Goal: Task Accomplishment & Management: Use online tool/utility

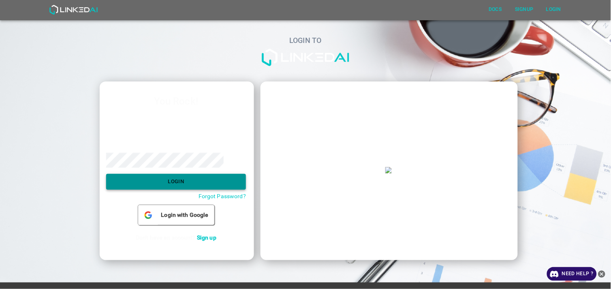
click at [179, 185] on button "Login" at bounding box center [176, 182] width 140 height 16
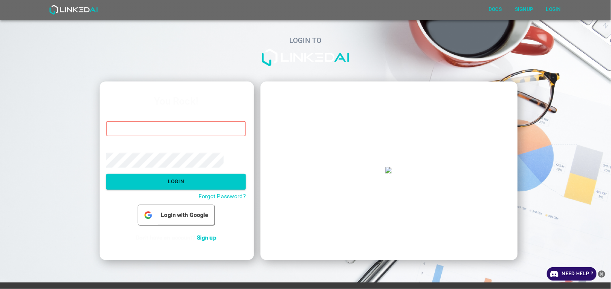
click at [161, 130] on input "email" at bounding box center [176, 128] width 140 height 15
type input "allugole2013@gmail.com"
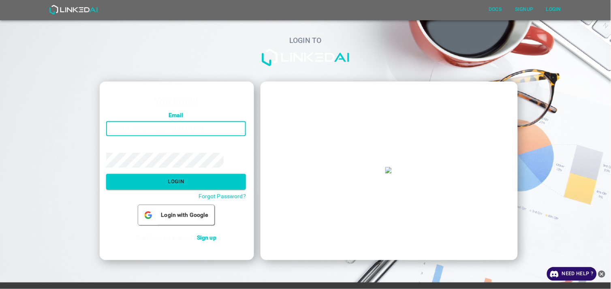
click at [156, 151] on div "Password ​" at bounding box center [176, 155] width 140 height 25
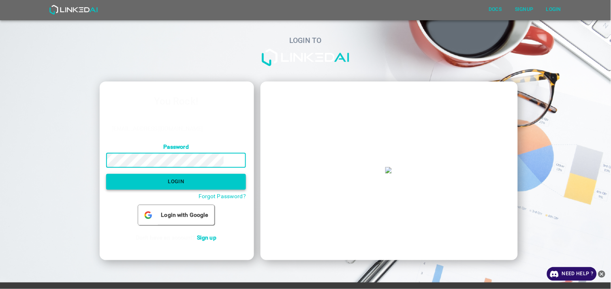
click at [181, 181] on button "Login" at bounding box center [176, 182] width 140 height 16
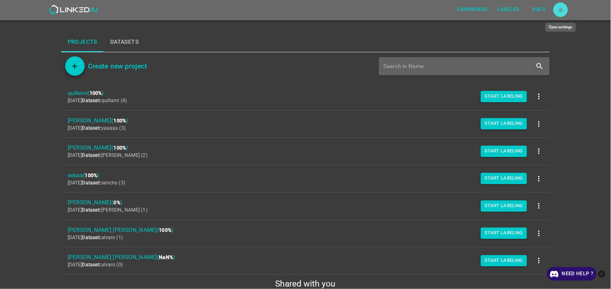
click at [563, 13] on div "a" at bounding box center [560, 9] width 15 height 15
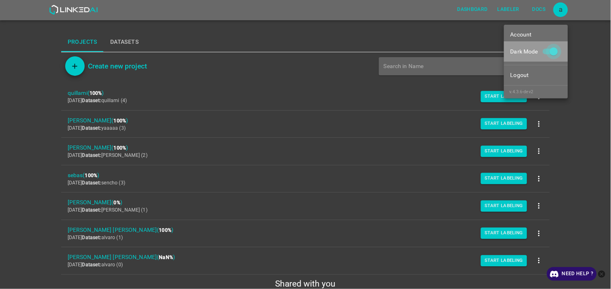
click at [552, 51] on input "Dark Mode" at bounding box center [554, 52] width 46 height 15
drag, startPoint x: 552, startPoint y: 51, endPoint x: 408, endPoint y: 85, distance: 148.2
click at [552, 51] on input "Dark Mode" at bounding box center [554, 52] width 46 height 15
click at [556, 50] on input "Dark Mode" at bounding box center [554, 52] width 46 height 15
checkbox input "false"
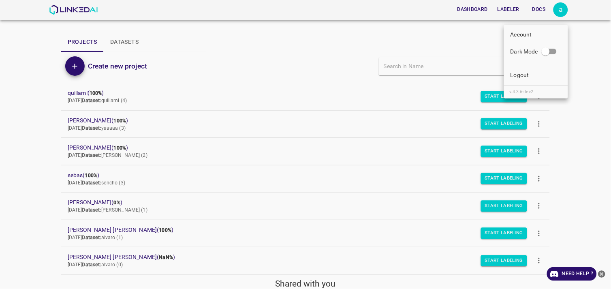
drag, startPoint x: 6, startPoint y: 92, endPoint x: 54, endPoint y: 111, distance: 52.2
click at [6, 92] on div at bounding box center [305, 144] width 611 height 289
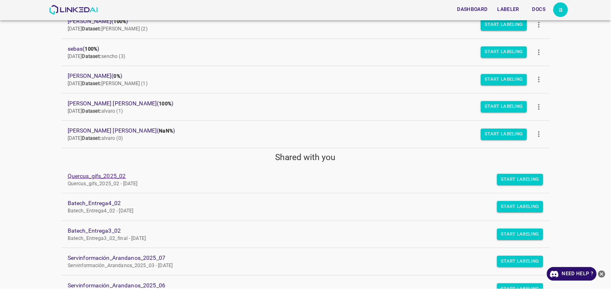
scroll to position [135, 0]
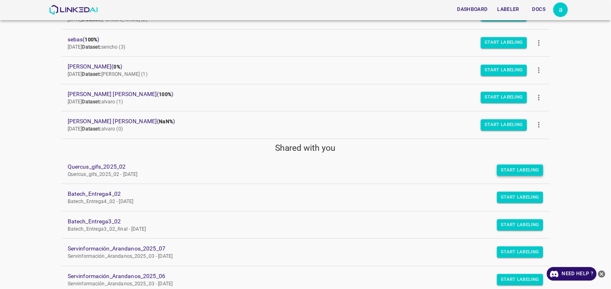
click at [523, 173] on button "Start Labeling" at bounding box center [520, 169] width 47 height 11
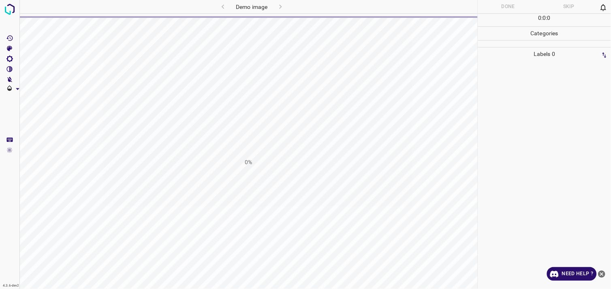
click at [601, 274] on icon "close-help" at bounding box center [601, 273] width 7 height 7
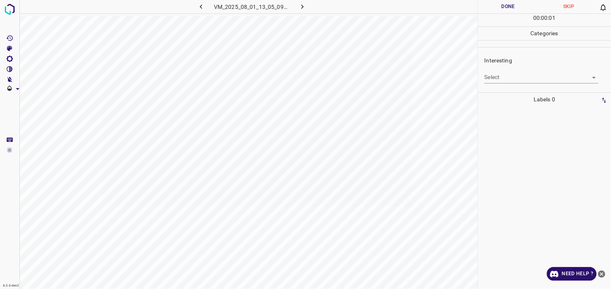
click at [552, 78] on body "4.3.6-dev2 VM_2025_08_01_13_05_09_246_01.gif Done Skip 0 00 : 00 : 01 Categorie…" at bounding box center [305, 144] width 611 height 289
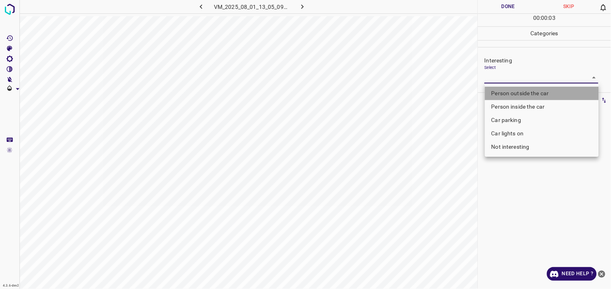
click at [531, 92] on li "Person outside the car" at bounding box center [542, 93] width 114 height 13
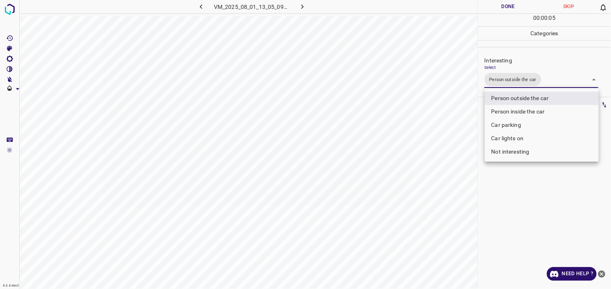
click at [516, 100] on li "Person outside the car" at bounding box center [542, 98] width 114 height 13
click at [516, 105] on li "Person inside the car" at bounding box center [542, 111] width 114 height 13
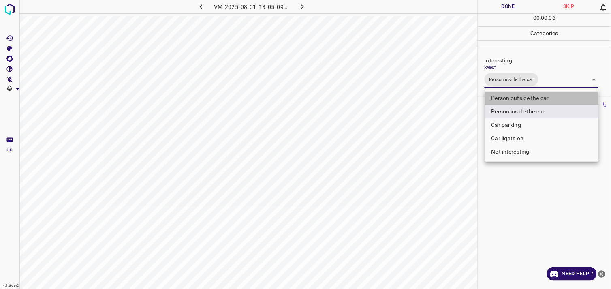
click at [516, 99] on li "Person outside the car" at bounding box center [542, 98] width 114 height 13
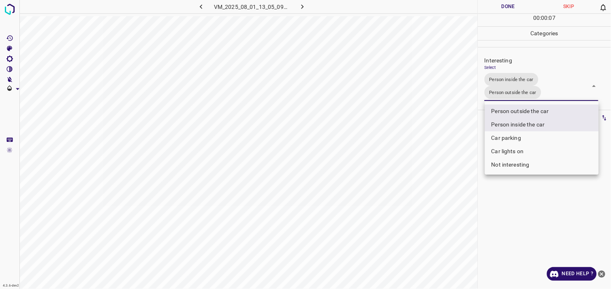
click at [525, 122] on li "Person inside the car" at bounding box center [542, 124] width 114 height 13
type input "Person outside the car"
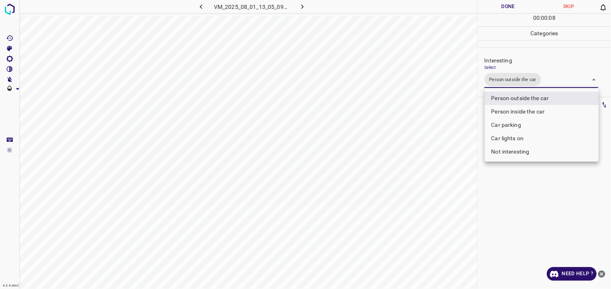
click at [542, 215] on div at bounding box center [305, 144] width 611 height 289
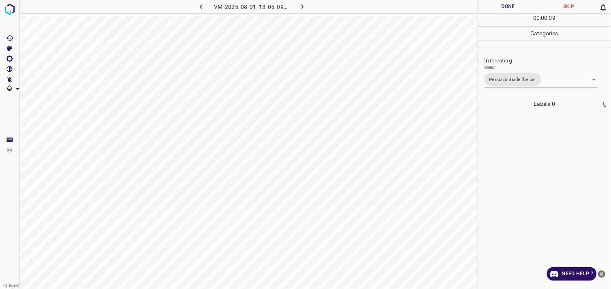
click at [534, 143] on div at bounding box center [544, 200] width 128 height 178
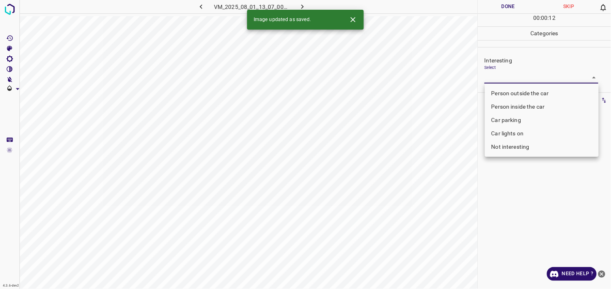
click at [501, 78] on body "4.3.6-dev2 VM_2025_08_01_13_07_00_694_03.gif Done Skip 0 00 : 00 : 12 Categorie…" at bounding box center [305, 144] width 611 height 289
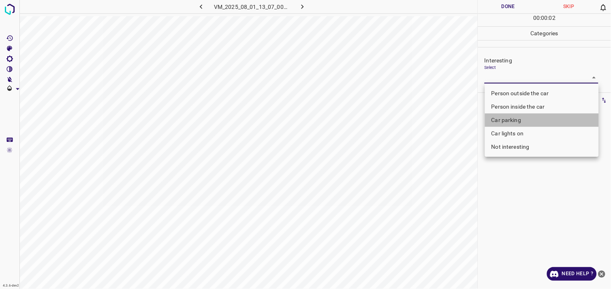
click at [523, 119] on li "Car parking" at bounding box center [542, 119] width 114 height 13
type input "Car parking"
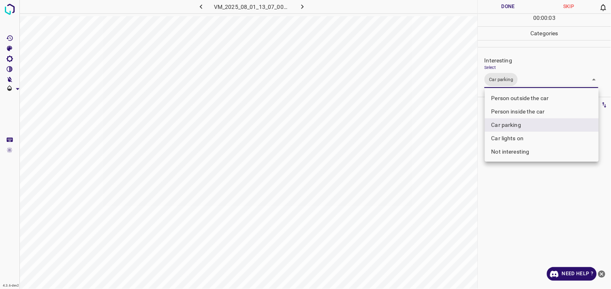
click at [555, 207] on div at bounding box center [305, 144] width 611 height 289
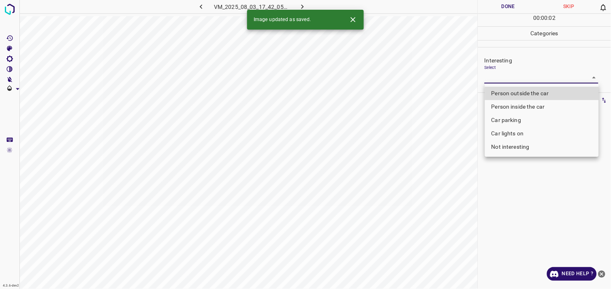
click at [505, 80] on body "4.3.6-dev2 VM_2025_08_03_17_42_05_188_09.gif Done Skip 0 00 : 00 : 02 Categorie…" at bounding box center [305, 144] width 611 height 289
click at [531, 94] on li "Person outside the car" at bounding box center [542, 93] width 114 height 13
type input "Person outside the car"
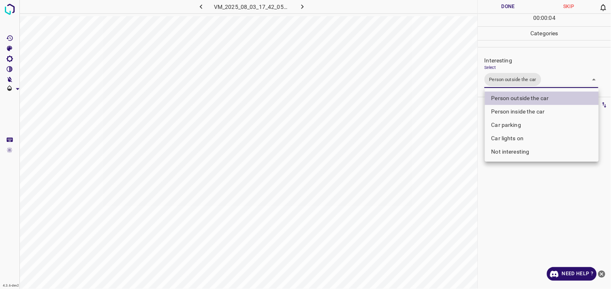
click at [536, 188] on div at bounding box center [305, 144] width 611 height 289
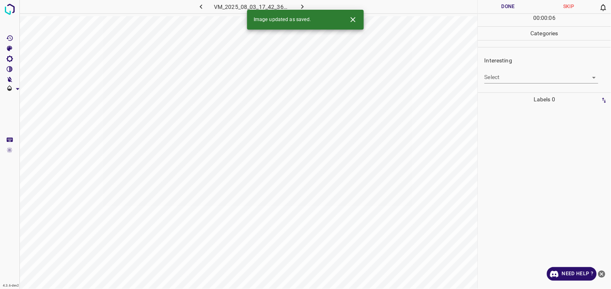
click at [521, 83] on body "4.3.6-dev2 VM_2025_08_03_17_42_36_832_08.gif Done Skip 0 00 : 00 : 06 Categorie…" at bounding box center [305, 144] width 611 height 289
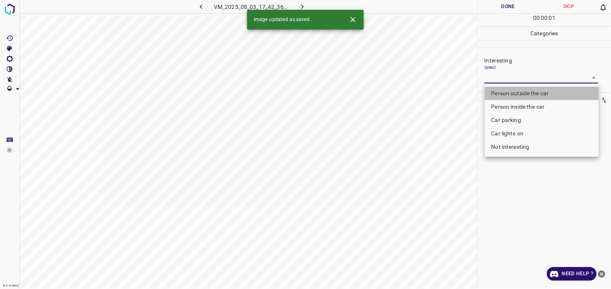
click at [524, 94] on li "Person outside the car" at bounding box center [542, 93] width 114 height 13
type input "Person outside the car"
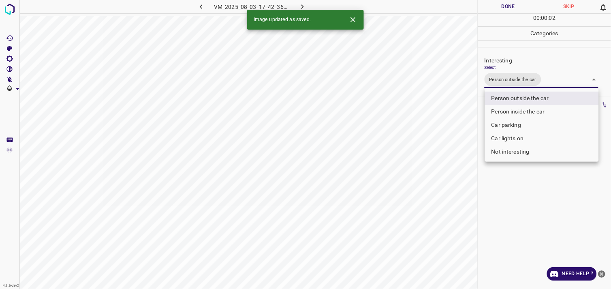
click at [529, 178] on div at bounding box center [305, 144] width 611 height 289
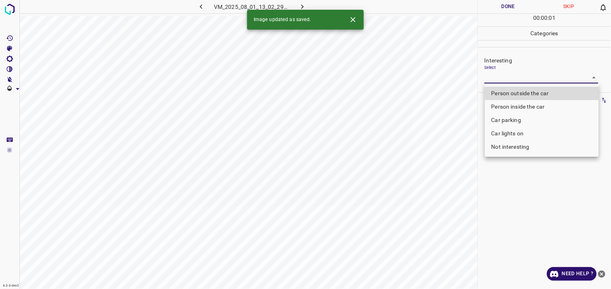
click at [514, 78] on body "4.3.6-dev2 VM_2025_08_01_13_02_29_086_02.gif Done Skip 0 00 : 00 : 01 Categorie…" at bounding box center [305, 144] width 611 height 289
click at [518, 95] on li "Person outside the car" at bounding box center [542, 93] width 114 height 13
type input "Person outside the car"
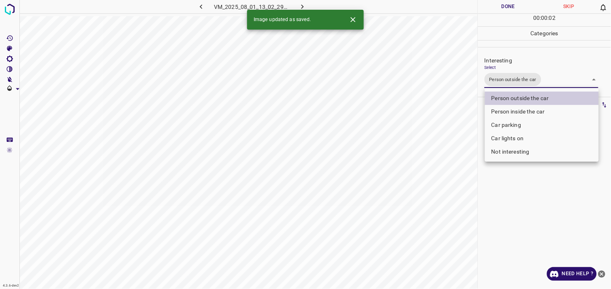
click at [539, 217] on div at bounding box center [305, 144] width 611 height 289
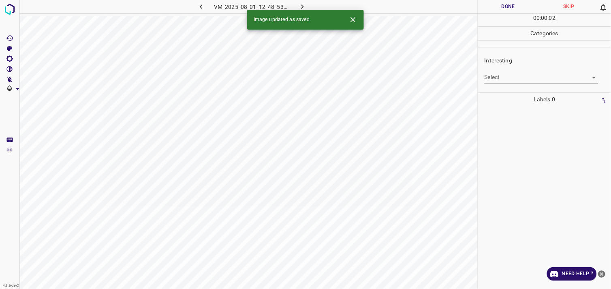
click at [513, 78] on body "4.3.6-dev2 VM_2025_08_01_12_48_53_466_04.gif Done Skip 0 00 : 00 : 02 Categorie…" at bounding box center [305, 144] width 611 height 289
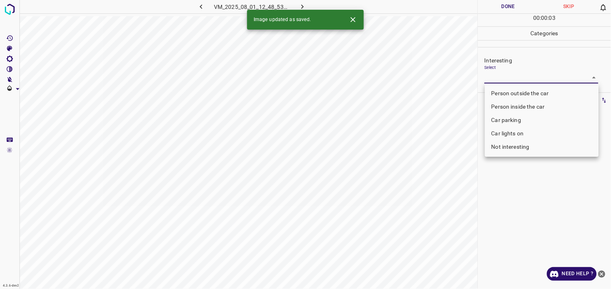
click at [518, 82] on body "4.3.6-dev2 VM_2025_08_01_12_48_53_466_04.gif Done Skip 0 00 : 00 : 03 Categorie…" at bounding box center [305, 144] width 611 height 289
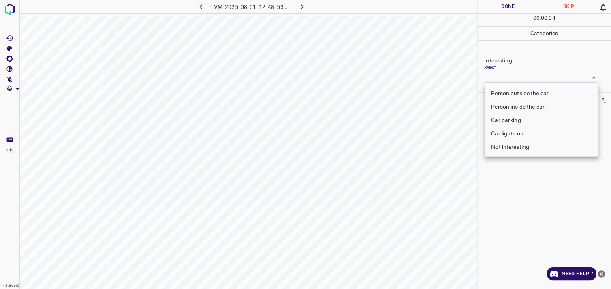
click at [525, 145] on li "Not interesting" at bounding box center [542, 146] width 114 height 13
type input "Not interesting"
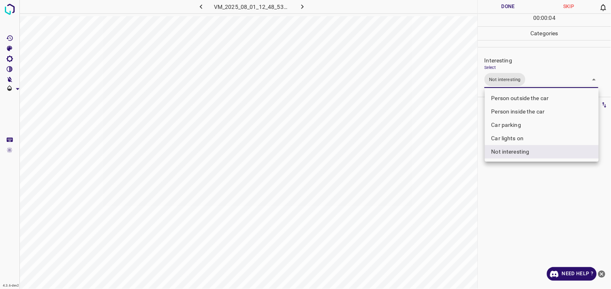
click at [522, 172] on div at bounding box center [305, 144] width 611 height 289
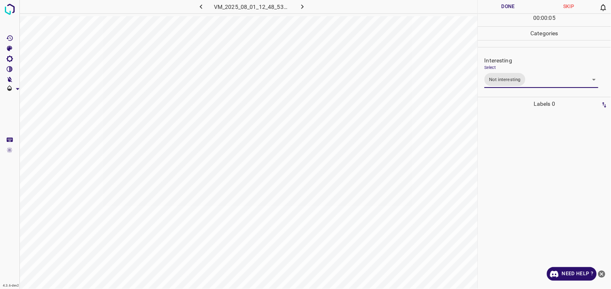
click at [537, 141] on div at bounding box center [544, 200] width 128 height 178
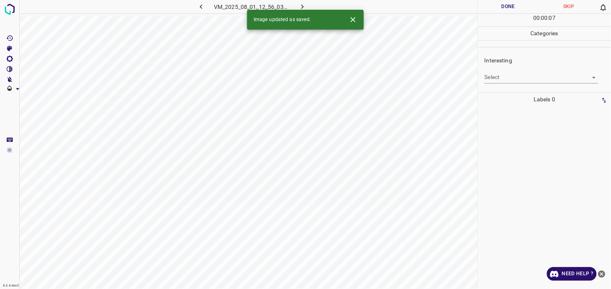
click at [521, 75] on body "4.3.6-dev2 VM_2025_08_01_12_56_03_101_02.gif Done Skip 0 00 : 00 : 07 Categorie…" at bounding box center [305, 144] width 611 height 289
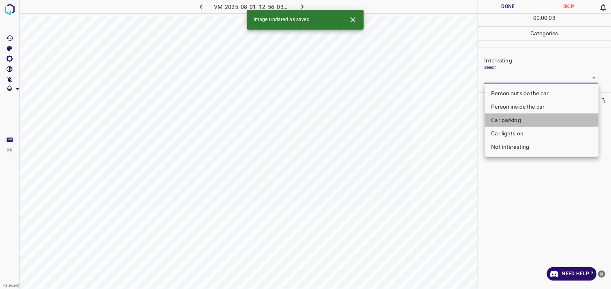
click at [521, 124] on li "Car parking" at bounding box center [542, 119] width 114 height 13
type input "Car parking"
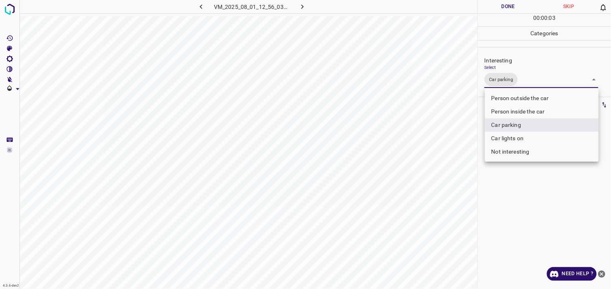
click at [518, 185] on div at bounding box center [305, 144] width 611 height 289
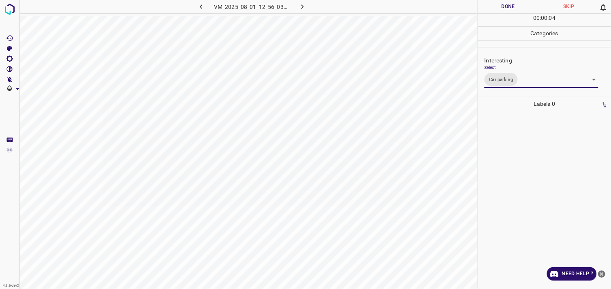
click at [523, 150] on div at bounding box center [544, 200] width 128 height 178
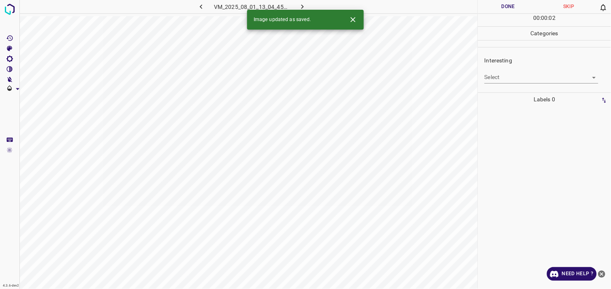
click at [501, 72] on body "4.3.6-dev2 VM_2025_08_01_13_04_45_116_02.gif Done Skip 0 00 : 00 : 02 Categorie…" at bounding box center [305, 144] width 611 height 289
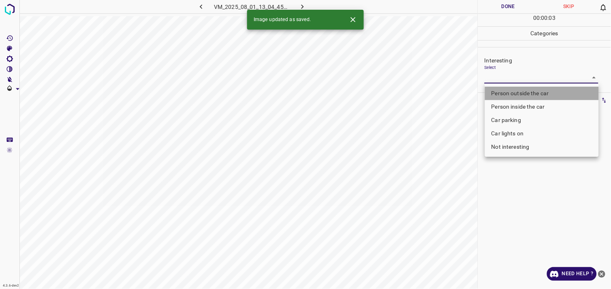
click at [516, 92] on li "Person outside the car" at bounding box center [542, 93] width 114 height 13
type input "Person outside the car"
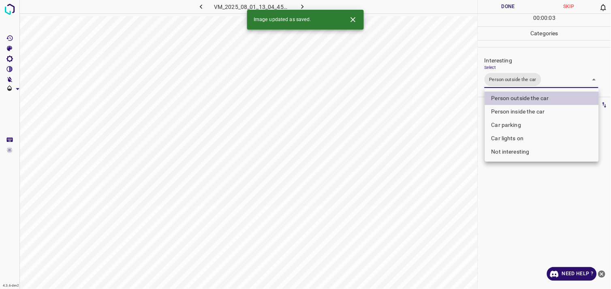
click at [514, 180] on div at bounding box center [305, 144] width 611 height 289
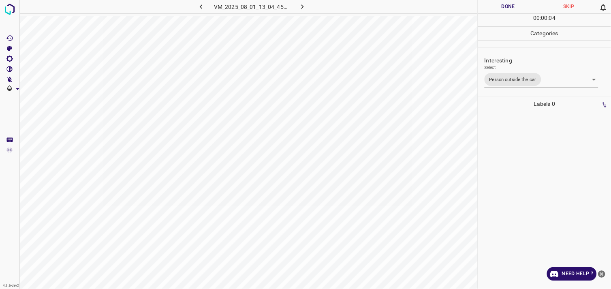
click at [516, 160] on div at bounding box center [544, 200] width 128 height 178
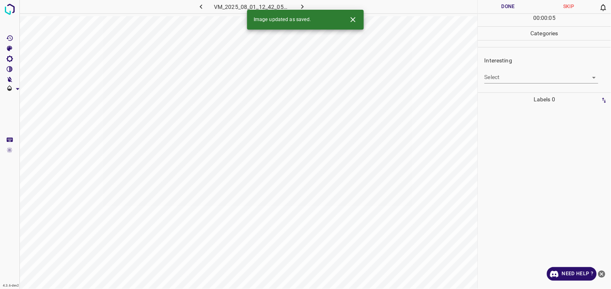
click at [207, 5] on button "button" at bounding box center [201, 6] width 26 height 13
click at [305, 5] on icon "button" at bounding box center [302, 6] width 9 height 9
click at [519, 76] on body "4.3.6-dev2 VM_2025_08_01_12_42_05_983_05.gif Done Skip 0 00 : 00 : 05 Categorie…" at bounding box center [305, 144] width 611 height 289
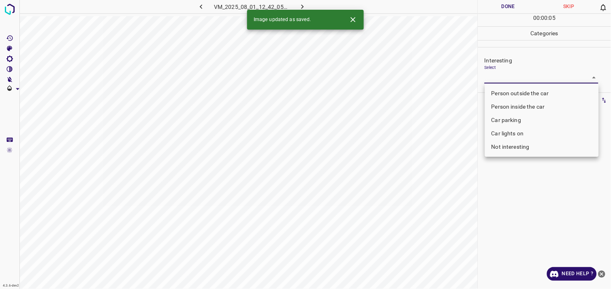
click at [525, 142] on li "Not interesting" at bounding box center [542, 146] width 114 height 13
type input "Not interesting"
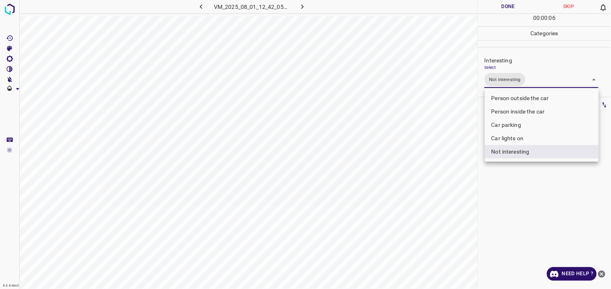
drag, startPoint x: 516, startPoint y: 180, endPoint x: 513, endPoint y: 177, distance: 4.3
click at [516, 180] on div at bounding box center [305, 144] width 611 height 289
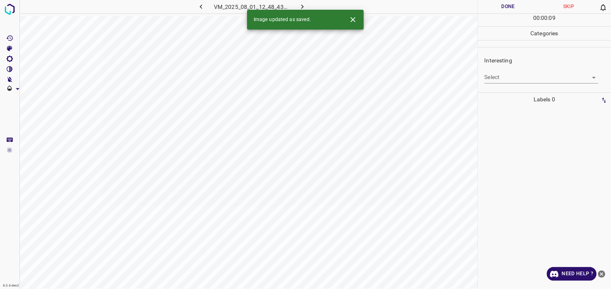
click at [513, 74] on body "4.3.6-dev2 VM_2025_08_01_12_48_43_232_02.gif Done Skip 0 00 : 00 : 09 Categorie…" at bounding box center [305, 144] width 611 height 289
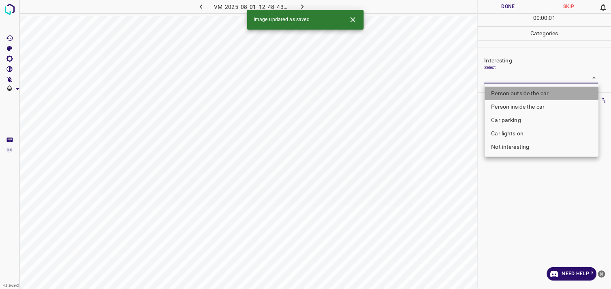
click at [513, 95] on li "Person outside the car" at bounding box center [542, 93] width 114 height 13
type input "Person outside the car"
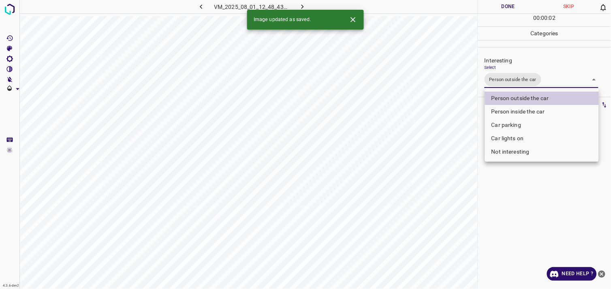
click at [516, 196] on div at bounding box center [305, 144] width 611 height 289
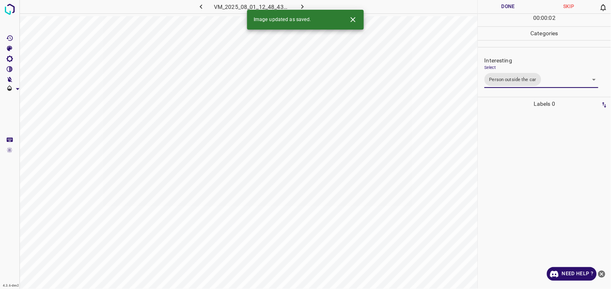
click at [514, 175] on div at bounding box center [544, 200] width 128 height 178
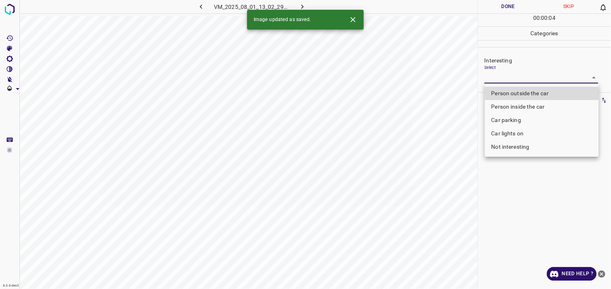
click at [509, 79] on body "4.3.6-dev2 VM_2025_08_01_13_02_29_086_01.gif Done Skip 0 00 : 00 : 04 Categorie…" at bounding box center [305, 144] width 611 height 289
click at [528, 92] on li "Person outside the car" at bounding box center [542, 93] width 114 height 13
type input "Person outside the car"
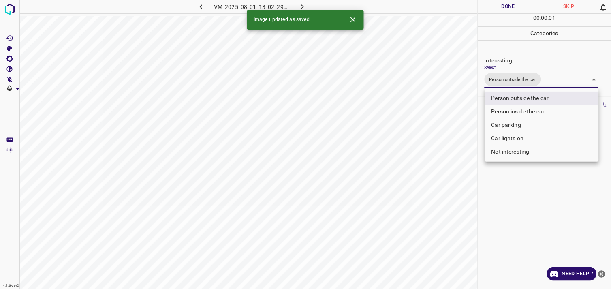
drag, startPoint x: 523, startPoint y: 197, endPoint x: 528, endPoint y: 176, distance: 21.2
click at [524, 197] on div at bounding box center [305, 144] width 611 height 289
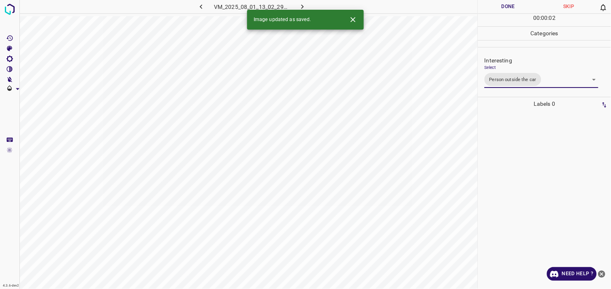
click at [524, 153] on div at bounding box center [544, 200] width 128 height 178
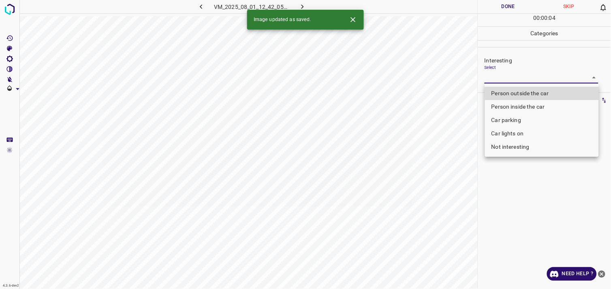
click at [520, 78] on body "4.3.6-dev2 VM_2025_08_01_12_42_05_983_01.gif Done Skip 0 00 : 00 : 04 Categorie…" at bounding box center [305, 144] width 611 height 289
click at [519, 92] on li "Person outside the car" at bounding box center [542, 93] width 114 height 13
type input "Person outside the car"
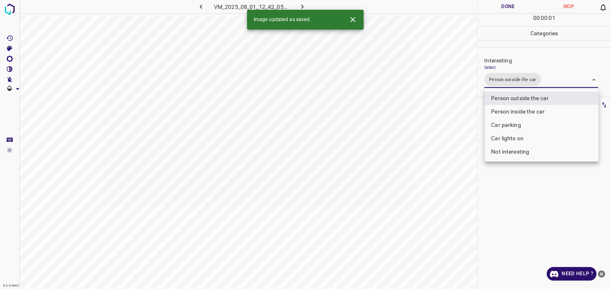
click at [528, 199] on div at bounding box center [305, 144] width 611 height 289
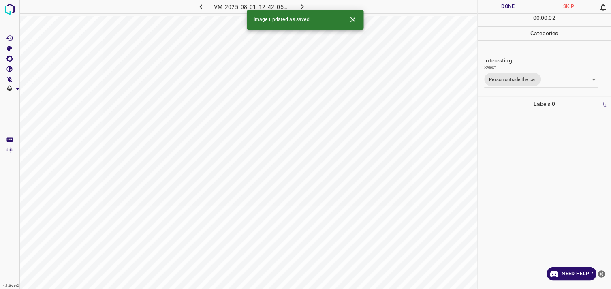
click at [528, 143] on div at bounding box center [544, 200] width 128 height 178
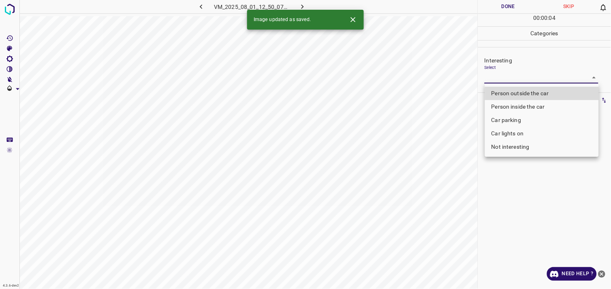
click at [507, 81] on body "4.3.6-dev2 VM_2025_08_01_12_50_07_364_03.gif Done Skip 0 00 : 00 : 04 Categorie…" at bounding box center [305, 144] width 611 height 289
click at [529, 104] on li "Person inside the car" at bounding box center [542, 106] width 114 height 13
type input "Person inside the car"
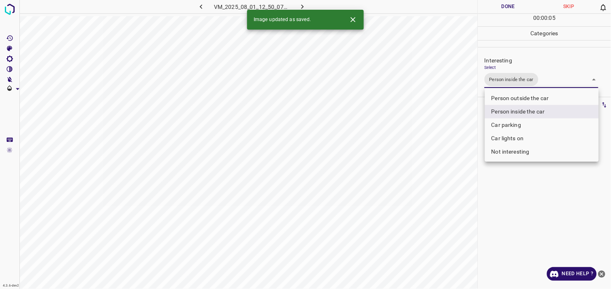
click at [541, 189] on div at bounding box center [305, 144] width 611 height 289
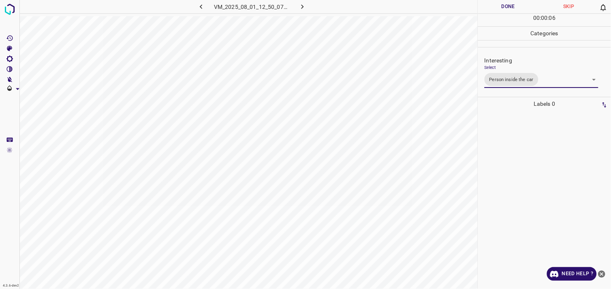
click at [534, 152] on div at bounding box center [544, 200] width 128 height 178
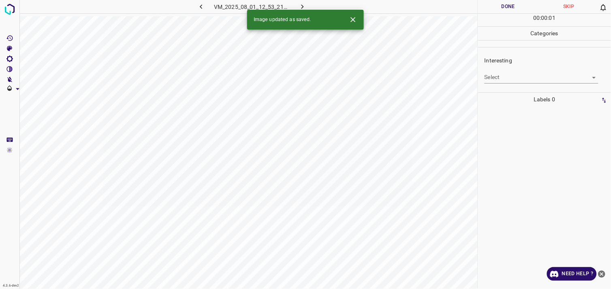
click at [522, 79] on body "4.3.6-dev2 VM_2025_08_01_12_53_21_472_14.gif Done Skip 0 00 : 00 : 01 Categorie…" at bounding box center [305, 144] width 611 height 289
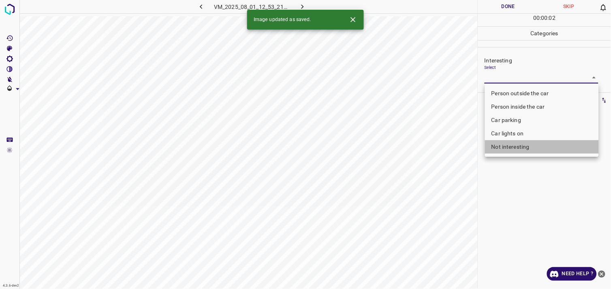
click at [533, 146] on li "Not interesting" at bounding box center [542, 146] width 114 height 13
type input "Not interesting"
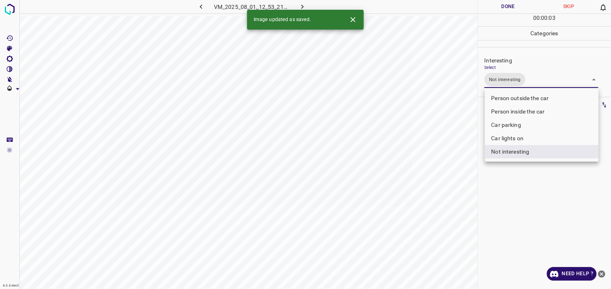
click at [531, 178] on div at bounding box center [305, 144] width 611 height 289
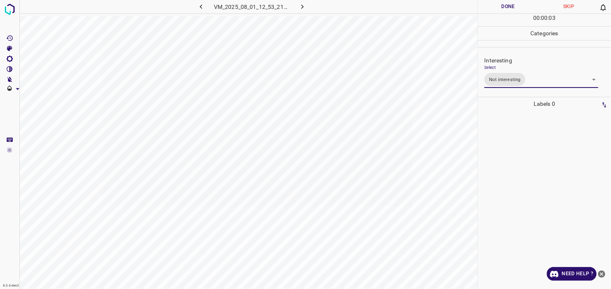
click at [529, 128] on div at bounding box center [544, 200] width 128 height 178
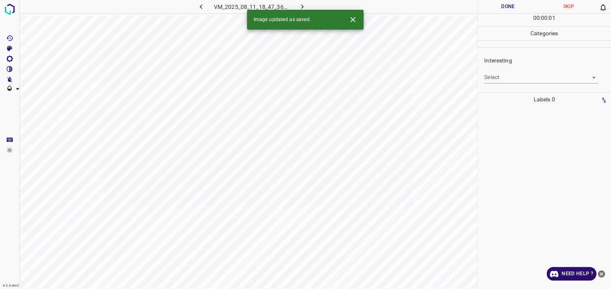
click at [532, 76] on body "4.3.6-dev2 VM_2025_08_11_18_47_36_523_01.gif Done Skip 0 00 : 00 : 01 Categorie…" at bounding box center [305, 144] width 611 height 289
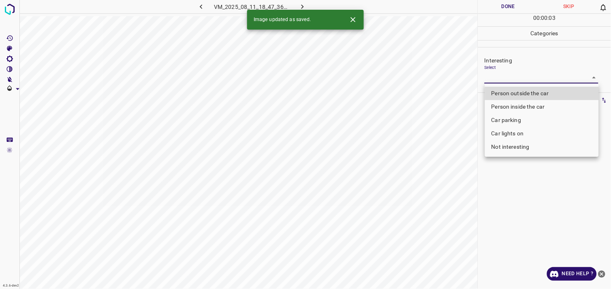
click at [525, 132] on li "Car lights on" at bounding box center [542, 133] width 114 height 13
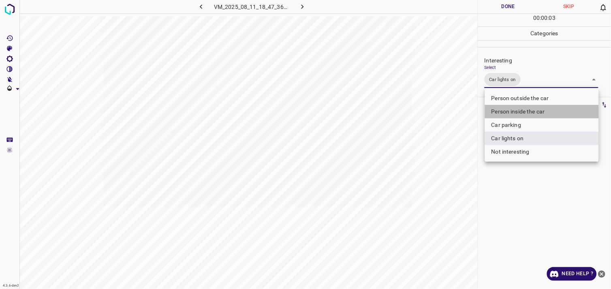
click at [531, 110] on li "Person inside the car" at bounding box center [542, 111] width 114 height 13
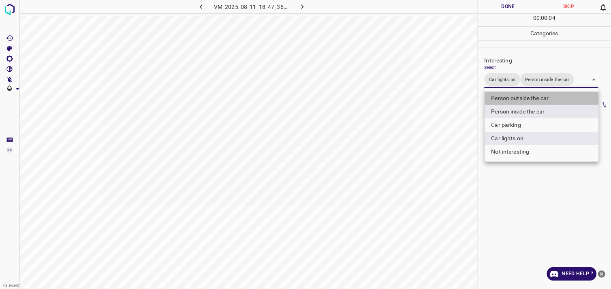
click at [529, 99] on li "Person outside the car" at bounding box center [542, 98] width 114 height 13
type input "Car lights on,Person inside the car,Person outside the car"
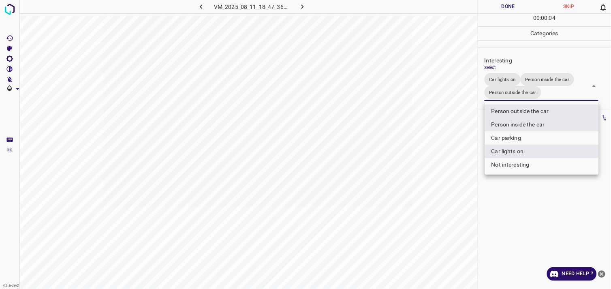
click at [506, 200] on div at bounding box center [305, 144] width 611 height 289
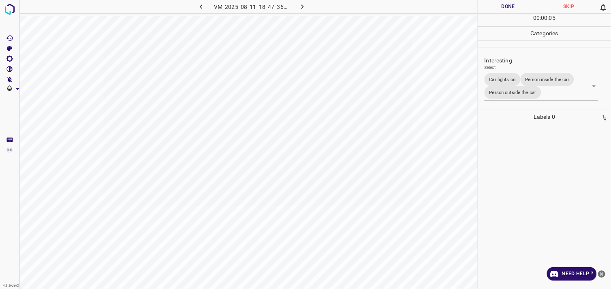
click at [530, 144] on div at bounding box center [544, 206] width 128 height 165
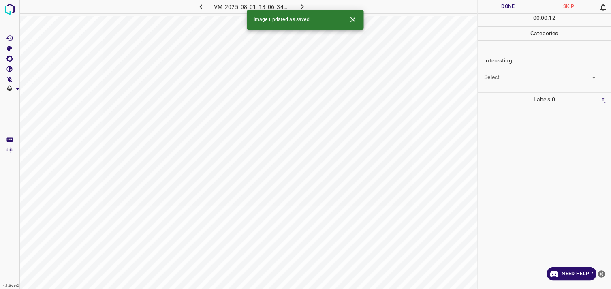
click at [526, 79] on body "4.3.6-dev2 VM_2025_08_01_13_06_34_484_00.gif Done Skip 0 00 : 00 : 12 Categorie…" at bounding box center [305, 144] width 611 height 289
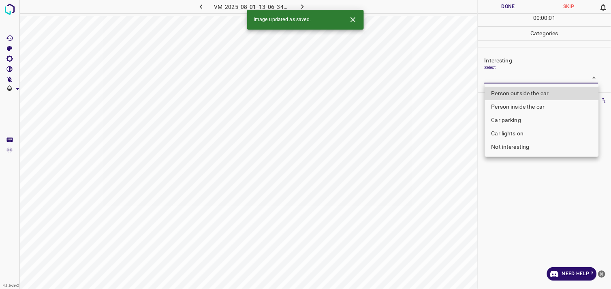
click at [529, 95] on li "Person outside the car" at bounding box center [542, 93] width 114 height 13
type input "Person outside the car"
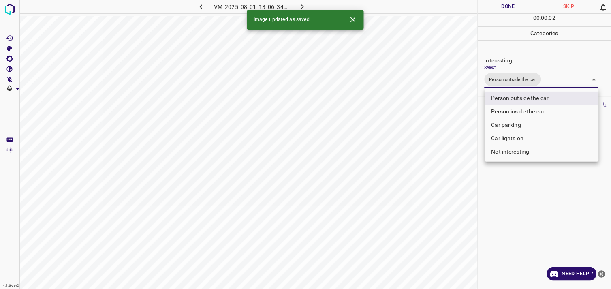
click at [537, 170] on div at bounding box center [305, 144] width 611 height 289
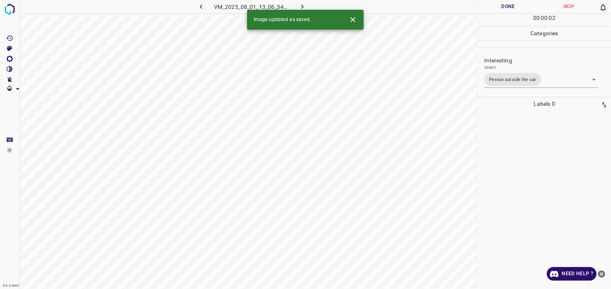
drag, startPoint x: 524, startPoint y: 144, endPoint x: 519, endPoint y: 144, distance: 5.3
click at [524, 145] on div at bounding box center [544, 200] width 128 height 178
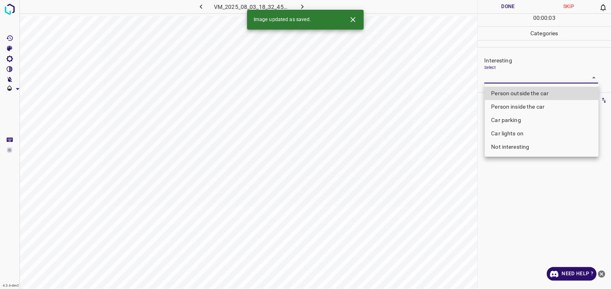
click at [521, 81] on body "4.3.6-dev2 VM_2025_08_03_18_32_45_769_04.gif Done Skip 0 00 : 00 : 03 Categorie…" at bounding box center [305, 144] width 611 height 289
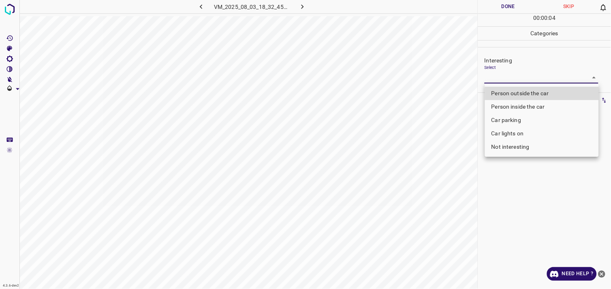
click at [523, 146] on li "Not interesting" at bounding box center [542, 146] width 114 height 13
type input "Not interesting"
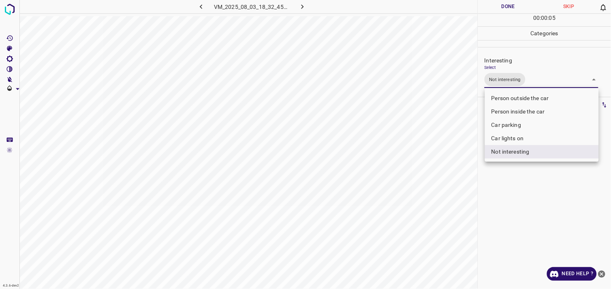
click at [519, 194] on div at bounding box center [305, 144] width 611 height 289
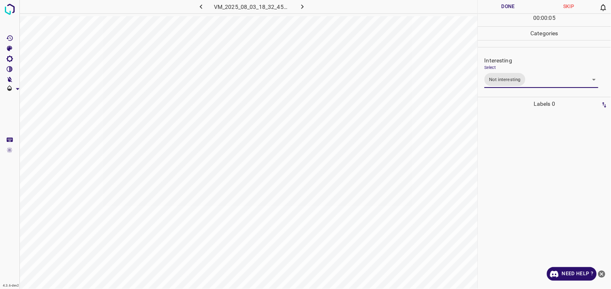
click at [524, 128] on div at bounding box center [544, 200] width 128 height 178
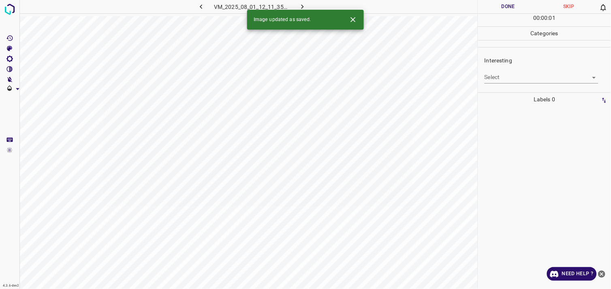
click at [520, 90] on ul "Interesting Select ​" at bounding box center [544, 69] width 133 height 45
click at [526, 77] on body "4.3.6-dev2 VM_2025_08_01_12_11_35_802_00.gif Done Skip 0 00 : 00 : 01 Categorie…" at bounding box center [305, 144] width 611 height 289
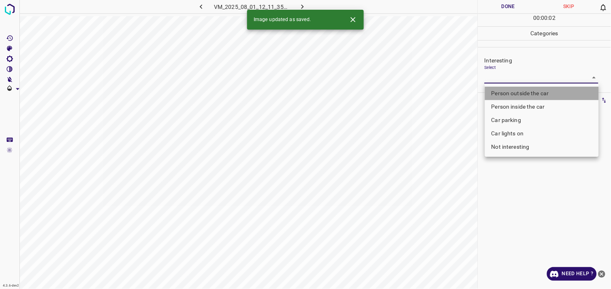
click at [535, 96] on li "Person outside the car" at bounding box center [542, 93] width 114 height 13
type input "Person outside the car"
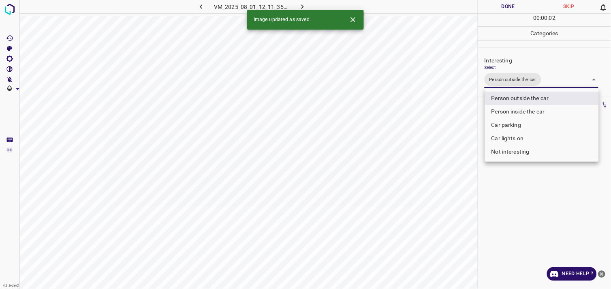
click at [535, 202] on div at bounding box center [305, 144] width 611 height 289
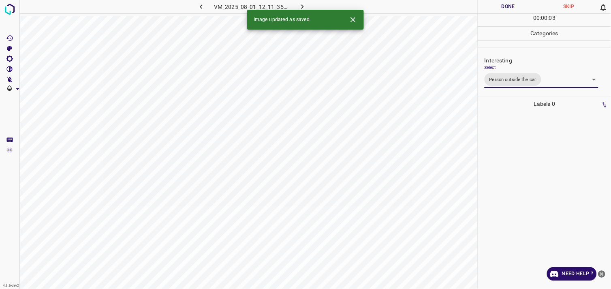
click at [530, 152] on div at bounding box center [544, 200] width 128 height 178
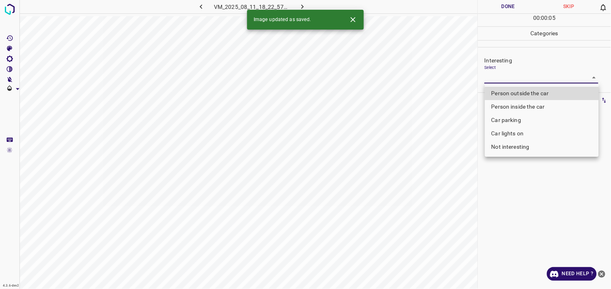
click at [518, 78] on body "4.3.6-dev2 VM_2025_08_11_18_22_57_152_04.gif Done Skip 0 00 : 00 : 05 Categorie…" at bounding box center [305, 144] width 611 height 289
click at [524, 92] on li "Person outside the car" at bounding box center [542, 93] width 114 height 13
type input "Person outside the car"
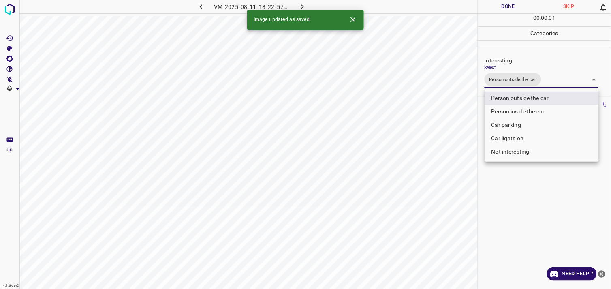
drag, startPoint x: 527, startPoint y: 220, endPoint x: 525, endPoint y: 202, distance: 17.1
click at [526, 217] on div at bounding box center [305, 144] width 611 height 289
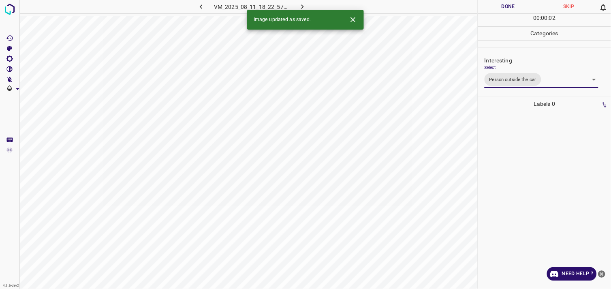
click at [524, 170] on div at bounding box center [544, 200] width 128 height 178
click at [508, 83] on body "4.3.6-dev2 VM_2025_08_01_12_25_49_828_06.gif Done Skip 0 00 : 00 : 03 Categorie…" at bounding box center [305, 144] width 611 height 289
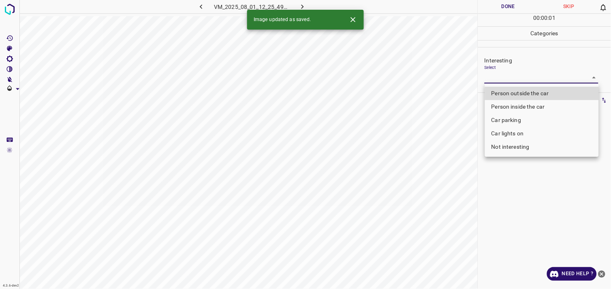
click at [512, 94] on li "Person outside the car" at bounding box center [542, 93] width 114 height 13
type input "Person outside the car"
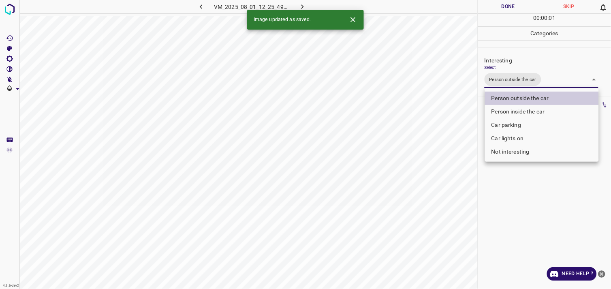
click at [501, 215] on div at bounding box center [305, 144] width 611 height 289
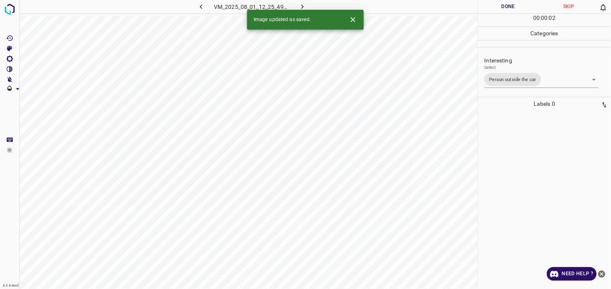
click at [514, 159] on div at bounding box center [544, 200] width 128 height 178
click at [513, 77] on body "4.3.6-dev2 VM_2025_08_11_18_51_43_698_08.gif Done Skip 0 00 : 00 : 04 Categorie…" at bounding box center [305, 144] width 611 height 289
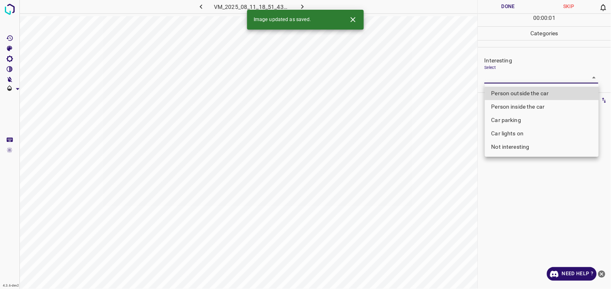
click at [517, 104] on li "Person inside the car" at bounding box center [542, 106] width 114 height 13
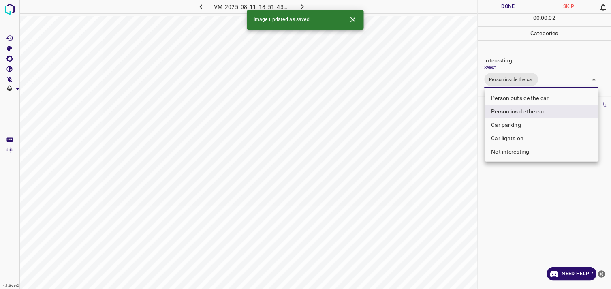
click at [511, 124] on li "Car parking" at bounding box center [542, 124] width 114 height 13
type input "Person inside the car,Car parking"
click at [515, 199] on div at bounding box center [305, 144] width 611 height 289
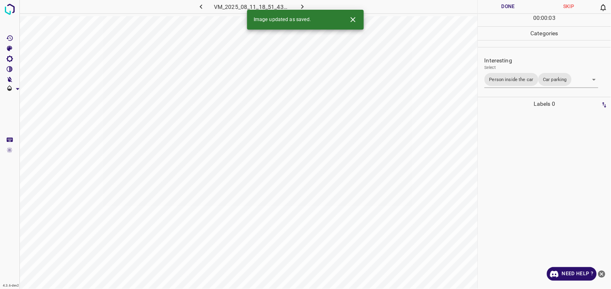
click at [519, 146] on div at bounding box center [544, 200] width 128 height 178
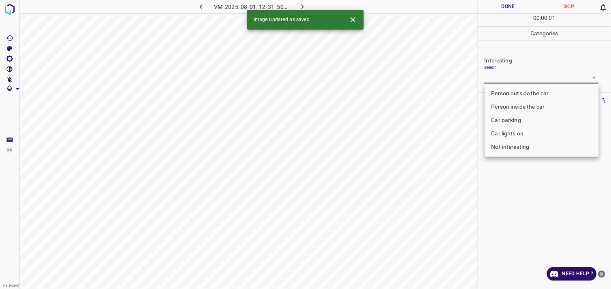
click at [519, 80] on body "4.3.6-dev2 VM_2025_08_01_12_31_50_007_03.gif Done Skip 0 00 : 00 : 01 Categorie…" at bounding box center [305, 144] width 611 height 289
click at [514, 117] on li "Car parking" at bounding box center [542, 119] width 114 height 13
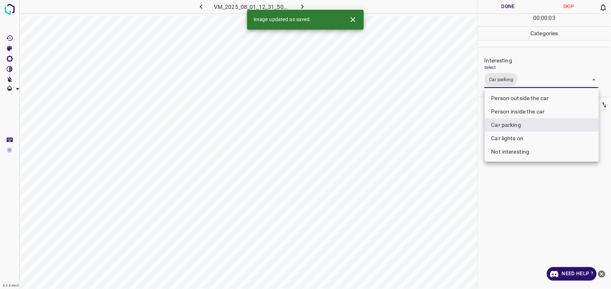
click at [520, 109] on li "Person inside the car" at bounding box center [542, 111] width 114 height 13
type input "Car parking,Person inside the car"
click at [513, 224] on div at bounding box center [305, 144] width 611 height 289
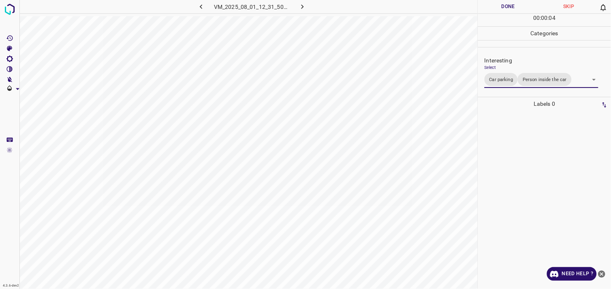
click at [519, 156] on div at bounding box center [544, 200] width 128 height 178
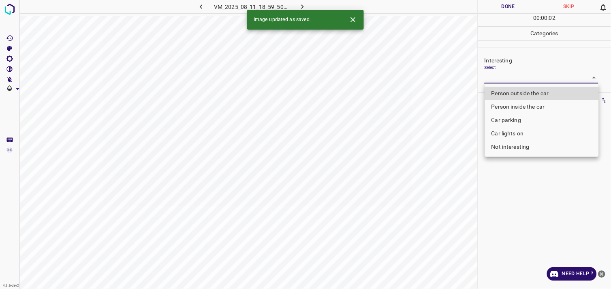
click at [520, 79] on body "4.3.6-dev2 VM_2025_08_11_18_59_50_898_00.gif Done Skip 0 00 : 00 : 02 Categorie…" at bounding box center [305, 144] width 611 height 289
click at [533, 91] on li "Person outside the car" at bounding box center [542, 93] width 114 height 13
type input "Person outside the car"
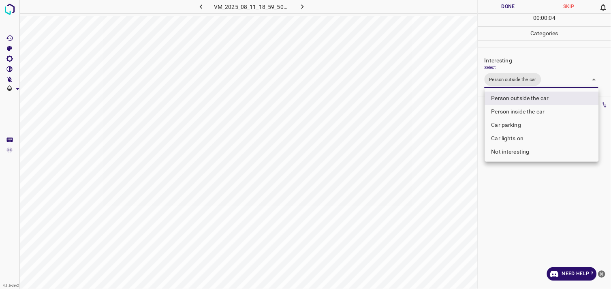
click at [524, 197] on div at bounding box center [305, 144] width 611 height 289
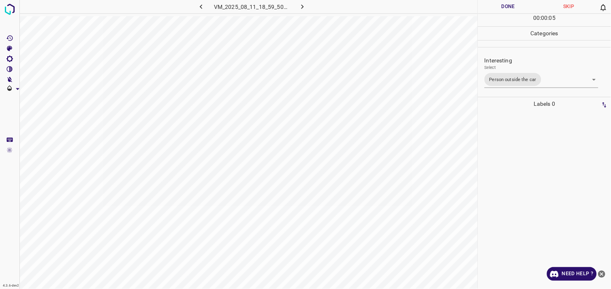
click at [528, 135] on div at bounding box center [544, 200] width 128 height 178
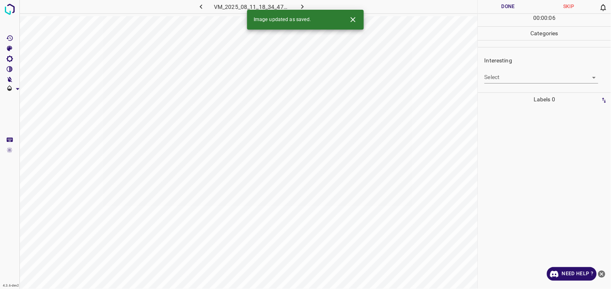
click at [508, 79] on body "4.3.6-dev2 VM_2025_08_11_18_34_47_284_05.gif Done Skip 0 00 : 00 : 06 Categorie…" at bounding box center [305, 144] width 611 height 289
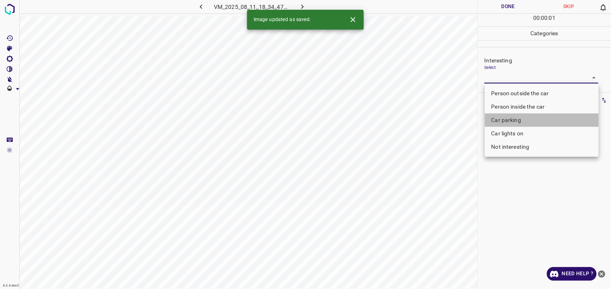
click at [516, 119] on li "Car parking" at bounding box center [542, 119] width 114 height 13
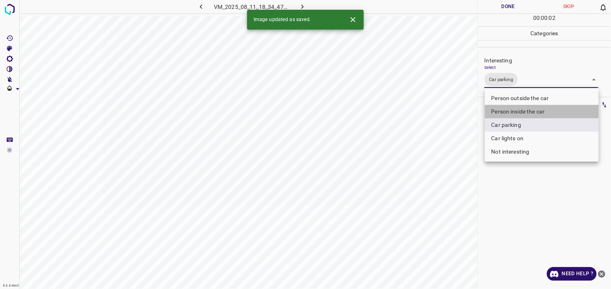
click at [529, 111] on li "Person inside the car" at bounding box center [542, 111] width 114 height 13
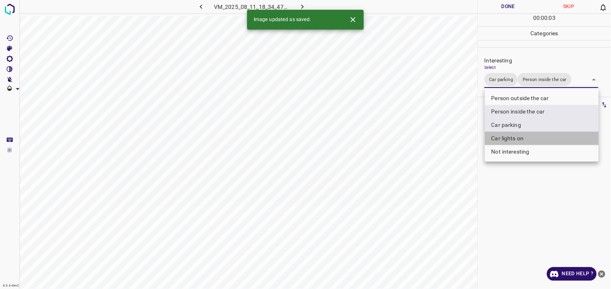
click at [521, 132] on li "Car lights on" at bounding box center [542, 138] width 114 height 13
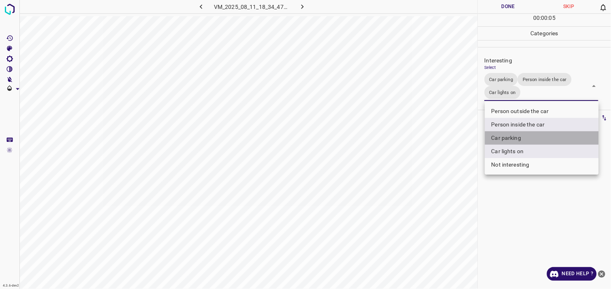
drag, startPoint x: 516, startPoint y: 139, endPoint x: 521, endPoint y: 145, distance: 7.4
click at [516, 139] on li "Car parking" at bounding box center [542, 137] width 114 height 13
type input "Person inside the car,Car lights on"
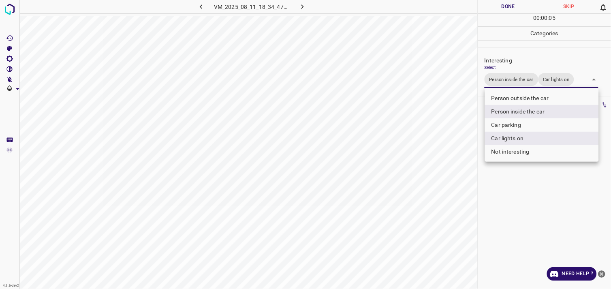
click at [536, 181] on div at bounding box center [305, 144] width 611 height 289
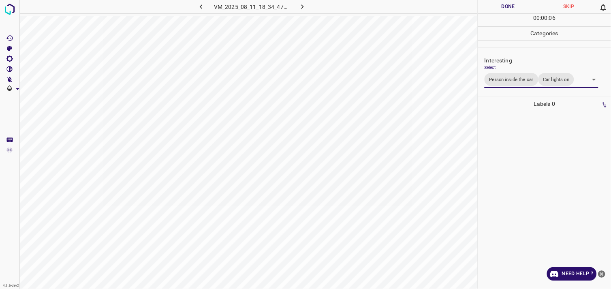
click at [536, 149] on div at bounding box center [544, 200] width 128 height 178
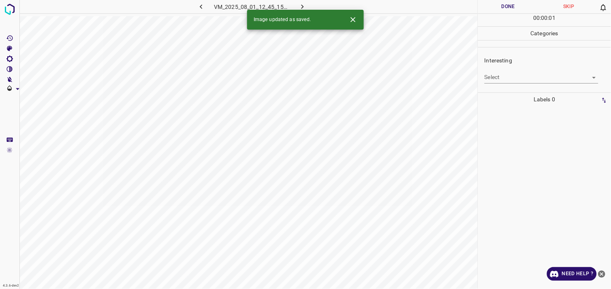
click at [522, 79] on body "4.3.6-dev2 VM_2025_08_01_12_45_15_561_05.gif Done Skip 0 00 : 00 : 01 Categorie…" at bounding box center [305, 144] width 611 height 289
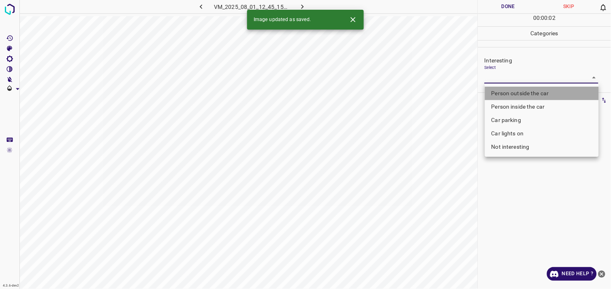
click at [531, 94] on li "Person outside the car" at bounding box center [542, 93] width 114 height 13
type input "Person outside the car"
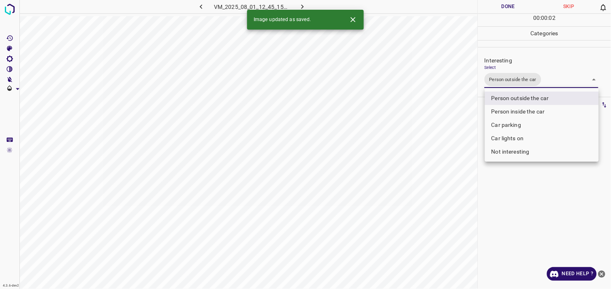
click at [535, 195] on div at bounding box center [305, 144] width 611 height 289
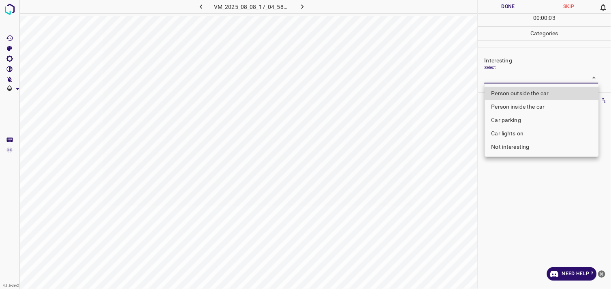
click at [528, 81] on body "4.3.6-dev2 VM_2025_08_08_17_04_58_312_01.gif Done Skip 0 00 : 00 : 03 Categorie…" at bounding box center [305, 144] width 611 height 289
click at [535, 179] on div at bounding box center [305, 144] width 611 height 289
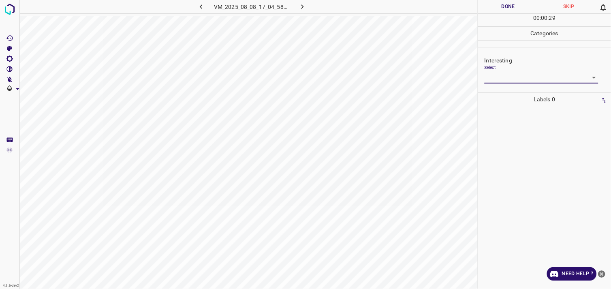
click at [520, 77] on body "4.3.6-dev2 VM_2025_08_08_17_04_58_312_01.gif Done Skip 0 00 : 00 : 29 Categorie…" at bounding box center [305, 144] width 611 height 289
click at [521, 72] on body "4.3.6-dev2 VM_2025_08_08_17_04_58_312_01.gif Done Skip 0 00 : 00 : 30 Categorie…" at bounding box center [305, 144] width 611 height 289
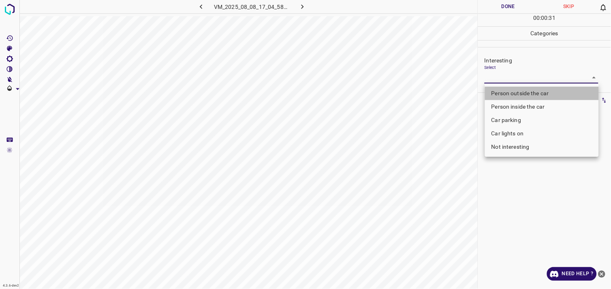
click at [526, 94] on li "Person outside the car" at bounding box center [542, 93] width 114 height 13
type input "Person outside the car"
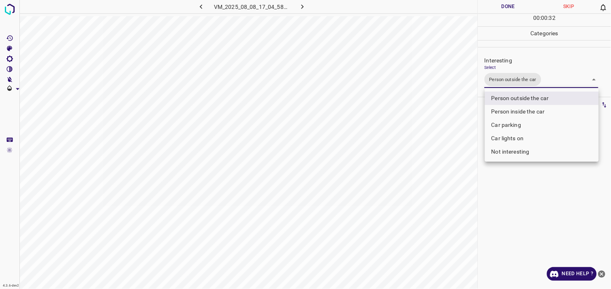
click at [524, 180] on div at bounding box center [305, 144] width 611 height 289
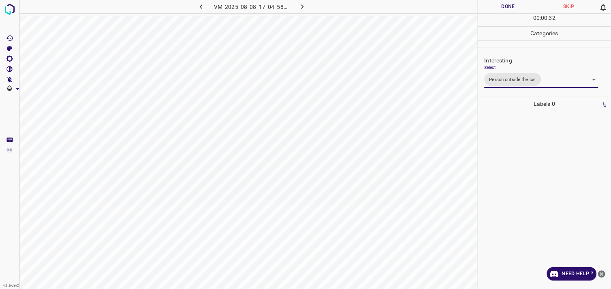
click at [526, 159] on div at bounding box center [544, 200] width 128 height 178
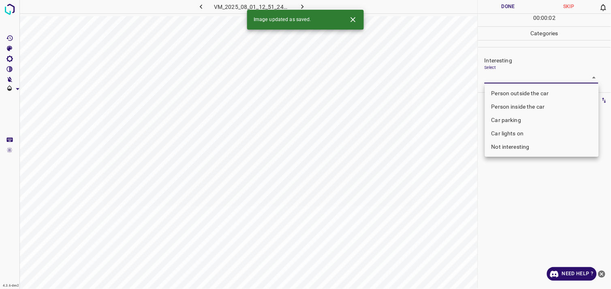
click at [531, 79] on body "4.3.6-dev2 VM_2025_08_01_12_51_24_615_00.gif Done Skip 0 00 : 00 : 02 Categorie…" at bounding box center [305, 144] width 611 height 289
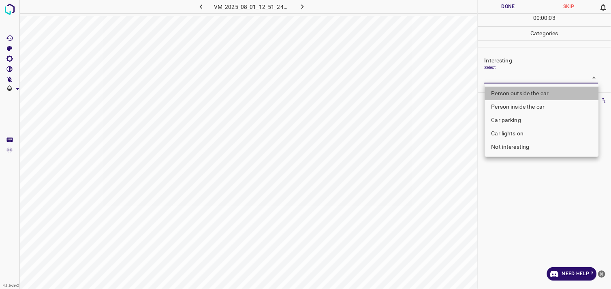
click at [529, 95] on li "Person outside the car" at bounding box center [542, 93] width 114 height 13
type input "Person outside the car"
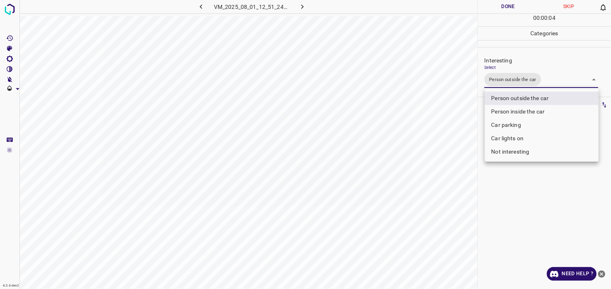
click at [516, 200] on div at bounding box center [305, 144] width 611 height 289
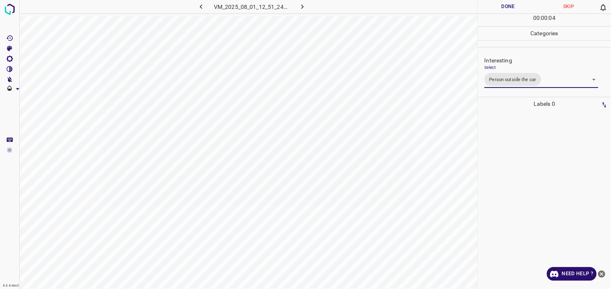
click at [516, 138] on div at bounding box center [544, 200] width 128 height 178
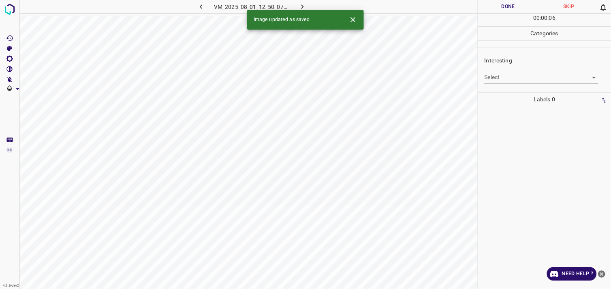
click at [510, 84] on div "Interesting Select ​" at bounding box center [544, 70] width 133 height 38
click at [509, 80] on body "4.3.6-dev2 VM_2025_08_01_12_50_07_364_12.gif Done Skip 0 00 : 00 : 06 Categorie…" at bounding box center [305, 144] width 611 height 289
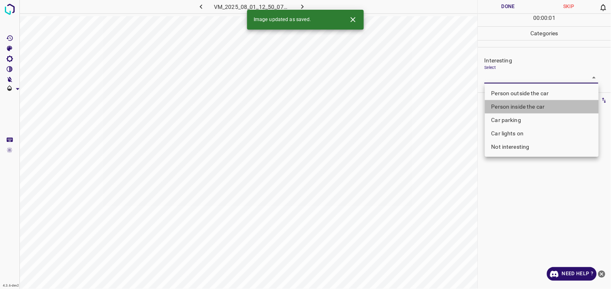
click at [512, 106] on li "Person inside the car" at bounding box center [542, 106] width 114 height 13
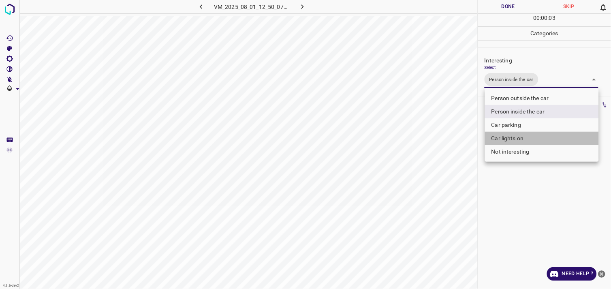
click at [520, 139] on li "Car lights on" at bounding box center [542, 138] width 114 height 13
type input "Person inside the car,Car lights on"
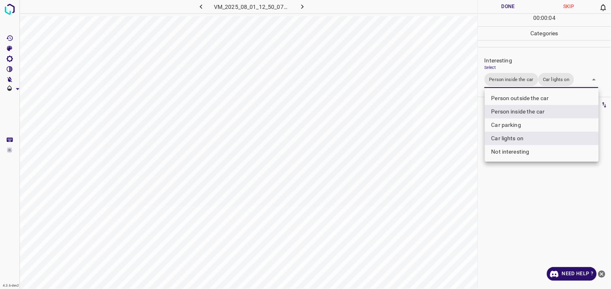
drag, startPoint x: 528, startPoint y: 208, endPoint x: 534, endPoint y: 192, distance: 17.2
click at [528, 208] on div at bounding box center [305, 144] width 611 height 289
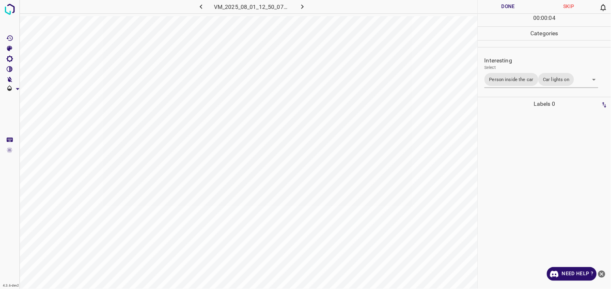
click at [532, 177] on div at bounding box center [544, 200] width 128 height 178
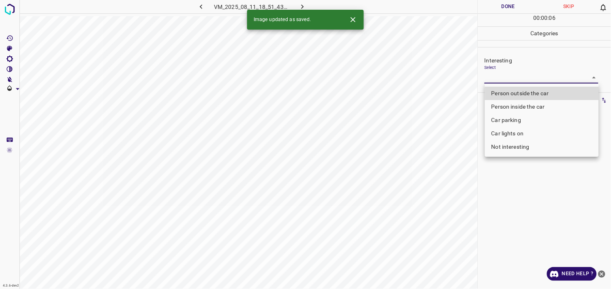
click at [509, 80] on body "4.3.6-dev2 VM_2025_08_11_18_51_43_698_04.gif Done Skip 0 00 : 00 : 06 Categorie…" at bounding box center [305, 144] width 611 height 289
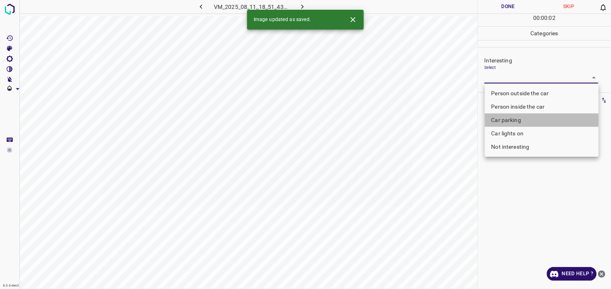
click at [516, 122] on li "Car parking" at bounding box center [542, 119] width 114 height 13
type input "Car parking"
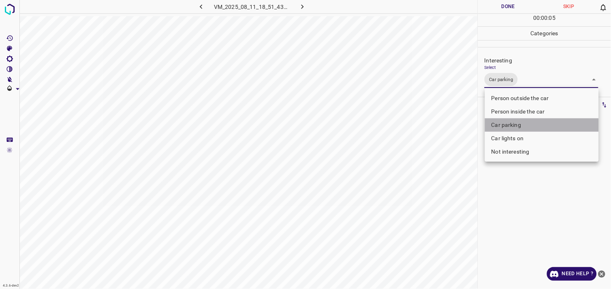
click at [535, 126] on li "Car parking" at bounding box center [542, 124] width 114 height 13
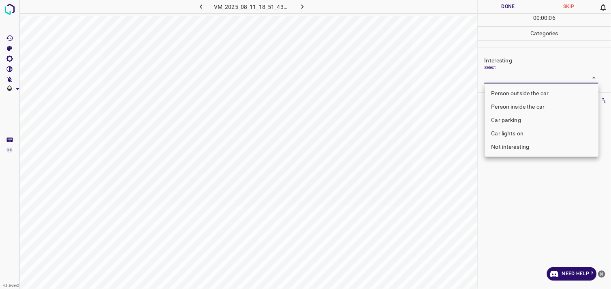
click at [519, 205] on div at bounding box center [305, 144] width 611 height 289
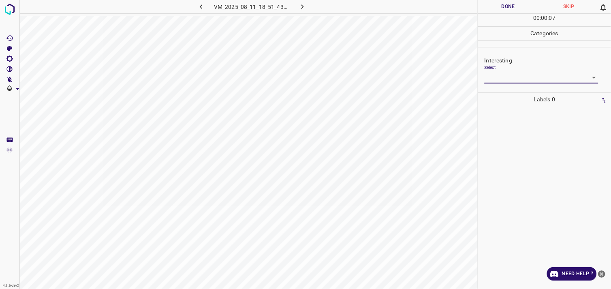
click at [514, 79] on body "4.3.6-dev2 VM_2025_08_11_18_51_43_698_04.gif Done Skip 0 00 : 00 : 07 Categorie…" at bounding box center [305, 144] width 611 height 289
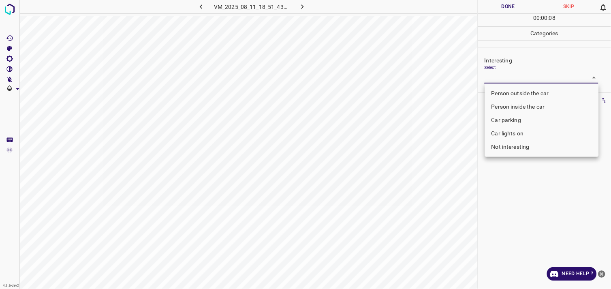
click at [511, 119] on li "Car parking" at bounding box center [542, 119] width 114 height 13
type input "Car parking"
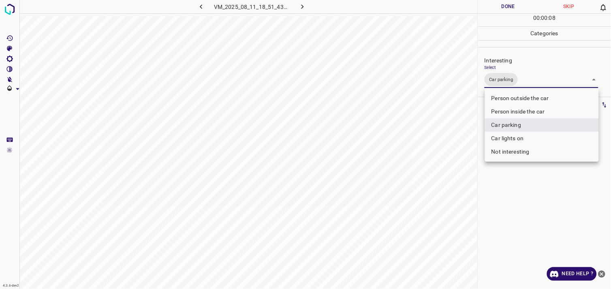
click at [518, 175] on div at bounding box center [305, 144] width 611 height 289
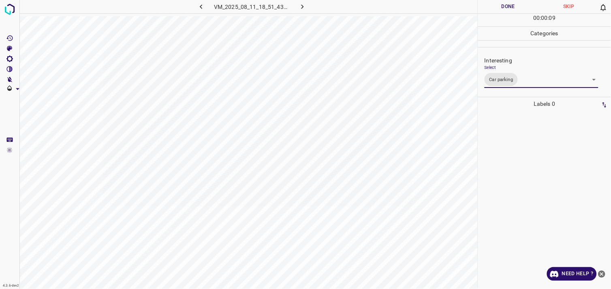
click at [520, 136] on div at bounding box center [544, 200] width 128 height 178
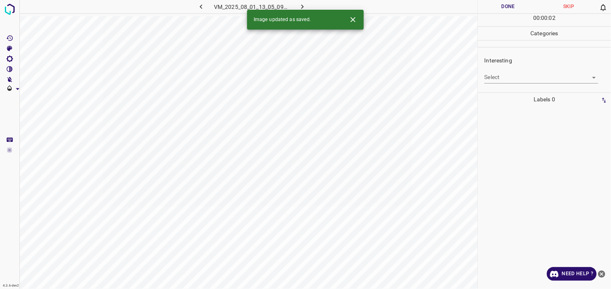
click at [531, 77] on body "4.3.6-dev2 VM_2025_08_01_13_05_09_246_05.gif Done Skip 0 00 : 00 : 02 Categorie…" at bounding box center [305, 144] width 611 height 289
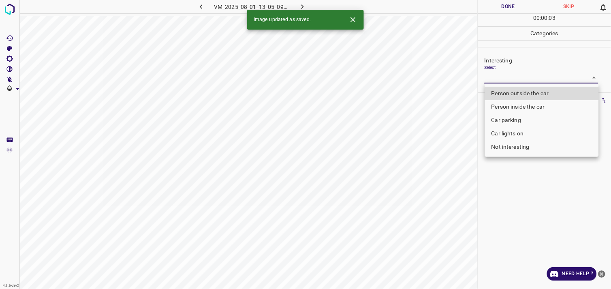
click at [528, 143] on li "Not interesting" at bounding box center [542, 146] width 114 height 13
type input "Not interesting"
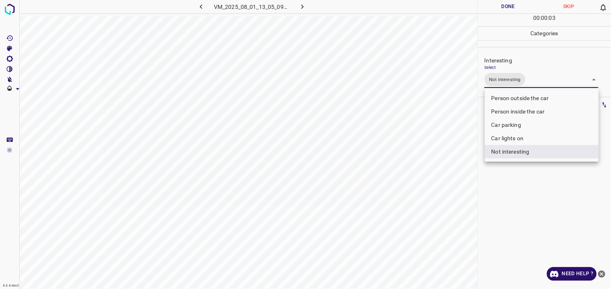
click at [527, 191] on div at bounding box center [305, 144] width 611 height 289
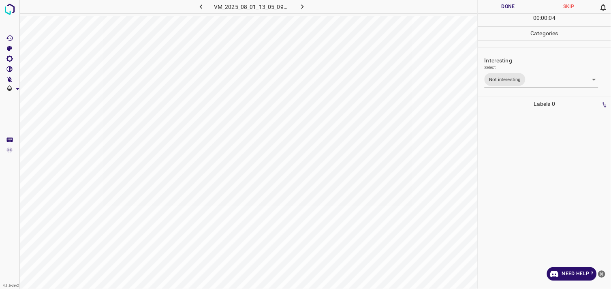
click at [529, 159] on div at bounding box center [544, 200] width 128 height 178
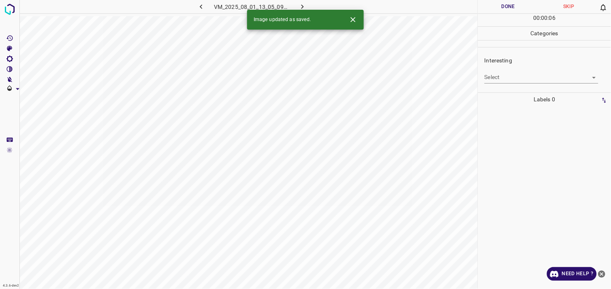
click at [520, 78] on body "4.3.6-dev2 VM_2025_08_01_13_05_09_246_02.gif Done Skip 0 00 : 00 : 06 Categorie…" at bounding box center [305, 144] width 611 height 289
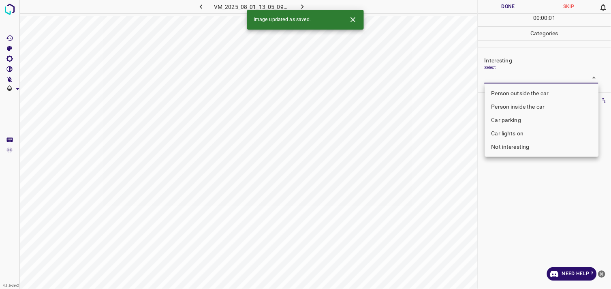
click at [523, 135] on li "Car lights on" at bounding box center [542, 133] width 114 height 13
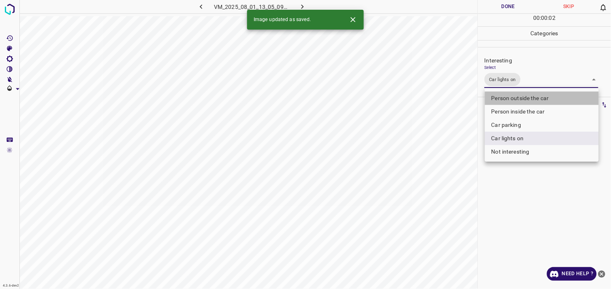
click at [536, 99] on li "Person outside the car" at bounding box center [542, 98] width 114 height 13
type input "Car lights on,Person outside the car"
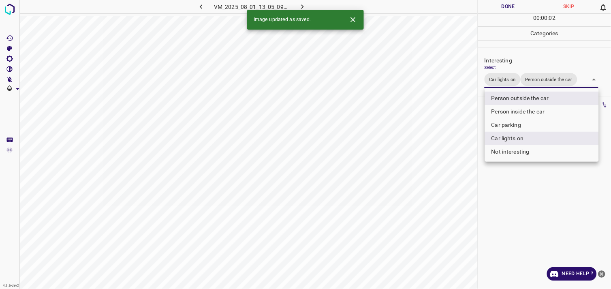
click at [533, 214] on div at bounding box center [305, 144] width 611 height 289
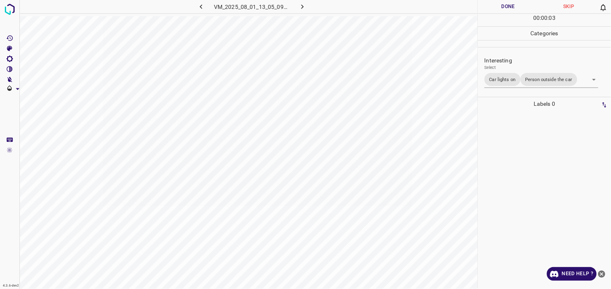
click at [530, 175] on div at bounding box center [544, 200] width 128 height 178
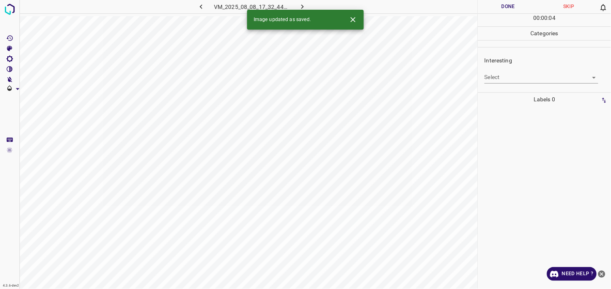
click at [511, 80] on body "4.3.6-dev2 VM_2025_08_08_17_32_44_985_00.gif Done Skip 0 00 : 00 : 04 Categorie…" at bounding box center [305, 144] width 611 height 289
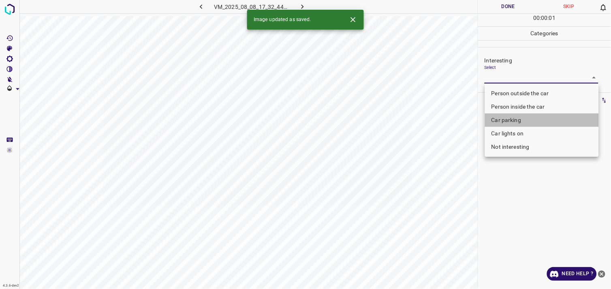
click at [517, 119] on li "Car parking" at bounding box center [542, 119] width 114 height 13
type input "Car parking"
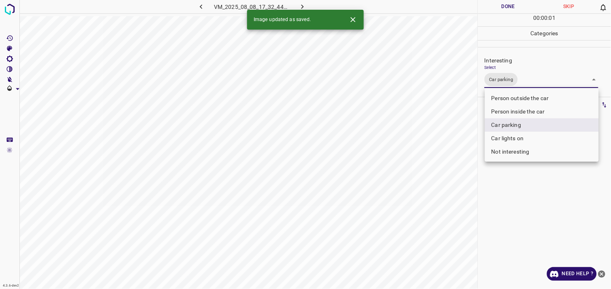
click at [521, 196] on div at bounding box center [305, 144] width 611 height 289
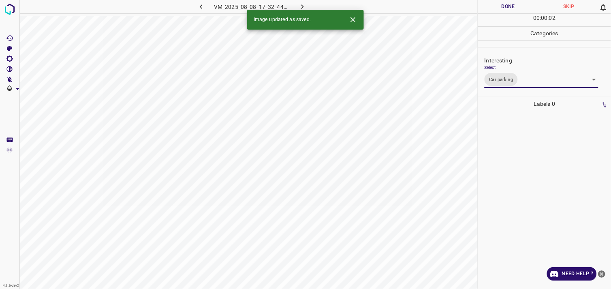
click at [519, 144] on div at bounding box center [544, 200] width 128 height 178
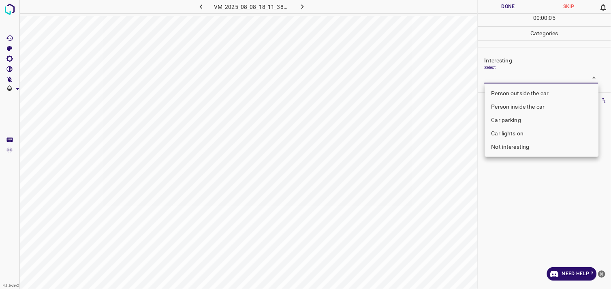
click at [521, 82] on body "4.3.6-dev2 VM_2025_08_08_18_11_38_406_03.gif Done Skip 0 00 : 00 : 05 Categorie…" at bounding box center [305, 144] width 611 height 289
click at [521, 82] on div at bounding box center [305, 144] width 611 height 289
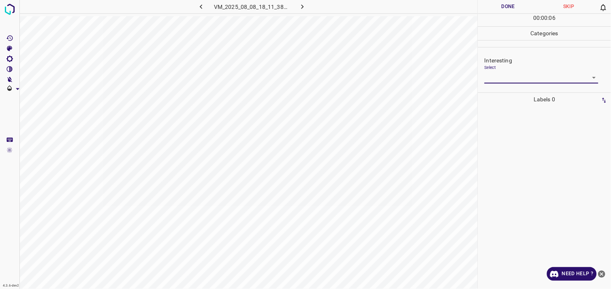
click at [509, 79] on body "4.3.6-dev2 VM_2025_08_08_18_11_38_406_03.gif Done Skip 0 00 : 00 : 06 Categorie…" at bounding box center [305, 144] width 611 height 289
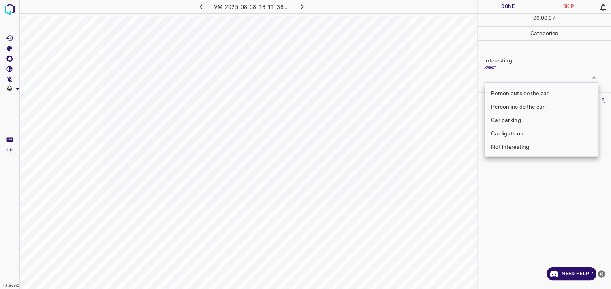
click at [513, 148] on li "Not interesting" at bounding box center [542, 146] width 114 height 13
type input "Not interesting"
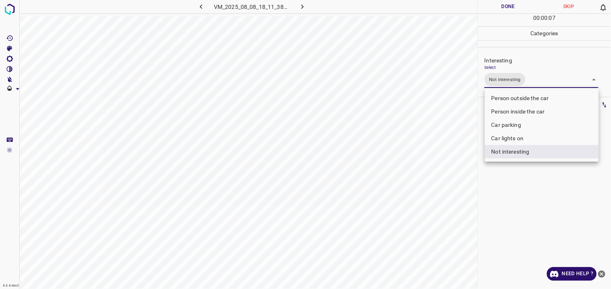
drag, startPoint x: 527, startPoint y: 190, endPoint x: 527, endPoint y: 137, distance: 53.5
click at [527, 190] on div at bounding box center [305, 144] width 611 height 289
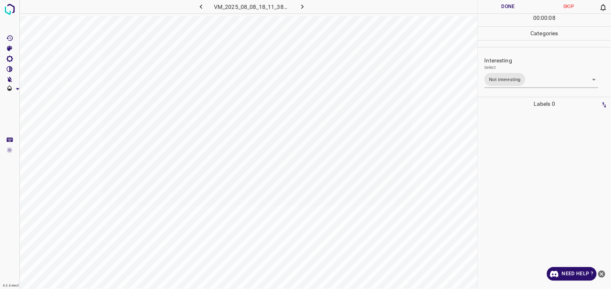
click at [524, 128] on div at bounding box center [544, 200] width 128 height 178
click at [522, 82] on body "4.3.6-dev2 VM_2025_08_11_18_59_50_898_07.gif Done Skip 0 00 : 00 : 03 Categorie…" at bounding box center [305, 144] width 611 height 289
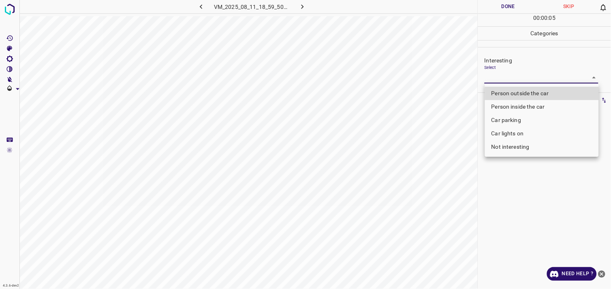
click at [529, 92] on li "Person outside the car" at bounding box center [542, 93] width 114 height 13
type input "Person outside the car"
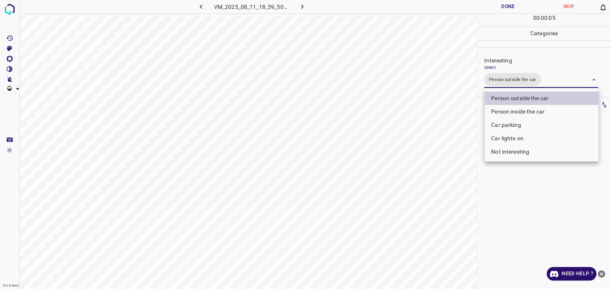
click at [546, 206] on div at bounding box center [305, 144] width 611 height 289
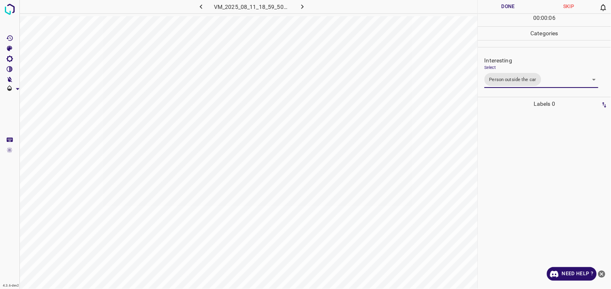
click at [531, 146] on div at bounding box center [544, 200] width 128 height 178
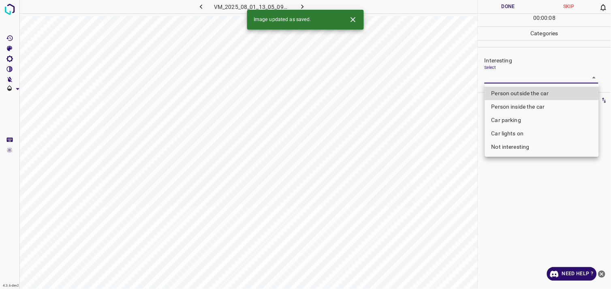
click at [537, 81] on body "4.3.6-dev2 VM_2025_08_01_13_05_09_246_04.gif Done Skip 0 00 : 00 : 08 Categorie…" at bounding box center [305, 144] width 611 height 289
click at [539, 94] on li "Person outside the car" at bounding box center [542, 93] width 114 height 13
type input "Person outside the car"
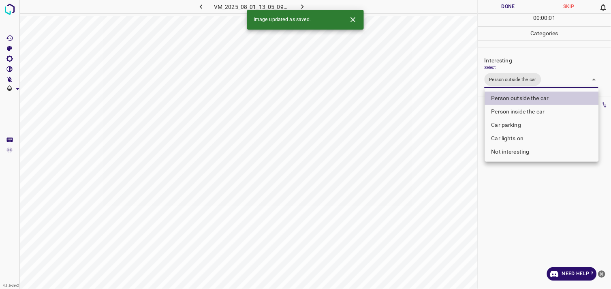
click at [547, 217] on div at bounding box center [305, 144] width 611 height 289
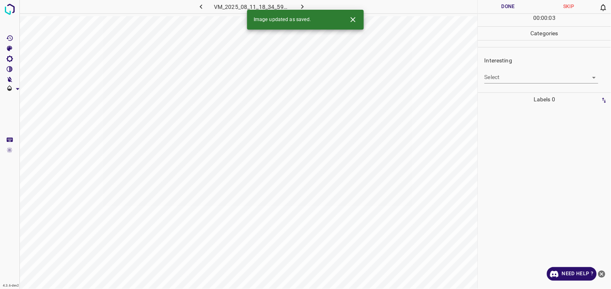
click at [512, 82] on body "4.3.6-dev2 VM_2025_08_11_18_34_59_748_01.gif Done Skip 0 00 : 00 : 03 Categorie…" at bounding box center [305, 144] width 611 height 289
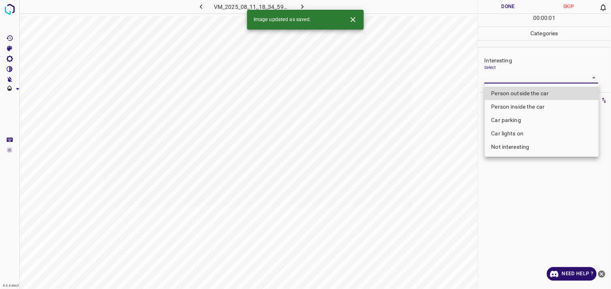
click at [517, 96] on li "Person outside the car" at bounding box center [542, 93] width 114 height 13
type input "Person outside the car"
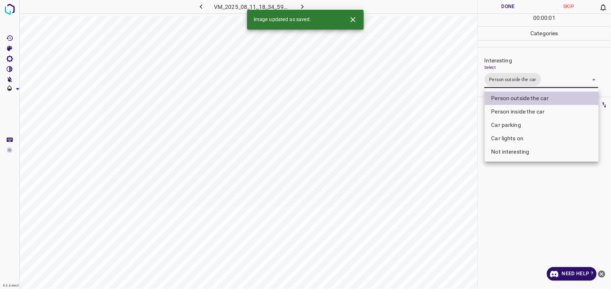
click at [509, 192] on div at bounding box center [305, 144] width 611 height 289
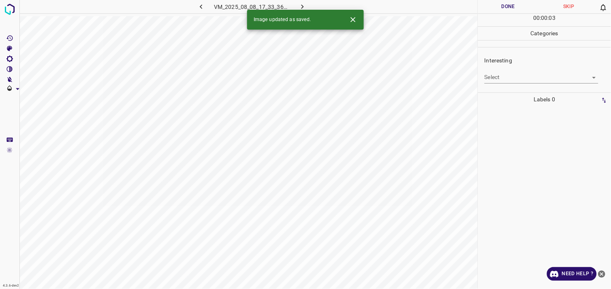
click at [520, 86] on div "Interesting Select ​" at bounding box center [544, 70] width 133 height 38
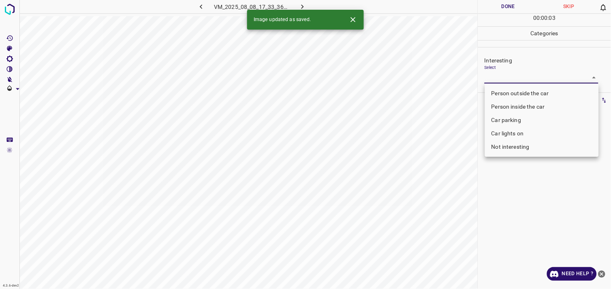
click at [521, 79] on body "4.3.6-dev2 VM_2025_08_08_17_33_36_909_00.gif Done Skip 0 00 : 00 : 03 Categorie…" at bounding box center [305, 144] width 611 height 289
click at [521, 89] on li "Person outside the car" at bounding box center [542, 93] width 114 height 13
type input "Person outside the car"
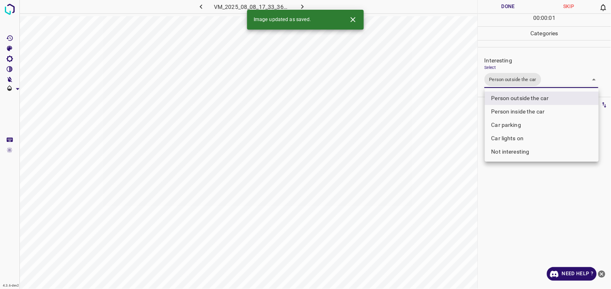
click at [505, 204] on div at bounding box center [305, 144] width 611 height 289
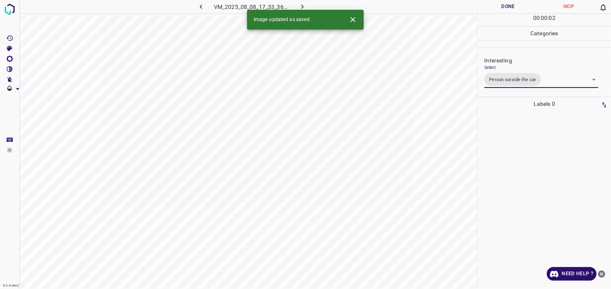
click at [519, 142] on div at bounding box center [544, 200] width 128 height 178
click at [524, 85] on div "Interesting Select ​" at bounding box center [544, 70] width 133 height 38
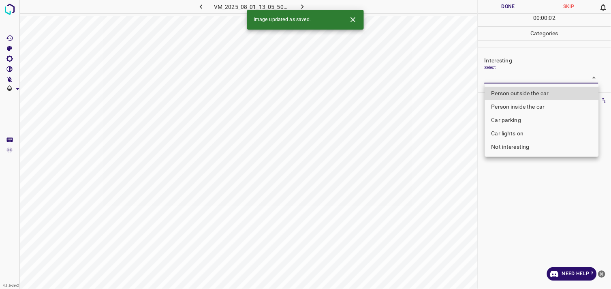
click at [520, 74] on body "4.3.6-dev2 VM_2025_08_01_13_05_50_870_05.gif Done Skip 0 00 : 00 : 02 Categorie…" at bounding box center [305, 144] width 611 height 289
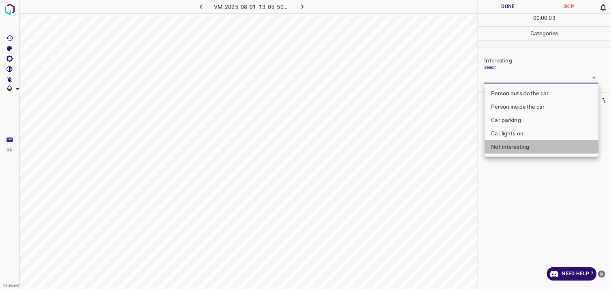
click at [524, 144] on li "Not interesting" at bounding box center [542, 146] width 114 height 13
type input "Not interesting"
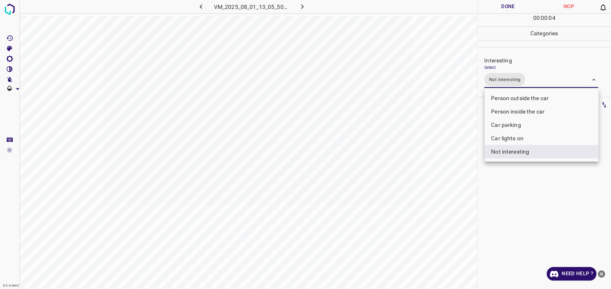
click at [524, 198] on div at bounding box center [305, 144] width 611 height 289
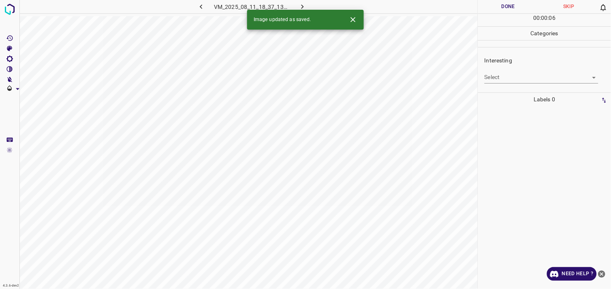
click at [505, 80] on body "4.3.6-dev2 VM_2025_08_11_18_37_13_849_04.gif Done Skip 0 00 : 00 : 06 Categorie…" at bounding box center [305, 144] width 611 height 289
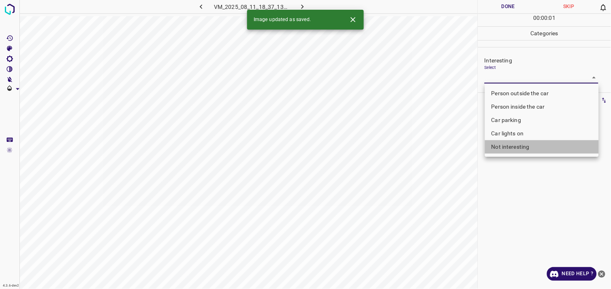
click at [514, 144] on li "Not interesting" at bounding box center [542, 146] width 114 height 13
type input "Not interesting"
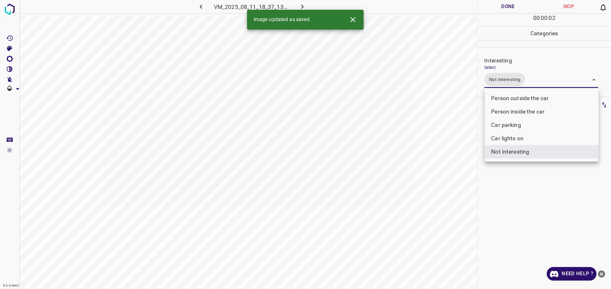
drag, startPoint x: 523, startPoint y: 193, endPoint x: 516, endPoint y: 155, distance: 38.6
click at [522, 192] on div at bounding box center [305, 144] width 611 height 289
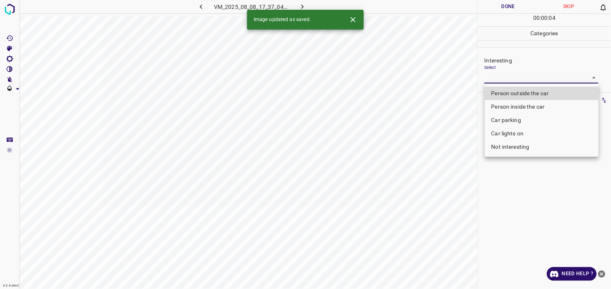
click at [500, 74] on body "4.3.6-dev2 VM_2025_08_08_17_37_04_195_10.gif Done Skip 0 00 : 00 : 04 Categorie…" at bounding box center [305, 144] width 611 height 289
click at [513, 94] on li "Person outside the car" at bounding box center [542, 93] width 114 height 13
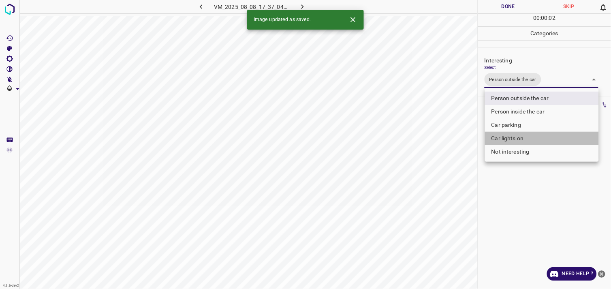
click at [512, 135] on li "Car lights on" at bounding box center [542, 138] width 114 height 13
type input "Person outside the car,Car lights on"
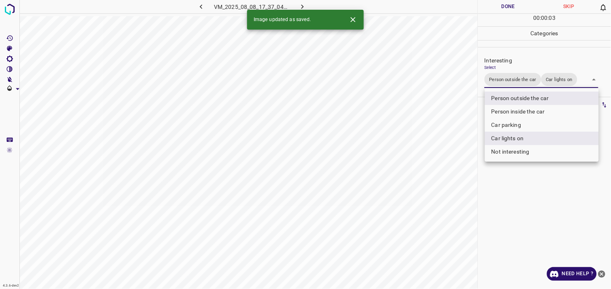
click at [515, 203] on div at bounding box center [305, 144] width 611 height 289
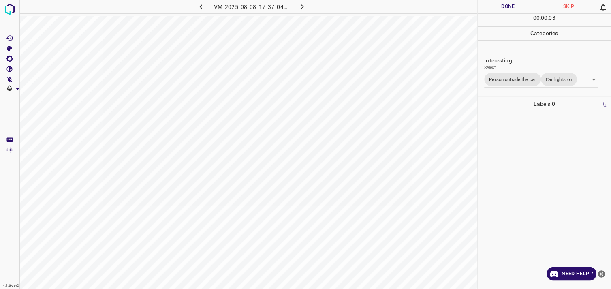
click at [520, 147] on div at bounding box center [544, 200] width 128 height 178
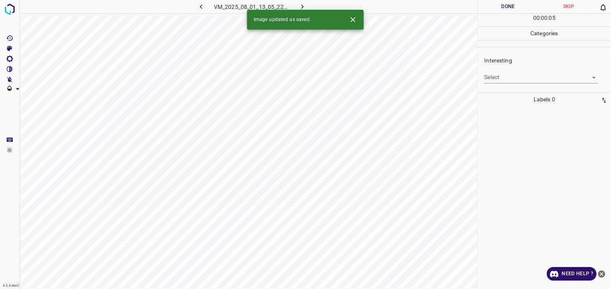
click at [516, 79] on body "4.3.6-dev2 VM_2025_08_01_13_05_22_348_04.gif Done Skip 0 00 : 00 : 05 Categorie…" at bounding box center [305, 144] width 611 height 289
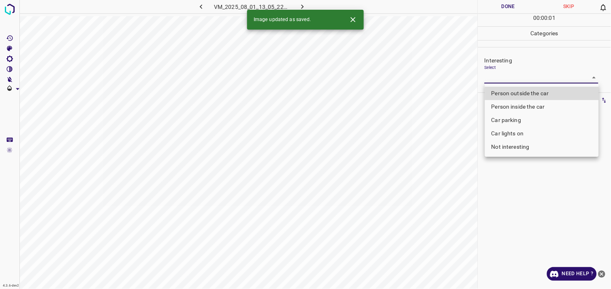
click at [516, 147] on li "Not interesting" at bounding box center [542, 146] width 114 height 13
type input "Not interesting"
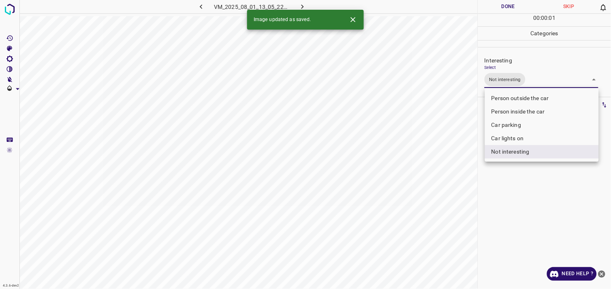
click at [527, 189] on div at bounding box center [305, 144] width 611 height 289
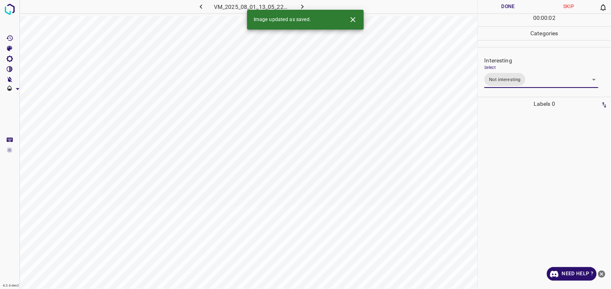
click at [526, 144] on div at bounding box center [544, 200] width 128 height 178
click at [520, 84] on div "Interesting Select ​" at bounding box center [544, 70] width 133 height 38
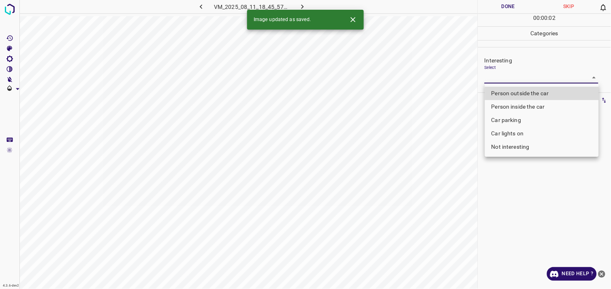
click at [520, 80] on body "4.3.6-dev2 VM_2025_08_11_18_45_57_508_06.gif Done Skip 0 00 : 00 : 02 Categorie…" at bounding box center [305, 144] width 611 height 289
click at [521, 91] on li "Person outside the car" at bounding box center [542, 93] width 114 height 13
type input "Person outside the car"
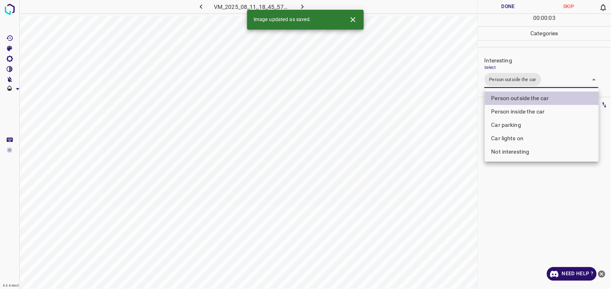
click at [525, 202] on div at bounding box center [305, 144] width 611 height 289
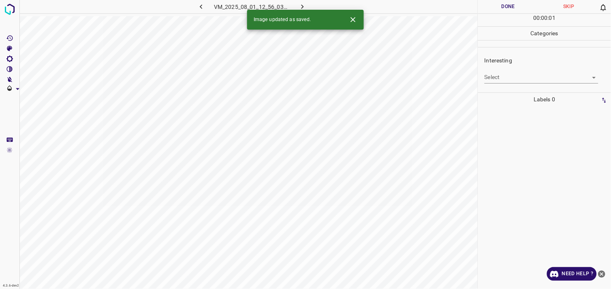
click at [531, 82] on div "Interesting Select ​" at bounding box center [544, 70] width 133 height 38
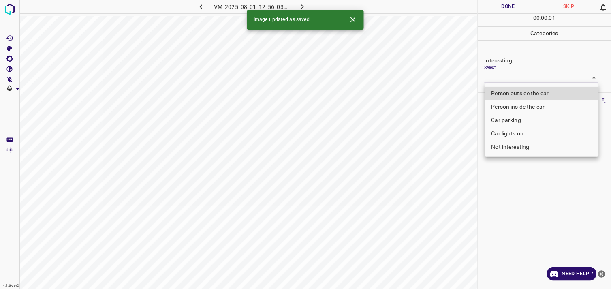
click at [529, 78] on body "4.3.6-dev2 VM_2025_08_01_12_56_03_101_04.gif Done Skip 0 00 : 00 : 01 Categorie…" at bounding box center [305, 144] width 611 height 289
click at [529, 145] on li "Not interesting" at bounding box center [542, 146] width 114 height 13
type input "Not interesting"
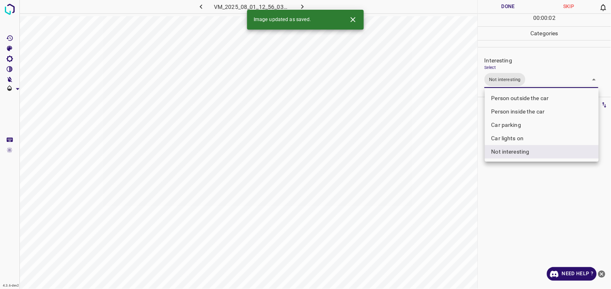
click at [531, 201] on div at bounding box center [305, 144] width 611 height 289
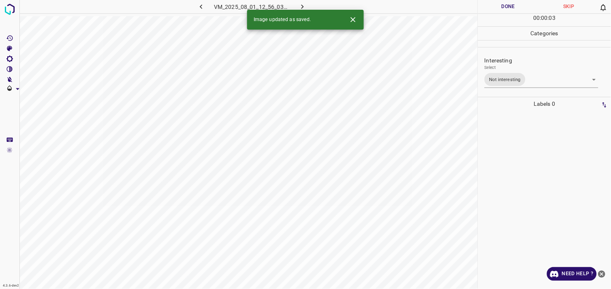
click at [532, 140] on div at bounding box center [544, 200] width 128 height 178
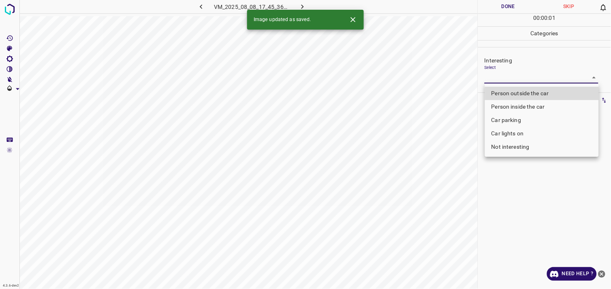
click at [514, 76] on body "4.3.6-dev2 VM_2025_08_08_17_45_36_973_05.gif Done Skip 0 00 : 00 : 01 Categorie…" at bounding box center [305, 144] width 611 height 289
click at [517, 109] on li "Person inside the car" at bounding box center [542, 106] width 114 height 13
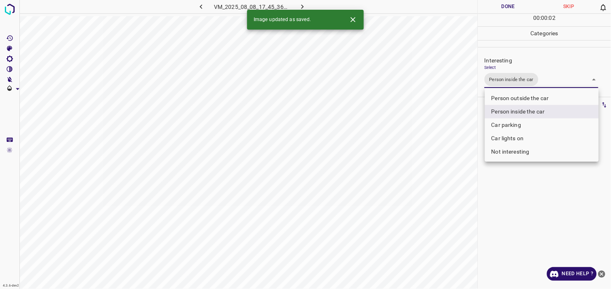
click at [516, 122] on li "Car parking" at bounding box center [542, 124] width 114 height 13
type input "Person inside the car,Car parking"
click at [527, 185] on div at bounding box center [305, 144] width 611 height 289
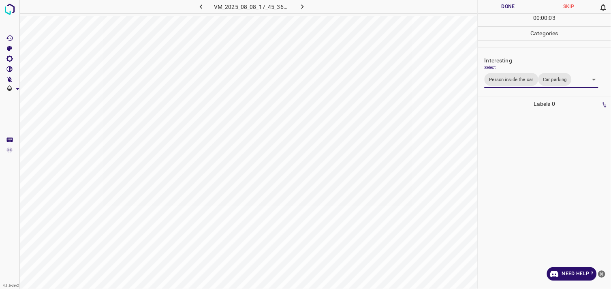
click at [525, 153] on div at bounding box center [544, 200] width 128 height 178
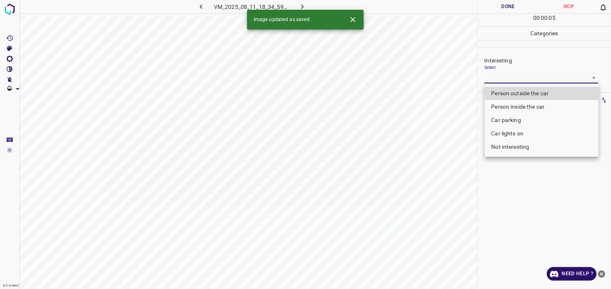
click at [523, 80] on body "4.3.6-dev2 VM_2025_08_11_18_34_59_748_04.gif Done Skip 0 00 : 00 : 05 Categorie…" at bounding box center [305, 144] width 611 height 289
click at [516, 149] on li "Not interesting" at bounding box center [542, 146] width 114 height 13
type input "Not interesting"
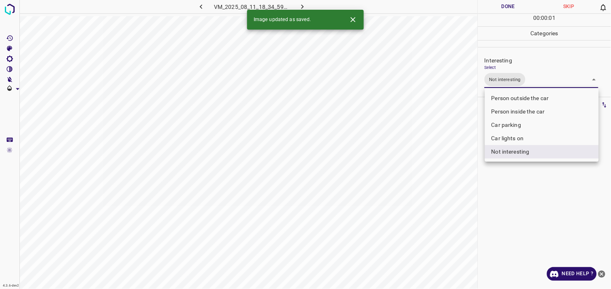
click at [513, 194] on div at bounding box center [305, 144] width 611 height 289
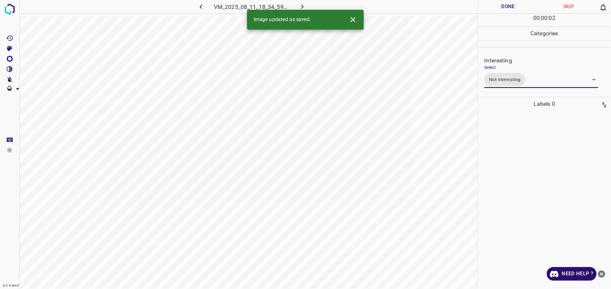
click at [511, 146] on div at bounding box center [544, 200] width 128 height 178
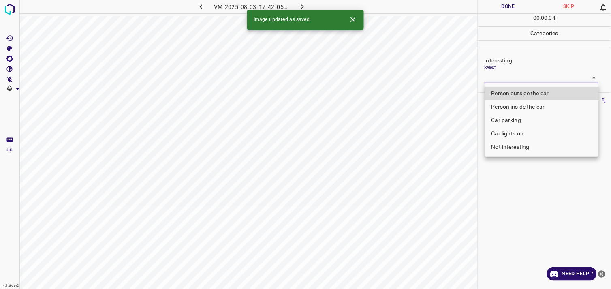
click at [514, 77] on body "4.3.6-dev2 VM_2025_08_03_17_42_05_188_13.gif Done Skip 0 00 : 00 : 04 Categorie…" at bounding box center [305, 144] width 611 height 289
click at [526, 94] on li "Person outside the car" at bounding box center [542, 93] width 114 height 13
type input "Person outside the car"
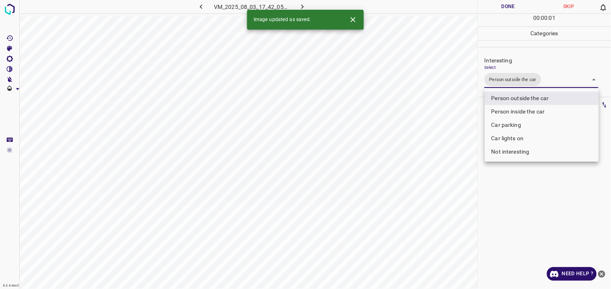
click at [524, 193] on div at bounding box center [305, 144] width 611 height 289
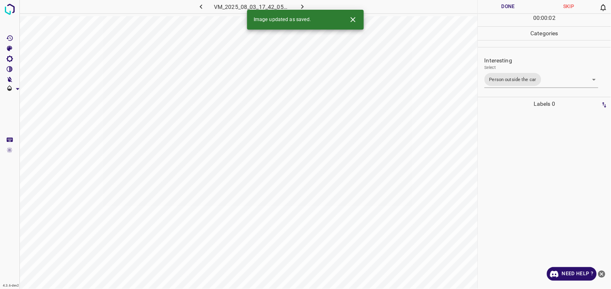
click at [524, 146] on div at bounding box center [544, 200] width 128 height 178
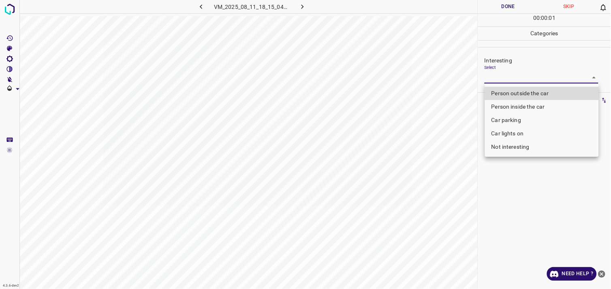
click at [502, 81] on body "4.3.6-dev2 VM_2025_08_11_18_15_04_061_03.gif Done Skip 0 00 : 00 : 01 Categorie…" at bounding box center [305, 144] width 611 height 289
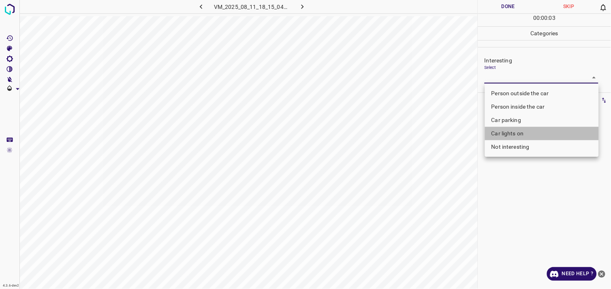
click at [524, 130] on li "Car lights on" at bounding box center [542, 133] width 114 height 13
type input "Car lights on"
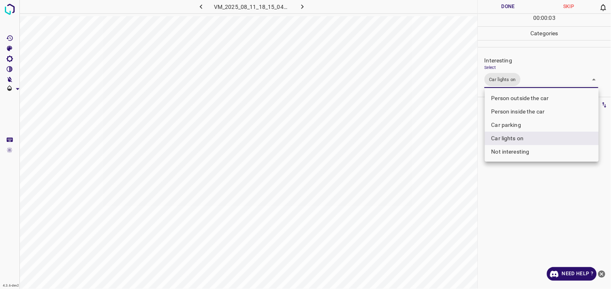
click at [539, 208] on div at bounding box center [305, 144] width 611 height 289
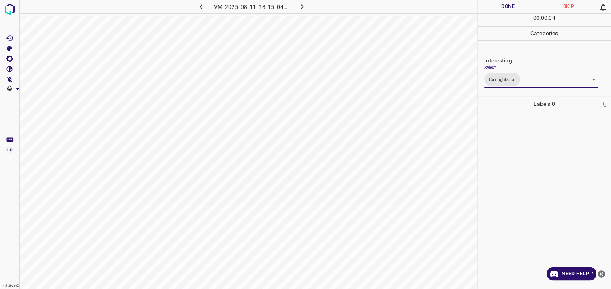
click at [537, 161] on div at bounding box center [544, 200] width 128 height 178
click at [509, 79] on body "4.3.6-dev2 VM_2025_08_08_17_11_09_951_03.gif Done Skip 0 00 : 00 : 20 Categorie…" at bounding box center [305, 144] width 611 height 289
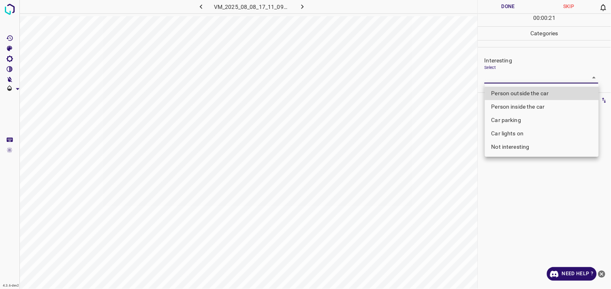
click at [518, 134] on li "Car lights on" at bounding box center [542, 133] width 114 height 13
type input "Car lights on"
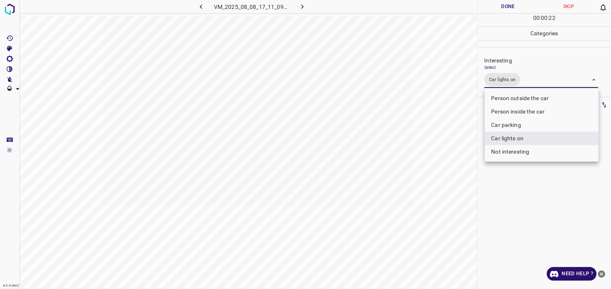
click at [521, 191] on div at bounding box center [305, 144] width 611 height 289
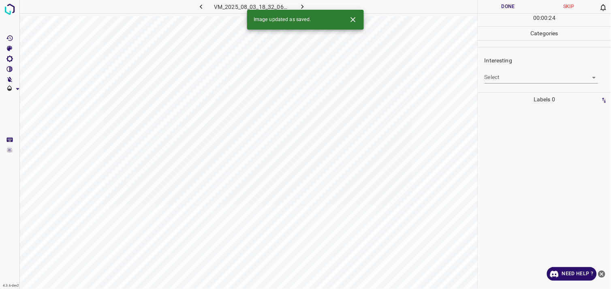
click at [525, 79] on body "4.3.6-dev2 VM_2025_08_03_18_32_06_948_00.gif Done Skip 0 00 : 00 : 24 Categorie…" at bounding box center [305, 144] width 611 height 289
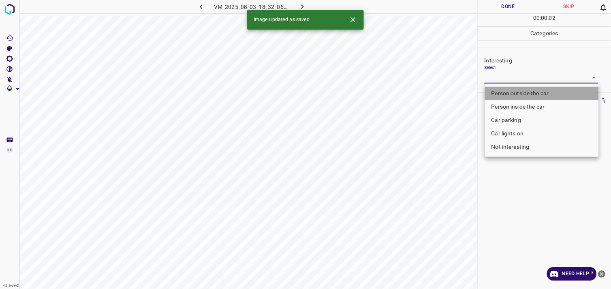
click at [524, 96] on li "Person outside the car" at bounding box center [542, 93] width 114 height 13
type input "Person outside the car"
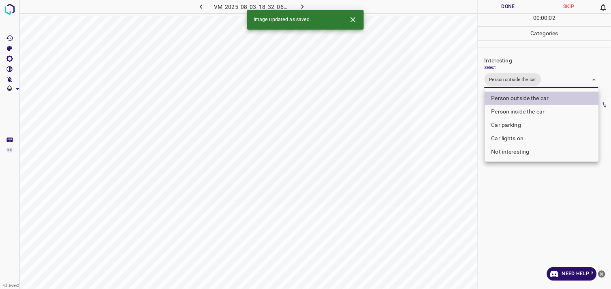
click at [536, 186] on div at bounding box center [305, 144] width 611 height 289
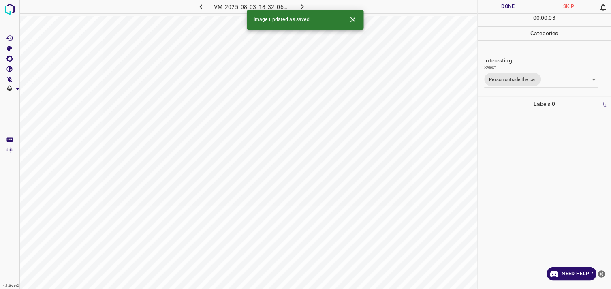
click at [535, 143] on div at bounding box center [544, 200] width 128 height 178
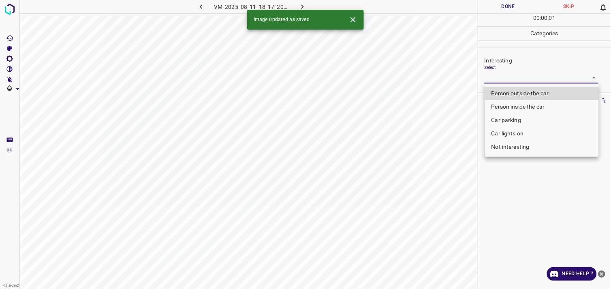
click at [498, 77] on body "4.3.6-dev2 VM_2025_08_11_18_17_20_027_07.gif Done Skip 0 00 : 00 : 01 Categorie…" at bounding box center [305, 144] width 611 height 289
click at [521, 104] on li "Person inside the car" at bounding box center [542, 106] width 114 height 13
type input "Person inside the car"
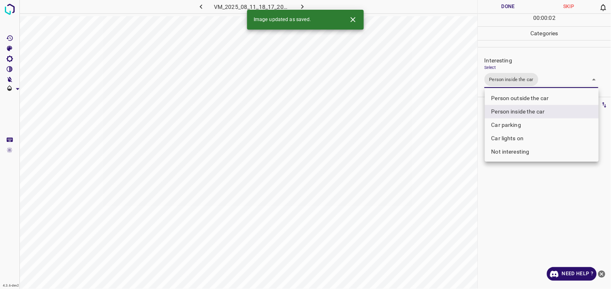
click at [577, 231] on div at bounding box center [305, 144] width 611 height 289
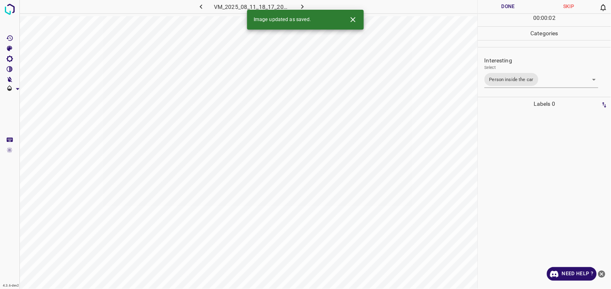
click at [564, 199] on div at bounding box center [544, 200] width 128 height 178
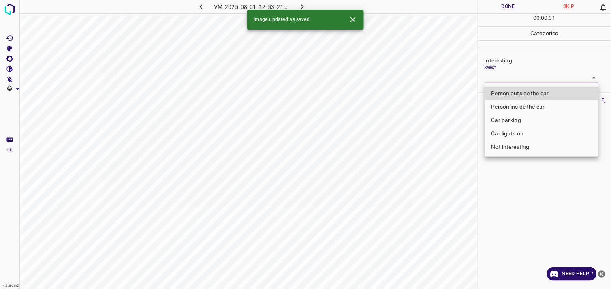
click at [515, 79] on body "4.3.6-dev2 VM_2025_08_01_12_53_21_472_11.gif Done Skip 0 00 : 00 : 01 Categorie…" at bounding box center [305, 144] width 611 height 289
click at [535, 91] on li "Person outside the car" at bounding box center [542, 93] width 114 height 13
type input "Person outside the car"
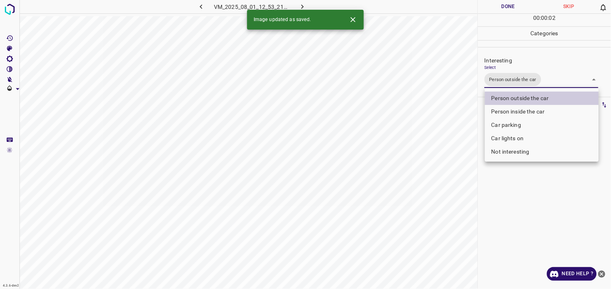
click at [534, 196] on div at bounding box center [305, 144] width 611 height 289
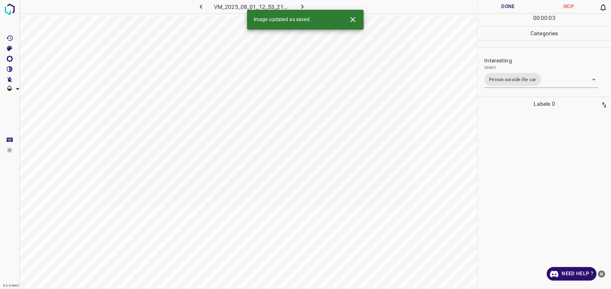
click at [533, 156] on div at bounding box center [544, 200] width 128 height 178
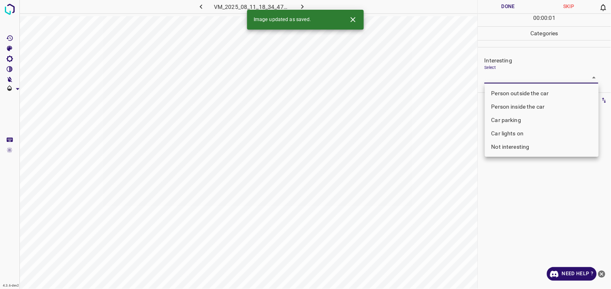
click at [525, 79] on body "4.3.6-dev2 VM_2025_08_11_18_34_47_284_03.gif Done Skip 0 00 : 00 : 01 Categorie…" at bounding box center [305, 144] width 611 height 289
click at [527, 104] on li "Person inside the car" at bounding box center [542, 106] width 114 height 13
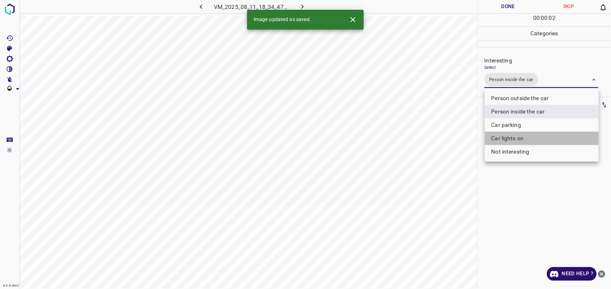
click at [523, 139] on li "Car lights on" at bounding box center [542, 138] width 114 height 13
type input "Person inside the car,Car lights on"
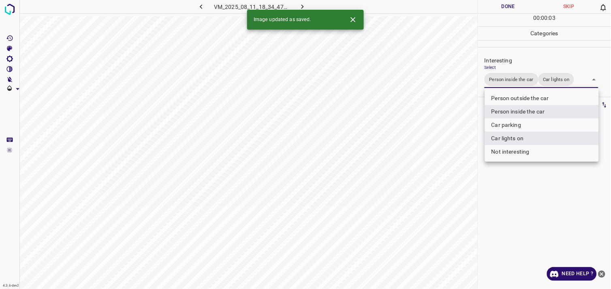
click at [520, 220] on div at bounding box center [305, 144] width 611 height 289
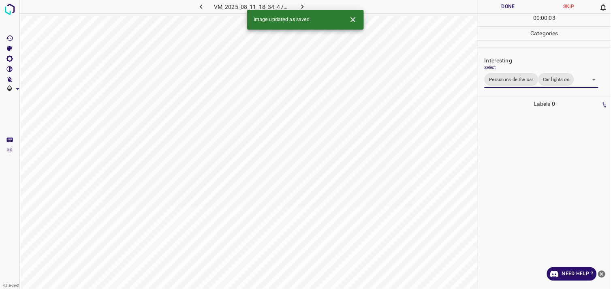
click at [523, 164] on div at bounding box center [544, 200] width 128 height 178
click at [515, 77] on body "4.3.6-dev2 VM_2025_08_11_18_20_38_553_02.gif Done Skip 0 00 : 00 : 02 Categorie…" at bounding box center [305, 144] width 611 height 289
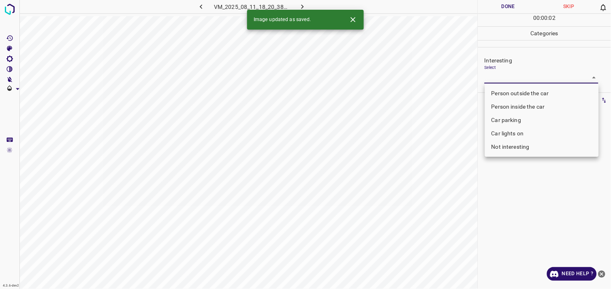
click at [524, 94] on li "Person outside the car" at bounding box center [542, 93] width 114 height 13
type input "Person outside the car"
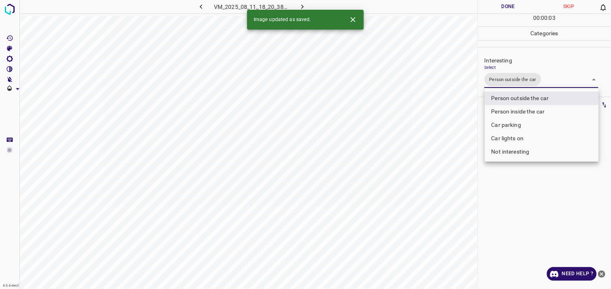
click at [547, 194] on div at bounding box center [305, 144] width 611 height 289
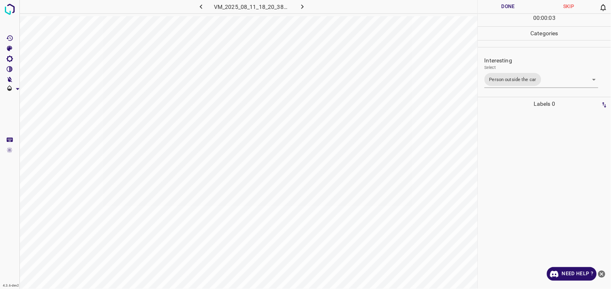
click at [546, 157] on div at bounding box center [544, 200] width 128 height 178
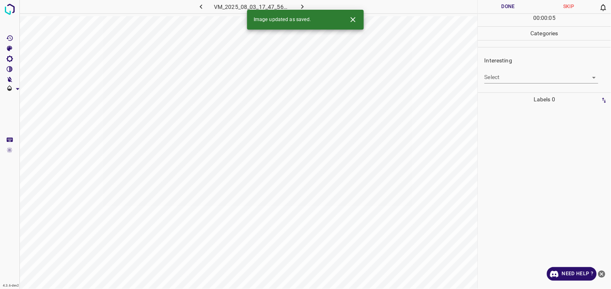
click at [508, 76] on body "4.3.6-dev2 VM_2025_08_03_17_47_56_345_04.gif Done Skip 0 00 : 00 : 05 Categorie…" at bounding box center [305, 144] width 611 height 289
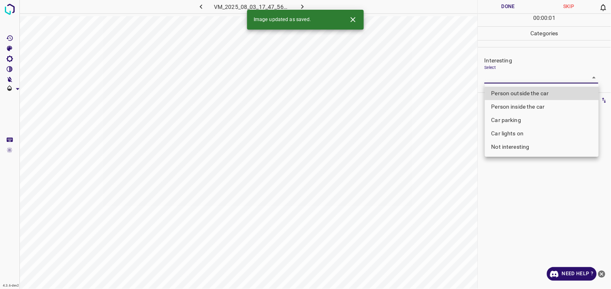
click at [518, 119] on li "Car parking" at bounding box center [542, 119] width 114 height 13
type input "Car parking"
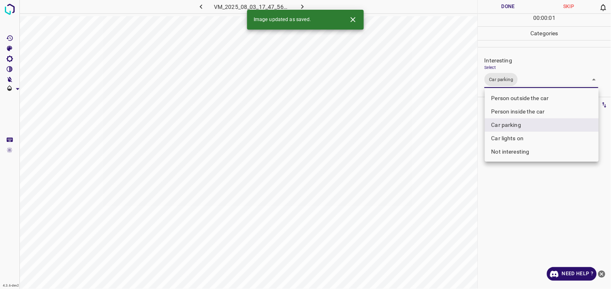
click at [529, 205] on div at bounding box center [305, 144] width 611 height 289
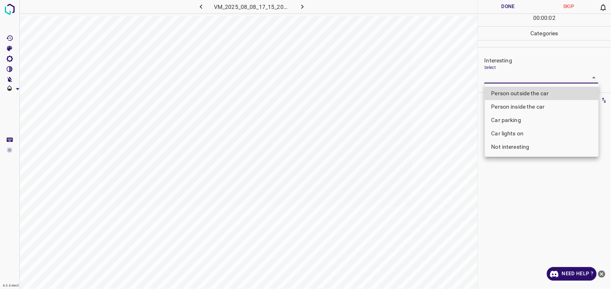
click at [504, 78] on body "4.3.6-dev2 VM_2025_08_08_17_15_20_018_01.gif Done Skip 0 00 : 00 : 02 Categorie…" at bounding box center [305, 144] width 611 height 289
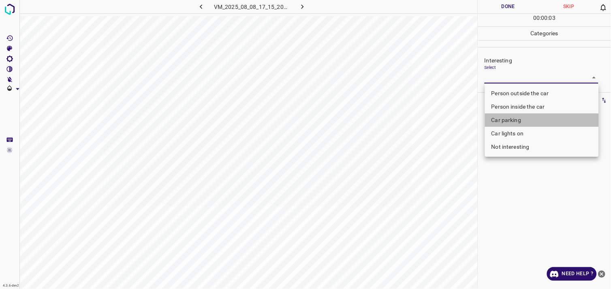
click at [509, 121] on li "Car parking" at bounding box center [542, 119] width 114 height 13
type input "Car parking"
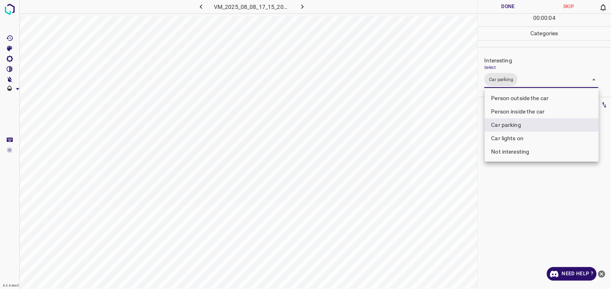
click at [512, 193] on div at bounding box center [305, 144] width 611 height 289
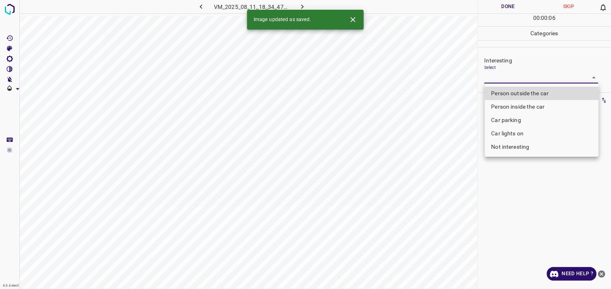
click at [511, 78] on body "4.3.6-dev2 VM_2025_08_11_18_34_47_284_07.gif Done Skip 0 00 : 00 : 06 Categorie…" at bounding box center [305, 144] width 611 height 289
click at [527, 106] on li "Person inside the car" at bounding box center [542, 106] width 114 height 13
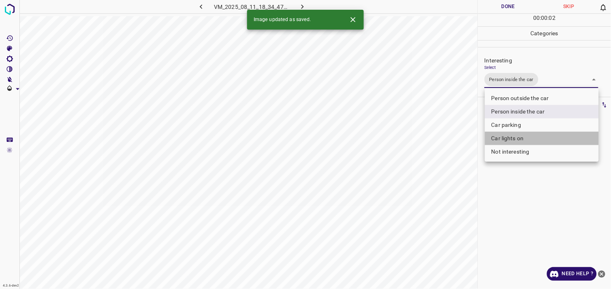
click at [523, 134] on li "Car lights on" at bounding box center [542, 138] width 114 height 13
type input "Person inside the car,Car lights on"
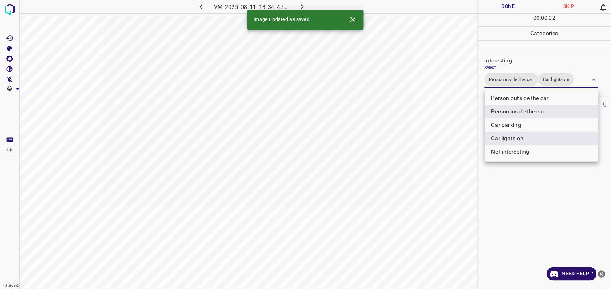
click at [524, 203] on div at bounding box center [305, 144] width 611 height 289
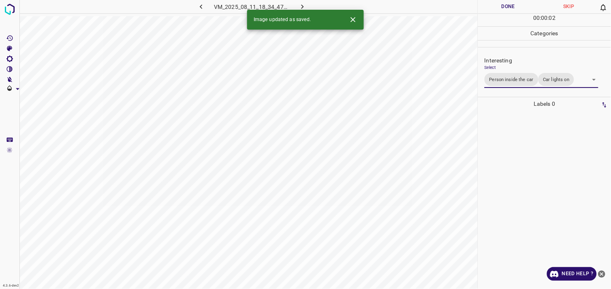
click at [533, 157] on div at bounding box center [544, 200] width 128 height 178
click at [522, 83] on body "4.3.6-dev2 VM_2025_08_11_19_05_10_494_09.gif Done Skip 0 00 : 00 : 04 Categorie…" at bounding box center [305, 144] width 611 height 289
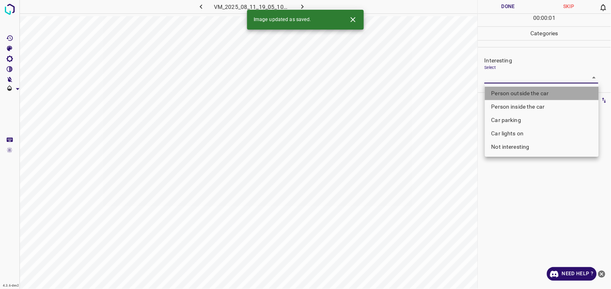
click at [536, 90] on li "Person outside the car" at bounding box center [542, 93] width 114 height 13
type input "Person outside the car"
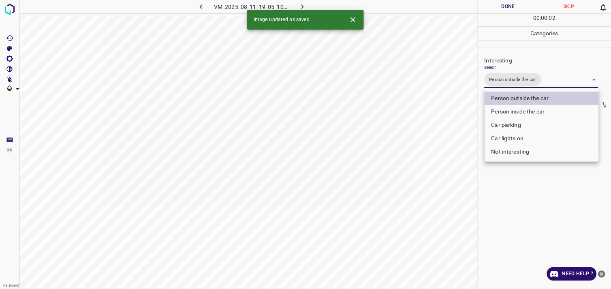
click at [536, 202] on div at bounding box center [305, 144] width 611 height 289
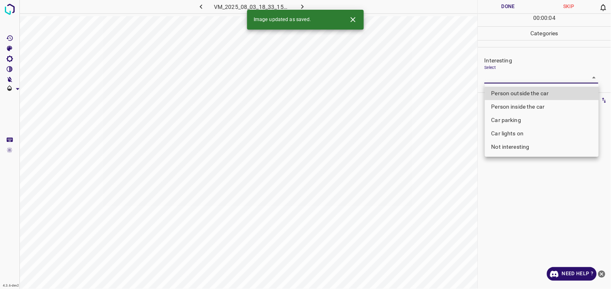
click at [516, 73] on body "4.3.6-dev2 VM_2025_08_03_18_33_15_267_01.gif Done Skip 0 00 : 00 : 04 Categorie…" at bounding box center [305, 144] width 611 height 289
click at [527, 94] on li "Person outside the car" at bounding box center [542, 93] width 114 height 13
type input "Person outside the car"
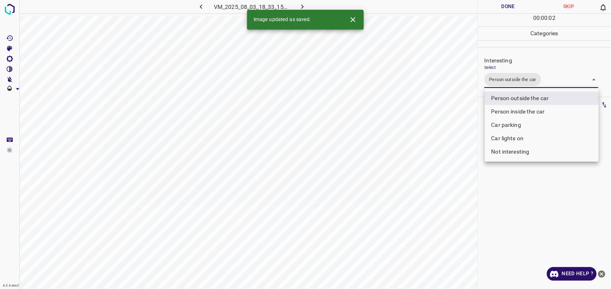
click at [529, 172] on div at bounding box center [305, 144] width 611 height 289
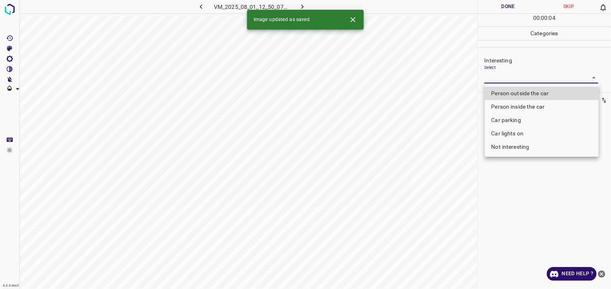
click at [505, 80] on body "4.3.6-dev2 VM_2025_08_01_12_50_07_364_14.gif Done Skip 0 00 : 00 : 04 Categorie…" at bounding box center [305, 144] width 611 height 289
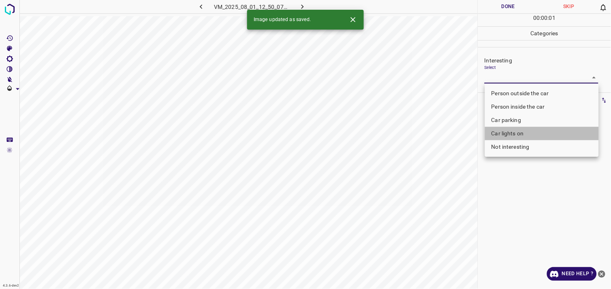
click at [516, 134] on li "Car lights on" at bounding box center [542, 133] width 114 height 13
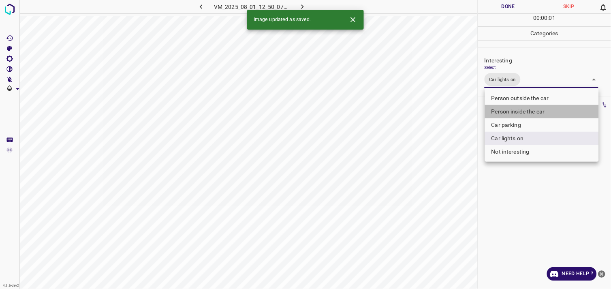
click at [524, 107] on li "Person inside the car" at bounding box center [542, 111] width 114 height 13
type input "Car lights on,Person inside the car"
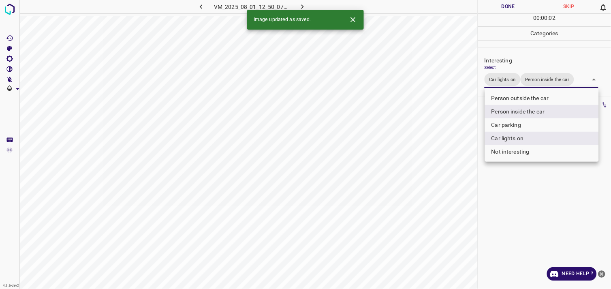
click at [543, 192] on div at bounding box center [305, 144] width 611 height 289
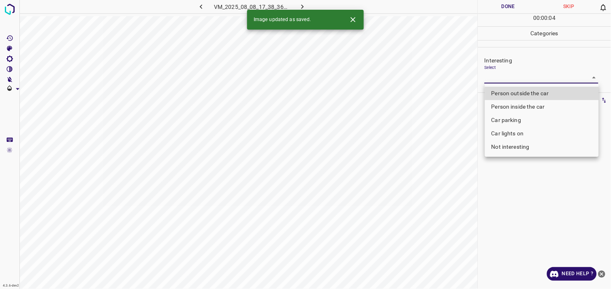
click at [531, 79] on body "4.3.6-dev2 VM_2025_08_08_17_38_36_099_01.gif Done Skip 0 00 : 00 : 04 Categorie…" at bounding box center [305, 144] width 611 height 289
click at [535, 91] on li "Person outside the car" at bounding box center [542, 93] width 114 height 13
type input "Person outside the car"
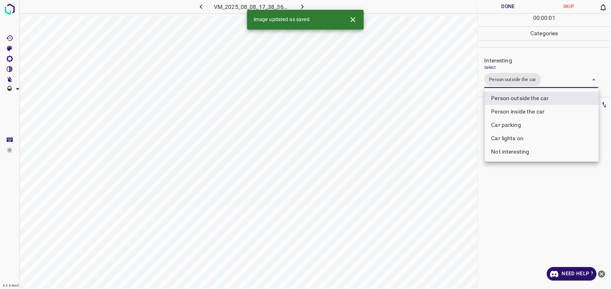
click at [508, 208] on div at bounding box center [305, 144] width 611 height 289
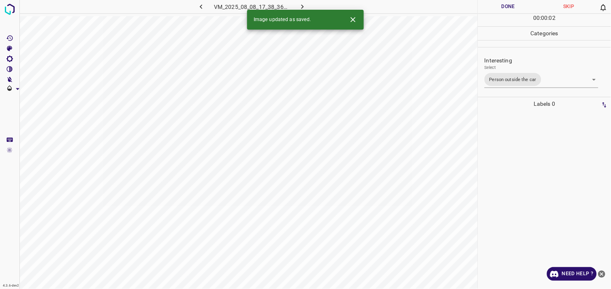
click at [509, 167] on div at bounding box center [544, 200] width 128 height 178
click at [546, 77] on body "4.3.6-dev2 VM_2025_08_11_19_15_31_718_00.gif Done Skip 0 00 : 00 : 01 Categorie…" at bounding box center [305, 144] width 611 height 289
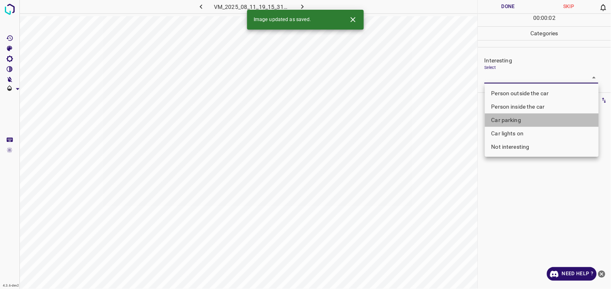
click at [530, 119] on li "Car parking" at bounding box center [542, 119] width 114 height 13
type input "Car parking"
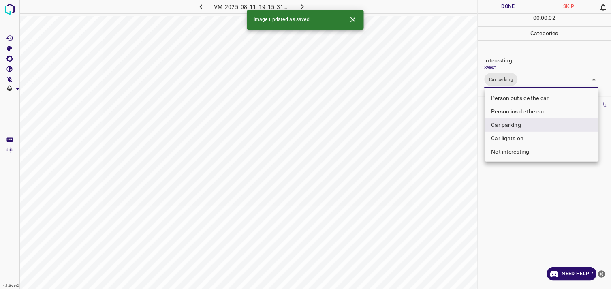
click at [537, 216] on div at bounding box center [305, 144] width 611 height 289
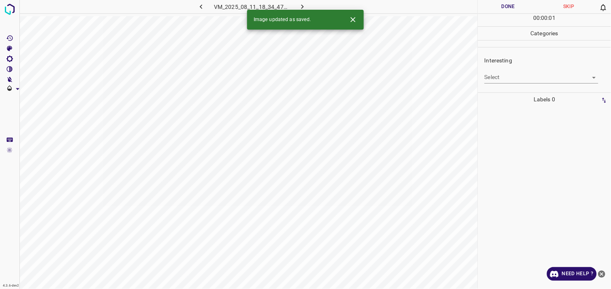
click at [508, 75] on body "4.3.6-dev2 VM_2025_08_11_18_34_47_284_08.gif Done Skip 0 00 : 00 : 01 Categorie…" at bounding box center [305, 144] width 611 height 289
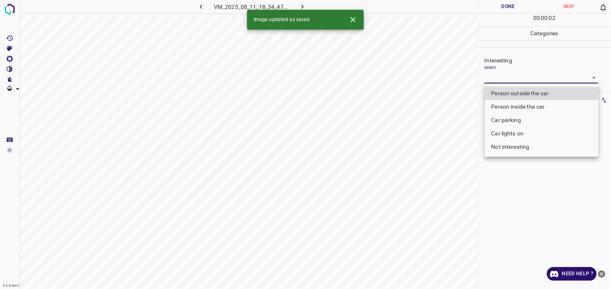
click at [532, 137] on li "Car lights on" at bounding box center [542, 133] width 114 height 13
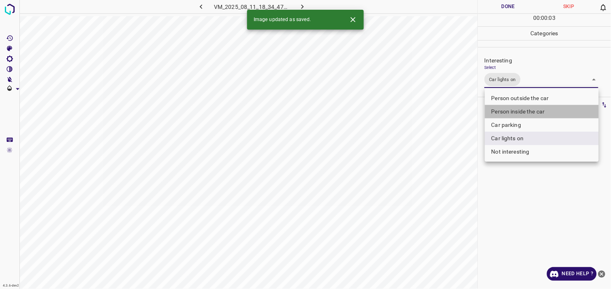
click at [532, 113] on li "Person inside the car" at bounding box center [542, 111] width 114 height 13
type input "Car lights on,Person inside the car"
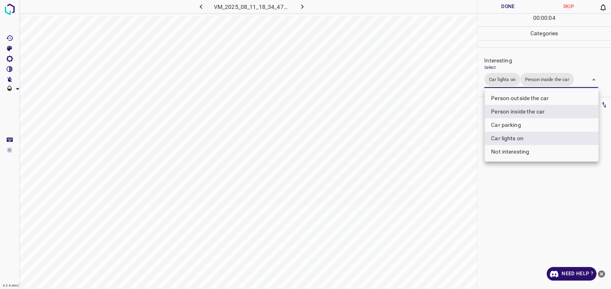
click at [554, 242] on div at bounding box center [305, 144] width 611 height 289
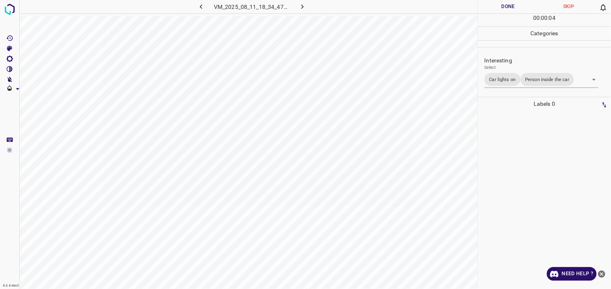
click at [553, 187] on div at bounding box center [544, 200] width 128 height 178
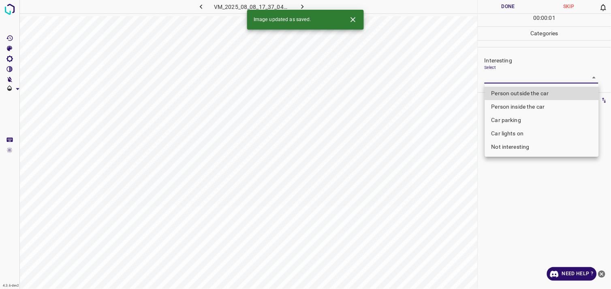
click at [504, 79] on body "4.3.6-dev2 VM_2025_08_08_17_37_04_195_09.gif Done Skip 0 00 : 00 : 01 Categorie…" at bounding box center [305, 144] width 611 height 289
click at [523, 132] on li "Car lights on" at bounding box center [542, 133] width 114 height 13
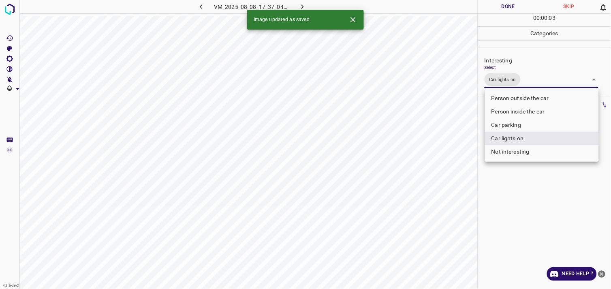
click at [531, 98] on li "Person outside the car" at bounding box center [542, 98] width 114 height 13
type input "Car lights on,Person outside the car"
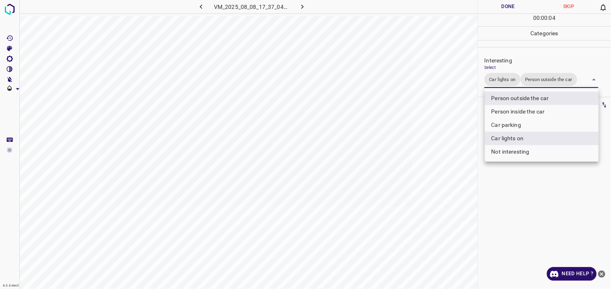
click at [523, 188] on div at bounding box center [305, 144] width 611 height 289
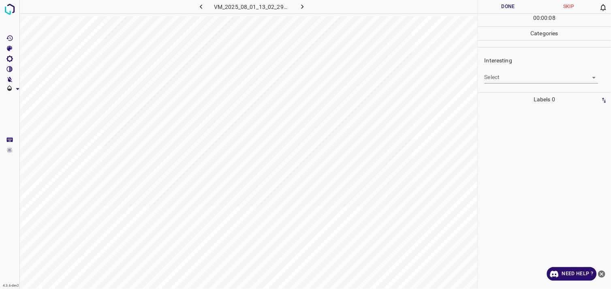
click at [532, 75] on body "4.3.6-dev2 VM_2025_08_01_13_02_29_086_04.gif Done Skip 0 00 : 00 : 08 Categorie…" at bounding box center [305, 144] width 611 height 289
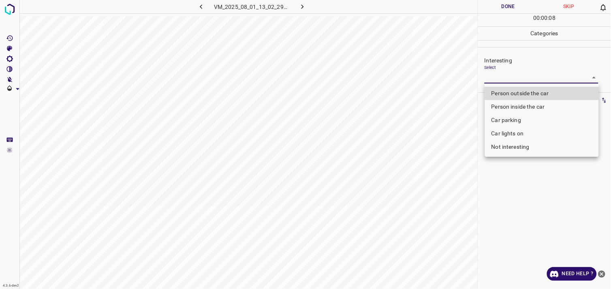
click at [543, 108] on li "Person inside the car" at bounding box center [542, 106] width 114 height 13
type input "Person inside the car"
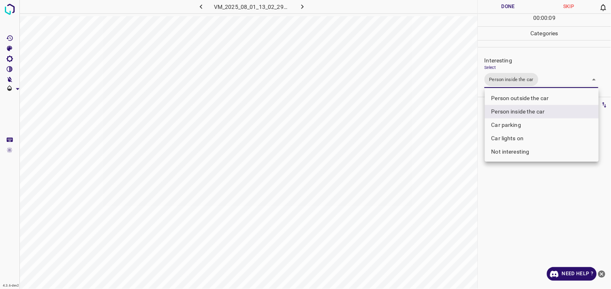
click at [532, 238] on div at bounding box center [305, 144] width 611 height 289
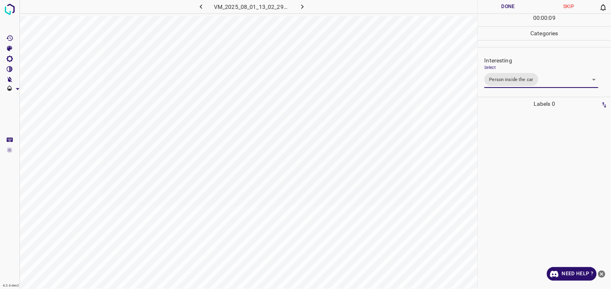
click at [544, 184] on div at bounding box center [544, 200] width 128 height 178
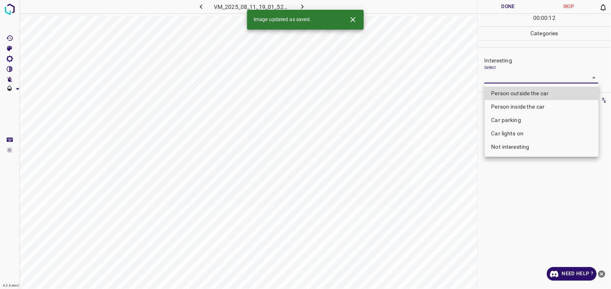
click at [519, 81] on body "4.3.6-dev2 VM_2025_08_11_19_01_52_587_02.gif Done Skip 0 00 : 00 : 12 Categorie…" at bounding box center [305, 144] width 611 height 289
click at [531, 92] on li "Person outside the car" at bounding box center [542, 93] width 114 height 13
type input "Person outside the car"
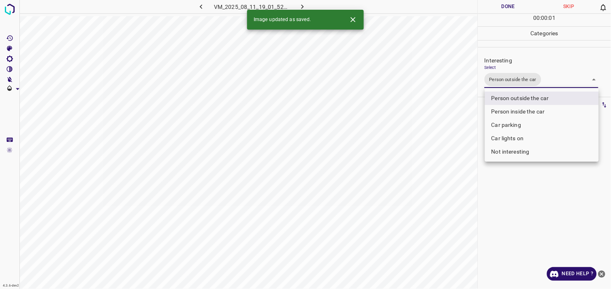
click at [527, 195] on div at bounding box center [305, 144] width 611 height 289
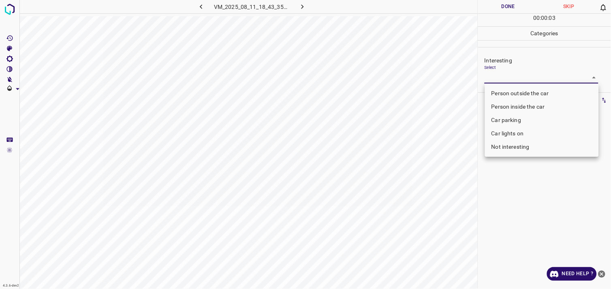
click at [520, 79] on body "4.3.6-dev2 VM_2025_08_11_18_43_35_047_09.gif Done Skip 0 00 : 00 : 03 Categorie…" at bounding box center [305, 144] width 611 height 289
click at [522, 103] on li "Person inside the car" at bounding box center [542, 106] width 114 height 13
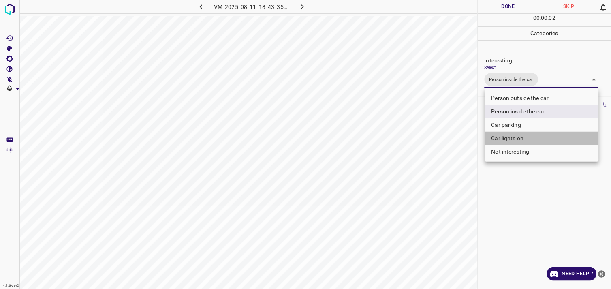
click at [520, 138] on li "Car lights on" at bounding box center [542, 138] width 114 height 13
type input "Person inside the car,Car lights on"
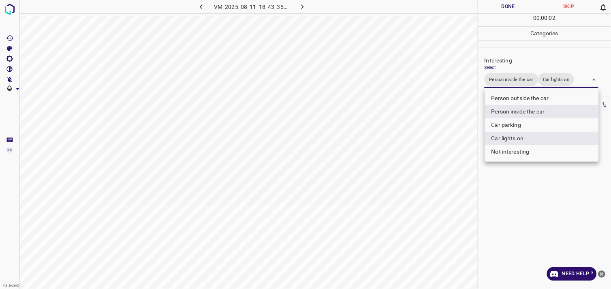
drag, startPoint x: 531, startPoint y: 208, endPoint x: 536, endPoint y: 184, distance: 24.9
click at [530, 208] on div at bounding box center [305, 144] width 611 height 289
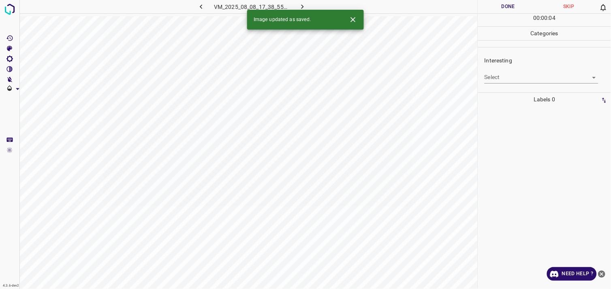
click at [503, 73] on body "4.3.6-dev2 VM_2025_08_08_17_38_55_751_01.gif Done Skip 0 00 : 00 : 04 Categorie…" at bounding box center [305, 144] width 611 height 289
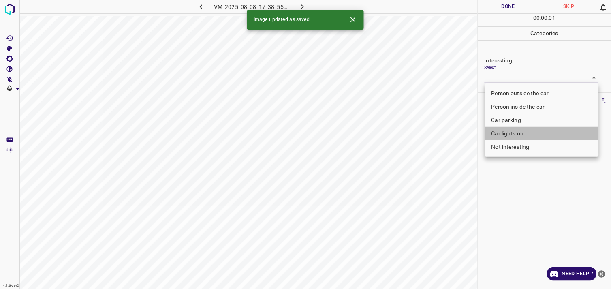
click at [515, 134] on li "Car lights on" at bounding box center [542, 133] width 114 height 13
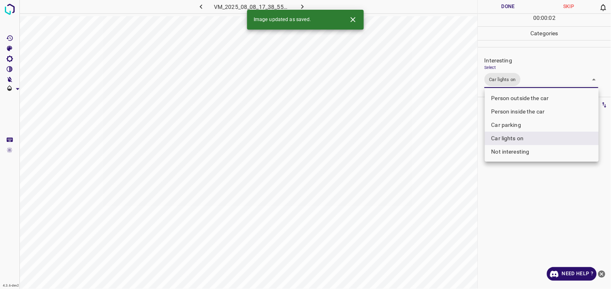
click at [525, 98] on li "Person outside the car" at bounding box center [542, 98] width 114 height 13
type input "Car lights on,Person outside the car"
click at [521, 166] on div at bounding box center [305, 144] width 611 height 289
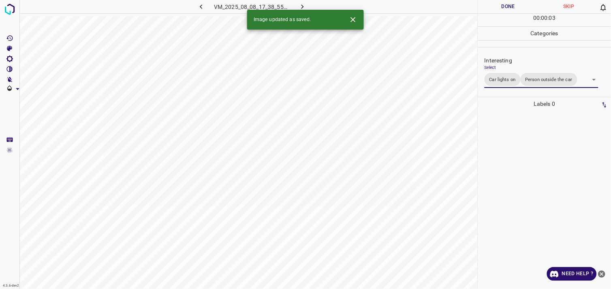
click at [527, 154] on div at bounding box center [544, 200] width 128 height 178
click at [493, 79] on body "4.3.6-dev2 VM_2025_08_01_13_06_34_484_02.gif Done Skip 0 00 : 00 : 04 Categorie…" at bounding box center [305, 144] width 611 height 289
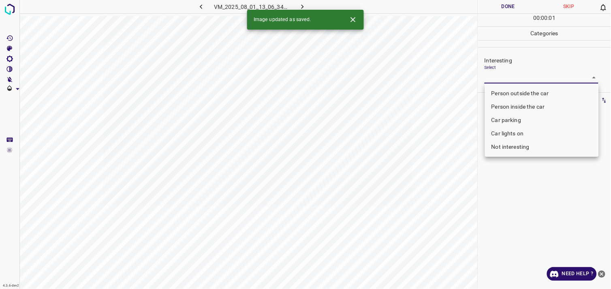
click at [535, 94] on li "Person outside the car" at bounding box center [542, 93] width 114 height 13
type input "Person outside the car"
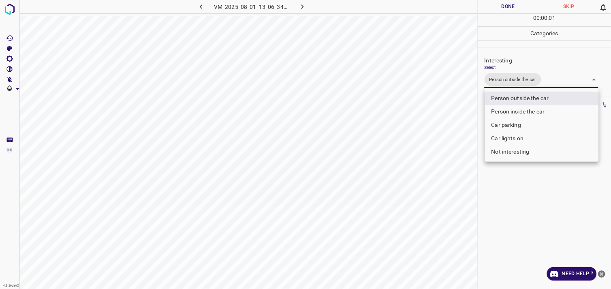
click at [533, 196] on div at bounding box center [305, 144] width 611 height 289
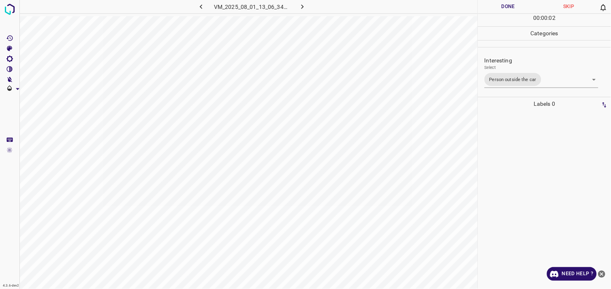
click at [535, 147] on div at bounding box center [544, 200] width 128 height 178
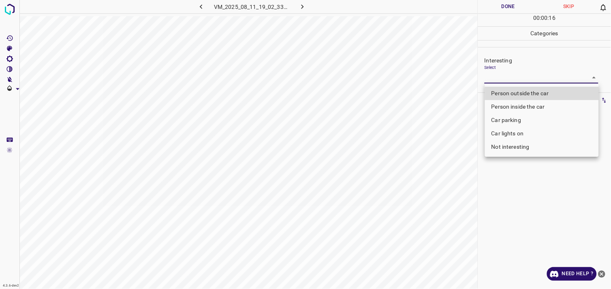
click at [503, 78] on body "4.3.6-dev2 VM_2025_08_11_19_02_33_941_12.gif Done Skip 0 00 : 00 : 16 Categorie…" at bounding box center [305, 144] width 611 height 289
click at [526, 94] on li "Person outside the car" at bounding box center [542, 93] width 114 height 13
type input "Person outside the car"
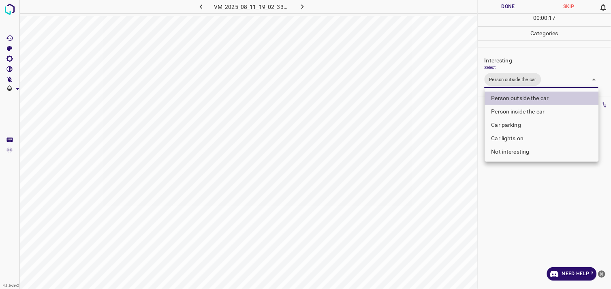
click at [537, 220] on div at bounding box center [305, 144] width 611 height 289
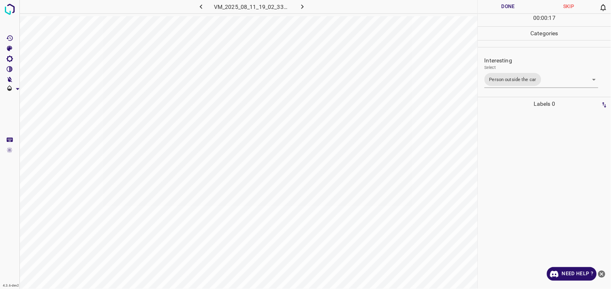
click at [543, 155] on div at bounding box center [544, 200] width 128 height 178
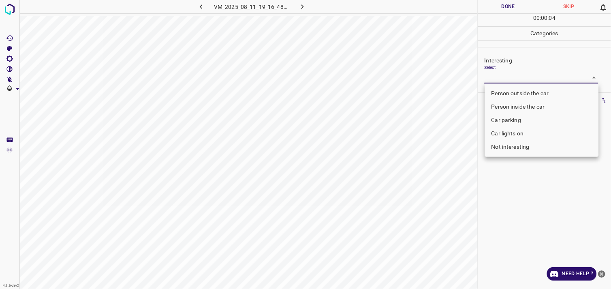
click at [515, 75] on body "4.3.6-dev2 VM_2025_08_11_19_16_48_592_00.gif Done Skip 0 00 : 00 : 04 Categorie…" at bounding box center [305, 144] width 611 height 289
click at [527, 116] on li "Car parking" at bounding box center [542, 119] width 114 height 13
type input "Car parking"
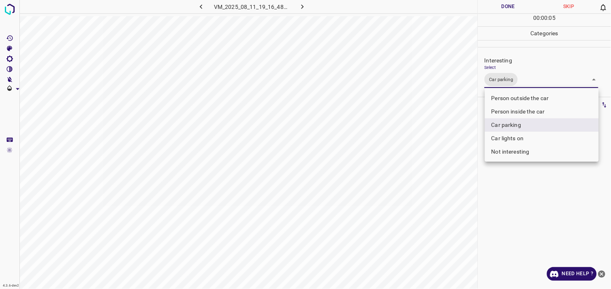
click at [535, 212] on div at bounding box center [305, 144] width 611 height 289
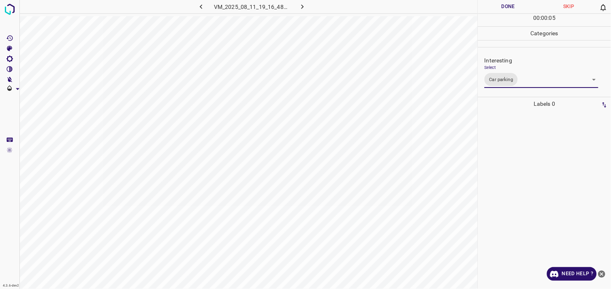
click at [531, 168] on div at bounding box center [544, 200] width 128 height 178
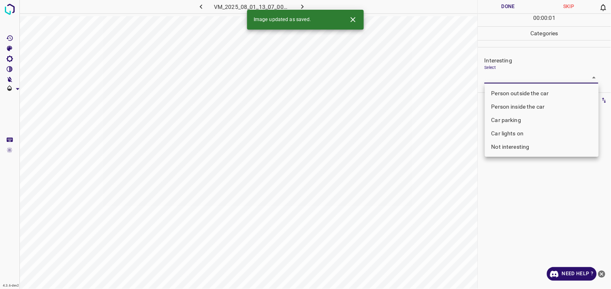
click at [525, 77] on body "4.3.6-dev2 VM_2025_08_01_13_07_00_694_09.gif Done Skip 0 00 : 00 : 01 Categorie…" at bounding box center [305, 144] width 611 height 289
click at [523, 120] on li "Car parking" at bounding box center [542, 119] width 114 height 13
type input "Car parking"
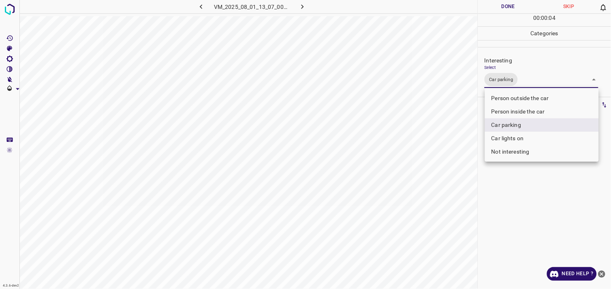
click at [531, 183] on div at bounding box center [305, 144] width 611 height 289
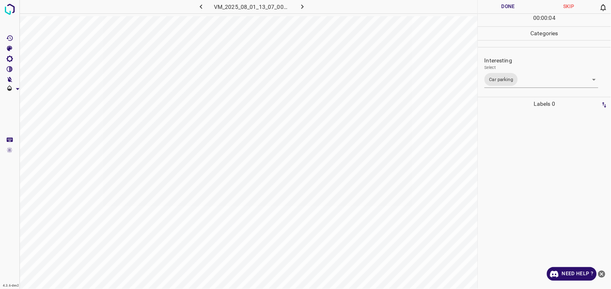
click at [526, 158] on div at bounding box center [544, 200] width 128 height 178
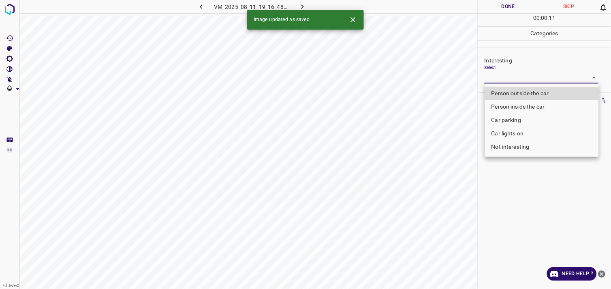
click at [522, 83] on body "4.3.6-dev2 VM_2025_08_11_19_16_48_592_06.gif Done Skip 0 00 : 00 : 11 Categorie…" at bounding box center [305, 144] width 611 height 289
click at [520, 148] on li "Not interesting" at bounding box center [542, 146] width 114 height 13
type input "Not interesting"
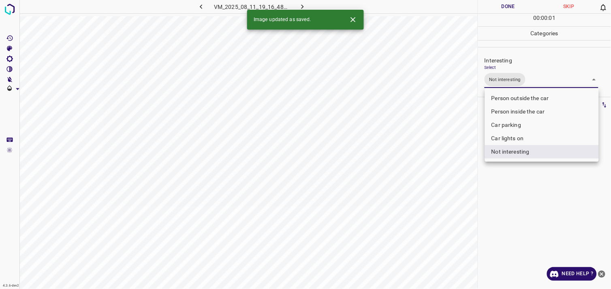
click at [529, 199] on div at bounding box center [305, 144] width 611 height 289
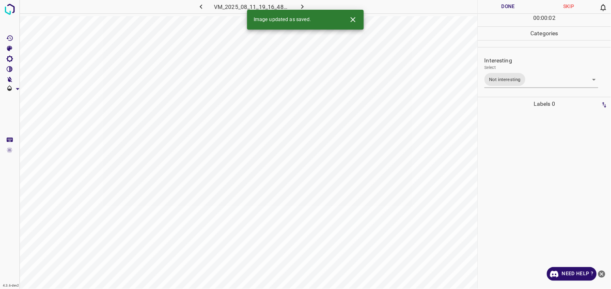
click at [531, 160] on div at bounding box center [544, 200] width 128 height 178
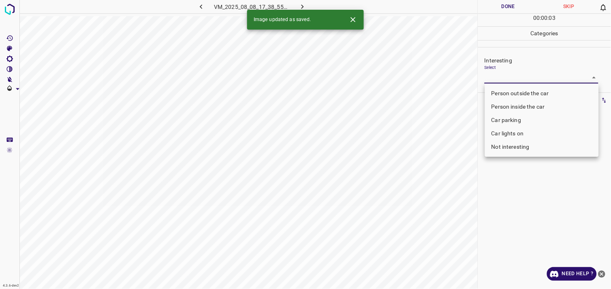
click at [510, 75] on body "4.3.6-dev2 VM_2025_08_08_17_38_55_751_13.gif Done Skip 0 00 : 00 : 03 Categorie…" at bounding box center [305, 144] width 611 height 289
click at [524, 94] on li "Person outside the car" at bounding box center [542, 93] width 114 height 13
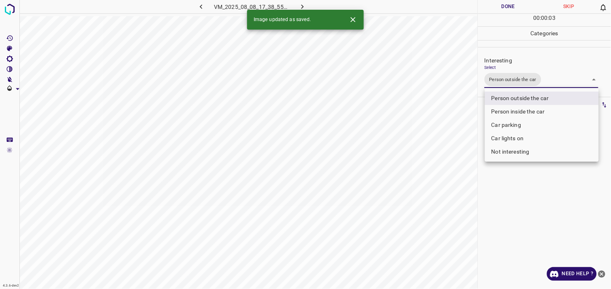
click at [525, 141] on li "Car lights on" at bounding box center [542, 138] width 114 height 13
type input "Person outside the car,Car lights on"
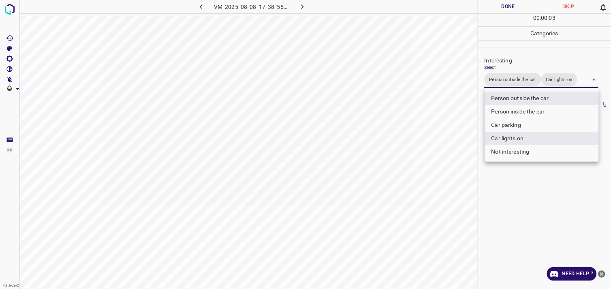
click at [533, 193] on div at bounding box center [305, 144] width 611 height 289
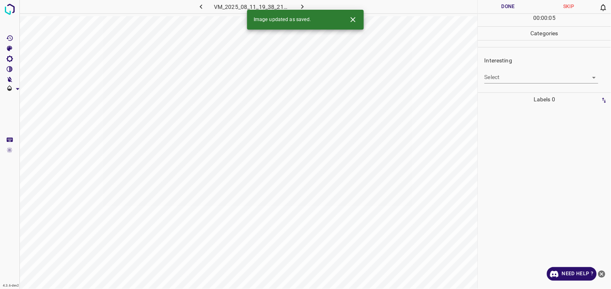
click at [523, 84] on div "Interesting Select ​" at bounding box center [544, 70] width 133 height 38
click at [514, 79] on body "4.3.6-dev2 VM_2025_08_11_19_38_21_867_01.gif Done Skip 0 00 : 00 : 01 Categorie…" at bounding box center [305, 144] width 611 height 289
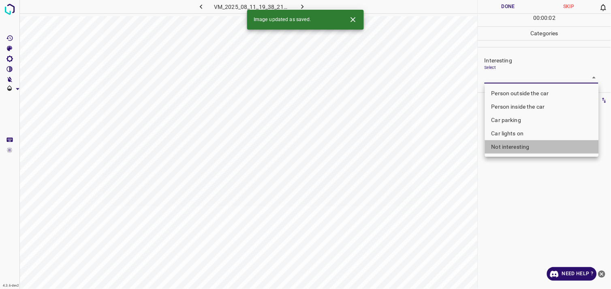
click at [517, 144] on li "Not interesting" at bounding box center [542, 146] width 114 height 13
type input "Not interesting"
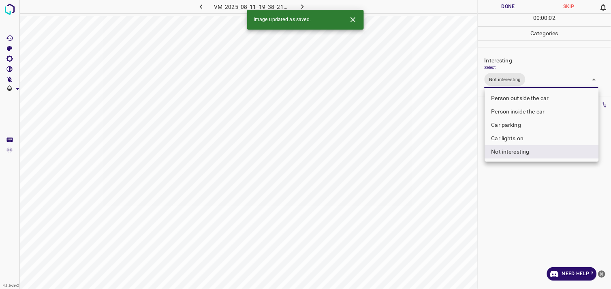
click at [532, 207] on div at bounding box center [305, 144] width 611 height 289
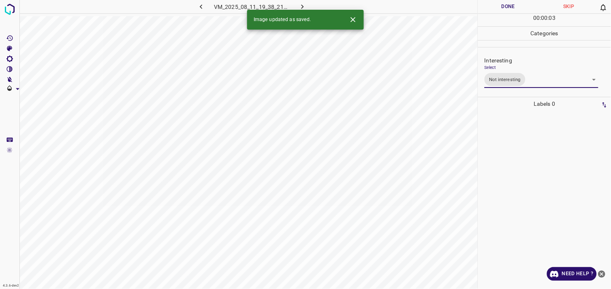
click at [533, 150] on div at bounding box center [544, 200] width 128 height 178
click at [516, 75] on body "4.3.6-dev2 VM_2025_08_01_13_23_21_618_01.gif Done Skip 0 00 : 00 : 01 Categorie…" at bounding box center [305, 144] width 611 height 289
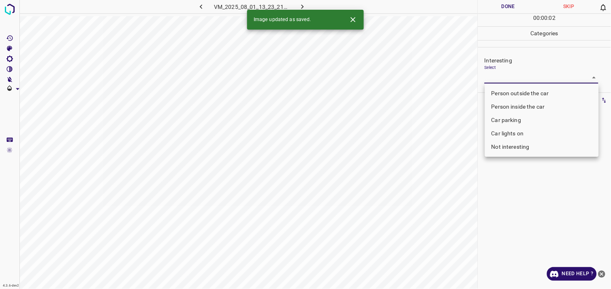
click at [517, 135] on li "Car lights on" at bounding box center [542, 133] width 114 height 13
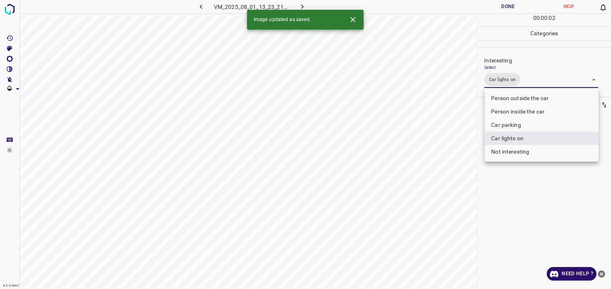
click at [531, 97] on li "Person outside the car" at bounding box center [542, 98] width 114 height 13
type input "Car lights on,Person outside the car"
click at [540, 210] on div at bounding box center [305, 144] width 611 height 289
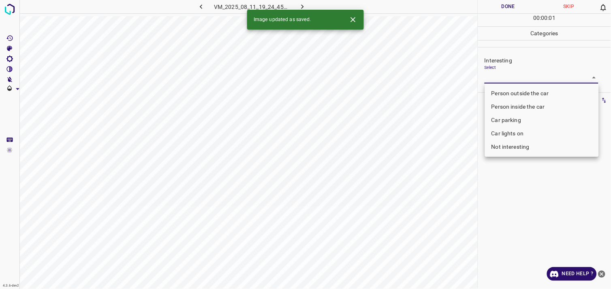
click at [519, 79] on body "4.3.6-dev2 VM_2025_08_11_19_24_45_015_03.gif Done Skip 0 00 : 00 : 01 Categorie…" at bounding box center [305, 144] width 611 height 289
click at [525, 121] on li "Car parking" at bounding box center [542, 119] width 114 height 13
type input "Car parking"
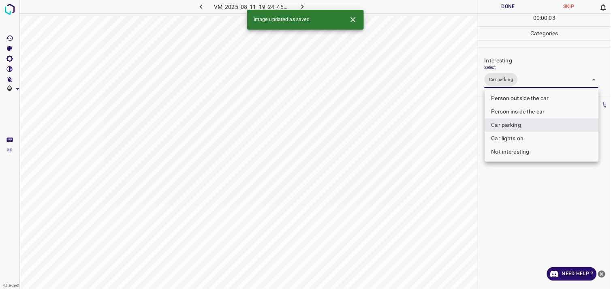
click at [526, 200] on div at bounding box center [305, 144] width 611 height 289
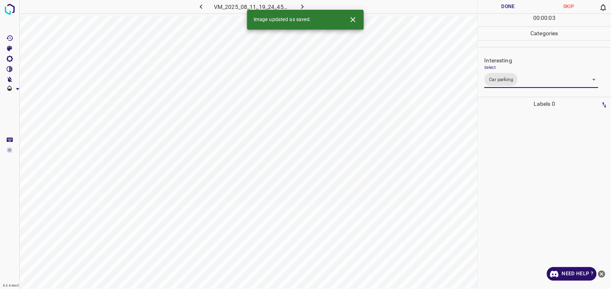
click at [522, 155] on div at bounding box center [544, 200] width 128 height 178
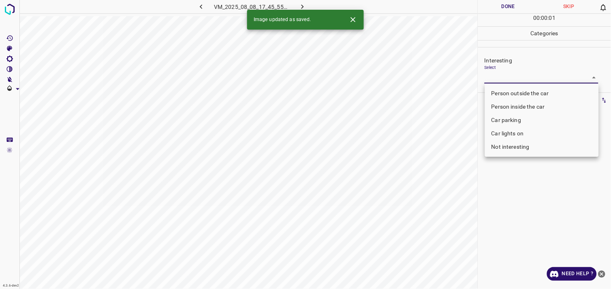
click at [538, 79] on body "4.3.6-dev2 VM_2025_08_08_17_45_55_369_00.gif Done Skip 0 00 : 00 : 01 Categorie…" at bounding box center [305, 144] width 611 height 289
click at [514, 117] on li "Car parking" at bounding box center [542, 119] width 114 height 13
type input "Car parking"
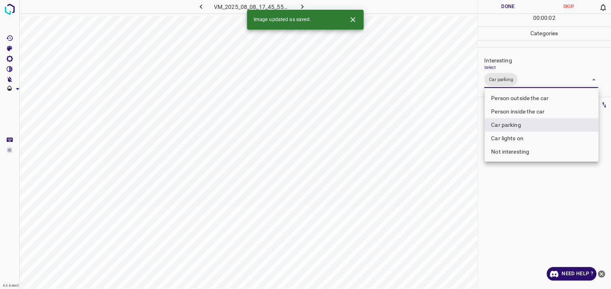
click at [519, 212] on div at bounding box center [305, 144] width 611 height 289
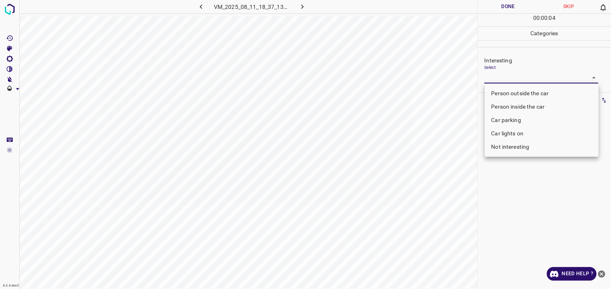
click at [527, 79] on body "4.3.6-dev2 VM_2025_08_11_18_37_13_849_08.gif Done Skip 0 00 : 00 : 04 Categorie…" at bounding box center [305, 144] width 611 height 289
click at [527, 122] on li "Car parking" at bounding box center [542, 119] width 114 height 13
type input "Car parking"
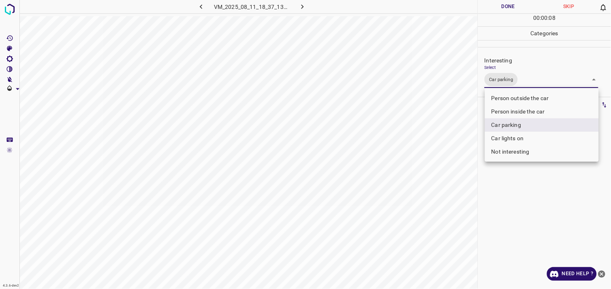
click at [543, 212] on div at bounding box center [305, 144] width 611 height 289
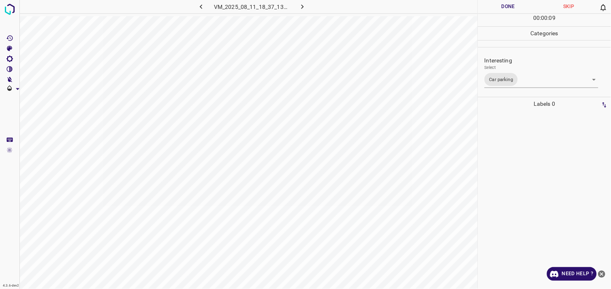
click at [535, 155] on div at bounding box center [544, 200] width 128 height 178
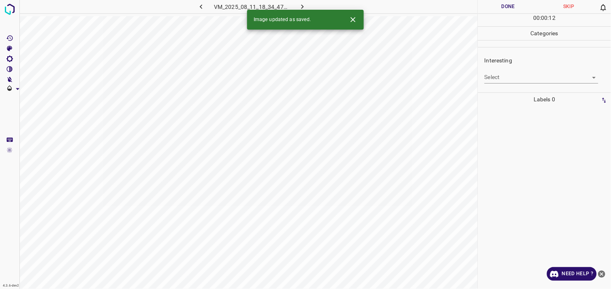
click at [519, 77] on body "4.3.6-dev2 VM_2025_08_11_18_34_47_284_04.gif Done Skip 0 00 : 00 : 12 Categorie…" at bounding box center [305, 144] width 611 height 289
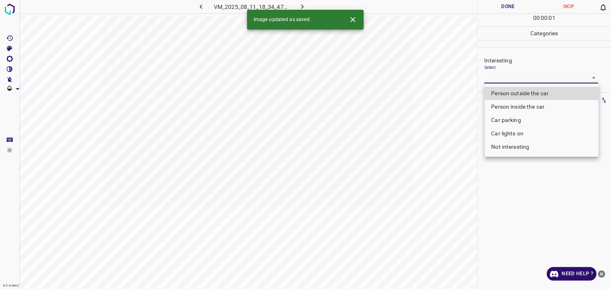
click at [520, 136] on li "Car lights on" at bounding box center [542, 133] width 114 height 13
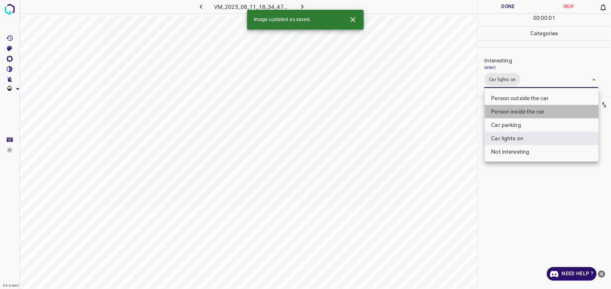
click at [531, 109] on li "Person inside the car" at bounding box center [542, 111] width 114 height 13
type input "Car lights on,Person inside the car"
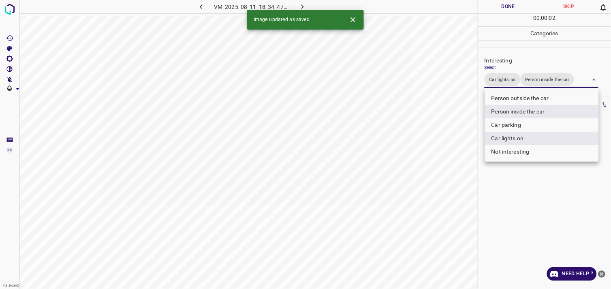
drag, startPoint x: 548, startPoint y: 215, endPoint x: 545, endPoint y: 179, distance: 37.0
click at [547, 215] on div at bounding box center [305, 144] width 611 height 289
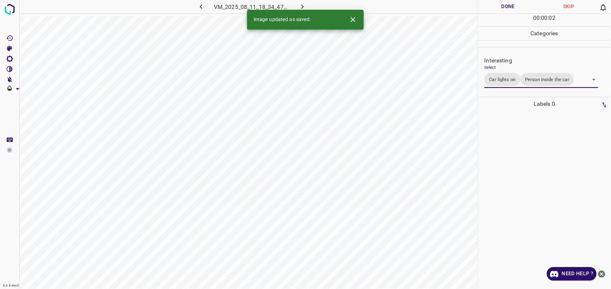
click at [545, 167] on div at bounding box center [544, 200] width 128 height 178
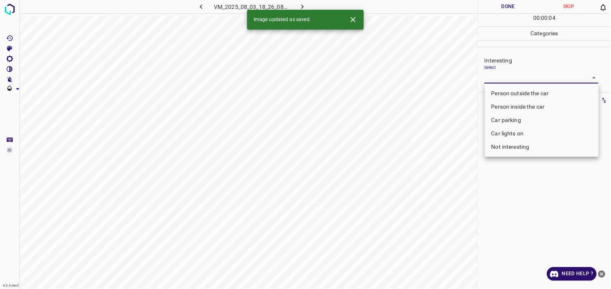
click at [523, 78] on body "4.3.6-dev2 VM_2025_08_03_18_26_08_846_01.gif Done Skip 0 00 : 00 : 04 Categorie…" at bounding box center [305, 144] width 611 height 289
click at [529, 91] on li "Person outside the car" at bounding box center [542, 93] width 114 height 13
type input "Person outside the car"
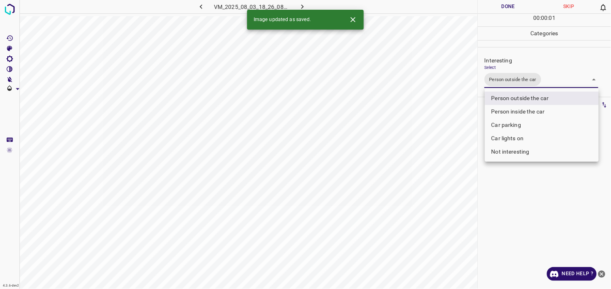
click at [525, 200] on div at bounding box center [305, 144] width 611 height 289
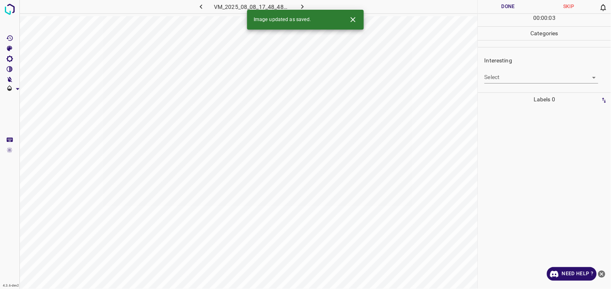
click at [508, 79] on body "4.3.6-dev2 VM_2025_08_08_17_48_48_860_01.gif Done Skip 0 00 : 00 : 03 Categorie…" at bounding box center [305, 144] width 611 height 289
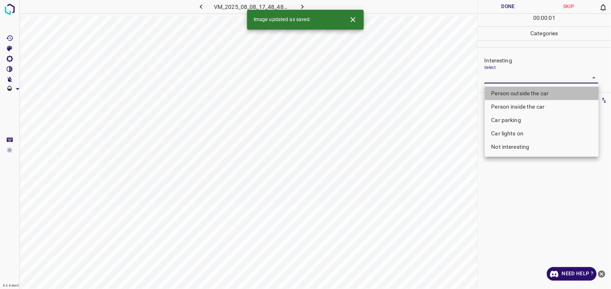
click at [521, 95] on li "Person outside the car" at bounding box center [542, 93] width 114 height 13
type input "Person outside the car"
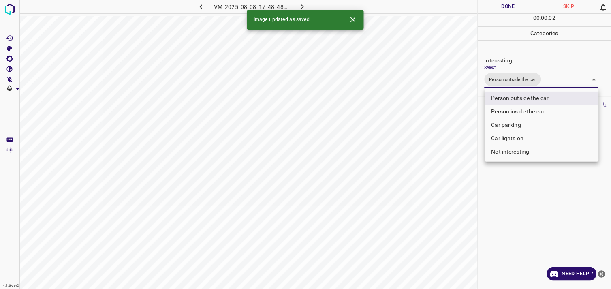
click at [526, 185] on div at bounding box center [305, 144] width 611 height 289
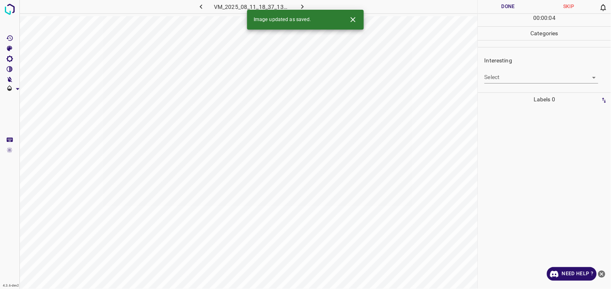
click at [502, 79] on body "4.3.6-dev2 VM_2025_08_11_18_37_13_849_07.gif Done Skip 0 00 : 00 : 04 Categorie…" at bounding box center [305, 144] width 611 height 289
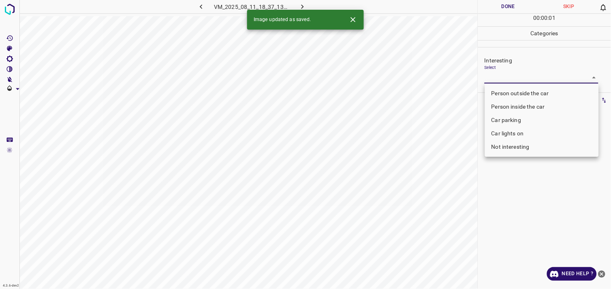
click at [525, 92] on li "Person outside the car" at bounding box center [542, 93] width 114 height 13
type input "Person outside the car"
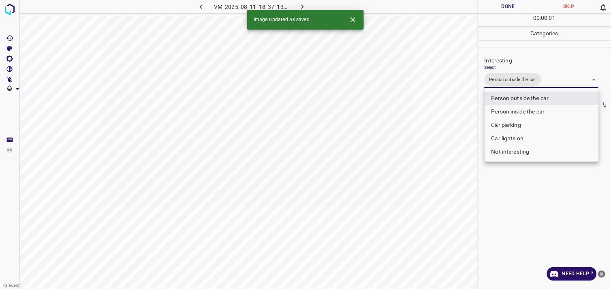
click at [530, 201] on div at bounding box center [305, 144] width 611 height 289
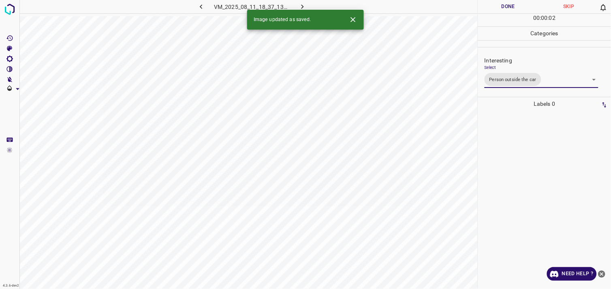
click at [524, 152] on div at bounding box center [544, 200] width 128 height 178
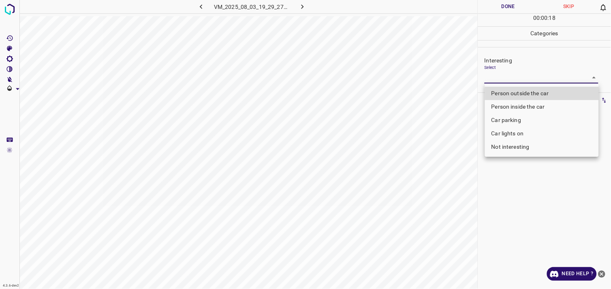
click at [508, 75] on body "4.3.6-dev2 VM_2025_08_03_19_29_27_761_04.gif Done Skip 0 00 : 00 : 18 Categorie…" at bounding box center [305, 144] width 611 height 289
click at [517, 88] on li "Person outside the car" at bounding box center [542, 93] width 114 height 13
type input "Person outside the car"
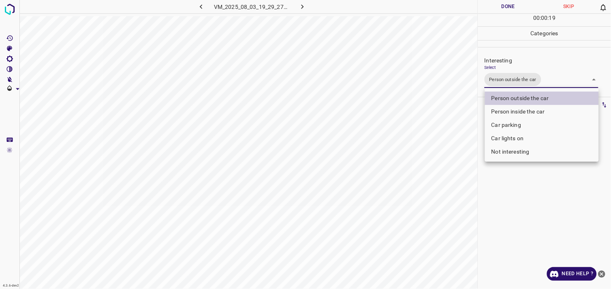
drag, startPoint x: 515, startPoint y: 201, endPoint x: 517, endPoint y: 152, distance: 48.6
click at [515, 199] on div at bounding box center [305, 144] width 611 height 289
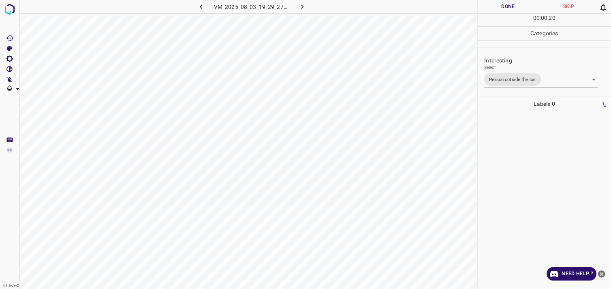
click at [518, 131] on div at bounding box center [544, 200] width 128 height 178
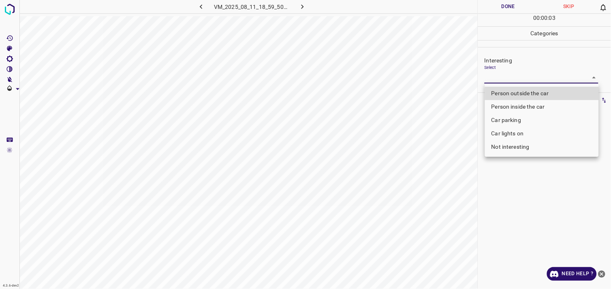
click at [495, 80] on body "4.3.6-dev2 VM_2025_08_11_18_59_50_898_01.gif Done Skip 0 00 : 00 : 03 Categorie…" at bounding box center [305, 144] width 611 height 289
click at [529, 92] on li "Person outside the car" at bounding box center [542, 93] width 114 height 13
type input "Person outside the car"
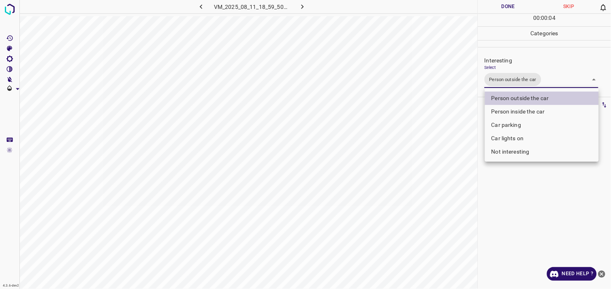
click at [501, 186] on div at bounding box center [305, 144] width 611 height 289
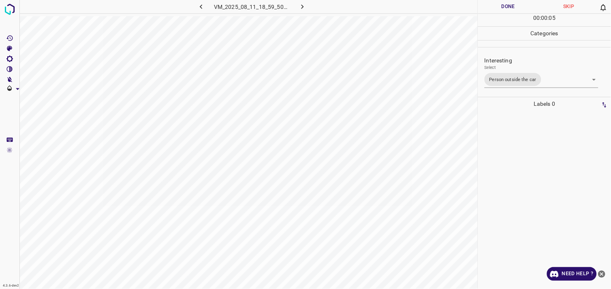
click at [516, 122] on div at bounding box center [544, 200] width 128 height 178
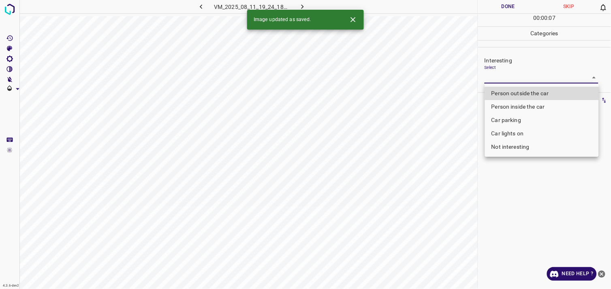
click at [501, 81] on body "4.3.6-dev2 VM_2025_08_11_19_24_18_229_00.gif Done Skip 0 00 : 00 : 07 Categorie…" at bounding box center [305, 144] width 611 height 289
click at [526, 96] on li "Person outside the car" at bounding box center [542, 93] width 114 height 13
type input "Person outside the car"
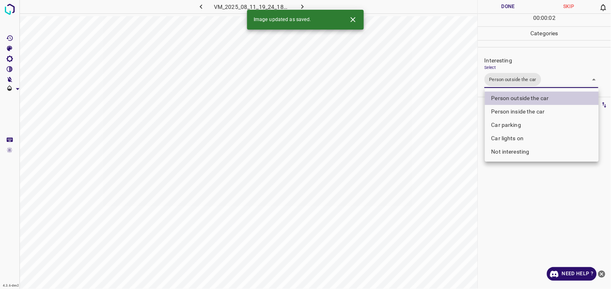
click at [511, 188] on div at bounding box center [305, 144] width 611 height 289
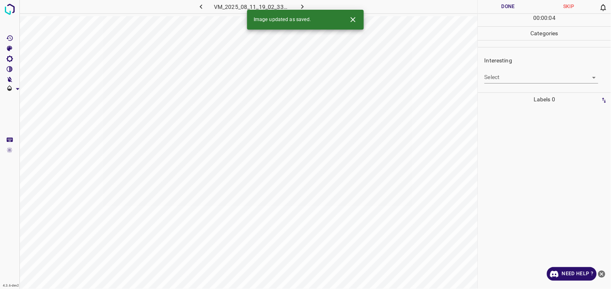
click at [508, 82] on body "4.3.6-dev2 VM_2025_08_11_19_02_33_941_06.gif Done Skip 0 00 : 00 : 04 Categorie…" at bounding box center [305, 144] width 611 height 289
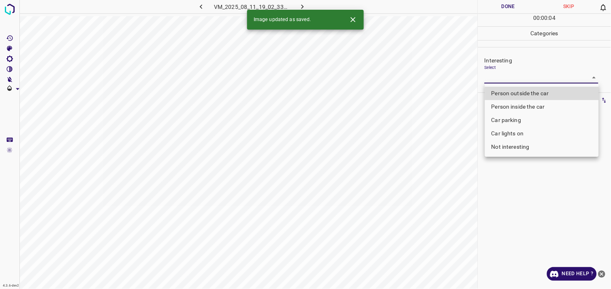
click at [517, 96] on li "Person outside the car" at bounding box center [542, 93] width 114 height 13
type input "Person outside the car"
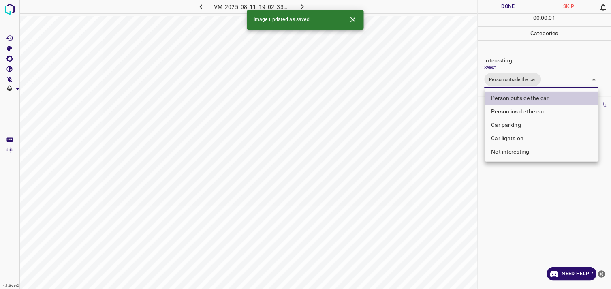
click at [555, 218] on div at bounding box center [305, 144] width 611 height 289
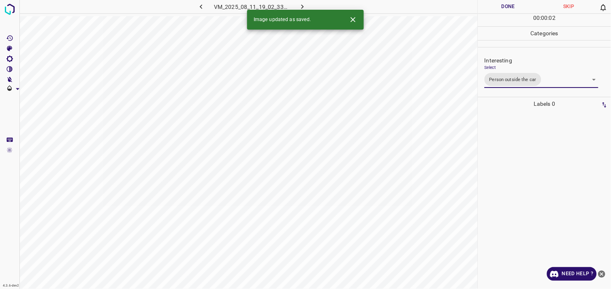
click at [542, 194] on div at bounding box center [544, 200] width 128 height 178
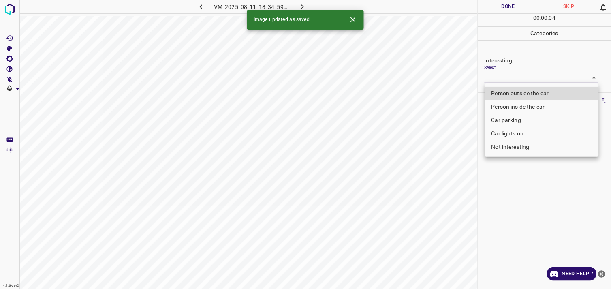
click at [516, 73] on body "4.3.6-dev2 VM_2025_08_11_18_34_59_748_00.gif Done Skip 0 00 : 00 : 04 Categorie…" at bounding box center [305, 144] width 611 height 289
click at [524, 93] on li "Person outside the car" at bounding box center [542, 93] width 114 height 13
type input "Person outside the car"
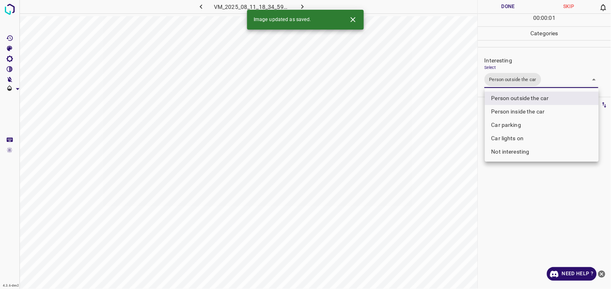
click at [505, 186] on div at bounding box center [305, 144] width 611 height 289
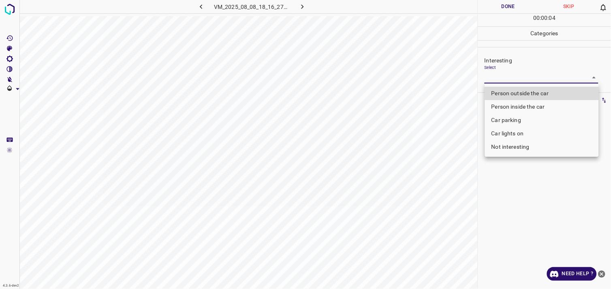
click at [499, 79] on body "4.3.6-dev2 VM_2025_08_08_18_16_27_922_01.gif Done Skip 0 00 : 00 : 04 Categorie…" at bounding box center [305, 144] width 611 height 289
click at [527, 95] on li "Person outside the car" at bounding box center [542, 93] width 114 height 13
type input "Person outside the car"
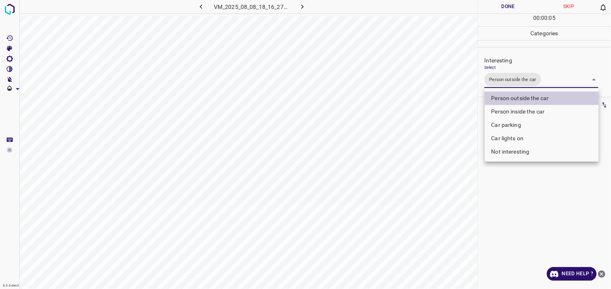
click at [529, 189] on div at bounding box center [305, 144] width 611 height 289
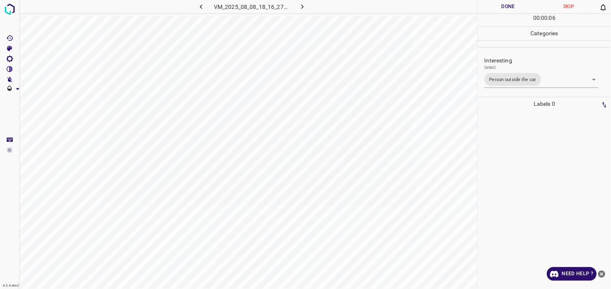
click at [538, 136] on div at bounding box center [544, 200] width 128 height 178
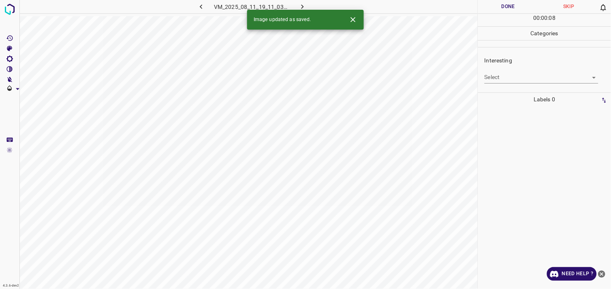
click at [517, 75] on body "4.3.6-dev2 VM_2025_08_11_19_11_03_262_01.gif Done Skip 0 00 : 00 : 08 Categorie…" at bounding box center [305, 144] width 611 height 289
click at [526, 79] on body "4.3.6-dev2 VM_2025_08_11_19_11_03_262_01.gif Done Skip 0 00 : 00 : 01 Categorie…" at bounding box center [305, 144] width 611 height 289
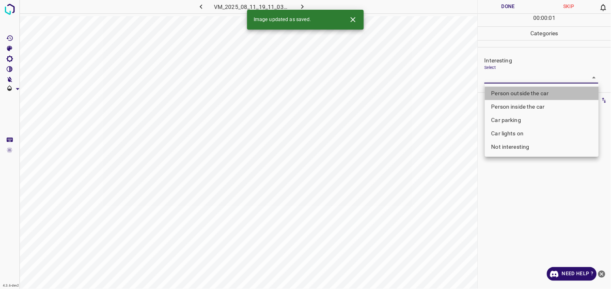
click at [528, 87] on li "Person outside the car" at bounding box center [542, 93] width 114 height 13
type input "Person outside the car"
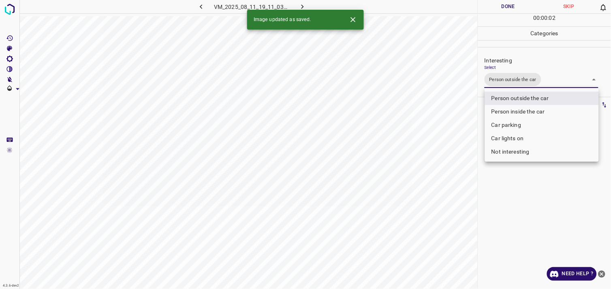
click at [531, 185] on div at bounding box center [305, 144] width 611 height 289
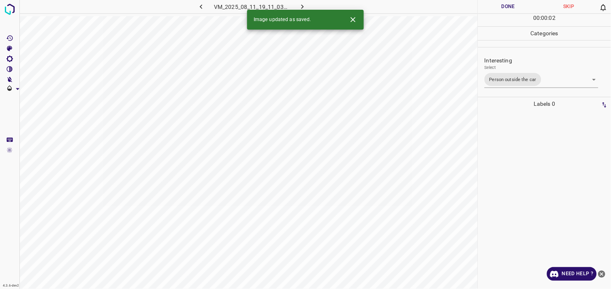
click at [522, 144] on div at bounding box center [544, 200] width 128 height 178
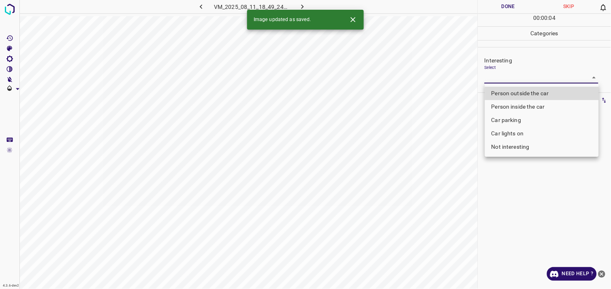
drag, startPoint x: 532, startPoint y: 73, endPoint x: 528, endPoint y: 81, distance: 8.7
click at [531, 73] on body "4.3.6-dev2 VM_2025_08_11_18_49_24_968_03.gif Done Skip 0 00 : 00 : 04 Categorie…" at bounding box center [305, 144] width 611 height 289
click at [520, 88] on li "Person outside the car" at bounding box center [542, 93] width 114 height 13
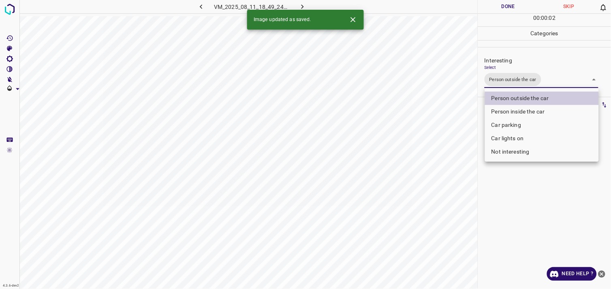
click at [524, 136] on li "Car lights on" at bounding box center [542, 138] width 114 height 13
type input "Person outside the car,Car lights on"
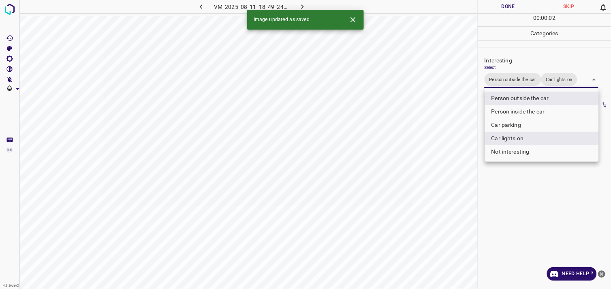
click at [526, 198] on div at bounding box center [305, 144] width 611 height 289
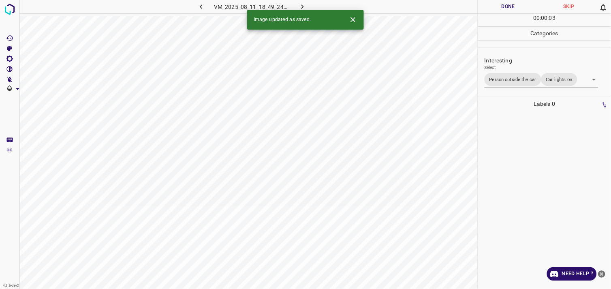
click at [524, 140] on div at bounding box center [544, 200] width 128 height 178
click at [526, 83] on div "Interesting Select ​" at bounding box center [544, 70] width 133 height 38
click at [527, 80] on body "4.3.6-dev2 VM_2025_08_08_18_16_27_922_05.gif Done Skip 0 00 : 00 : 01 Categorie…" at bounding box center [305, 144] width 611 height 289
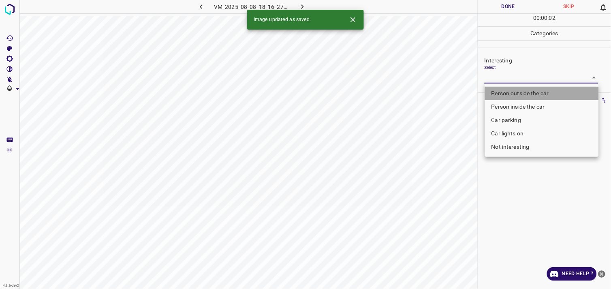
click at [531, 92] on li "Person outside the car" at bounding box center [542, 93] width 114 height 13
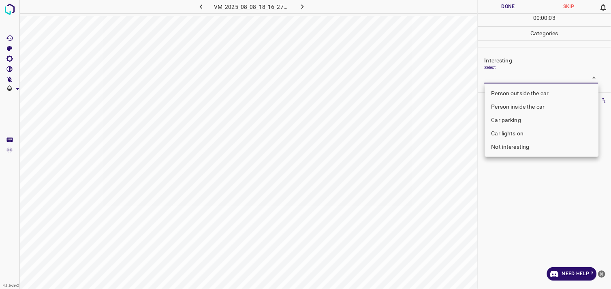
click at [533, 178] on div at bounding box center [305, 144] width 611 height 289
click at [530, 82] on body "4.3.6-dev2 VM_2025_08_08_18_16_27_922_05.gif Done Skip 0 00 : 00 : 04 Categorie…" at bounding box center [305, 144] width 611 height 289
click at [529, 94] on li "Person outside the car" at bounding box center [542, 93] width 114 height 13
type input "Person outside the car"
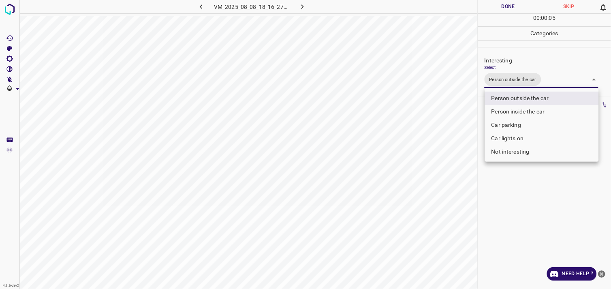
click at [529, 180] on div at bounding box center [305, 144] width 611 height 289
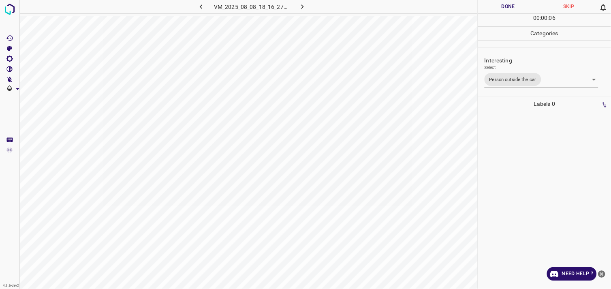
click at [525, 144] on div at bounding box center [544, 200] width 128 height 178
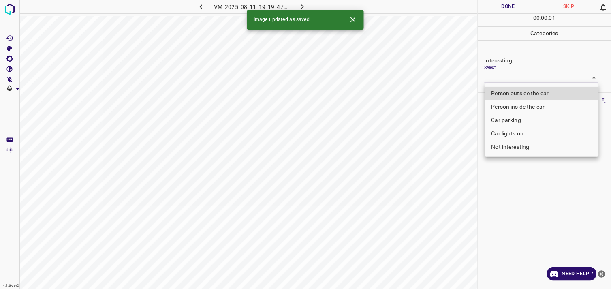
click at [501, 78] on body "4.3.6-dev2 VM_2025_08_11_19_19_47_411_05.gif Done Skip 0 00 : 00 : 01 Categorie…" at bounding box center [305, 144] width 611 height 289
click at [515, 94] on li "Person outside the car" at bounding box center [542, 93] width 114 height 13
type input "Person outside the car"
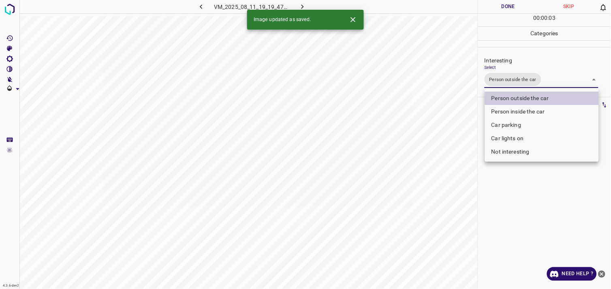
click at [548, 201] on div at bounding box center [305, 144] width 611 height 289
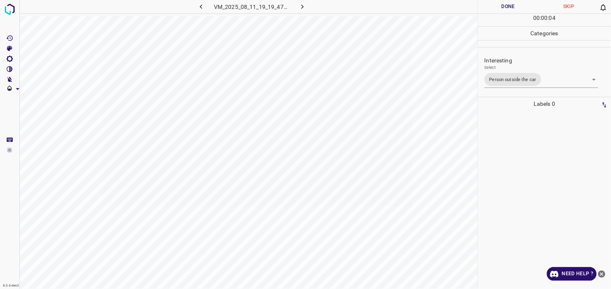
drag, startPoint x: 548, startPoint y: 201, endPoint x: 525, endPoint y: 141, distance: 64.1
click at [525, 141] on div at bounding box center [544, 200] width 128 height 178
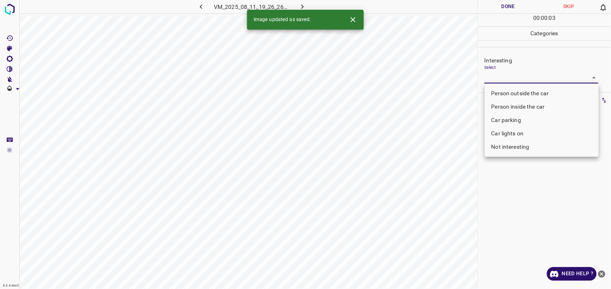
click at [521, 80] on body "4.3.6-dev2 VM_2025_08_11_19_26_26_991_01.gif Done Skip 0 00 : 00 : 03 Categorie…" at bounding box center [305, 144] width 611 height 289
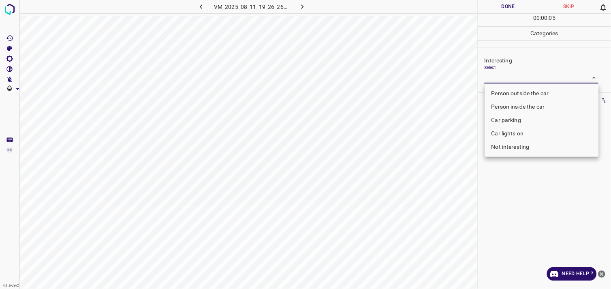
click at [520, 115] on li "Car parking" at bounding box center [542, 119] width 114 height 13
click at [520, 113] on li "Person inside the car" at bounding box center [542, 106] width 114 height 13
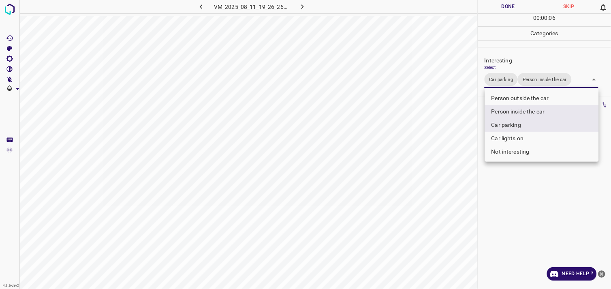
click at [515, 202] on div at bounding box center [305, 144] width 611 height 289
click at [508, 87] on body "4.3.6-dev2 VM_2025_08_11_19_26_26_991_01.gif Done Skip 0 00 : 00 : 06 Categorie…" at bounding box center [305, 144] width 611 height 289
click at [521, 110] on li "Person inside the car" at bounding box center [542, 111] width 114 height 13
type input "Car parking"
drag, startPoint x: 523, startPoint y: 200, endPoint x: 523, endPoint y: 169, distance: 31.2
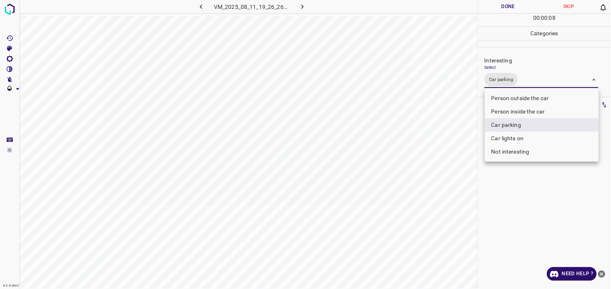
click at [523, 200] on div at bounding box center [305, 144] width 611 height 289
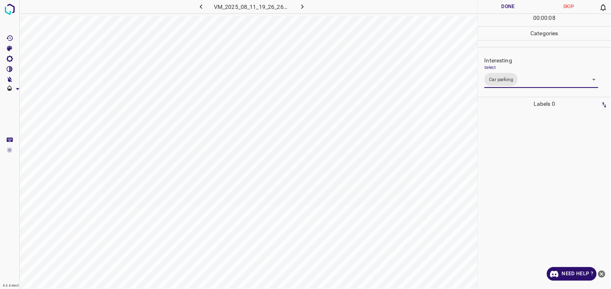
click at [524, 150] on div at bounding box center [544, 200] width 128 height 178
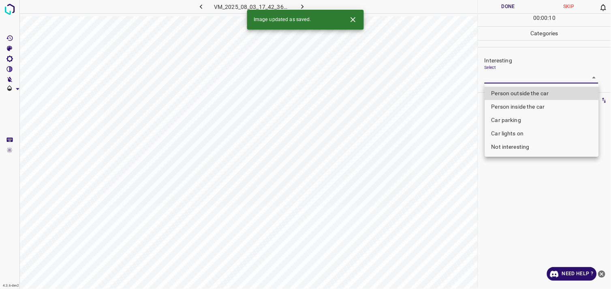
drag, startPoint x: 531, startPoint y: 78, endPoint x: 536, endPoint y: 91, distance: 13.5
click at [531, 79] on body "4.3.6-dev2 VM_2025_08_03_17_42_36_832_01.gif Done Skip 0 00 : 00 : 10 Categorie…" at bounding box center [305, 144] width 611 height 289
click at [535, 93] on li "Person outside the car" at bounding box center [542, 93] width 114 height 13
type input "Person outside the car"
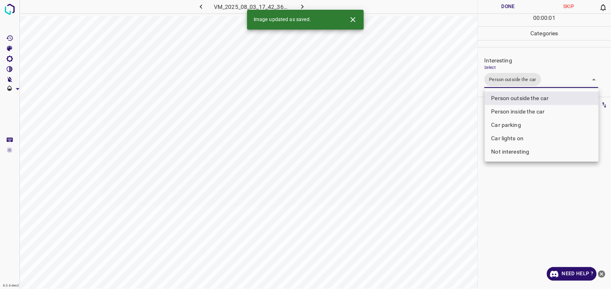
drag, startPoint x: 521, startPoint y: 204, endPoint x: 526, endPoint y: 193, distance: 12.0
click at [523, 199] on div at bounding box center [305, 144] width 611 height 289
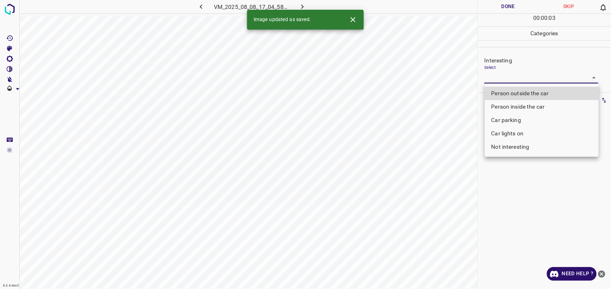
click at [520, 77] on body "4.3.6-dev2 VM_2025_08_08_17_04_58_312_04.gif Done Skip 0 00 : 00 : 03 Categorie…" at bounding box center [305, 144] width 611 height 289
click at [520, 77] on div at bounding box center [305, 144] width 611 height 289
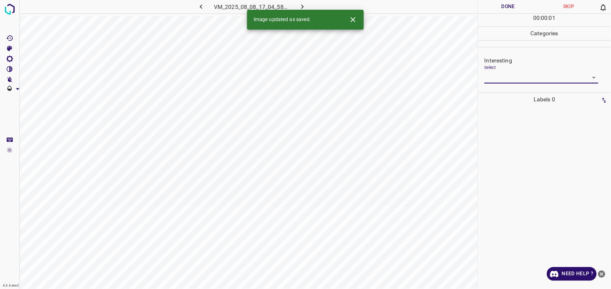
click at [516, 82] on body "4.3.6-dev2 VM_2025_08_08_17_04_58_312_04.gif Done Skip 0 00 : 00 : 01 Categorie…" at bounding box center [305, 144] width 611 height 289
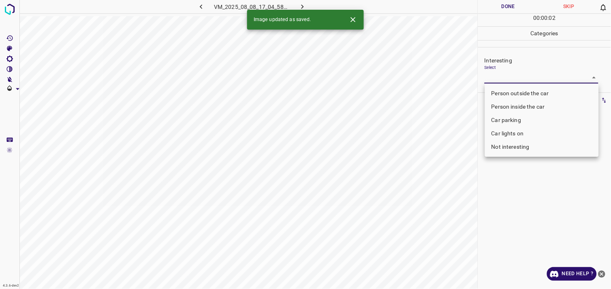
click at [511, 149] on li "Not interesting" at bounding box center [542, 146] width 114 height 13
type input "Not interesting"
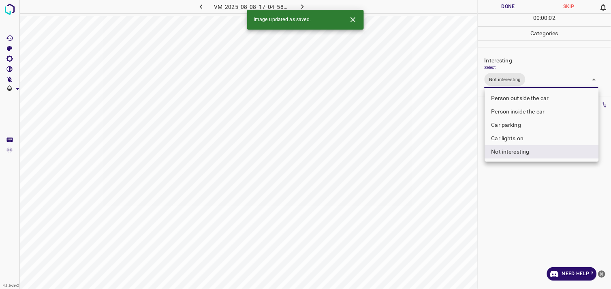
drag, startPoint x: 513, startPoint y: 180, endPoint x: 517, endPoint y: 144, distance: 36.7
click at [513, 179] on div at bounding box center [305, 144] width 611 height 289
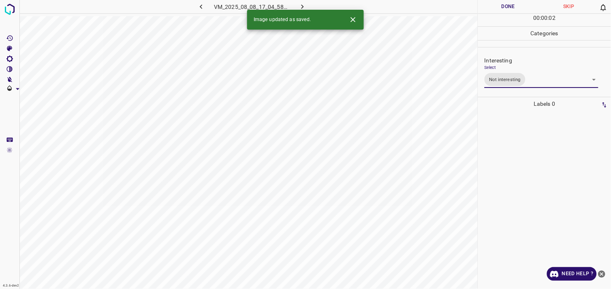
click at [517, 140] on div at bounding box center [544, 200] width 128 height 178
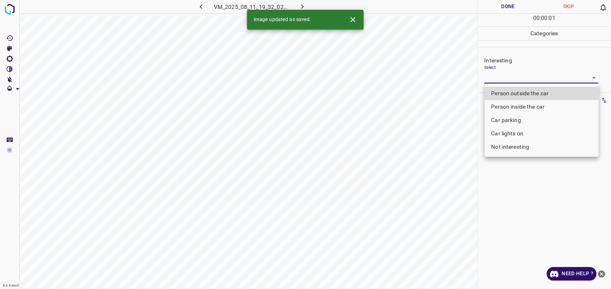
click at [508, 79] on body "4.3.6-dev2 VM_2025_08_11_19_32_02_824_01.gif Done Skip 0 00 : 00 : 01 Categorie…" at bounding box center [305, 144] width 611 height 289
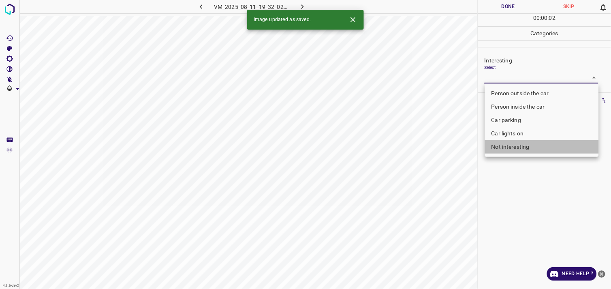
click at [529, 144] on li "Not interesting" at bounding box center [542, 146] width 114 height 13
type input "Not interesting"
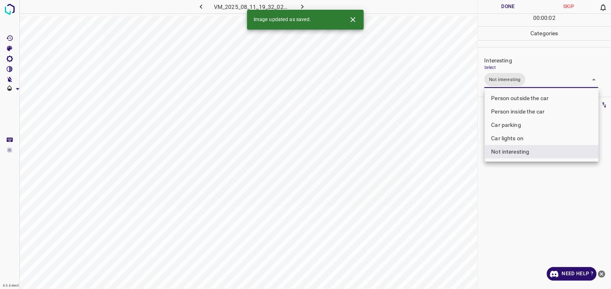
click at [525, 190] on div at bounding box center [305, 144] width 611 height 289
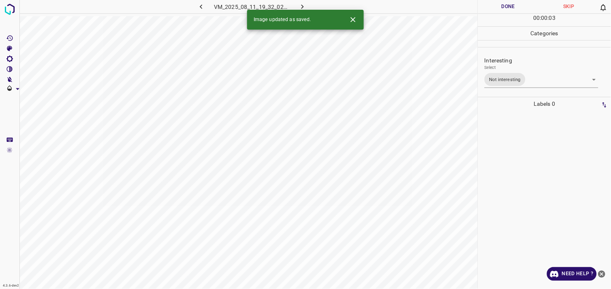
click at [530, 147] on div at bounding box center [544, 200] width 128 height 178
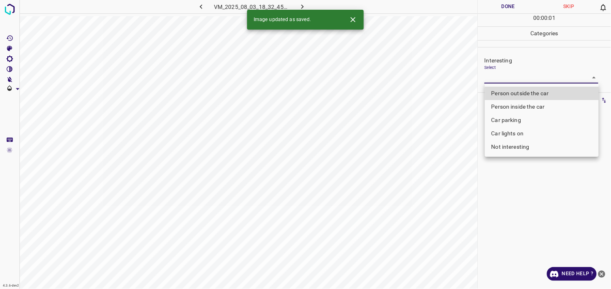
click at [517, 82] on body "4.3.6-dev2 VM_2025_08_03_18_32_45_769_02.gif Done Skip 0 00 : 00 : 01 Categorie…" at bounding box center [305, 144] width 611 height 289
click at [526, 96] on li "Person outside the car" at bounding box center [542, 93] width 114 height 13
type input "Person outside the car"
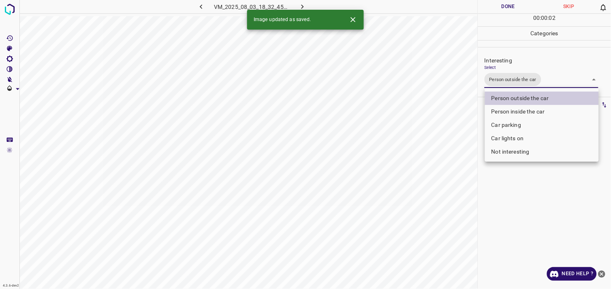
click at [528, 167] on div at bounding box center [305, 144] width 611 height 289
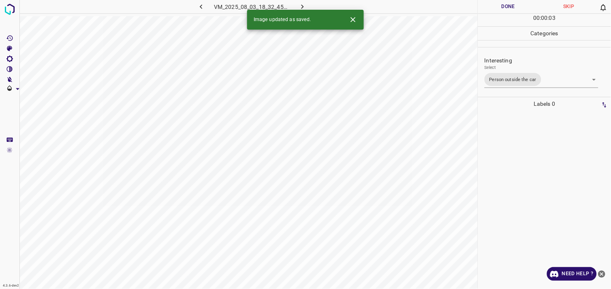
click at [527, 175] on div at bounding box center [544, 200] width 128 height 178
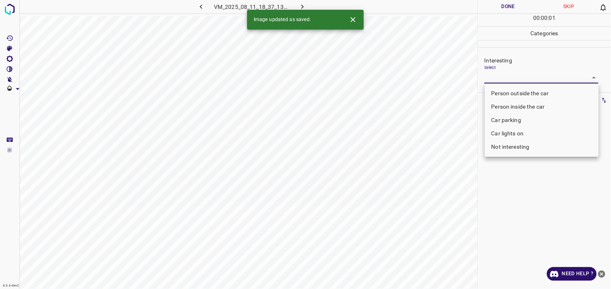
click at [518, 79] on body "4.3.6-dev2 VM_2025_08_11_18_37_13_849_00.gif Done Skip 0 00 : 00 : 01 Categorie…" at bounding box center [305, 144] width 611 height 289
click at [525, 95] on li "Person outside the car" at bounding box center [542, 93] width 114 height 13
type input "Person outside the car"
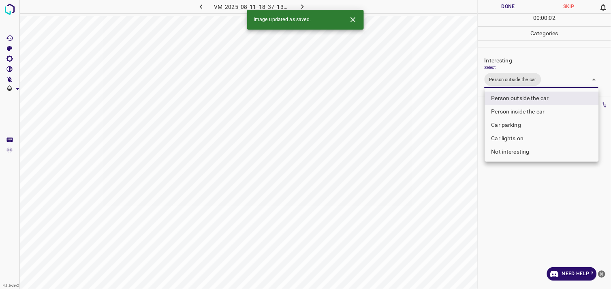
click at [514, 187] on div at bounding box center [305, 144] width 611 height 289
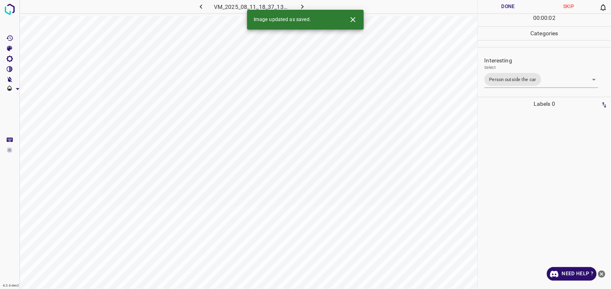
click at [520, 158] on div at bounding box center [544, 200] width 128 height 178
click at [531, 79] on body "4.3.6-dev2 VM_2025_08_08_17_11_21_337_00.gif Done Skip 0 00 : 00 : 04 Categorie…" at bounding box center [305, 144] width 611 height 289
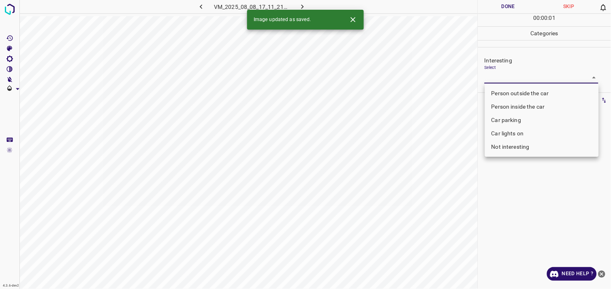
click at [537, 92] on li "Person outside the car" at bounding box center [542, 93] width 114 height 13
type input "Person outside the car"
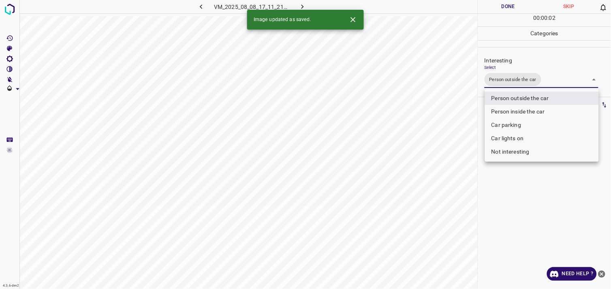
click at [531, 218] on div at bounding box center [305, 144] width 611 height 289
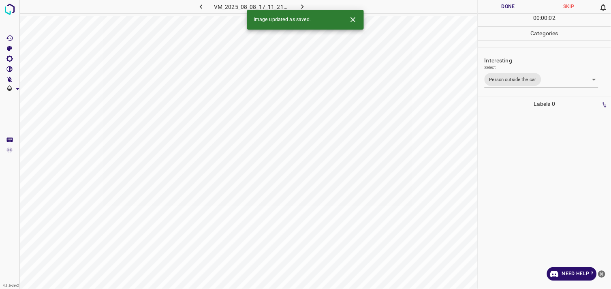
click at [524, 147] on div at bounding box center [544, 200] width 128 height 178
click at [518, 76] on body "4.3.6-dev2 VM_2025_08_11_18_08_30_759_06.gif Done Skip 0 00 : 00 : 04 Categorie…" at bounding box center [305, 144] width 611 height 289
click at [522, 77] on body "4.3.6-dev2 VM_2025_08_11_18_08_30_759_06.gif Done Skip 0 00 : 00 : 01 Categorie…" at bounding box center [305, 144] width 611 height 289
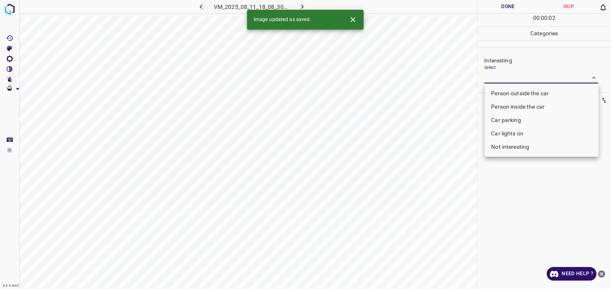
click at [522, 119] on li "Car parking" at bounding box center [542, 119] width 114 height 13
type input "Car parking"
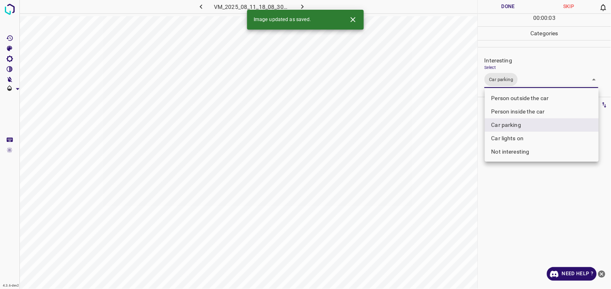
click at [521, 220] on div at bounding box center [305, 144] width 611 height 289
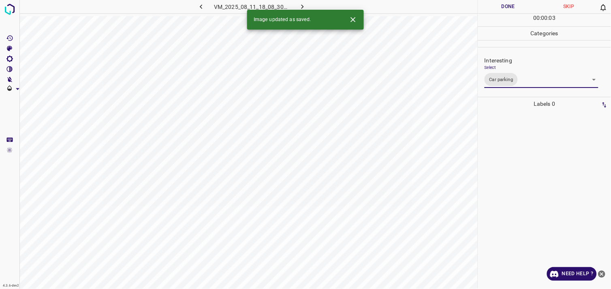
click at [529, 158] on div at bounding box center [544, 200] width 128 height 178
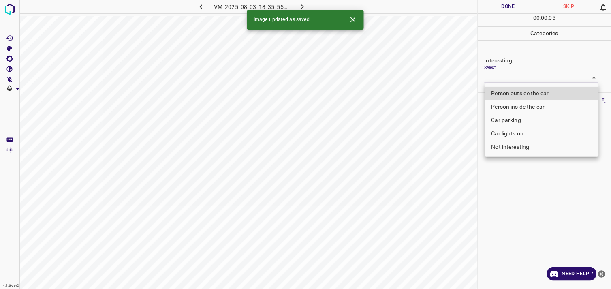
click at [505, 79] on body "4.3.6-dev2 VM_2025_08_03_18_35_55_719_01.gif Done Skip 0 00 : 00 : 05 Categorie…" at bounding box center [305, 144] width 611 height 289
click at [516, 93] on li "Person outside the car" at bounding box center [542, 93] width 114 height 13
type input "Person outside the car"
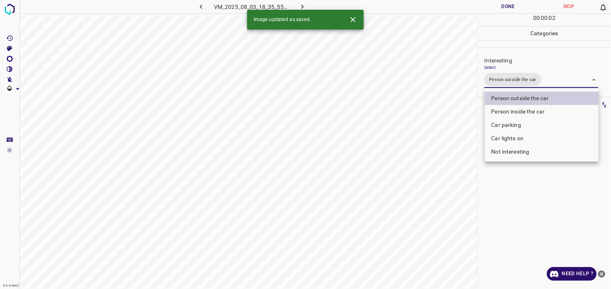
click at [519, 203] on div at bounding box center [305, 144] width 611 height 289
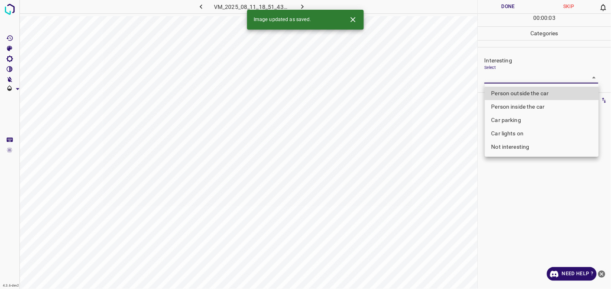
click at [509, 78] on body "4.3.6-dev2 VM_2025_08_11_18_51_43_698_03.gif Done Skip 0 00 : 00 : 03 Categorie…" at bounding box center [305, 144] width 611 height 289
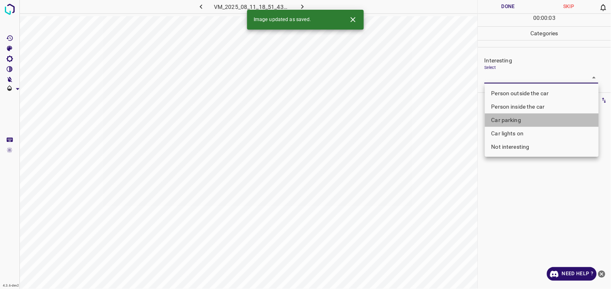
click at [520, 121] on li "Car parking" at bounding box center [542, 119] width 114 height 13
type input "Car parking"
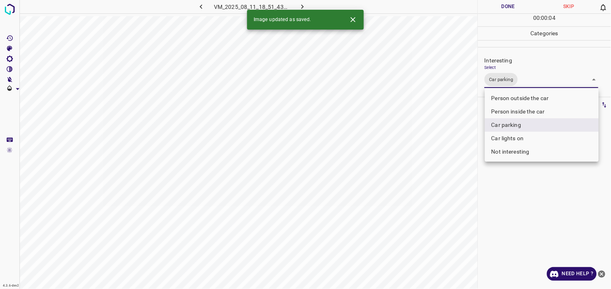
click at [509, 209] on div at bounding box center [305, 144] width 611 height 289
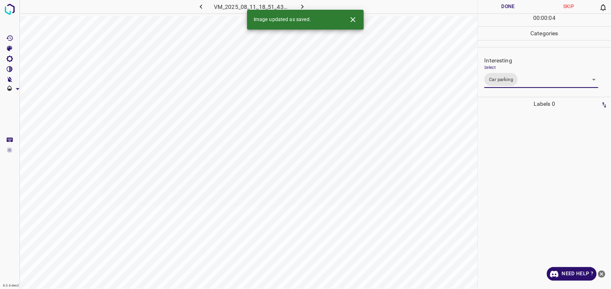
click at [515, 137] on div at bounding box center [544, 200] width 128 height 178
click at [513, 80] on body "4.3.6-dev2 VM_2025_08_08_17_11_21_337_03.gif Done Skip 0 00 : 00 : 06 Categorie…" at bounding box center [305, 144] width 611 height 289
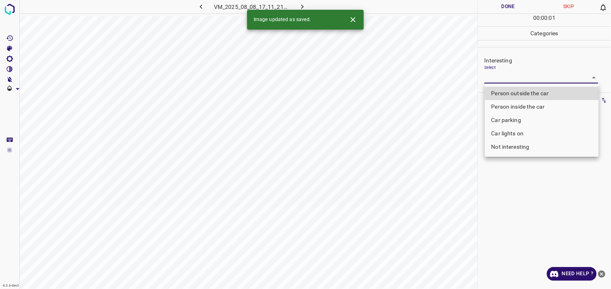
click at [539, 134] on li "Car lights on" at bounding box center [542, 133] width 114 height 13
type input "Car lights on"
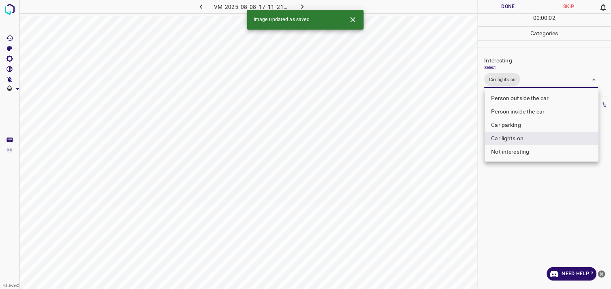
click at [531, 186] on div at bounding box center [305, 144] width 611 height 289
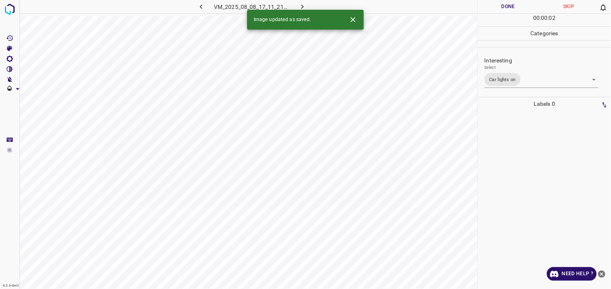
click at [535, 147] on div at bounding box center [544, 200] width 128 height 178
click at [532, 87] on div "Interesting Select ​" at bounding box center [544, 70] width 133 height 38
click at [532, 80] on body "4.3.6-dev2 VM_2025_08_11_19_01_52_587_00.gif Done Skip 0 00 : 00 : 04 Categorie…" at bounding box center [305, 144] width 611 height 289
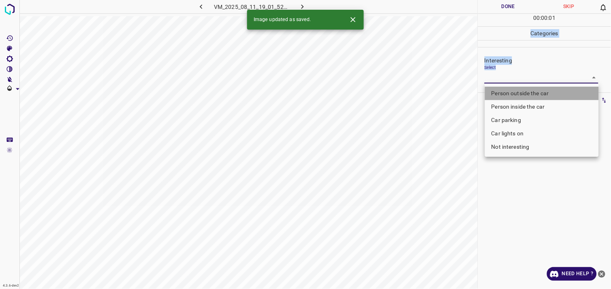
click at [531, 94] on li "Person outside the car" at bounding box center [542, 93] width 114 height 13
type input "Person outside the car"
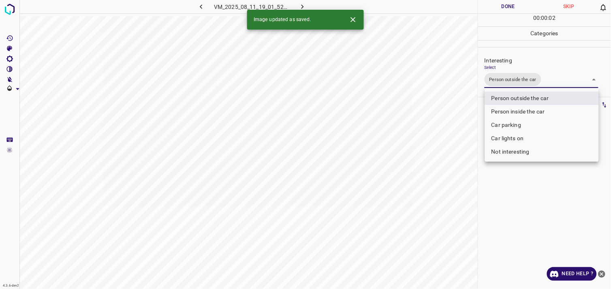
click at [520, 213] on div at bounding box center [305, 144] width 611 height 289
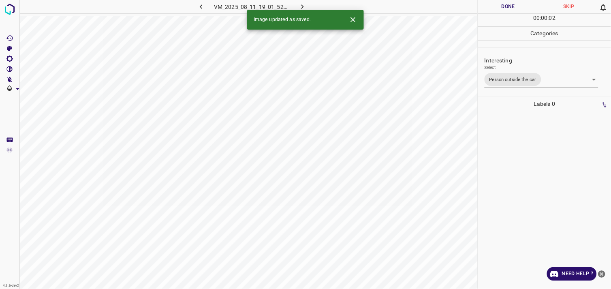
click at [524, 157] on div at bounding box center [544, 200] width 128 height 178
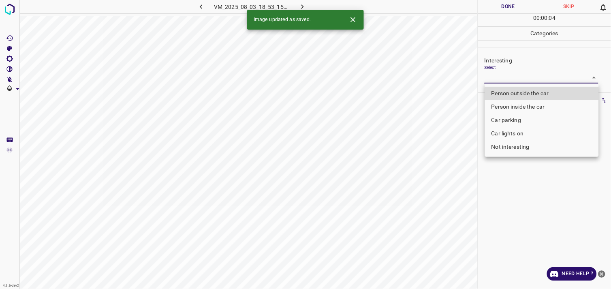
click at [507, 76] on body "4.3.6-dev2 VM_2025_08_03_18_53_15_582_07.gif Done Skip 0 00 : 00 : 04 Categorie…" at bounding box center [305, 144] width 611 height 289
click at [519, 95] on li "Person outside the car" at bounding box center [542, 93] width 114 height 13
type input "Person outside the car"
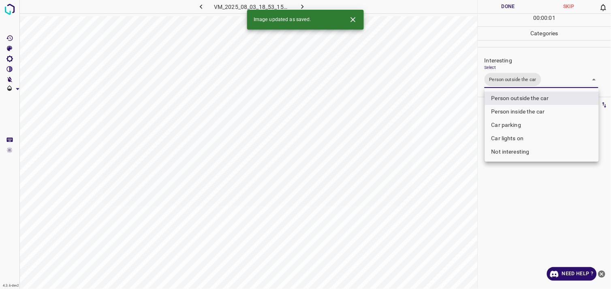
click at [524, 200] on div at bounding box center [305, 144] width 611 height 289
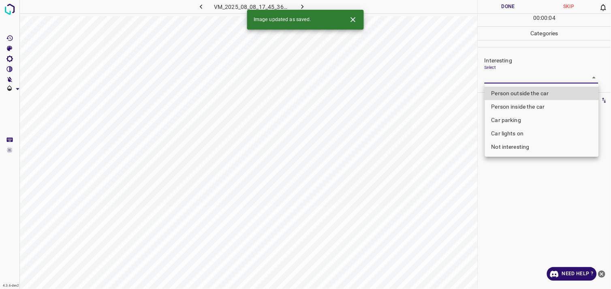
click at [510, 79] on body "4.3.6-dev2 VM_2025_08_08_17_45_36_973_06.gif Done Skip 0 00 : 00 : 04 Categorie…" at bounding box center [305, 144] width 611 height 289
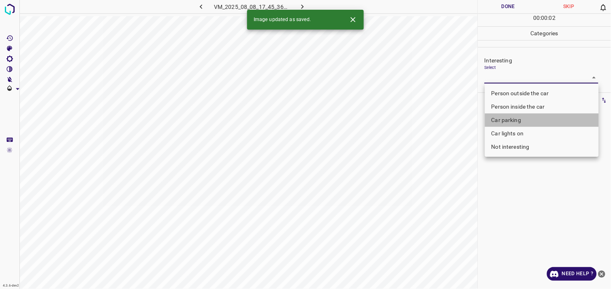
click at [524, 116] on li "Car parking" at bounding box center [542, 119] width 114 height 13
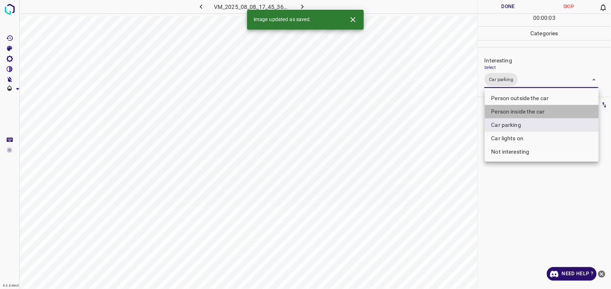
click at [527, 111] on li "Person inside the car" at bounding box center [542, 111] width 114 height 13
type input "Car parking,Person inside the car"
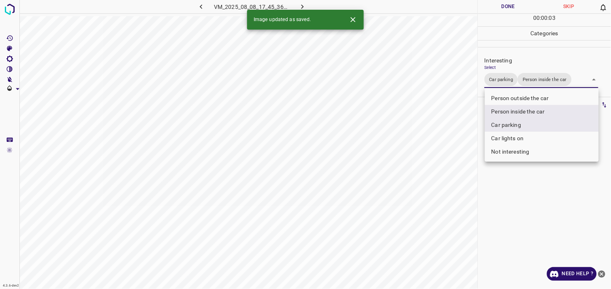
click at [533, 209] on div at bounding box center [305, 144] width 611 height 289
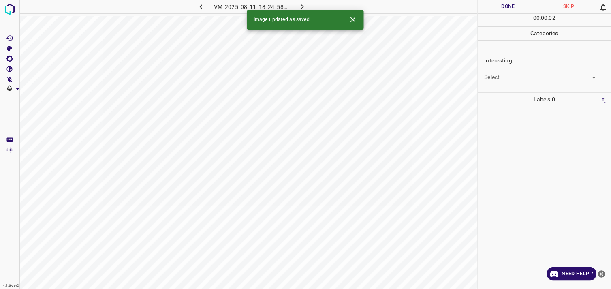
click at [516, 80] on body "4.3.6-dev2 VM_2025_08_11_18_24_58_117_00.gif Done Skip 0 00 : 00 : 02 Categorie…" at bounding box center [305, 144] width 611 height 289
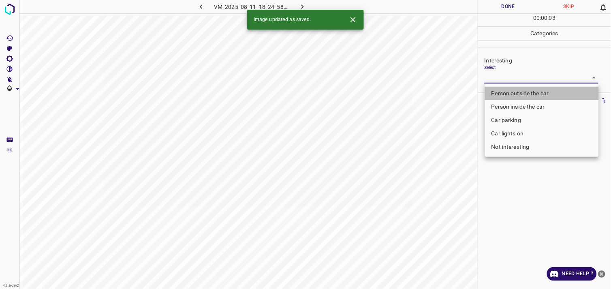
click at [528, 90] on li "Person outside the car" at bounding box center [542, 93] width 114 height 13
type input "Person outside the car"
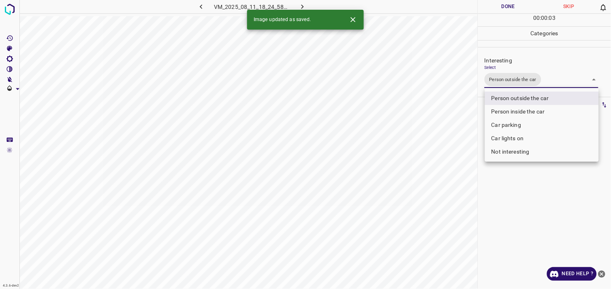
click at [552, 183] on div at bounding box center [305, 144] width 611 height 289
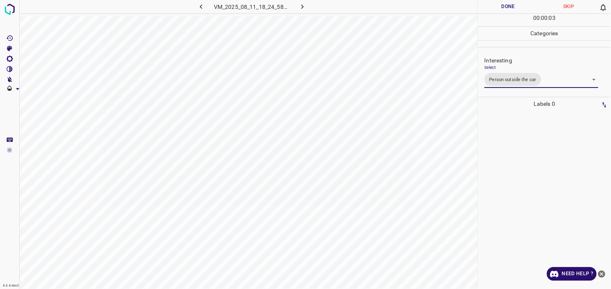
click at [537, 151] on div at bounding box center [544, 200] width 128 height 178
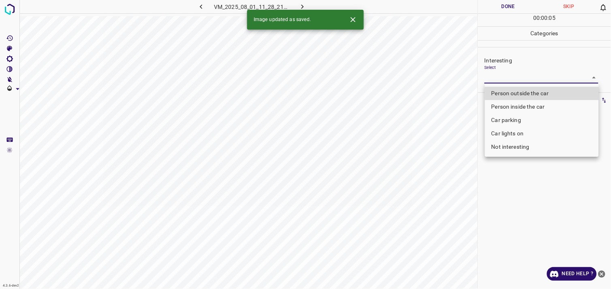
click at [517, 76] on body "4.3.6-dev2 VM_2025_08_01_11_28_21_036_01.gif Done Skip 0 00 : 00 : 05 Categorie…" at bounding box center [305, 144] width 611 height 289
click at [525, 92] on li "Person outside the car" at bounding box center [542, 93] width 114 height 13
type input "Person outside the car"
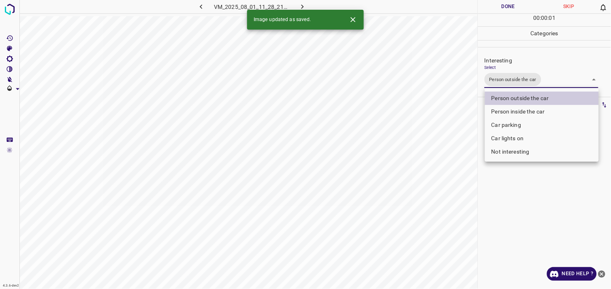
click at [520, 196] on div at bounding box center [305, 144] width 611 height 289
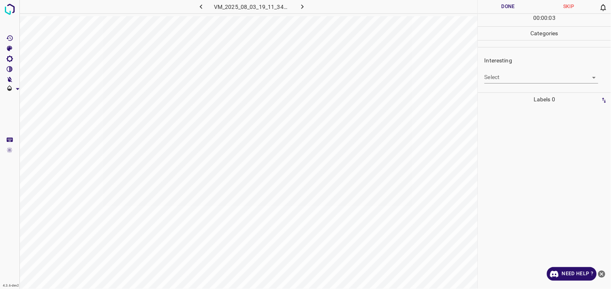
click at [206, 8] on button "button" at bounding box center [201, 6] width 26 height 13
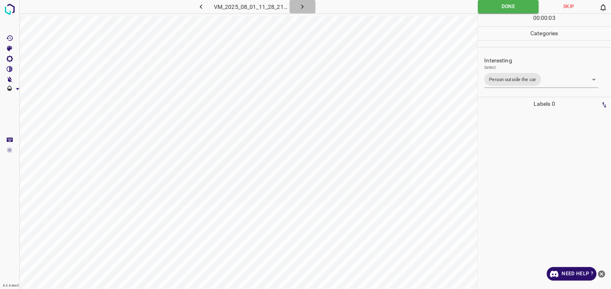
click at [302, 4] on icon "button" at bounding box center [302, 6] width 9 height 9
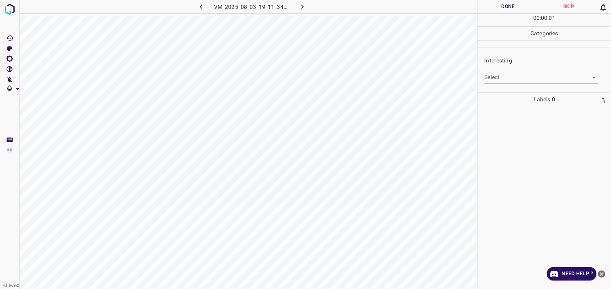
click at [533, 80] on body "4.3.6-dev2 VM_2025_08_03_19_11_34_508_01.gif Done Skip 0 00 : 00 : 01 Categorie…" at bounding box center [305, 144] width 611 height 289
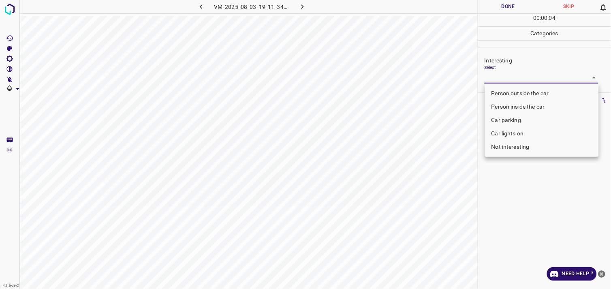
click at [527, 145] on li "Not interesting" at bounding box center [542, 146] width 114 height 13
type input "Not interesting"
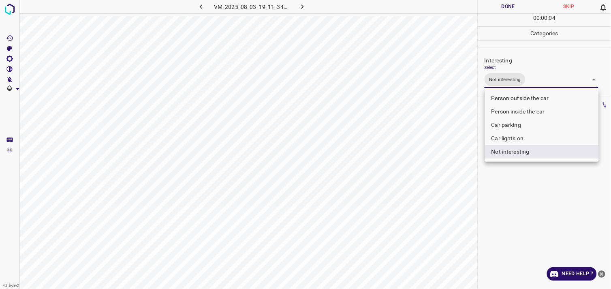
drag, startPoint x: 531, startPoint y: 193, endPoint x: 531, endPoint y: 183, distance: 10.1
click at [531, 192] on div at bounding box center [305, 144] width 611 height 289
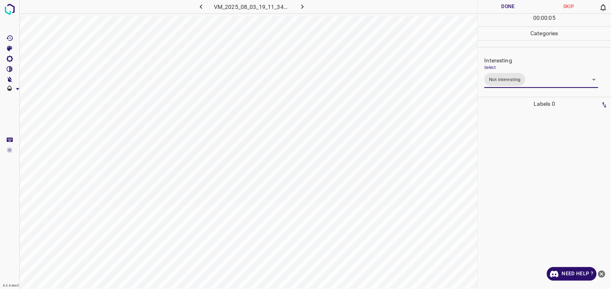
click at [531, 160] on div at bounding box center [544, 200] width 128 height 178
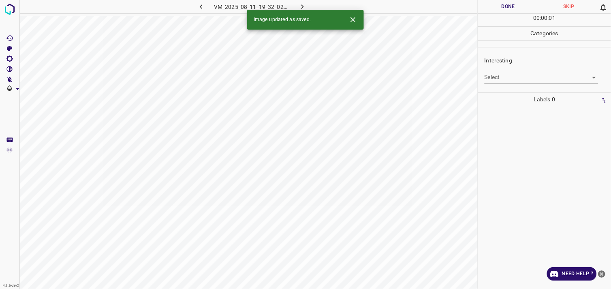
click at [522, 79] on body "4.3.6-dev2 VM_2025_08_11_19_32_02_824_02.gif Done Skip 0 00 : 00 : 01 Categorie…" at bounding box center [305, 144] width 611 height 289
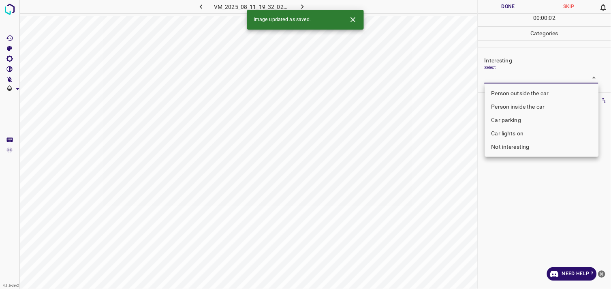
click at [522, 81] on body "4.3.6-dev2 VM_2025_08_11_19_32_02_824_02.gif Done Skip 0 00 : 00 : 02 Categorie…" at bounding box center [305, 144] width 611 height 289
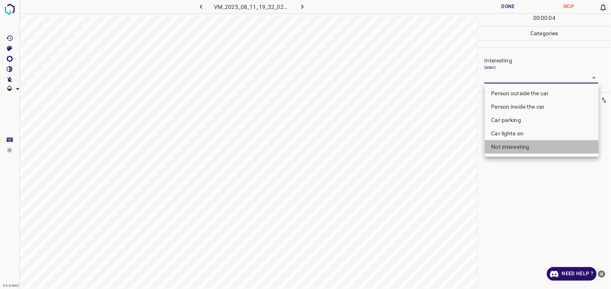
click at [520, 145] on li "Not interesting" at bounding box center [542, 146] width 114 height 13
type input "Not interesting"
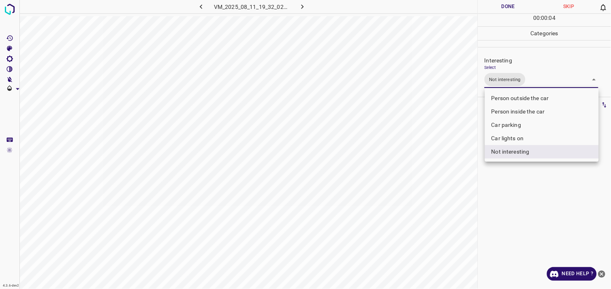
click at [545, 195] on div at bounding box center [305, 144] width 611 height 289
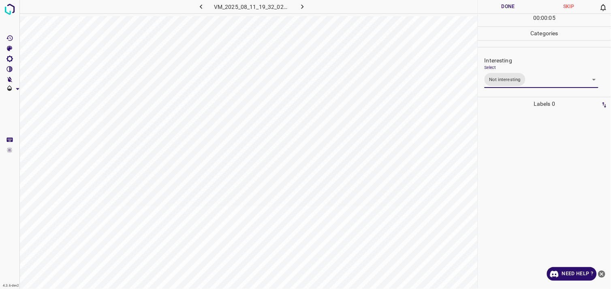
click at [544, 160] on div at bounding box center [544, 200] width 128 height 178
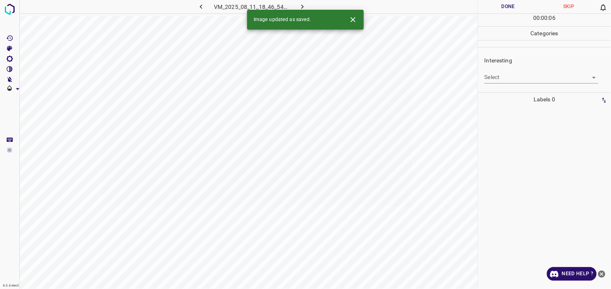
click at [523, 80] on body "4.3.6-dev2 VM_2025_08_11_18_46_54_320_03.gif Done Skip 0 00 : 00 : 06 Categorie…" at bounding box center [305, 144] width 611 height 289
drag, startPoint x: 523, startPoint y: 80, endPoint x: 513, endPoint y: 83, distance: 10.2
click at [513, 83] on div "Interesting Select ​" at bounding box center [544, 70] width 133 height 38
click at [514, 79] on body "4.3.6-dev2 VM_2025_08_11_18_46_54_320_03.gif Done Skip 0 00 : 00 : 02 Categorie…" at bounding box center [305, 144] width 611 height 289
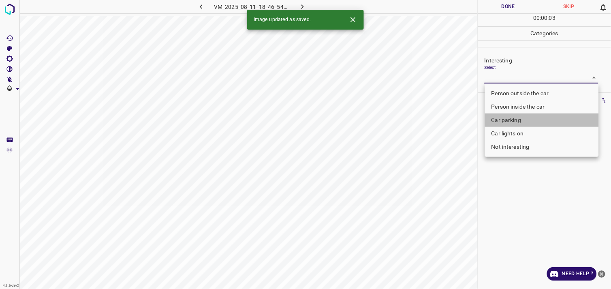
click at [520, 116] on li "Car parking" at bounding box center [542, 119] width 114 height 13
type input "Car parking"
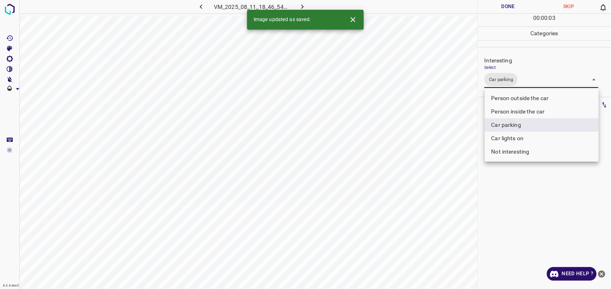
click at [535, 202] on div at bounding box center [305, 144] width 611 height 289
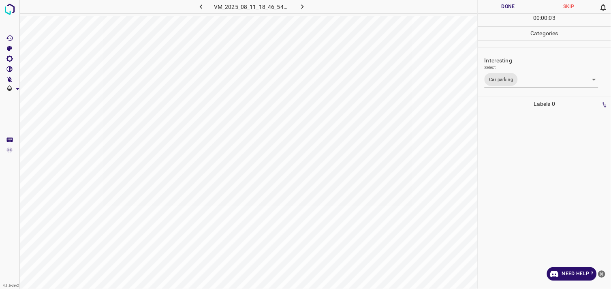
click at [533, 174] on div at bounding box center [544, 200] width 128 height 178
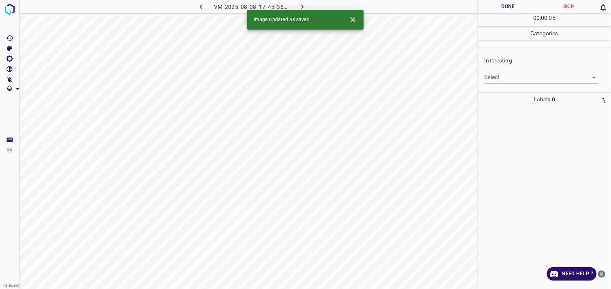
click at [519, 78] on body "4.3.6-dev2 VM_2025_08_08_17_45_36_973_04.gif Done Skip 0 00 : 00 : 05 Categorie…" at bounding box center [305, 144] width 611 height 289
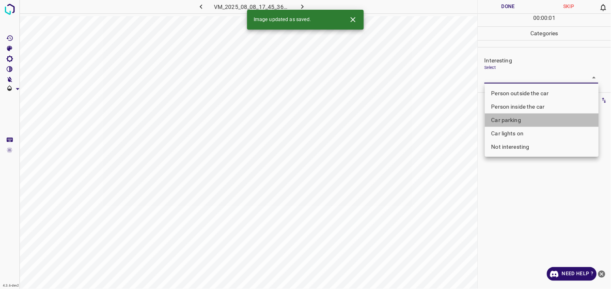
click at [517, 120] on li "Car parking" at bounding box center [542, 119] width 114 height 13
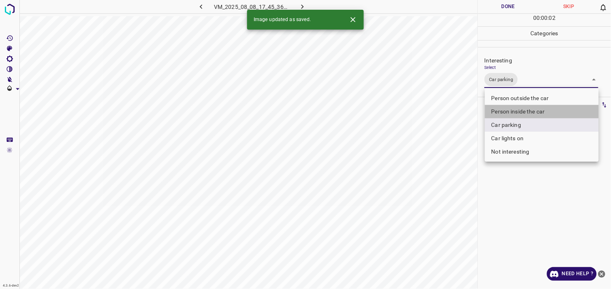
click at [524, 109] on li "Person inside the car" at bounding box center [542, 111] width 114 height 13
type input "Car parking,Person inside the car"
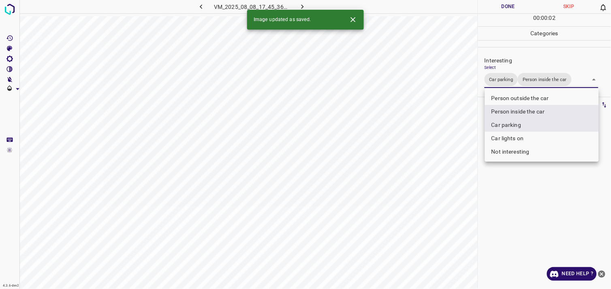
click at [527, 185] on div at bounding box center [305, 144] width 611 height 289
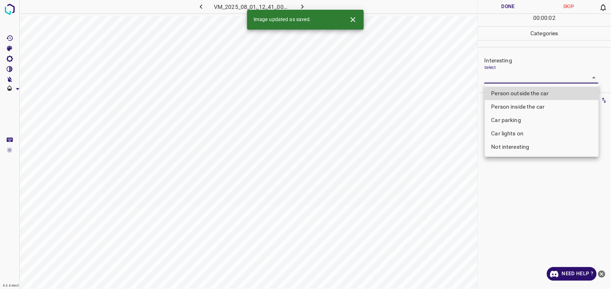
click at [517, 82] on body "4.3.6-dev2 VM_2025_08_01_12_41_00_375_03.gif Done Skip 0 00 : 00 : 02 Categorie…" at bounding box center [305, 144] width 611 height 289
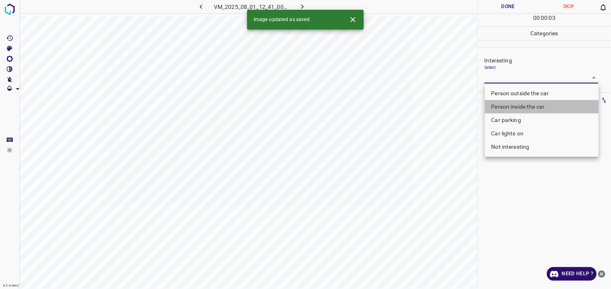
click at [517, 100] on li "Person inside the car" at bounding box center [542, 106] width 114 height 13
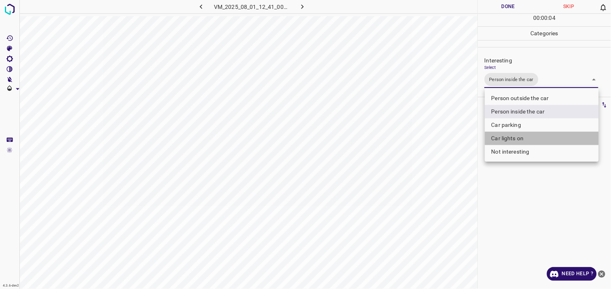
click at [516, 139] on li "Car lights on" at bounding box center [542, 138] width 114 height 13
type input "Person inside the car,Car lights on"
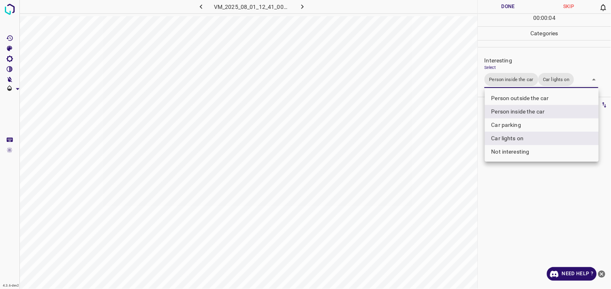
click at [537, 191] on div at bounding box center [305, 144] width 611 height 289
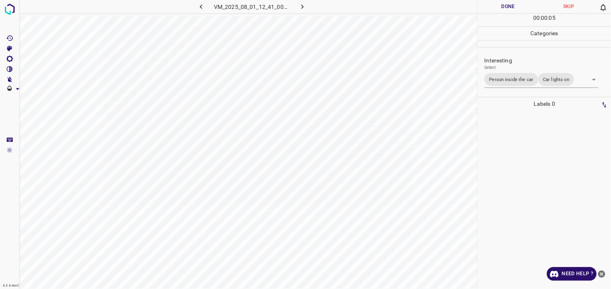
drag, startPoint x: 537, startPoint y: 191, endPoint x: 532, endPoint y: 147, distance: 44.1
click at [532, 147] on div at bounding box center [544, 200] width 128 height 178
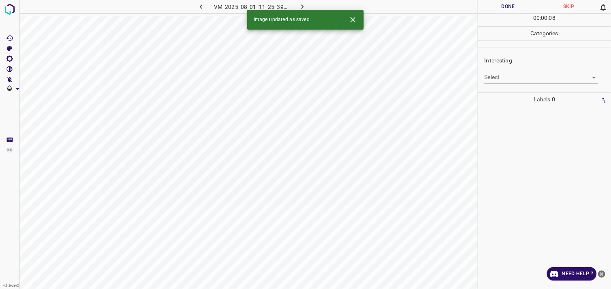
click at [521, 78] on body "4.3.6-dev2 VM_2025_08_01_11_25_39_397_04.gif Done Skip 0 00 : 00 : 08 Categorie…" at bounding box center [305, 144] width 611 height 289
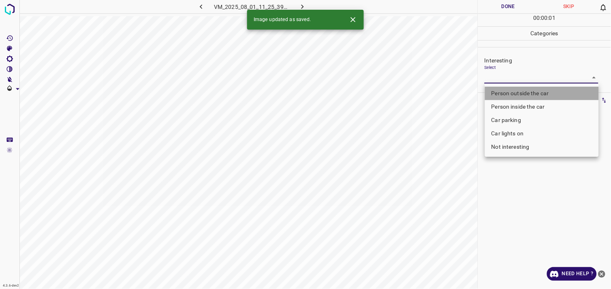
click at [537, 94] on li "Person outside the car" at bounding box center [542, 93] width 114 height 13
type input "Person outside the car"
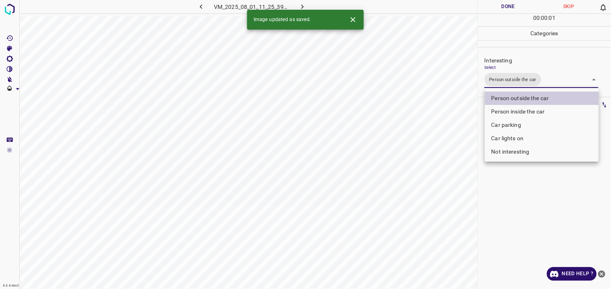
click at [539, 193] on div at bounding box center [305, 144] width 611 height 289
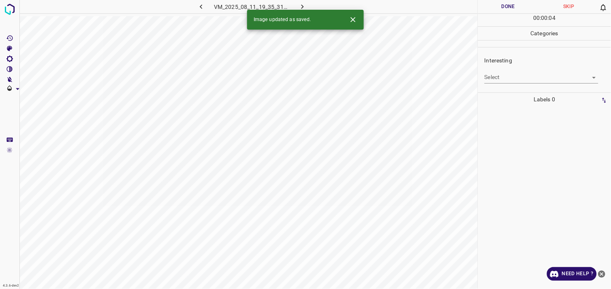
click at [511, 81] on body "4.3.6-dev2 VM_2025_08_11_19_35_31_119_04.gif Done Skip 0 00 : 00 : 04 Categorie…" at bounding box center [305, 144] width 611 height 289
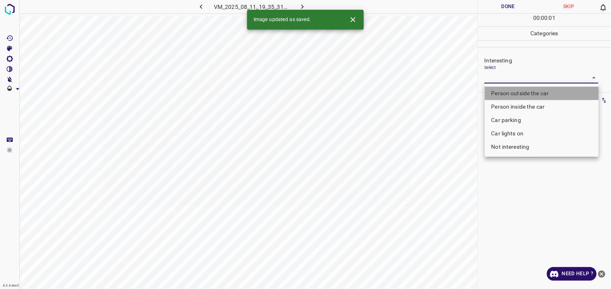
click at [525, 94] on li "Person outside the car" at bounding box center [542, 93] width 114 height 13
type input "Person outside the car"
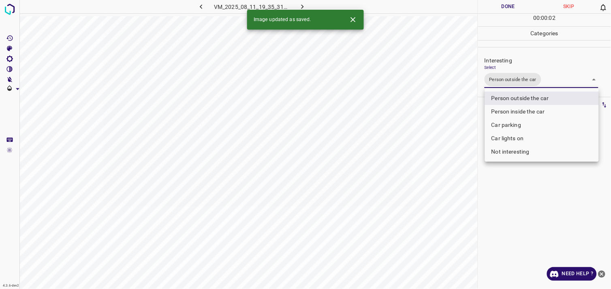
click at [543, 209] on div at bounding box center [305, 144] width 611 height 289
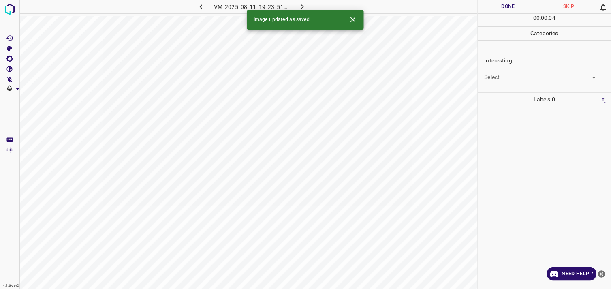
click at [517, 70] on div "Select ​" at bounding box center [541, 74] width 114 height 18
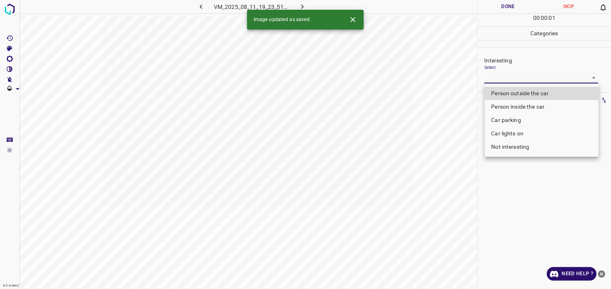
click at [516, 80] on body "4.3.6-dev2 VM_2025_08_11_19_23_51_544_00.gif Done Skip 0 00 : 00 : 01 Categorie…" at bounding box center [305, 144] width 611 height 289
click at [525, 119] on li "Car parking" at bounding box center [542, 119] width 114 height 13
type input "Car parking"
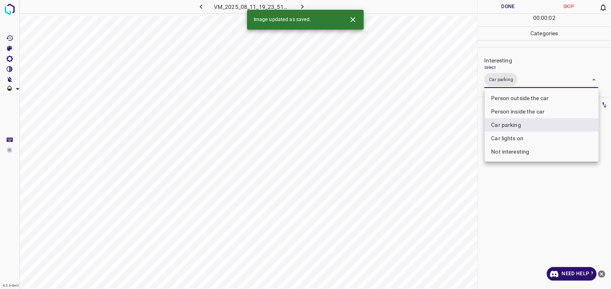
click at [527, 199] on div at bounding box center [305, 144] width 611 height 289
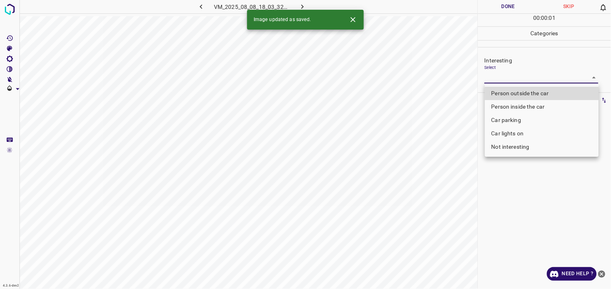
click at [506, 83] on body "4.3.6-dev2 VM_2025_08_08_18_03_32_369_00.gif Done Skip 0 00 : 00 : 01 Categorie…" at bounding box center [305, 144] width 611 height 289
click at [522, 91] on li "Person outside the car" at bounding box center [542, 93] width 114 height 13
type input "Person outside the car"
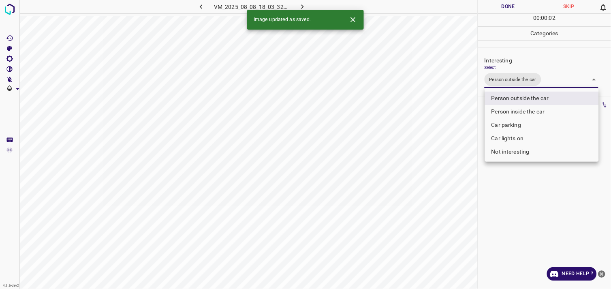
click at [514, 190] on div at bounding box center [305, 144] width 611 height 289
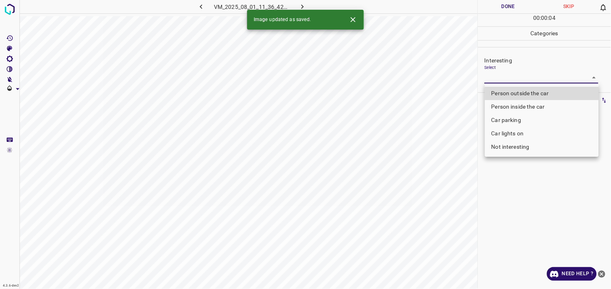
click at [512, 76] on body "4.3.6-dev2 VM_2025_08_01_11_36_42_477_06.gif Done Skip 0 00 : 00 : 04 Categorie…" at bounding box center [305, 144] width 611 height 289
click at [519, 148] on li "Not interesting" at bounding box center [542, 146] width 114 height 13
type input "Not interesting"
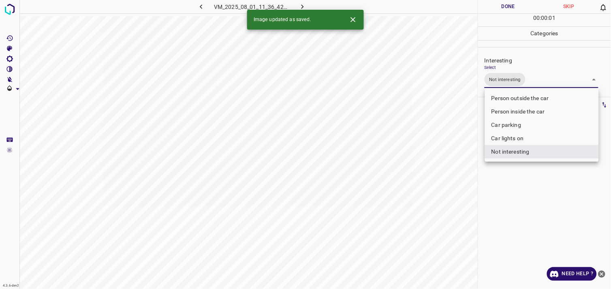
click at [526, 193] on div at bounding box center [305, 144] width 611 height 289
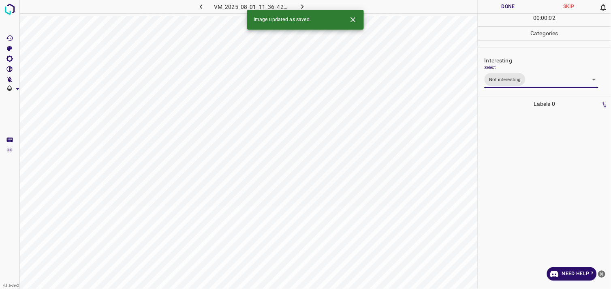
click at [518, 169] on div at bounding box center [544, 200] width 128 height 178
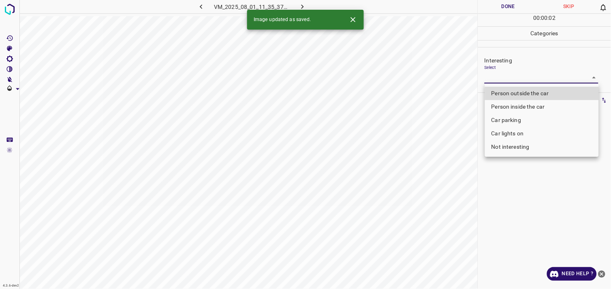
click at [510, 77] on body "4.3.6-dev2 VM_2025_08_01_11_35_37_434_00.gif Done Skip 0 00 : 00 : 02 Categorie…" at bounding box center [305, 144] width 611 height 289
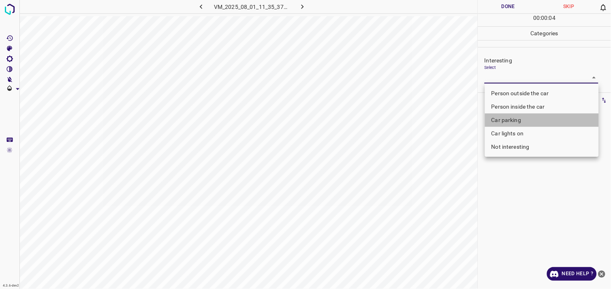
click at [511, 121] on li "Car parking" at bounding box center [542, 119] width 114 height 13
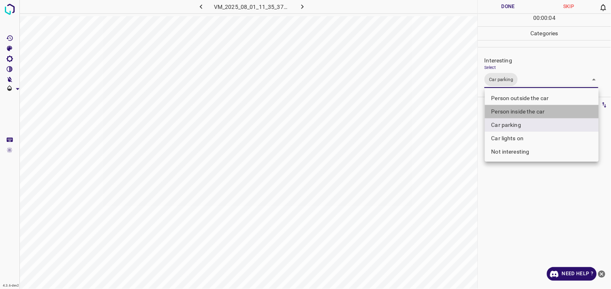
click at [511, 112] on li "Person inside the car" at bounding box center [542, 111] width 114 height 13
type input "Car parking,Person inside the car"
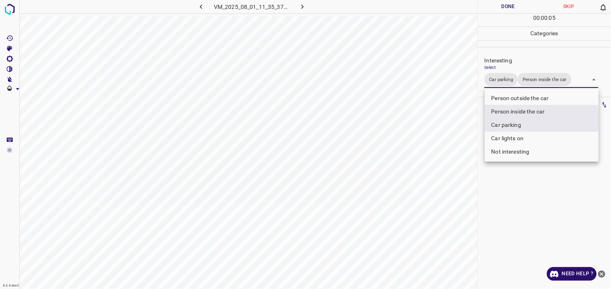
click at [504, 207] on div at bounding box center [305, 144] width 611 height 289
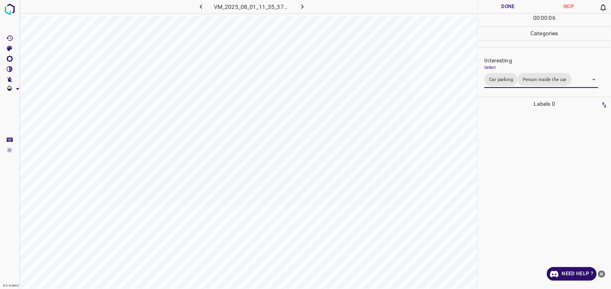
click at [504, 177] on div at bounding box center [544, 200] width 128 height 178
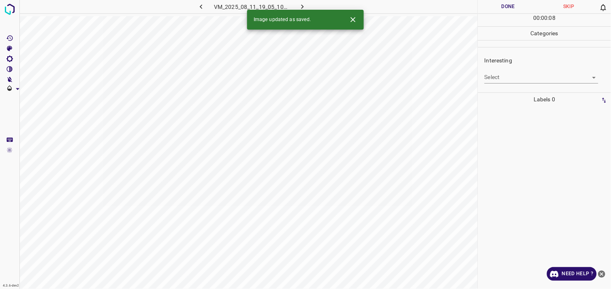
click at [501, 77] on body "4.3.6-dev2 VM_2025_08_11_19_05_10_494_08.gif Done Skip 0 00 : 00 : 08 Categorie…" at bounding box center [305, 144] width 611 height 289
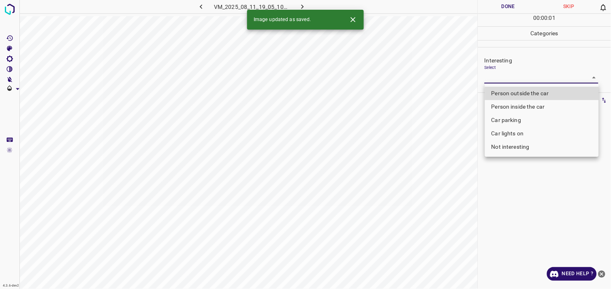
click at [525, 96] on li "Person outside the car" at bounding box center [542, 93] width 114 height 13
type input "Person outside the car"
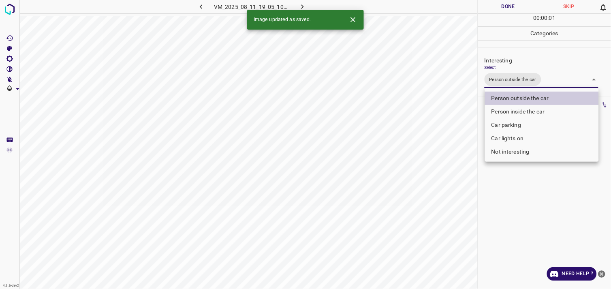
click at [524, 180] on div at bounding box center [305, 144] width 611 height 289
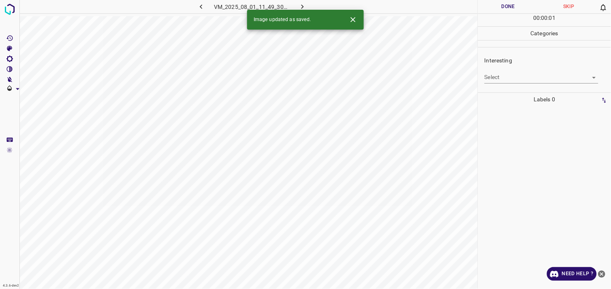
click at [518, 79] on body "4.3.6-dev2 VM_2025_08_01_11_49_30_770_13.gif Done Skip 0 00 : 00 : 01 Categorie…" at bounding box center [305, 144] width 611 height 289
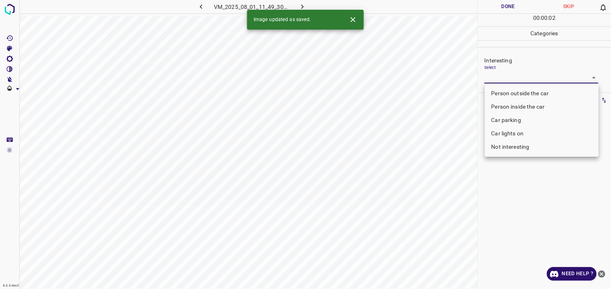
click at [531, 92] on li "Person outside the car" at bounding box center [542, 93] width 114 height 13
type input "Person outside the car"
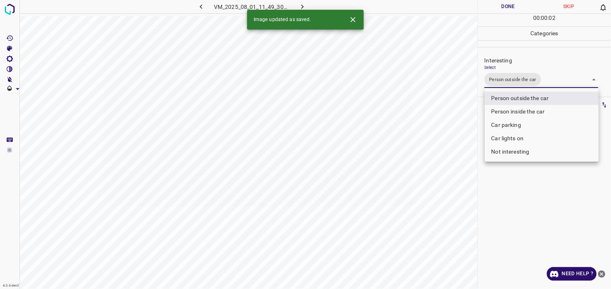
click at [535, 194] on div at bounding box center [305, 144] width 611 height 289
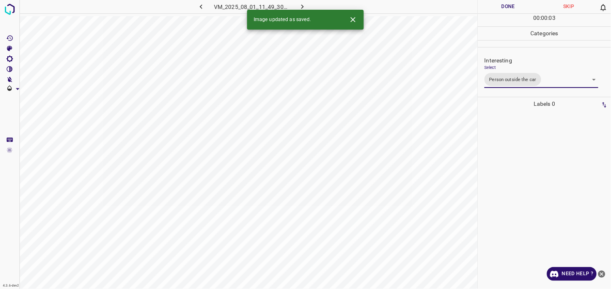
click at [524, 156] on div at bounding box center [544, 200] width 128 height 178
click at [507, 79] on body "4.3.6-dev2 VM_2025_08_11_19_19_47_411_01.gif Done Skip 0 00 : 00 : 06 Categorie…" at bounding box center [305, 144] width 611 height 289
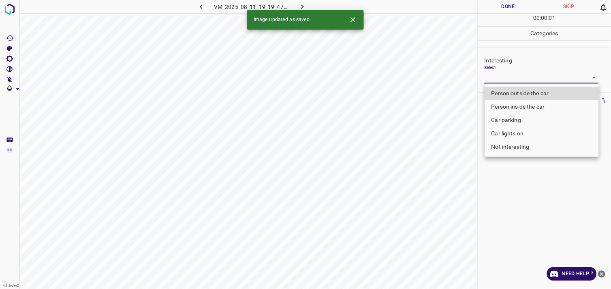
click at [522, 94] on li "Person outside the car" at bounding box center [542, 93] width 114 height 13
type input "Person outside the car"
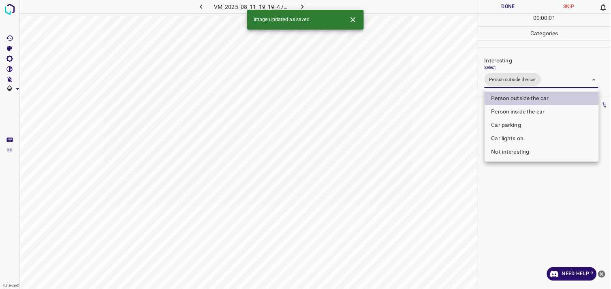
drag, startPoint x: 535, startPoint y: 230, endPoint x: 537, endPoint y: 222, distance: 8.2
click at [533, 229] on div at bounding box center [305, 144] width 611 height 289
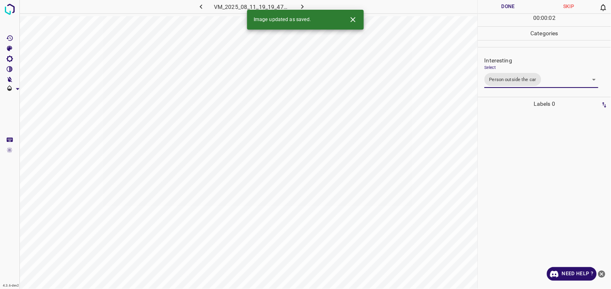
click at [536, 197] on div at bounding box center [544, 200] width 128 height 178
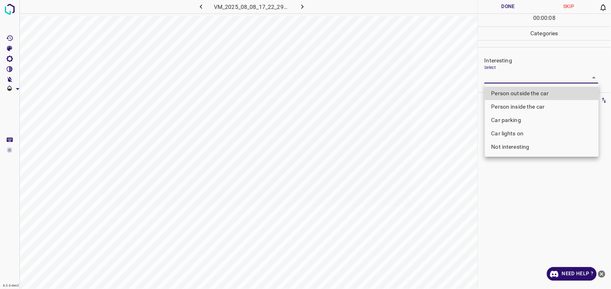
click at [517, 74] on body "4.3.6-dev2 VM_2025_08_08_17_22_29_744_01.gif Done Skip 0 00 : 00 : 08 Categorie…" at bounding box center [305, 144] width 611 height 289
click at [526, 94] on li "Person outside the car" at bounding box center [542, 93] width 114 height 13
type input "Person outside the car"
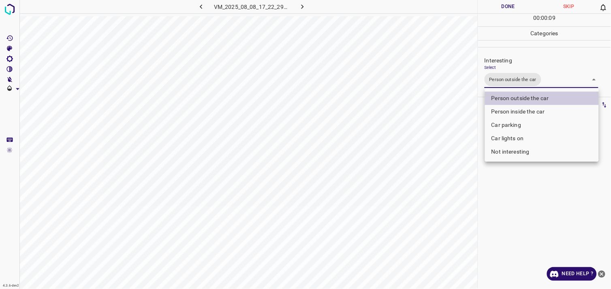
click at [529, 213] on div at bounding box center [305, 144] width 611 height 289
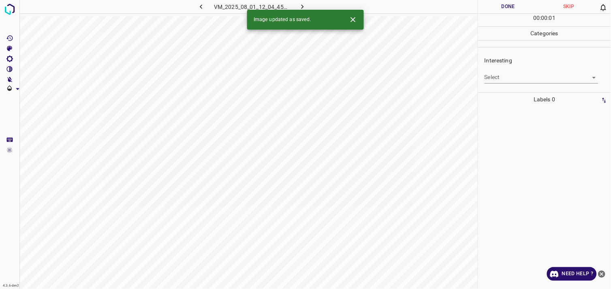
click at [528, 81] on body "4.3.6-dev2 VM_2025_08_01_12_04_45_084_03.gif Done Skip 0 00 : 00 : 01 Categorie…" at bounding box center [305, 144] width 611 height 289
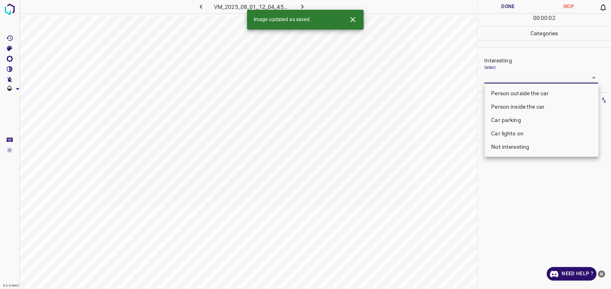
click at [531, 120] on li "Car parking" at bounding box center [542, 119] width 114 height 13
type input "Car parking"
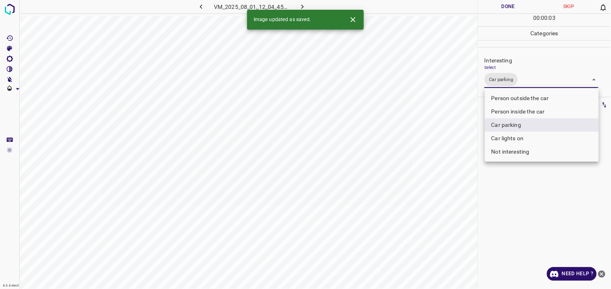
click at [512, 190] on div at bounding box center [305, 144] width 611 height 289
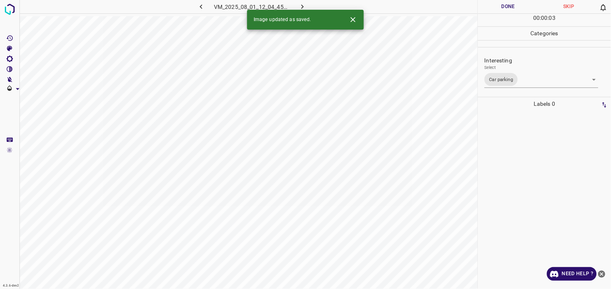
click at [515, 149] on div at bounding box center [544, 200] width 128 height 178
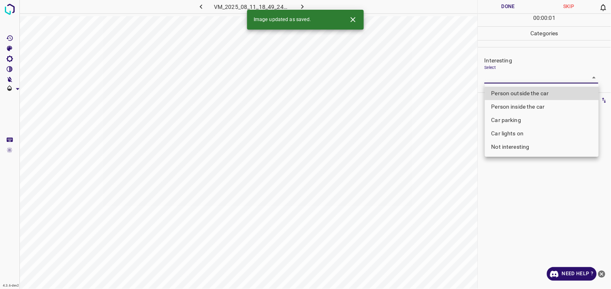
click at [513, 74] on body "4.3.6-dev2 VM_2025_08_11_18_49_24_968_11.gif Done Skip 0 00 : 00 : 01 Categorie…" at bounding box center [305, 144] width 611 height 289
click at [524, 109] on li "Person inside the car" at bounding box center [542, 106] width 114 height 13
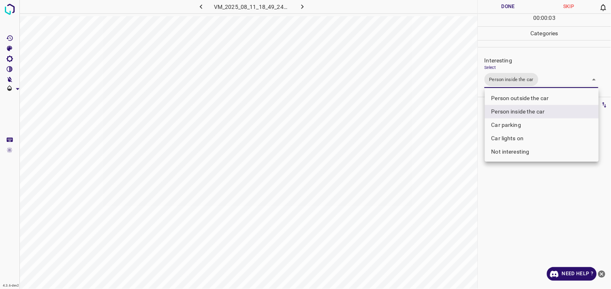
click at [520, 136] on li "Car lights on" at bounding box center [542, 138] width 114 height 13
type input "Person inside the car,Car lights on"
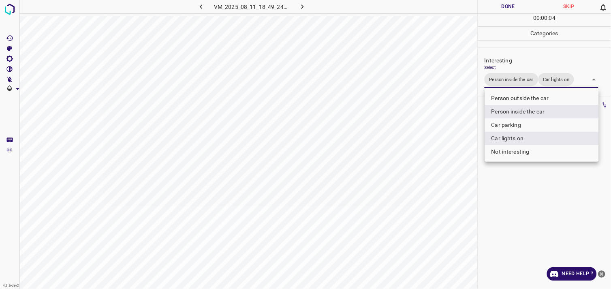
click at [532, 206] on div at bounding box center [305, 144] width 611 height 289
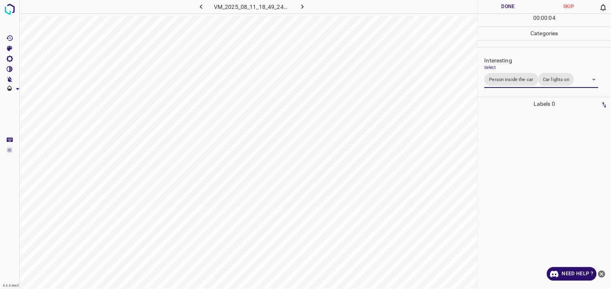
click at [534, 159] on div at bounding box center [544, 200] width 128 height 178
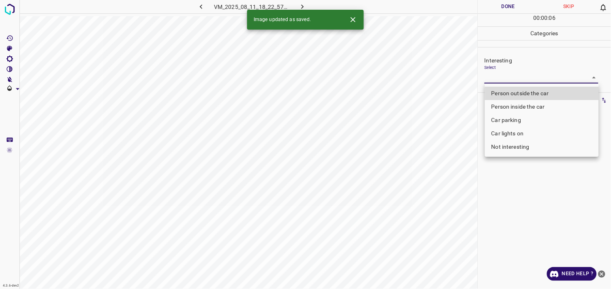
click at [531, 71] on body "4.3.6-dev2 VM_2025_08_11_18_22_57_152_05.gif Done Skip 0 00 : 00 : 06 Categorie…" at bounding box center [305, 144] width 611 height 289
click at [539, 91] on li "Person outside the car" at bounding box center [542, 93] width 114 height 13
type input "Person outside the car"
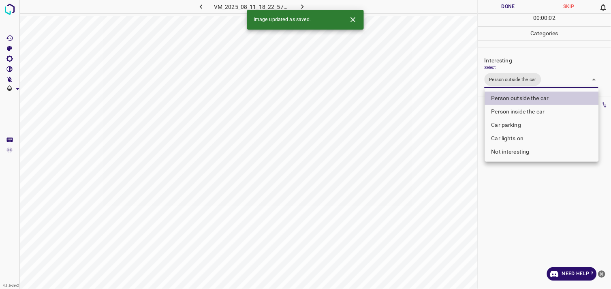
click at [531, 183] on div at bounding box center [305, 144] width 611 height 289
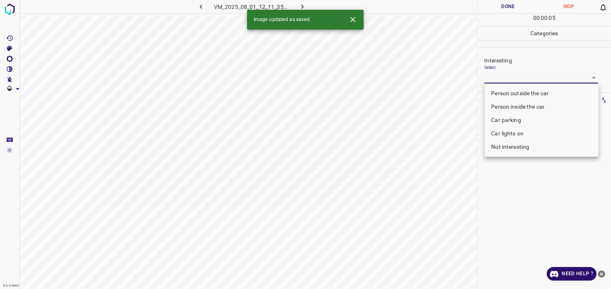
drag, startPoint x: 513, startPoint y: 73, endPoint x: 511, endPoint y: 100, distance: 27.2
click at [513, 75] on body "4.3.6-dev2 VM_2025_08_01_12_11_35_802_02.gif Done Skip 0 00 : 00 : 05 Categorie…" at bounding box center [305, 144] width 611 height 289
click at [507, 147] on li "Not interesting" at bounding box center [542, 146] width 114 height 13
type input "Not interesting"
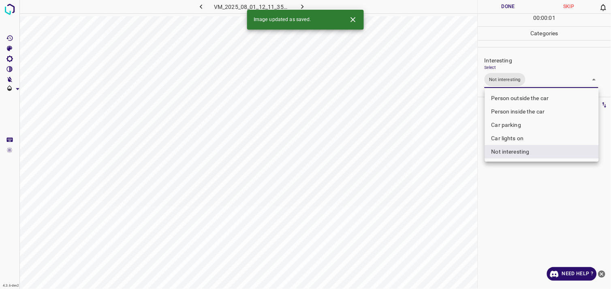
click at [518, 203] on div at bounding box center [305, 144] width 611 height 289
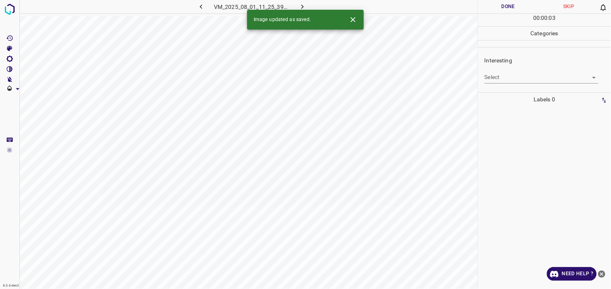
click at [531, 78] on body "4.3.6-dev2 VM_2025_08_01_11_25_39_397_05.gif Done Skip 0 00 : 00 : 03 Categorie…" at bounding box center [305, 144] width 611 height 289
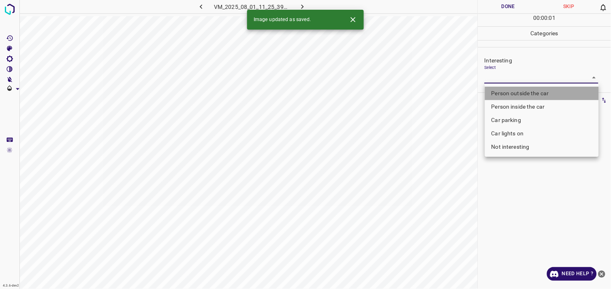
click at [537, 94] on li "Person outside the car" at bounding box center [542, 93] width 114 height 13
type input "Person outside the car"
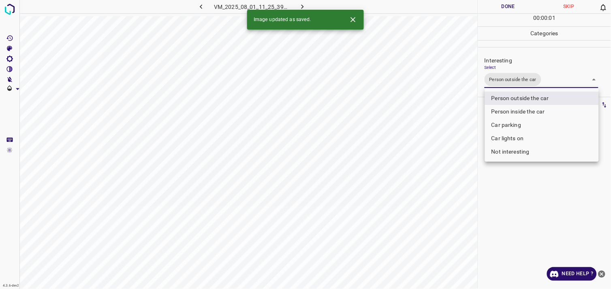
click at [541, 224] on div at bounding box center [305, 144] width 611 height 289
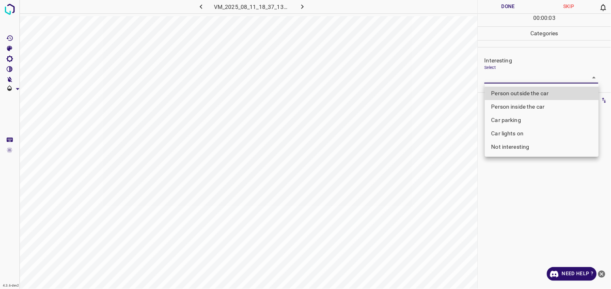
drag, startPoint x: 519, startPoint y: 80, endPoint x: 522, endPoint y: 83, distance: 5.2
click at [519, 80] on body "4.3.6-dev2 VM_2025_08_11_18_37_13_849_03.gif Done Skip 0 00 : 00 : 03 Categorie…" at bounding box center [305, 144] width 611 height 289
click at [532, 92] on li "Person outside the car" at bounding box center [542, 93] width 114 height 13
type input "Person outside the car"
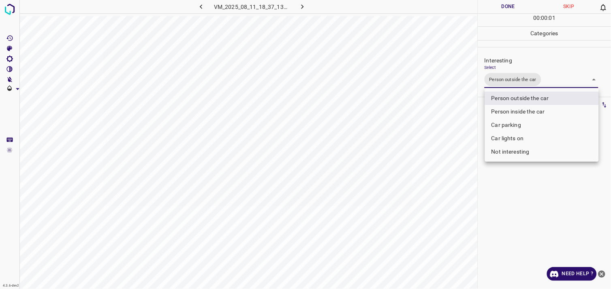
drag, startPoint x: 533, startPoint y: 217, endPoint x: 537, endPoint y: 170, distance: 46.4
click at [533, 217] on div at bounding box center [305, 144] width 611 height 289
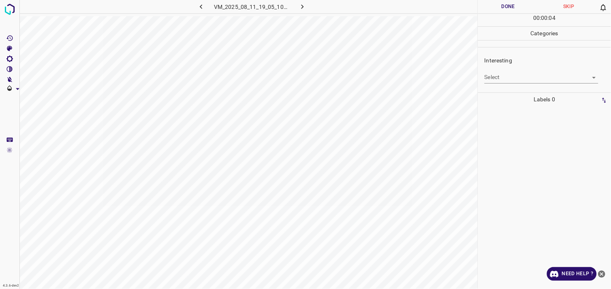
click at [516, 75] on body "4.3.6-dev2 VM_2025_08_11_19_05_10_494_05.gif Done Skip 0 00 : 00 : 04 Categorie…" at bounding box center [305, 144] width 611 height 289
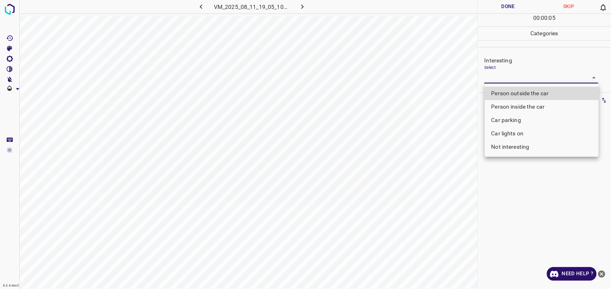
click at [524, 108] on li "Person inside the car" at bounding box center [542, 106] width 114 height 13
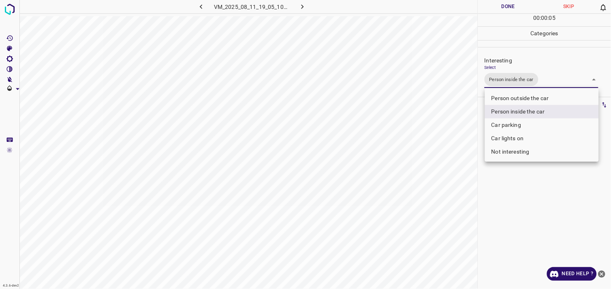
click at [529, 98] on li "Person outside the car" at bounding box center [542, 98] width 114 height 13
type input "Person inside the car,Person outside the car"
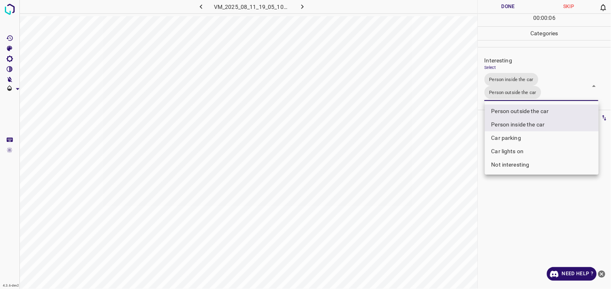
click at [533, 211] on div at bounding box center [305, 144] width 611 height 289
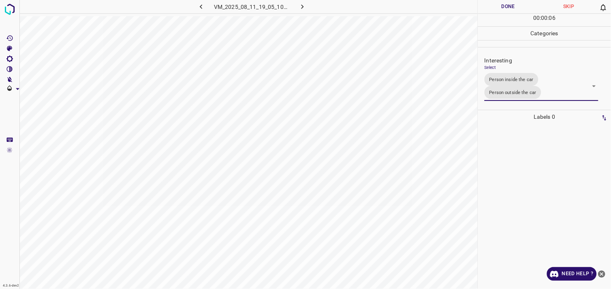
click at [535, 166] on div at bounding box center [544, 206] width 128 height 165
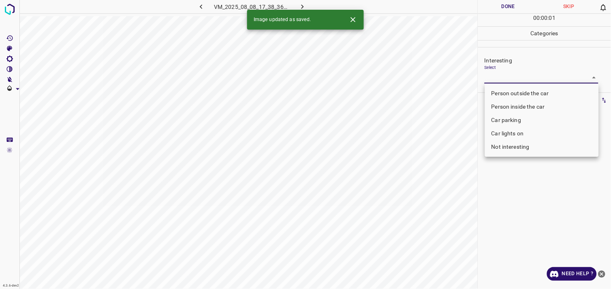
click at [509, 79] on body "4.3.6-dev2 VM_2025_08_08_17_38_36_099_02.gif Done Skip 0 00 : 00 : 01 Categorie…" at bounding box center [305, 144] width 611 height 289
click at [516, 95] on li "Person outside the car" at bounding box center [542, 93] width 114 height 13
type input "Person outside the car"
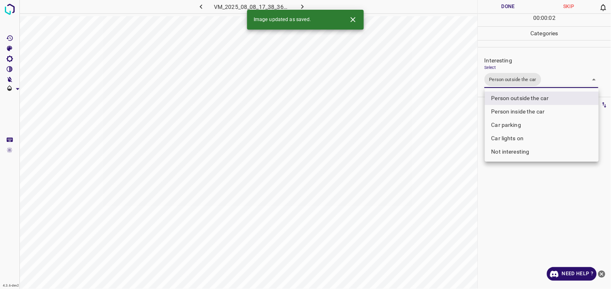
drag, startPoint x: 528, startPoint y: 209, endPoint x: 541, endPoint y: 185, distance: 27.4
click at [529, 209] on div at bounding box center [305, 144] width 611 height 289
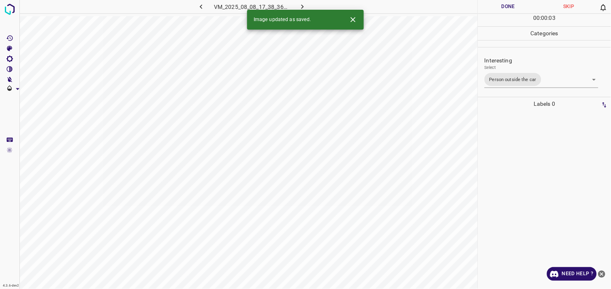
click at [524, 146] on div at bounding box center [544, 200] width 128 height 178
click at [518, 79] on body "4.3.6-dev2 VM_2025_08_01_10_52_39_726_00.gif Done Skip 0 00 : 00 : 05 Categorie…" at bounding box center [305, 144] width 611 height 289
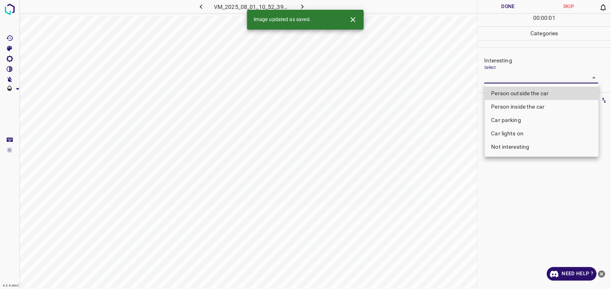
click at [529, 95] on li "Person outside the car" at bounding box center [542, 93] width 114 height 13
type input "Person outside the car"
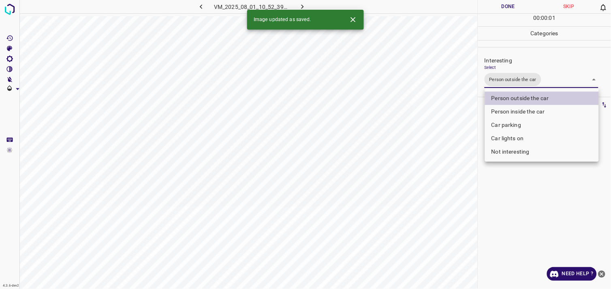
drag, startPoint x: 531, startPoint y: 204, endPoint x: 533, endPoint y: 191, distance: 13.1
click at [530, 204] on div at bounding box center [305, 144] width 611 height 289
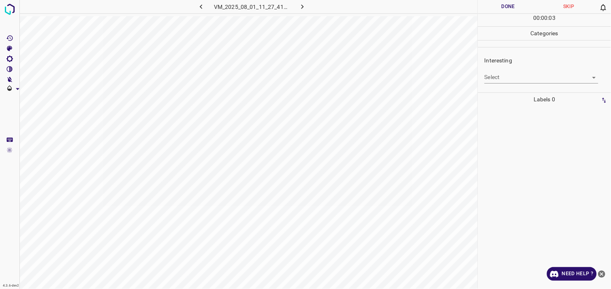
click at [508, 75] on body "4.3.6-dev2 VM_2025_08_01_11_27_41_366_06.gif Done Skip 0 00 : 00 : 03 Categorie…" at bounding box center [305, 144] width 611 height 289
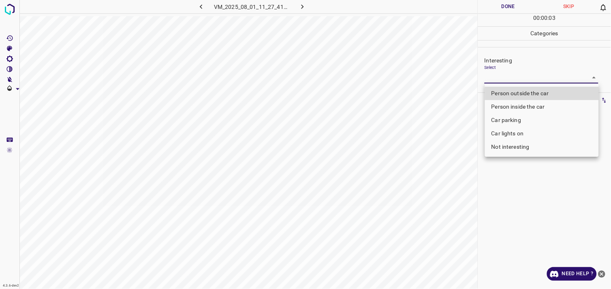
click at [521, 92] on li "Person outside the car" at bounding box center [542, 93] width 114 height 13
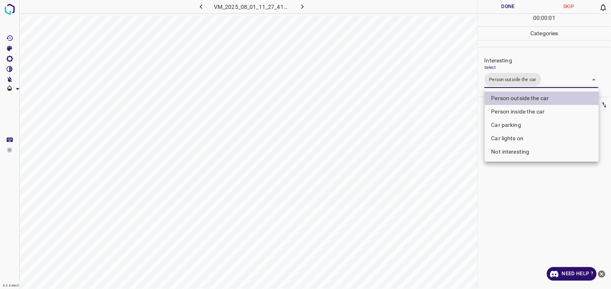
click at [523, 139] on li "Car lights on" at bounding box center [542, 138] width 114 height 13
type input "Person outside the car,Car lights on"
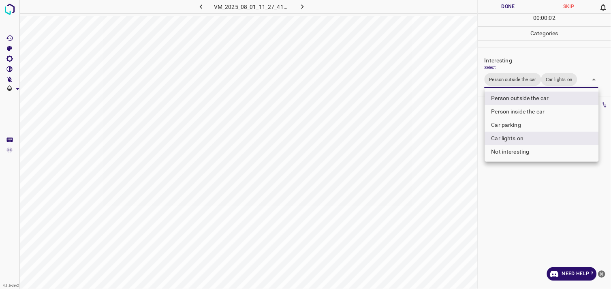
click at [546, 190] on div at bounding box center [305, 144] width 611 height 289
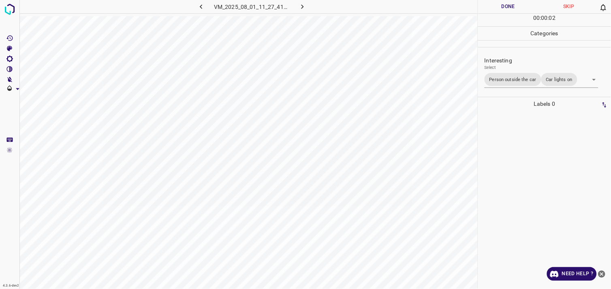
click at [539, 143] on div at bounding box center [544, 200] width 128 height 178
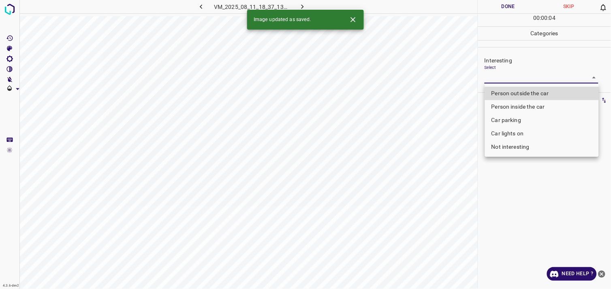
click at [508, 80] on body "4.3.6-dev2 VM_2025_08_11_18_37_13_849_10.gif Done Skip 0 00 : 00 : 04 Categorie…" at bounding box center [305, 144] width 611 height 289
click at [523, 146] on li "Not interesting" at bounding box center [542, 146] width 114 height 13
type input "Not interesting"
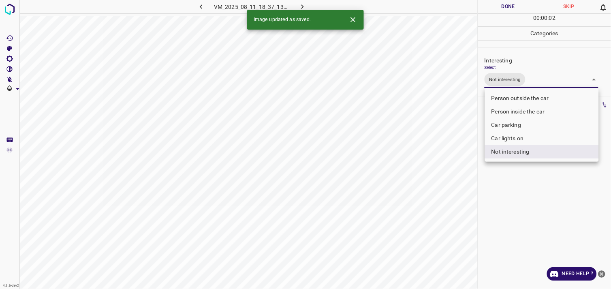
click at [520, 189] on div at bounding box center [305, 144] width 611 height 289
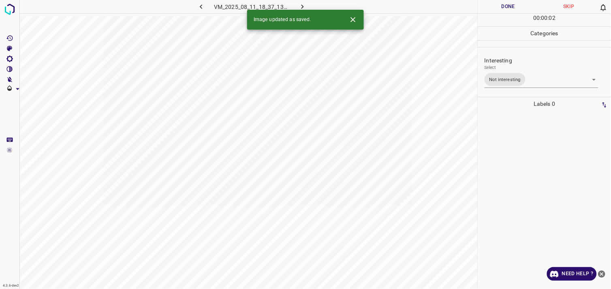
click at [509, 150] on div at bounding box center [544, 200] width 128 height 178
click at [511, 79] on body "4.3.6-dev2 VM_2025_08_08_17_22_29_744_00.gif Done Skip 0 00 : 00 : 04 Categorie…" at bounding box center [305, 144] width 611 height 289
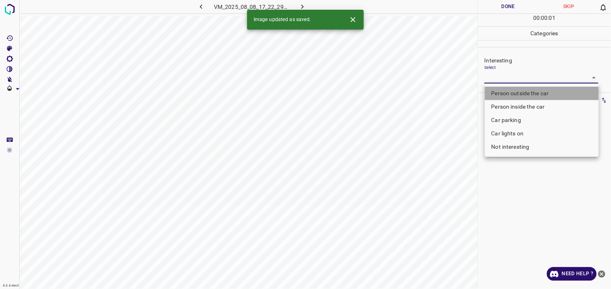
click at [522, 96] on li "Person outside the car" at bounding box center [542, 93] width 114 height 13
type input "Person outside the car"
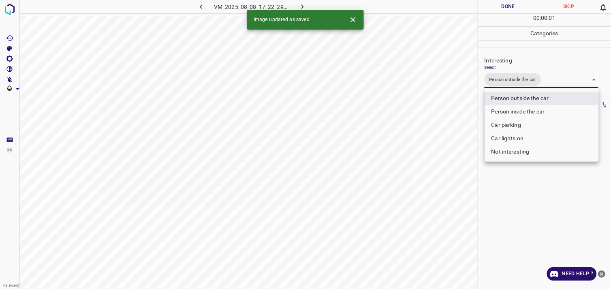
click at [524, 195] on div at bounding box center [305, 144] width 611 height 289
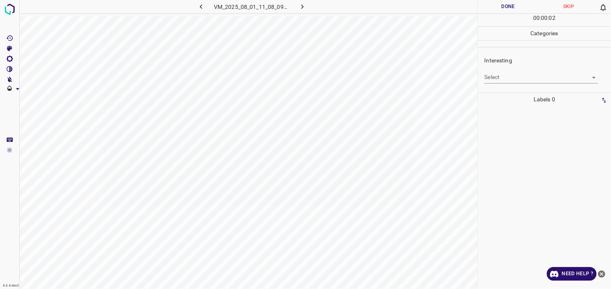
click at [529, 79] on body "4.3.6-dev2 VM_2025_08_01_11_08_09_851_02.gif Done Skip 0 00 : 00 : 02 Categorie…" at bounding box center [305, 144] width 611 height 289
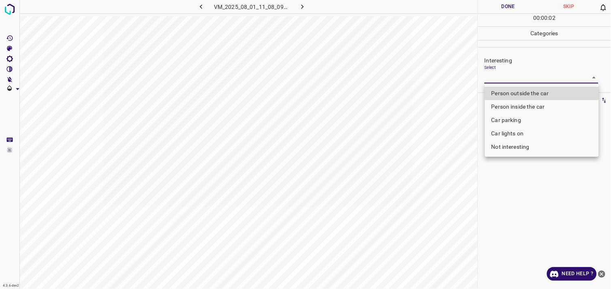
click at [517, 146] on li "Not interesting" at bounding box center [542, 146] width 114 height 13
type input "Not interesting"
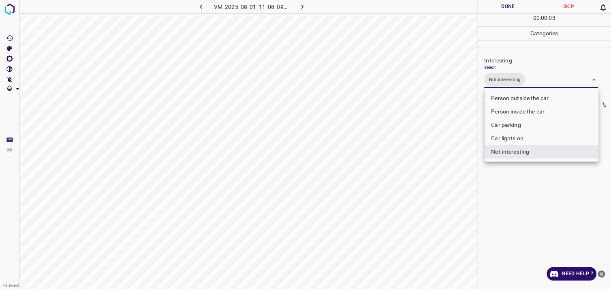
click at [489, 219] on div at bounding box center [305, 144] width 611 height 289
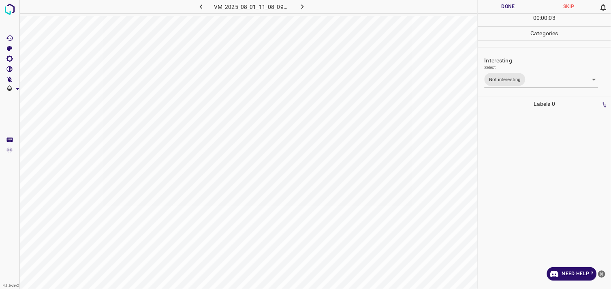
click at [508, 162] on div at bounding box center [544, 200] width 128 height 178
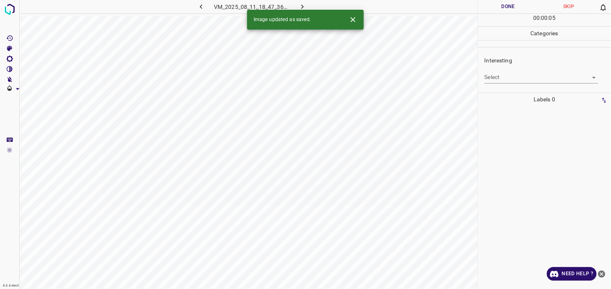
click at [516, 72] on body "4.3.6-dev2 VM_2025_08_11_18_47_36_523_06.gif Done Skip 0 00 : 00 : 05 Categorie…" at bounding box center [305, 144] width 611 height 289
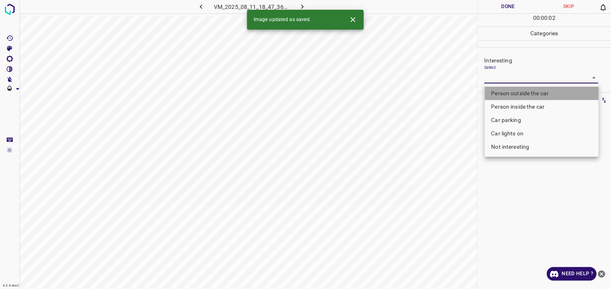
click at [531, 96] on li "Person outside the car" at bounding box center [542, 93] width 114 height 13
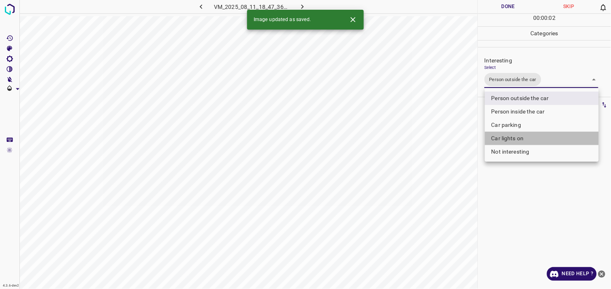
click at [527, 138] on li "Car lights on" at bounding box center [542, 138] width 114 height 13
type input "Person outside the car,Car lights on"
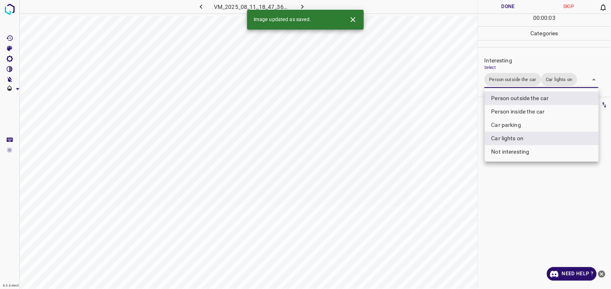
click at [537, 187] on div at bounding box center [305, 144] width 611 height 289
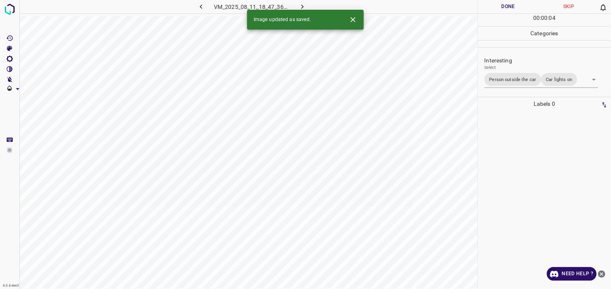
click at [525, 148] on div at bounding box center [544, 200] width 128 height 178
drag, startPoint x: 561, startPoint y: 87, endPoint x: 551, endPoint y: 80, distance: 11.8
click at [560, 87] on div "Interesting Select ​" at bounding box center [544, 70] width 133 height 38
click at [546, 76] on body "4.3.6-dev2 VM_2025_08_01_11_36_42_477_07.gif Done Skip 0 00 : 00 : 04 Categorie…" at bounding box center [305, 144] width 611 height 289
click at [522, 82] on body "4.3.6-dev2 VM_2025_08_01_11_36_42_477_07.gif Done Skip 0 00 : 00 : 05 Categorie…" at bounding box center [305, 144] width 611 height 289
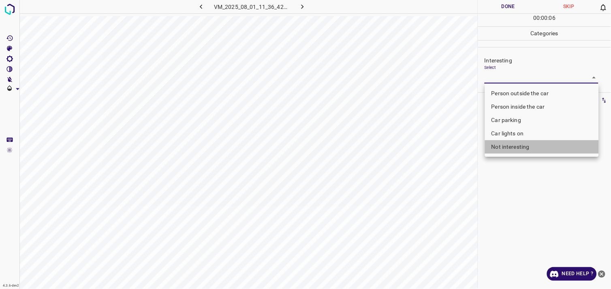
click at [517, 149] on li "Not interesting" at bounding box center [542, 146] width 114 height 13
type input "Not interesting"
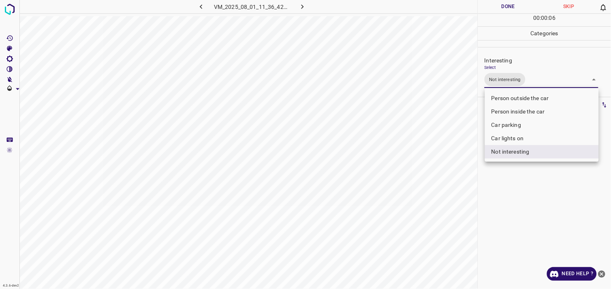
click at [500, 182] on div at bounding box center [305, 144] width 611 height 289
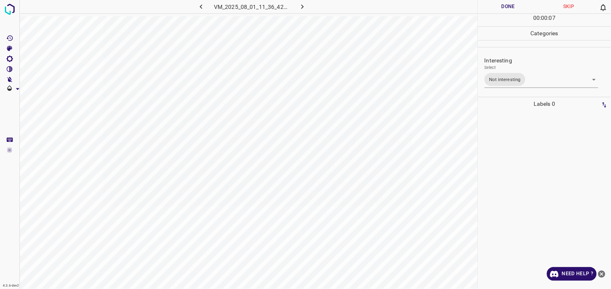
drag, startPoint x: 500, startPoint y: 182, endPoint x: 508, endPoint y: 122, distance: 60.5
click at [508, 122] on div at bounding box center [544, 200] width 128 height 178
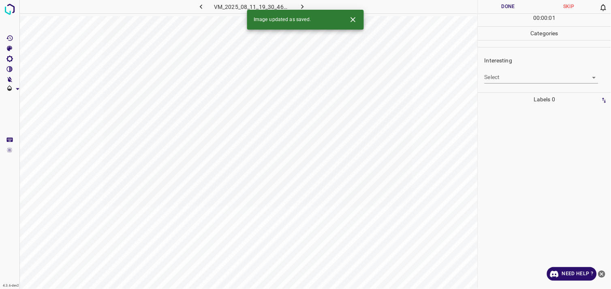
click at [511, 81] on body "4.3.6-dev2 VM_2025_08_11_19_30_46_291_00.gif Done Skip 0 00 : 00 : 01 Categorie…" at bounding box center [305, 144] width 611 height 289
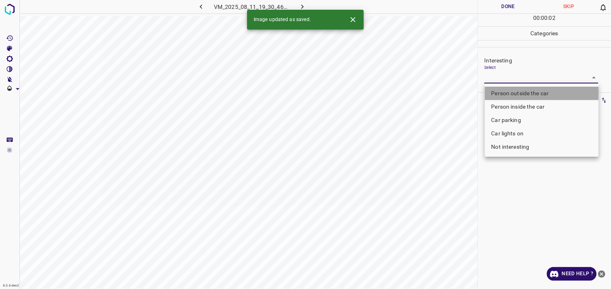
click at [523, 91] on li "Person outside the car" at bounding box center [542, 93] width 114 height 13
type input "Person outside the car"
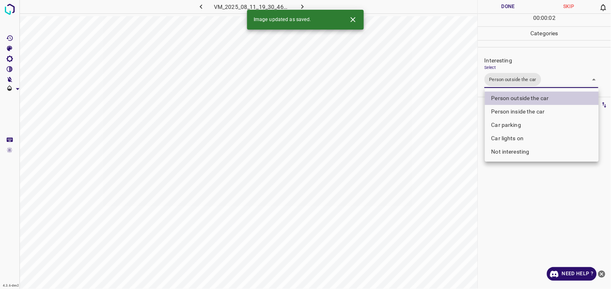
click at [518, 211] on div at bounding box center [305, 144] width 611 height 289
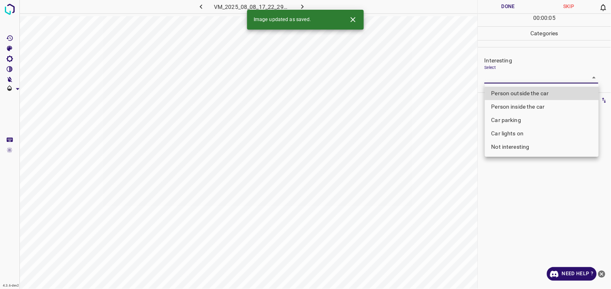
click at [529, 78] on body "4.3.6-dev2 VM_2025_08_08_17_22_29_744_03.gif Done Skip 0 00 : 00 : 05 Categorie…" at bounding box center [305, 144] width 611 height 289
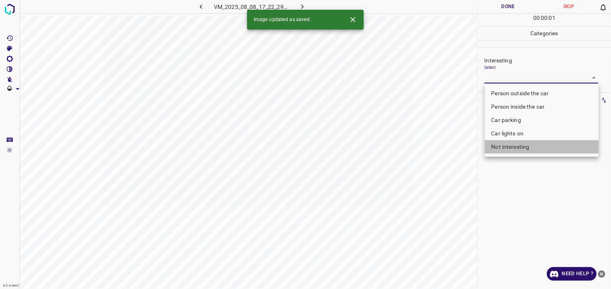
click at [530, 146] on li "Not interesting" at bounding box center [542, 146] width 114 height 13
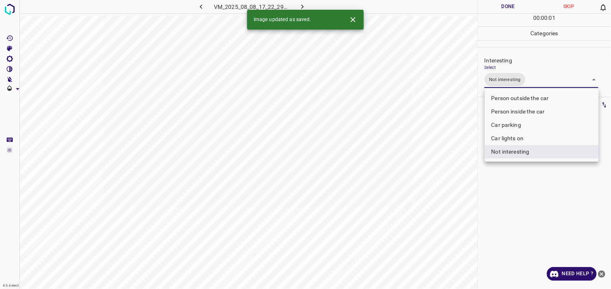
click at [516, 186] on div at bounding box center [305, 144] width 611 height 289
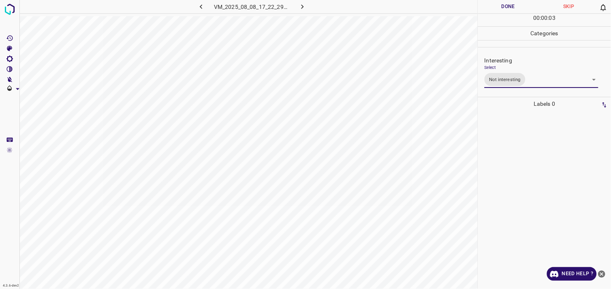
click at [519, 83] on body "4.3.6-dev2 VM_2025_08_08_17_22_29_744_03.gif Done Skip 0 00 : 00 : 03 Categorie…" at bounding box center [305, 144] width 611 height 289
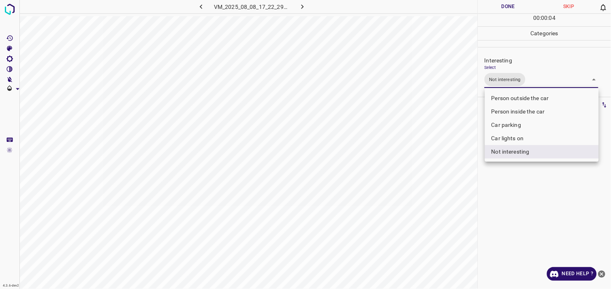
click at [529, 96] on li "Person outside the car" at bounding box center [542, 98] width 114 height 13
click at [524, 150] on li "Not interesting" at bounding box center [542, 151] width 114 height 13
type input "Person outside the car"
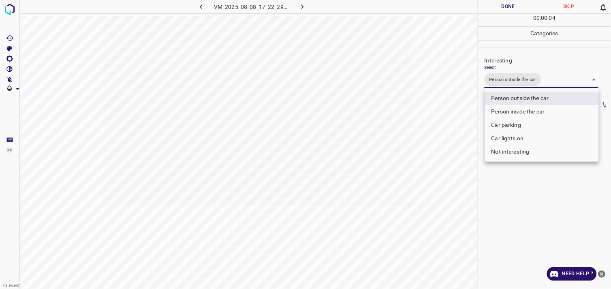
click at [523, 190] on div at bounding box center [305, 144] width 611 height 289
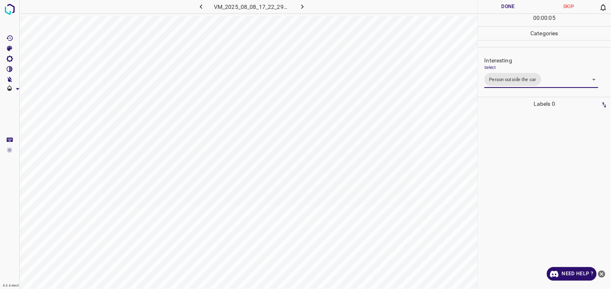
click at [520, 152] on div at bounding box center [544, 200] width 128 height 178
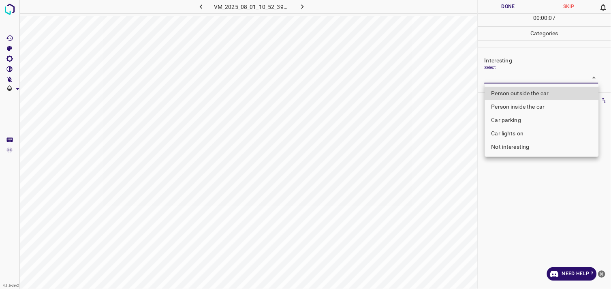
click at [507, 72] on body "4.3.6-dev2 VM_2025_08_01_10_52_39_726_01.gif Done Skip 0 00 : 00 : 07 Categorie…" at bounding box center [305, 144] width 611 height 289
click at [515, 94] on li "Person outside the car" at bounding box center [542, 93] width 114 height 13
type input "Person outside the car"
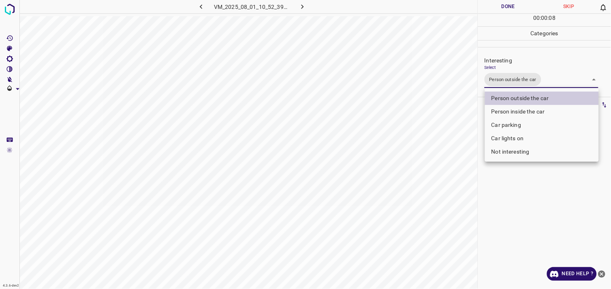
click at [522, 185] on div at bounding box center [305, 144] width 611 height 289
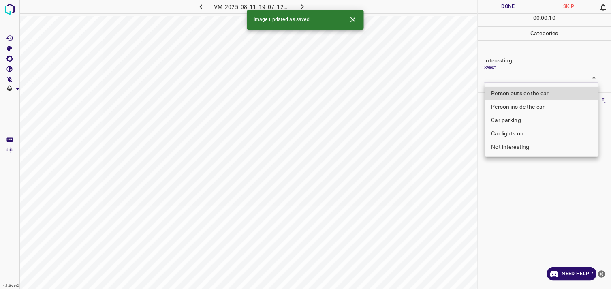
click at [519, 80] on body "4.3.6-dev2 VM_2025_08_11_19_07_12_885_05.gif Done Skip 0 00 : 00 : 10 Categorie…" at bounding box center [305, 144] width 611 height 289
click at [531, 90] on li "Person outside the car" at bounding box center [542, 93] width 114 height 13
type input "Person outside the car"
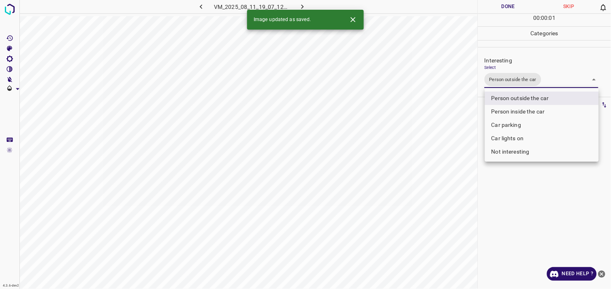
drag, startPoint x: 521, startPoint y: 217, endPoint x: 523, endPoint y: 161, distance: 55.9
click at [521, 216] on div at bounding box center [305, 144] width 611 height 289
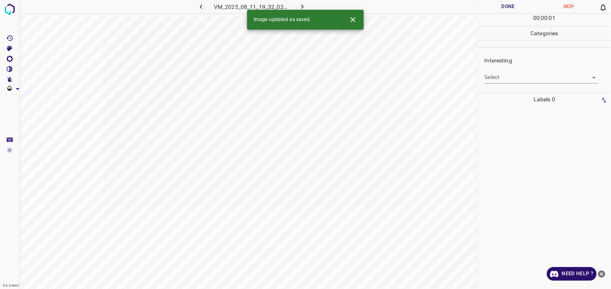
click at [504, 75] on body "4.3.6-dev2 VM_2025_08_11_19_32_02_824_07.gif Done Skip 0 00 : 00 : 01 Categorie…" at bounding box center [305, 144] width 611 height 289
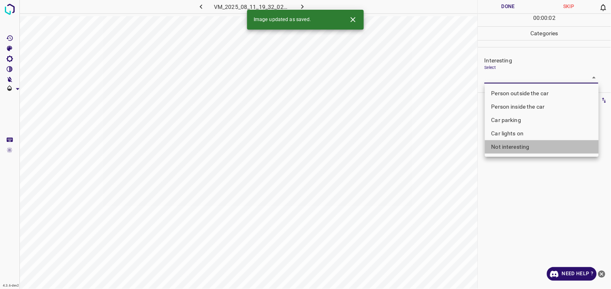
click at [524, 144] on li "Not interesting" at bounding box center [542, 146] width 114 height 13
type input "Not interesting"
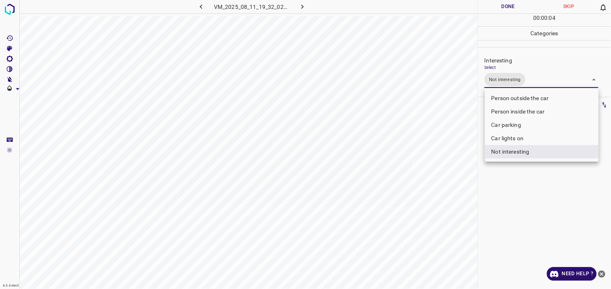
click at [526, 172] on div at bounding box center [305, 144] width 611 height 289
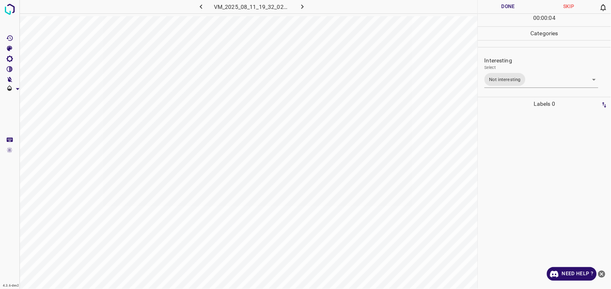
click at [526, 169] on div at bounding box center [544, 200] width 128 height 178
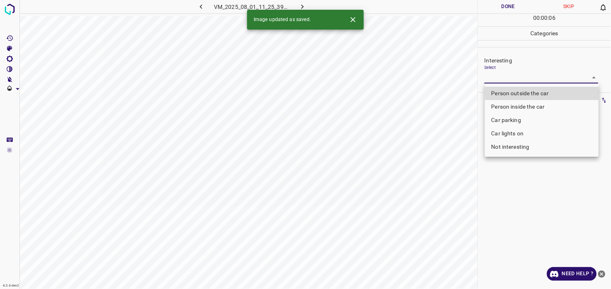
click at [517, 77] on body "4.3.6-dev2 VM_2025_08_01_11_25_39_397_03.gif Done Skip 0 00 : 00 : 06 Categorie…" at bounding box center [305, 144] width 611 height 289
click at [535, 91] on li "Person outside the car" at bounding box center [542, 93] width 114 height 13
type input "Person outside the car"
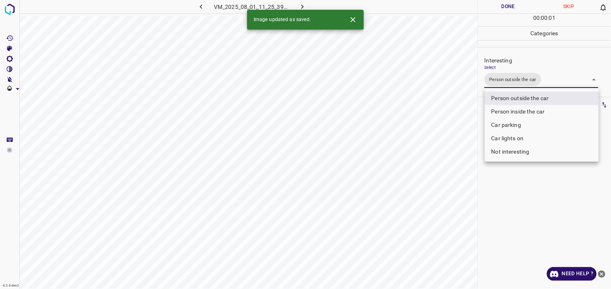
click at [532, 196] on div at bounding box center [305, 144] width 611 height 289
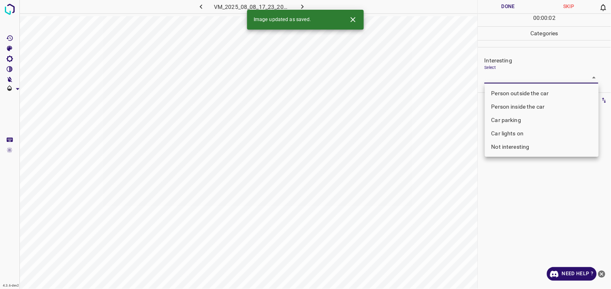
click at [521, 81] on body "4.3.6-dev2 VM_2025_08_08_17_23_20_924_03.gif Done Skip 0 00 : 00 : 02 Categorie…" at bounding box center [305, 144] width 611 height 289
click at [536, 96] on li "Person outside the car" at bounding box center [542, 93] width 114 height 13
click at [539, 196] on div at bounding box center [305, 144] width 611 height 289
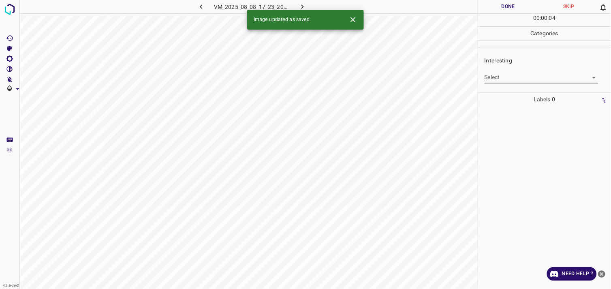
click at [528, 85] on div "Interesting Select ​" at bounding box center [544, 70] width 133 height 38
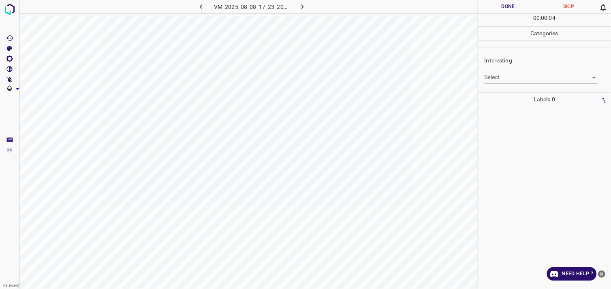
click at [526, 74] on body "4.3.6-dev2 VM_2025_08_08_17_23_20_924_03.gif Done Skip 0 00 : 00 : 04 Categorie…" at bounding box center [305, 144] width 611 height 289
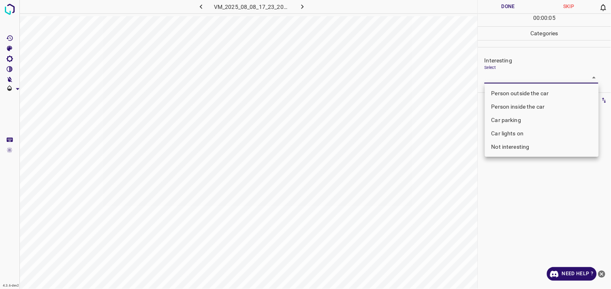
click at [526, 87] on li "Person outside the car" at bounding box center [542, 93] width 114 height 13
click at [526, 87] on div at bounding box center [305, 144] width 611 height 289
type input "Person outside the car"
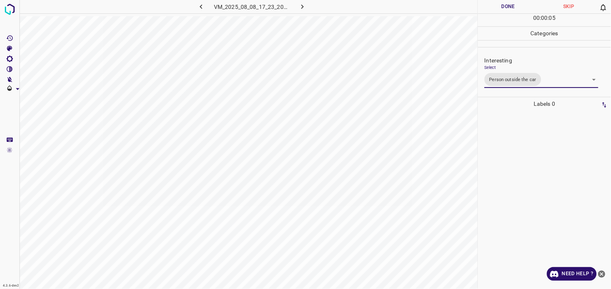
drag, startPoint x: 526, startPoint y: 87, endPoint x: 519, endPoint y: 198, distance: 110.3
click at [523, 200] on div at bounding box center [544, 200] width 128 height 178
click at [521, 157] on div at bounding box center [544, 200] width 128 height 178
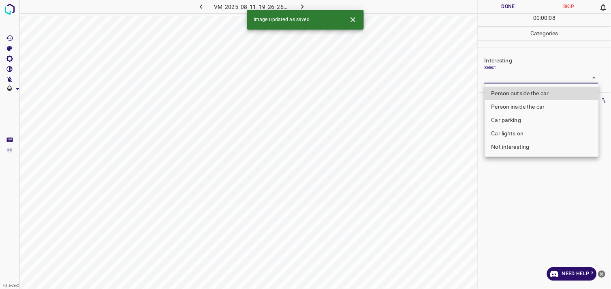
click at [511, 79] on body "4.3.6-dev2 VM_2025_08_11_19_26_26_991_02.gif Done Skip 0 00 : 00 : 08 Categorie…" at bounding box center [305, 144] width 611 height 289
click at [524, 90] on li "Person outside the car" at bounding box center [542, 93] width 114 height 13
type input "Person outside the car"
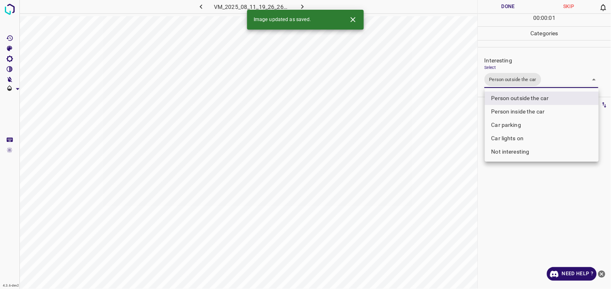
click at [529, 205] on div at bounding box center [305, 144] width 611 height 289
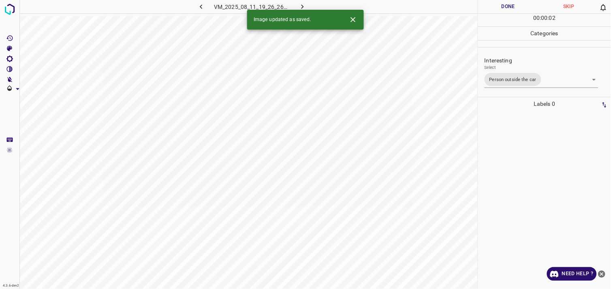
click at [528, 163] on div at bounding box center [544, 200] width 128 height 178
click at [511, 72] on body "4.3.6-dev2 VM_2025_08_01_11_44_20_306_06.gif Done Skip 0 00 : 00 : 04 Categorie…" at bounding box center [305, 144] width 611 height 289
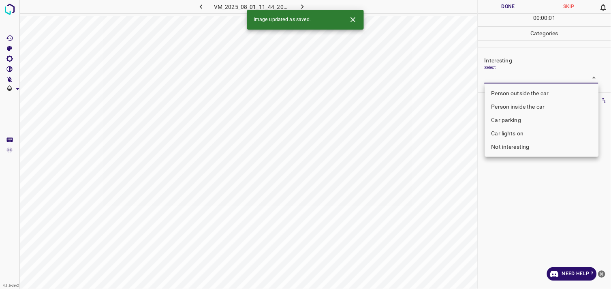
click at [517, 94] on li "Person outside the car" at bounding box center [542, 93] width 114 height 13
type input "Person outside the car"
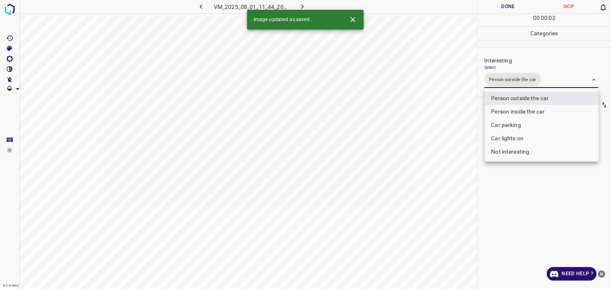
click at [520, 190] on div at bounding box center [305, 144] width 611 height 289
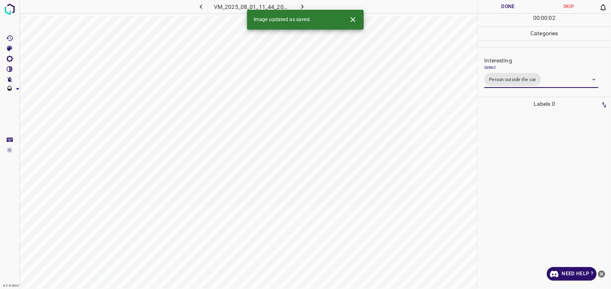
click at [523, 163] on div at bounding box center [544, 200] width 128 height 178
click at [508, 72] on body "4.3.6-dev2 VM_2025_08_11_18_43_35_047_01.gif Done Skip 0 00 : 00 : 04 Categorie…" at bounding box center [305, 144] width 611 height 289
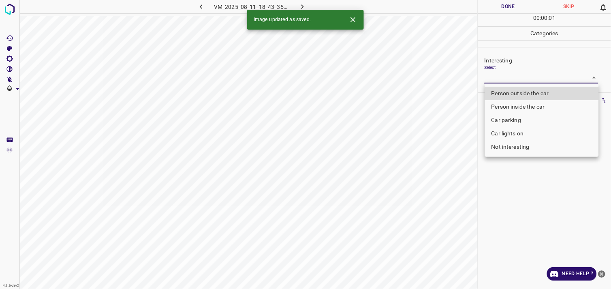
click at [523, 91] on li "Person outside the car" at bounding box center [542, 93] width 114 height 13
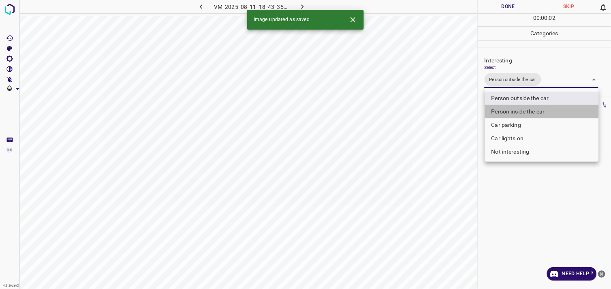
click at [522, 108] on li "Person inside the car" at bounding box center [542, 111] width 114 height 13
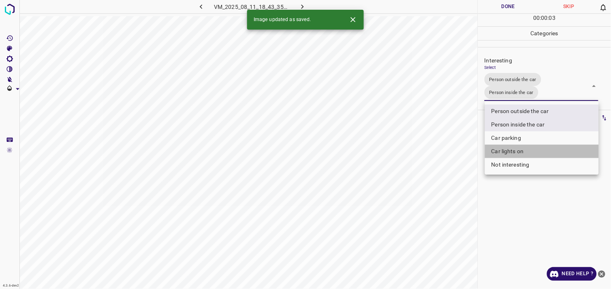
click at [521, 151] on li "Car lights on" at bounding box center [542, 151] width 114 height 13
type input "Person outside the car,Person inside the car,Car lights on"
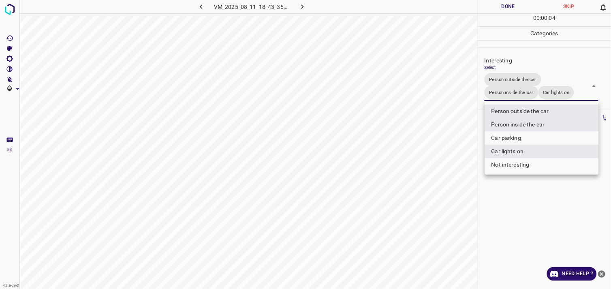
click at [533, 205] on div at bounding box center [305, 144] width 611 height 289
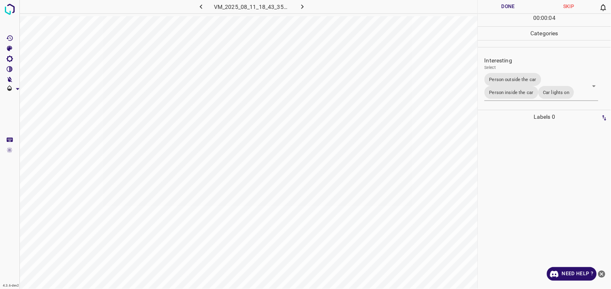
click at [535, 168] on div at bounding box center [544, 206] width 128 height 165
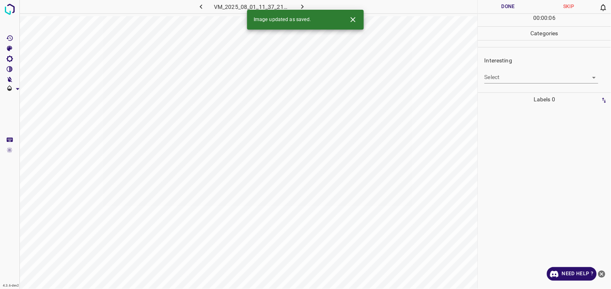
click at [520, 72] on body "4.3.6-dev2 VM_2025_08_01_11_37_21_515_07.gif Done Skip 0 00 : 00 : 06 Categorie…" at bounding box center [305, 144] width 611 height 289
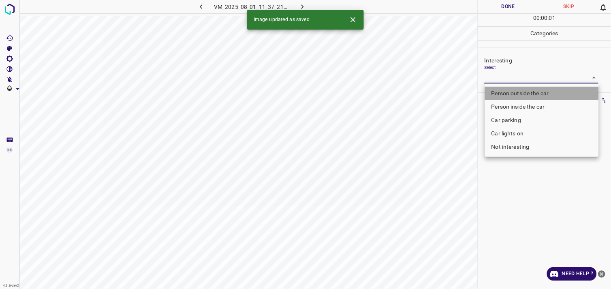
click at [528, 94] on li "Person outside the car" at bounding box center [542, 93] width 114 height 13
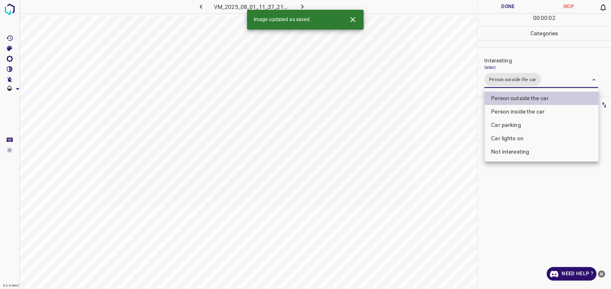
click at [532, 200] on div at bounding box center [305, 144] width 611 height 289
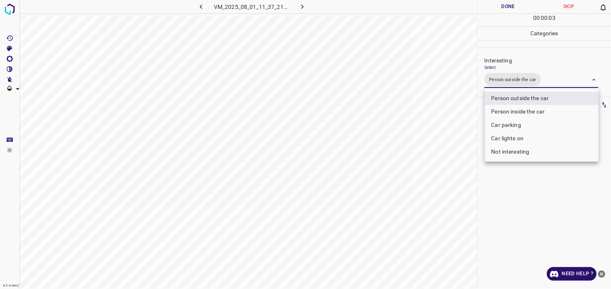
click at [516, 84] on body "4.3.6-dev2 VM_2025_08_01_11_37_21_515_07.gif Done Skip 0 00 : 00 : 03 Categorie…" at bounding box center [305, 144] width 611 height 289
click at [521, 136] on li "Car lights on" at bounding box center [542, 138] width 114 height 13
type input "Person outside the car,Car lights on"
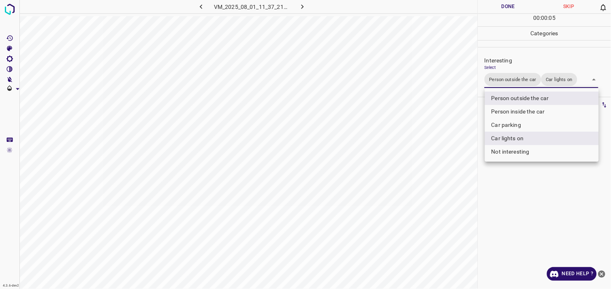
click at [535, 183] on div at bounding box center [305, 144] width 611 height 289
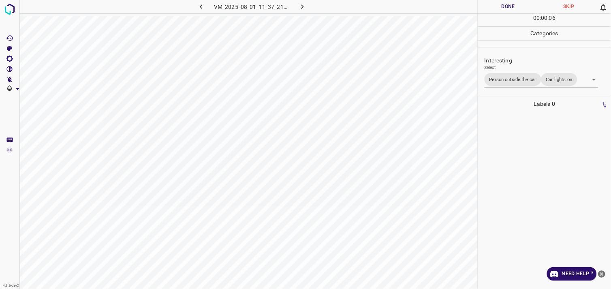
click at [527, 156] on div at bounding box center [544, 200] width 128 height 178
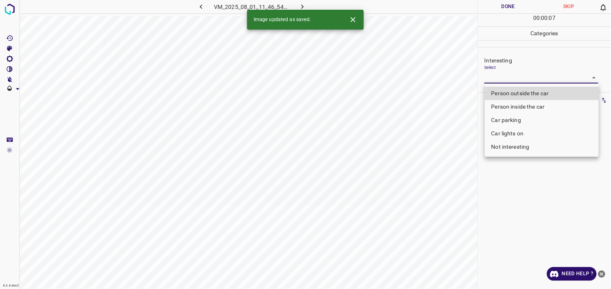
click at [532, 81] on body "4.3.6-dev2 VM_2025_08_01_11_46_54_256_09.gif Done Skip 0 00 : 00 : 07 Categorie…" at bounding box center [305, 144] width 611 height 289
click at [533, 94] on li "Person outside the car" at bounding box center [542, 93] width 114 height 13
type input "Person outside the car"
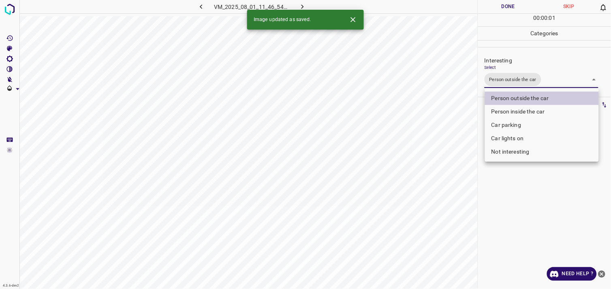
click at [537, 183] on div at bounding box center [305, 144] width 611 height 289
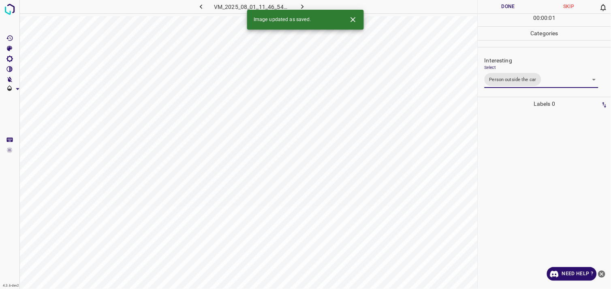
click at [540, 164] on div at bounding box center [544, 200] width 128 height 178
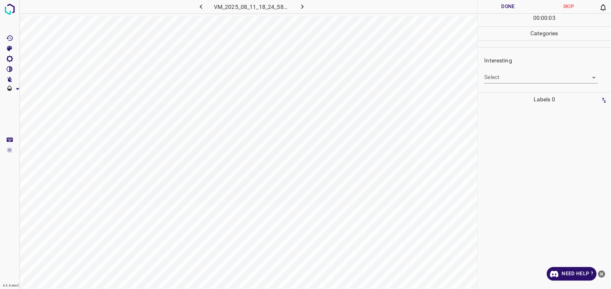
click at [517, 81] on body "4.3.6-dev2 VM_2025_08_11_18_24_58_117_10.gif Done Skip 0 00 : 00 : 03 Categorie…" at bounding box center [305, 144] width 611 height 289
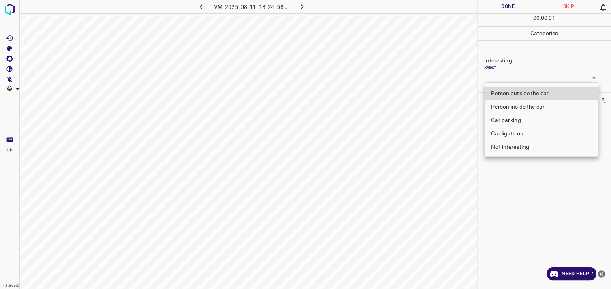
click at [522, 91] on li "Person outside the car" at bounding box center [542, 93] width 114 height 13
type input "Person outside the car"
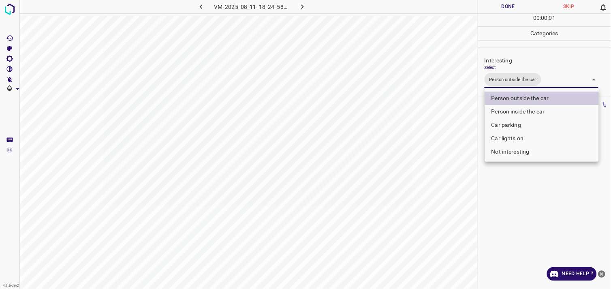
click at [538, 215] on div at bounding box center [305, 144] width 611 height 289
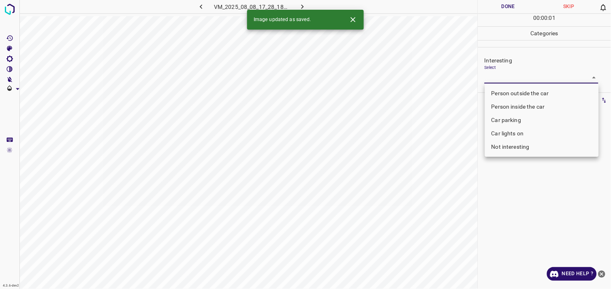
click at [530, 78] on body "4.3.6-dev2 VM_2025_08_08_17_28_18_380_00.gif Done Skip 0 00 : 00 : 01 Categorie…" at bounding box center [305, 144] width 611 height 289
click at [531, 124] on li "Car parking" at bounding box center [542, 119] width 114 height 13
type input "Car parking"
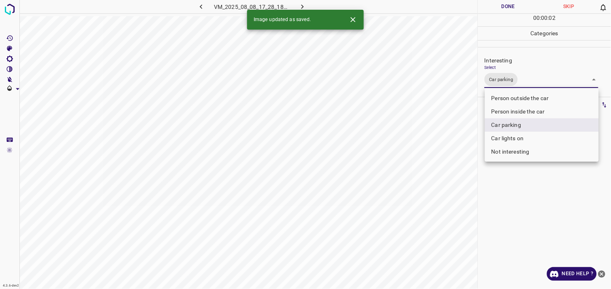
click at [535, 183] on div at bounding box center [305, 144] width 611 height 289
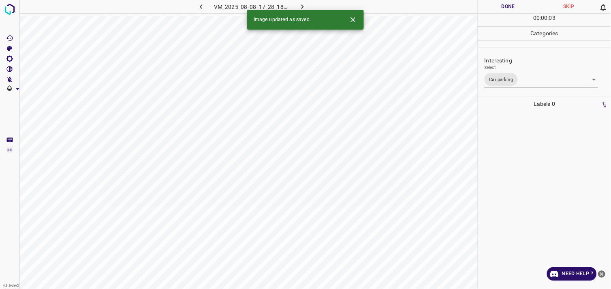
click at [527, 153] on div at bounding box center [544, 200] width 128 height 178
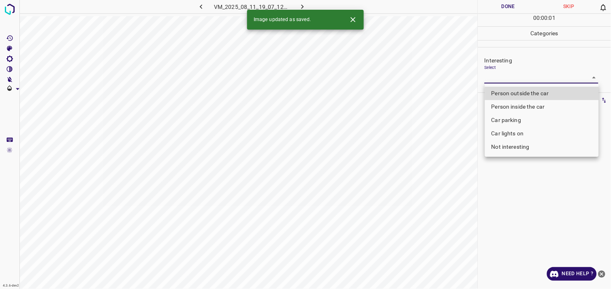
click at [516, 77] on body "4.3.6-dev2 VM_2025_08_11_19_07_12_885_09.gif Done Skip 0 00 : 00 : 01 Categorie…" at bounding box center [305, 144] width 611 height 289
click at [522, 93] on li "Person outside the car" at bounding box center [542, 93] width 114 height 13
type input "Person outside the car"
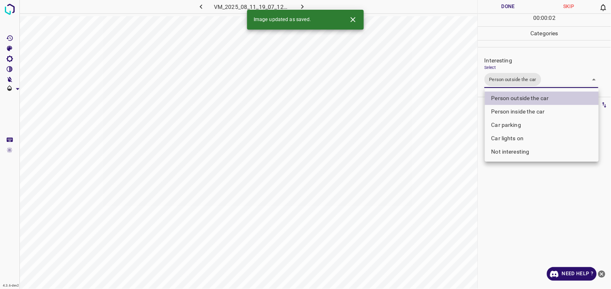
click at [541, 201] on div at bounding box center [305, 144] width 611 height 289
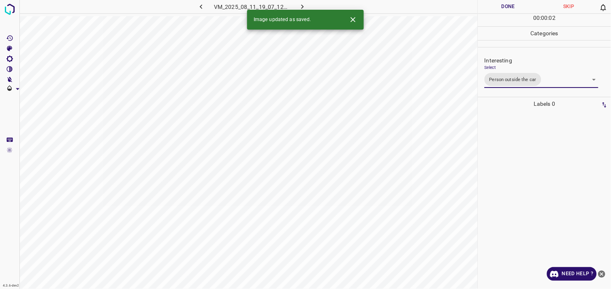
click at [539, 171] on div at bounding box center [544, 200] width 128 height 178
click at [511, 74] on body "4.3.6-dev2 VM_2025_08_01_11_53_49_145_04.gif Done Skip 0 00 : 00 : 02 Categorie…" at bounding box center [305, 144] width 611 height 289
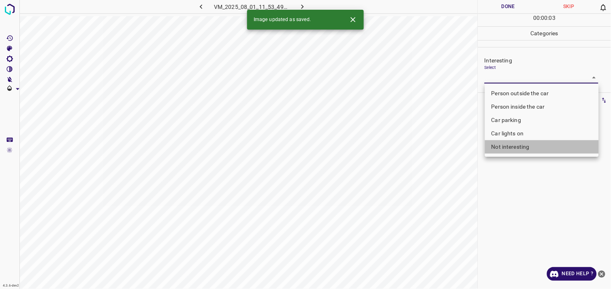
click at [533, 149] on li "Not interesting" at bounding box center [542, 146] width 114 height 13
type input "Not interesting"
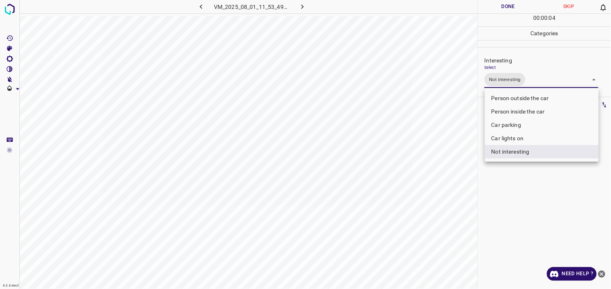
click at [535, 183] on div at bounding box center [305, 144] width 611 height 289
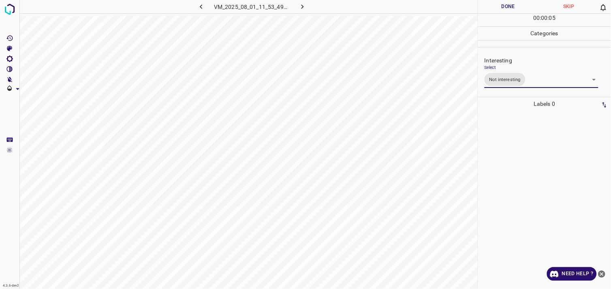
click at [514, 156] on div at bounding box center [544, 200] width 128 height 178
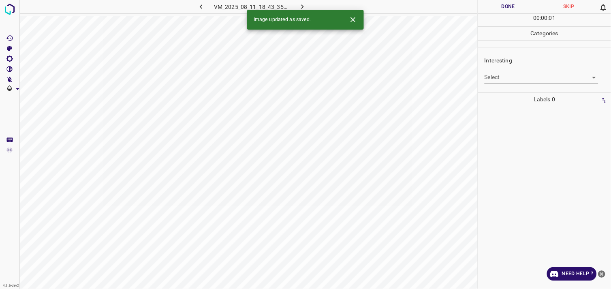
click at [512, 78] on body "4.3.6-dev2 VM_2025_08_11_18_43_35_047_08.gif Done Skip 0 00 : 00 : 01 Categorie…" at bounding box center [305, 144] width 611 height 289
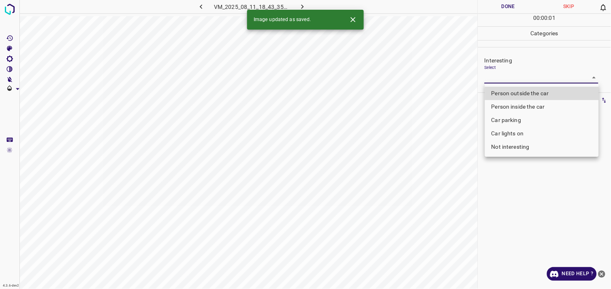
click at [519, 134] on li "Car lights on" at bounding box center [542, 133] width 114 height 13
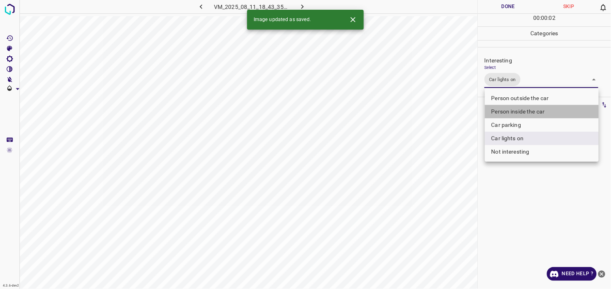
click at [533, 109] on li "Person inside the car" at bounding box center [542, 111] width 114 height 13
type input "Car lights on,Person inside the car"
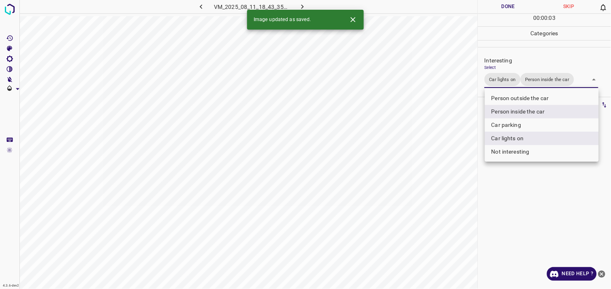
click at [537, 180] on div at bounding box center [305, 144] width 611 height 289
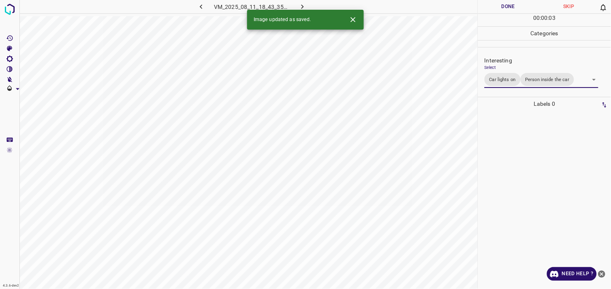
click at [533, 163] on div at bounding box center [544, 200] width 128 height 178
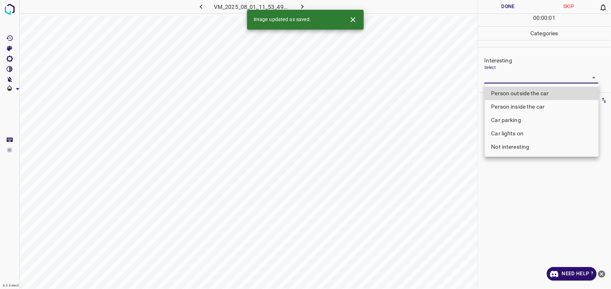
click at [520, 81] on body "4.3.6-dev2 VM_2025_08_01_11_53_49_145_05.gif Done Skip 0 00 : 00 : 01 Categorie…" at bounding box center [305, 144] width 611 height 289
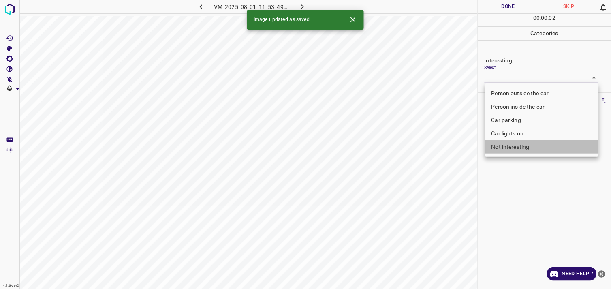
click at [529, 144] on li "Not interesting" at bounding box center [542, 146] width 114 height 13
type input "Not interesting"
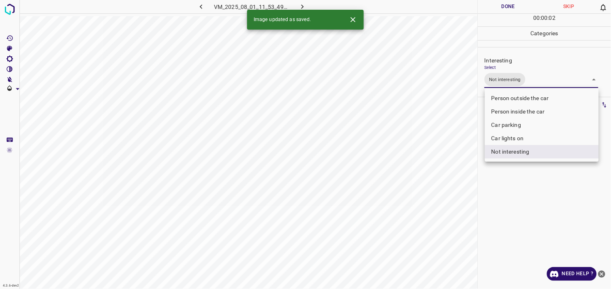
click at [527, 192] on div at bounding box center [305, 144] width 611 height 289
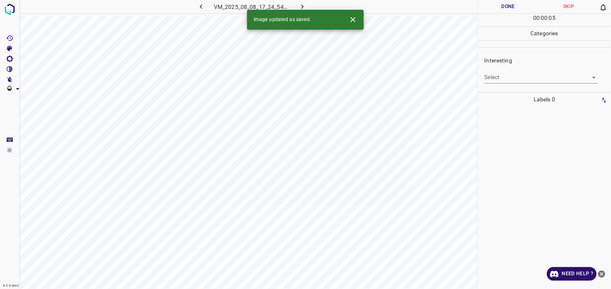
click at [522, 81] on body "4.3.6-dev2 VM_2025_08_08_17_24_54_236_03.gif Done Skip 0 00 : 00 : 05 Categorie…" at bounding box center [305, 144] width 611 height 289
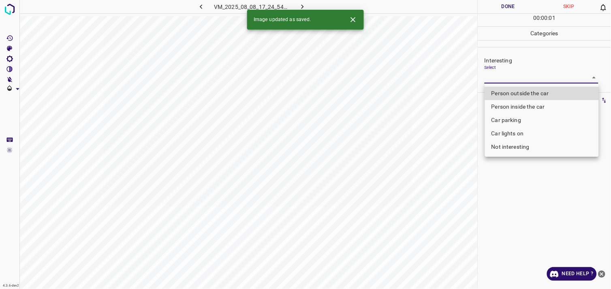
click at [519, 119] on li "Car parking" at bounding box center [542, 119] width 114 height 13
type input "Car parking"
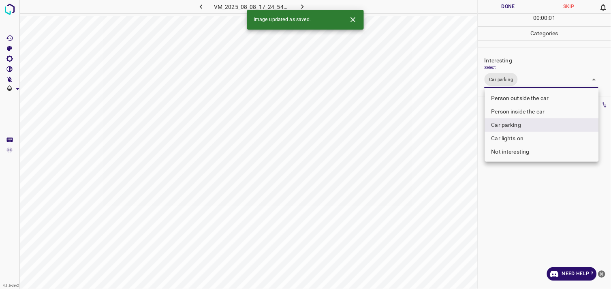
click at [519, 187] on div at bounding box center [305, 144] width 611 height 289
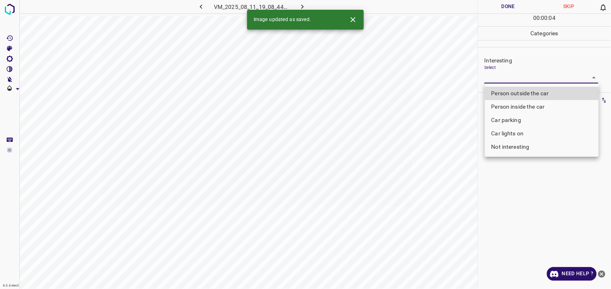
click at [508, 76] on body "4.3.6-dev2 VM_2025_08_11_19_08_44_150_00.gif Done Skip 0 00 : 00 : 04 Categorie…" at bounding box center [305, 144] width 611 height 289
click at [516, 95] on li "Person outside the car" at bounding box center [542, 93] width 114 height 13
type input "Person outside the car"
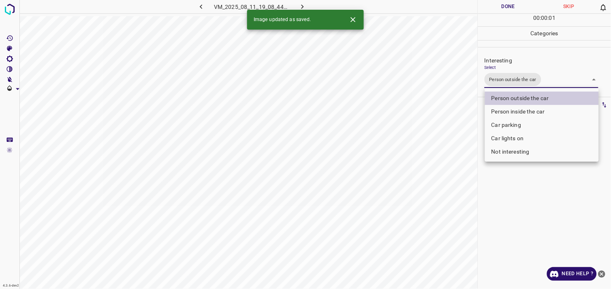
click at [521, 209] on div at bounding box center [305, 144] width 611 height 289
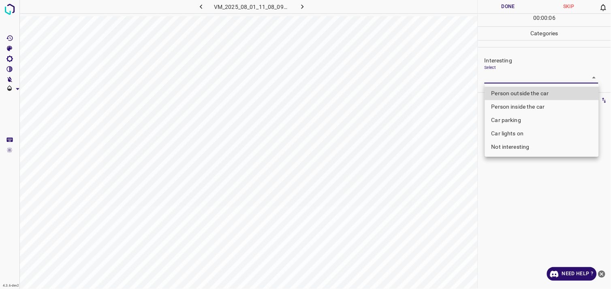
click at [490, 74] on body "4.3.6-dev2 VM_2025_08_01_11_08_09_851_05.gif Done Skip 0 00 : 00 : 06 Categorie…" at bounding box center [305, 144] width 611 height 289
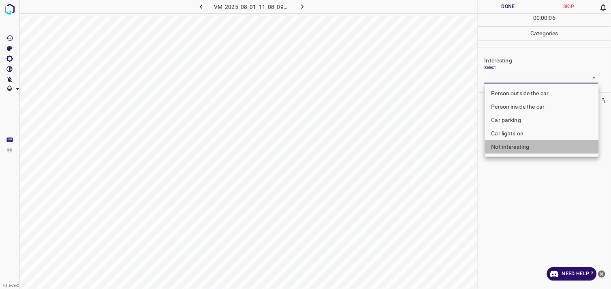
click at [519, 148] on li "Not interesting" at bounding box center [542, 146] width 114 height 13
type input "Not interesting"
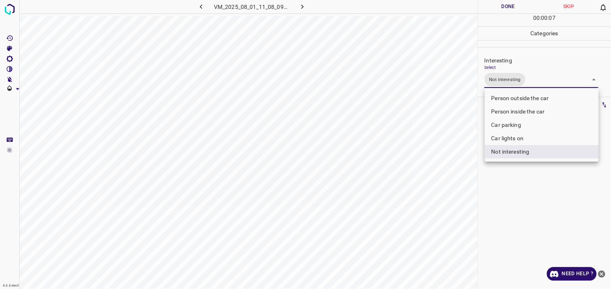
click at [541, 196] on div at bounding box center [305, 144] width 611 height 289
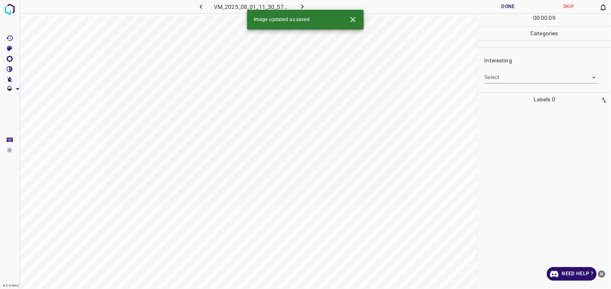
click at [514, 80] on body "4.3.6-dev2 VM_2025_08_01_11_30_57_000_02.gif Done Skip 0 00 : 00 : 09 Categorie…" at bounding box center [305, 144] width 611 height 289
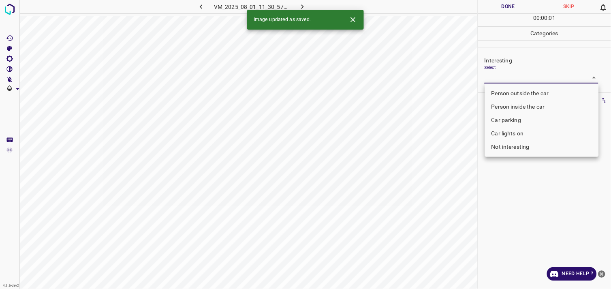
click at [534, 96] on li "Person outside the car" at bounding box center [542, 93] width 114 height 13
type input "Person outside the car"
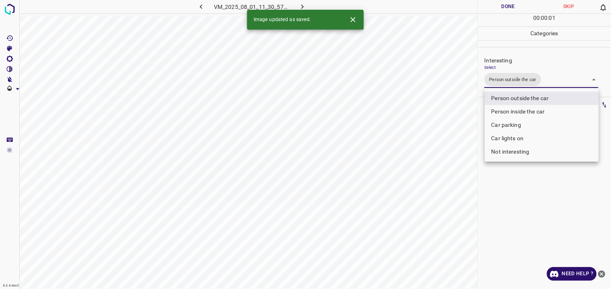
click at [543, 191] on div at bounding box center [305, 144] width 611 height 289
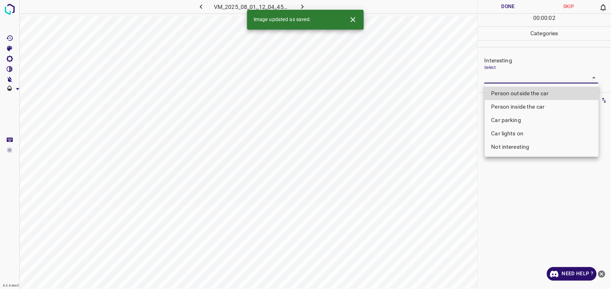
click at [518, 78] on body "4.3.6-dev2 VM_2025_08_01_12_04_45_084_11.gif Done Skip 0 00 : 00 : 02 Categorie…" at bounding box center [305, 144] width 611 height 289
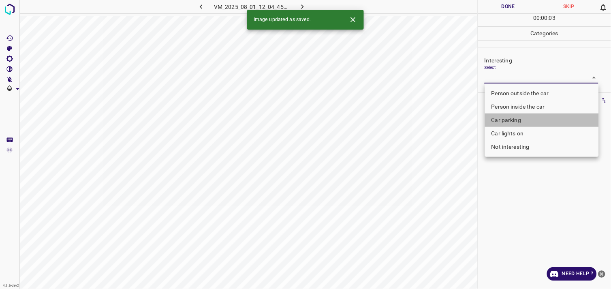
click at [511, 125] on li "Car parking" at bounding box center [542, 119] width 114 height 13
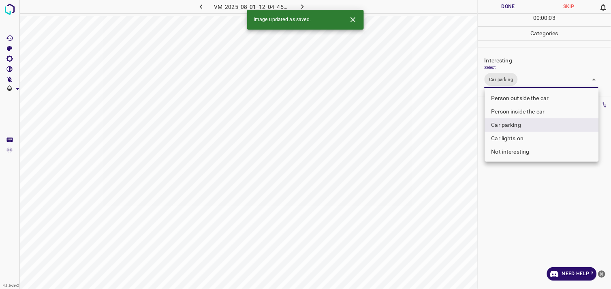
click at [523, 108] on li "Person inside the car" at bounding box center [542, 111] width 114 height 13
type input "Car parking,Person inside the car"
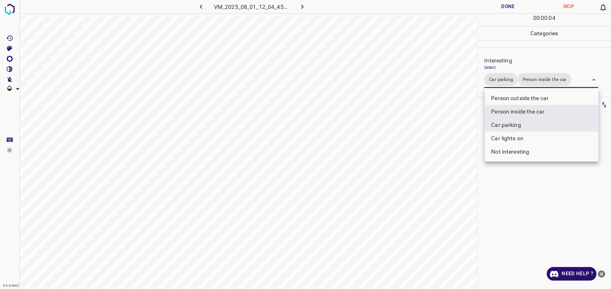
click at [539, 185] on div at bounding box center [305, 144] width 611 height 289
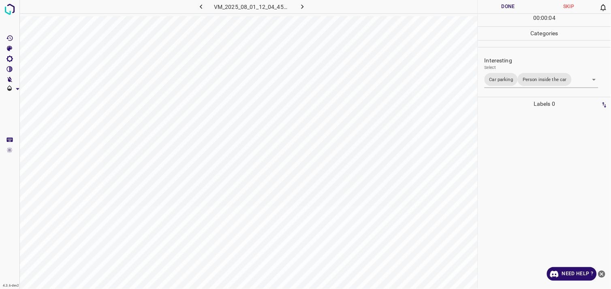
click at [531, 162] on div at bounding box center [544, 200] width 128 height 178
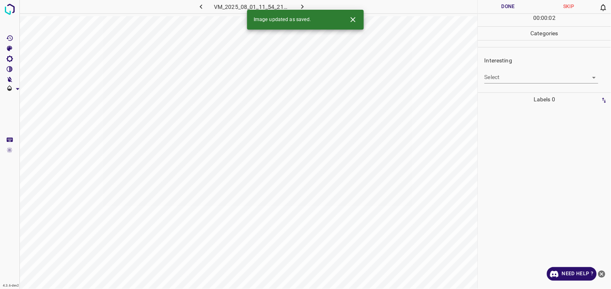
click at [503, 84] on div "Interesting Select ​" at bounding box center [544, 70] width 133 height 38
click at [519, 79] on body "4.3.6-dev2 VM_2025_08_01_11_54_21_363_07.gif Done Skip 0 00 : 00 : 03 Categorie…" at bounding box center [305, 144] width 611 height 289
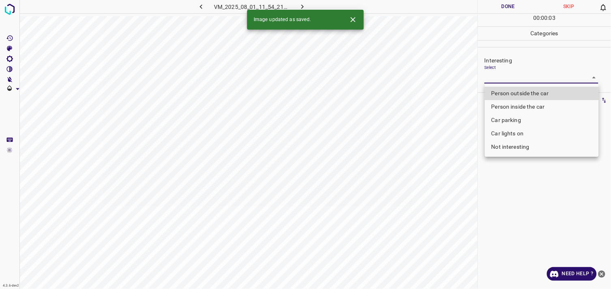
click at [526, 148] on li "Not interesting" at bounding box center [542, 146] width 114 height 13
type input "Not interesting"
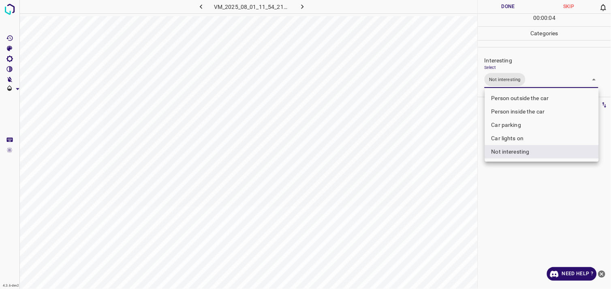
click at [541, 192] on div at bounding box center [305, 144] width 611 height 289
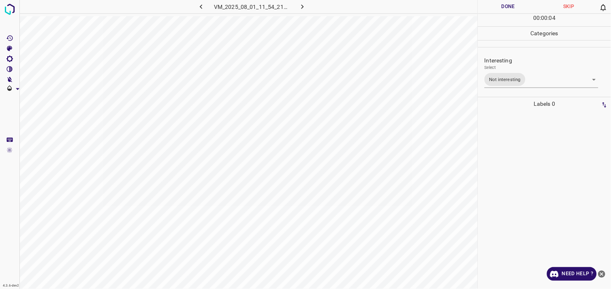
click at [539, 164] on div at bounding box center [544, 200] width 128 height 178
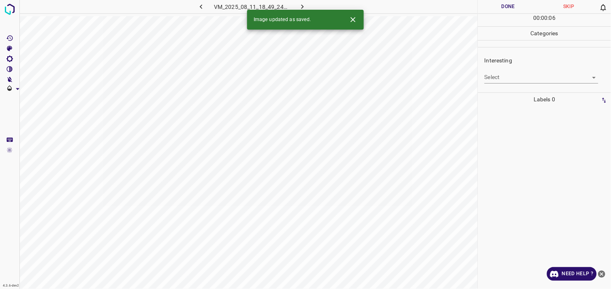
click at [515, 78] on body "4.3.6-dev2 VM_2025_08_11_18_49_24_968_04.gif Done Skip 0 00 : 00 : 06 Categorie…" at bounding box center [305, 144] width 611 height 289
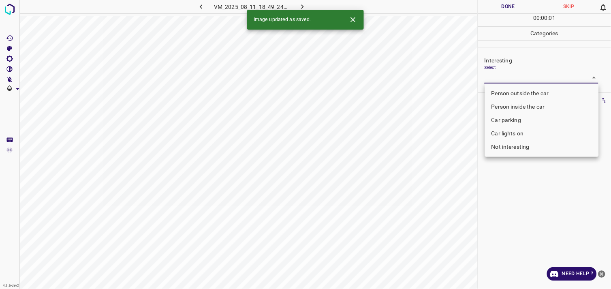
click at [523, 135] on li "Car lights on" at bounding box center [542, 133] width 114 height 13
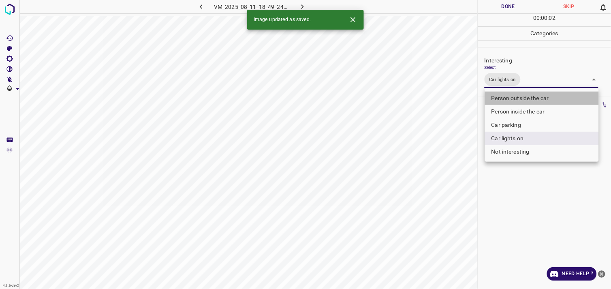
click at [532, 102] on li "Person outside the car" at bounding box center [542, 98] width 114 height 13
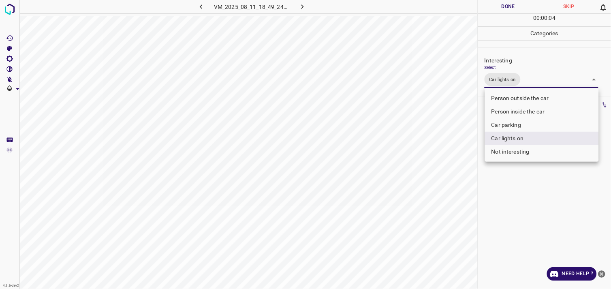
click at [530, 96] on li "Person outside the car" at bounding box center [542, 98] width 114 height 13
type input "Car lights on,Person outside the car"
click at [539, 208] on div at bounding box center [305, 144] width 611 height 289
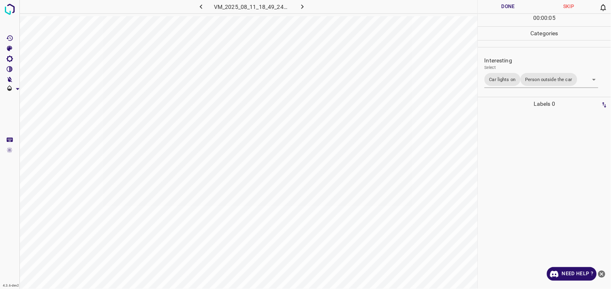
click at [534, 145] on div at bounding box center [544, 200] width 128 height 178
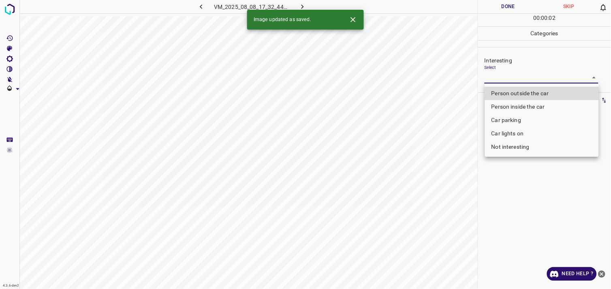
click at [516, 76] on body "4.3.6-dev2 VM_2025_08_08_17_32_44_985_06.gif Done Skip 0 00 : 00 : 02 Categorie…" at bounding box center [305, 144] width 611 height 289
click at [526, 104] on li "Person inside the car" at bounding box center [542, 106] width 114 height 13
type input "Person inside the car"
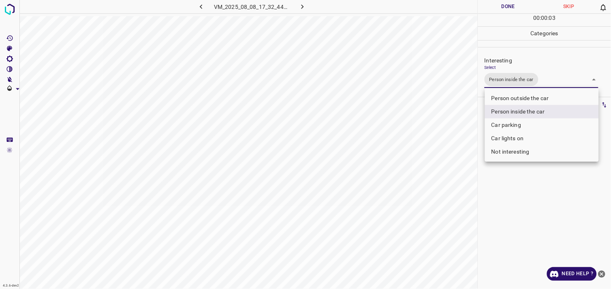
click at [539, 188] on div at bounding box center [305, 144] width 611 height 289
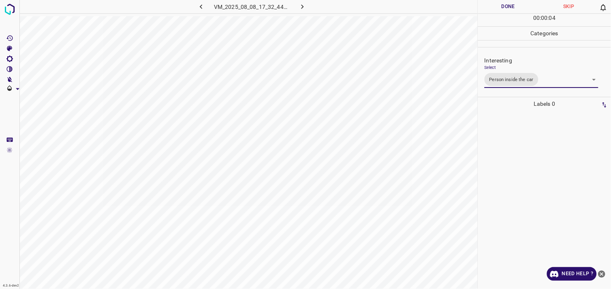
click at [529, 172] on div at bounding box center [544, 200] width 128 height 178
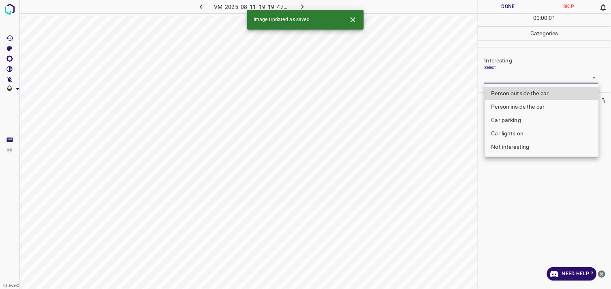
click at [542, 80] on body "4.3.6-dev2 VM_2025_08_11_19_19_47_411_04.gif Done Skip 0 00 : 00 : 01 Categorie…" at bounding box center [305, 144] width 611 height 289
click at [536, 91] on li "Person outside the car" at bounding box center [542, 93] width 114 height 13
click at [510, 187] on div at bounding box center [305, 144] width 611 height 289
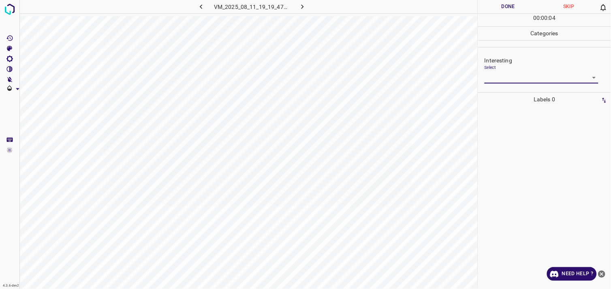
click at [514, 75] on body "4.3.6-dev2 VM_2025_08_11_19_19_47_411_04.gif Done Skip 0 00 : 00 : 04 Categorie…" at bounding box center [305, 144] width 611 height 289
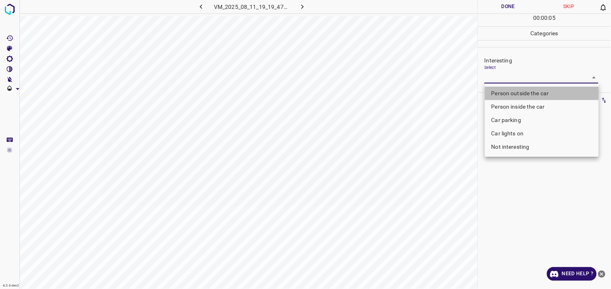
click at [521, 95] on li "Person outside the car" at bounding box center [542, 93] width 114 height 13
type input "Person outside the car"
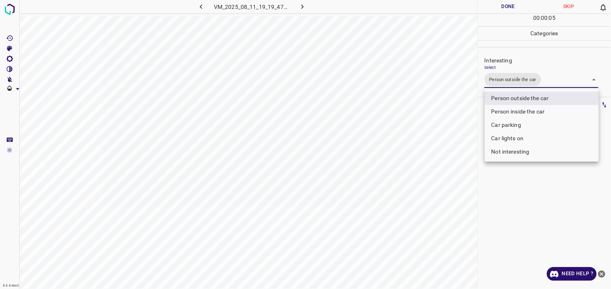
drag, startPoint x: 533, startPoint y: 181, endPoint x: 537, endPoint y: 172, distance: 9.8
click at [534, 177] on div at bounding box center [305, 144] width 611 height 289
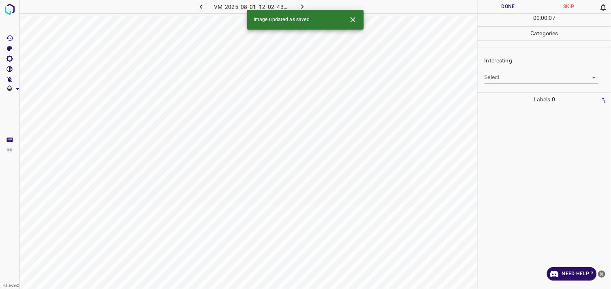
click at [519, 75] on body "4.3.6-dev2 VM_2025_08_01_12_02_43_515_03.gif Done Skip 0 00 : 00 : 07 Categorie…" at bounding box center [305, 144] width 611 height 289
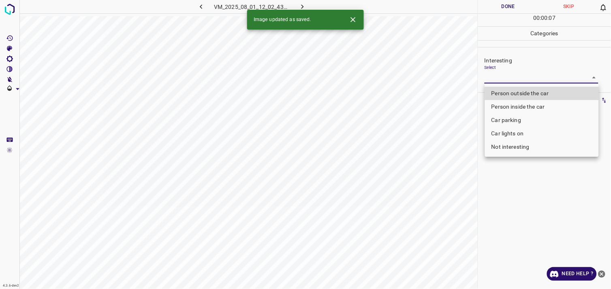
click at [524, 92] on li "Person outside the car" at bounding box center [542, 93] width 114 height 13
type input "Person outside the car"
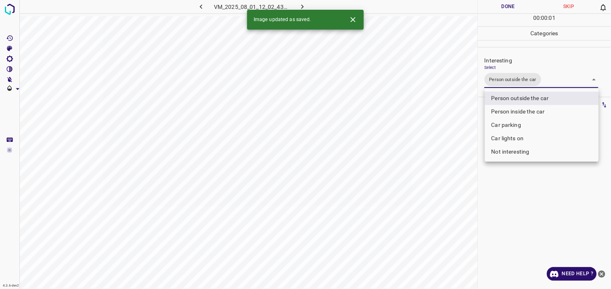
click at [528, 192] on div at bounding box center [305, 144] width 611 height 289
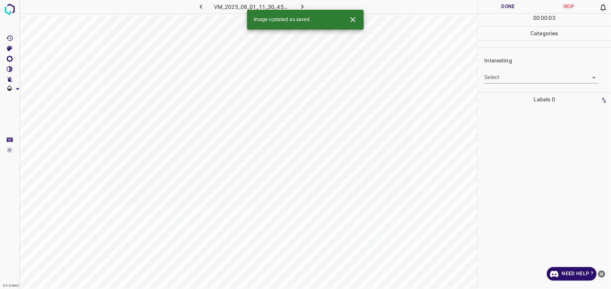
click at [499, 79] on body "4.3.6-dev2 VM_2025_08_01_11_30_45_995_01.gif Done Skip 0 00 : 00 : 03 Categorie…" at bounding box center [305, 144] width 611 height 289
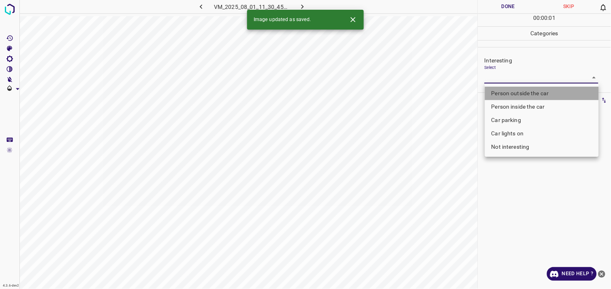
click at [514, 92] on li "Person outside the car" at bounding box center [542, 93] width 114 height 13
type input "Person outside the car"
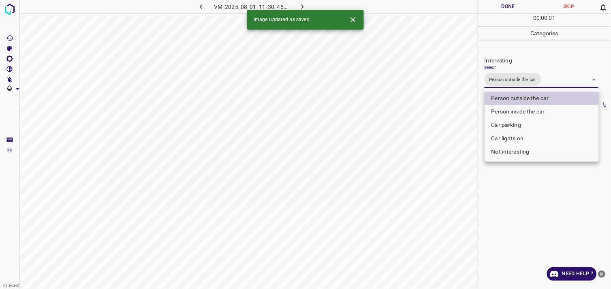
click at [524, 209] on div at bounding box center [305, 144] width 611 height 289
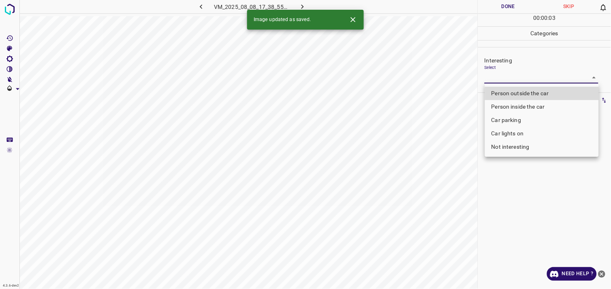
click at [509, 80] on body "4.3.6-dev2 VM_2025_08_08_17_38_55_751_05.gif Done Skip 0 00 : 00 : 03 Categorie…" at bounding box center [305, 144] width 611 height 289
click at [509, 80] on div at bounding box center [305, 144] width 611 height 289
click at [519, 76] on body "4.3.6-dev2 VM_2025_08_08_17_38_55_751_05.gif Done Skip 0 00 : 00 : 01 Categorie…" at bounding box center [305, 144] width 611 height 289
click at [527, 92] on li "Person outside the car" at bounding box center [542, 93] width 114 height 13
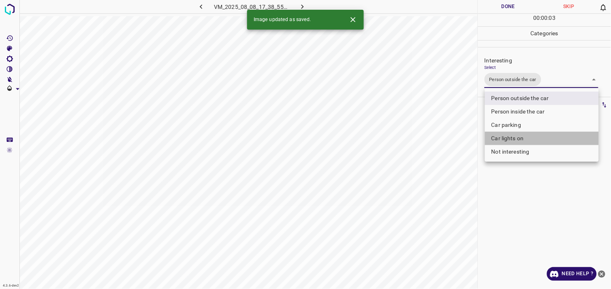
click at [525, 138] on li "Car lights on" at bounding box center [542, 138] width 114 height 13
type input "Person outside the car,Car lights on"
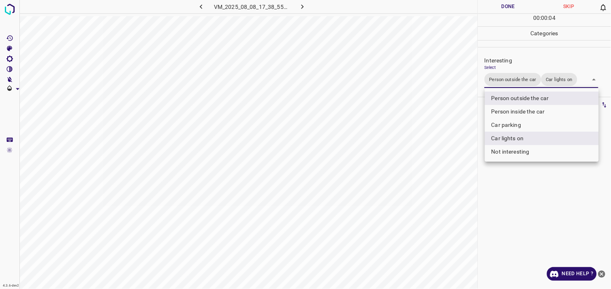
click at [536, 211] on div at bounding box center [305, 144] width 611 height 289
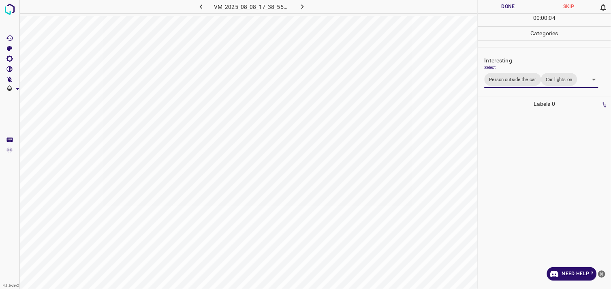
click at [536, 174] on div at bounding box center [544, 200] width 128 height 178
click at [519, 79] on body "4.3.6-dev2 VM_2025_08_01_11_37_44_483_12.gif Done Skip 0 00 : 00 : 05 Categorie…" at bounding box center [305, 144] width 611 height 289
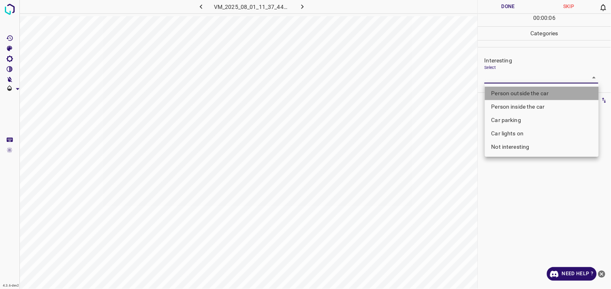
click at [529, 92] on li "Person outside the car" at bounding box center [542, 93] width 114 height 13
type input "Person outside the car"
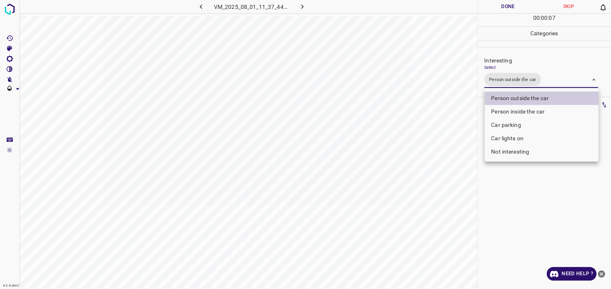
click at [537, 184] on div at bounding box center [305, 144] width 611 height 289
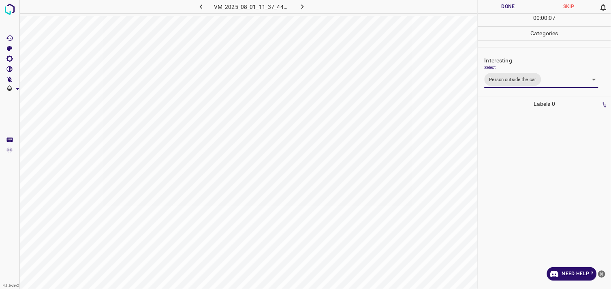
click at [534, 171] on div at bounding box center [544, 200] width 128 height 178
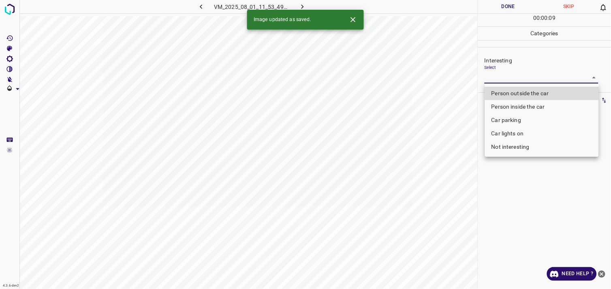
click at [509, 79] on body "4.3.6-dev2 VM_2025_08_01_11_53_49_145_00.gif Done Skip 0 00 : 00 : 09 Categorie…" at bounding box center [305, 144] width 611 height 289
click at [520, 92] on li "Person outside the car" at bounding box center [542, 93] width 114 height 13
type input "Person outside the car"
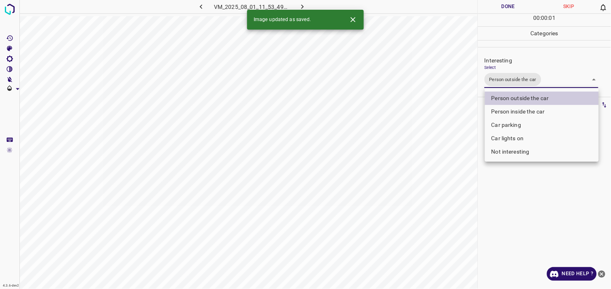
click at [532, 188] on div at bounding box center [305, 144] width 611 height 289
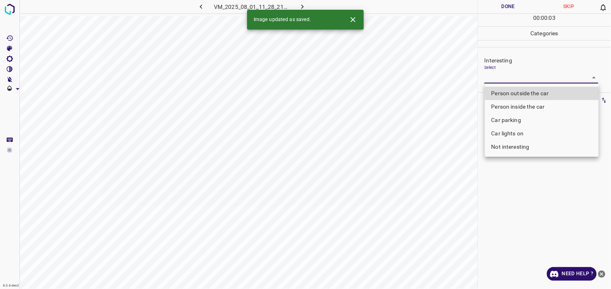
click at [504, 79] on body "4.3.6-dev2 VM_2025_08_01_11_28_21_036_02.gif Done Skip 0 00 : 00 : 03 Categorie…" at bounding box center [305, 144] width 611 height 289
click at [521, 94] on li "Person outside the car" at bounding box center [542, 93] width 114 height 13
type input "Person outside the car"
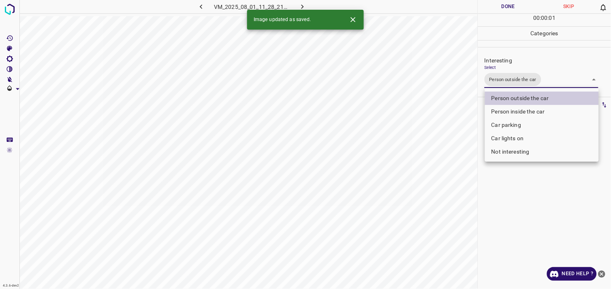
click at [548, 187] on div at bounding box center [305, 144] width 611 height 289
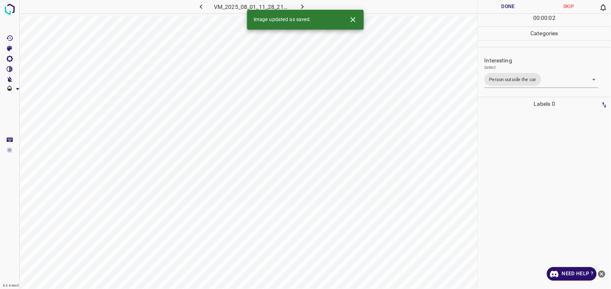
click at [542, 176] on div at bounding box center [544, 200] width 128 height 178
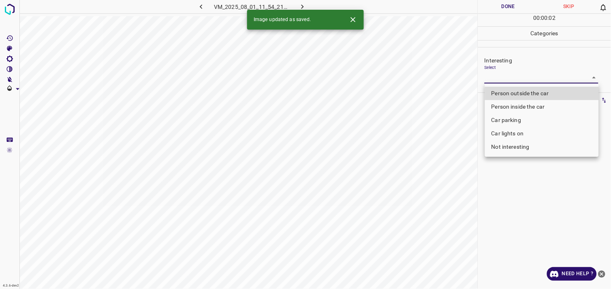
click at [539, 75] on body "4.3.6-dev2 VM_2025_08_01_11_54_21_363_05.gif Done Skip 0 00 : 00 : 02 Categorie…" at bounding box center [305, 144] width 611 height 289
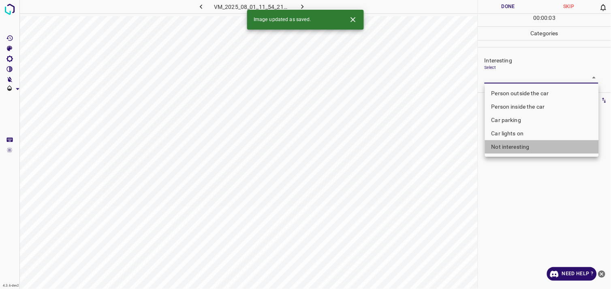
click at [528, 145] on li "Not interesting" at bounding box center [542, 146] width 114 height 13
type input "Not interesting"
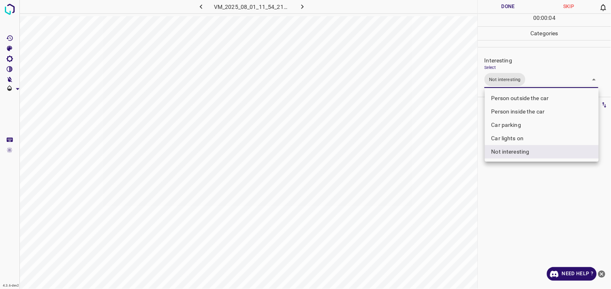
click at [520, 192] on div at bounding box center [305, 144] width 611 height 289
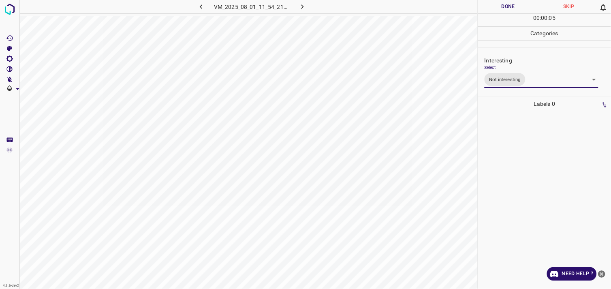
click at [518, 162] on div at bounding box center [544, 200] width 128 height 178
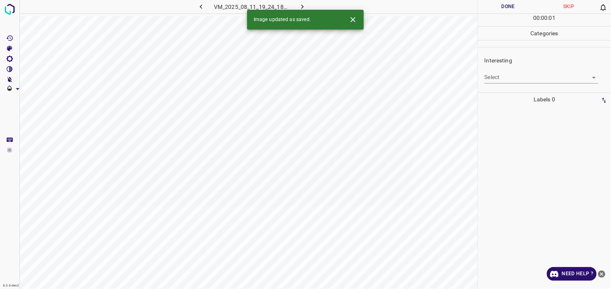
click at [509, 78] on body "4.3.6-dev2 VM_2025_08_11_19_24_18_229_06.gif Done Skip 0 00 : 00 : 01 Categorie…" at bounding box center [305, 144] width 611 height 289
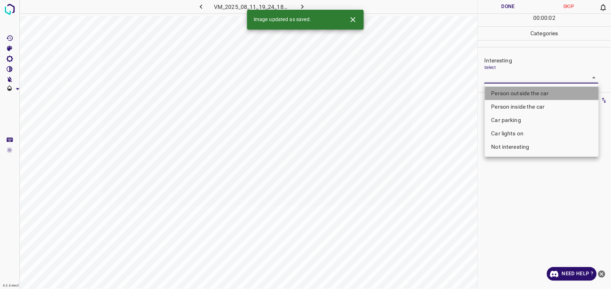
click at [529, 94] on li "Person outside the car" at bounding box center [542, 93] width 114 height 13
type input "Person outside the car"
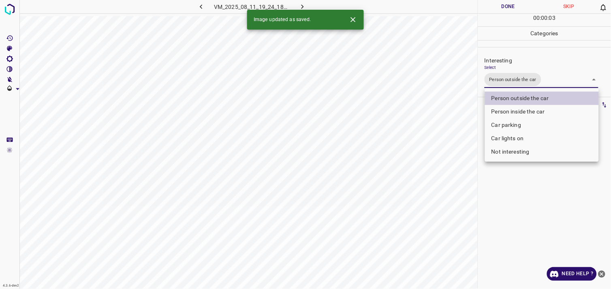
click at [525, 194] on div at bounding box center [305, 144] width 611 height 289
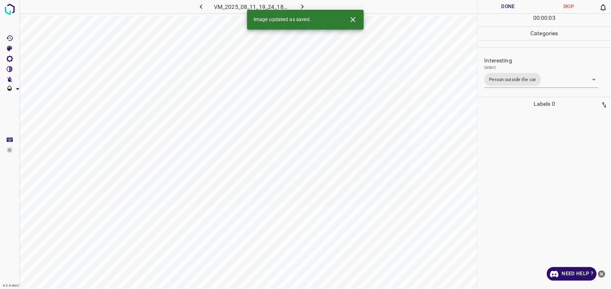
click at [529, 175] on div at bounding box center [544, 200] width 128 height 178
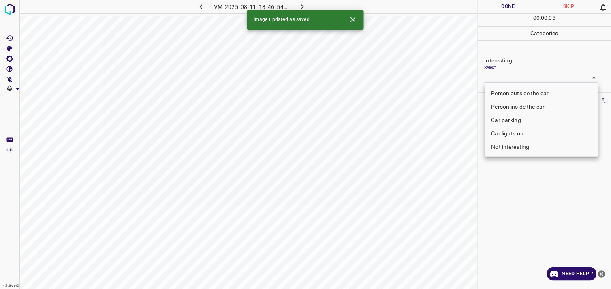
click at [522, 77] on body "4.3.6-dev2 VM_2025_08_11_18_46_54_320_01.gif Done Skip 0 00 : 00 : 05 Categorie…" at bounding box center [305, 144] width 611 height 289
click at [520, 146] on li "Not interesting" at bounding box center [542, 146] width 114 height 13
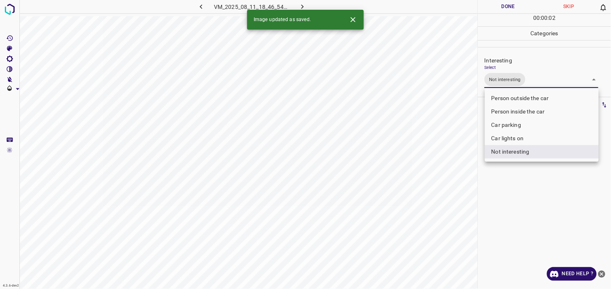
click at [519, 99] on li "Person outside the car" at bounding box center [542, 98] width 114 height 13
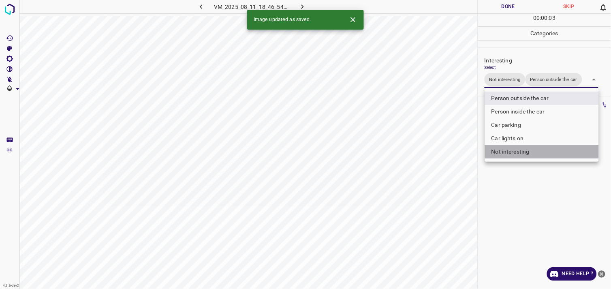
click at [521, 148] on li "Not interesting" at bounding box center [542, 151] width 114 height 13
type input "Person outside the car"
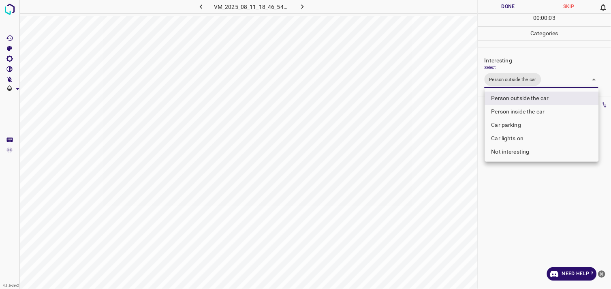
click at [534, 179] on div at bounding box center [305, 144] width 611 height 289
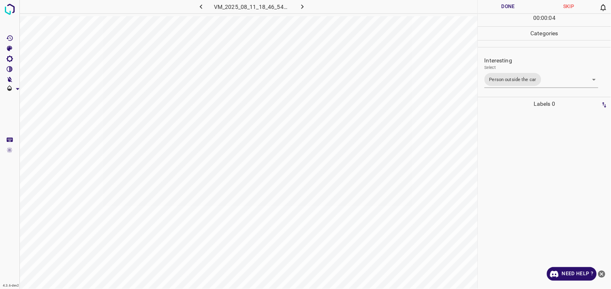
click at [541, 145] on div at bounding box center [544, 200] width 128 height 178
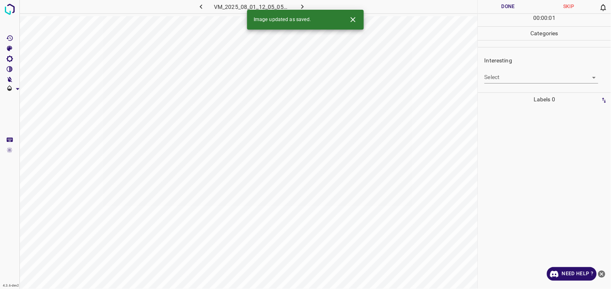
click at [507, 76] on body "4.3.6-dev2 VM_2025_08_01_12_05_05_125_04.gif Done Skip 0 00 : 00 : 01 Categorie…" at bounding box center [305, 144] width 611 height 289
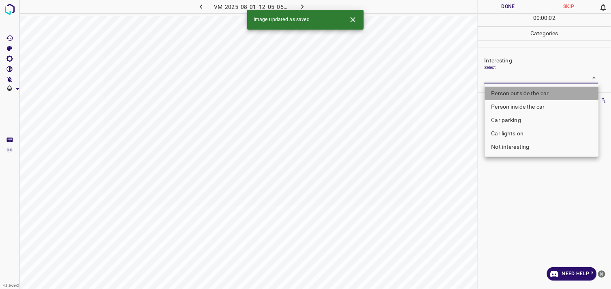
click at [519, 90] on li "Person outside the car" at bounding box center [542, 93] width 114 height 13
type input "Person outside the car"
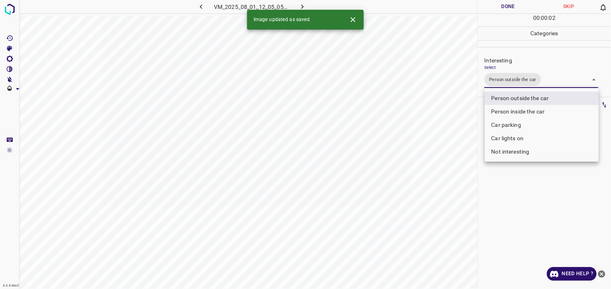
drag, startPoint x: 525, startPoint y: 196, endPoint x: 527, endPoint y: 192, distance: 4.9
click at [526, 196] on div at bounding box center [305, 144] width 611 height 289
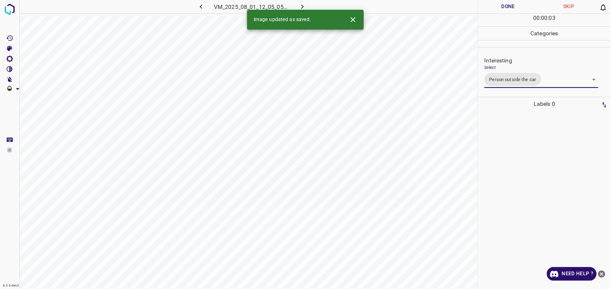
click at [525, 172] on div at bounding box center [544, 200] width 128 height 178
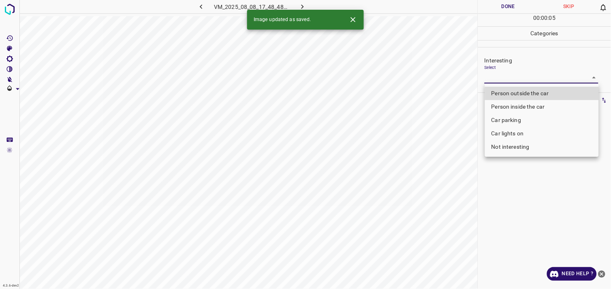
click at [504, 79] on body "4.3.6-dev2 VM_2025_08_08_17_48_48_860_07.gif Done Skip 0 00 : 00 : 05 Categorie…" at bounding box center [305, 144] width 611 height 289
click at [515, 92] on li "Person outside the car" at bounding box center [542, 93] width 114 height 13
type input "Person outside the car"
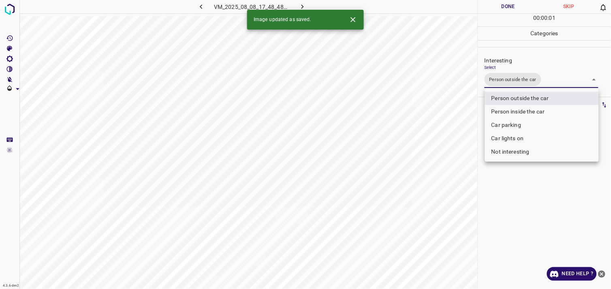
click at [527, 196] on div at bounding box center [305, 144] width 611 height 289
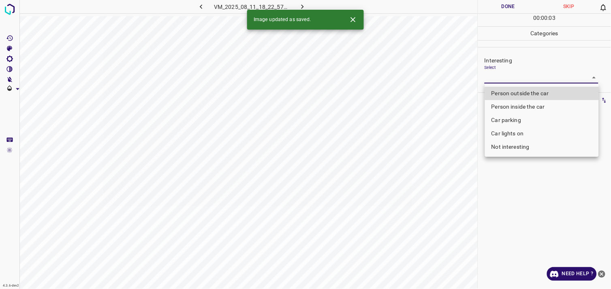
click at [507, 80] on body "4.3.6-dev2 VM_2025_08_11_18_22_57_152_01.gif Done Skip 0 00 : 00 : 03 Categorie…" at bounding box center [305, 144] width 611 height 289
click at [517, 94] on li "Person outside the car" at bounding box center [542, 93] width 114 height 13
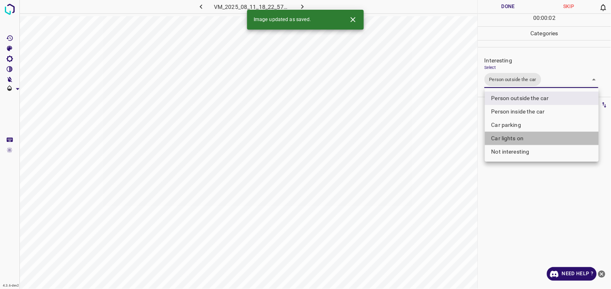
click at [519, 138] on li "Car lights on" at bounding box center [542, 138] width 114 height 13
type input "Person outside the car,Car lights on"
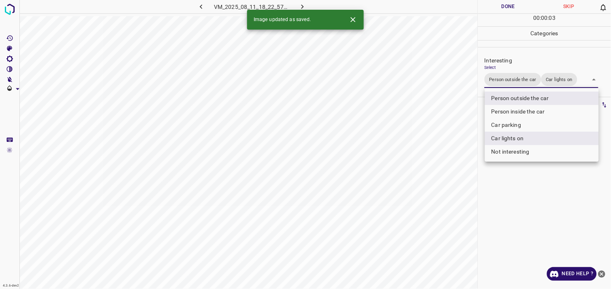
click at [534, 201] on div at bounding box center [305, 144] width 611 height 289
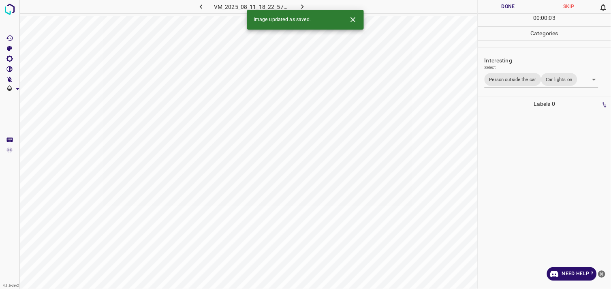
click at [530, 158] on div at bounding box center [544, 200] width 128 height 178
click at [527, 75] on body "4.3.6-dev2 VM_2025_08_01_12_04_45_084_00.gif Done Skip 0 00 : 00 : 01 Categorie…" at bounding box center [305, 144] width 611 height 289
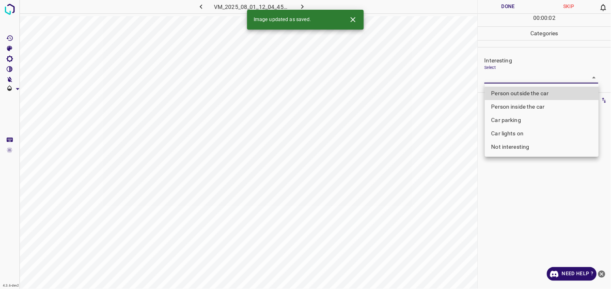
click at [520, 117] on li "Car parking" at bounding box center [542, 119] width 114 height 13
type input "Car parking"
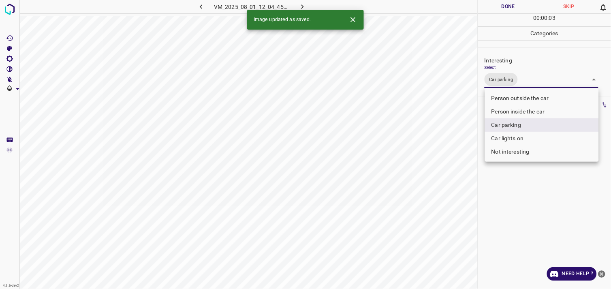
click at [529, 193] on div at bounding box center [305, 144] width 611 height 289
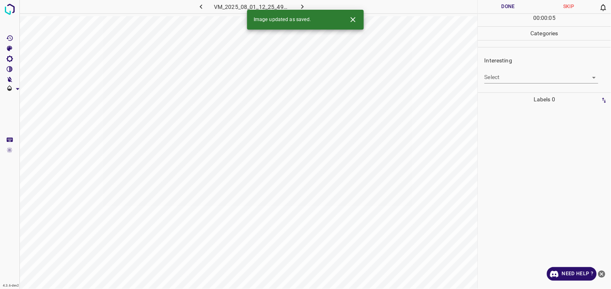
click at [509, 77] on body "4.3.6-dev2 VM_2025_08_01_12_25_49_828_04.gif Done Skip 0 00 : 00 : 05 Categorie…" at bounding box center [305, 144] width 611 height 289
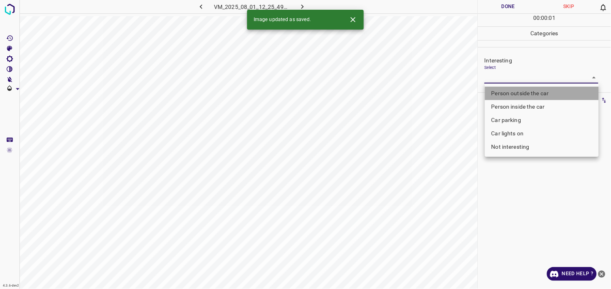
click at [524, 94] on li "Person outside the car" at bounding box center [542, 93] width 114 height 13
type input "Person outside the car"
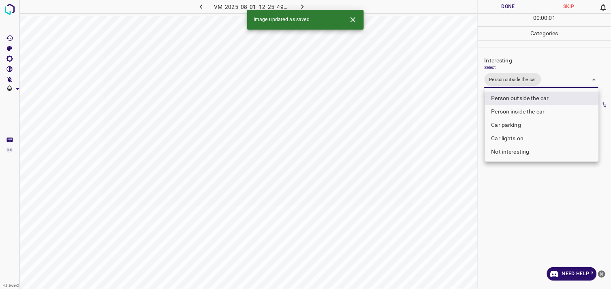
click at [529, 208] on div at bounding box center [305, 144] width 611 height 289
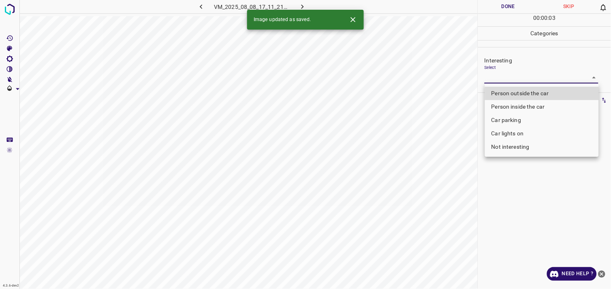
click at [507, 82] on body "4.3.6-dev2 VM_2025_08_08_17_11_21_337_04.gif Done Skip 0 00 : 00 : 03 Categorie…" at bounding box center [305, 144] width 611 height 289
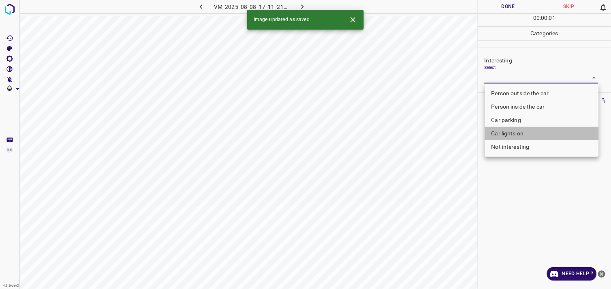
click at [514, 132] on li "Car lights on" at bounding box center [542, 133] width 114 height 13
type input "Car lights on"
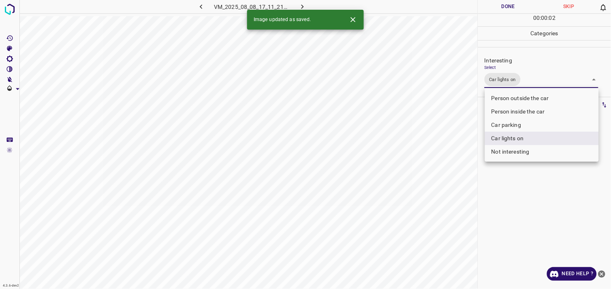
click at [531, 187] on div at bounding box center [305, 144] width 611 height 289
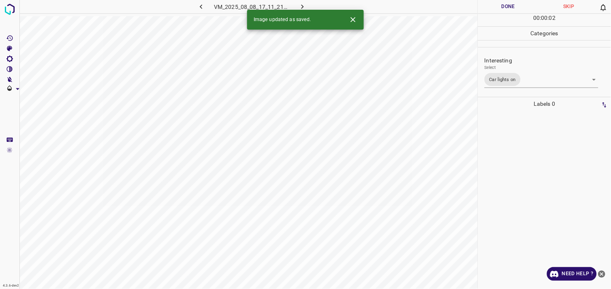
click at [524, 170] on div at bounding box center [544, 200] width 128 height 178
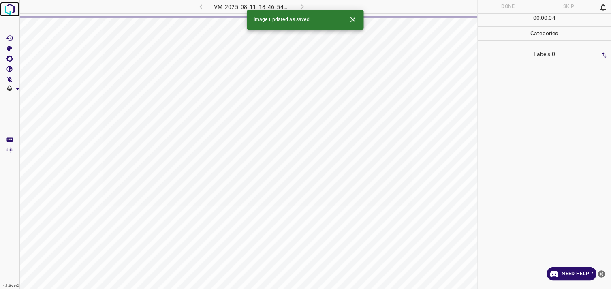
click at [8, 9] on img at bounding box center [9, 9] width 15 height 15
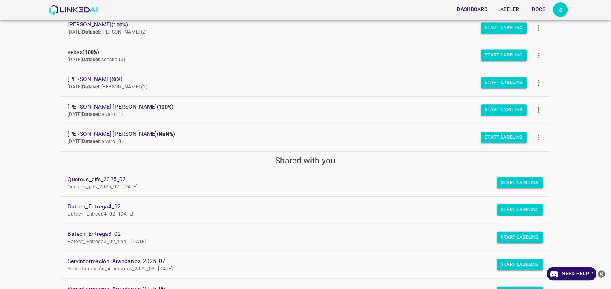
scroll to position [138, 0]
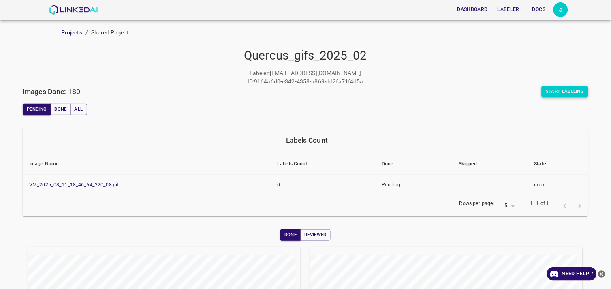
click at [556, 91] on button "Start Labeling" at bounding box center [564, 91] width 47 height 11
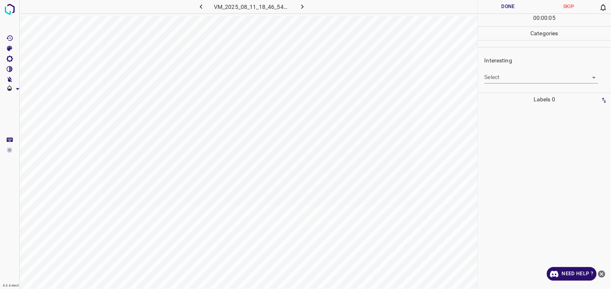
click at [529, 78] on body "4.3.6-dev2 VM_2025_08_11_18_46_54_320_08.gif Done Skip 0 00 : 00 : 05 Categorie…" at bounding box center [305, 144] width 611 height 289
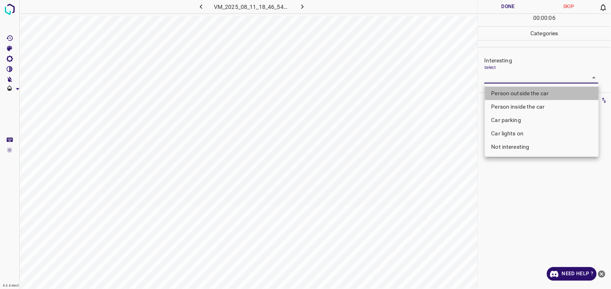
click at [532, 93] on li "Person outside the car" at bounding box center [542, 93] width 114 height 13
type input "Person outside the car"
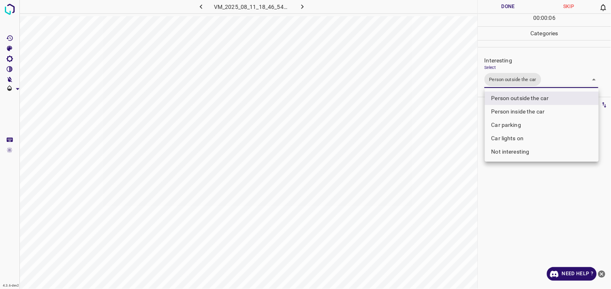
click at [541, 185] on div at bounding box center [305, 144] width 611 height 289
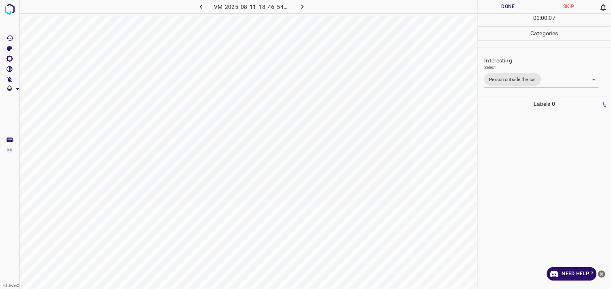
click at [531, 142] on div at bounding box center [544, 200] width 128 height 178
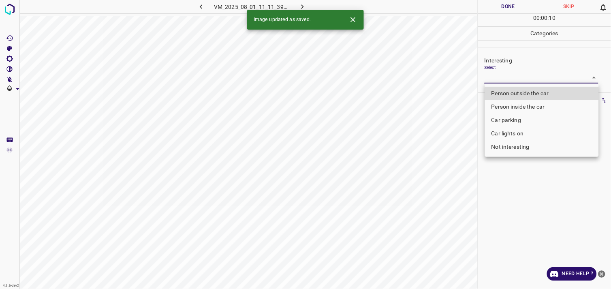
click at [514, 78] on body "4.3.6-dev2 VM_2025_08_01_11_11_39_179_05.gif Done Skip 0 00 : 00 : 10 Categorie…" at bounding box center [305, 144] width 611 height 289
click at [522, 90] on li "Person outside the car" at bounding box center [542, 93] width 114 height 13
type input "Person outside the car"
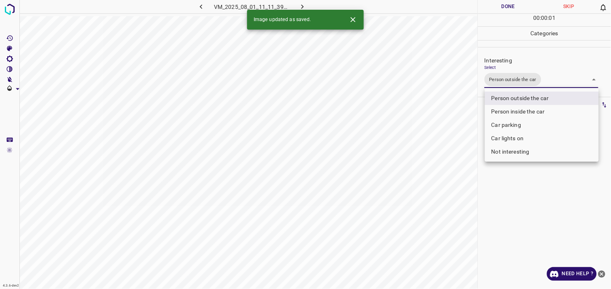
click at [524, 172] on div at bounding box center [305, 144] width 611 height 289
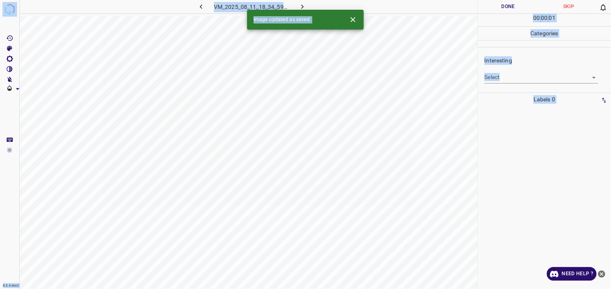
click at [529, 81] on body "4.3.6-dev2 VM_2025_08_11_18_34_59_748_05.gif Done Skip 0 00 : 00 : 01 Categorie…" at bounding box center [305, 144] width 611 height 289
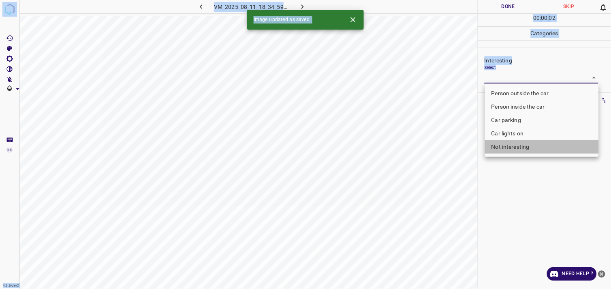
click at [524, 146] on li "Not interesting" at bounding box center [542, 146] width 114 height 13
type input "Not interesting"
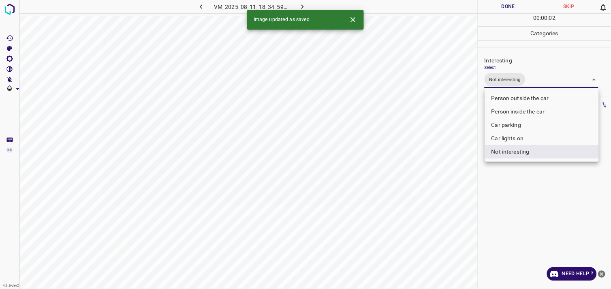
click at [541, 197] on div at bounding box center [305, 144] width 611 height 289
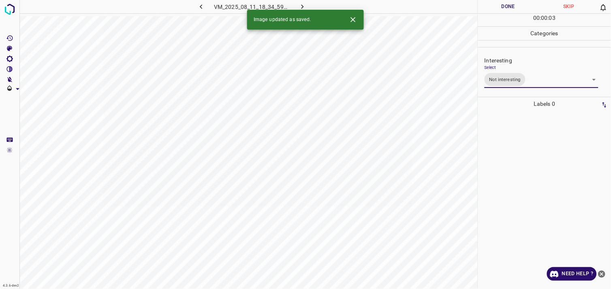
click at [533, 175] on div at bounding box center [544, 200] width 128 height 178
click at [519, 75] on body "4.3.6-dev2 VM_2025_08_01_11_25_39_397_06.gif Done Skip 0 00 : 00 : 05 Categorie…" at bounding box center [305, 144] width 611 height 289
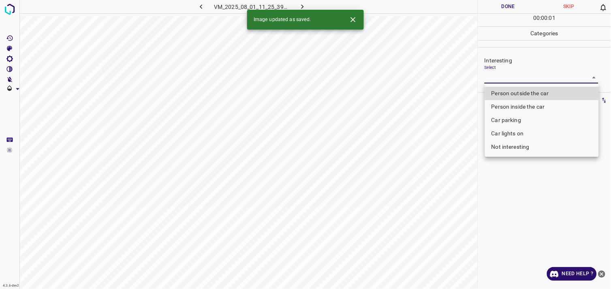
click at [529, 94] on li "Person outside the car" at bounding box center [542, 93] width 114 height 13
type input "Person outside the car"
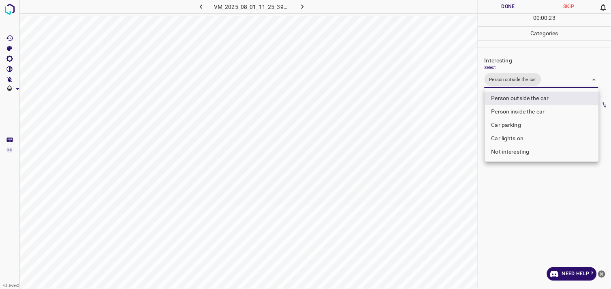
click at [534, 99] on li "Person outside the car" at bounding box center [542, 98] width 114 height 13
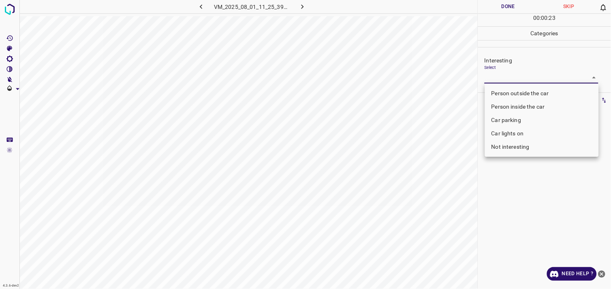
drag, startPoint x: 532, startPoint y: 183, endPoint x: 539, endPoint y: 132, distance: 51.9
click at [532, 184] on div at bounding box center [305, 144] width 611 height 289
click at [523, 81] on body "4.3.6-dev2 VM_2025_08_01_11_25_39_397_06.gif Done Skip 0 00 : 00 : 24 Categorie…" at bounding box center [305, 144] width 611 height 289
click at [523, 88] on li "Person outside the car" at bounding box center [542, 93] width 114 height 13
type input "Person outside the car"
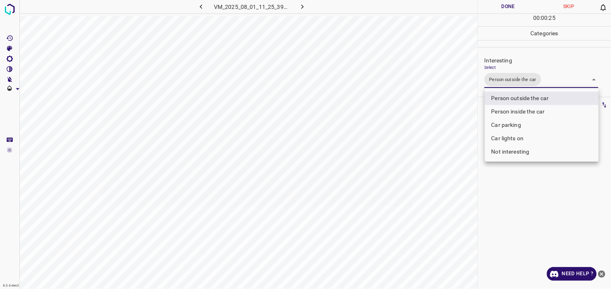
click at [523, 204] on div at bounding box center [305, 144] width 611 height 289
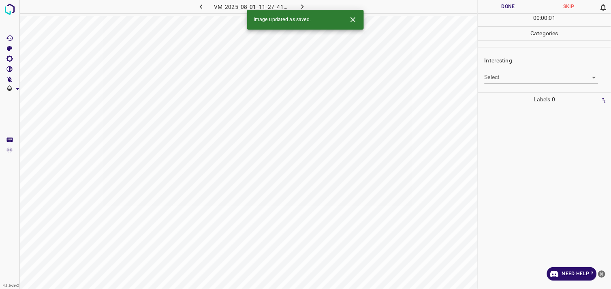
click at [523, 76] on body "4.3.6-dev2 VM_2025_08_01_11_27_41_366_02.gif Done Skip 0 00 : 00 : 01 Categorie…" at bounding box center [305, 144] width 611 height 289
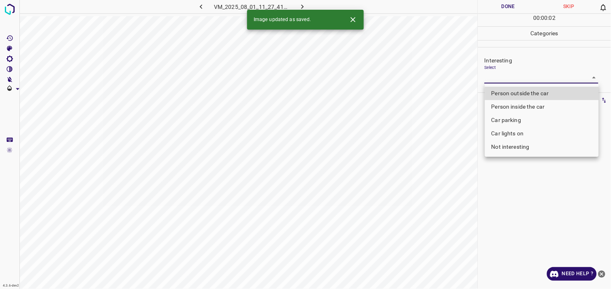
click at [529, 143] on li "Not interesting" at bounding box center [542, 146] width 114 height 13
type input "Not interesting"
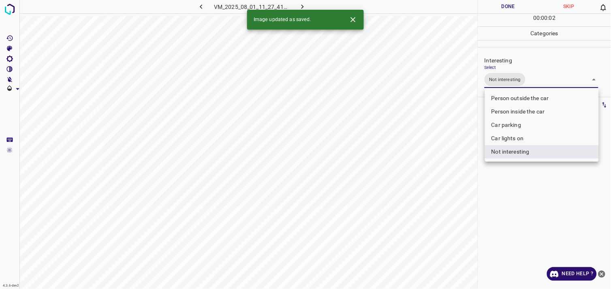
click at [529, 187] on div at bounding box center [305, 144] width 611 height 289
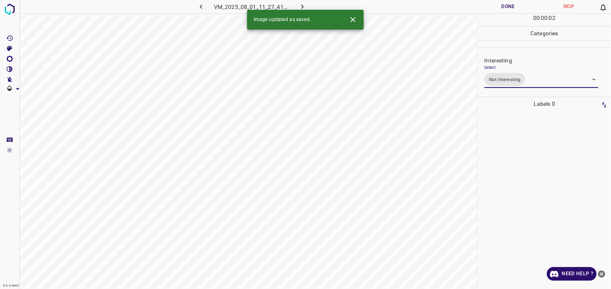
click at [518, 144] on div at bounding box center [544, 200] width 128 height 178
click at [507, 79] on body "4.3.6-dev2 VM_2025_08_08_17_23_20_924_01.gif Done Skip 0 00 : 00 : 05 Categorie…" at bounding box center [305, 144] width 611 height 289
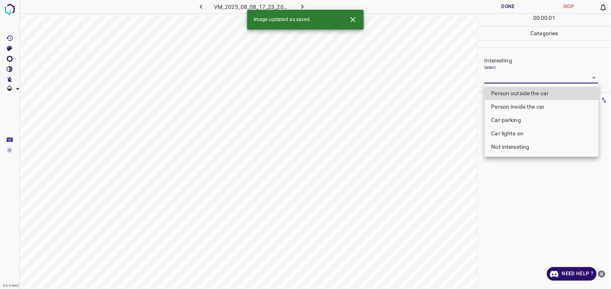
click at [525, 96] on li "Person outside the car" at bounding box center [542, 93] width 114 height 13
type input "Person outside the car"
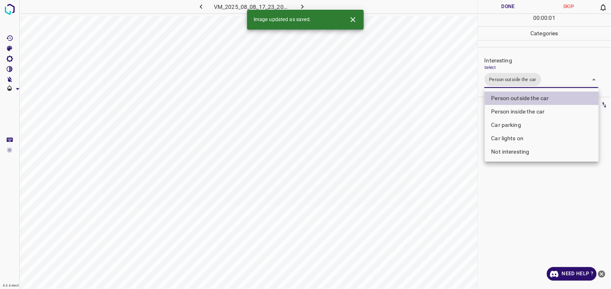
click at [538, 172] on div at bounding box center [305, 144] width 611 height 289
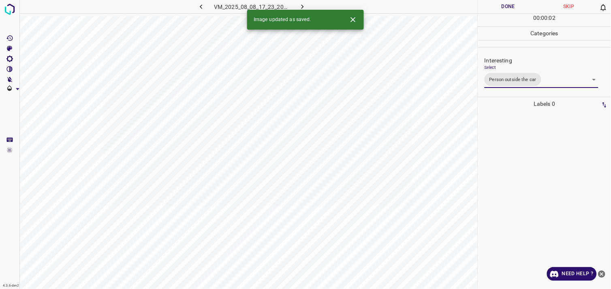
click at [530, 161] on div at bounding box center [544, 200] width 128 height 178
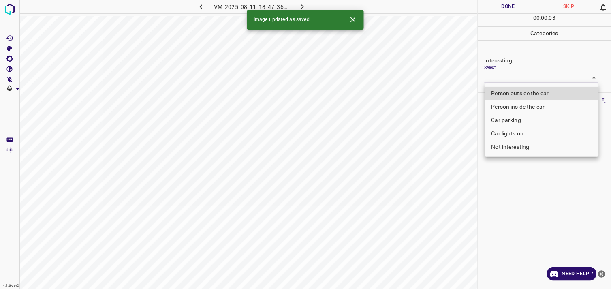
click at [488, 74] on body "4.3.6-dev2 VM_2025_08_11_18_47_36_523_05.gif Done Skip 0 00 : 00 : 03 Categorie…" at bounding box center [305, 144] width 611 height 289
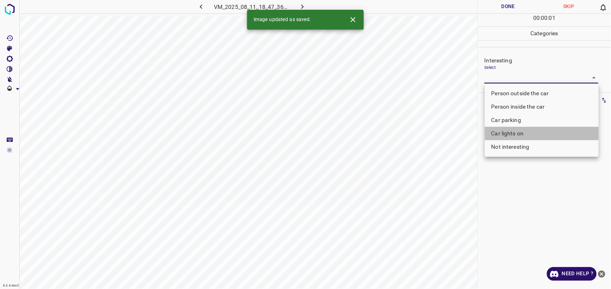
click at [523, 136] on li "Car lights on" at bounding box center [542, 133] width 114 height 13
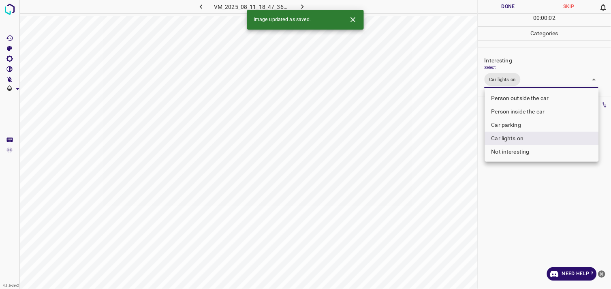
click at [530, 111] on li "Person inside the car" at bounding box center [542, 111] width 114 height 13
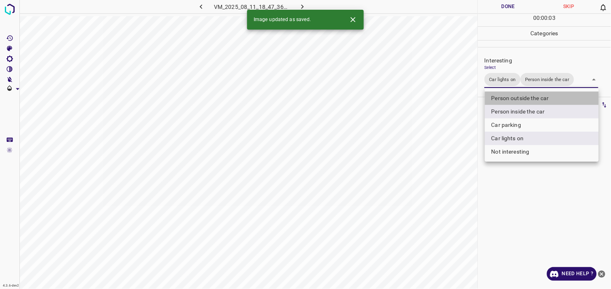
click at [529, 102] on li "Person outside the car" at bounding box center [542, 98] width 114 height 13
type input "Car lights on,Person inside the car,Person outside the car"
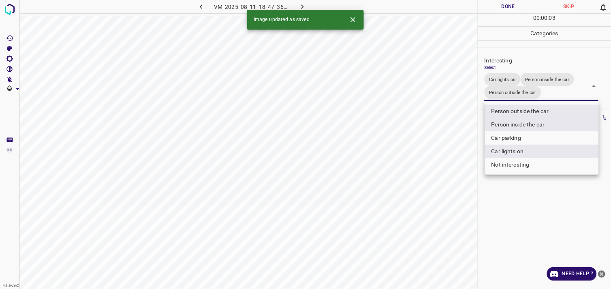
click at [525, 192] on div at bounding box center [305, 144] width 611 height 289
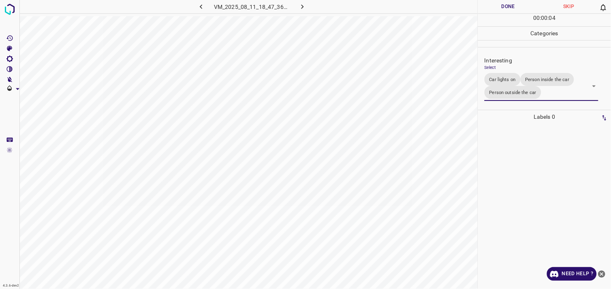
click at [524, 183] on div at bounding box center [544, 206] width 128 height 165
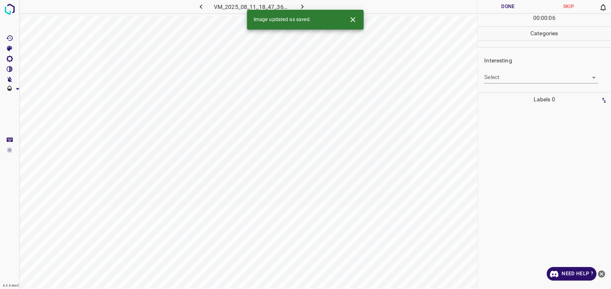
click at [523, 78] on body "4.3.6-dev2 VM_2025_08_11_18_47_36_523_10.gif Done Skip 0 00 : 00 : 06 Categorie…" at bounding box center [305, 144] width 611 height 289
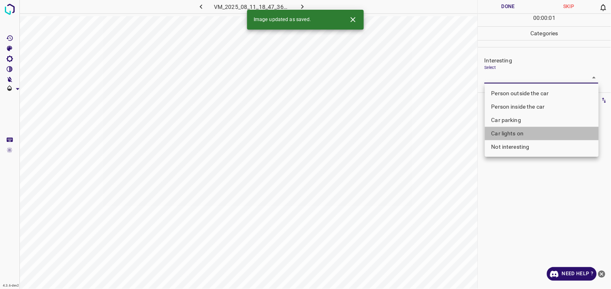
click at [523, 133] on li "Car lights on" at bounding box center [542, 133] width 114 height 13
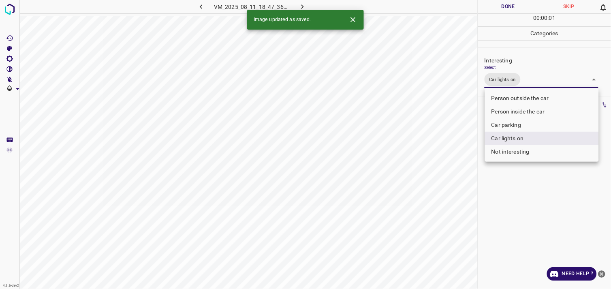
click at [535, 110] on li "Person inside the car" at bounding box center [542, 111] width 114 height 13
type input "Car lights on,Person inside the car"
drag, startPoint x: 564, startPoint y: 224, endPoint x: 557, endPoint y: 197, distance: 27.9
click at [563, 224] on div at bounding box center [305, 144] width 611 height 289
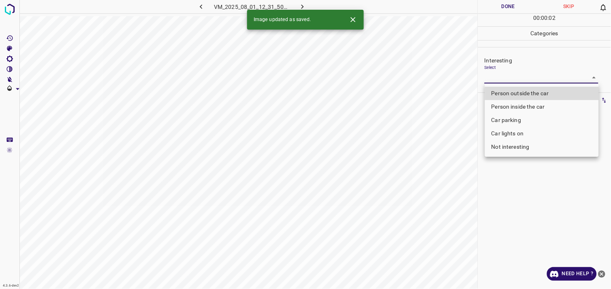
click at [515, 75] on body "4.3.6-dev2 VM_2025_08_01_12_31_50_007_04.gif Done Skip 0 00 : 00 : 02 Categorie…" at bounding box center [305, 144] width 611 height 289
click at [512, 120] on li "Car parking" at bounding box center [542, 119] width 114 height 13
type input "Car parking"
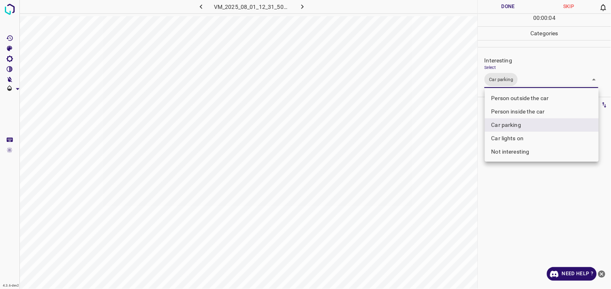
click at [529, 197] on div at bounding box center [305, 144] width 611 height 289
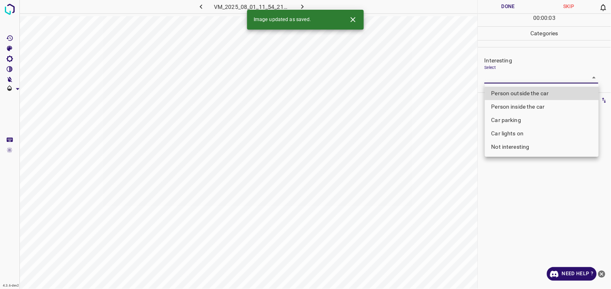
click at [525, 75] on body "4.3.6-dev2 VM_2025_08_01_11_54_21_363_06.gif Done Skip 0 00 : 00 : 03 Categorie…" at bounding box center [305, 144] width 611 height 289
click at [525, 75] on div at bounding box center [305, 144] width 611 height 289
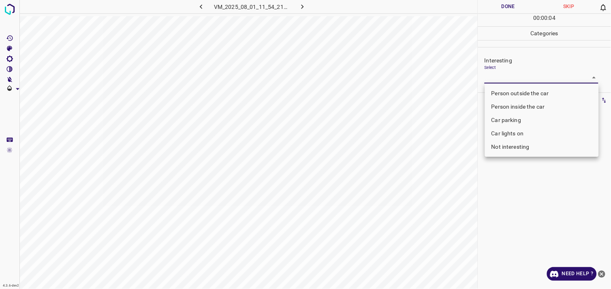
click at [524, 81] on body "4.3.6-dev2 VM_2025_08_01_11_54_21_363_06.gif Done Skip 0 00 : 00 : 04 Categorie…" at bounding box center [305, 144] width 611 height 289
click at [524, 119] on li "Car parking" at bounding box center [542, 119] width 114 height 13
type input "Car parking"
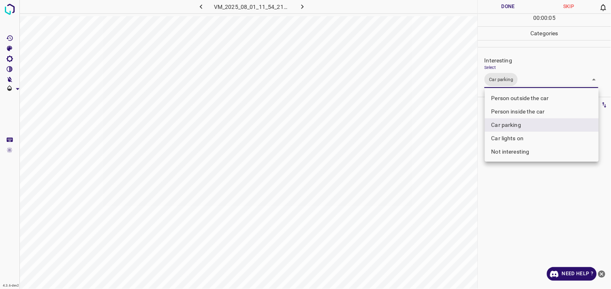
click at [521, 196] on div at bounding box center [305, 144] width 611 height 289
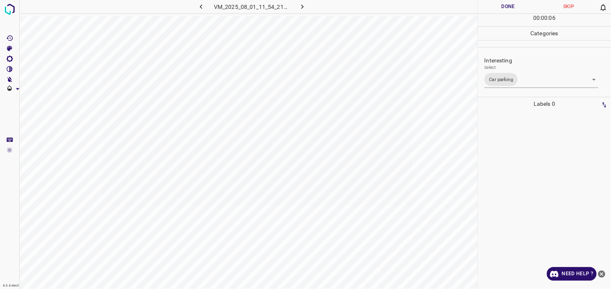
click at [525, 164] on div at bounding box center [544, 200] width 128 height 178
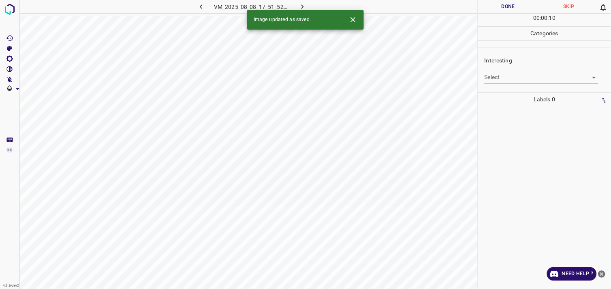
click at [507, 79] on body "4.3.6-dev2 VM_2025_08_08_17_51_52_802_02.gif Done Skip 0 00 : 00 : 10 Categorie…" at bounding box center [305, 144] width 611 height 289
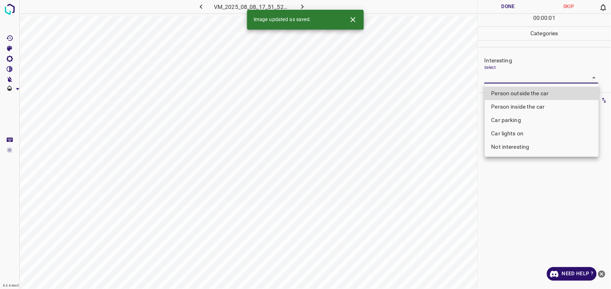
click at [525, 91] on li "Person outside the car" at bounding box center [542, 93] width 114 height 13
type input "Person outside the car"
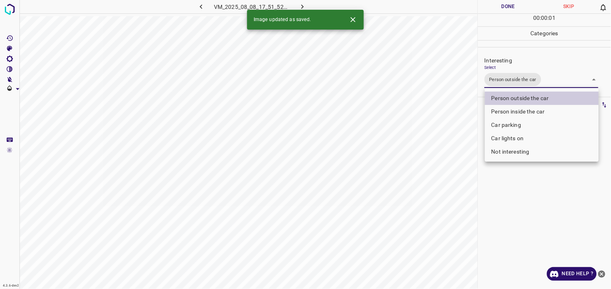
click at [524, 195] on div at bounding box center [305, 144] width 611 height 289
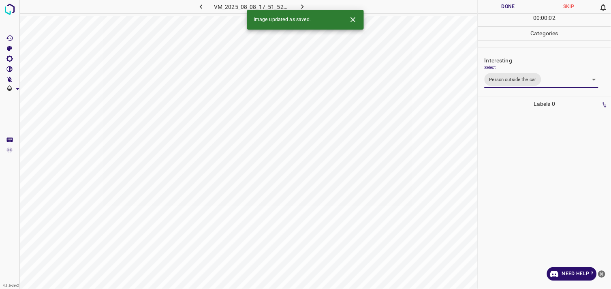
click at [529, 171] on div at bounding box center [544, 200] width 128 height 178
click at [499, 80] on body "4.3.6-dev2 VM_2025_08_01_12_02_43_515_08.gif Done Skip 0 00 : 00 : 04 Categorie…" at bounding box center [305, 144] width 611 height 289
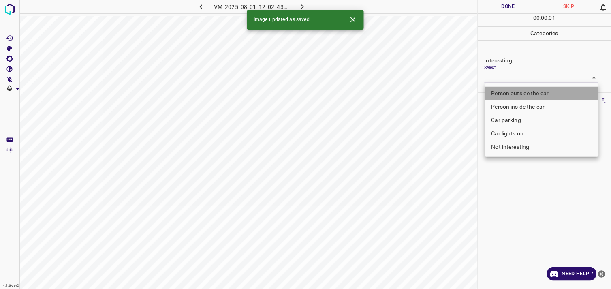
click at [520, 93] on li "Person outside the car" at bounding box center [542, 93] width 114 height 13
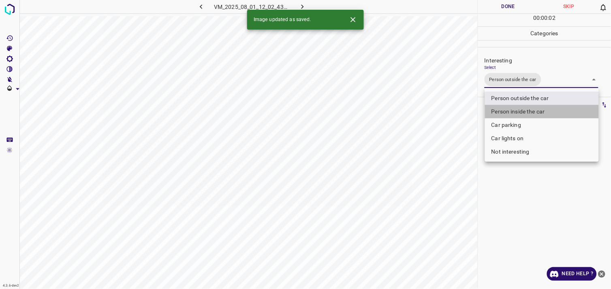
click at [519, 111] on li "Person inside the car" at bounding box center [542, 111] width 114 height 13
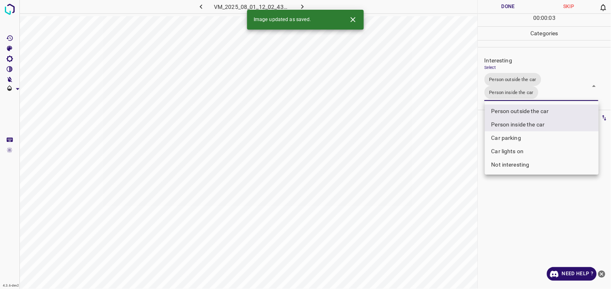
click at [524, 107] on li "Person outside the car" at bounding box center [542, 110] width 114 height 13
type input "Person inside the car"
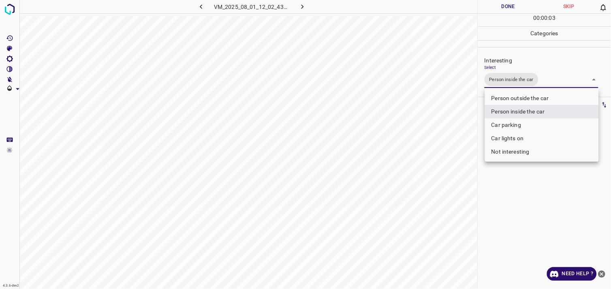
click at [529, 193] on div at bounding box center [305, 144] width 611 height 289
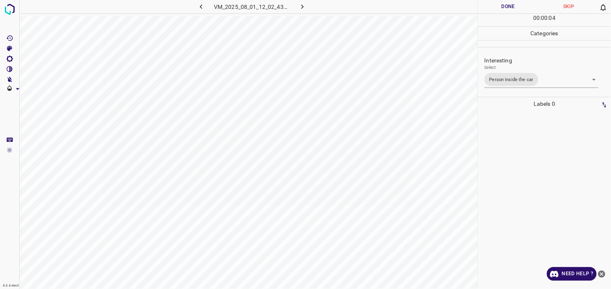
click at [527, 167] on div at bounding box center [544, 200] width 128 height 178
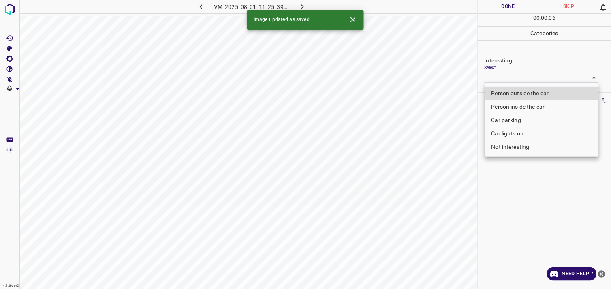
click at [526, 79] on body "4.3.6-dev2 VM_2025_08_01_11_25_39_397_09.gif Done Skip 0 00 : 00 : 06 Categorie…" at bounding box center [305, 144] width 611 height 289
click at [541, 90] on li "Person outside the car" at bounding box center [542, 93] width 114 height 13
type input "Person outside the car"
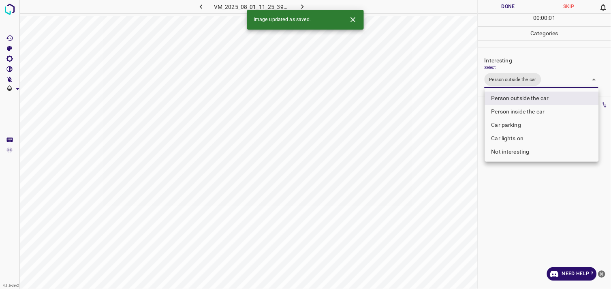
click at [536, 194] on div at bounding box center [305, 144] width 611 height 289
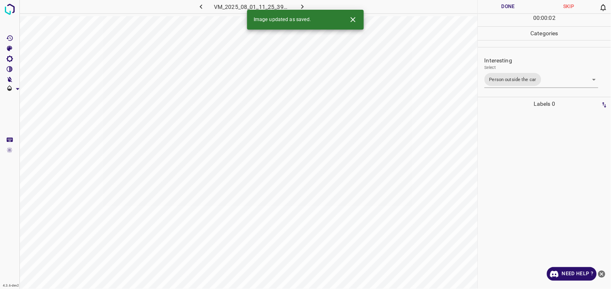
click at [538, 174] on div at bounding box center [544, 200] width 128 height 178
click at [509, 75] on body "4.3.6-dev2 VM_2025_08_11_19_02_33_941_03.gif Done Skip 0 00 : 00 : 03 Categorie…" at bounding box center [305, 144] width 611 height 289
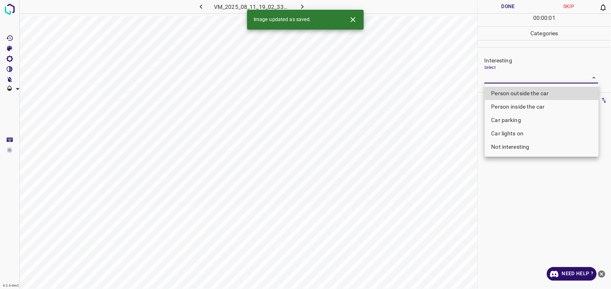
click at [529, 91] on li "Person outside the car" at bounding box center [542, 93] width 114 height 13
type input "Person outside the car"
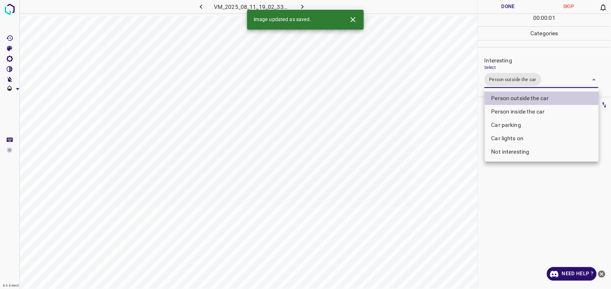
click at [543, 202] on div at bounding box center [305, 144] width 611 height 289
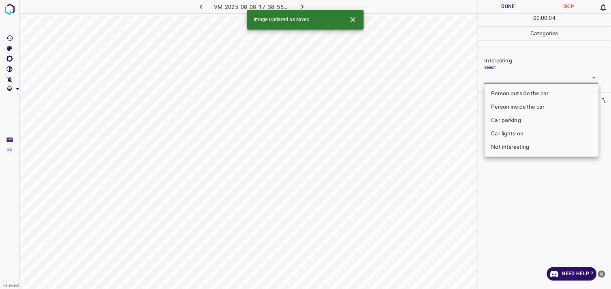
click at [520, 80] on body "4.3.6-dev2 VM_2025_08_08_17_38_55_751_10.gif Done Skip 0 00 : 00 : 04 Categorie…" at bounding box center [305, 144] width 611 height 289
click at [526, 96] on li "Person outside the car" at bounding box center [542, 93] width 114 height 13
click at [527, 132] on li "Car lights on" at bounding box center [542, 133] width 114 height 13
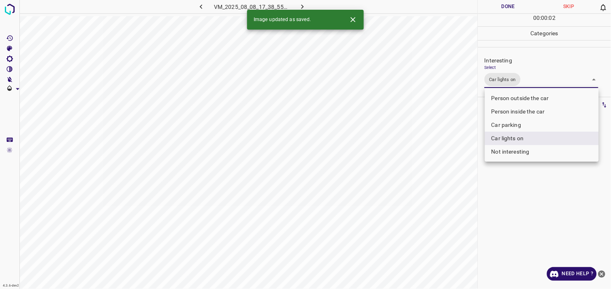
click at [552, 212] on div at bounding box center [305, 144] width 611 height 289
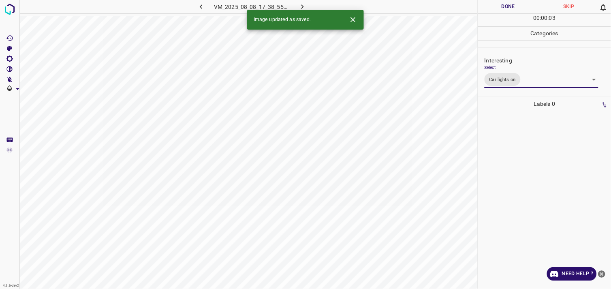
click at [534, 87] on body "4.3.6-dev2 VM_2025_08_08_17_38_55_751_10.gif Done Skip 0 00 : 00 : 03 Categorie…" at bounding box center [305, 144] width 611 height 289
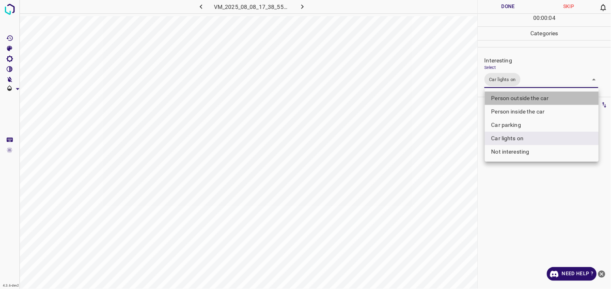
click at [535, 99] on li "Person outside the car" at bounding box center [542, 98] width 114 height 13
type input "Car lights on,Person outside the car"
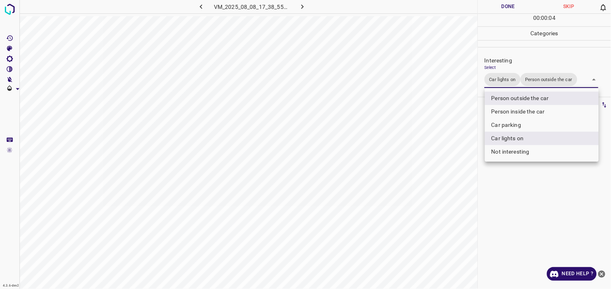
click at [537, 188] on div at bounding box center [305, 144] width 611 height 289
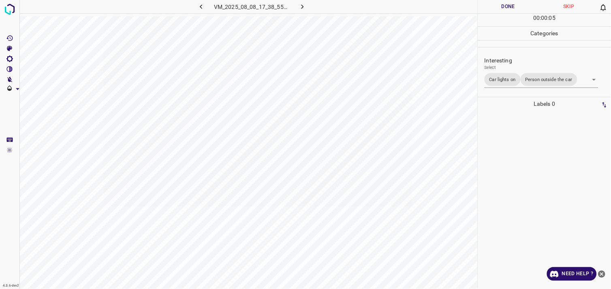
click at [537, 178] on div at bounding box center [544, 200] width 128 height 178
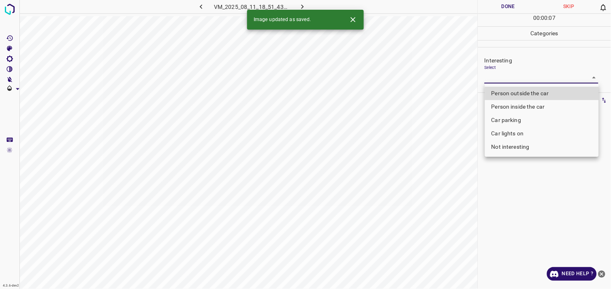
click at [504, 76] on body "4.3.6-dev2 VM_2025_08_11_18_51_43_698_02.gif Done Skip 0 00 : 00 : 07 Categorie…" at bounding box center [305, 144] width 611 height 289
click at [504, 76] on div at bounding box center [305, 144] width 611 height 289
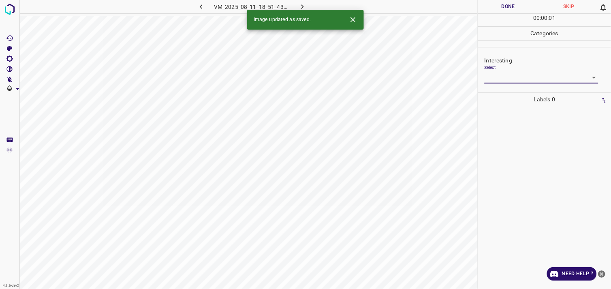
click at [508, 71] on div "Select ​" at bounding box center [541, 74] width 114 height 18
click at [507, 74] on body "4.3.6-dev2 VM_2025_08_11_18_51_43_698_02.gif Done Skip 0 00 : 00 : 02 Categorie…" at bounding box center [305, 144] width 611 height 289
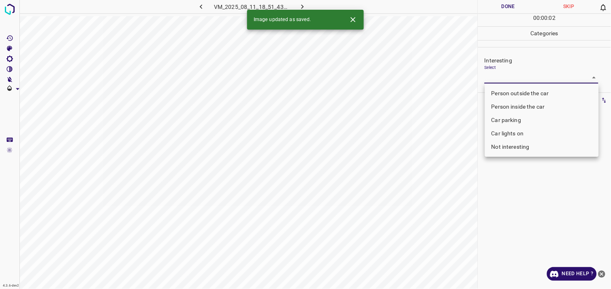
click at [510, 114] on li "Car parking" at bounding box center [542, 119] width 114 height 13
type input "Car parking"
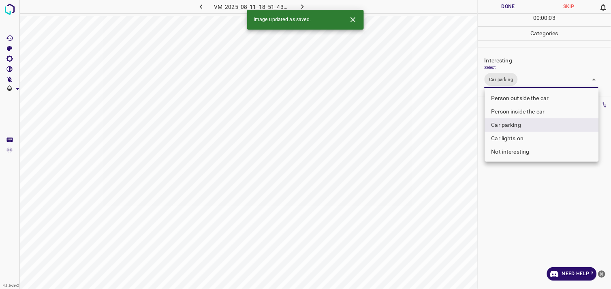
click at [520, 207] on div at bounding box center [305, 144] width 611 height 289
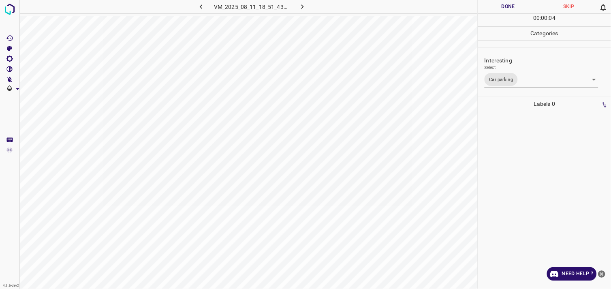
click at [524, 175] on div at bounding box center [544, 200] width 128 height 178
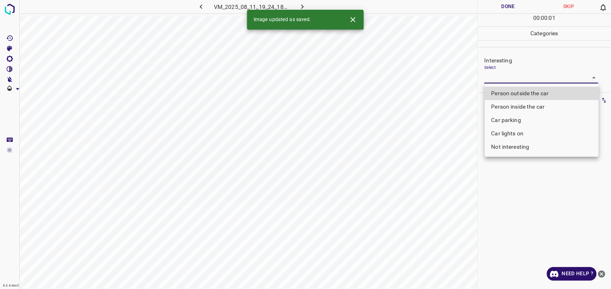
click at [541, 78] on body "4.3.6-dev2 VM_2025_08_11_19_24_18_229_05.gif Done Skip 0 00 : 00 : 01 Categorie…" at bounding box center [305, 144] width 611 height 289
click at [539, 88] on li "Person outside the car" at bounding box center [542, 93] width 114 height 13
type input "Person outside the car"
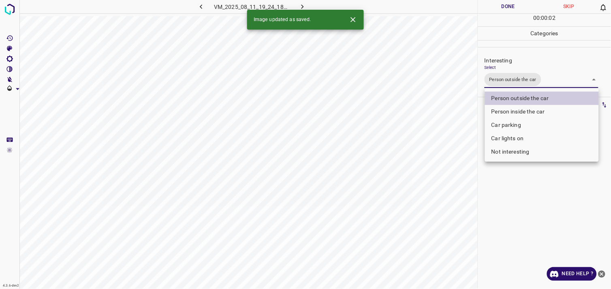
click at [529, 180] on div at bounding box center [305, 144] width 611 height 289
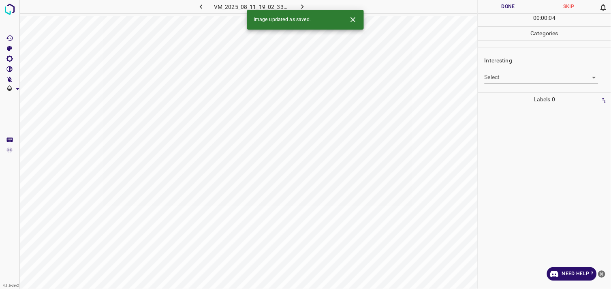
click at [517, 74] on body "4.3.6-dev2 VM_2025_08_11_19_02_33_941_10.gif Done Skip 0 00 : 00 : 04 Categorie…" at bounding box center [305, 144] width 611 height 289
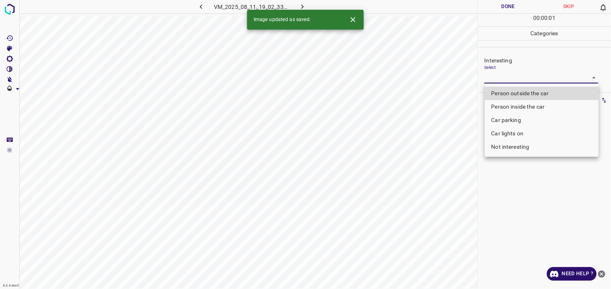
click at [532, 91] on li "Person outside the car" at bounding box center [542, 93] width 114 height 13
type input "Person outside the car"
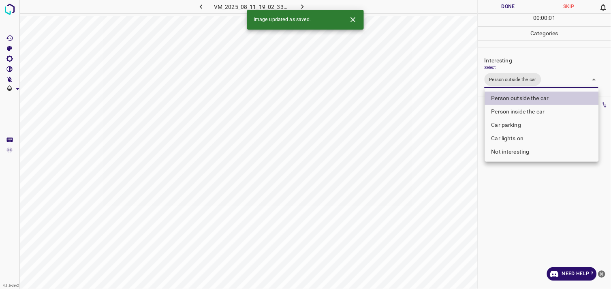
click at [527, 194] on div at bounding box center [305, 144] width 611 height 289
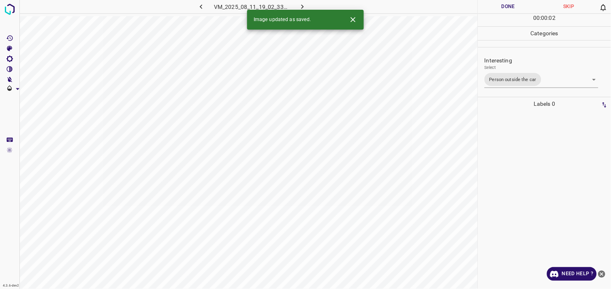
click at [533, 159] on div at bounding box center [544, 200] width 128 height 178
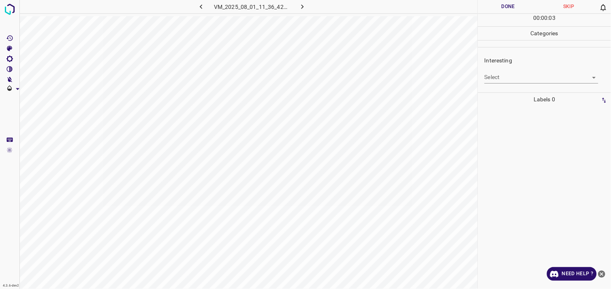
click at [525, 80] on body "4.3.6-dev2 VM_2025_08_01_11_36_42_477_00.gif Done Skip 0 00 : 00 : 03 Categorie…" at bounding box center [305, 144] width 611 height 289
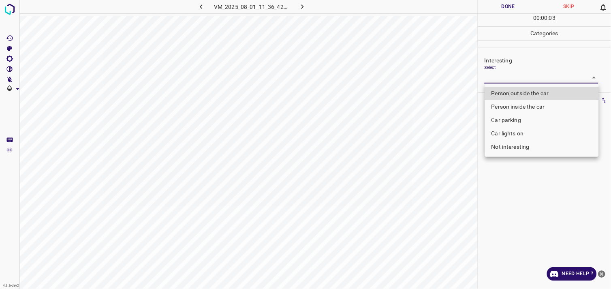
click at [537, 94] on li "Person outside the car" at bounding box center [542, 93] width 114 height 13
type input "Person outside the car"
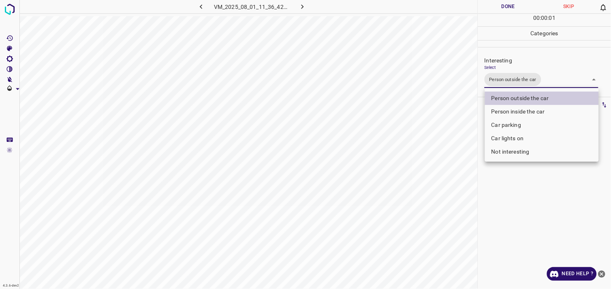
click at [547, 197] on div at bounding box center [305, 144] width 611 height 289
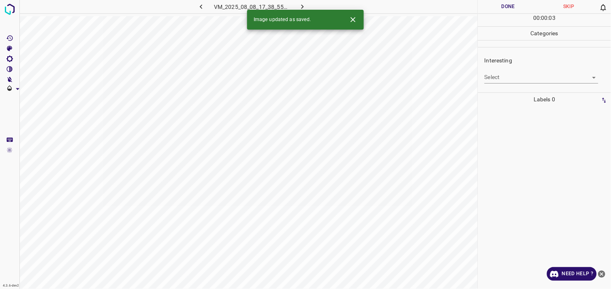
click at [515, 85] on div "Interesting Select ​" at bounding box center [544, 70] width 133 height 38
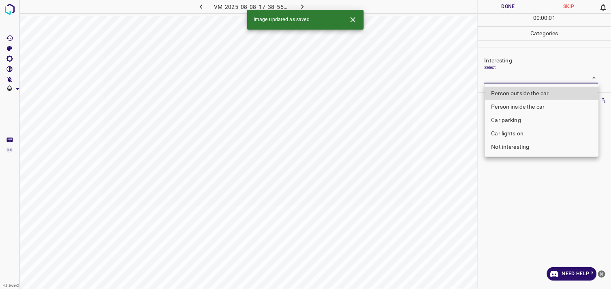
click at [520, 81] on body "4.3.6-dev2 VM_2025_08_08_17_38_55_751_06.gif Done Skip 0 00 : 00 : 01 Categorie…" at bounding box center [305, 144] width 611 height 289
click at [526, 91] on li "Person outside the car" at bounding box center [542, 93] width 114 height 13
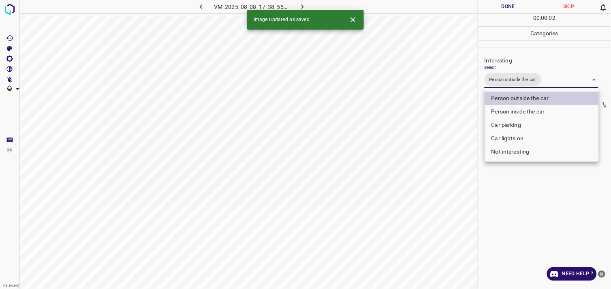
click at [521, 136] on li "Car lights on" at bounding box center [542, 138] width 114 height 13
type input "Person outside the car,Car lights on"
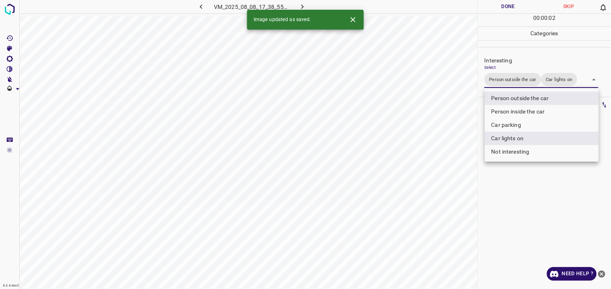
click at [524, 195] on div at bounding box center [305, 144] width 611 height 289
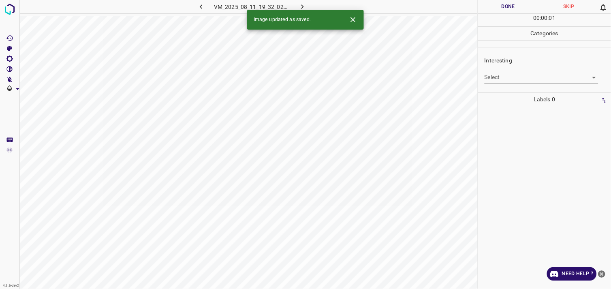
click at [513, 82] on body "4.3.6-dev2 VM_2025_08_11_19_32_02_824_03.gif Done Skip 0 00 : 00 : 01 Categorie…" at bounding box center [305, 144] width 611 height 289
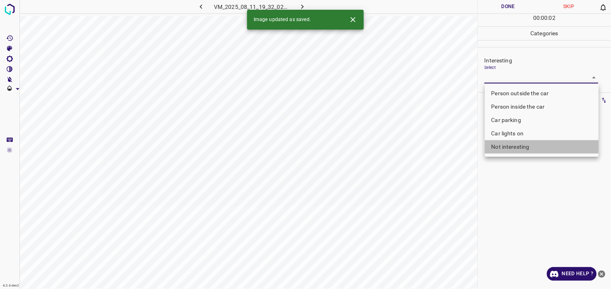
click at [515, 147] on li "Not interesting" at bounding box center [542, 146] width 114 height 13
type input "Not interesting"
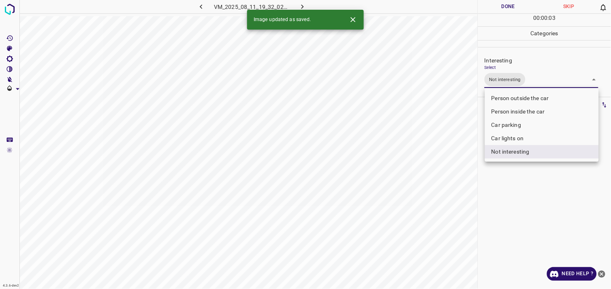
click at [526, 175] on div at bounding box center [305, 144] width 611 height 289
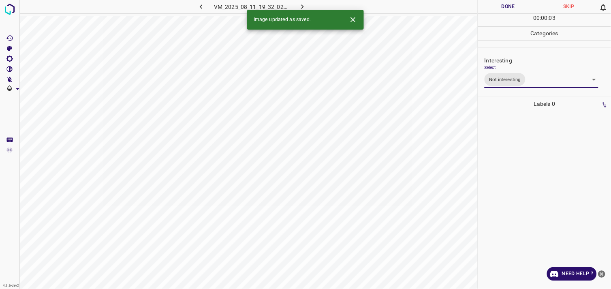
click at [521, 153] on div at bounding box center [544, 200] width 128 height 178
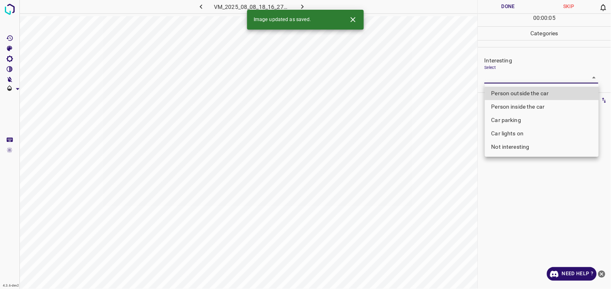
click at [500, 79] on body "4.3.6-dev2 VM_2025_08_08_18_16_27_922_03.gif Done Skip 0 00 : 00 : 05 Categorie…" at bounding box center [305, 144] width 611 height 289
click at [521, 91] on li "Person outside the car" at bounding box center [542, 93] width 114 height 13
type input "Person outside the car"
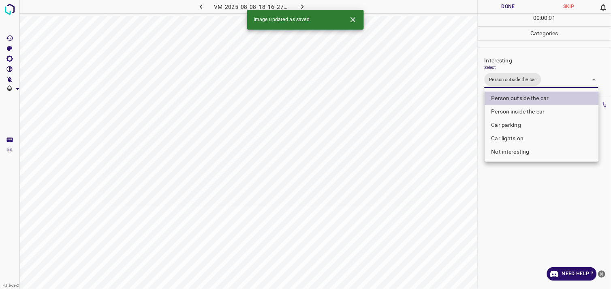
click at [540, 191] on div at bounding box center [305, 144] width 611 height 289
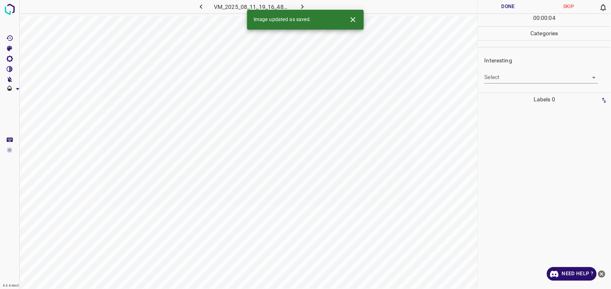
click at [512, 82] on body "4.3.6-dev2 VM_2025_08_11_19_16_48_592_03.gif Done Skip 0 00 : 00 : 04 Categorie…" at bounding box center [305, 144] width 611 height 289
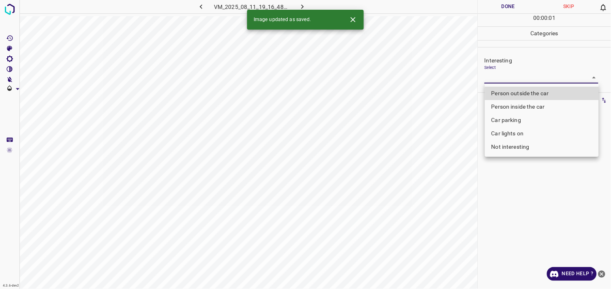
click at [516, 118] on li "Car parking" at bounding box center [542, 119] width 114 height 13
type input "Car parking"
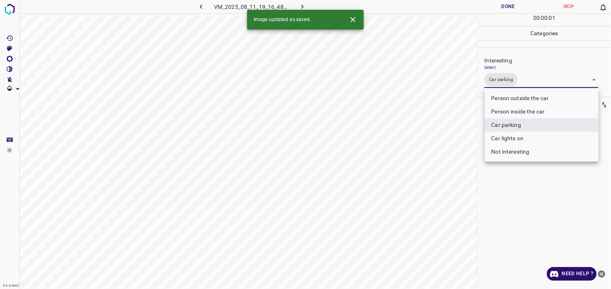
click at [525, 193] on div at bounding box center [305, 144] width 611 height 289
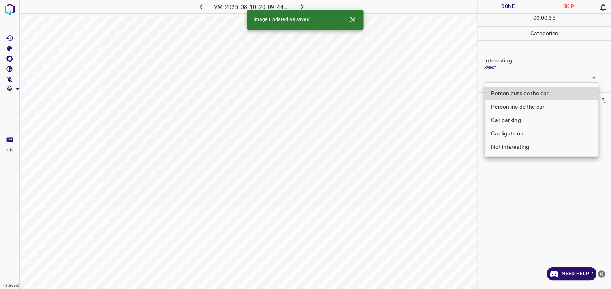
click at [518, 76] on body "4.3.6-dev2 VM_2025_08_10_20_09_44_497_01.gif Done Skip 0 00 : 00 : 35 Categorie…" at bounding box center [305, 144] width 611 height 289
click at [523, 96] on li "Person outside the car" at bounding box center [542, 93] width 114 height 13
type input "Person outside the car"
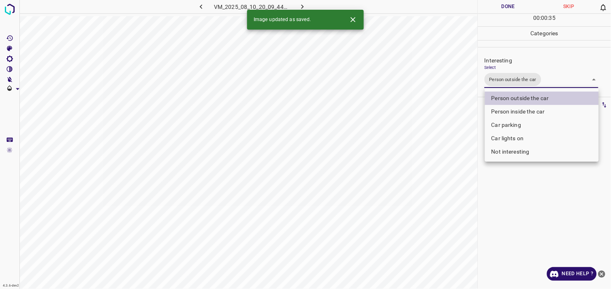
click at [534, 206] on div at bounding box center [305, 144] width 611 height 289
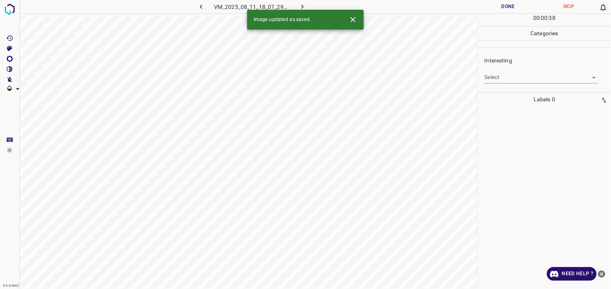
click at [499, 72] on body "4.3.6-dev2 VM_2025_08_11_18_07_29_786_06.gif Done Skip 0 00 : 00 : 38 Categorie…" at bounding box center [305, 144] width 611 height 289
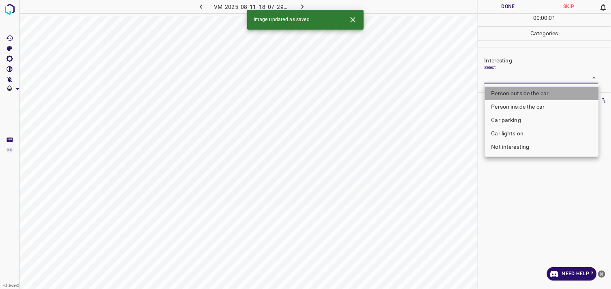
click at [518, 96] on li "Person outside the car" at bounding box center [542, 93] width 114 height 13
type input "Person outside the car"
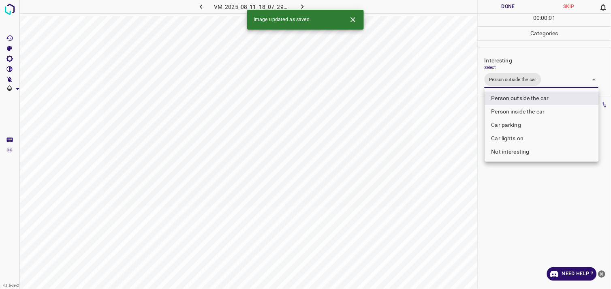
click at [542, 208] on div at bounding box center [305, 144] width 611 height 289
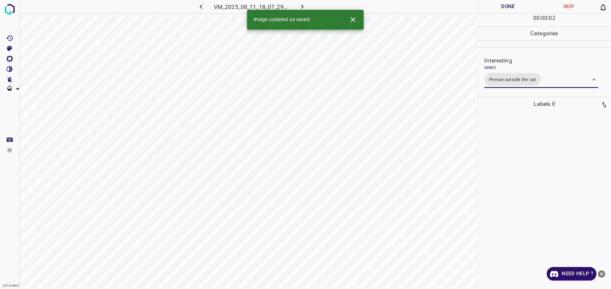
click at [536, 180] on div at bounding box center [544, 200] width 128 height 178
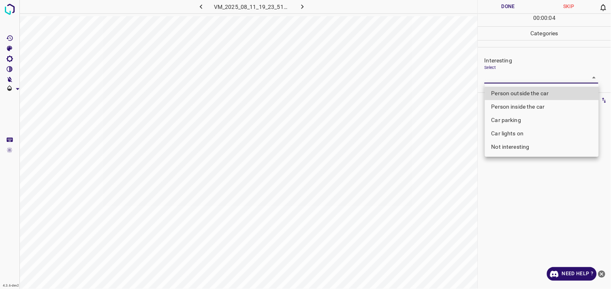
click at [507, 80] on body "4.3.6-dev2 VM_2025_08_11_19_23_51_544_02.gif Done Skip 0 00 : 00 : 04 Categorie…" at bounding box center [305, 144] width 611 height 289
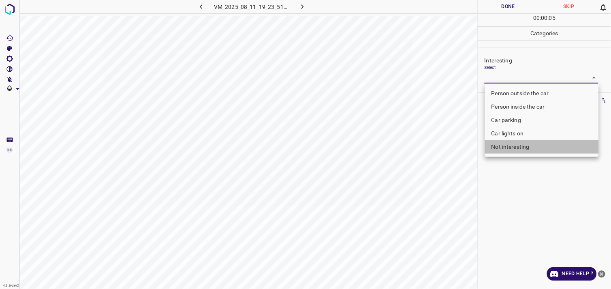
click at [537, 148] on li "Not interesting" at bounding box center [542, 146] width 114 height 13
type input "Not interesting"
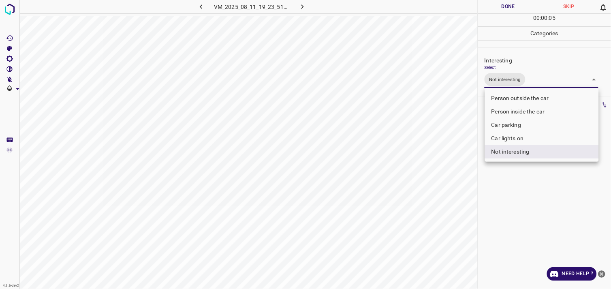
click at [539, 195] on div at bounding box center [305, 144] width 611 height 289
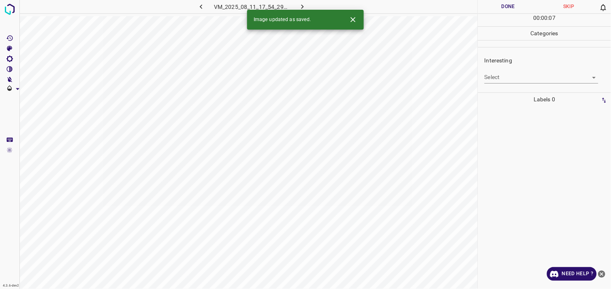
click at [513, 76] on body "4.3.6-dev2 VM_2025_08_11_17_54_29_956_02.gif Done Skip 0 00 : 00 : 07 Categorie…" at bounding box center [305, 144] width 611 height 289
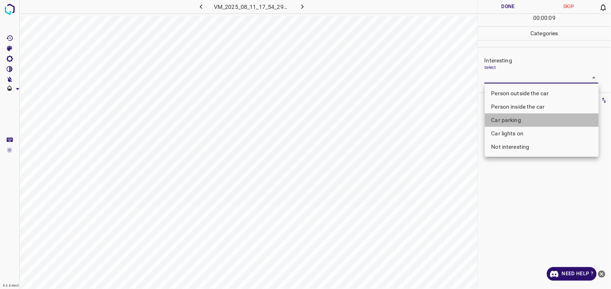
click at [526, 120] on li "Car parking" at bounding box center [542, 119] width 114 height 13
type input "Car parking"
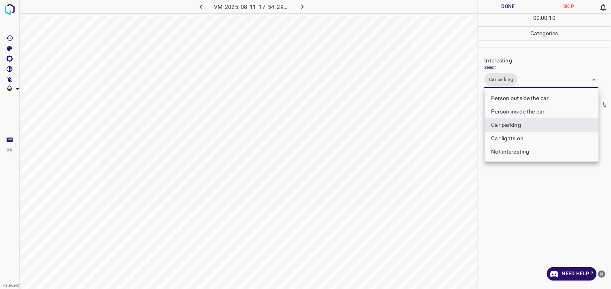
click at [532, 208] on div at bounding box center [305, 144] width 611 height 289
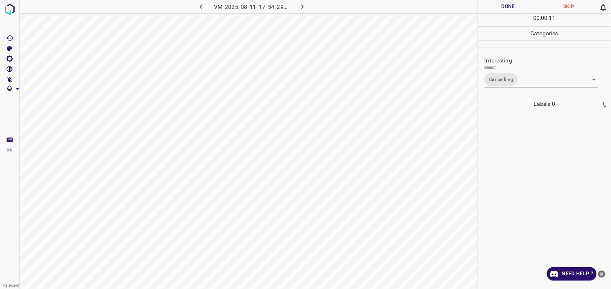
click at [530, 189] on div at bounding box center [544, 200] width 128 height 178
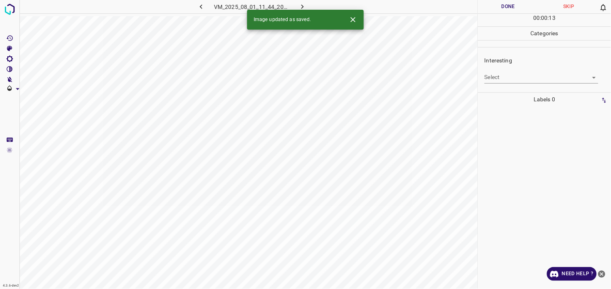
click at [509, 80] on body "4.3.6-dev2 VM_2025_08_01_11_44_20_306_07.gif Done Skip 0 00 : 00 : 13 Categorie…" at bounding box center [305, 144] width 611 height 289
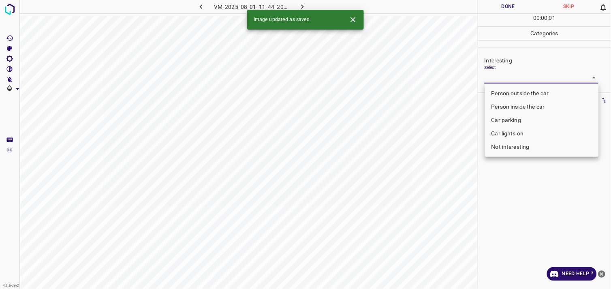
click at [523, 90] on li "Person outside the car" at bounding box center [542, 93] width 114 height 13
type input "Person outside the car"
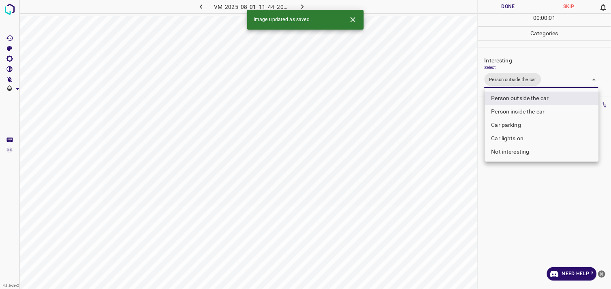
click at [541, 211] on div at bounding box center [305, 144] width 611 height 289
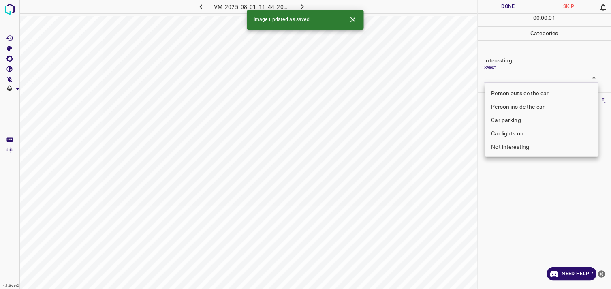
click at [499, 79] on body "4.3.6-dev2 VM_2025_08_01_11_44_20_306_02.gif Done Skip 0 00 : 00 : 01 Categorie…" at bounding box center [305, 144] width 611 height 289
click at [511, 91] on li "Person outside the car" at bounding box center [542, 93] width 114 height 13
type input "Person outside the car"
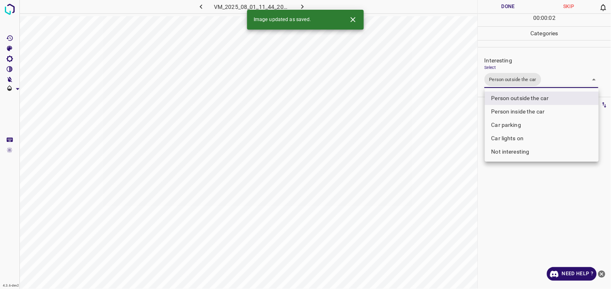
click at [528, 202] on div at bounding box center [305, 144] width 611 height 289
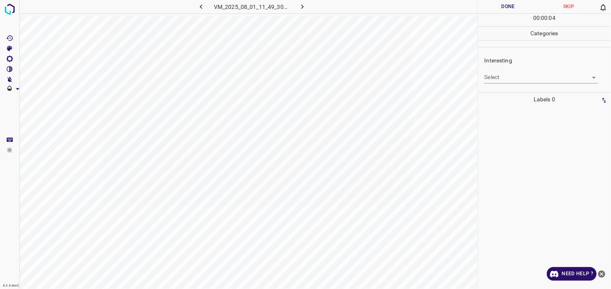
click at [511, 84] on div "Interesting Select ​" at bounding box center [544, 70] width 133 height 38
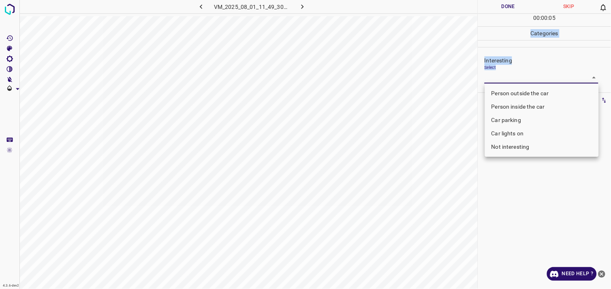
click at [513, 82] on body "4.3.6-dev2 VM_2025_08_01_11_49_30_770_01.gif Done Skip 0 00 : 00 : 05 Categorie…" at bounding box center [305, 144] width 611 height 289
click at [513, 82] on div at bounding box center [305, 144] width 611 height 289
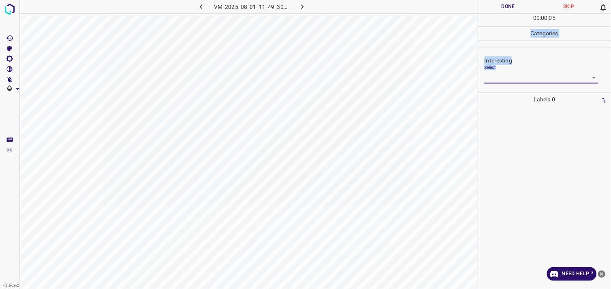
click at [503, 78] on body "4.3.6-dev2 VM_2025_08_01_11_49_30_770_01.gif Done Skip 0 00 : 00 : 05 Categorie…" at bounding box center [305, 144] width 611 height 289
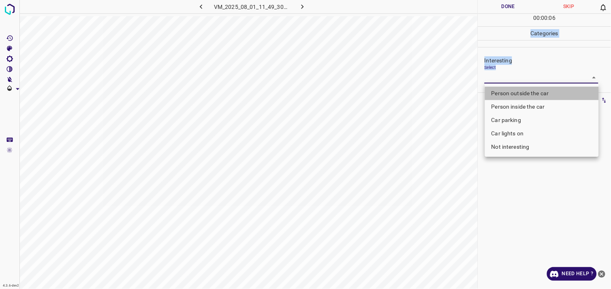
click at [512, 91] on li "Person outside the car" at bounding box center [542, 93] width 114 height 13
type input "Person outside the car"
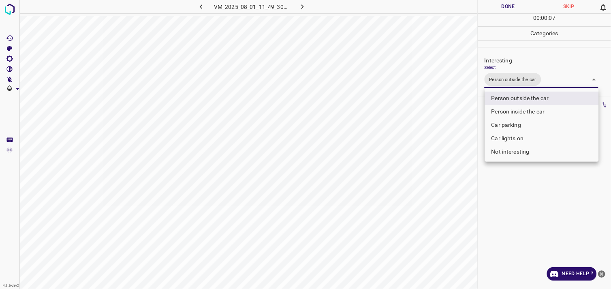
click at [522, 179] on div at bounding box center [305, 144] width 611 height 289
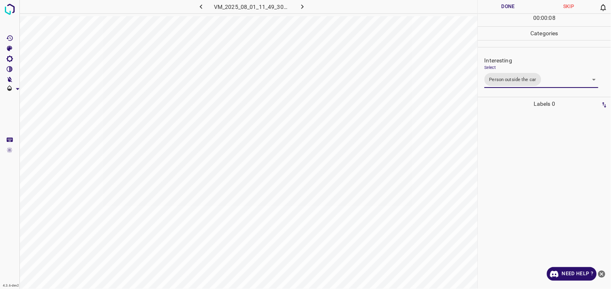
click at [532, 145] on div at bounding box center [544, 200] width 128 height 178
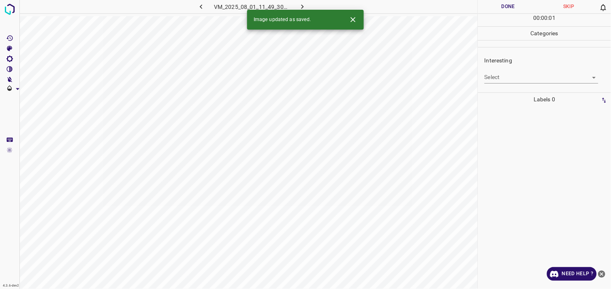
click at [512, 81] on body "4.3.6-dev2 VM_2025_08_01_11_49_30_770_04.gif Done Skip 0 00 : 00 : 01 Categorie…" at bounding box center [305, 144] width 611 height 289
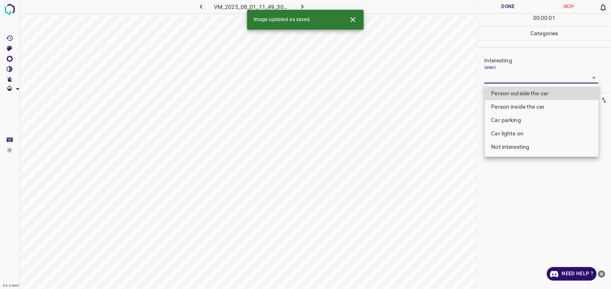
click at [516, 87] on li "Person outside the car" at bounding box center [542, 93] width 114 height 13
type input "Person outside the car"
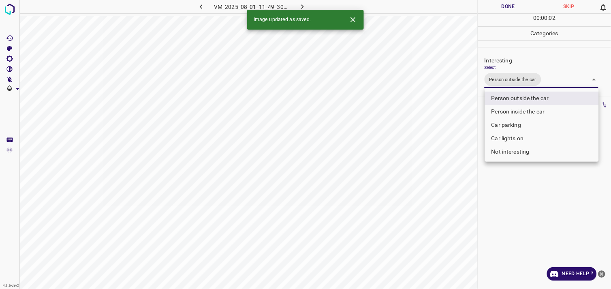
drag, startPoint x: 527, startPoint y: 214, endPoint x: 524, endPoint y: 208, distance: 6.7
click at [524, 210] on div at bounding box center [305, 144] width 611 height 289
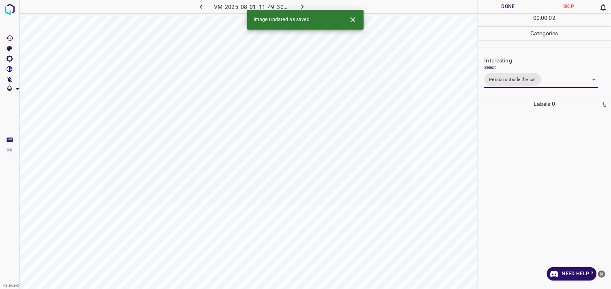
click at [526, 184] on div at bounding box center [544, 200] width 128 height 178
click at [514, 75] on body "4.3.6-dev2 VM_2025_08_01_11_53_49_145_06.gif Done Skip 0 00 : 00 : 01 Categorie…" at bounding box center [305, 144] width 611 height 289
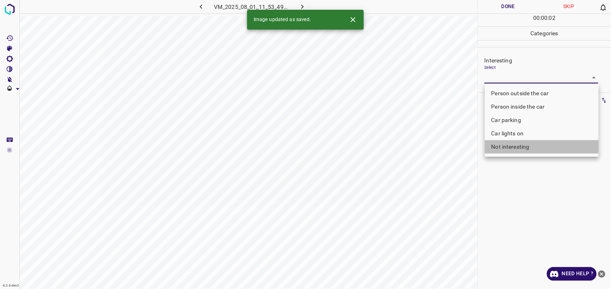
click at [525, 149] on li "Not interesting" at bounding box center [542, 146] width 114 height 13
type input "Not interesting"
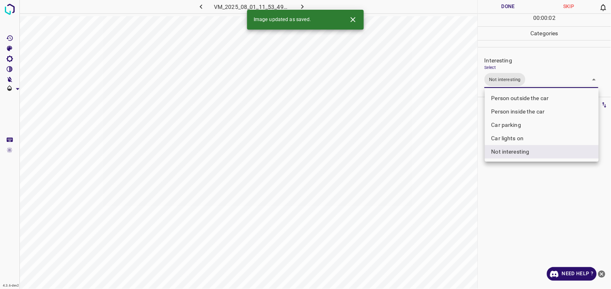
click at [525, 195] on div at bounding box center [305, 144] width 611 height 289
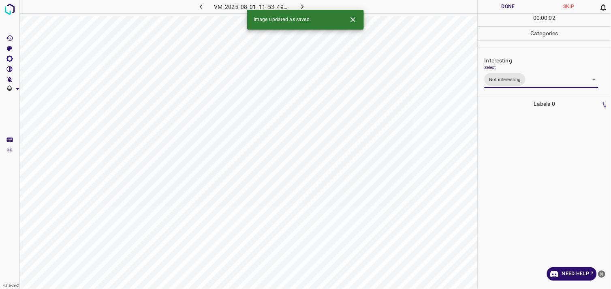
click at [522, 180] on div at bounding box center [544, 200] width 128 height 178
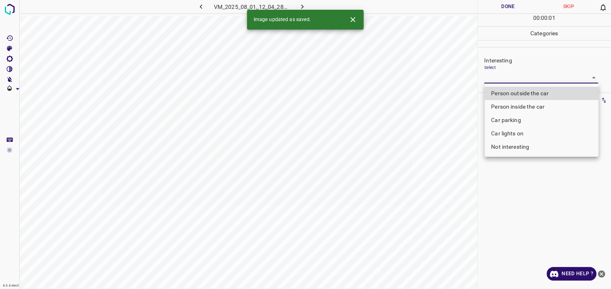
click at [518, 77] on body "4.3.6-dev2 VM_2025_08_01_12_04_28_425_02.gif Done Skip 0 00 : 00 : 01 Categorie…" at bounding box center [305, 144] width 611 height 289
click at [518, 77] on div at bounding box center [305, 144] width 611 height 289
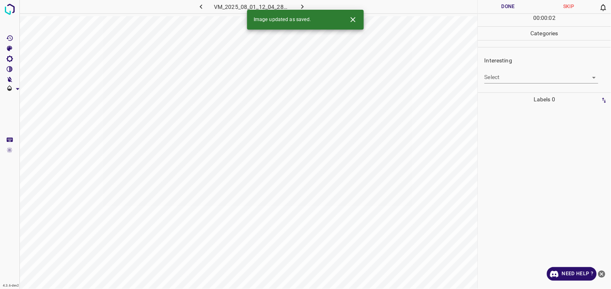
click at [518, 83] on div "Interesting Select ​" at bounding box center [544, 70] width 133 height 38
click at [521, 79] on body "4.3.6-dev2 VM_2025_08_01_12_04_28_425_02.gif Done Skip 0 00 : 00 : 03 Categorie…" at bounding box center [305, 144] width 611 height 289
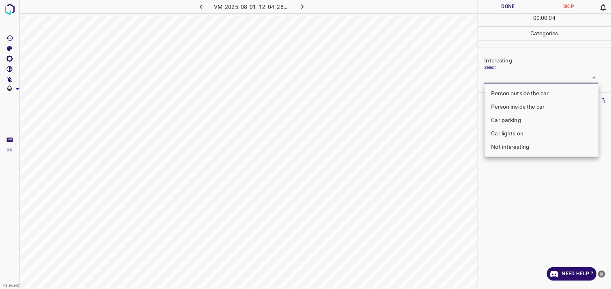
click at [513, 149] on li "Not interesting" at bounding box center [542, 146] width 114 height 13
type input "Not interesting"
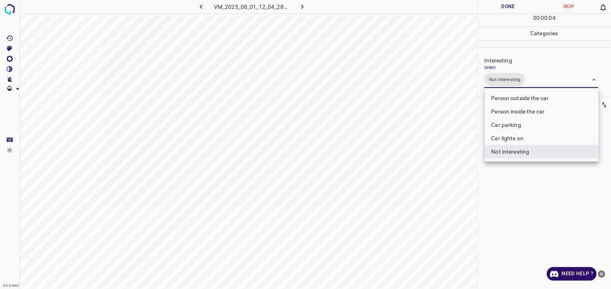
click at [511, 192] on div at bounding box center [305, 144] width 611 height 289
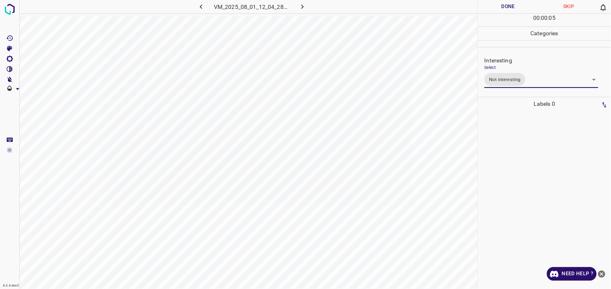
click at [516, 163] on div at bounding box center [544, 200] width 128 height 178
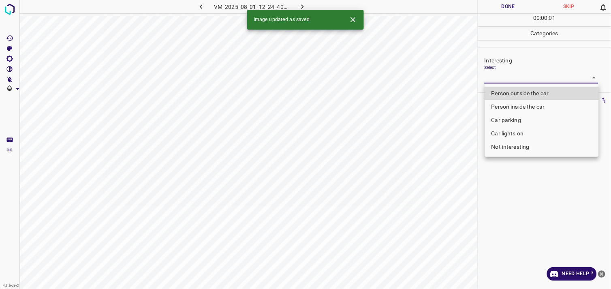
click at [533, 81] on body "4.3.6-dev2 VM_2025_08_01_12_24_40_183_01.gif Done Skip 0 00 : 00 : 01 Categorie…" at bounding box center [305, 144] width 611 height 289
click at [528, 147] on li "Not interesting" at bounding box center [542, 146] width 114 height 13
type input "Not interesting"
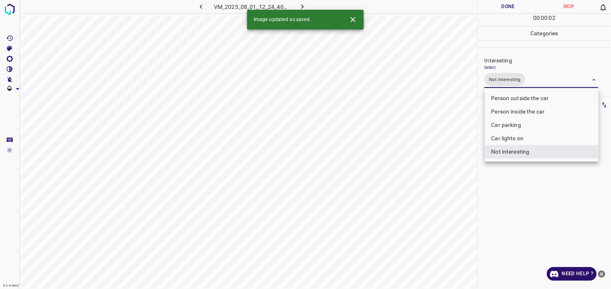
click at [528, 191] on div at bounding box center [305, 144] width 611 height 289
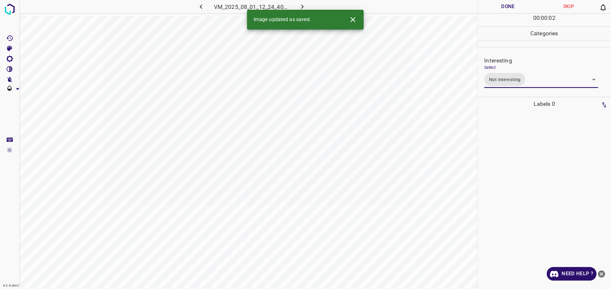
click at [519, 167] on div at bounding box center [544, 200] width 128 height 178
click at [503, 81] on body "4.3.6-dev2 VM_2025_08_01_11_27_41_366_05.gif Done Skip 0 00 : 00 : 04 Categorie…" at bounding box center [305, 144] width 611 height 289
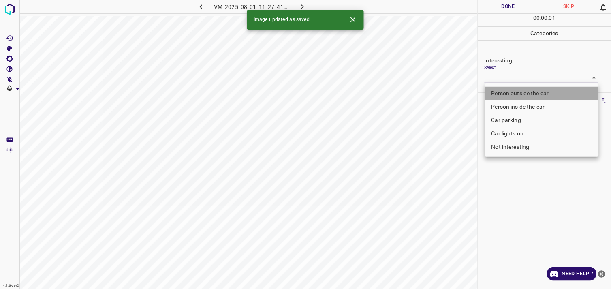
click at [517, 91] on li "Person outside the car" at bounding box center [542, 93] width 114 height 13
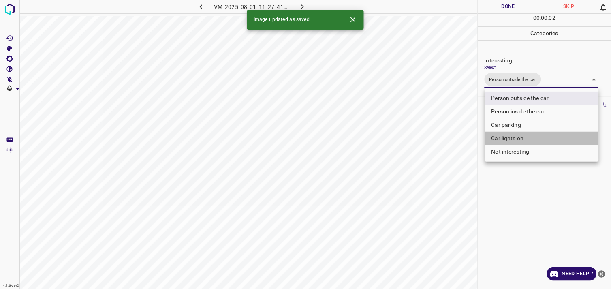
click at [517, 136] on li "Car lights on" at bounding box center [542, 138] width 114 height 13
type input "Person outside the car,Car lights on"
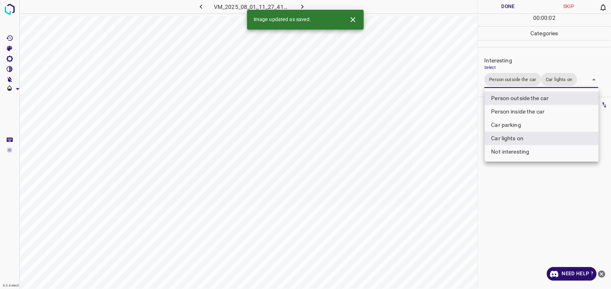
click at [529, 180] on div at bounding box center [305, 144] width 611 height 289
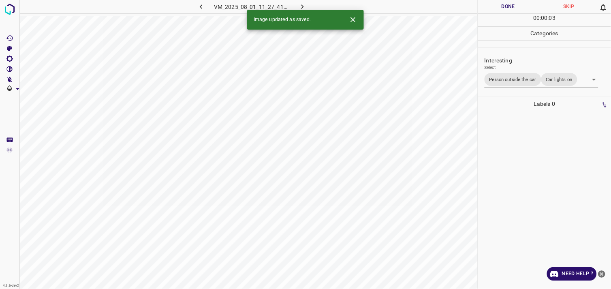
click at [529, 173] on div at bounding box center [544, 200] width 128 height 178
click at [516, 71] on div "Select ​" at bounding box center [541, 74] width 114 height 18
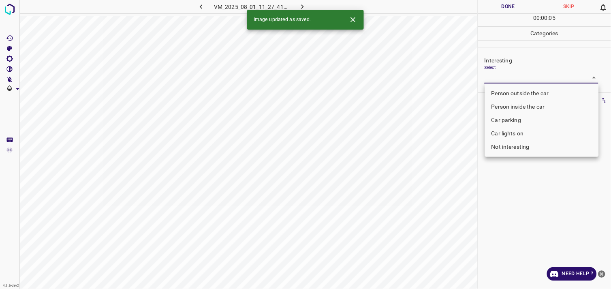
click at [517, 78] on body "4.3.6-dev2 VM_2025_08_01_11_27_41_366_07.gif Done Skip 0 00 : 00 : 05 Categorie…" at bounding box center [305, 144] width 611 height 289
click at [520, 90] on li "Person outside the car" at bounding box center [542, 93] width 114 height 13
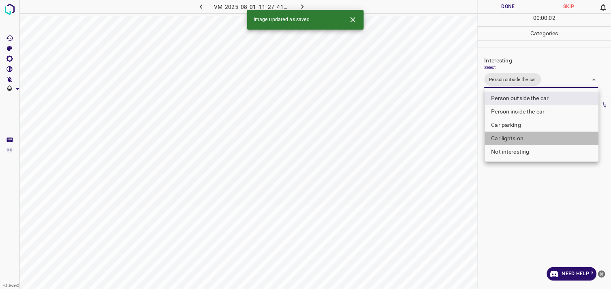
click at [523, 134] on li "Car lights on" at bounding box center [542, 138] width 114 height 13
type input "Person outside the car,Car lights on"
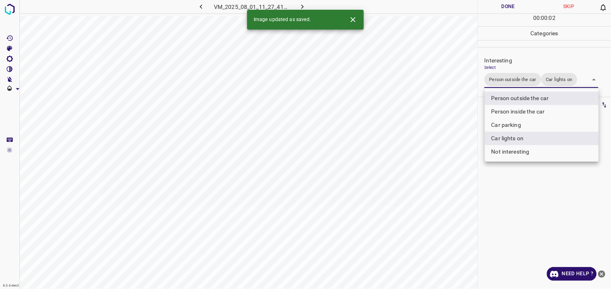
click at [532, 195] on div at bounding box center [305, 144] width 611 height 289
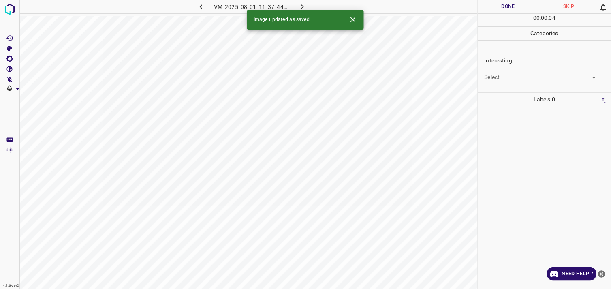
click at [521, 80] on body "4.3.6-dev2 VM_2025_08_01_11_37_44_483_06.gif Done Skip 0 00 : 00 : 04 Categorie…" at bounding box center [305, 144] width 611 height 289
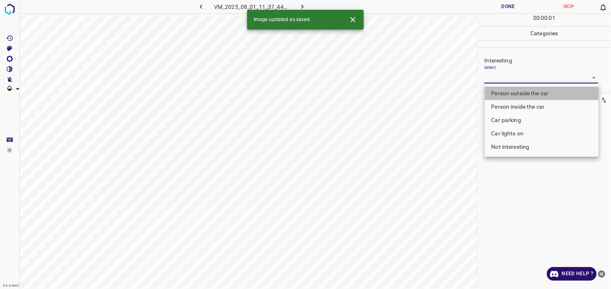
click at [527, 92] on li "Person outside the car" at bounding box center [542, 93] width 114 height 13
type input "Person outside the car"
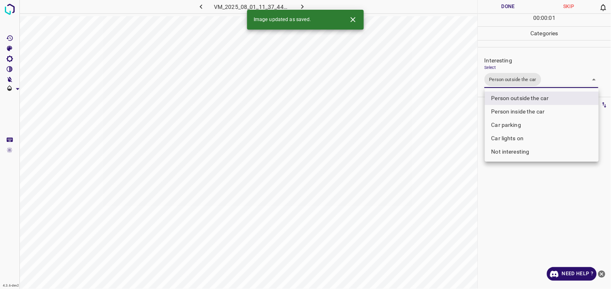
click at [527, 197] on div at bounding box center [305, 144] width 611 height 289
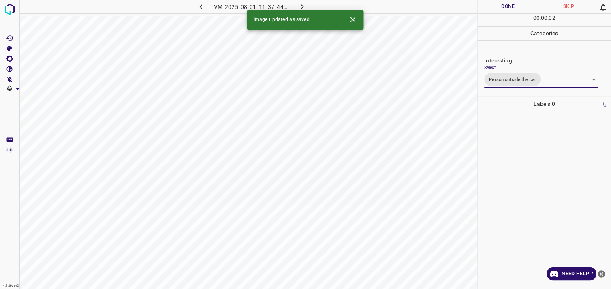
click at [520, 179] on div at bounding box center [544, 200] width 128 height 178
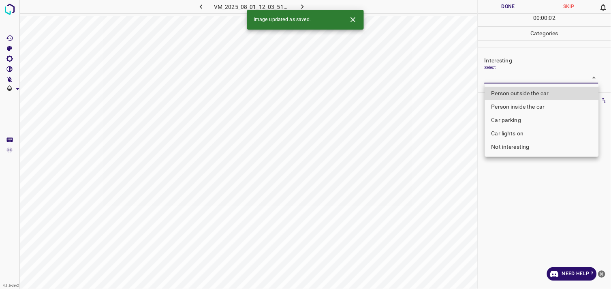
click at [529, 82] on body "4.3.6-dev2 VM_2025_08_01_12_03_51_923_04.gif Done Skip 0 00 : 00 : 02 Categorie…" at bounding box center [305, 144] width 611 height 289
click at [529, 82] on div at bounding box center [305, 144] width 611 height 289
click at [535, 81] on body "4.3.6-dev2 VM_2025_08_01_12_03_51_923_04.gif Done Skip 0 00 : 00 : 02 Categorie…" at bounding box center [305, 144] width 611 height 289
click at [535, 81] on div at bounding box center [305, 144] width 611 height 289
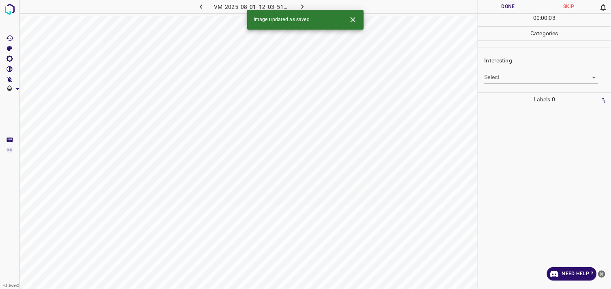
click at [538, 84] on div "Interesting Select ​" at bounding box center [544, 70] width 133 height 38
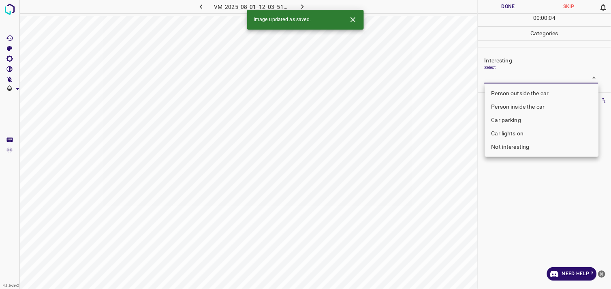
click at [542, 83] on body "4.3.6-dev2 VM_2025_08_01_12_03_51_923_04.gif Done Skip 0 00 : 00 : 04 Categorie…" at bounding box center [305, 144] width 611 height 289
click at [542, 83] on div at bounding box center [305, 144] width 611 height 289
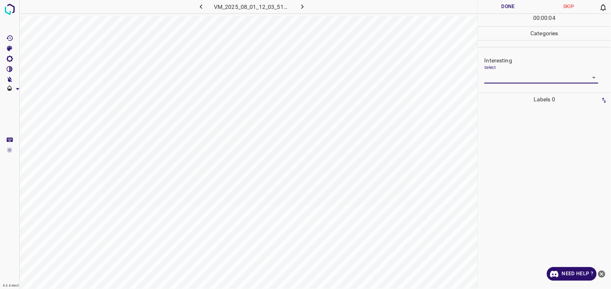
click at [537, 77] on body "4.3.6-dev2 VM_2025_08_01_12_03_51_923_04.gif Done Skip 0 00 : 00 : 04 Categorie…" at bounding box center [305, 144] width 611 height 289
click at [537, 77] on body "4.3.6-dev2 VM_2025_08_01_12_03_51_923_04.gif Done Skip 0 00 : 00 : 05 Categorie…" at bounding box center [305, 144] width 611 height 289
click at [538, 77] on body "4.3.6-dev2 VM_2025_08_01_12_03_51_923_04.gif Done Skip 0 00 : 00 : 05 Categorie…" at bounding box center [305, 144] width 611 height 289
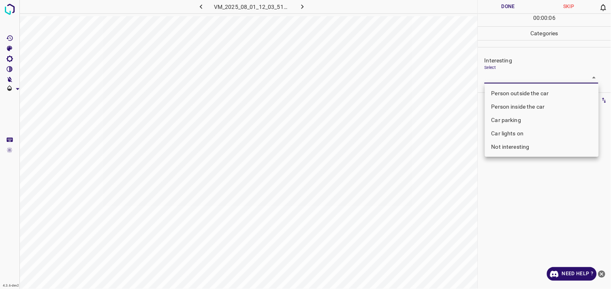
click at [535, 89] on li "Person outside the car" at bounding box center [542, 93] width 114 height 13
type input "Person outside the car"
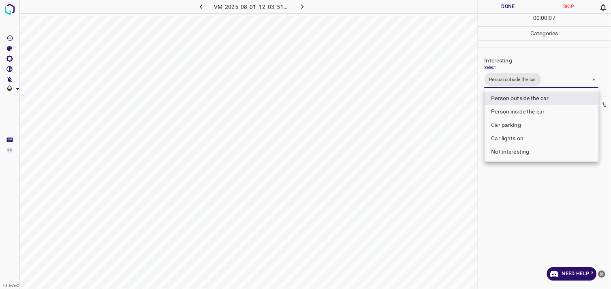
click at [518, 189] on div at bounding box center [305, 144] width 611 height 289
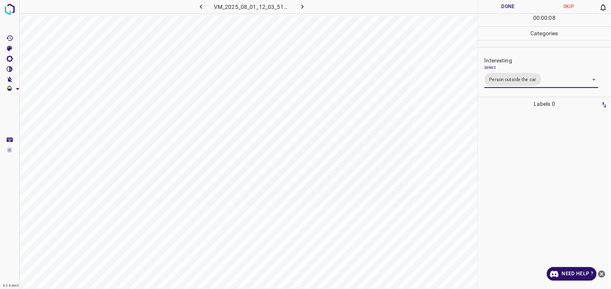
click at [522, 170] on div at bounding box center [544, 200] width 128 height 178
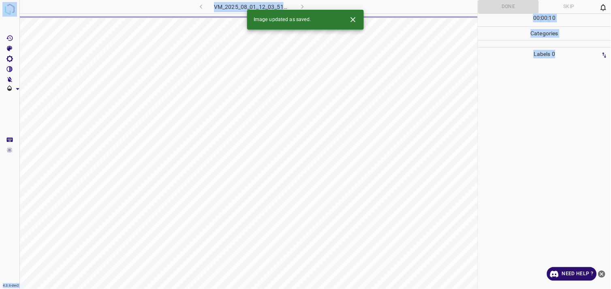
click at [508, 132] on div at bounding box center [544, 175] width 128 height 228
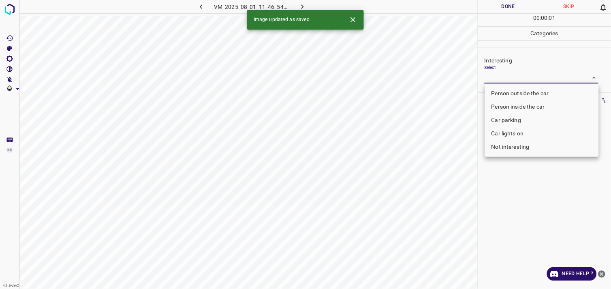
click at [519, 75] on body "4.3.6-dev2 VM_2025_08_01_11_46_54_256_05.gif Done Skip 0 00 : 00 : 01 Categorie…" at bounding box center [305, 144] width 611 height 289
click at [525, 90] on li "Person outside the car" at bounding box center [542, 93] width 114 height 13
type input "Person outside the car"
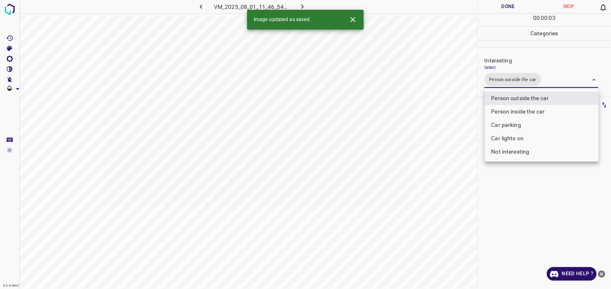
click at [536, 194] on div at bounding box center [305, 144] width 611 height 289
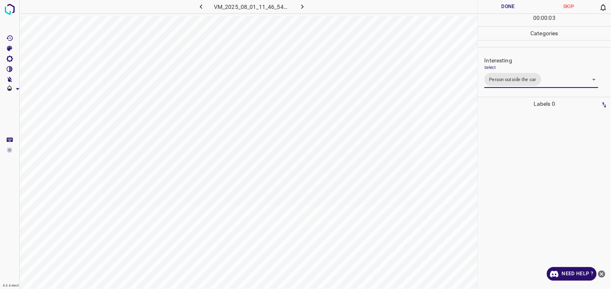
click at [533, 175] on div at bounding box center [544, 200] width 128 height 178
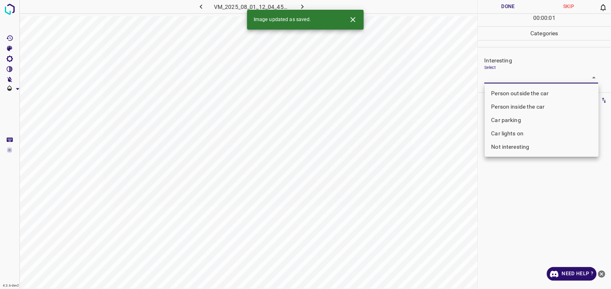
click at [505, 77] on body "4.3.6-dev2 VM_2025_08_01_12_04_45_084_04.gif Done Skip 0 00 : 00 : 01 Categorie…" at bounding box center [305, 144] width 611 height 289
click at [511, 117] on li "Car parking" at bounding box center [542, 119] width 114 height 13
type input "Car parking"
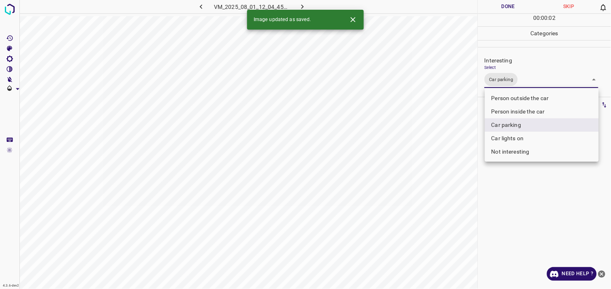
click at [522, 205] on div at bounding box center [305, 144] width 611 height 289
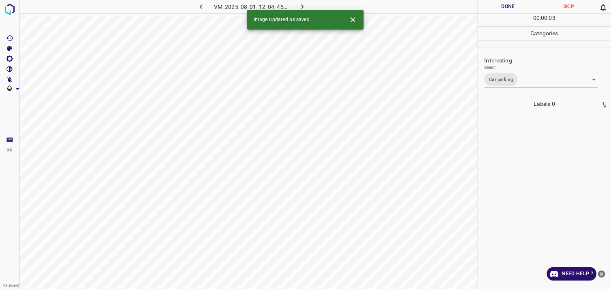
click at [525, 197] on div at bounding box center [544, 200] width 128 height 178
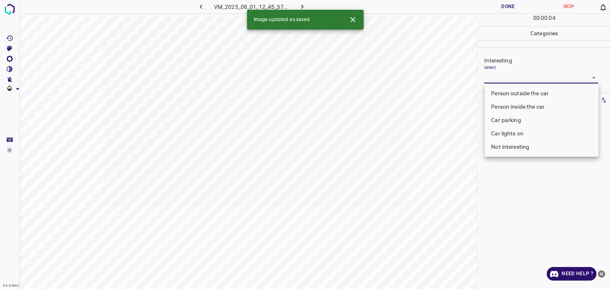
click at [524, 83] on body "4.3.6-dev2 VM_2025_08_01_12_45_37_380_00.gif Done Skip 0 00 : 00 : 04 Categorie…" at bounding box center [305, 144] width 611 height 289
click at [520, 147] on li "Not interesting" at bounding box center [542, 146] width 114 height 13
type input "Not interesting"
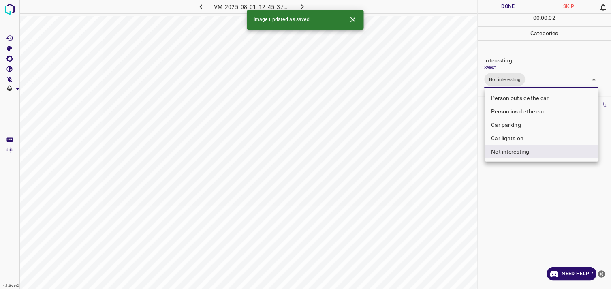
click at [525, 199] on div at bounding box center [305, 144] width 611 height 289
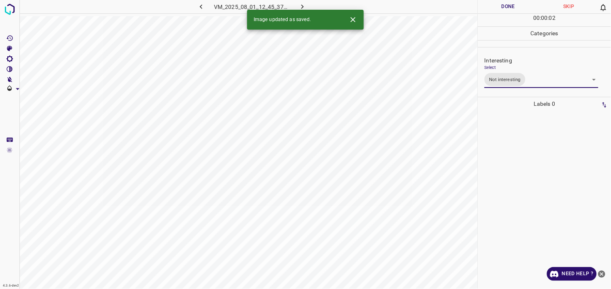
click at [527, 184] on div at bounding box center [544, 200] width 128 height 178
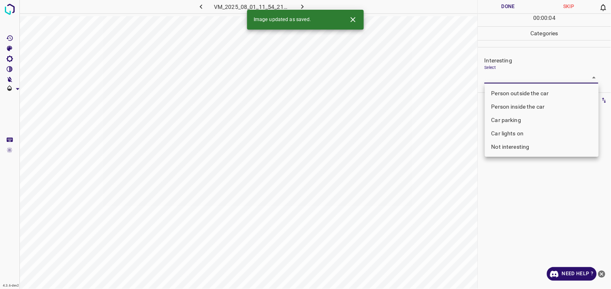
click at [511, 80] on body "4.3.6-dev2 VM_2025_08_01_11_54_21_363_00.gif Done Skip 0 00 : 00 : 04 Categorie…" at bounding box center [305, 144] width 611 height 289
click at [528, 90] on li "Person outside the car" at bounding box center [542, 93] width 114 height 13
click at [528, 90] on ul "Person outside the car Person inside the car Car parking Car lights on Not inte…" at bounding box center [542, 119] width 114 height 73
type input "Person outside the car"
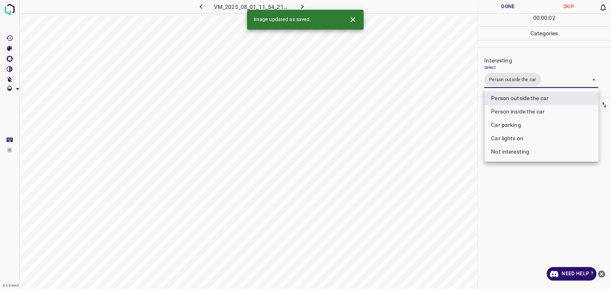
click at [515, 187] on div at bounding box center [305, 144] width 611 height 289
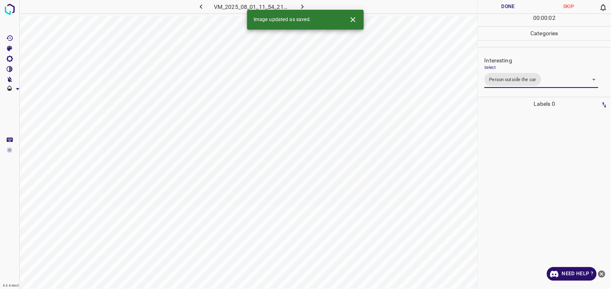
click at [523, 166] on div at bounding box center [544, 200] width 128 height 178
click at [509, 80] on body "4.3.6-dev2 VM_2025_08_01_12_04_28_425_01.gif Done Skip 0 00 : 00 : 04 Categorie…" at bounding box center [305, 144] width 611 height 289
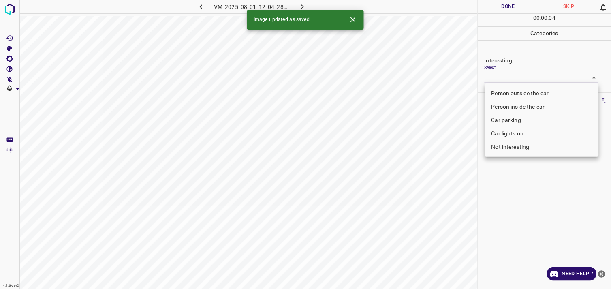
click at [520, 90] on li "Person outside the car" at bounding box center [542, 93] width 114 height 13
type input "Person outside the car"
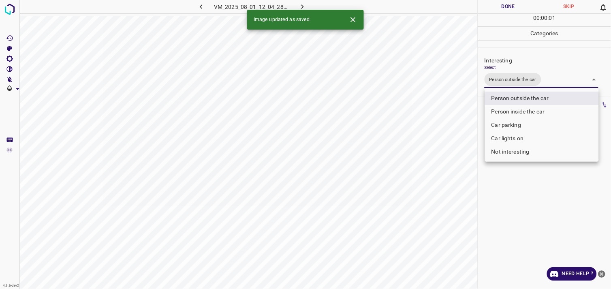
click at [533, 227] on div at bounding box center [305, 144] width 611 height 289
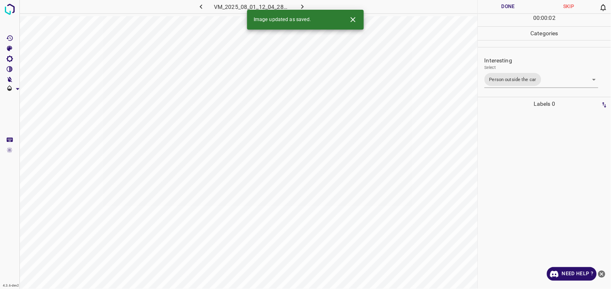
click at [532, 198] on div at bounding box center [544, 200] width 128 height 178
click at [495, 78] on body "4.3.6-dev2 VM_2025_08_01_12_04_45_084_05.gif Done Skip 0 00 : 00 : 01 Categorie…" at bounding box center [305, 144] width 611 height 289
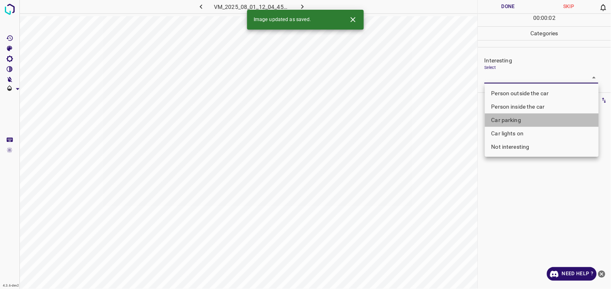
click at [502, 118] on li "Car parking" at bounding box center [542, 119] width 114 height 13
type input "Car parking"
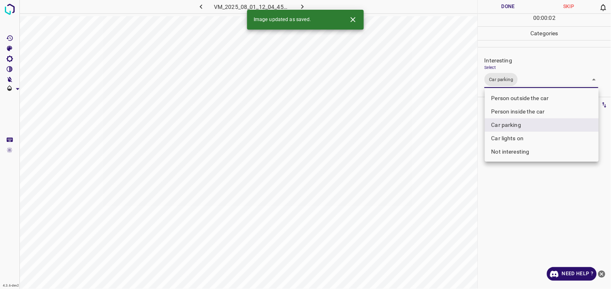
click at [518, 190] on div at bounding box center [305, 144] width 611 height 289
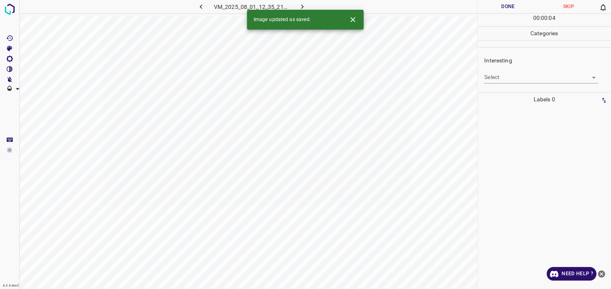
click at [521, 78] on body "4.3.6-dev2 VM_2025_08_01_12_35_21_279_02.gif Done Skip 0 00 : 00 : 04 Categorie…" at bounding box center [305, 144] width 611 height 289
click at [531, 81] on body "4.3.6-dev2 VM_2025_08_01_12_35_21_279_02.gif Done Skip 0 00 : 00 : 01 Categorie…" at bounding box center [305, 144] width 611 height 289
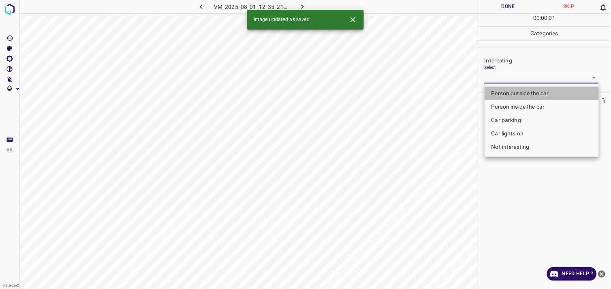
click at [535, 90] on li "Person outside the car" at bounding box center [542, 93] width 114 height 13
type input "Person outside the car"
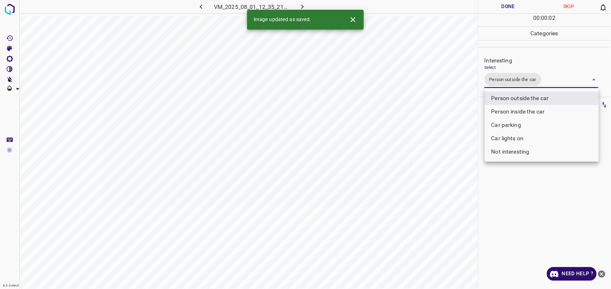
drag, startPoint x: 532, startPoint y: 211, endPoint x: 539, endPoint y: 205, distance: 9.2
click at [533, 211] on div at bounding box center [305, 144] width 611 height 289
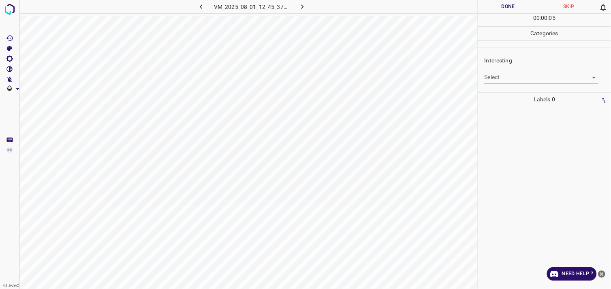
click at [535, 82] on body "4.3.6-dev2 VM_2025_08_01_12_45_37_380_03.gif Done Skip 0 00 : 00 : 05 Categorie…" at bounding box center [305, 144] width 611 height 289
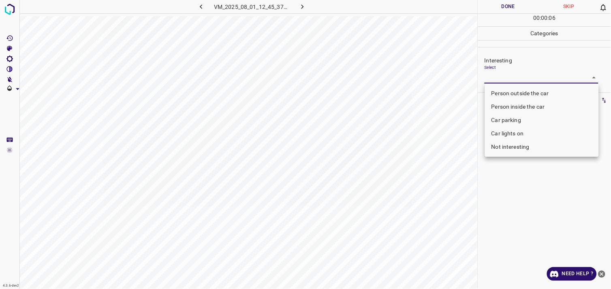
click at [525, 119] on li "Car parking" at bounding box center [542, 119] width 114 height 13
type input "Car parking"
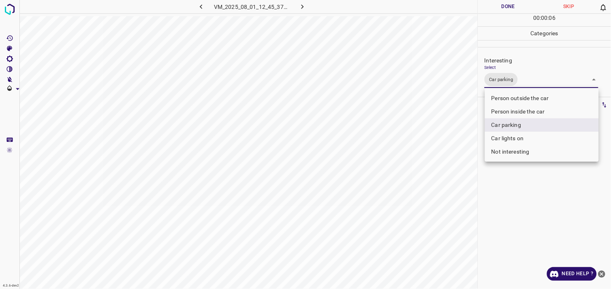
click at [532, 197] on div at bounding box center [305, 144] width 611 height 289
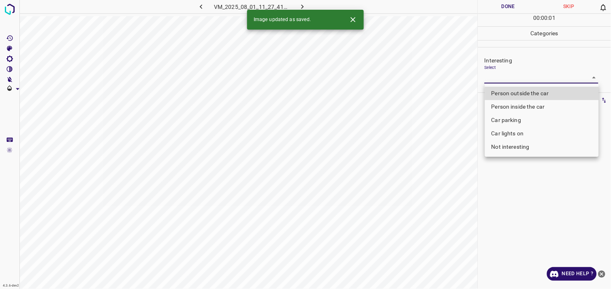
click at [524, 76] on body "4.3.6-dev2 VM_2025_08_01_11_27_41_366_09.gif Done Skip 0 00 : 00 : 01 Categorie…" at bounding box center [305, 144] width 611 height 289
click at [524, 76] on div at bounding box center [305, 144] width 611 height 289
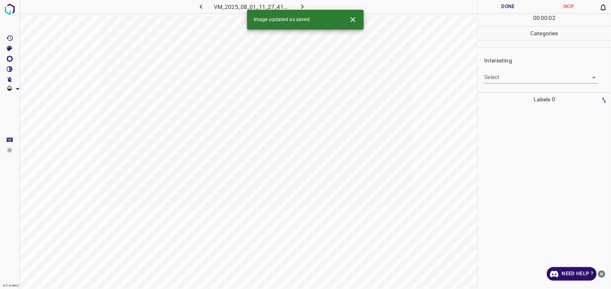
click at [531, 85] on div "Interesting Select ​" at bounding box center [544, 70] width 133 height 38
click at [535, 81] on body "4.3.6-dev2 VM_2025_08_01_11_27_41_366_09.gif Done Skip 0 00 : 00 : 02 Categorie…" at bounding box center [305, 144] width 611 height 289
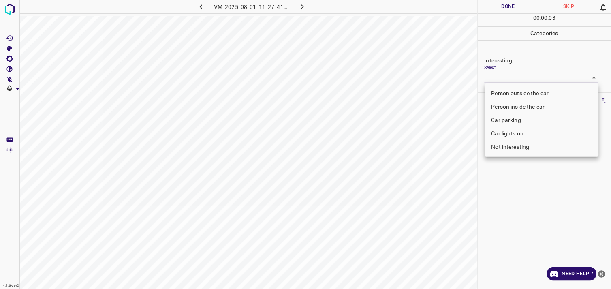
click at [529, 133] on li "Car lights on" at bounding box center [542, 133] width 114 height 13
type input "Car lights on"
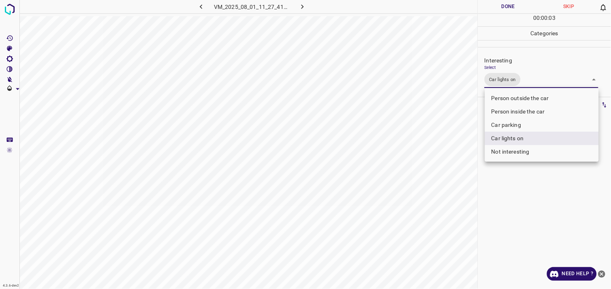
click at [531, 177] on div at bounding box center [305, 144] width 611 height 289
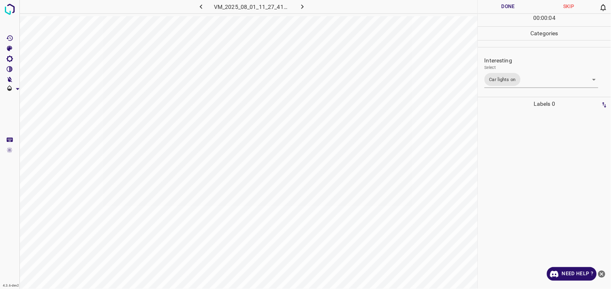
click at [531, 162] on div at bounding box center [544, 200] width 128 height 178
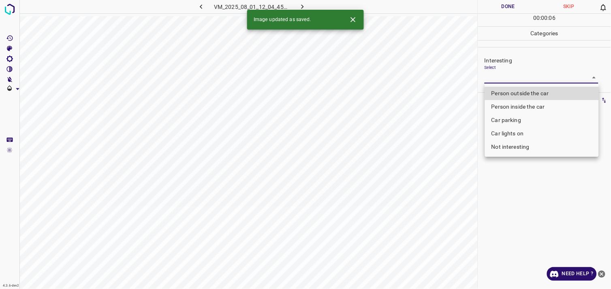
click at [516, 77] on body "4.3.6-dev2 VM_2025_08_01_12_04_45_084_08.gif Done Skip 0 00 : 00 : 06 Categorie…" at bounding box center [305, 144] width 611 height 289
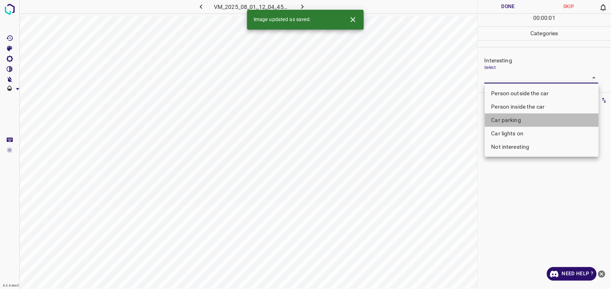
click at [516, 120] on li "Car parking" at bounding box center [542, 119] width 114 height 13
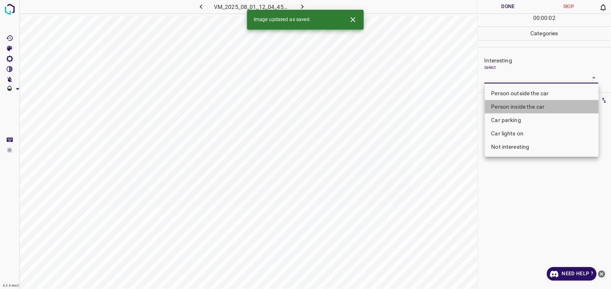
click at [523, 108] on li "Person inside the car" at bounding box center [542, 106] width 114 height 13
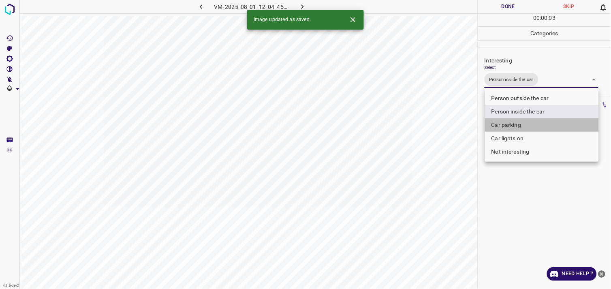
click at [521, 127] on li "Car parking" at bounding box center [542, 124] width 114 height 13
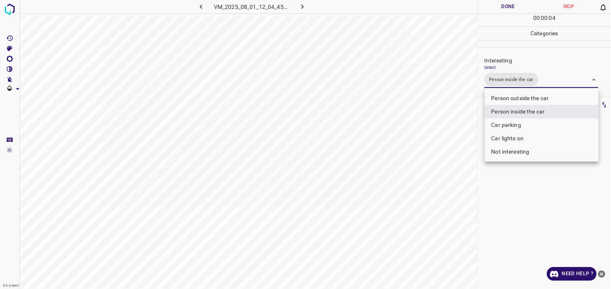
click at [516, 123] on li "Car parking" at bounding box center [542, 124] width 114 height 13
type input "Person inside the car,Car parking"
click at [531, 201] on div at bounding box center [305, 144] width 611 height 289
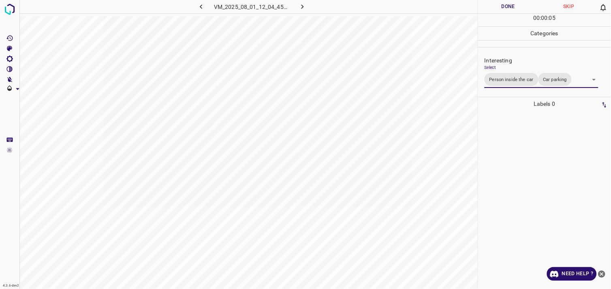
click at [538, 158] on div at bounding box center [544, 200] width 128 height 178
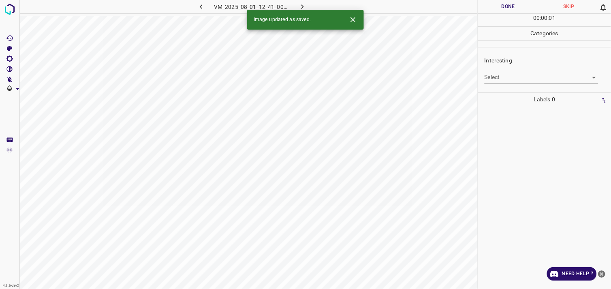
click at [517, 77] on body "4.3.6-dev2 VM_2025_08_01_12_41_00_375_02.gif Done Skip 0 00 : 00 : 01 Categorie…" at bounding box center [305, 144] width 611 height 289
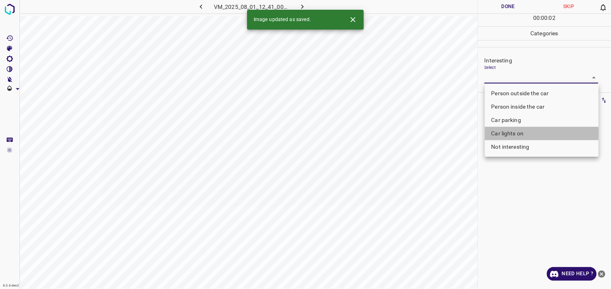
click at [517, 128] on li "Car lights on" at bounding box center [542, 133] width 114 height 13
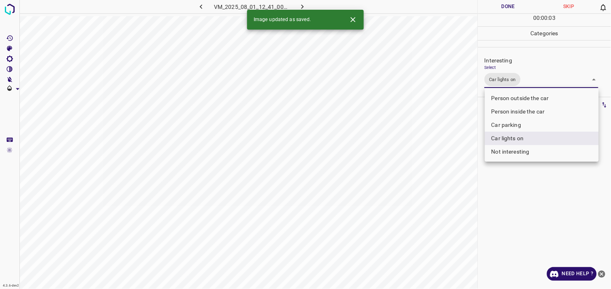
click at [532, 110] on li "Person inside the car" at bounding box center [542, 111] width 114 height 13
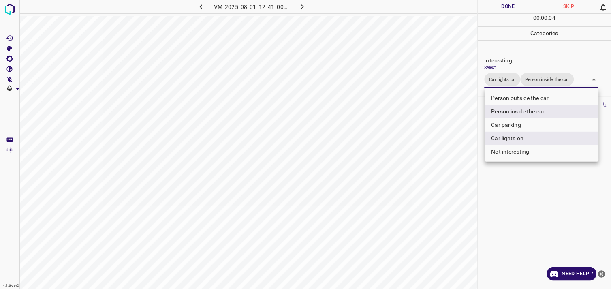
click at [529, 202] on div at bounding box center [305, 144] width 611 height 289
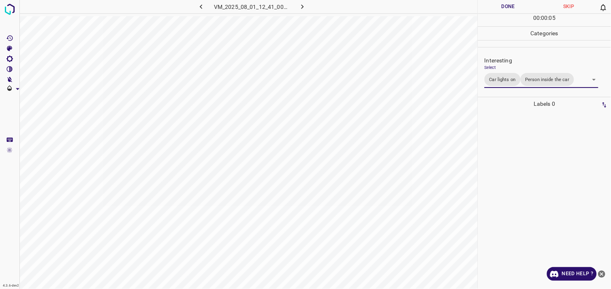
click at [524, 83] on body "4.3.6-dev2 VM_2025_08_01_12_41_00_375_02.gif Done Skip 0 00 : 00 : 05 Categorie…" at bounding box center [305, 144] width 611 height 289
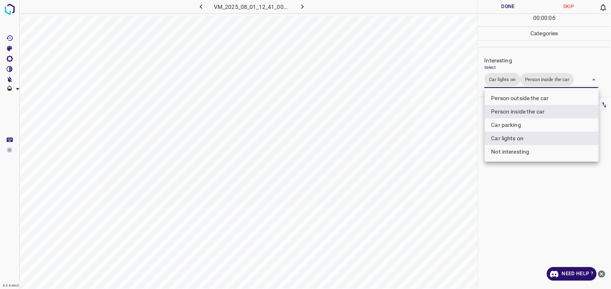
click at [541, 77] on body "4.3.6-dev2 VM_2025_08_01_12_41_00_375_02.gif Done Skip 0 00 : 00 : 06 Categorie…" at bounding box center [305, 144] width 611 height 289
click at [541, 77] on div at bounding box center [305, 144] width 611 height 289
click at [543, 83] on body "4.3.6-dev2 VM_2025_08_01_12_41_00_375_02.gif Done Skip 0 00 : 00 : 07 Categorie…" at bounding box center [305, 144] width 611 height 289
click at [533, 110] on li "Person inside the car" at bounding box center [542, 111] width 114 height 13
type input "Car lights on"
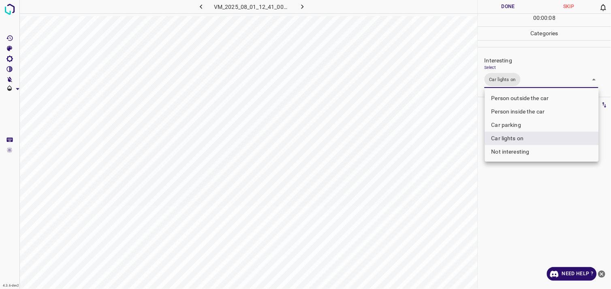
click at [541, 210] on div at bounding box center [305, 144] width 611 height 289
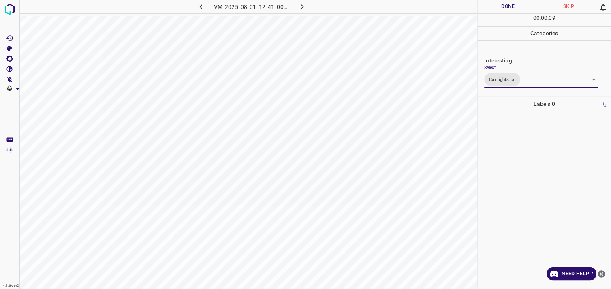
click at [543, 171] on div at bounding box center [544, 200] width 128 height 178
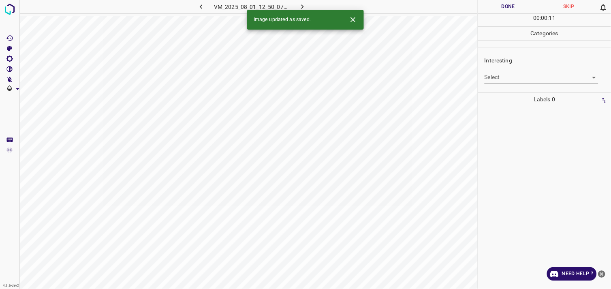
click at [493, 75] on body "4.3.6-dev2 VM_2025_08_01_12_50_07_364_10.gif Done Skip 0 00 : 00 : 11 Categorie…" at bounding box center [305, 144] width 611 height 289
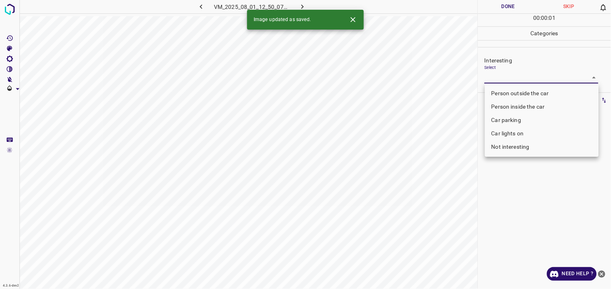
click at [511, 132] on li "Car lights on" at bounding box center [542, 133] width 114 height 13
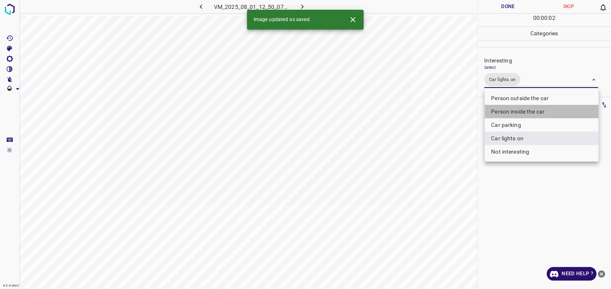
click at [517, 111] on li "Person inside the car" at bounding box center [542, 111] width 114 height 13
type input "Car lights on,Person inside the car"
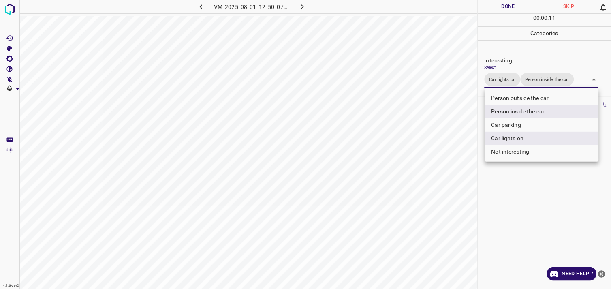
click at [515, 176] on div at bounding box center [305, 144] width 611 height 289
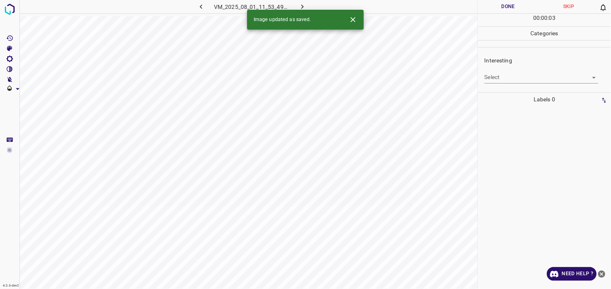
click at [530, 78] on body "4.3.6-dev2 VM_2025_08_01_11_53_49_145_03.gif Done Skip 0 00 : 00 : 03 Categorie…" at bounding box center [305, 144] width 611 height 289
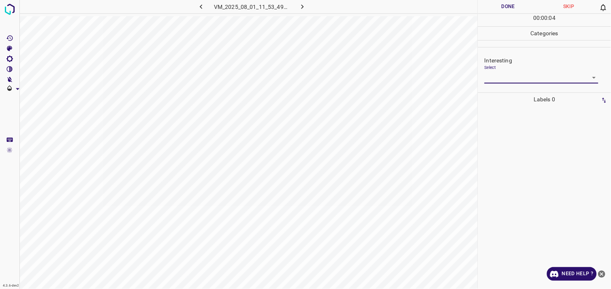
click at [532, 80] on body "4.3.6-dev2 VM_2025_08_01_11_53_49_145_03.gif Done Skip 0 00 : 00 : 04 Categorie…" at bounding box center [305, 144] width 611 height 289
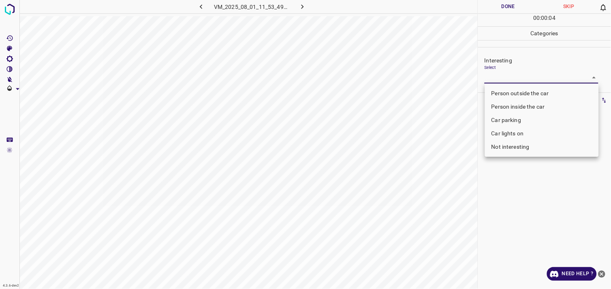
click at [533, 90] on li "Person outside the car" at bounding box center [542, 93] width 114 height 13
type input "Person outside the car"
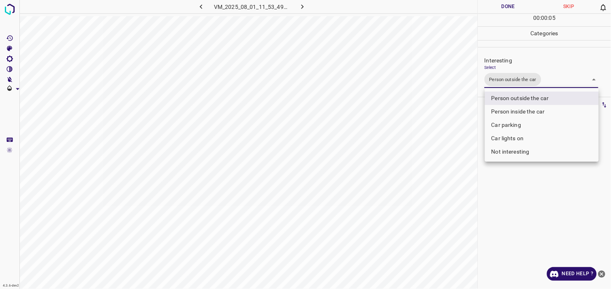
click at [536, 198] on div at bounding box center [305, 144] width 611 height 289
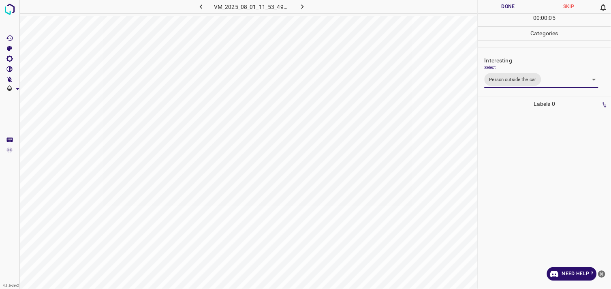
click at [532, 170] on div at bounding box center [544, 200] width 128 height 178
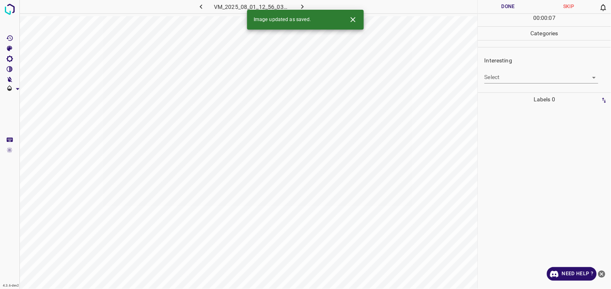
click at [531, 80] on body "4.3.6-dev2 VM_2025_08_01_12_56_03_101_00.gif Done Skip 0 00 : 00 : 07 Categorie…" at bounding box center [305, 144] width 611 height 289
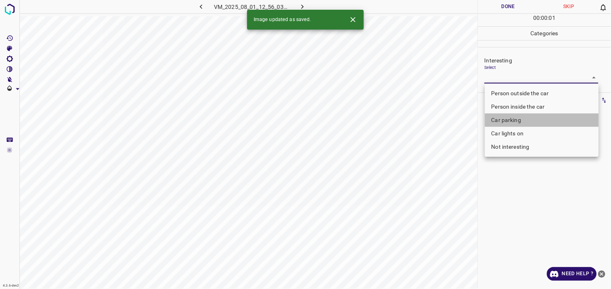
click at [517, 118] on li "Car parking" at bounding box center [542, 119] width 114 height 13
type input "Car parking"
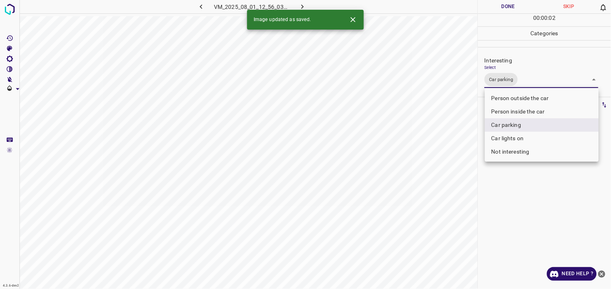
click at [522, 208] on div at bounding box center [305, 144] width 611 height 289
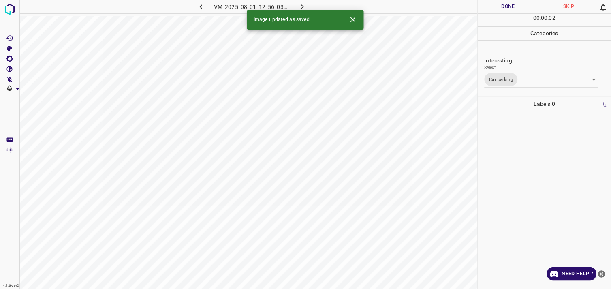
click at [523, 187] on div at bounding box center [544, 200] width 128 height 178
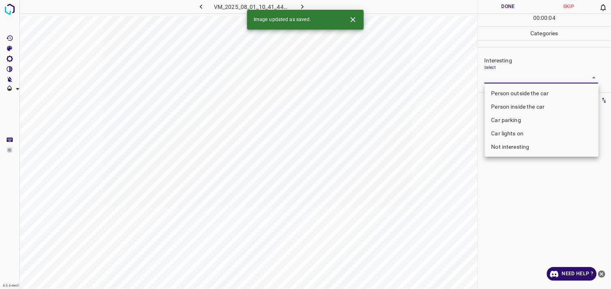
click at [499, 82] on body "4.3.6-dev2 VM_2025_08_01_10_41_44_168_01.gif Done Skip 0 00 : 00 : 04 Categorie…" at bounding box center [305, 144] width 611 height 289
click at [499, 82] on div at bounding box center [305, 144] width 611 height 289
click at [513, 79] on body "4.3.6-dev2 VM_2025_08_01_10_41_44_168_01.gif Done Skip 0 00 : 00 : 01 Categorie…" at bounding box center [305, 144] width 611 height 289
click at [513, 79] on div at bounding box center [305, 144] width 611 height 289
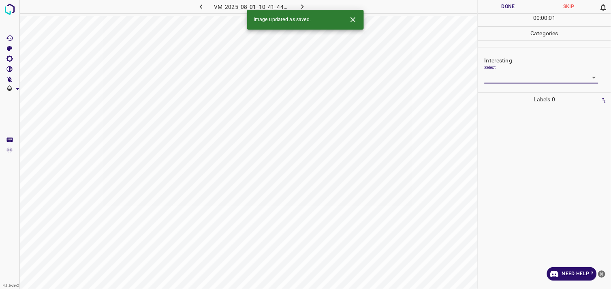
click at [518, 79] on body "4.3.6-dev2 VM_2025_08_01_10_41_44_168_01.gif Done Skip 0 00 : 00 : 01 Categorie…" at bounding box center [305, 144] width 611 height 289
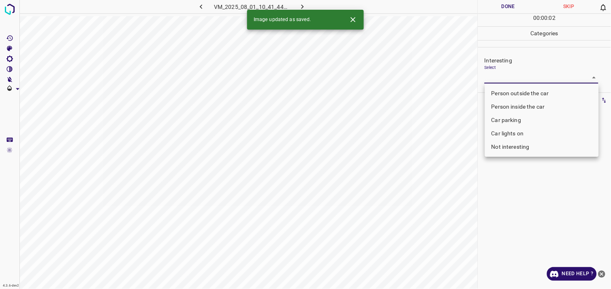
click at [520, 91] on li "Person outside the car" at bounding box center [542, 93] width 114 height 13
type input "Person outside the car"
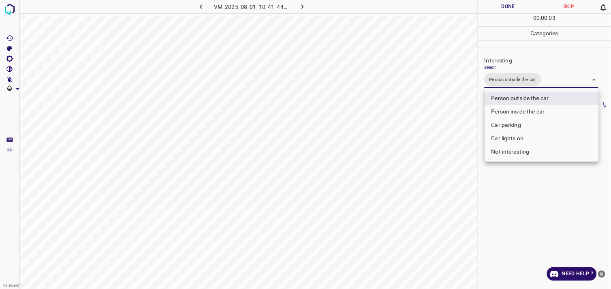
click at [537, 201] on div at bounding box center [305, 144] width 611 height 289
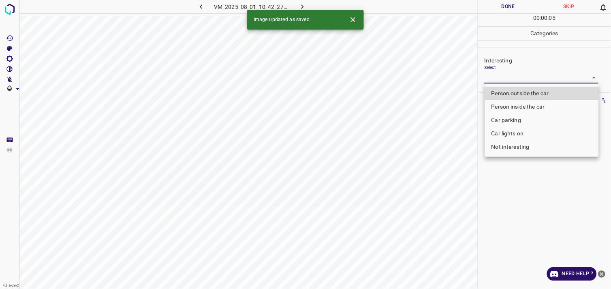
click at [510, 76] on body "4.3.6-dev2 VM_2025_08_01_10_42_27_773_01.gif Done Skip 0 00 : 00 : 05 Categorie…" at bounding box center [305, 144] width 611 height 289
drag, startPoint x: 510, startPoint y: 76, endPoint x: 516, endPoint y: 83, distance: 8.9
click at [510, 76] on div at bounding box center [305, 144] width 611 height 289
click at [525, 79] on body "4.3.6-dev2 VM_2025_08_01_10_42_27_773_01.gif Done Skip 0 00 : 00 : 01 Categorie…" at bounding box center [305, 144] width 611 height 289
click at [525, 91] on li "Person outside the car" at bounding box center [542, 93] width 114 height 13
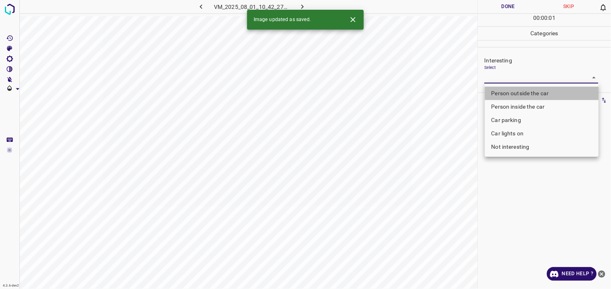
type input "Person outside the car"
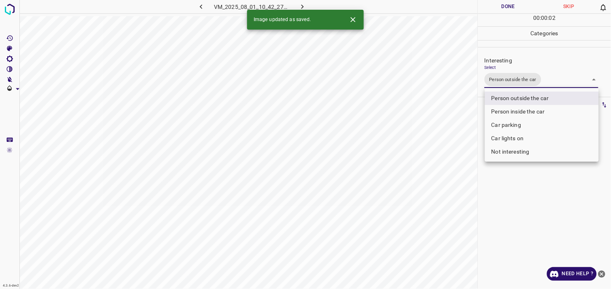
click at [552, 198] on div at bounding box center [305, 144] width 611 height 289
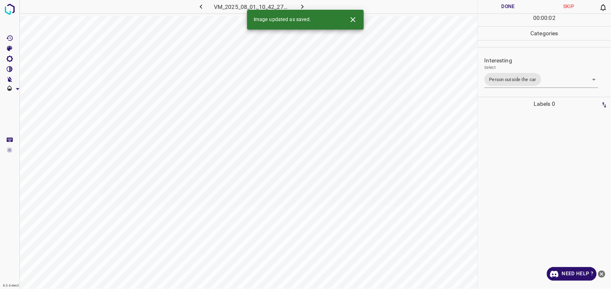
click at [550, 177] on div at bounding box center [544, 200] width 128 height 178
click at [524, 81] on body "4.3.6-dev2 VM_2025_08_01_11_08_09_851_01.gif Done Skip 0 00 : 00 : 04 Categorie…" at bounding box center [305, 144] width 611 height 289
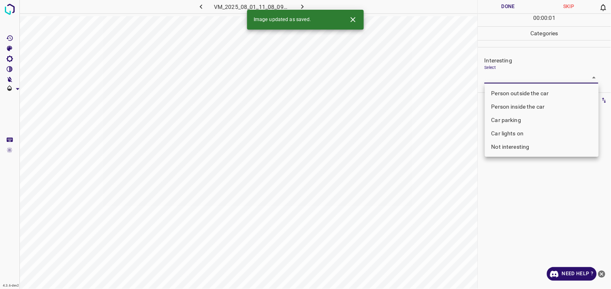
click at [520, 80] on body "4.3.6-dev2 VM_2025_08_01_11_08_09_851_01.gif Done Skip 0 00 : 00 : 01 Categorie…" at bounding box center [305, 144] width 611 height 289
click at [516, 117] on li "Car parking" at bounding box center [542, 119] width 114 height 13
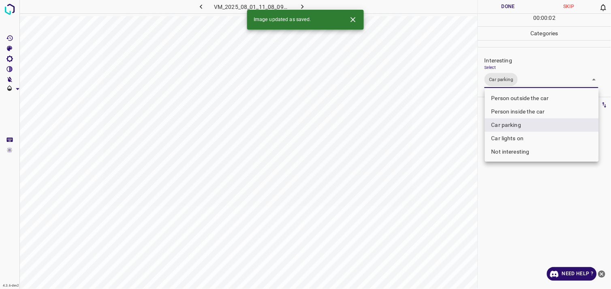
type input "Car parking"
click at [520, 209] on div at bounding box center [305, 144] width 611 height 289
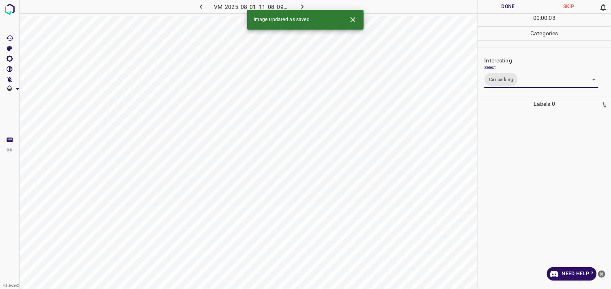
click at [521, 173] on div at bounding box center [544, 200] width 128 height 178
click at [515, 77] on body "4.3.6-dev2 VM_2025_08_11_20_17_19_759_01.gif Done Skip 0 00 : 00 : 05 Categorie…" at bounding box center [305, 144] width 611 height 289
click at [521, 76] on body "4.3.6-dev2 VM_2025_08_11_20_17_19_759_01.gif Done Skip 0 00 : 00 : 01 Categorie…" at bounding box center [305, 144] width 611 height 289
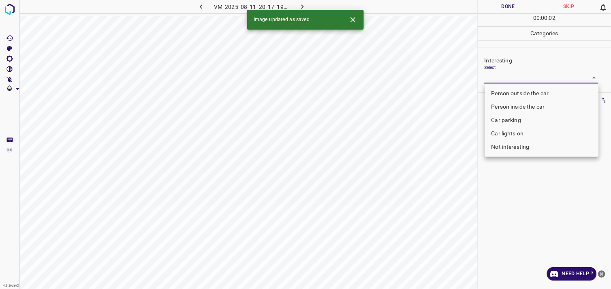
click at [519, 92] on li "Person outside the car" at bounding box center [542, 93] width 114 height 13
type input "Person outside the car"
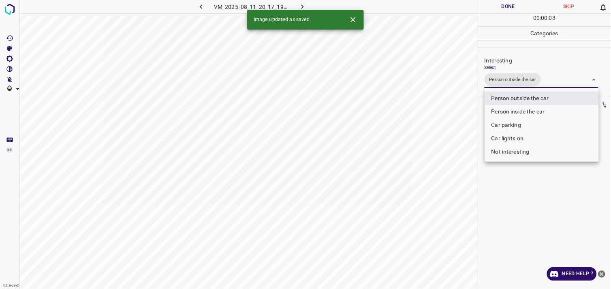
click at [527, 175] on div at bounding box center [305, 144] width 611 height 289
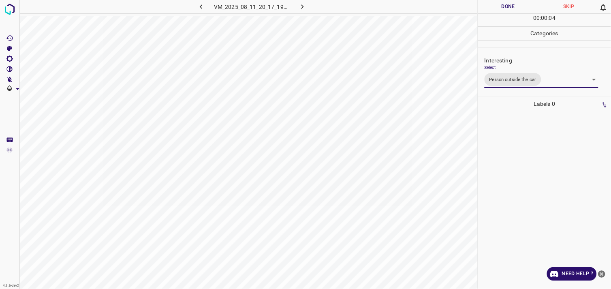
click at [524, 169] on div at bounding box center [544, 200] width 128 height 178
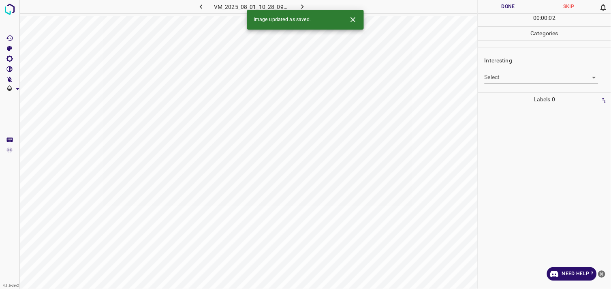
click at [528, 79] on body "4.3.6-dev2 VM_2025_08_01_10_28_09_046_05.gif Done Skip 0 00 : 00 : 02 Categorie…" at bounding box center [305, 144] width 611 height 289
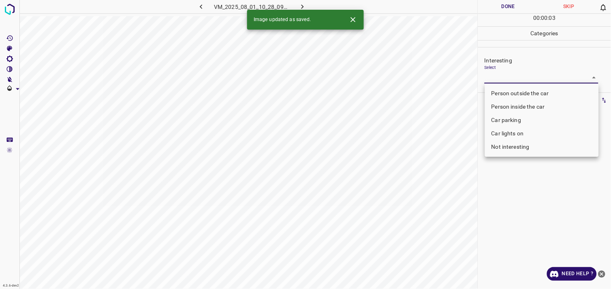
click at [518, 119] on li "Car parking" at bounding box center [542, 119] width 114 height 13
type input "Car parking"
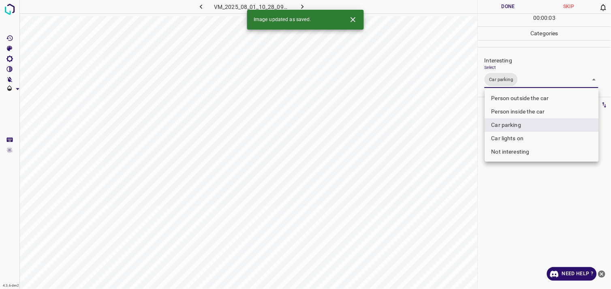
click at [533, 190] on div at bounding box center [305, 144] width 611 height 289
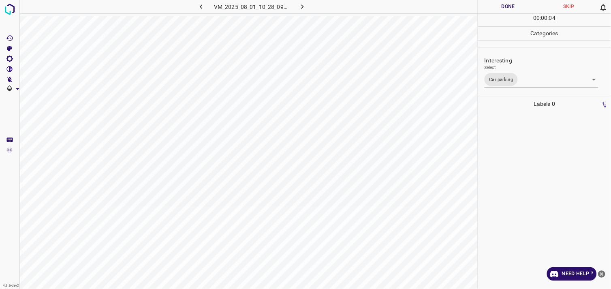
click at [529, 175] on div at bounding box center [544, 200] width 128 height 178
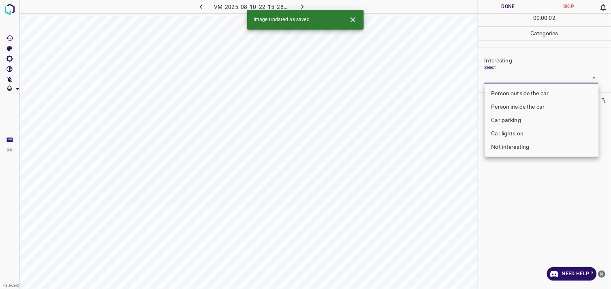
click at [540, 79] on body "4.3.6-dev2 VM_2025_08_10_22_15_28_411_01.gif Done Skip 0 00 : 00 : 02 Categorie…" at bounding box center [305, 144] width 611 height 289
click at [540, 79] on div at bounding box center [305, 144] width 611 height 289
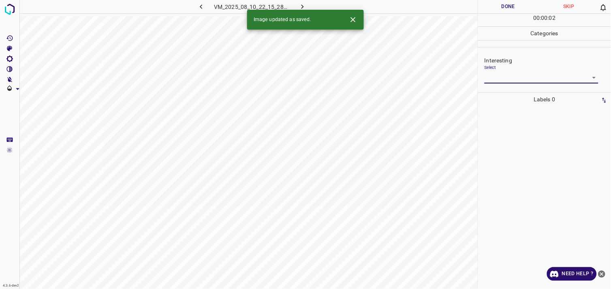
click at [531, 76] on body "4.3.6-dev2 VM_2025_08_10_22_15_28_411_01.gif Done Skip 0 00 : 00 : 02 Categorie…" at bounding box center [305, 144] width 611 height 289
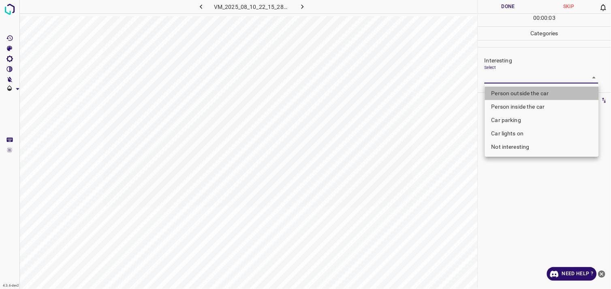
click at [524, 87] on li "Person outside the car" at bounding box center [542, 93] width 114 height 13
click at [524, 87] on div at bounding box center [305, 144] width 611 height 289
type input "Person outside the car"
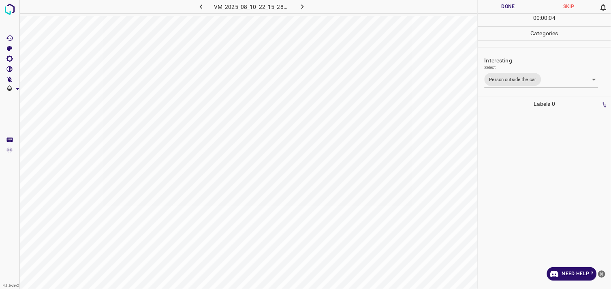
click at [532, 207] on div at bounding box center [544, 200] width 128 height 178
click at [539, 177] on div at bounding box center [544, 200] width 128 height 178
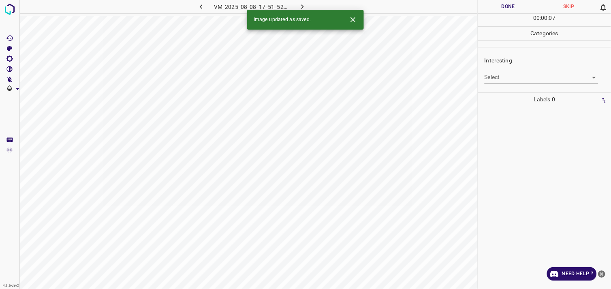
click at [552, 78] on body "4.3.6-dev2 VM_2025_08_08_17_51_52_802_05.gif Done Skip 0 00 : 00 : 07 Categorie…" at bounding box center [305, 144] width 611 height 289
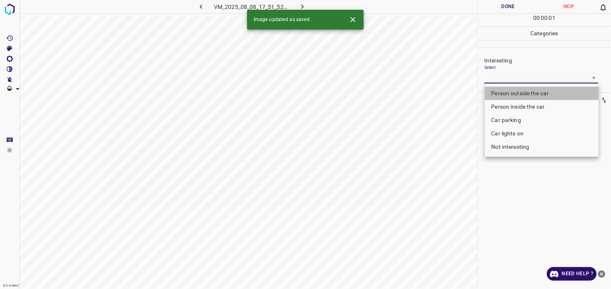
click at [546, 88] on li "Person outside the car" at bounding box center [542, 93] width 114 height 13
type input "Person outside the car"
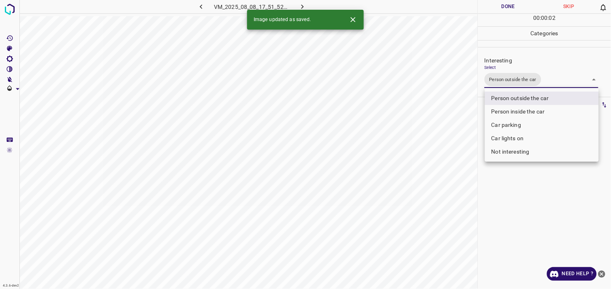
click at [509, 207] on div at bounding box center [305, 144] width 611 height 289
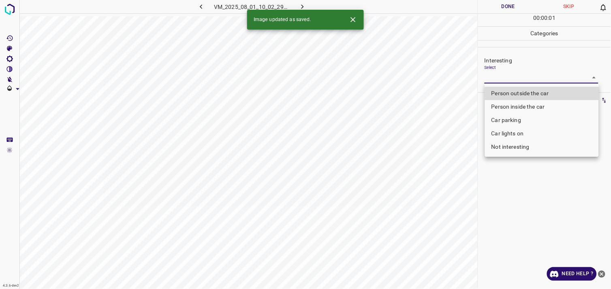
click at [537, 80] on body "4.3.6-dev2 VM_2025_08_01_10_02_29_501_04.gif Done Skip 0 00 : 00 : 01 Categorie…" at bounding box center [305, 144] width 611 height 289
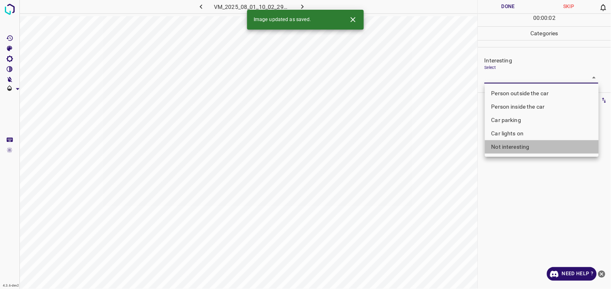
click at [529, 144] on li "Not interesting" at bounding box center [542, 146] width 114 height 13
type input "Not interesting"
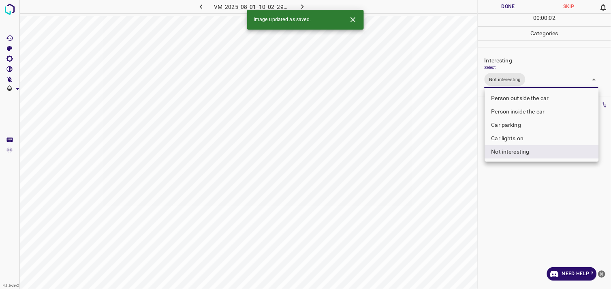
click at [533, 183] on div at bounding box center [305, 144] width 611 height 289
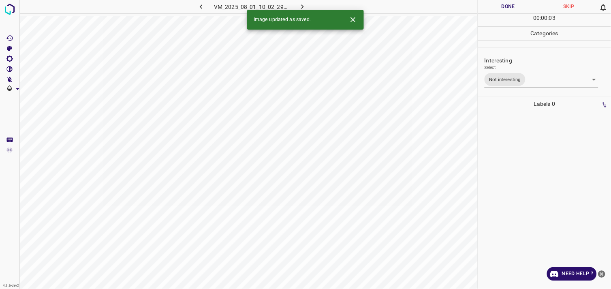
click at [531, 162] on div at bounding box center [544, 200] width 128 height 178
click at [519, 82] on body "4.3.6-dev2 VM_2025_08_11_18_37_13_849_06.gif Done Skip 0 00 : 00 : 04 Categorie…" at bounding box center [305, 144] width 611 height 289
click at [529, 78] on body "4.3.6-dev2 VM_2025_08_11_18_37_13_849_06.gif Done Skip 0 00 : 00 : 01 Categorie…" at bounding box center [305, 144] width 611 height 289
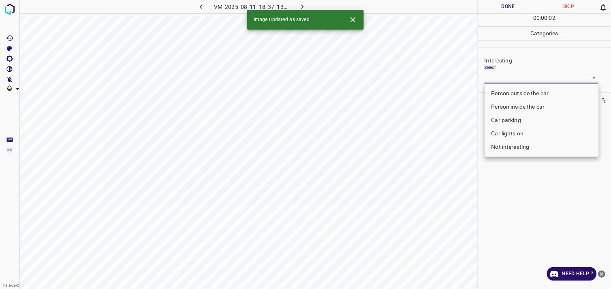
click at [529, 91] on li "Person outside the car" at bounding box center [542, 93] width 114 height 13
type input "Person outside the car"
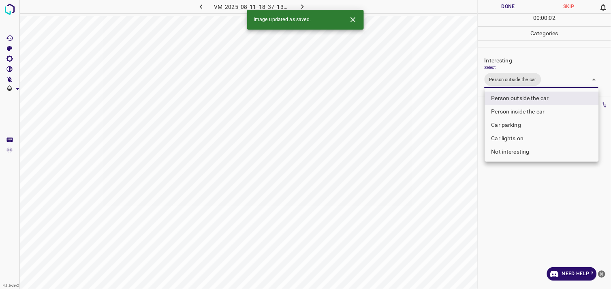
click at [544, 199] on div at bounding box center [305, 144] width 611 height 289
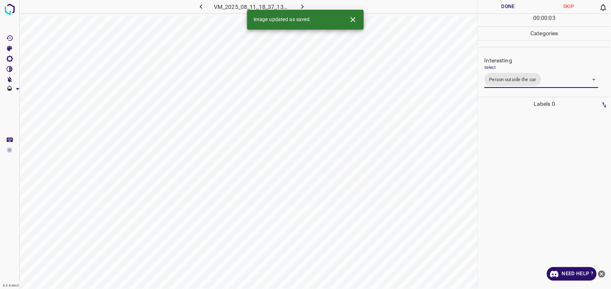
click at [547, 183] on div at bounding box center [544, 200] width 128 height 178
click at [521, 81] on body "4.3.6-dev2 VM_2025_08_11_18_14_53_931_00.gif Done Skip 0 00 : 00 : 04 Categorie…" at bounding box center [305, 144] width 611 height 289
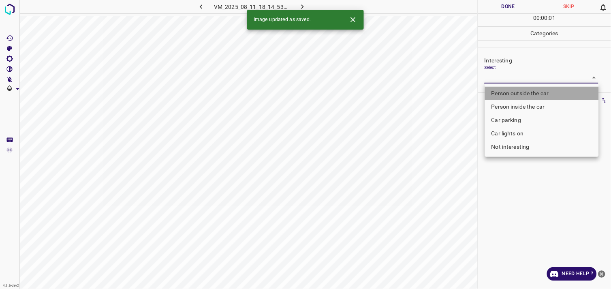
click at [523, 90] on li "Person outside the car" at bounding box center [542, 93] width 114 height 13
type input "Person outside the car"
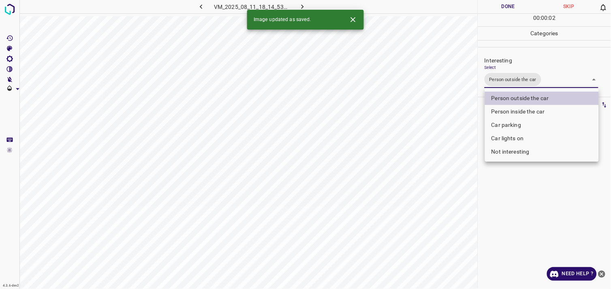
click at [531, 198] on div at bounding box center [305, 144] width 611 height 289
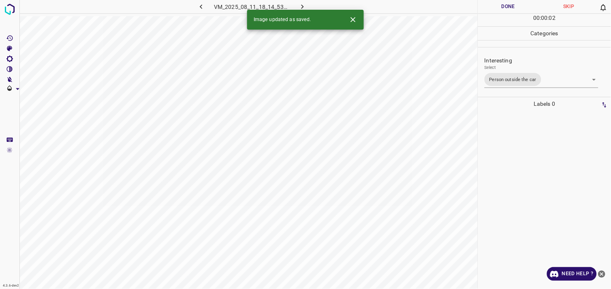
click at [535, 173] on div at bounding box center [544, 200] width 128 height 178
click at [513, 76] on body "4.3.6-dev2 VM_2025_08_08_18_32_28_303_00.gif Done Skip 0 00 : 00 : 01 Categorie…" at bounding box center [305, 144] width 611 height 289
click at [521, 78] on body "4.3.6-dev2 VM_2025_08_08_18_32_28_303_00.gif Done Skip 0 00 : 00 : 02 Categorie…" at bounding box center [305, 144] width 611 height 289
click at [522, 78] on body "4.3.6-dev2 VM_2025_08_08_18_32_28_303_00.gif Done Skip 0 00 : 00 : 02 Categorie…" at bounding box center [305, 144] width 611 height 289
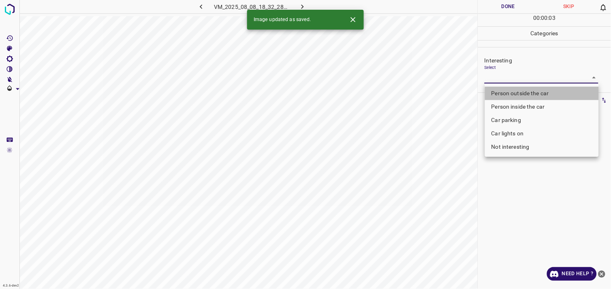
click at [523, 89] on li "Person outside the car" at bounding box center [542, 93] width 114 height 13
type input "Person outside the car"
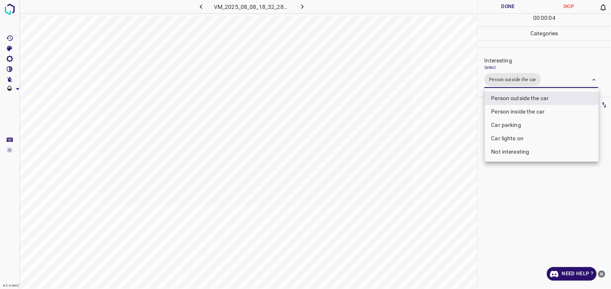
click at [541, 184] on div at bounding box center [305, 144] width 611 height 289
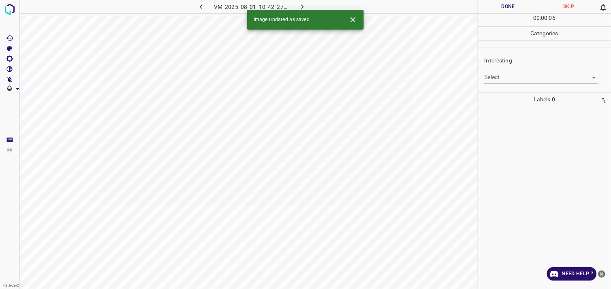
click at [527, 81] on body "4.3.6-dev2 VM_2025_08_01_10_42_27_773_07.gif Done Skip 0 00 : 00 : 06 Categorie…" at bounding box center [305, 144] width 611 height 289
click at [532, 81] on body "4.3.6-dev2 VM_2025_08_01_10_42_27_773_07.gif Done Skip 0 00 : 00 : 01 Categorie…" at bounding box center [305, 144] width 611 height 289
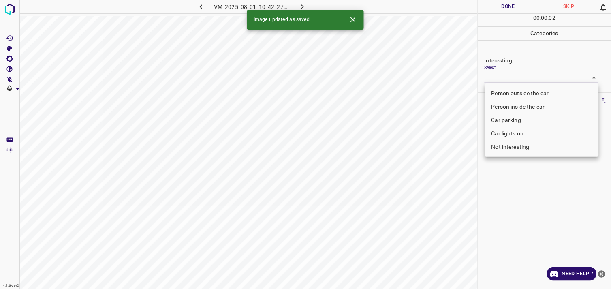
click at [530, 92] on li "Person outside the car" at bounding box center [542, 93] width 114 height 13
type input "Person outside the car"
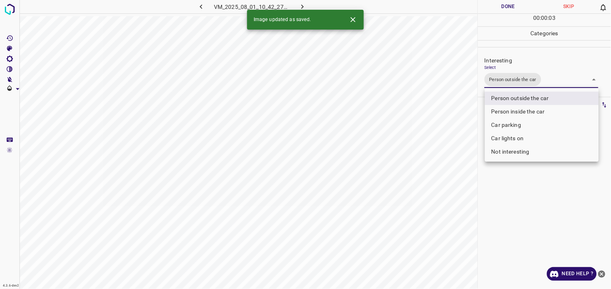
click at [535, 181] on div at bounding box center [305, 144] width 611 height 289
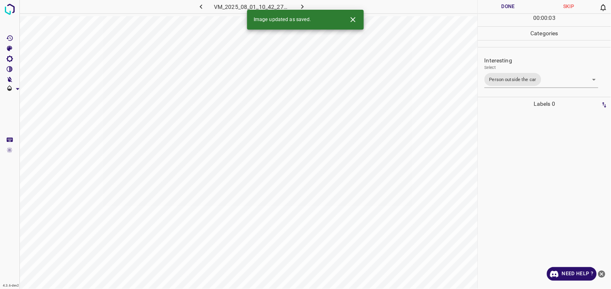
click at [535, 164] on div at bounding box center [544, 200] width 128 height 178
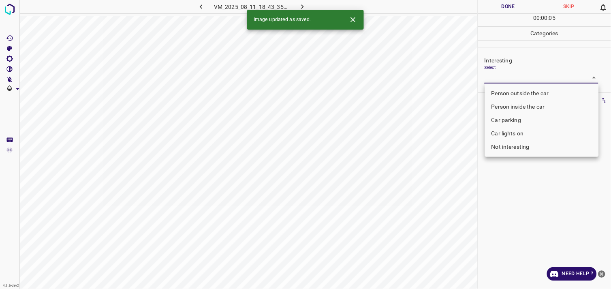
click at [504, 77] on body "4.3.6-dev2 VM_2025_08_11_18_43_35_047_06.gif Done Skip 0 00 : 00 : 05 Categorie…" at bounding box center [305, 144] width 611 height 289
click at [518, 131] on li "Car lights on" at bounding box center [542, 133] width 114 height 13
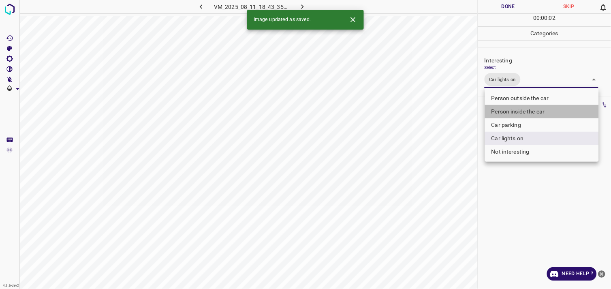
click at [527, 111] on li "Person inside the car" at bounding box center [542, 111] width 114 height 13
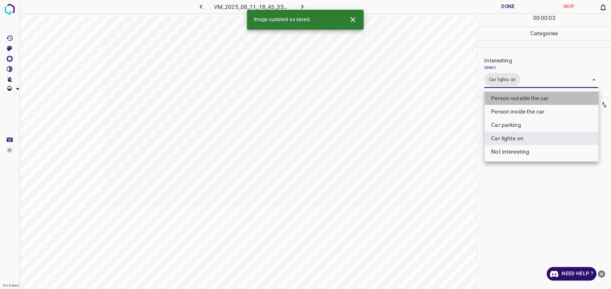
click at [531, 98] on li "Person outside the car" at bounding box center [542, 98] width 114 height 13
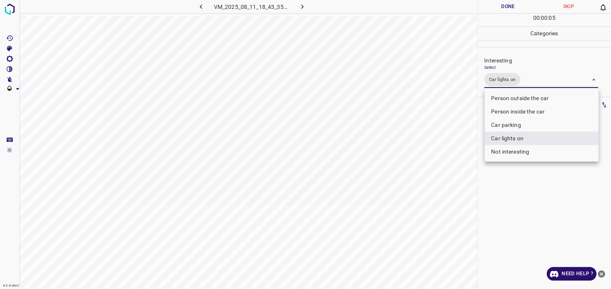
click at [535, 100] on li "Person outside the car" at bounding box center [542, 98] width 114 height 13
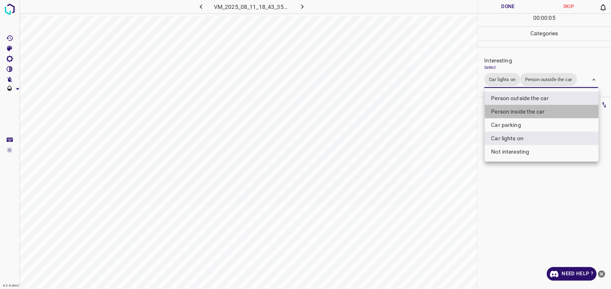
click at [535, 111] on li "Person inside the car" at bounding box center [542, 111] width 114 height 13
type input "Car lights on,Person outside the car,Person inside the car"
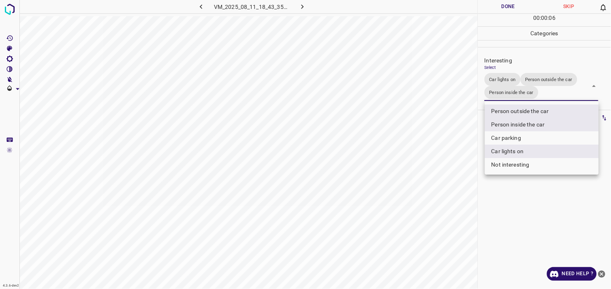
click at [533, 202] on div at bounding box center [305, 144] width 611 height 289
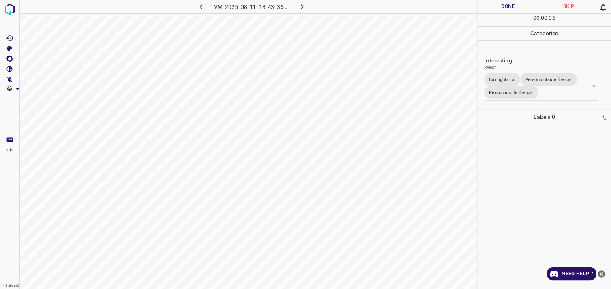
click at [534, 176] on div at bounding box center [544, 206] width 128 height 165
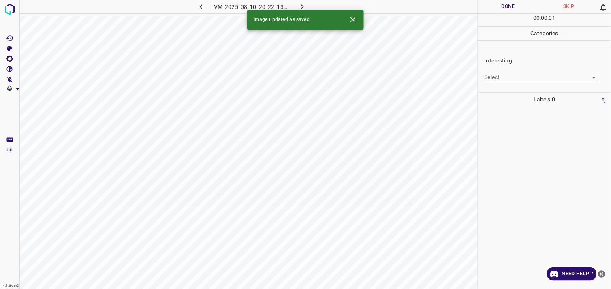
click at [522, 79] on body "4.3.6-dev2 VM_2025_08_10_20_22_13_547_04.gif Done Skip 0 00 : 00 : 01 Categorie…" at bounding box center [305, 144] width 611 height 289
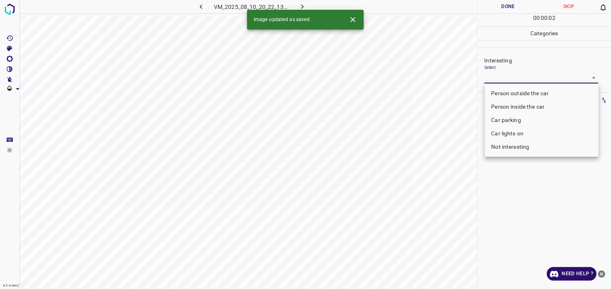
click at [531, 91] on li "Person outside the car" at bounding box center [542, 93] width 114 height 13
type input "Person outside the car"
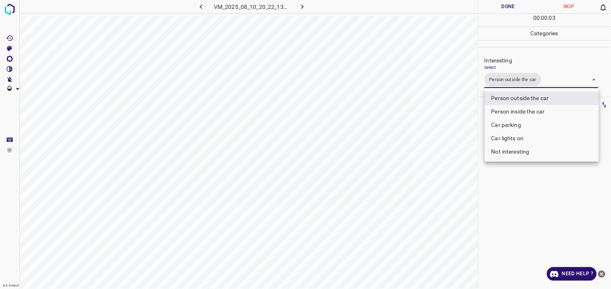
click at [541, 207] on div at bounding box center [305, 144] width 611 height 289
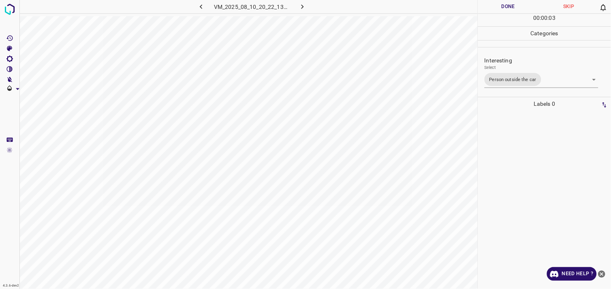
click at [536, 179] on div at bounding box center [544, 200] width 128 height 178
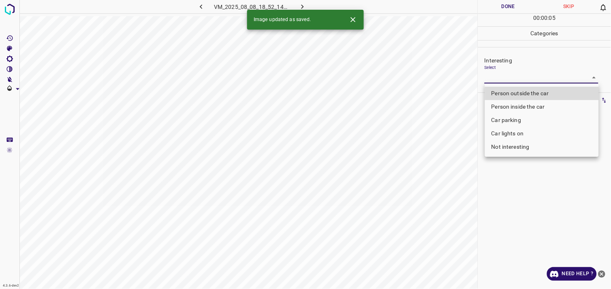
click at [497, 74] on body "4.3.6-dev2 VM_2025_08_08_18_52_14_308_02.gif Done Skip 0 00 : 00 : 05 Categorie…" at bounding box center [305, 144] width 611 height 289
click at [516, 90] on li "Person outside the car" at bounding box center [542, 93] width 114 height 13
type input "Person outside the car"
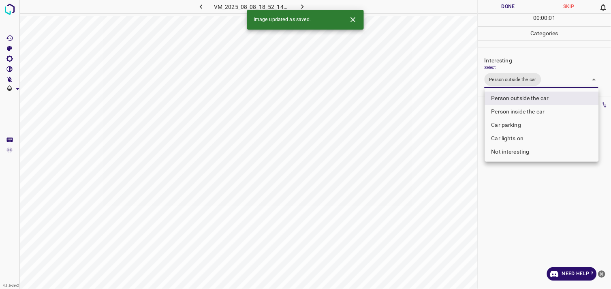
click at [535, 190] on div at bounding box center [305, 144] width 611 height 289
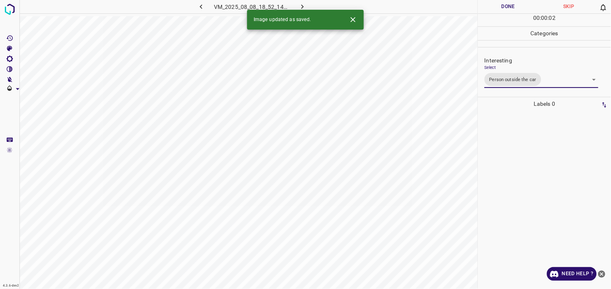
click at [526, 171] on div at bounding box center [544, 200] width 128 height 178
click at [506, 76] on body "4.3.6-dev2 VM_2025_08_01_10_15_46_180_00.gif Done Skip 0 00 : 00 : 04 Categorie…" at bounding box center [305, 144] width 611 height 289
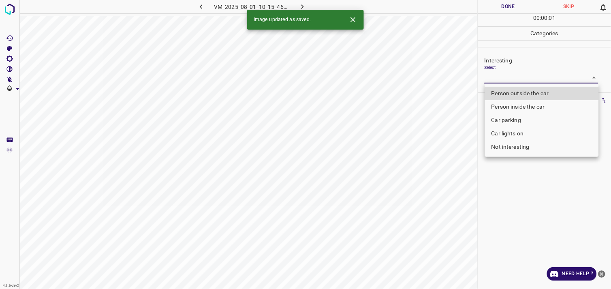
click at [518, 90] on li "Person outside the car" at bounding box center [542, 93] width 114 height 13
type input "Person outside the car"
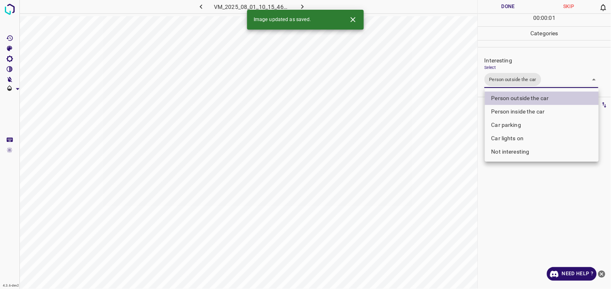
click at [543, 194] on div at bounding box center [305, 144] width 611 height 289
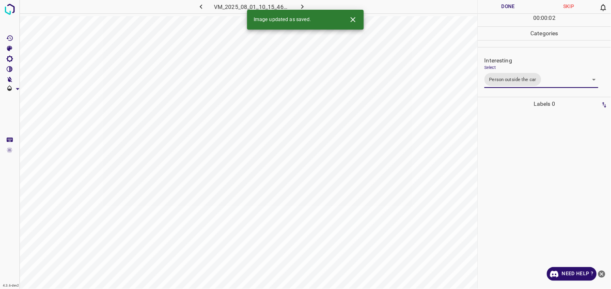
click at [534, 170] on div at bounding box center [544, 200] width 128 height 178
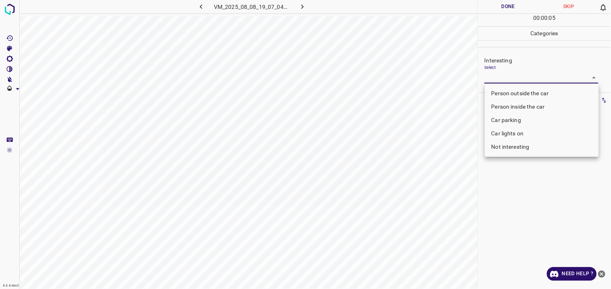
click at [526, 79] on body "4.3.6-dev2 VM_2025_08_08_19_07_04_726_01.gif Done Skip 0 00 : 00 : 05 Categorie…" at bounding box center [305, 144] width 611 height 289
click at [523, 147] on li "Not interesting" at bounding box center [542, 146] width 114 height 13
type input "Not interesting"
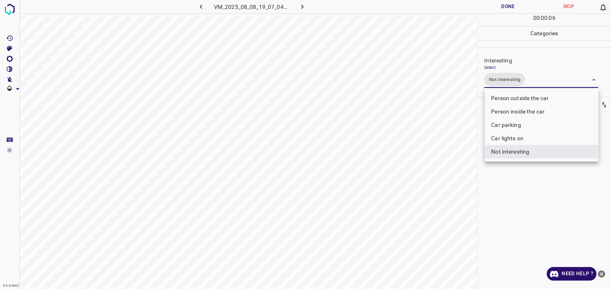
click at [540, 205] on div at bounding box center [305, 144] width 611 height 289
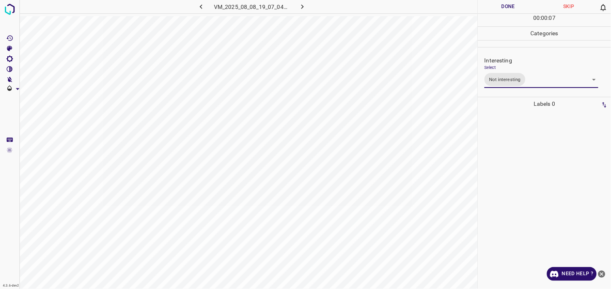
click at [525, 154] on div at bounding box center [544, 200] width 128 height 178
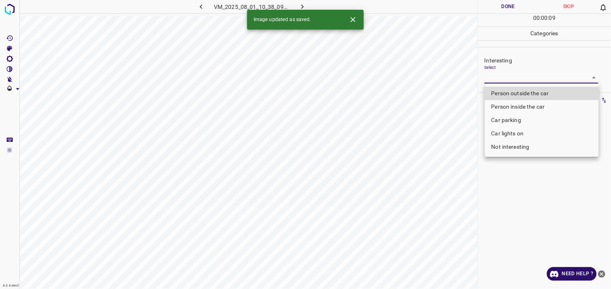
click at [511, 80] on body "4.3.6-dev2 VM_2025_08_01_10_38_09_457_09.gif Done Skip 0 00 : 00 : 09 Categorie…" at bounding box center [305, 144] width 611 height 289
click at [512, 91] on li "Person outside the car" at bounding box center [542, 93] width 114 height 13
type input "Person outside the car"
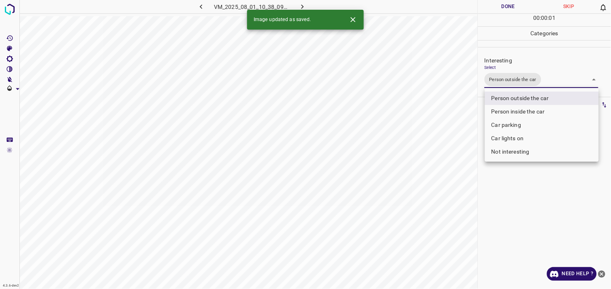
drag, startPoint x: 516, startPoint y: 242, endPoint x: 518, endPoint y: 208, distance: 34.5
click at [516, 242] on div at bounding box center [305, 144] width 611 height 289
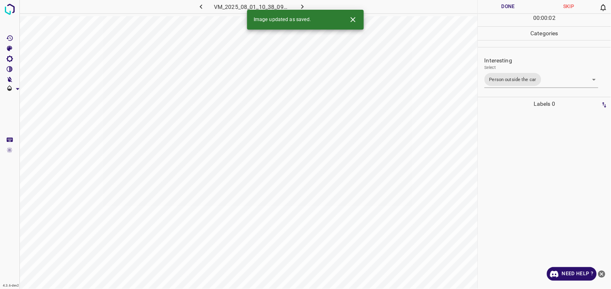
click at [519, 189] on div at bounding box center [544, 200] width 128 height 178
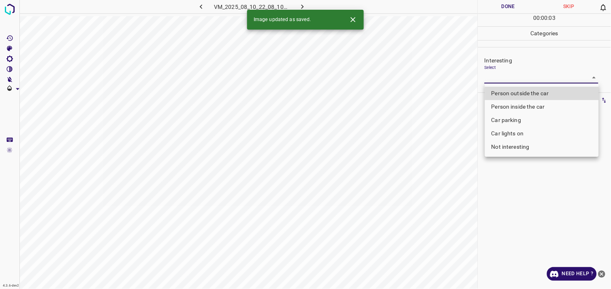
click at [507, 72] on body "4.3.6-dev2 VM_2025_08_10_22_08_10_712_00.gif Done Skip 0 00 : 00 : 03 Categorie…" at bounding box center [305, 144] width 611 height 289
click at [507, 72] on div at bounding box center [305, 144] width 611 height 289
click at [514, 75] on body "4.3.6-dev2 VM_2025_08_10_22_08_10_712_00.gif Done Skip 0 00 : 00 : 01 Categorie…" at bounding box center [305, 144] width 611 height 289
click at [520, 91] on li "Person outside the car" at bounding box center [542, 93] width 114 height 13
type input "Person outside the car"
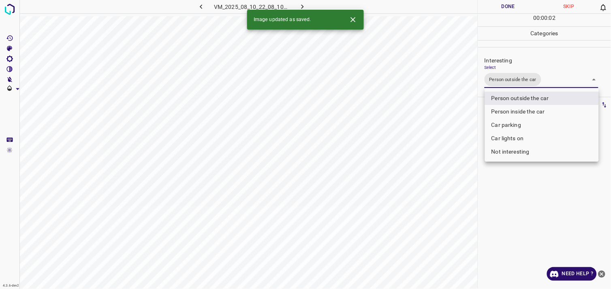
click at [537, 196] on div at bounding box center [305, 144] width 611 height 289
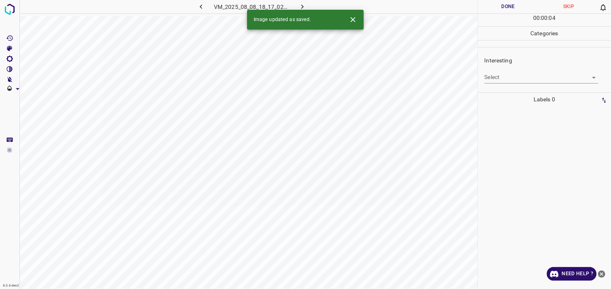
click at [504, 79] on body "4.3.6-dev2 VM_2025_08_08_18_17_02_665_01.gif Done Skip 0 00 : 00 : 04 Categorie…" at bounding box center [305, 144] width 611 height 289
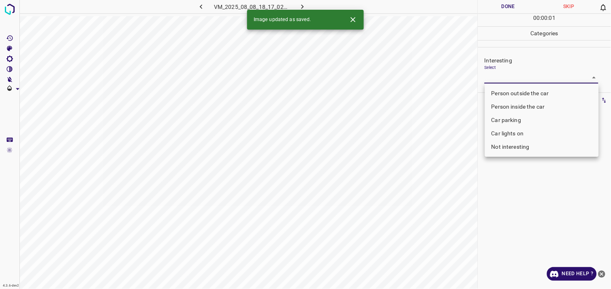
click at [519, 107] on li "Person inside the car" at bounding box center [542, 106] width 114 height 13
type input "Person inside the car"
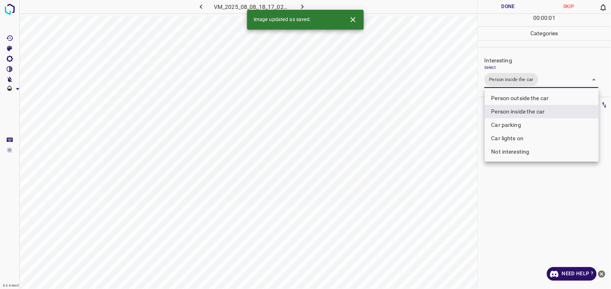
click at [517, 189] on div at bounding box center [305, 144] width 611 height 289
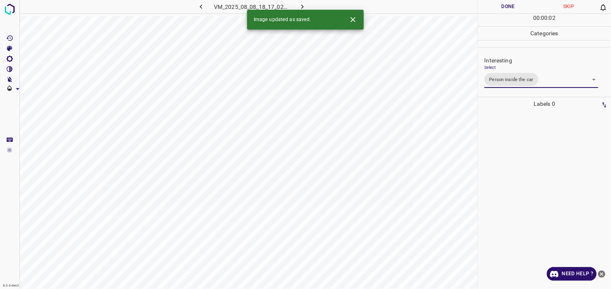
click at [520, 169] on div at bounding box center [544, 200] width 128 height 178
click at [498, 79] on body "4.3.6-dev2 VM_2025_08_01_10_41_18_777_03.gif Done Skip 0 00 : 00 : 04 Categorie…" at bounding box center [305, 144] width 611 height 289
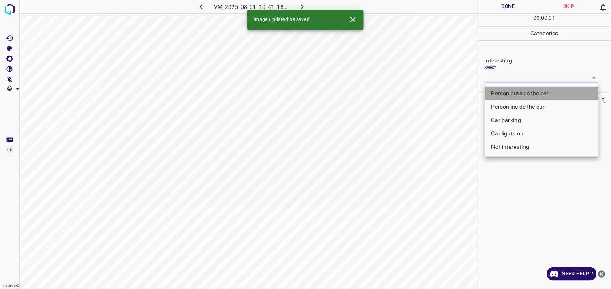
click at [516, 93] on li "Person outside the car" at bounding box center [542, 93] width 114 height 13
type input "Person outside the car"
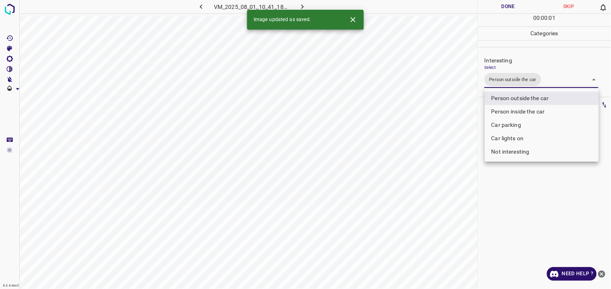
drag, startPoint x: 531, startPoint y: 223, endPoint x: 528, endPoint y: 218, distance: 5.8
click at [529, 222] on div at bounding box center [305, 144] width 611 height 289
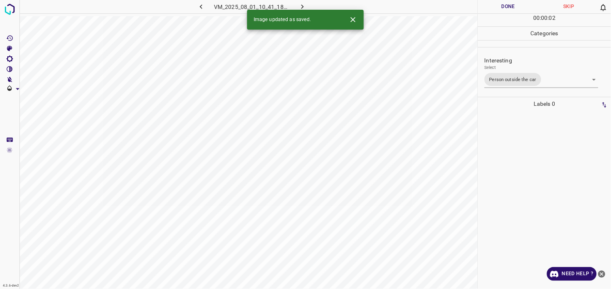
click at [529, 177] on div at bounding box center [544, 200] width 128 height 178
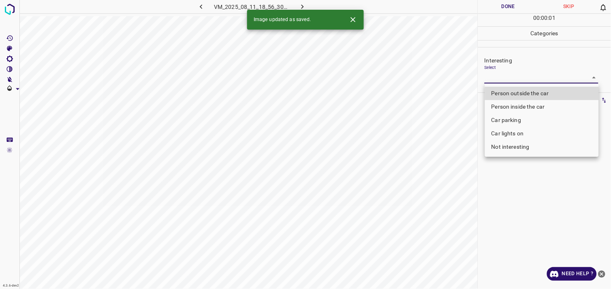
click at [518, 82] on body "4.3.6-dev2 VM_2025_08_11_18_56_30_476_04.gif Done Skip 0 00 : 00 : 01 Categorie…" at bounding box center [305, 144] width 611 height 289
click at [518, 82] on div at bounding box center [305, 144] width 611 height 289
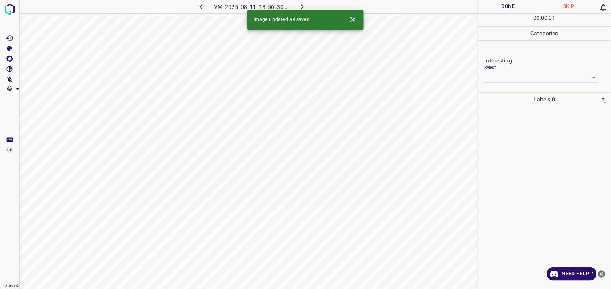
click at [516, 80] on body "4.3.6-dev2 VM_2025_08_11_18_56_30_476_04.gif Done Skip 0 00 : 00 : 01 Categorie…" at bounding box center [305, 144] width 611 height 289
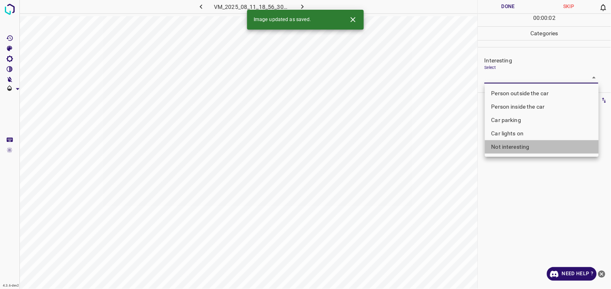
click at [518, 146] on li "Not interesting" at bounding box center [542, 146] width 114 height 13
type input "Not interesting"
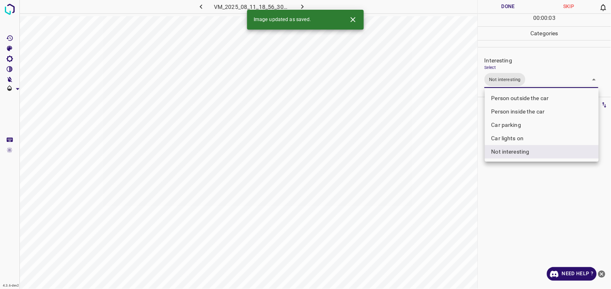
click at [517, 183] on div at bounding box center [305, 144] width 611 height 289
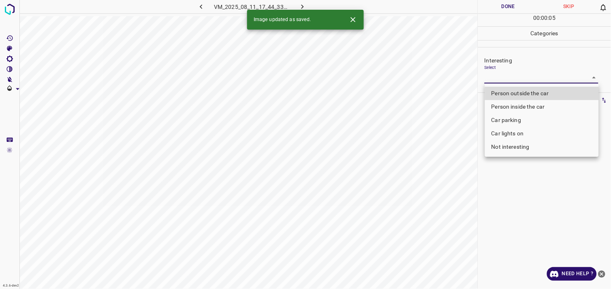
click at [524, 75] on body "4.3.6-dev2 VM_2025_08_11_17_44_33_140_01.gif Done Skip 0 00 : 00 : 05 Categorie…" at bounding box center [305, 144] width 611 height 289
drag, startPoint x: 524, startPoint y: 75, endPoint x: 524, endPoint y: 83, distance: 8.1
click at [524, 75] on div at bounding box center [305, 144] width 611 height 289
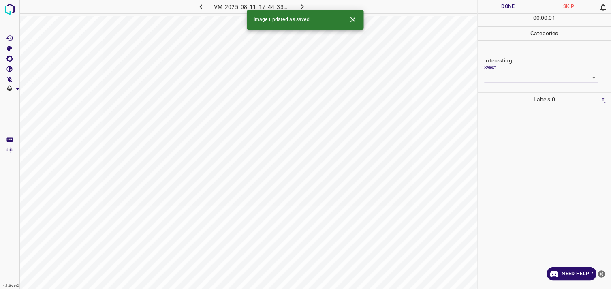
click at [527, 82] on body "4.3.6-dev2 VM_2025_08_11_17_44_33_140_01.gif Done Skip 0 00 : 00 : 01 Categorie…" at bounding box center [305, 144] width 611 height 289
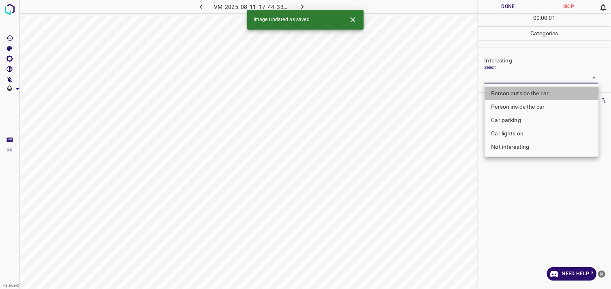
click at [528, 95] on li "Person outside the car" at bounding box center [542, 93] width 114 height 13
type input "Person outside the car"
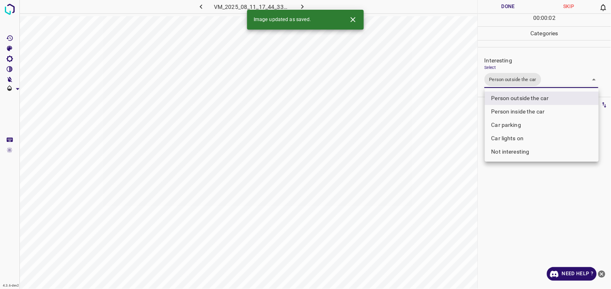
click at [526, 218] on div at bounding box center [305, 144] width 611 height 289
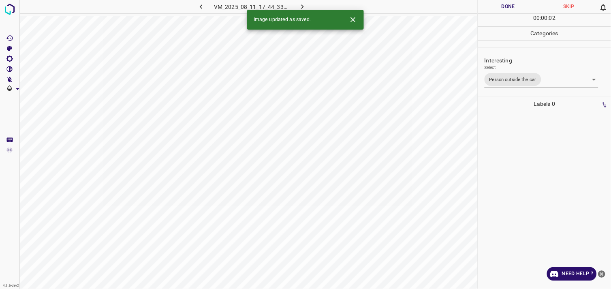
click at [524, 203] on div at bounding box center [544, 200] width 128 height 178
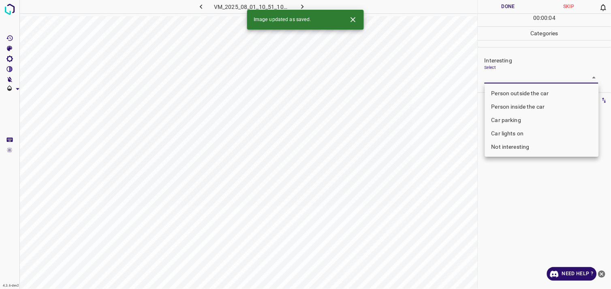
click at [509, 74] on body "4.3.6-dev2 VM_2025_08_01_10_51_10_742_07.gif Done Skip 0 00 : 00 : 04 Categorie…" at bounding box center [305, 144] width 611 height 289
click at [509, 74] on div at bounding box center [305, 144] width 611 height 289
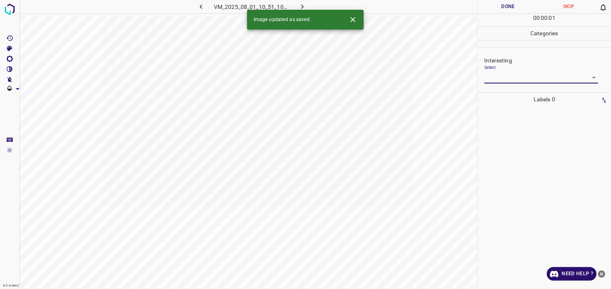
click at [516, 75] on body "4.3.6-dev2 VM_2025_08_01_10_51_10_742_07.gif Done Skip 0 00 : 00 : 01 Categorie…" at bounding box center [305, 144] width 611 height 289
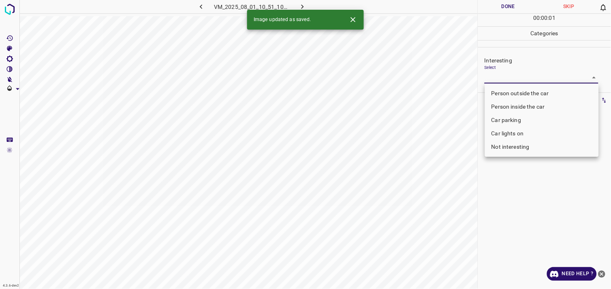
click at [510, 107] on li "Person inside the car" at bounding box center [542, 106] width 114 height 13
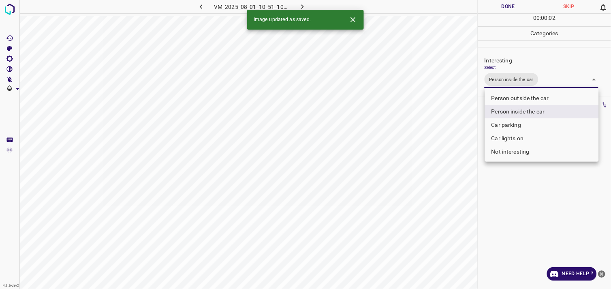
click at [511, 120] on li "Car parking" at bounding box center [542, 124] width 114 height 13
type input "Person inside the car,Car parking"
click at [532, 199] on div at bounding box center [305, 144] width 611 height 289
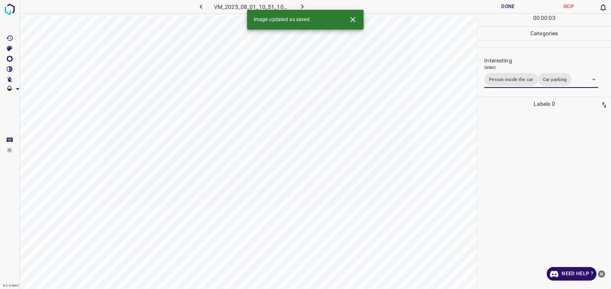
click at [532, 179] on div at bounding box center [544, 200] width 128 height 178
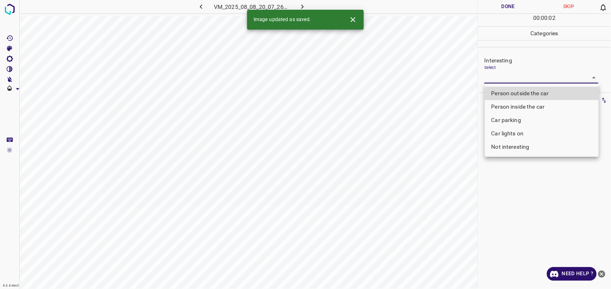
click at [502, 79] on body "4.3.6-dev2 VM_2025_08_08_20_07_26_376_07.gif Done Skip 0 00 : 00 : 02 Categorie…" at bounding box center [305, 144] width 611 height 289
click at [502, 79] on div at bounding box center [305, 144] width 611 height 289
click at [504, 82] on body "4.3.6-dev2 VM_2025_08_08_20_07_26_376_07.gif Done Skip 0 00 : 00 : 03 Categorie…" at bounding box center [305, 144] width 611 height 289
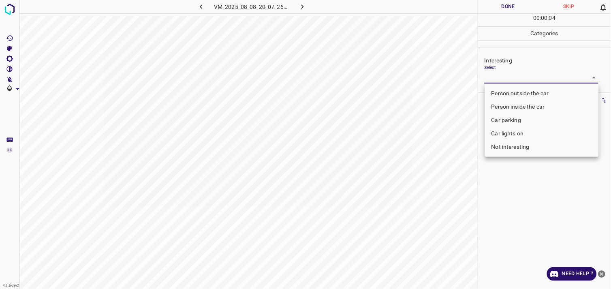
click at [518, 150] on li "Not interesting" at bounding box center [542, 146] width 114 height 13
type input "Not interesting"
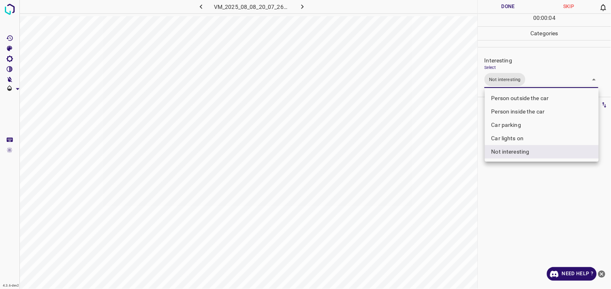
click at [528, 186] on div at bounding box center [305, 144] width 611 height 289
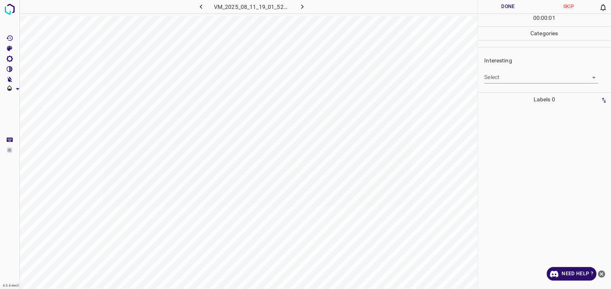
click at [526, 79] on body "4.3.6-dev2 VM_2025_08_11_19_01_52_587_04.gif Done Skip 0 00 : 00 : 01 Categorie…" at bounding box center [305, 144] width 611 height 289
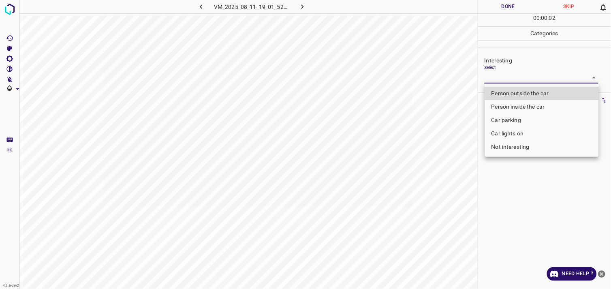
click at [536, 91] on li "Person outside the car" at bounding box center [542, 93] width 114 height 13
click at [536, 91] on ul "Person outside the car Person inside the car Car parking Car lights on Not inte…" at bounding box center [542, 119] width 114 height 73
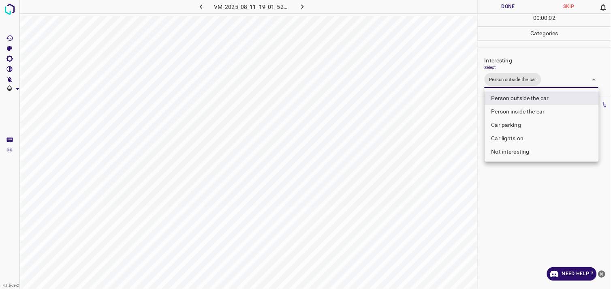
type input "Person outside the car"
click at [508, 200] on div at bounding box center [305, 144] width 611 height 289
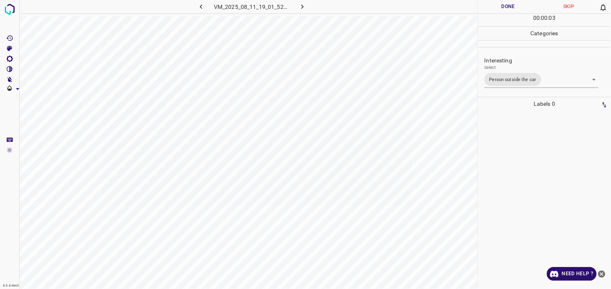
click at [515, 144] on div at bounding box center [544, 200] width 128 height 178
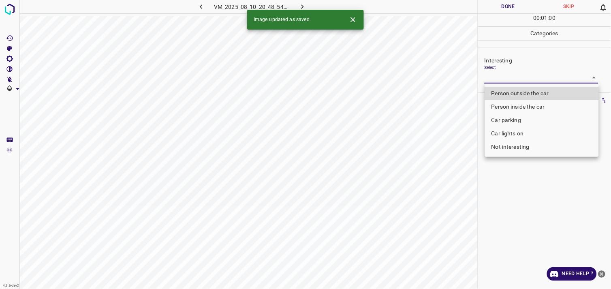
click at [525, 83] on body "4.3.6-dev2 VM_2025_08_10_20_48_54_570_08.gif Done Skip 0 00 : 01 : 00 Categorie…" at bounding box center [305, 144] width 611 height 289
click at [525, 83] on div at bounding box center [305, 144] width 611 height 289
click at [527, 81] on body "4.3.6-dev2 VM_2025_08_10_20_48_54_570_08.gif Done Skip 0 00 : 01 : 01 Categorie…" at bounding box center [305, 144] width 611 height 289
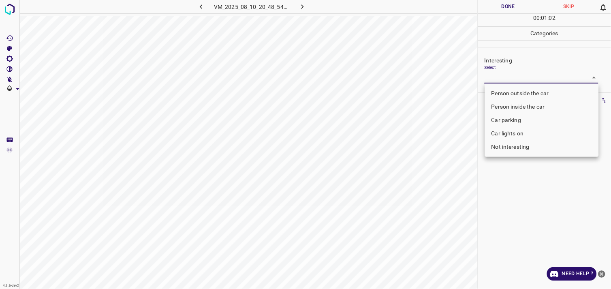
click at [519, 143] on li "Not interesting" at bounding box center [542, 146] width 114 height 13
type input "Not interesting"
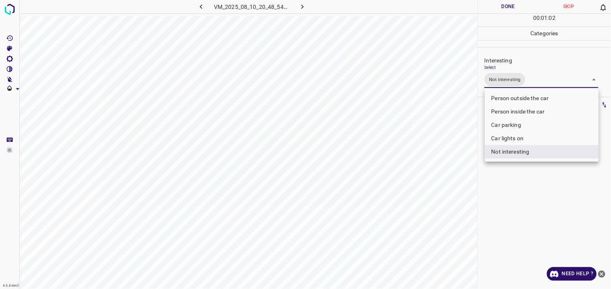
click at [523, 190] on div at bounding box center [305, 144] width 611 height 289
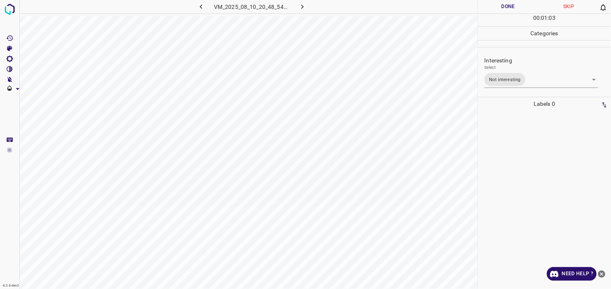
click at [521, 166] on div at bounding box center [544, 200] width 128 height 178
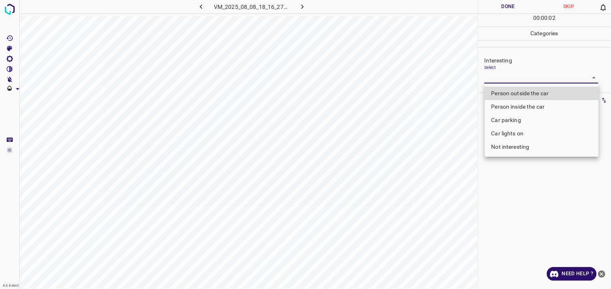
click at [518, 77] on body "4.3.6-dev2 VM_2025_08_08_18_16_27_922_06.gif Done Skip 0 00 : 00 : 02 Categorie…" at bounding box center [305, 144] width 611 height 289
click at [529, 150] on li "Not interesting" at bounding box center [542, 146] width 114 height 13
type input "Not interesting"
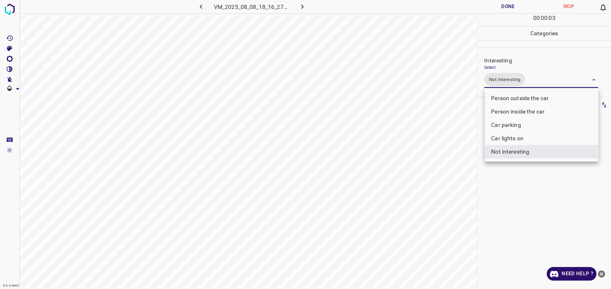
click at [520, 189] on div at bounding box center [305, 144] width 611 height 289
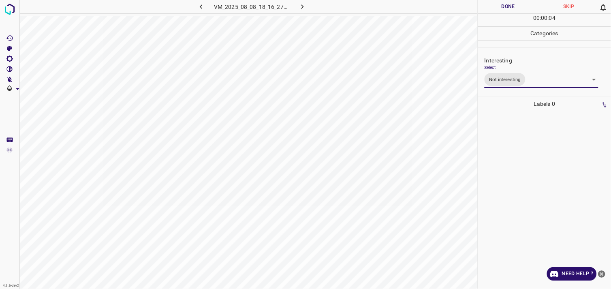
click at [519, 176] on div at bounding box center [544, 200] width 128 height 178
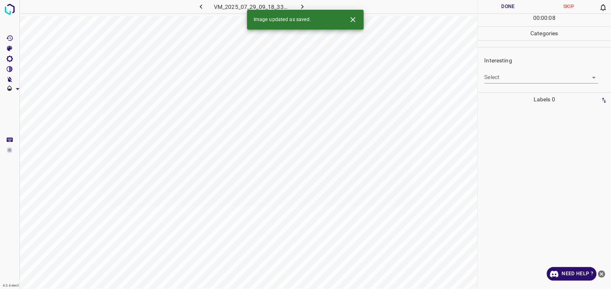
click at [529, 76] on body "4.3.6-dev2 VM_2025_07_29_09_18_33_980_03.gif Done Skip 0 00 : 00 : 08 Categorie…" at bounding box center [305, 144] width 611 height 289
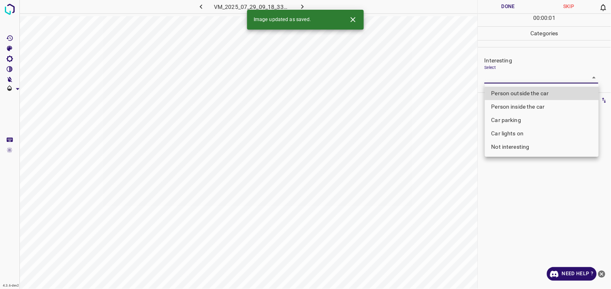
click at [531, 90] on li "Person outside the car" at bounding box center [542, 93] width 114 height 13
type input "Person outside the car"
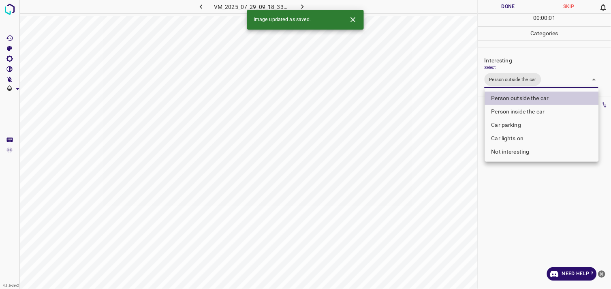
click at [532, 189] on div at bounding box center [305, 144] width 611 height 289
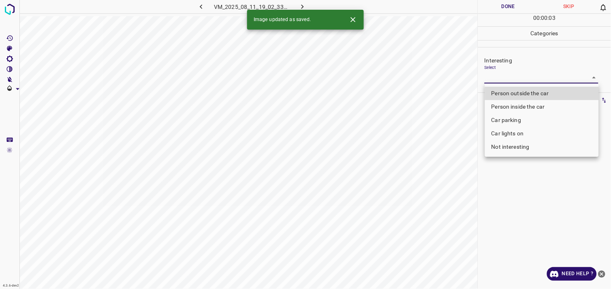
click at [526, 79] on body "4.3.6-dev2 VM_2025_08_11_19_02_33_941_07.gif Done Skip 0 00 : 00 : 03 Categorie…" at bounding box center [305, 144] width 611 height 289
click at [528, 90] on li "Person outside the car" at bounding box center [542, 93] width 114 height 13
type input "Person outside the car"
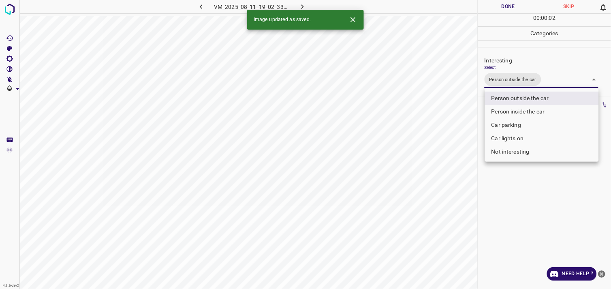
click at [516, 200] on div at bounding box center [305, 144] width 611 height 289
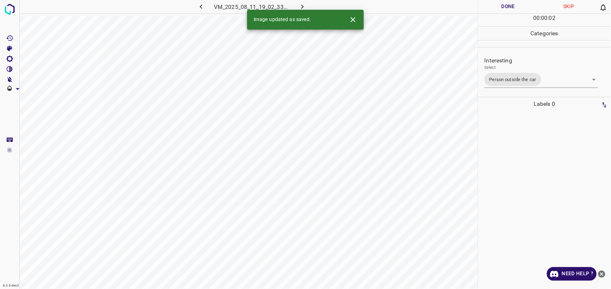
click at [517, 179] on div at bounding box center [544, 200] width 128 height 178
click at [525, 82] on body "4.3.6-dev2 VM_2025_08_08_18_27_41_090_01.gif Done Skip 0 00 : 00 : 04 Categorie…" at bounding box center [305, 144] width 611 height 289
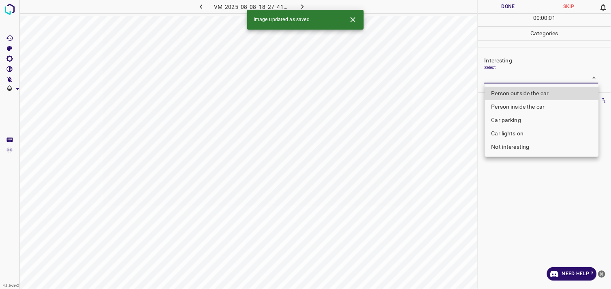
click at [524, 91] on li "Person outside the car" at bounding box center [542, 93] width 114 height 13
type input "Person outside the car"
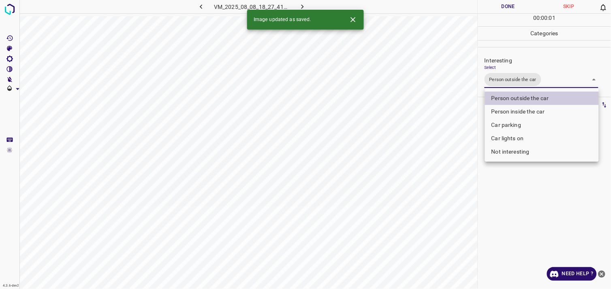
click at [543, 185] on div at bounding box center [305, 144] width 611 height 289
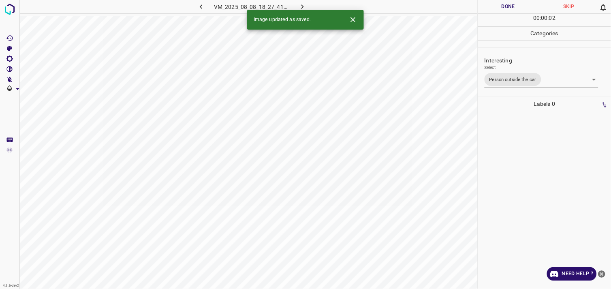
click at [541, 181] on div at bounding box center [544, 200] width 128 height 178
click at [548, 81] on body "4.3.6-dev2 VM_2025_07_29_09_22_54_734_00.gif Done Skip 0 00 : 00 : 01 Categorie…" at bounding box center [305, 144] width 611 height 289
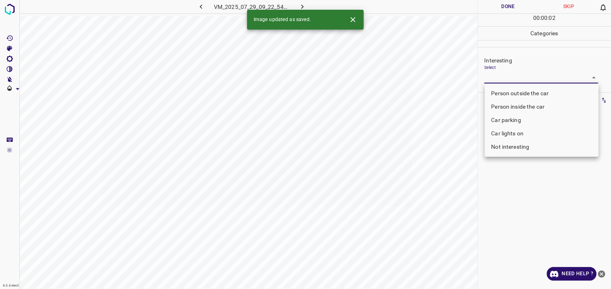
click at [529, 74] on body "4.3.6-dev2 VM_2025_07_29_09_22_54_734_00.gif Done Skip 0 00 : 00 : 02 Categorie…" at bounding box center [305, 144] width 611 height 289
click at [528, 88] on li "Person outside the car" at bounding box center [542, 93] width 114 height 13
type input "Person outside the car"
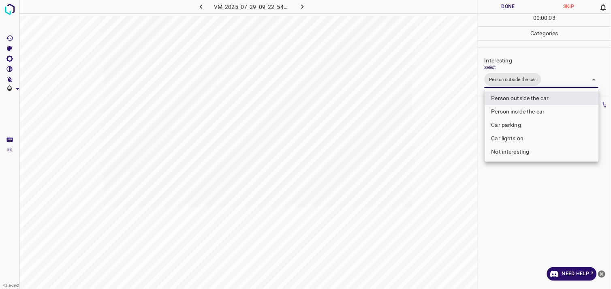
click at [535, 199] on div at bounding box center [305, 144] width 611 height 289
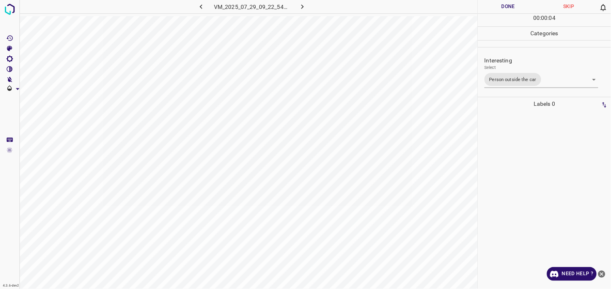
click at [535, 180] on div at bounding box center [544, 200] width 128 height 178
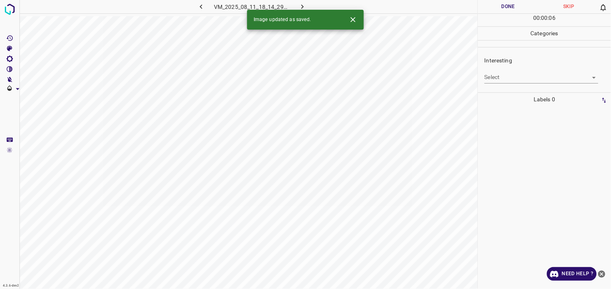
click at [522, 79] on body "4.3.6-dev2 VM_2025_08_11_18_14_29_552_02.gif Done Skip 0 00 : 00 : 06 Categorie…" at bounding box center [305, 144] width 611 height 289
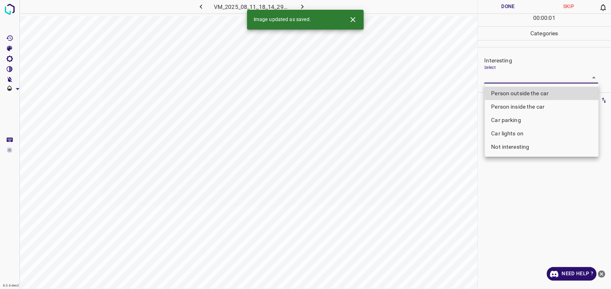
click at [520, 132] on li "Car lights on" at bounding box center [542, 133] width 114 height 13
type input "Car lights on"
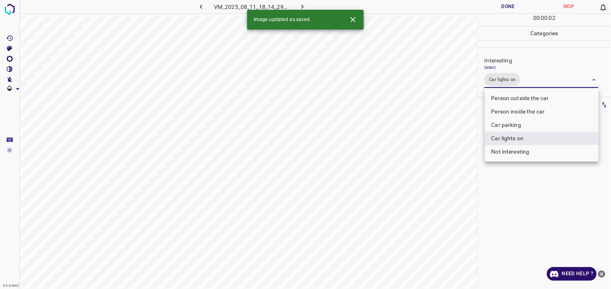
click at [535, 203] on div at bounding box center [305, 144] width 611 height 289
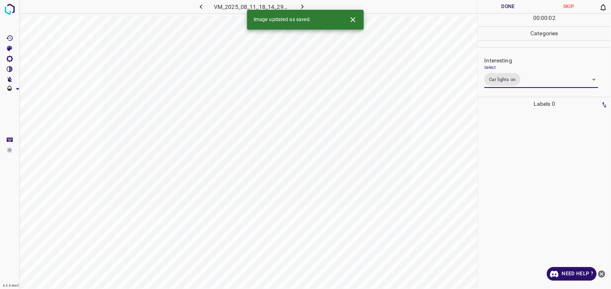
click at [531, 186] on div at bounding box center [544, 200] width 128 height 178
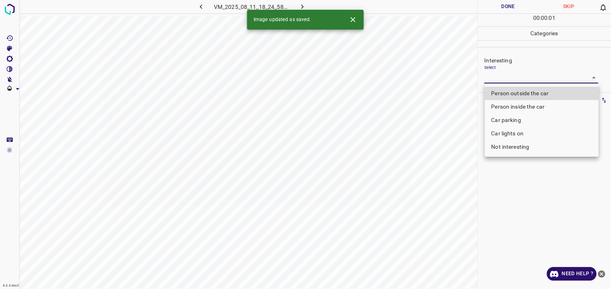
click at [518, 73] on body "4.3.6-dev2 VM_2025_08_11_18_24_58_117_12.gif Done Skip 0 00 : 00 : 01 Categorie…" at bounding box center [305, 144] width 611 height 289
click at [524, 149] on li "Not interesting" at bounding box center [542, 146] width 114 height 13
type input "Not interesting"
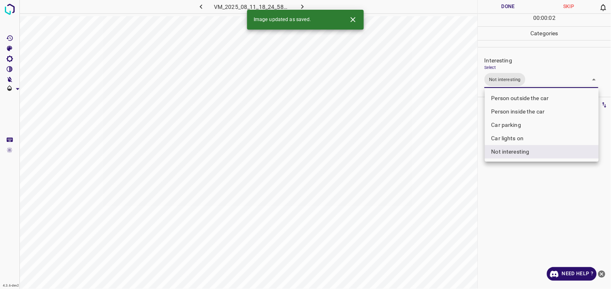
click at [530, 185] on div at bounding box center [305, 144] width 611 height 289
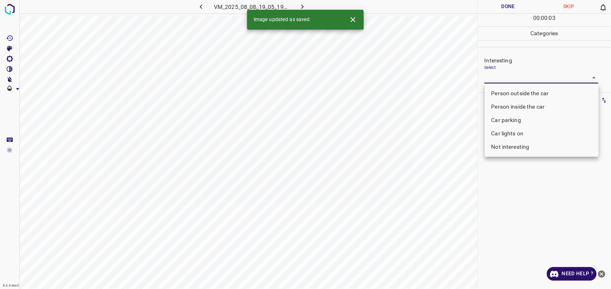
click at [505, 75] on body "4.3.6-dev2 VM_2025_08_08_19_05_19_650_02.gif Done Skip 0 00 : 00 : 03 Categorie…" at bounding box center [305, 144] width 611 height 289
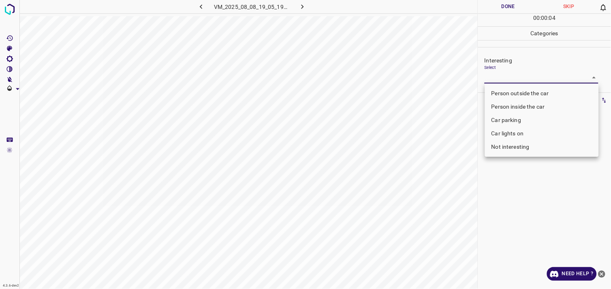
click at [515, 90] on li "Person outside the car" at bounding box center [542, 93] width 114 height 13
type input "Person outside the car"
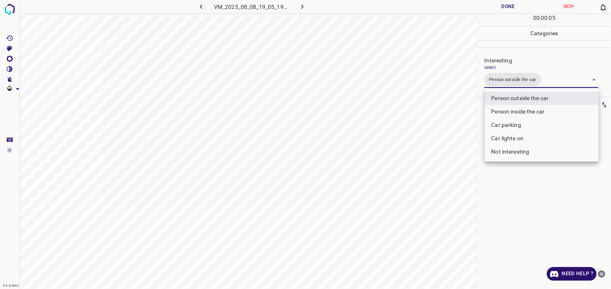
click at [521, 193] on div at bounding box center [305, 144] width 611 height 289
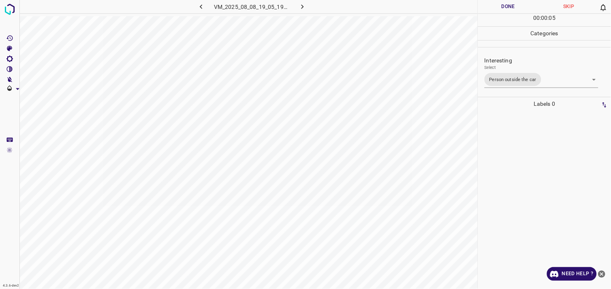
drag, startPoint x: 522, startPoint y: 192, endPoint x: 521, endPoint y: 187, distance: 5.5
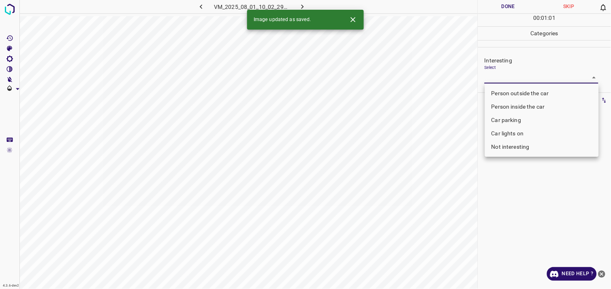
click at [509, 73] on body "4.3.6-dev2 VM_2025_08_01_10_02_29_501_02.gif Done Skip 0 00 : 01 : 01 Categorie…" at bounding box center [305, 144] width 611 height 289
click at [533, 89] on li "Person outside the car" at bounding box center [542, 93] width 114 height 13
type input "Person outside the car"
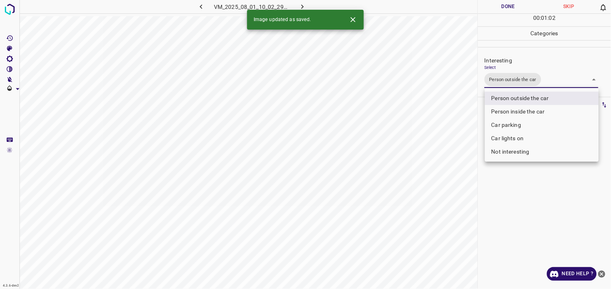
drag, startPoint x: 528, startPoint y: 211, endPoint x: 529, endPoint y: 172, distance: 39.7
click at [529, 211] on div at bounding box center [305, 144] width 611 height 289
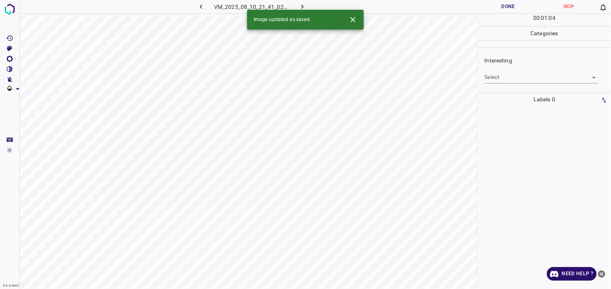
click at [519, 75] on body "4.3.6-dev2 VM_2025_08_10_21_41_02_891_00.gif Done Skip 0 00 : 01 : 04 Categorie…" at bounding box center [305, 144] width 611 height 289
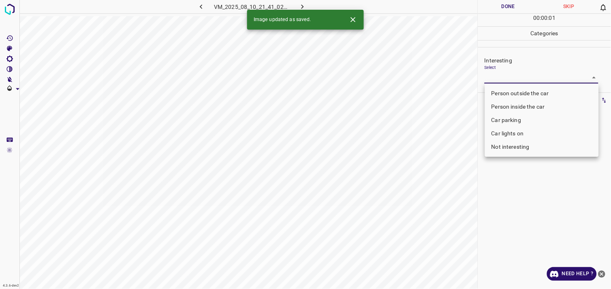
click at [515, 118] on li "Car parking" at bounding box center [542, 119] width 114 height 13
type input "Car parking"
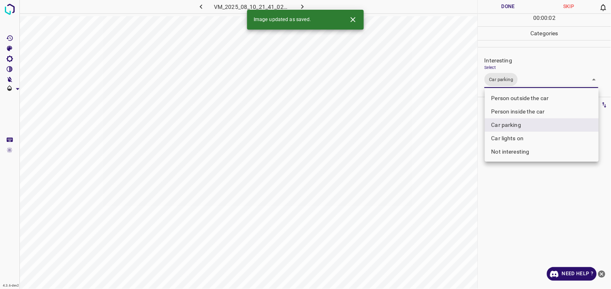
click at [527, 204] on div at bounding box center [305, 144] width 611 height 289
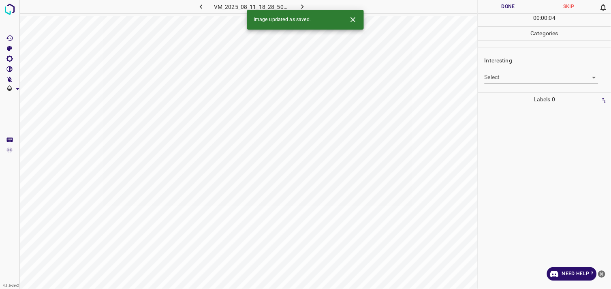
click at [508, 70] on div "Select ​" at bounding box center [541, 74] width 114 height 18
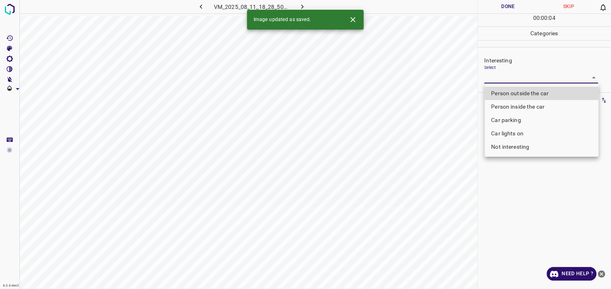
click at [509, 74] on body "4.3.6-dev2 VM_2025_08_11_18_28_50_024_02.gif Done Skip 0 00 : 00 : 04 Categorie…" at bounding box center [305, 144] width 611 height 289
click at [516, 118] on li "Car parking" at bounding box center [542, 119] width 114 height 13
type input "Car parking"
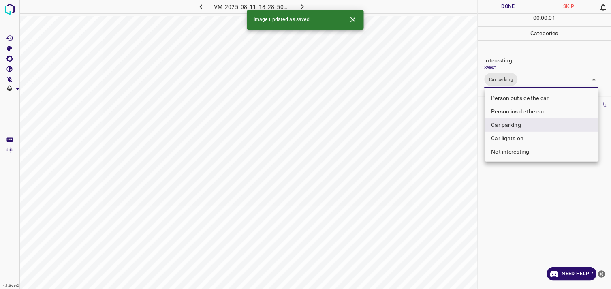
click at [544, 229] on div at bounding box center [305, 144] width 611 height 289
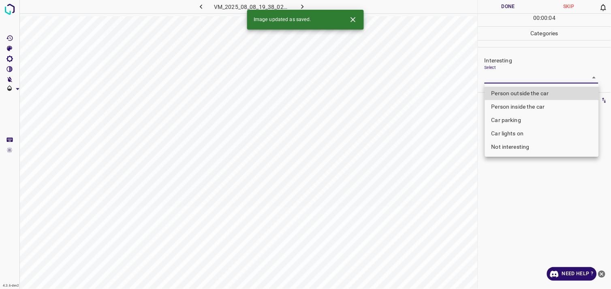
click at [504, 79] on body "4.3.6-dev2 VM_2025_08_08_19_38_02_135_01.gif Done Skip 0 00 : 00 : 04 Categorie…" at bounding box center [305, 144] width 611 height 289
click at [509, 116] on li "Car parking" at bounding box center [542, 119] width 114 height 13
type input "Car parking"
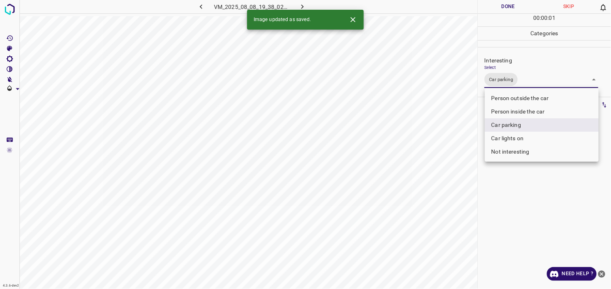
click at [535, 210] on div at bounding box center [305, 144] width 611 height 289
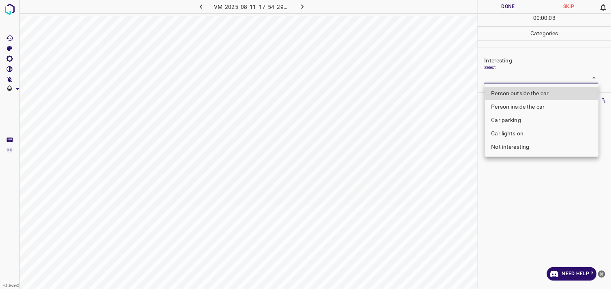
click at [518, 77] on body "4.3.6-dev2 VM_2025_08_11_17_54_29_956_11.gif Done Skip 0 00 : 00 : 03 Categorie…" at bounding box center [305, 144] width 611 height 289
click at [521, 119] on li "Car parking" at bounding box center [542, 119] width 114 height 13
type input "Car parking"
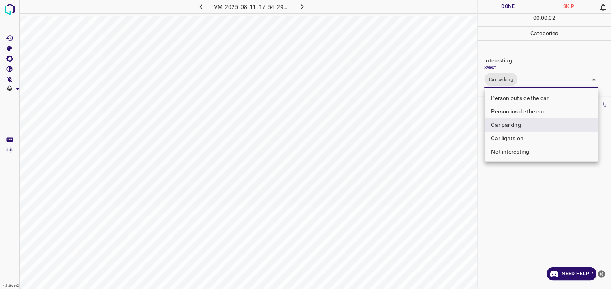
click at [510, 176] on div at bounding box center [305, 144] width 611 height 289
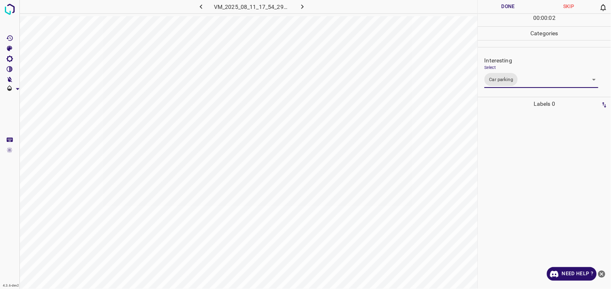
click at [521, 159] on div at bounding box center [544, 200] width 128 height 178
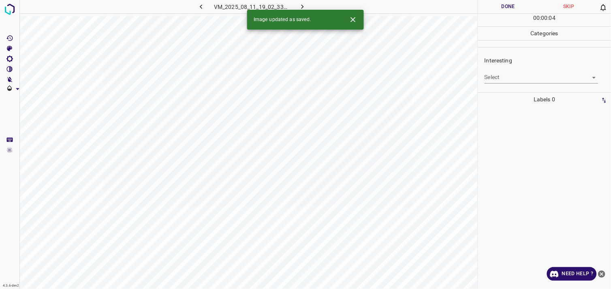
click at [505, 79] on body "4.3.6-dev2 VM_2025_08_11_19_02_33_941_13.gif Done Skip 0 00 : 00 : 04 Categorie…" at bounding box center [305, 144] width 611 height 289
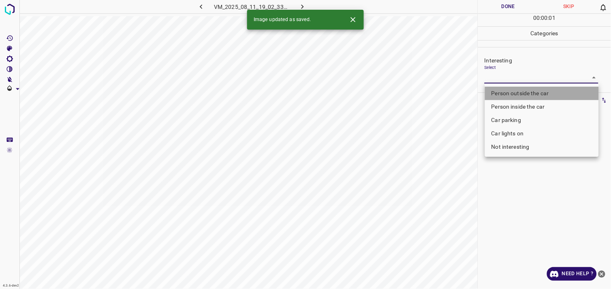
click at [526, 93] on li "Person outside the car" at bounding box center [542, 93] width 114 height 13
type input "Person outside the car"
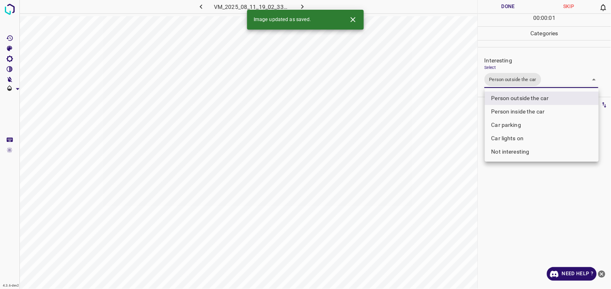
click at [529, 200] on div at bounding box center [305, 144] width 611 height 289
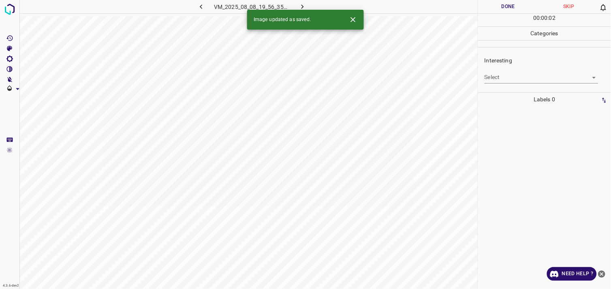
click at [508, 76] on body "4.3.6-dev2 VM_2025_08_08_19_56_35_214_04.gif Done Skip 0 00 : 00 : 02 Categorie…" at bounding box center [305, 144] width 611 height 289
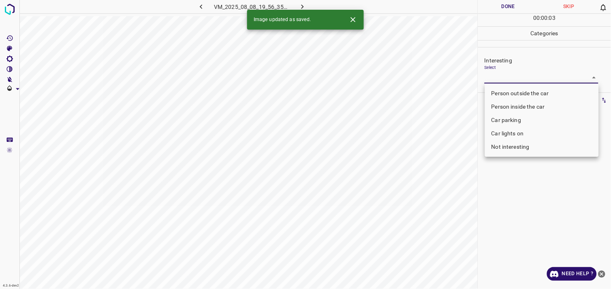
click at [519, 76] on body "4.3.6-dev2 VM_2025_08_08_19_56_35_214_04.gif Done Skip 0 00 : 00 : 03 Categorie…" at bounding box center [305, 144] width 611 height 289
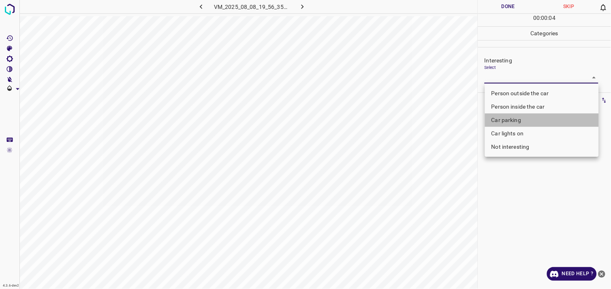
click at [522, 120] on li "Car parking" at bounding box center [542, 119] width 114 height 13
type input "Car parking"
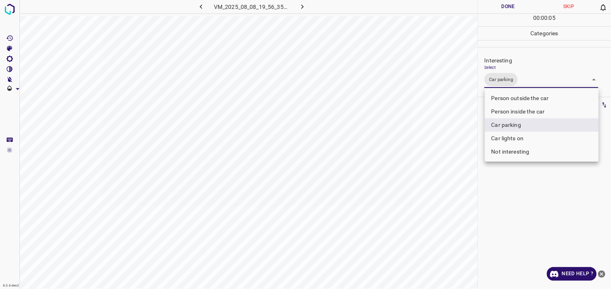
click at [529, 203] on div at bounding box center [305, 144] width 611 height 289
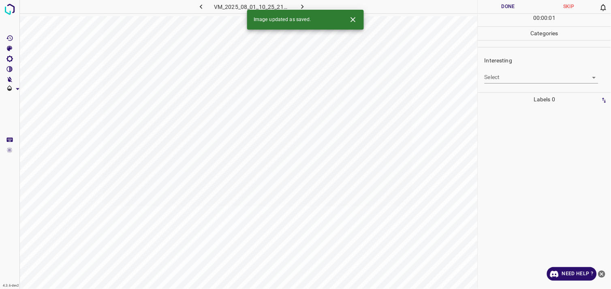
click at [530, 87] on div "Interesting Select ​" at bounding box center [544, 70] width 133 height 38
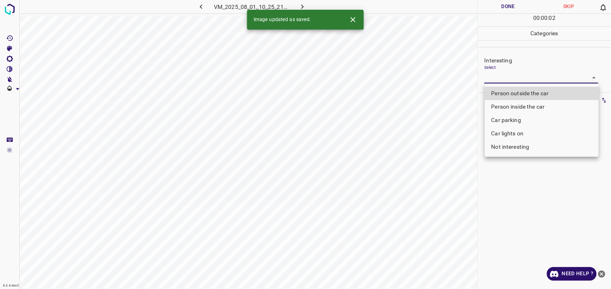
click at [533, 81] on body "4.3.6-dev2 VM_2025_08_01_10_25_21_083_08.gif Done Skip 0 00 : 00 : 02 Categorie…" at bounding box center [305, 144] width 611 height 289
drag, startPoint x: 533, startPoint y: 81, endPoint x: 538, endPoint y: 87, distance: 7.5
click at [533, 81] on div at bounding box center [305, 144] width 611 height 289
click at [531, 75] on body "4.3.6-dev2 VM_2025_08_01_10_25_21_083_08.gif Done Skip 0 00 : 00 : 03 Categorie…" at bounding box center [305, 144] width 611 height 289
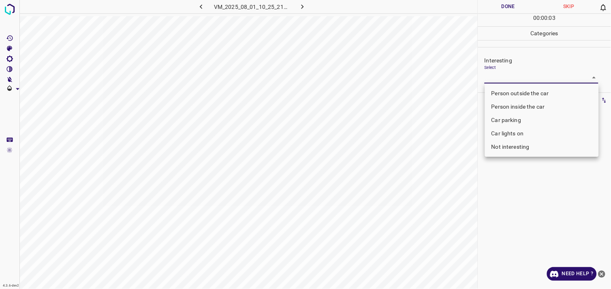
click at [532, 92] on li "Person outside the car" at bounding box center [542, 93] width 114 height 13
type input "Person outside the car"
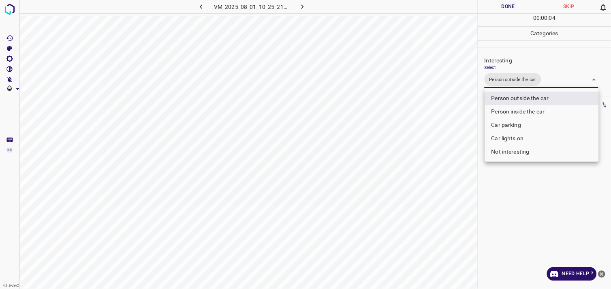
click at [557, 244] on div at bounding box center [305, 144] width 611 height 289
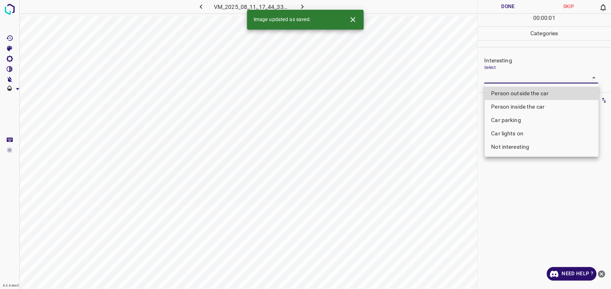
click at [524, 81] on body "4.3.6-dev2 VM_2025_08_11_17_44_33_140_07.gif Done Skip 0 00 : 00 : 01 Categorie…" at bounding box center [305, 144] width 611 height 289
click at [533, 95] on li "Person outside the car" at bounding box center [542, 93] width 114 height 13
type input "Person outside the car"
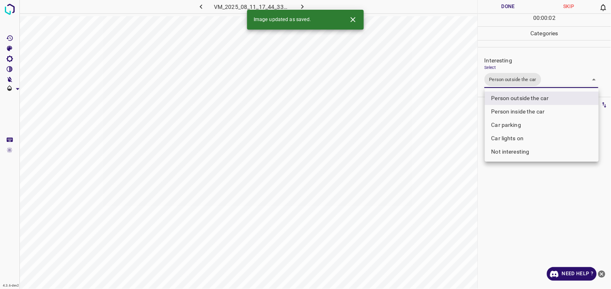
click at [541, 190] on div at bounding box center [305, 144] width 611 height 289
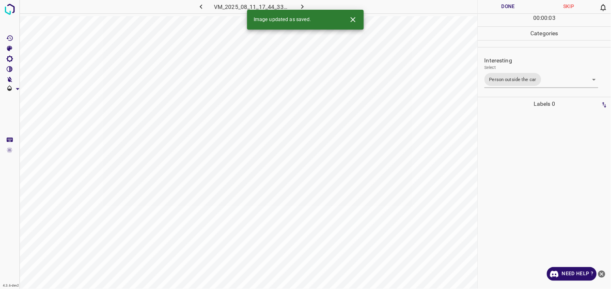
click at [546, 161] on div at bounding box center [544, 200] width 128 height 178
click at [520, 70] on div "Select ​" at bounding box center [541, 74] width 114 height 18
click at [514, 78] on body "4.3.6-dev2 VM_2025_08_11_19_08_44_150_02.gif Done Skip 0 00 : 00 : 01 Categorie…" at bounding box center [305, 144] width 611 height 289
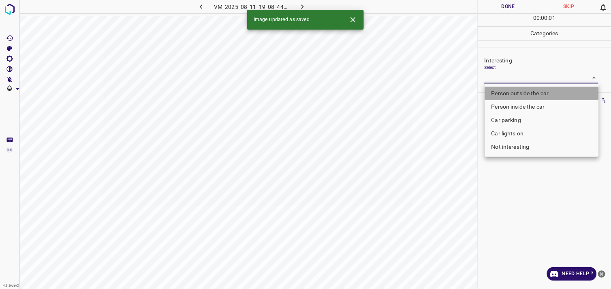
click at [524, 92] on li "Person outside the car" at bounding box center [542, 93] width 114 height 13
type input "Person outside the car"
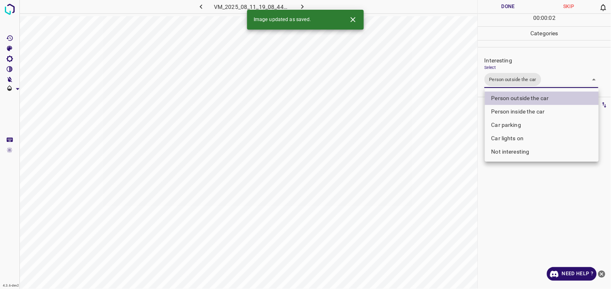
click at [524, 238] on div at bounding box center [305, 144] width 611 height 289
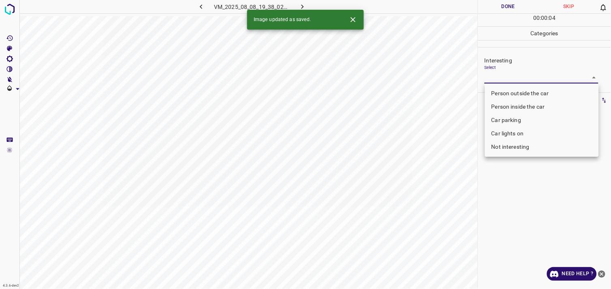
click at [519, 80] on body "4.3.6-dev2 VM_2025_08_08_19_38_02_135_09.gif Done Skip 0 00 : 00 : 04 Categorie…" at bounding box center [305, 144] width 611 height 289
drag, startPoint x: 519, startPoint y: 80, endPoint x: 522, endPoint y: 96, distance: 16.0
click at [519, 80] on div at bounding box center [305, 144] width 611 height 289
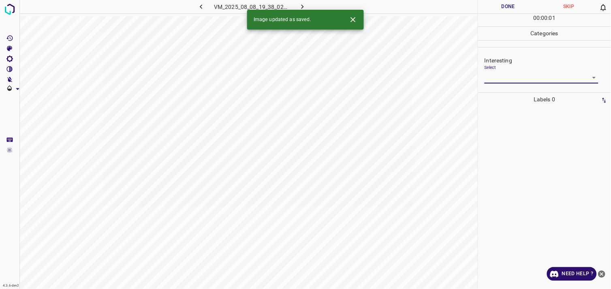
click at [520, 83] on body "4.3.6-dev2 VM_2025_08_08_19_38_02_135_09.gif Done Skip 0 00 : 00 : 01 Categorie…" at bounding box center [305, 144] width 611 height 289
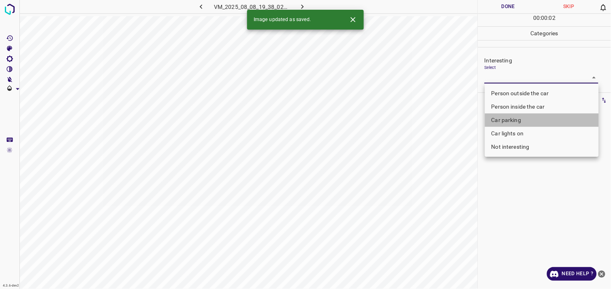
click at [522, 119] on li "Car parking" at bounding box center [542, 119] width 114 height 13
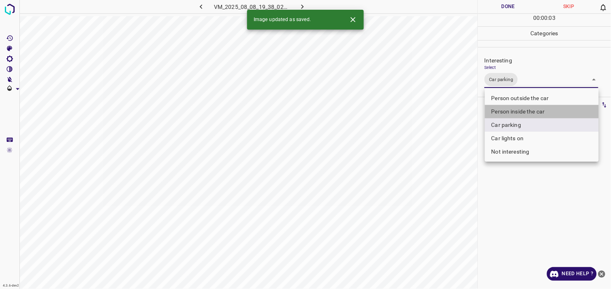
click at [531, 111] on li "Person inside the car" at bounding box center [542, 111] width 114 height 13
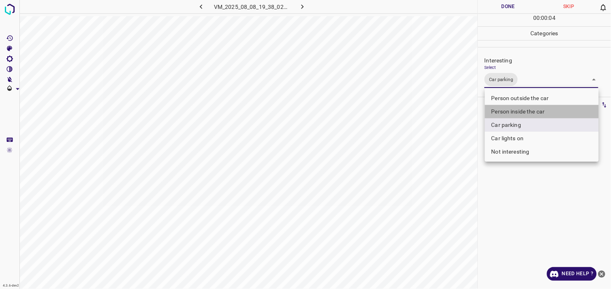
click at [533, 111] on li "Person inside the car" at bounding box center [542, 111] width 114 height 13
type input "Car parking,Person inside the car"
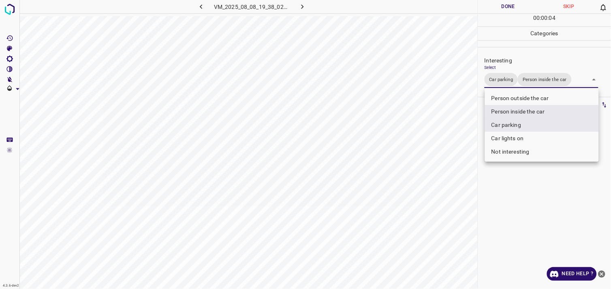
click at [537, 185] on div at bounding box center [305, 144] width 611 height 289
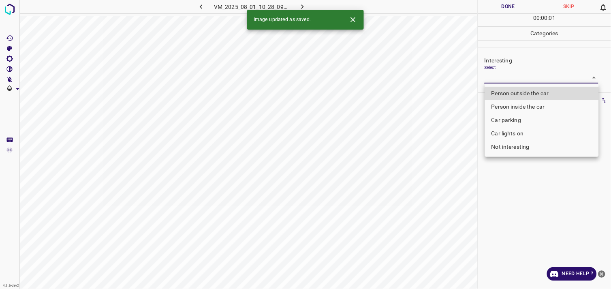
click at [531, 81] on body "4.3.6-dev2 VM_2025_08_01_10_28_09_046_02.gif Done Skip 0 00 : 00 : 01 Categorie…" at bounding box center [305, 144] width 611 height 289
click at [528, 135] on li "Car lights on" at bounding box center [542, 133] width 114 height 13
type input "Car lights on"
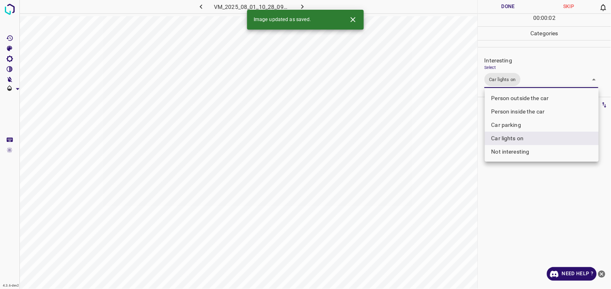
click at [524, 200] on div at bounding box center [305, 144] width 611 height 289
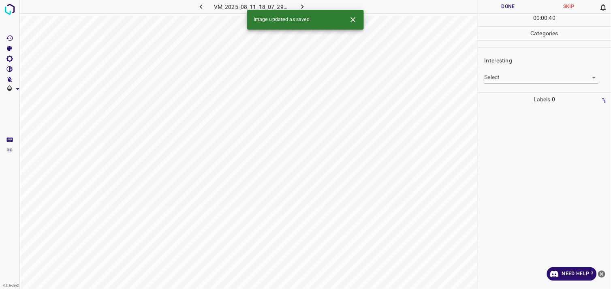
click at [507, 76] on body "4.3.6-dev2 VM_2025_08_11_18_07_29_786_03.gif Done Skip 0 00 : 00 : 40 Categorie…" at bounding box center [305, 144] width 611 height 289
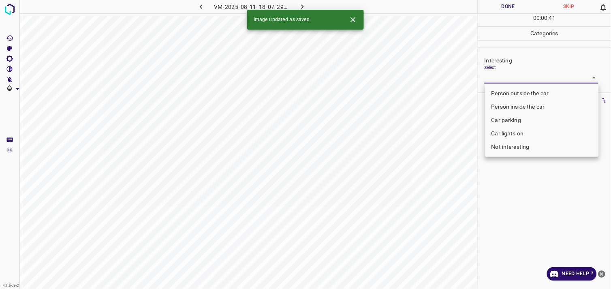
click at [507, 90] on li "Person outside the car" at bounding box center [542, 93] width 114 height 13
type input "Person outside the car"
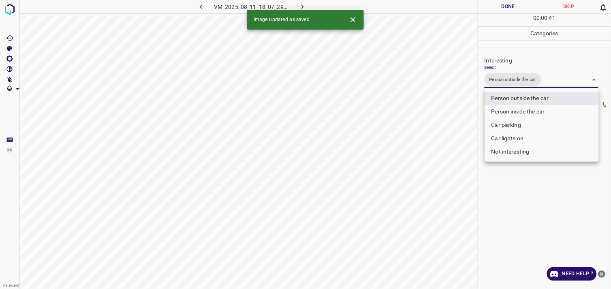
click at [532, 188] on div at bounding box center [305, 144] width 611 height 289
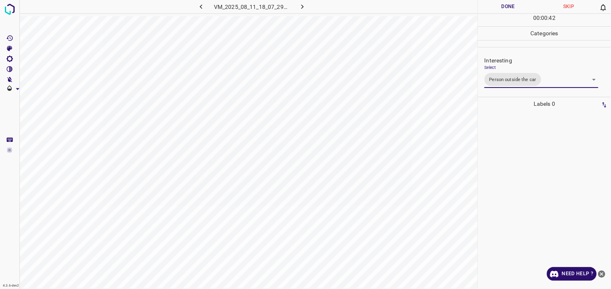
click at [528, 178] on div at bounding box center [544, 200] width 128 height 178
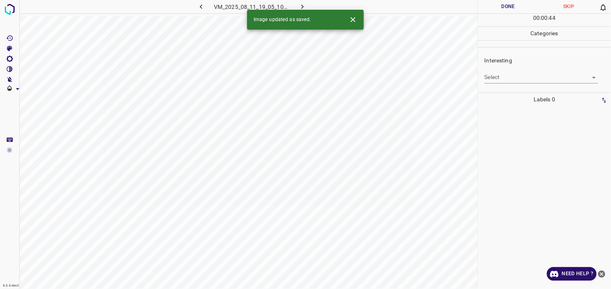
click at [523, 84] on div "Interesting Select ​" at bounding box center [544, 70] width 133 height 38
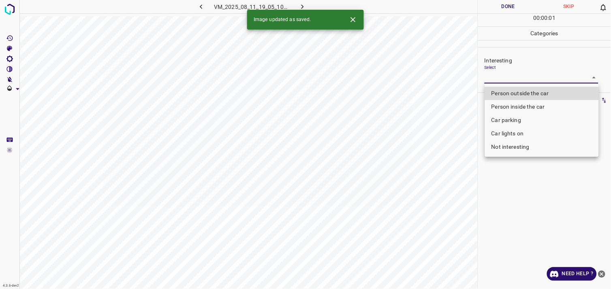
click at [523, 82] on body "4.3.6-dev2 VM_2025_08_11_19_05_10_494_02.gif Done Skip 0 00 : 00 : 01 Categorie…" at bounding box center [305, 144] width 611 height 289
click at [524, 90] on li "Person outside the car" at bounding box center [542, 93] width 114 height 13
type input "Person outside the car"
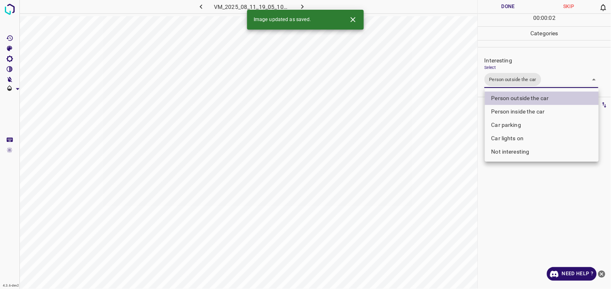
click at [569, 205] on div at bounding box center [305, 144] width 611 height 289
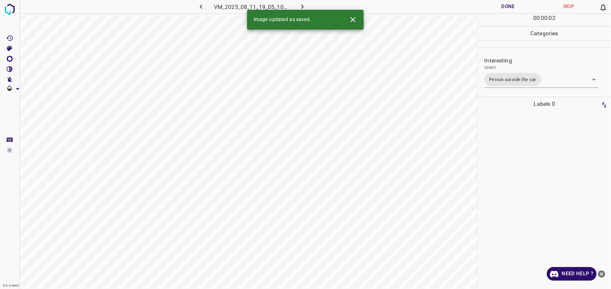
click at [561, 188] on div at bounding box center [544, 200] width 128 height 178
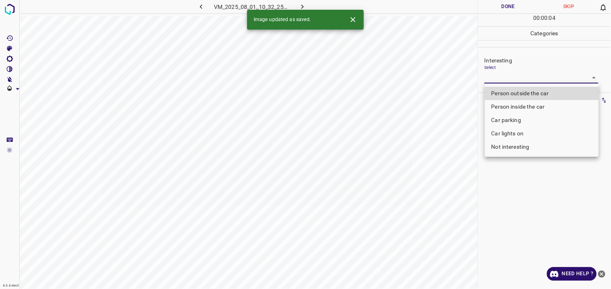
click at [523, 78] on body "4.3.6-dev2 VM_2025_08_01_10_32_25_560_07.gif Done Skip 0 00 : 00 : 04 Categorie…" at bounding box center [305, 144] width 611 height 289
click at [531, 130] on li "Car lights on" at bounding box center [542, 133] width 114 height 13
type input "Car lights on"
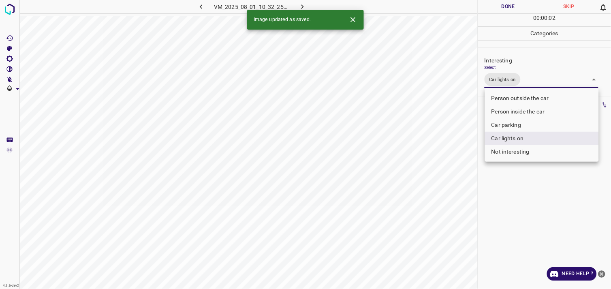
click at [539, 217] on div at bounding box center [305, 144] width 611 height 289
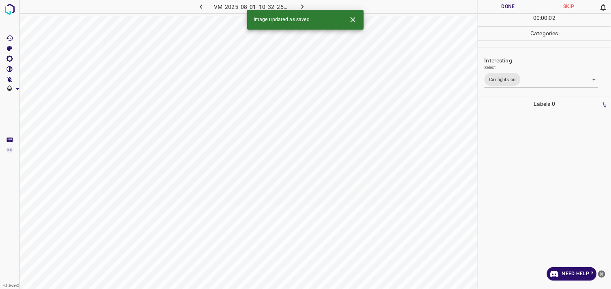
click at [542, 189] on div at bounding box center [544, 200] width 128 height 178
click at [513, 82] on body "4.3.6-dev2 VM_2025_08_11_19_57_55_461_09.gif Done Skip 0 00 : 00 : 03 Categorie…" at bounding box center [305, 144] width 611 height 289
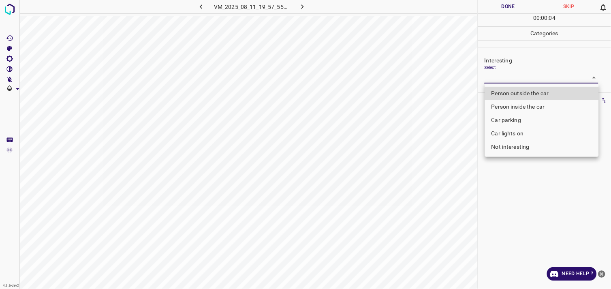
click at [522, 134] on li "Car lights on" at bounding box center [542, 133] width 114 height 13
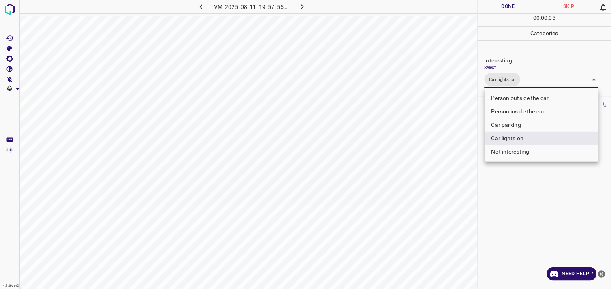
click at [533, 97] on li "Person outside the car" at bounding box center [542, 98] width 114 height 13
type input "Car lights on,Person outside the car"
click at [548, 183] on div at bounding box center [305, 144] width 611 height 289
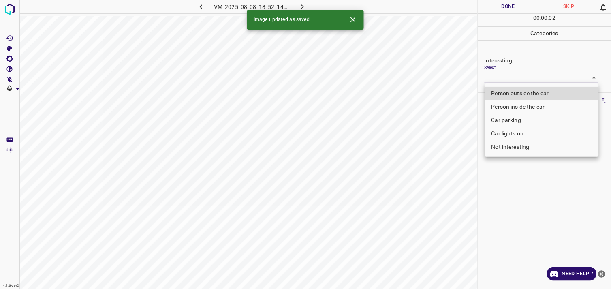
click at [507, 79] on body "4.3.6-dev2 VM_2025_08_08_18_52_14_308_01.gif Done Skip 0 00 : 00 : 02 Categorie…" at bounding box center [305, 144] width 611 height 289
click at [531, 148] on li "Not interesting" at bounding box center [542, 146] width 114 height 13
type input "Not interesting"
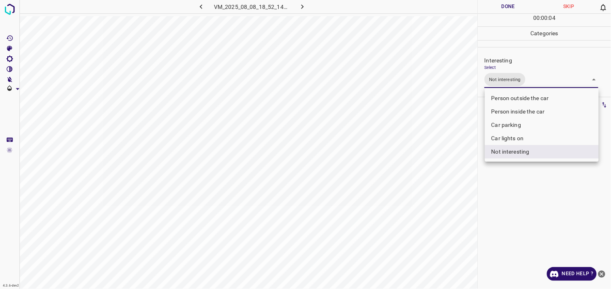
click at [535, 198] on div at bounding box center [305, 144] width 611 height 289
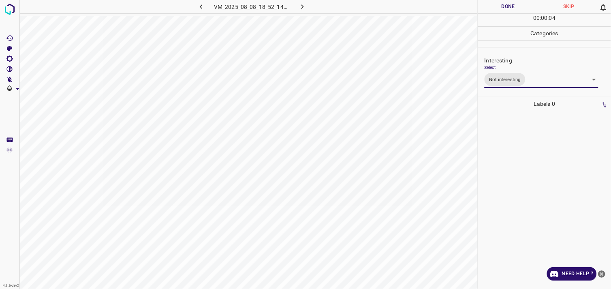
click at [542, 173] on div at bounding box center [544, 200] width 128 height 178
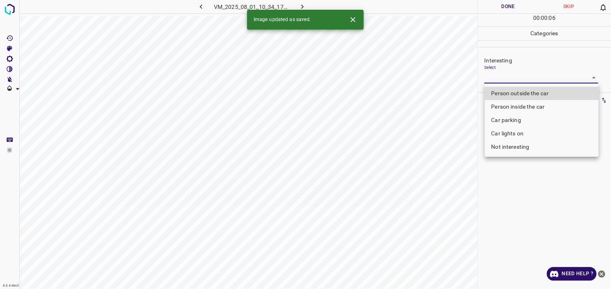
click at [516, 73] on body "4.3.6-dev2 VM_2025_08_01_10_34_17_694_02.gif Done Skip 0 00 : 00 : 06 Categorie…" at bounding box center [305, 144] width 611 height 289
click at [520, 90] on li "Person outside the car" at bounding box center [542, 93] width 114 height 13
type input "Person outside the car"
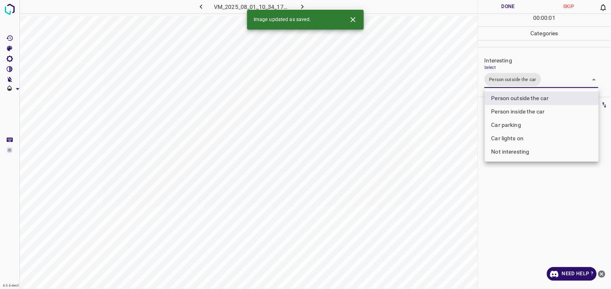
click at [543, 199] on div at bounding box center [305, 144] width 611 height 289
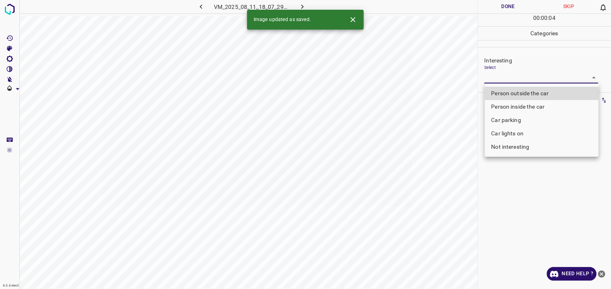
click at [520, 75] on body "4.3.6-dev2 VM_2025_08_11_18_07_29_786_00.gif Done Skip 0 00 : 00 : 04 Categorie…" at bounding box center [305, 144] width 611 height 289
click at [523, 89] on li "Person outside the car" at bounding box center [542, 93] width 114 height 13
type input "Person outside the car"
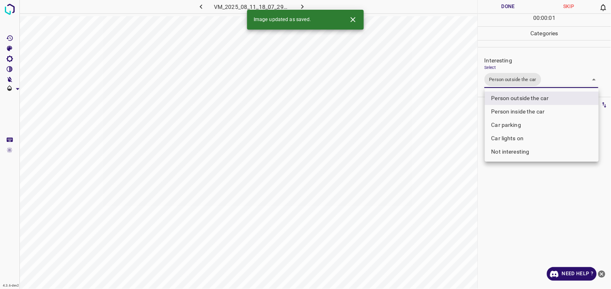
click at [554, 213] on div at bounding box center [305, 144] width 611 height 289
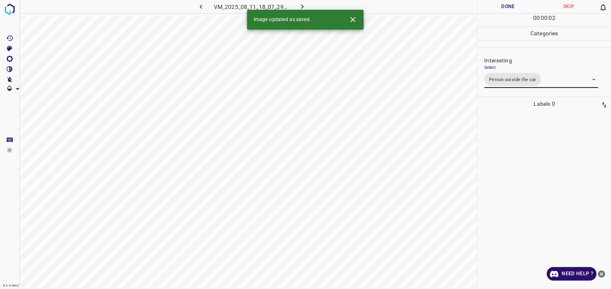
click at [543, 192] on div at bounding box center [544, 200] width 128 height 178
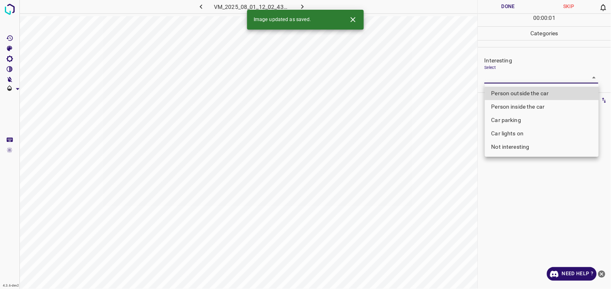
click at [535, 78] on body "4.3.6-dev2 VM_2025_08_01_12_02_43_515_07.gif Done Skip 0 00 : 00 : 01 Categorie…" at bounding box center [305, 144] width 611 height 289
click at [532, 96] on li "Person outside the car" at bounding box center [542, 93] width 114 height 13
click at [531, 103] on li "Person inside the car" at bounding box center [542, 106] width 114 height 13
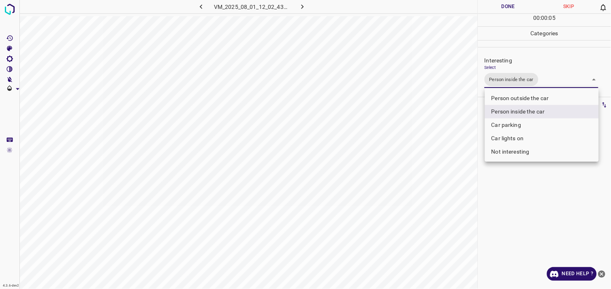
click at [521, 97] on li "Person outside the car" at bounding box center [542, 98] width 114 height 13
type input "Person inside the car,Person outside the car"
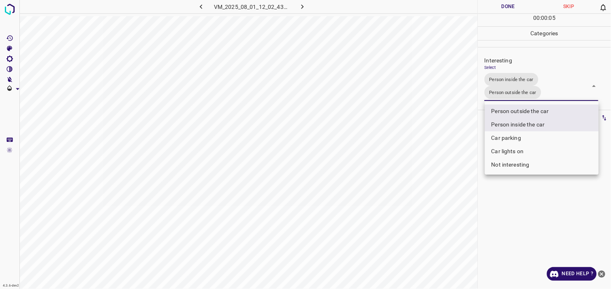
click at [554, 189] on div at bounding box center [305, 144] width 611 height 289
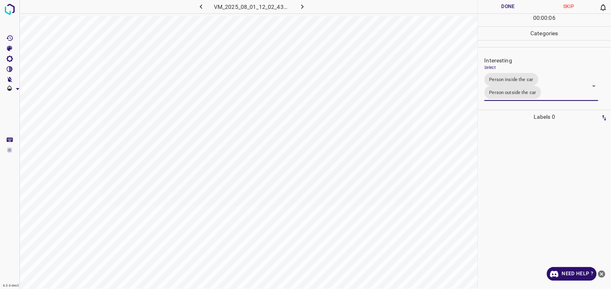
click at [543, 181] on div at bounding box center [544, 206] width 128 height 165
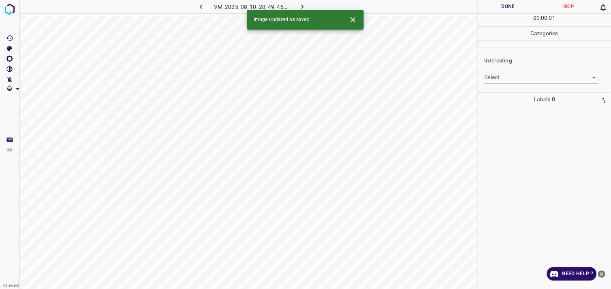
click at [528, 80] on body "4.3.6-dev2 VM_2025_08_10_20_49_46_163_01.gif Done Skip 0 00 : 00 : 01 Categorie…" at bounding box center [305, 144] width 611 height 289
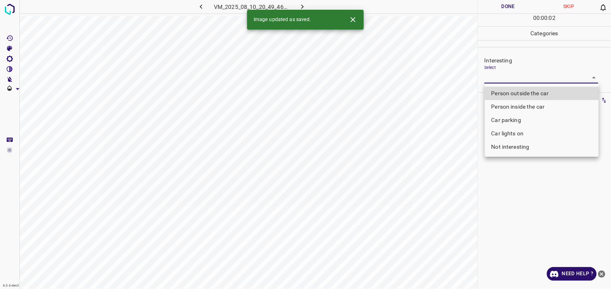
click at [517, 146] on li "Not interesting" at bounding box center [542, 146] width 114 height 13
type input "Not interesting"
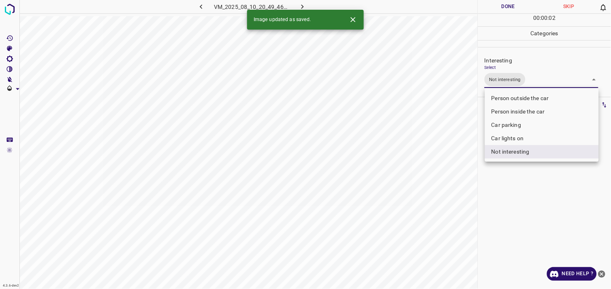
click at [535, 182] on div at bounding box center [305, 144] width 611 height 289
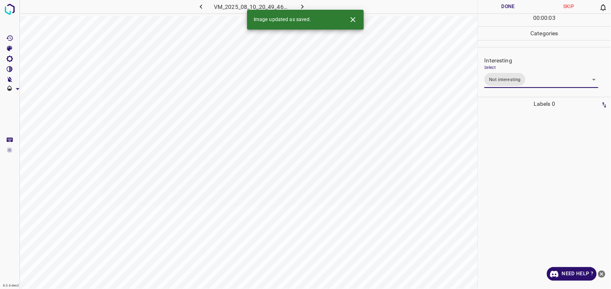
click at [539, 171] on div at bounding box center [544, 200] width 128 height 178
click at [513, 74] on body "4.3.6-dev2 VM_2025_08_01_10_41_30_489_00.gif Done Skip 0 00 : 00 : 04 Categorie…" at bounding box center [305, 144] width 611 height 289
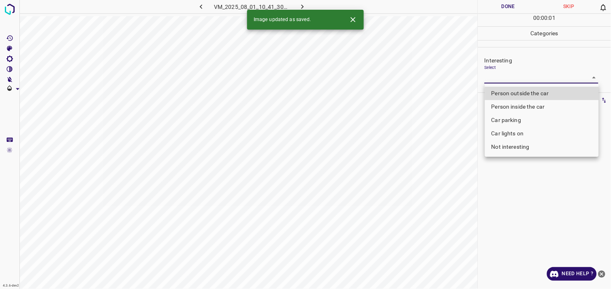
click at [535, 95] on li "Person outside the car" at bounding box center [542, 93] width 114 height 13
type input "Person outside the car"
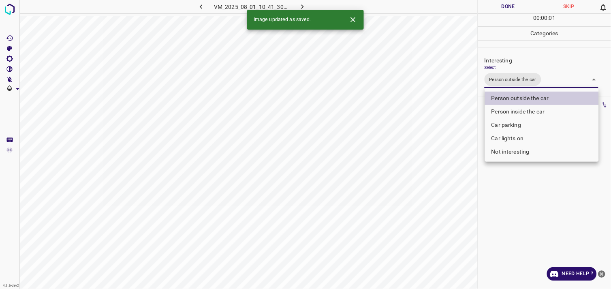
drag, startPoint x: 536, startPoint y: 183, endPoint x: 539, endPoint y: 179, distance: 4.7
click at [537, 183] on div at bounding box center [305, 144] width 611 height 289
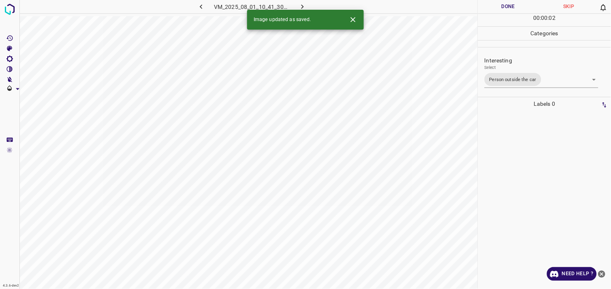
click at [536, 165] on div at bounding box center [544, 200] width 128 height 178
click at [512, 81] on body "4.3.6-dev2 VM_2025_08_08_17_52_27_074_00.gif Done Skip 0 00 : 00 : 04 Categorie…" at bounding box center [305, 144] width 611 height 289
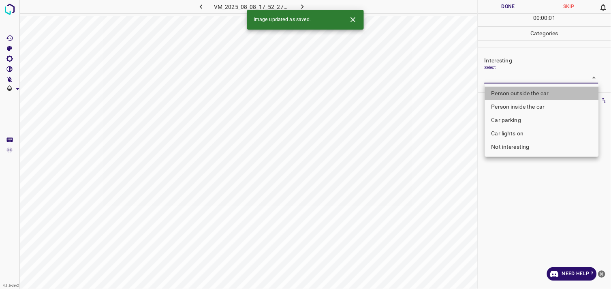
click at [521, 91] on li "Person outside the car" at bounding box center [542, 93] width 114 height 13
type input "Person outside the car"
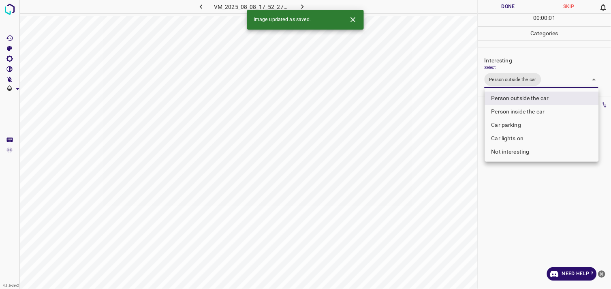
click at [543, 194] on div at bounding box center [305, 144] width 611 height 289
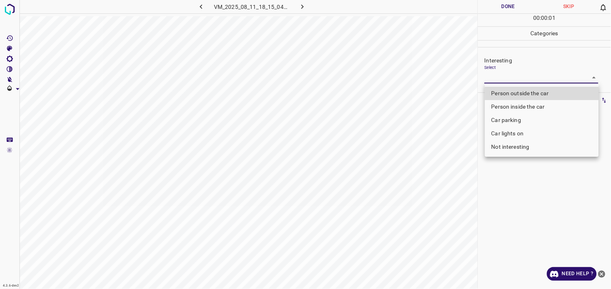
click at [524, 81] on body "4.3.6-dev2 VM_2025_08_11_18_15_04_061_04.gif Done Skip 0 00 : 00 : 01 Categorie…" at bounding box center [305, 144] width 611 height 289
click at [522, 143] on li "Not interesting" at bounding box center [542, 146] width 114 height 13
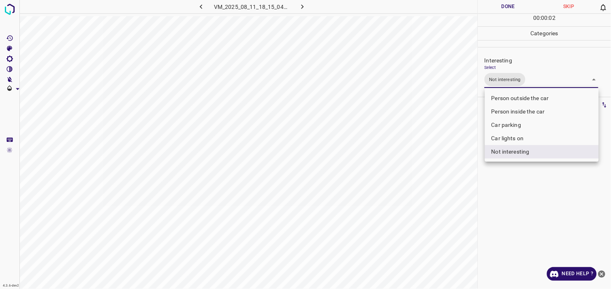
click at [527, 202] on div at bounding box center [305, 144] width 611 height 289
click at [531, 80] on body "4.3.6-dev2 VM_2025_08_11_18_15_04_061_04.gif Done Skip 0 00 : 00 : 03 Categorie…" at bounding box center [305, 144] width 611 height 289
drag, startPoint x: 531, startPoint y: 80, endPoint x: 529, endPoint y: 95, distance: 15.4
click at [531, 80] on div at bounding box center [305, 144] width 611 height 289
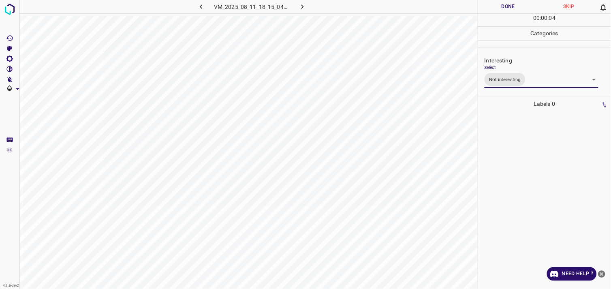
click at [527, 85] on body "4.3.6-dev2 VM_2025_08_11_18_15_04_061_04.gif Done Skip 0 00 : 00 : 04 Categorie…" at bounding box center [305, 144] width 611 height 289
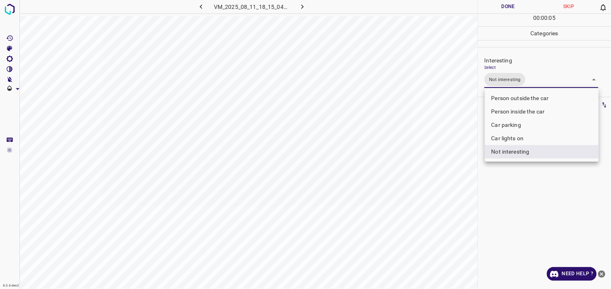
click at [517, 126] on li "Car parking" at bounding box center [542, 124] width 114 height 13
click at [520, 153] on li "Not interesting" at bounding box center [542, 151] width 114 height 13
type input "Car parking"
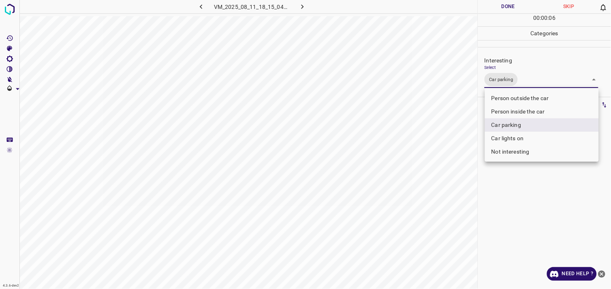
click at [540, 187] on div at bounding box center [305, 144] width 611 height 289
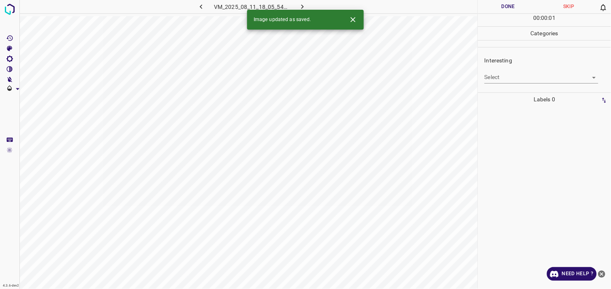
click at [534, 78] on body "4.3.6-dev2 VM_2025_08_11_18_05_54_338_02.gif Done Skip 0 00 : 00 : 01 Categorie…" at bounding box center [305, 144] width 611 height 289
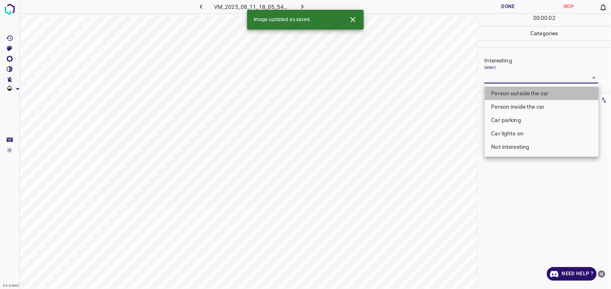
click at [531, 94] on li "Person outside the car" at bounding box center [542, 93] width 114 height 13
type input "Person outside the car"
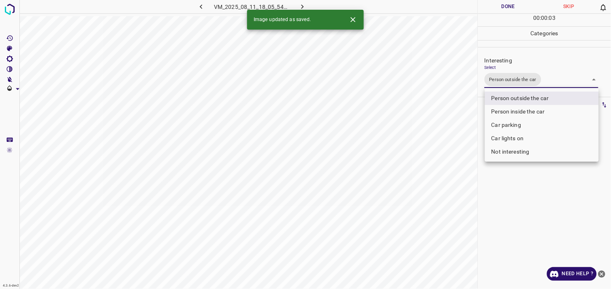
click at [539, 196] on div at bounding box center [305, 144] width 611 height 289
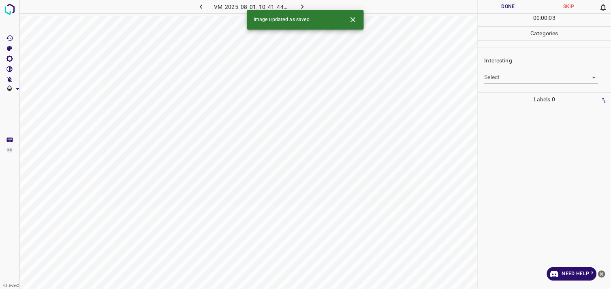
click at [493, 80] on body "4.3.6-dev2 VM_2025_08_01_10_41_44_168_07.gif Done Skip 0 00 : 00 : 03 Categorie…" at bounding box center [305, 144] width 611 height 289
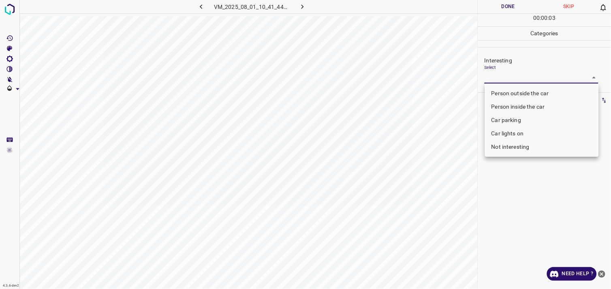
click at [513, 146] on li "Not interesting" at bounding box center [542, 146] width 114 height 13
type input "Not interesting"
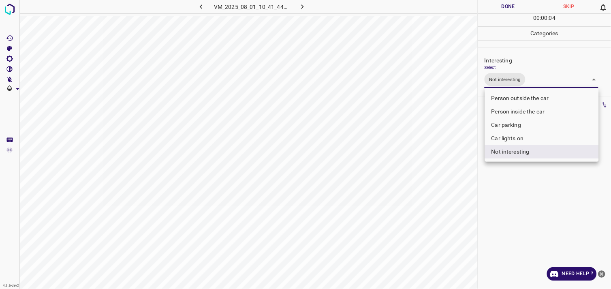
click at [519, 175] on div at bounding box center [305, 144] width 611 height 289
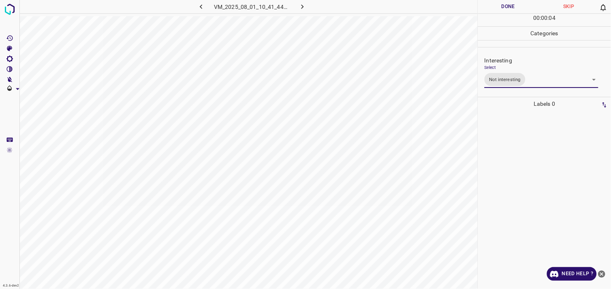
click at [556, 151] on div at bounding box center [544, 200] width 128 height 178
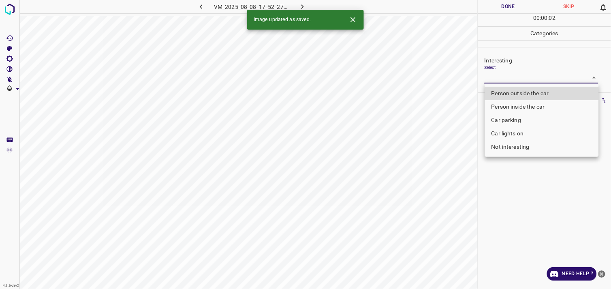
click at [506, 78] on body "4.3.6-dev2 VM_2025_08_08_17_52_27_074_01.gif Done Skip 0 00 : 00 : 02 Categorie…" at bounding box center [305, 144] width 611 height 289
click at [519, 94] on li "Person outside the car" at bounding box center [542, 93] width 114 height 13
type input "Person outside the car"
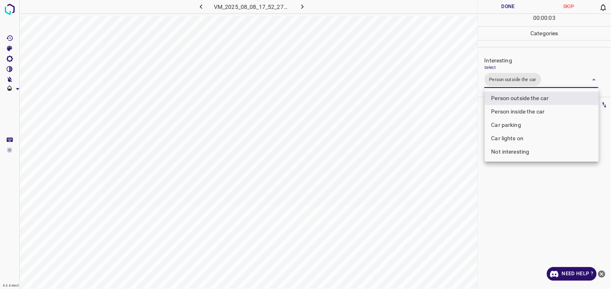
click at [533, 181] on div at bounding box center [305, 144] width 611 height 289
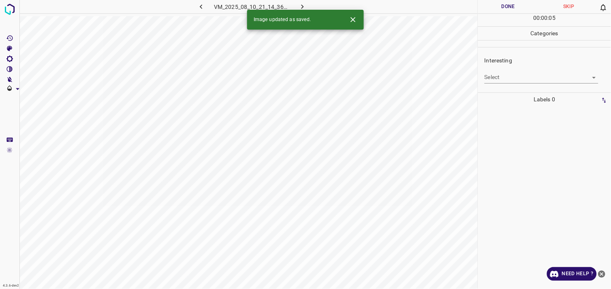
click at [516, 83] on div "Interesting Select ​" at bounding box center [544, 70] width 133 height 38
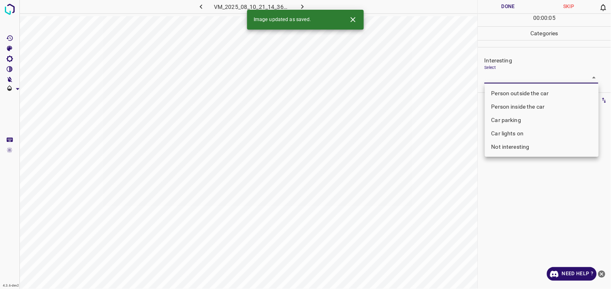
click at [516, 82] on body "4.3.6-dev2 VM_2025_08_10_21_14_36_602_05.gif Done Skip 0 00 : 00 : 05 Categorie…" at bounding box center [305, 144] width 611 height 289
click at [517, 96] on li "Person outside the car" at bounding box center [542, 93] width 114 height 13
click at [529, 168] on div at bounding box center [305, 144] width 611 height 289
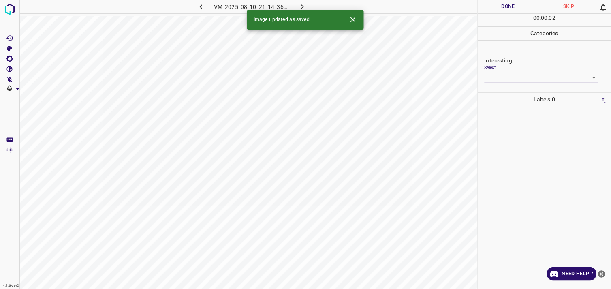
click at [521, 78] on body "4.3.6-dev2 VM_2025_08_10_21_14_36_602_05.gif Done Skip 0 00 : 00 : 02 Categorie…" at bounding box center [305, 144] width 611 height 289
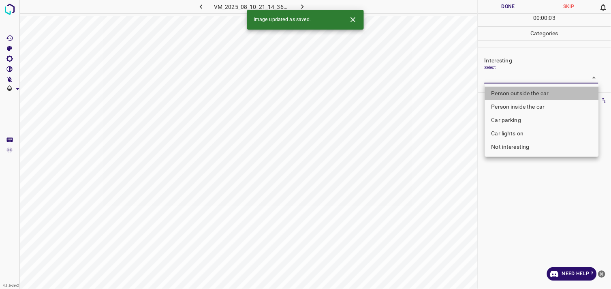
click at [517, 92] on li "Person outside the car" at bounding box center [542, 93] width 114 height 13
type input "Person outside the car"
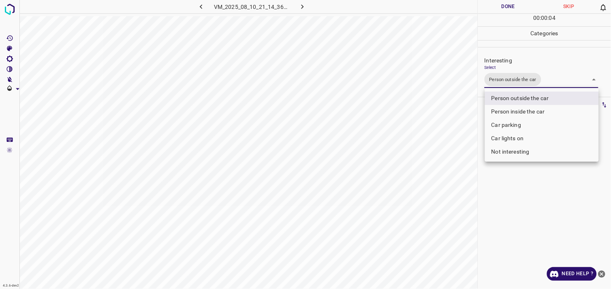
click at [559, 204] on div at bounding box center [305, 144] width 611 height 289
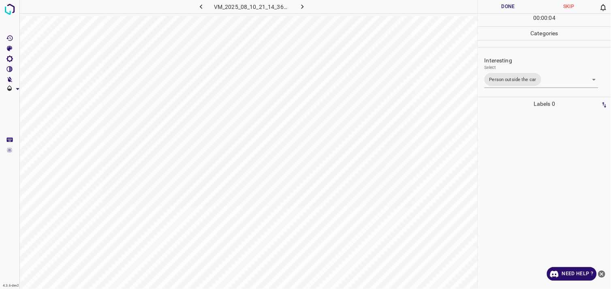
click at [558, 185] on div at bounding box center [544, 200] width 128 height 178
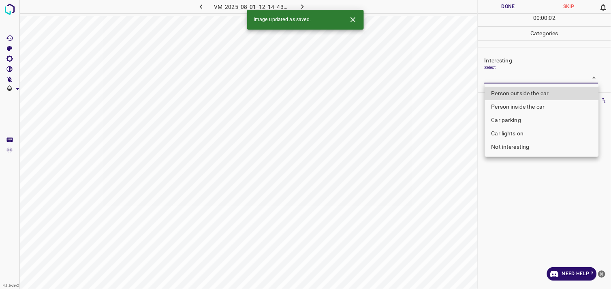
click at [511, 83] on body "4.3.6-dev2 VM_2025_08_01_12_14_43_230_02.gif Done Skip 0 00 : 00 : 02 Categorie…" at bounding box center [305, 144] width 611 height 289
click at [520, 147] on li "Not interesting" at bounding box center [542, 146] width 114 height 13
type input "Not interesting"
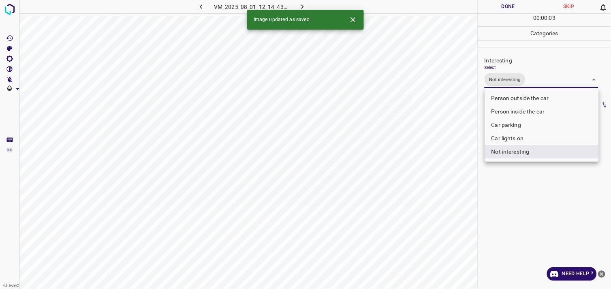
click at [532, 211] on div at bounding box center [305, 144] width 611 height 289
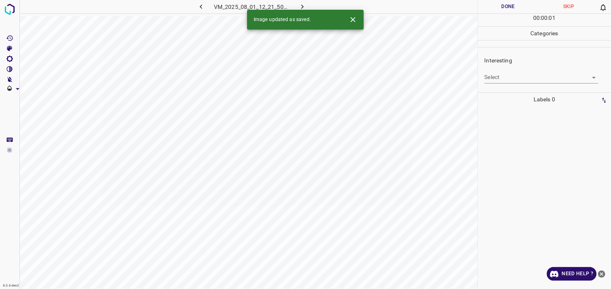
click at [529, 77] on body "4.3.6-dev2 VM_2025_08_01_12_21_50_067_02.gif Done Skip 0 00 : 00 : 01 Categorie…" at bounding box center [305, 144] width 611 height 289
click at [520, 80] on body "4.3.6-dev2 VM_2025_08_01_12_21_50_067_02.gif Done Skip 0 00 : 00 : 02 Categorie…" at bounding box center [305, 144] width 611 height 289
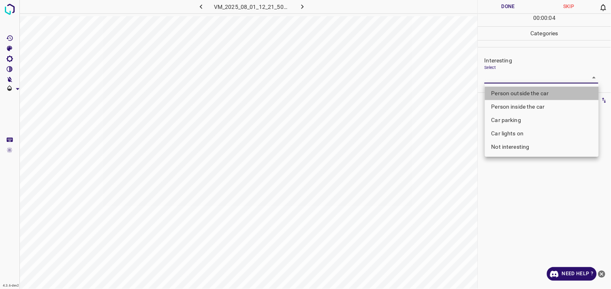
click at [524, 95] on li "Person outside the car" at bounding box center [542, 93] width 114 height 13
click at [528, 184] on div at bounding box center [305, 144] width 611 height 289
click at [516, 72] on body "4.3.6-dev2 VM_2025_08_01_12_21_50_067_02.gif Done Skip 0 00 : 00 : 05 Categorie…" at bounding box center [305, 144] width 611 height 289
click at [523, 90] on li "Person outside the car" at bounding box center [542, 93] width 114 height 13
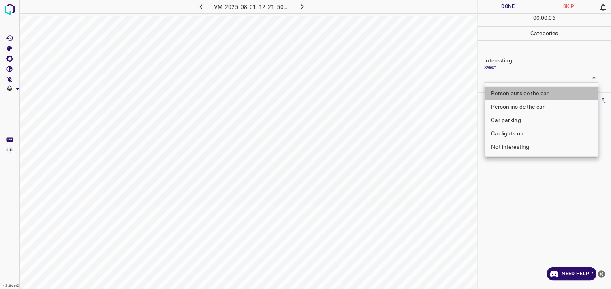
type input "Person outside the car"
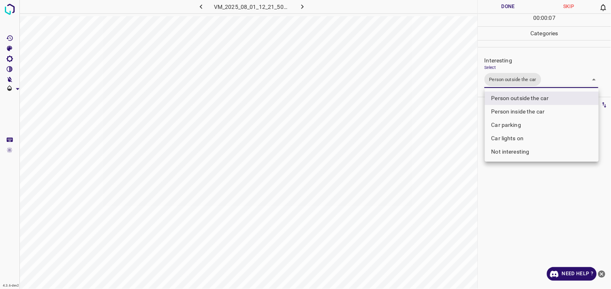
click at [550, 210] on div at bounding box center [305, 144] width 611 height 289
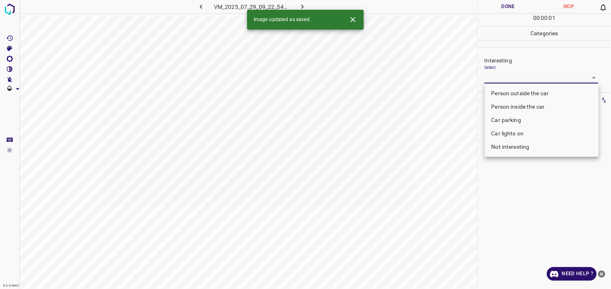
click at [508, 76] on body "4.3.6-dev2 VM_2025_07_29_09_22_54_734_04.gif Done Skip 0 00 : 00 : 01 Categorie…" at bounding box center [305, 144] width 611 height 289
click at [536, 92] on li "Person outside the car" at bounding box center [542, 93] width 114 height 13
type input "Person outside the car"
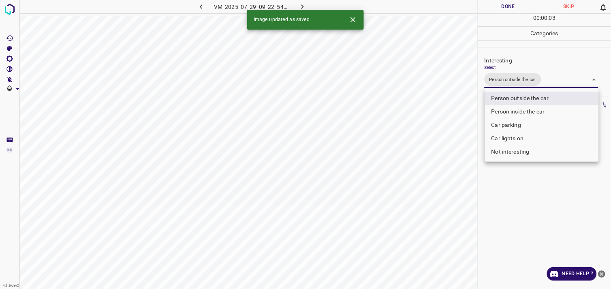
drag, startPoint x: 541, startPoint y: 227, endPoint x: 541, endPoint y: 222, distance: 5.7
click at [541, 226] on div at bounding box center [305, 144] width 611 height 289
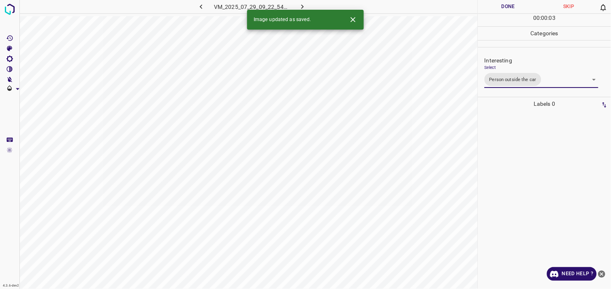
click at [540, 188] on div at bounding box center [544, 200] width 128 height 178
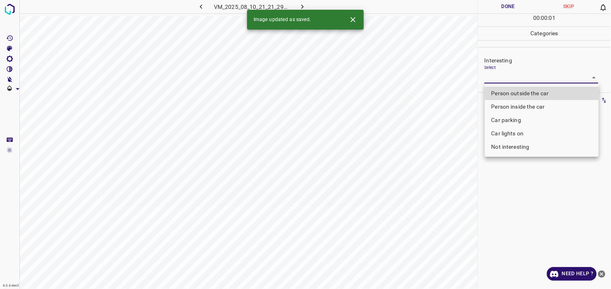
click at [528, 81] on body "4.3.6-dev2 VM_2025_08_10_21_21_29_107_05.gif Done Skip 0 00 : 00 : 01 Categorie…" at bounding box center [305, 144] width 611 height 289
click at [537, 92] on li "Person outside the car" at bounding box center [542, 93] width 114 height 13
type input "Person outside the car"
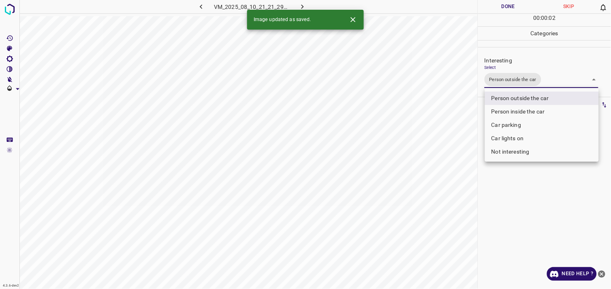
click at [561, 202] on div at bounding box center [305, 144] width 611 height 289
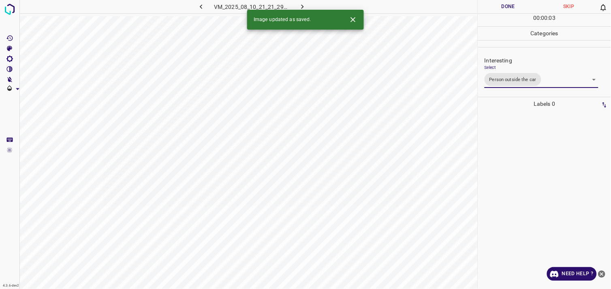
click at [551, 184] on div at bounding box center [544, 200] width 128 height 178
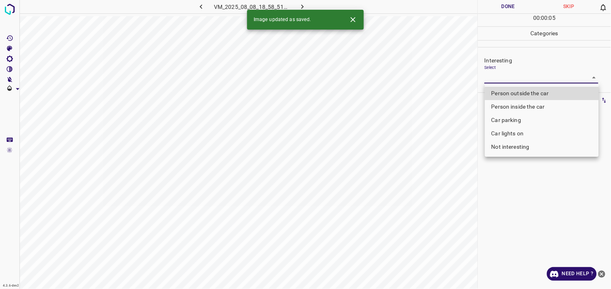
click at [514, 76] on body "4.3.6-dev2 VM_2025_08_08_18_58_51_799_02.gif Done Skip 0 00 : 00 : 05 Categorie…" at bounding box center [305, 144] width 611 height 289
click at [535, 92] on li "Person outside the car" at bounding box center [542, 93] width 114 height 13
type input "Person outside the car"
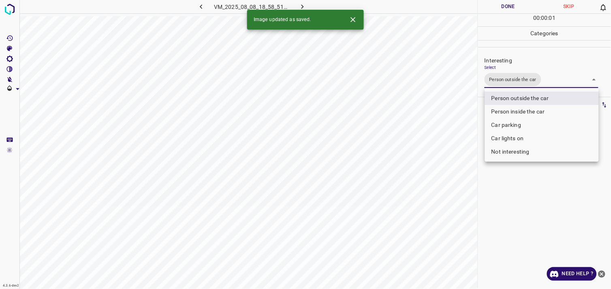
click at [537, 210] on div at bounding box center [305, 144] width 611 height 289
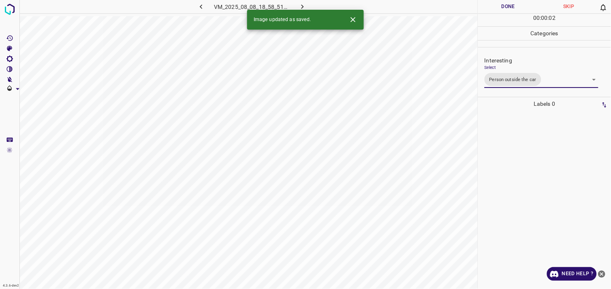
click at [520, 149] on div at bounding box center [544, 200] width 128 height 178
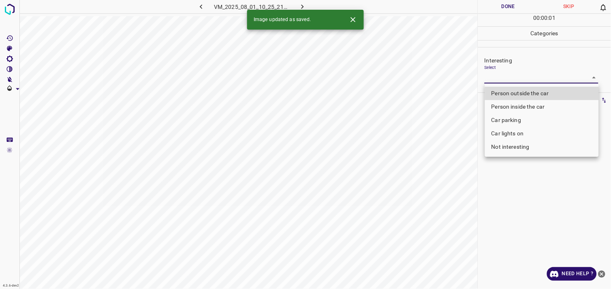
click at [527, 77] on body "4.3.6-dev2 VM_2025_08_01_10_25_21_083_09.gif Done Skip 0 00 : 00 : 01 Categorie…" at bounding box center [305, 144] width 611 height 289
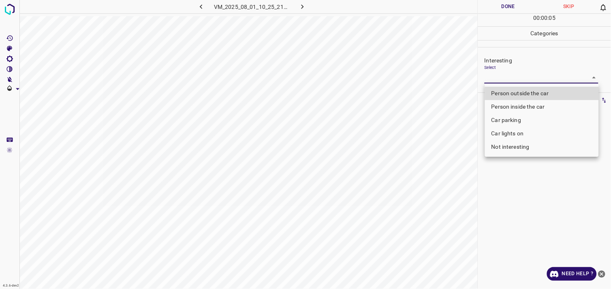
click at [520, 132] on li "Car lights on" at bounding box center [542, 133] width 114 height 13
type input "Car lights on"
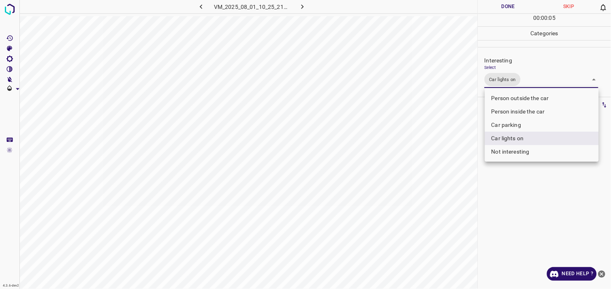
click at [521, 224] on div at bounding box center [305, 144] width 611 height 289
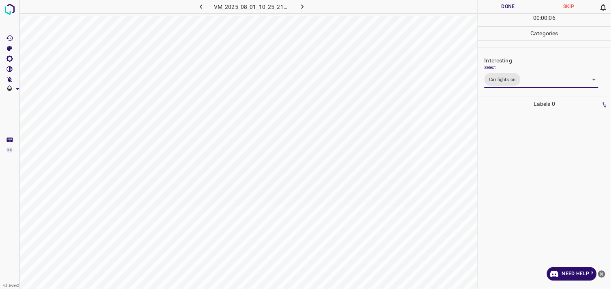
click at [520, 182] on div at bounding box center [544, 200] width 128 height 178
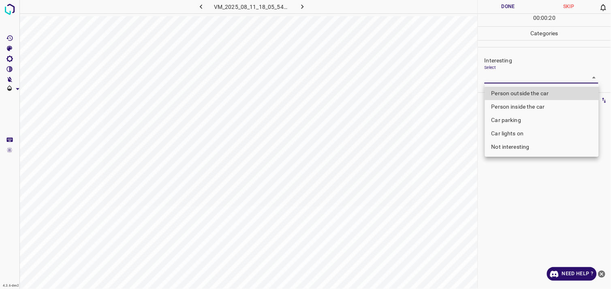
click at [516, 81] on body "4.3.6-dev2 VM_2025_08_11_18_05_54_338_03.gif Done Skip 0 00 : 00 : 20 Categorie…" at bounding box center [305, 144] width 611 height 289
click at [541, 95] on li "Person outside the car" at bounding box center [542, 93] width 114 height 13
type input "Person outside the car"
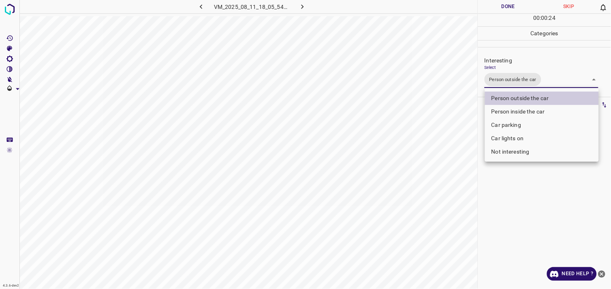
click at [541, 214] on div at bounding box center [305, 144] width 611 height 289
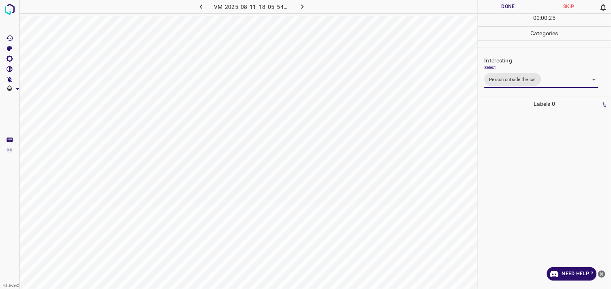
click at [540, 200] on div at bounding box center [544, 200] width 128 height 178
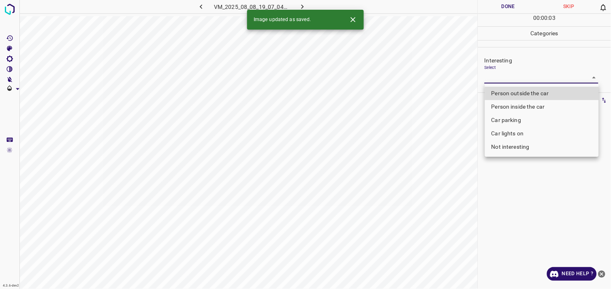
click at [508, 79] on body "4.3.6-dev2 VM_2025_08_08_19_07_04_726_00.gif Done Skip 0 00 : 00 : 03 Categorie…" at bounding box center [305, 144] width 611 height 289
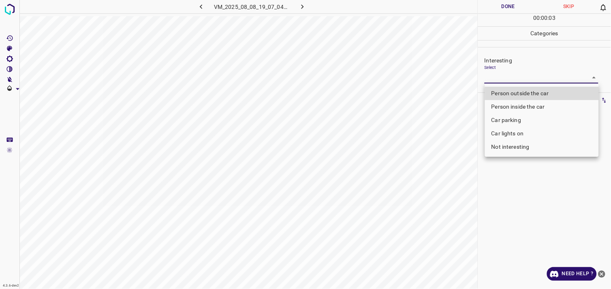
click at [523, 93] on li "Person outside the car" at bounding box center [542, 93] width 114 height 13
type input "Person outside the car"
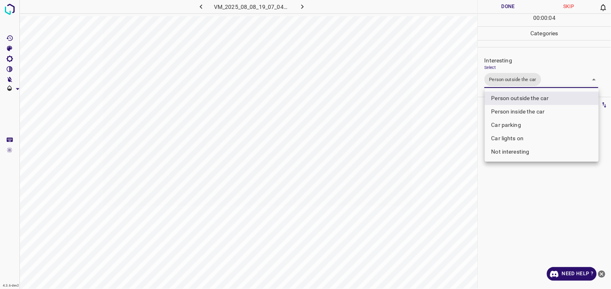
click at [511, 193] on div at bounding box center [305, 144] width 611 height 289
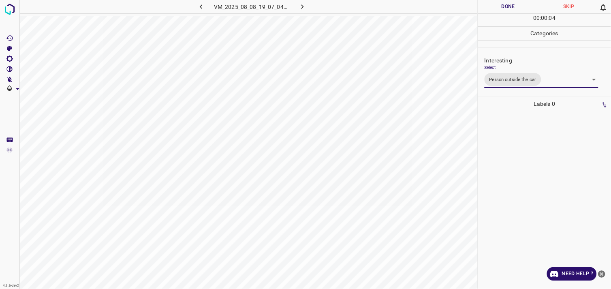
click at [511, 187] on div at bounding box center [544, 200] width 128 height 178
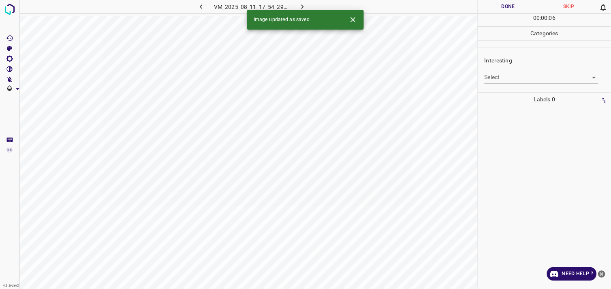
click at [511, 82] on body "4.3.6-dev2 VM_2025_08_11_17_54_29_956_09.gif Done Skip 0 00 : 00 : 06 Categorie…" at bounding box center [305, 144] width 611 height 289
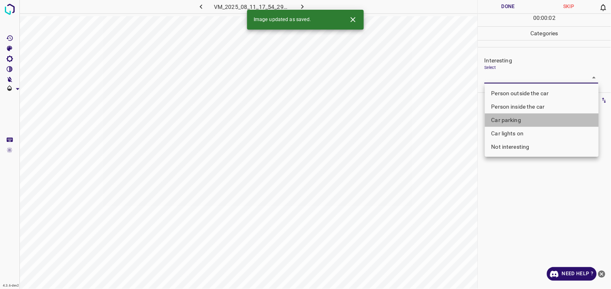
click at [520, 122] on li "Car parking" at bounding box center [542, 119] width 114 height 13
type input "Car parking"
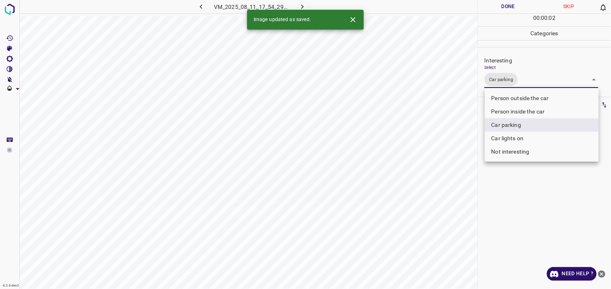
click at [524, 208] on div at bounding box center [305, 144] width 611 height 289
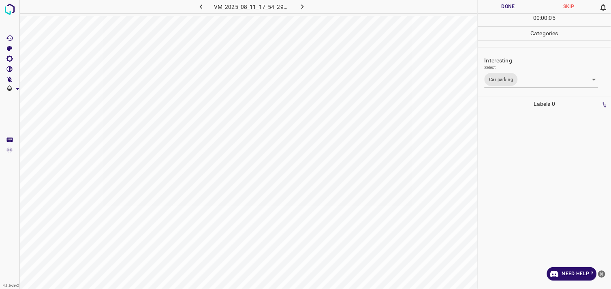
click at [503, 127] on div at bounding box center [544, 200] width 128 height 178
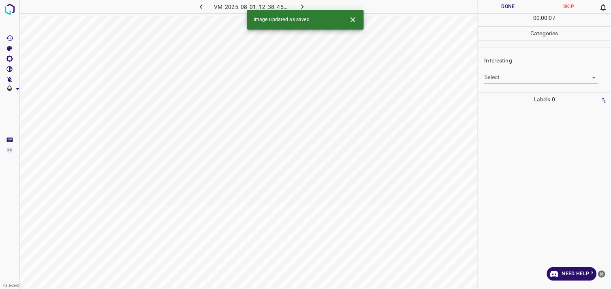
click at [518, 82] on body "4.3.6-dev2 VM_2025_08_01_12_38_45_701_00.gif Done Skip 0 00 : 00 : 07 Categorie…" at bounding box center [305, 144] width 611 height 289
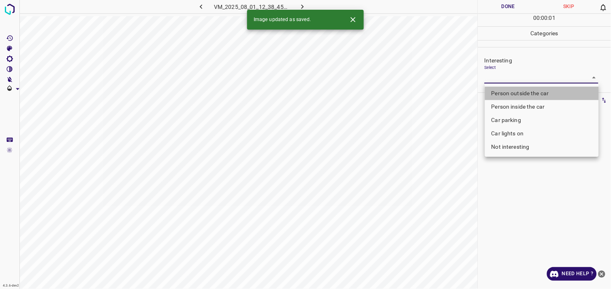
click at [526, 92] on li "Person outside the car" at bounding box center [542, 93] width 114 height 13
type input "Person outside the car"
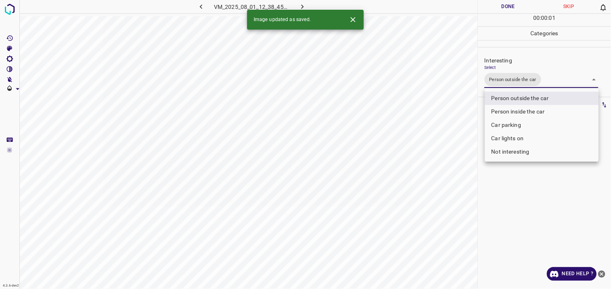
click at [528, 185] on div at bounding box center [305, 144] width 611 height 289
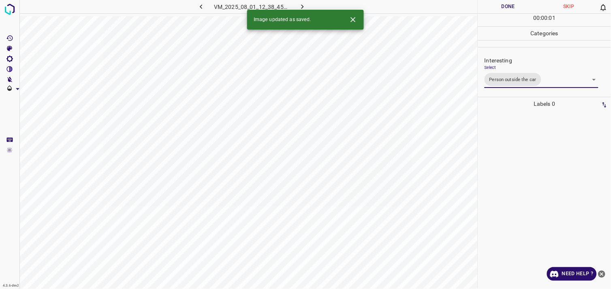
click at [526, 173] on div at bounding box center [544, 200] width 128 height 178
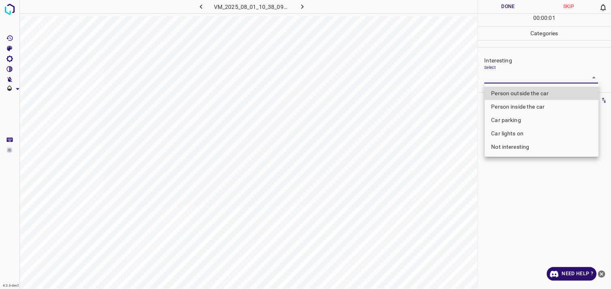
click at [512, 80] on body "4.3.6-dev2 VM_2025_08_01_10_38_09_457_06.gif Done Skip 0 00 : 00 : 01 Categorie…" at bounding box center [305, 144] width 611 height 289
click at [513, 95] on li "Person outside the car" at bounding box center [542, 93] width 114 height 13
type input "Person outside the car"
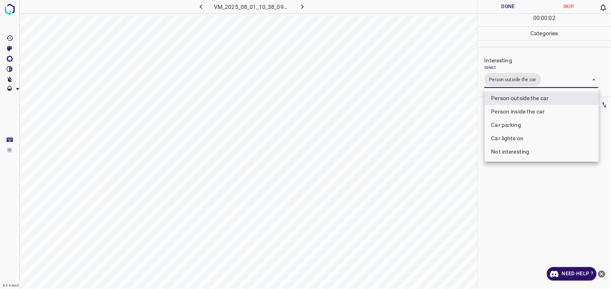
click at [513, 217] on div at bounding box center [305, 144] width 611 height 289
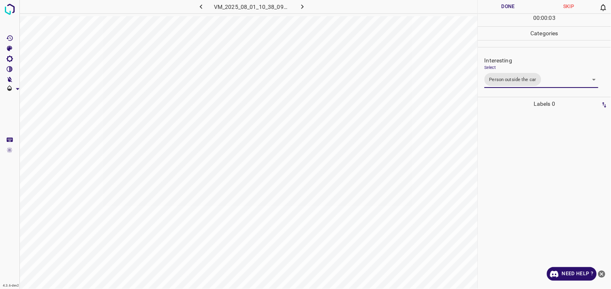
click at [516, 181] on div at bounding box center [544, 200] width 128 height 178
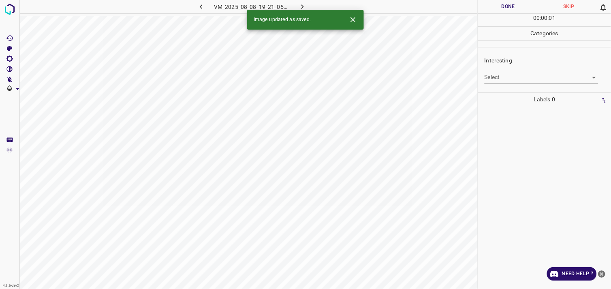
click at [512, 81] on body "4.3.6-dev2 VM_2025_08_08_19_21_05_852_00.gif Done Skip 0 00 : 00 : 01 Categorie…" at bounding box center [305, 144] width 611 height 289
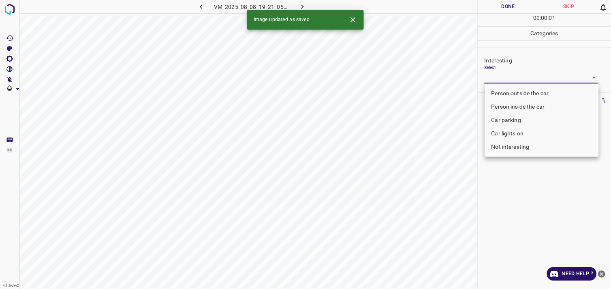
click at [515, 88] on li "Person outside the car" at bounding box center [542, 93] width 114 height 13
type input "Person outside the car"
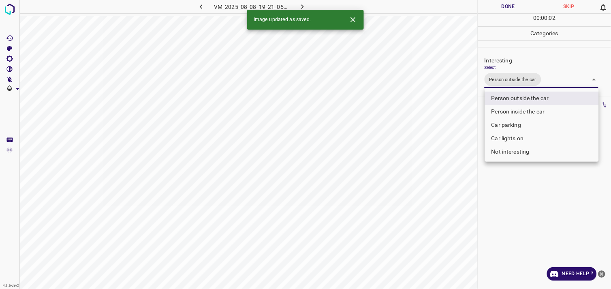
click at [533, 207] on div at bounding box center [305, 144] width 611 height 289
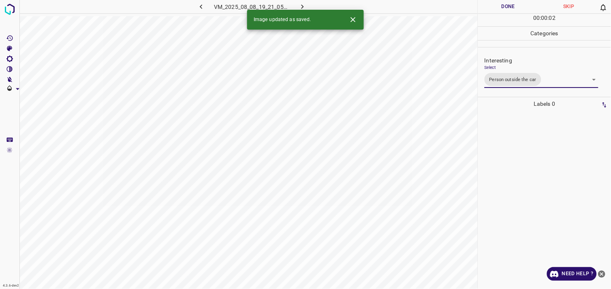
click at [535, 200] on div at bounding box center [544, 200] width 128 height 178
click at [514, 75] on body "4.3.6-dev2 VM_2025_08_10_21_15_08_604_01.gif Done Skip 0 00 : 00 : 01 Categorie…" at bounding box center [305, 144] width 611 height 289
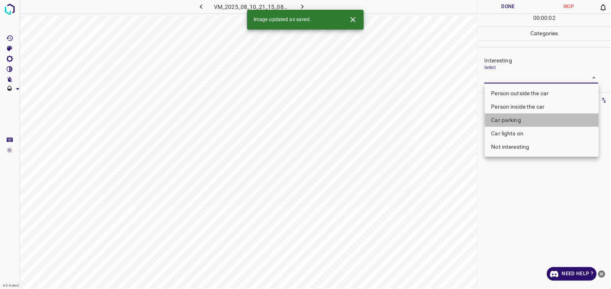
click at [522, 121] on li "Car parking" at bounding box center [542, 119] width 114 height 13
type input "Car parking"
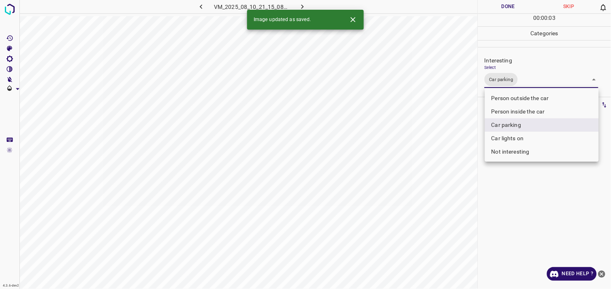
drag, startPoint x: 531, startPoint y: 206, endPoint x: 532, endPoint y: 193, distance: 13.0
click at [532, 206] on div at bounding box center [305, 144] width 611 height 289
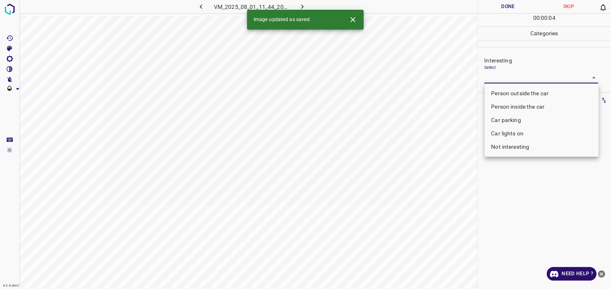
click at [511, 77] on body "4.3.6-dev2 VM_2025_08_01_11_44_20_306_08.gif Done Skip 0 00 : 00 : 04 Categorie…" at bounding box center [305, 144] width 611 height 289
click at [528, 96] on li "Person outside the car" at bounding box center [542, 93] width 114 height 13
type input "Person outside the car"
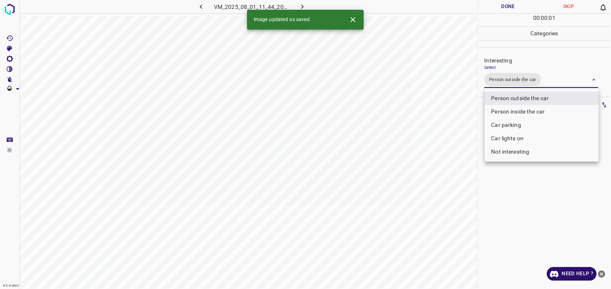
click at [552, 226] on div at bounding box center [305, 144] width 611 height 289
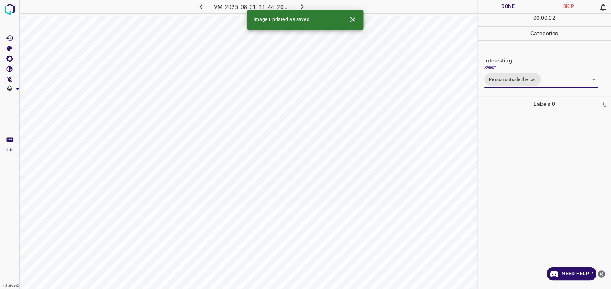
click at [552, 207] on div at bounding box center [544, 200] width 128 height 178
click at [509, 79] on body "4.3.6-dev2 VM_2025_08_01_10_41_18_777_05.gif Done Skip 0 00 : 00 : 01 Categorie…" at bounding box center [305, 144] width 611 height 289
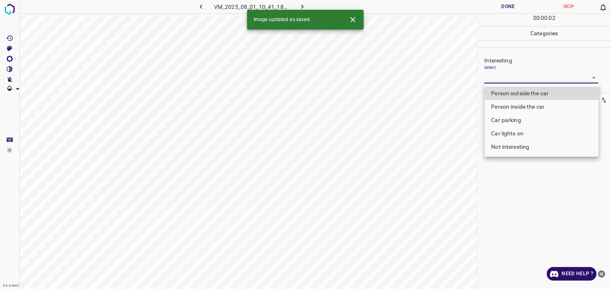
click at [515, 90] on li "Person outside the car" at bounding box center [542, 93] width 114 height 13
type input "Person outside the car"
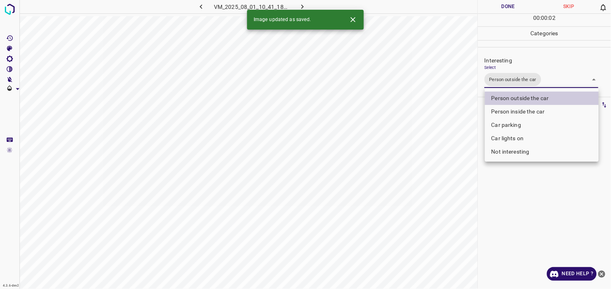
click at [520, 201] on div at bounding box center [305, 144] width 611 height 289
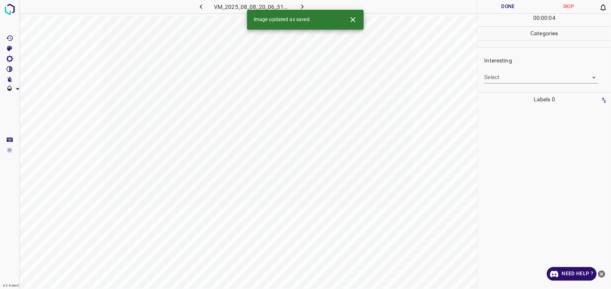
click at [523, 72] on body "4.3.6-dev2 VM_2025_08_08_20_06_31_771_02.gif Done Skip 0 00 : 00 : 04 Categorie…" at bounding box center [305, 144] width 611 height 289
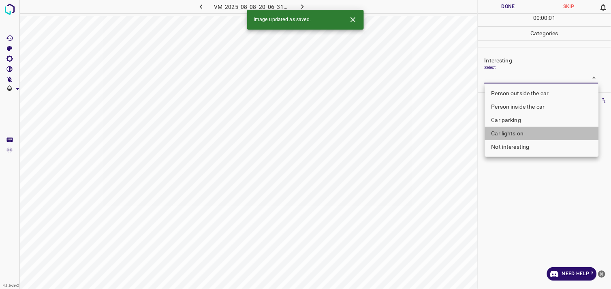
click at [524, 134] on li "Car lights on" at bounding box center [542, 133] width 114 height 13
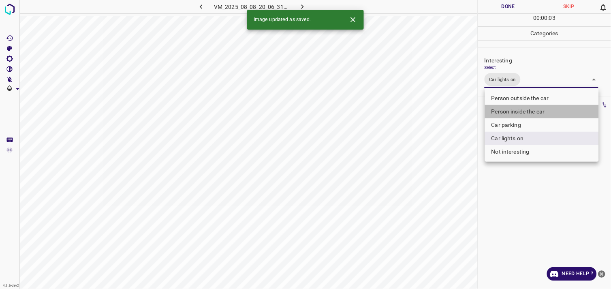
click at [529, 107] on li "Person inside the car" at bounding box center [542, 111] width 114 height 13
type input "Car lights on,Person inside the car"
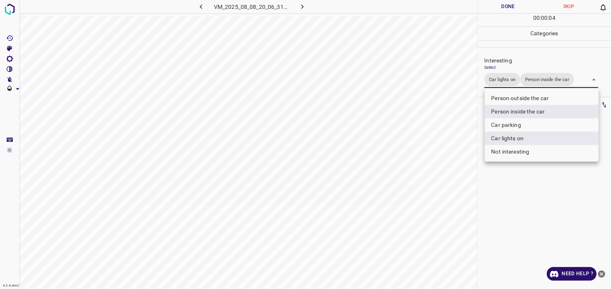
click at [528, 192] on div at bounding box center [305, 144] width 611 height 289
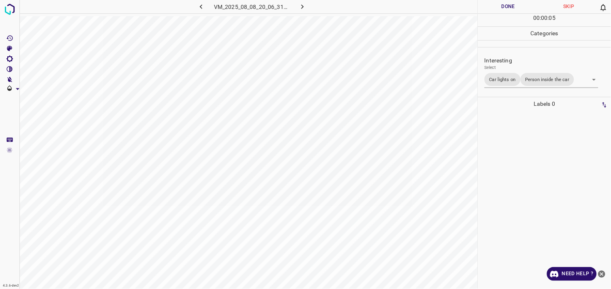
click at [524, 160] on div at bounding box center [544, 200] width 128 height 178
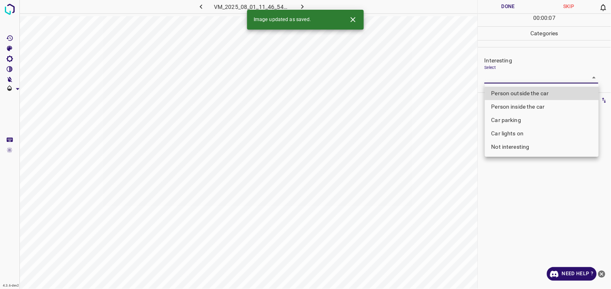
click at [516, 74] on body "4.3.6-dev2 VM_2025_08_01_11_46_54_256_07.gif Done Skip 0 00 : 00 : 07 Categorie…" at bounding box center [305, 144] width 611 height 289
click at [534, 90] on li "Person outside the car" at bounding box center [542, 93] width 114 height 13
type input "Person outside the car"
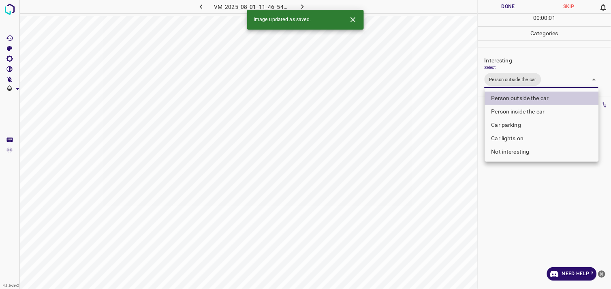
click at [544, 194] on div at bounding box center [305, 144] width 611 height 289
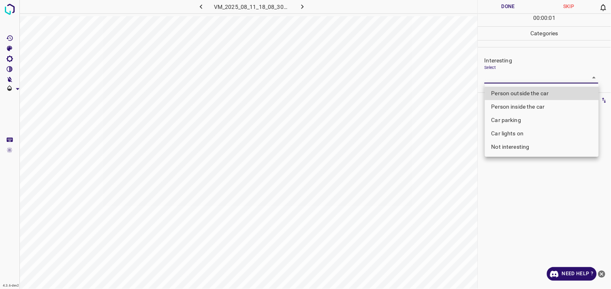
click at [524, 79] on body "4.3.6-dev2 VM_2025_08_11_18_08_30_759_02.gif Done Skip 0 00 : 00 : 01 Categorie…" at bounding box center [305, 144] width 611 height 289
click at [522, 120] on li "Car parking" at bounding box center [542, 119] width 114 height 13
type input "Car parking"
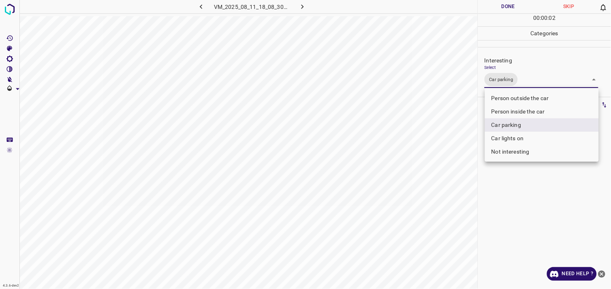
click at [535, 182] on div at bounding box center [305, 144] width 611 height 289
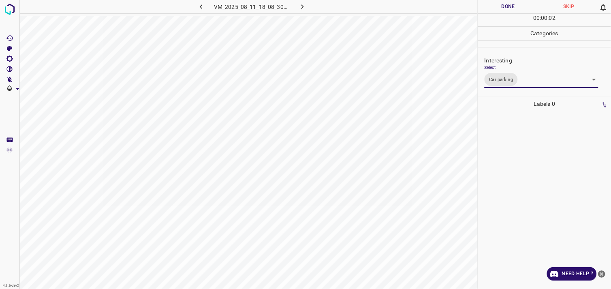
click at [536, 175] on div at bounding box center [544, 200] width 128 height 178
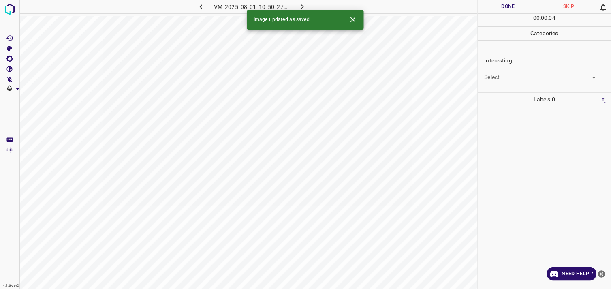
click at [503, 77] on body "4.3.6-dev2 VM_2025_08_01_10_50_27_536_02.gif Done Skip 0 00 : 00 : 04 Categorie…" at bounding box center [305, 144] width 611 height 289
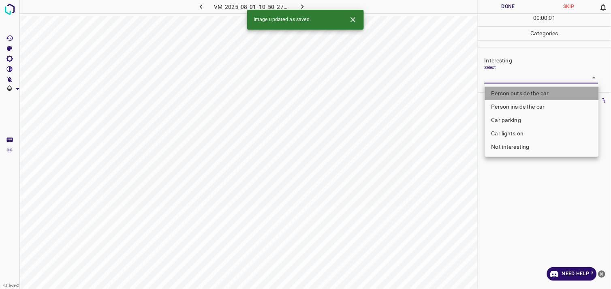
click at [519, 96] on li "Person outside the car" at bounding box center [542, 93] width 114 height 13
type input "Person outside the car"
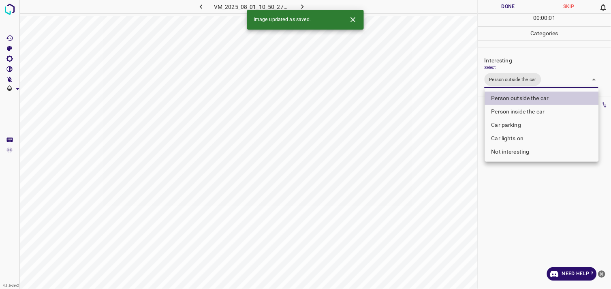
click at [526, 209] on div at bounding box center [305, 144] width 611 height 289
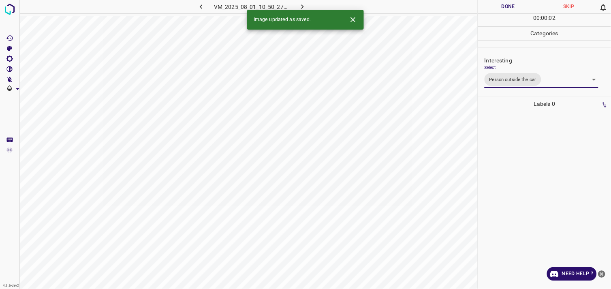
click at [528, 197] on div at bounding box center [544, 200] width 128 height 178
click at [508, 81] on body "4.3.6-dev2 VM_2025_08_11_18_20_38_553_07.gif Done Skip 0 00 : 00 : 03 Categorie…" at bounding box center [305, 144] width 611 height 289
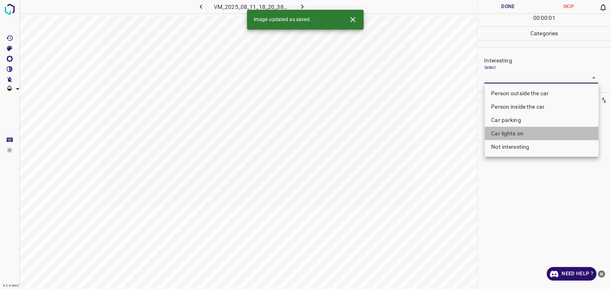
click at [521, 133] on li "Car lights on" at bounding box center [542, 133] width 114 height 13
type input "Car lights on"
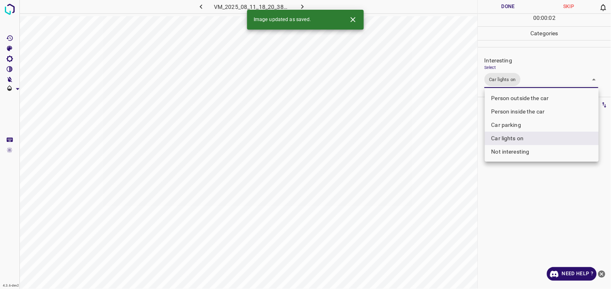
click at [527, 191] on div at bounding box center [305, 144] width 611 height 289
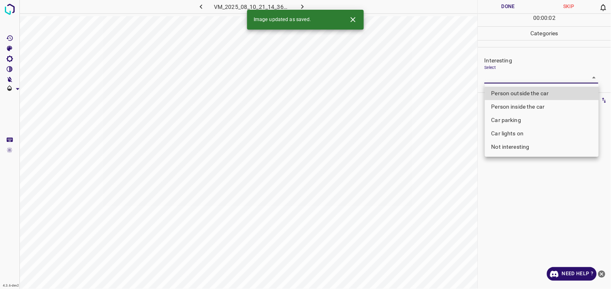
click at [513, 75] on body "4.3.6-dev2 VM_2025_08_10_21_14_36_602_09.gif Done Skip 0 00 : 00 : 02 Categorie…" at bounding box center [305, 144] width 611 height 289
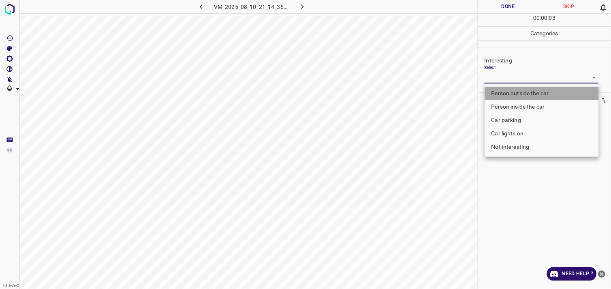
click at [557, 92] on li "Person outside the car" at bounding box center [542, 93] width 114 height 13
type input "Person outside the car"
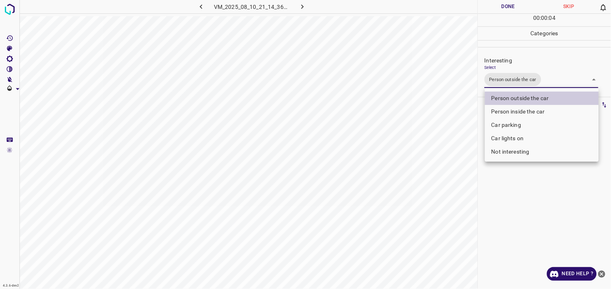
click at [561, 202] on div at bounding box center [305, 144] width 611 height 289
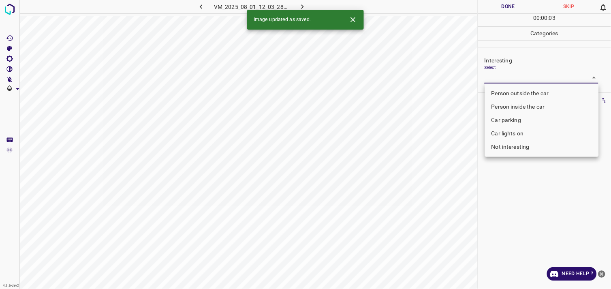
drag, startPoint x: 503, startPoint y: 78, endPoint x: 507, endPoint y: 78, distance: 4.5
click at [504, 78] on body "4.3.6-dev2 VM_2025_08_01_12_03_28_709_00.gif Done Skip 0 00 : 00 : 03 Categorie…" at bounding box center [305, 144] width 611 height 289
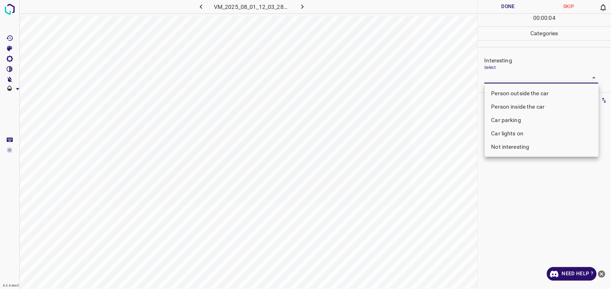
click at [519, 92] on li "Person outside the car" at bounding box center [542, 93] width 114 height 13
type input "Person outside the car"
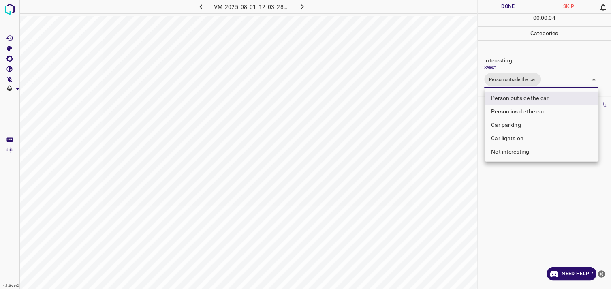
click at [547, 224] on div at bounding box center [305, 144] width 611 height 289
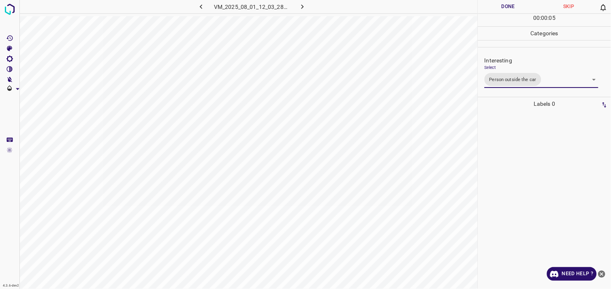
click at [542, 209] on div at bounding box center [544, 200] width 128 height 178
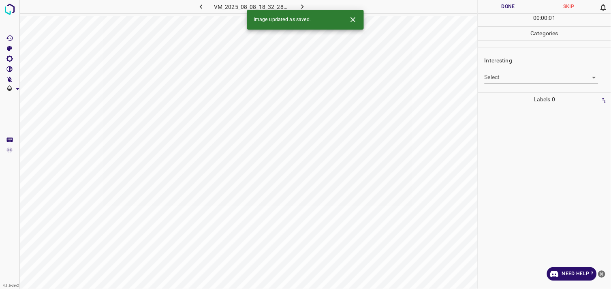
click at [509, 78] on body "4.3.6-dev2 VM_2025_08_08_18_32_28_303_08.gif Done Skip 0 00 : 00 : 01 Categorie…" at bounding box center [305, 144] width 611 height 289
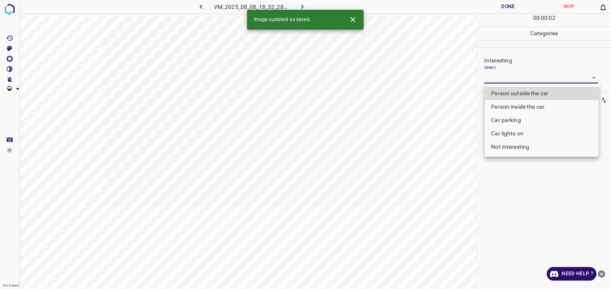
click at [516, 94] on li "Person outside the car" at bounding box center [542, 93] width 114 height 13
type input "Person outside the car"
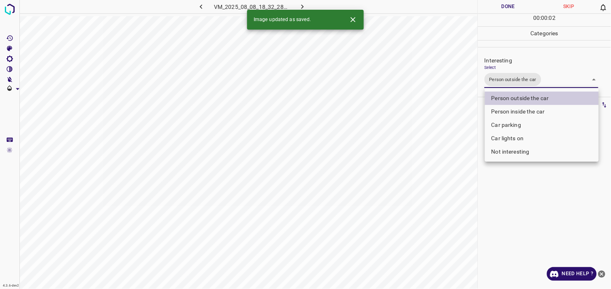
click at [531, 215] on div at bounding box center [305, 144] width 611 height 289
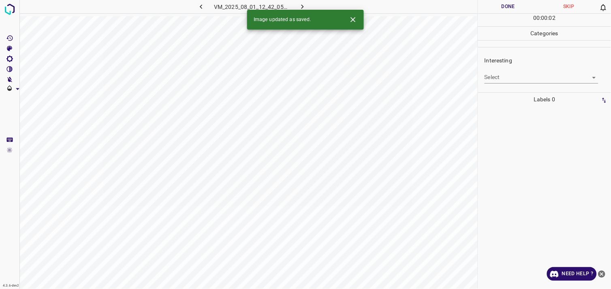
click at [523, 79] on body "4.3.6-dev2 VM_2025_08_01_12_42_05_983_07.gif Done Skip 0 00 : 00 : 02 Categorie…" at bounding box center [305, 144] width 611 height 289
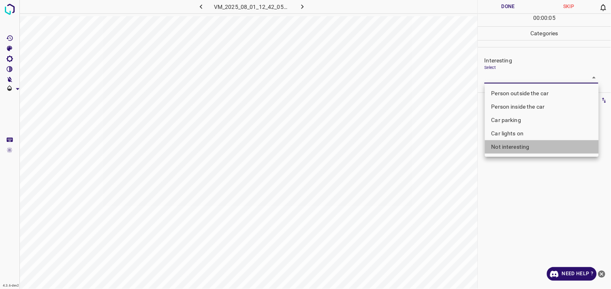
click at [523, 143] on li "Not interesting" at bounding box center [542, 146] width 114 height 13
type input "Not interesting"
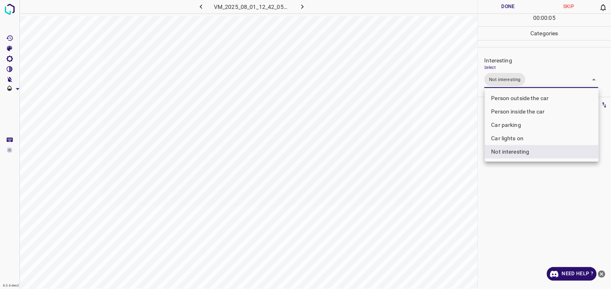
click at [520, 189] on div at bounding box center [305, 144] width 611 height 289
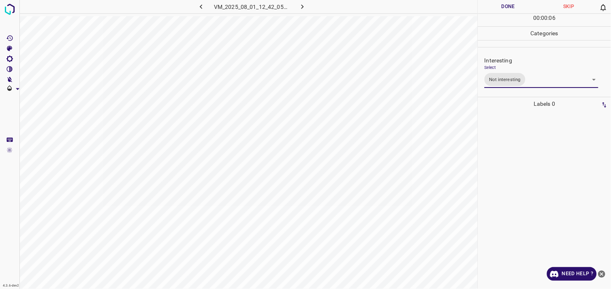
click at [524, 175] on div at bounding box center [544, 200] width 128 height 178
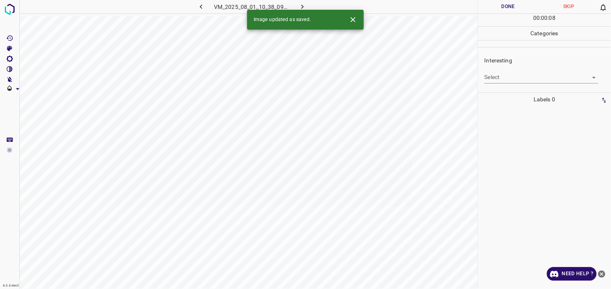
click at [513, 77] on body "4.3.6-dev2 VM_2025_08_01_10_38_09_457_07.gif Done Skip 0 00 : 00 : 08 Categorie…" at bounding box center [305, 144] width 611 height 289
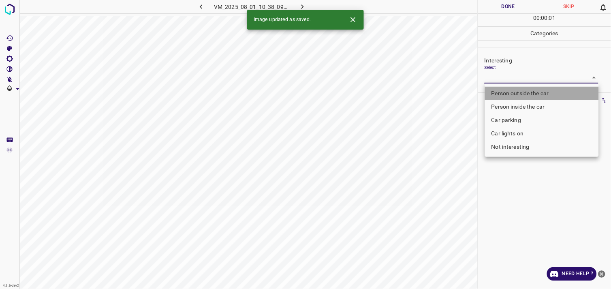
click at [523, 95] on li "Person outside the car" at bounding box center [542, 93] width 114 height 13
type input "Person outside the car"
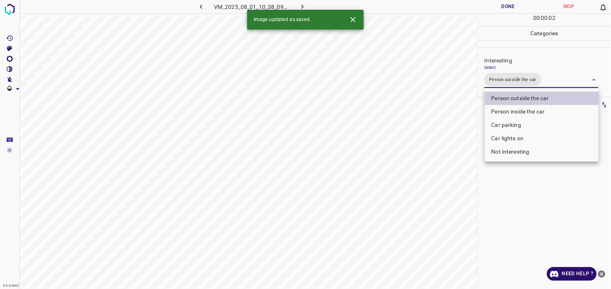
click at [525, 187] on div at bounding box center [305, 144] width 611 height 289
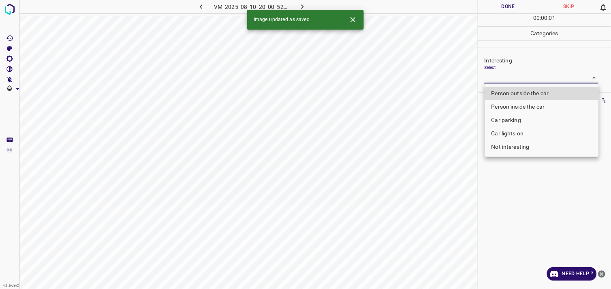
click at [502, 77] on body "4.3.6-dev2 VM_2025_08_10_20_00_52_942_03.gif Done Skip 0 00 : 00 : 01 Categorie…" at bounding box center [305, 144] width 611 height 289
click at [513, 92] on li "Person outside the car" at bounding box center [542, 93] width 114 height 13
type input "Person outside the car"
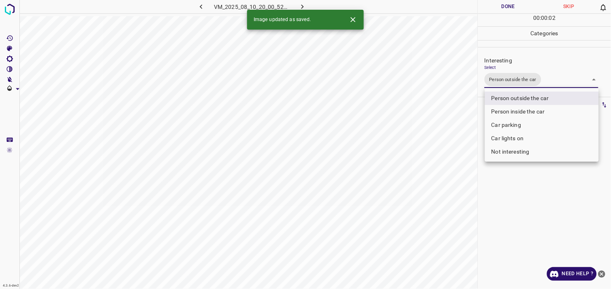
click at [548, 187] on div at bounding box center [305, 144] width 611 height 289
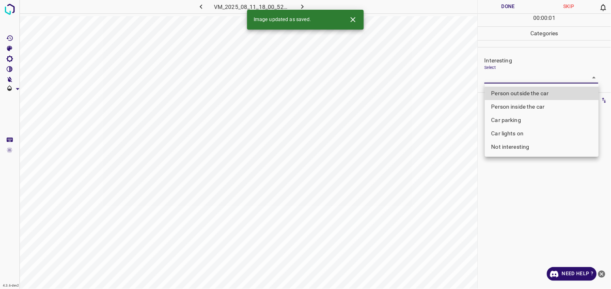
click at [537, 75] on body "4.3.6-dev2 VM_2025_08_11_18_00_52_724_05.gif Done Skip 0 00 : 00 : 01 Categorie…" at bounding box center [305, 144] width 611 height 289
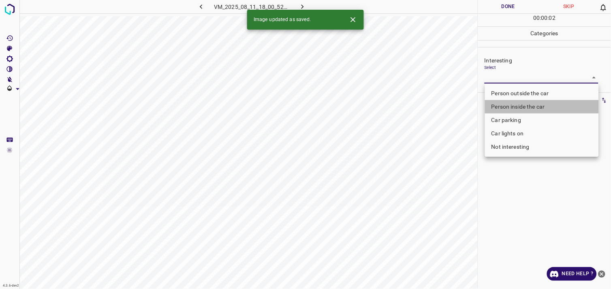
click at [535, 102] on li "Person inside the car" at bounding box center [542, 106] width 114 height 13
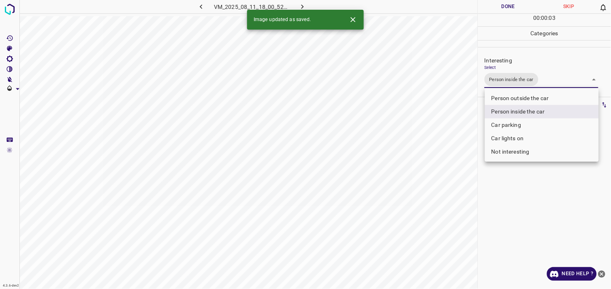
click at [547, 180] on div at bounding box center [305, 144] width 611 height 289
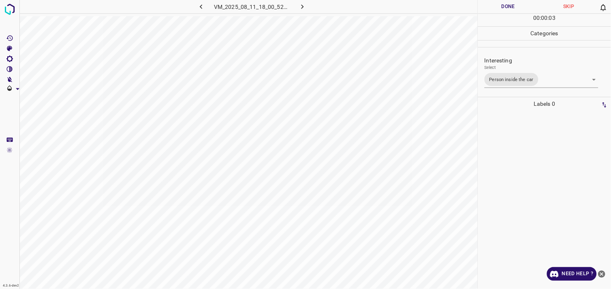
click at [545, 179] on div at bounding box center [544, 200] width 128 height 178
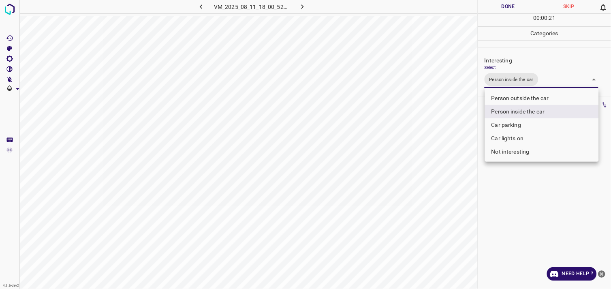
click at [546, 83] on body "4.3.6-dev2 VM_2025_08_11_18_00_52_724_05.gif Done Skip 0 00 : 00 : 21 Categorie…" at bounding box center [305, 144] width 611 height 289
click at [530, 121] on li "Car parking" at bounding box center [542, 124] width 114 height 13
click at [554, 218] on div at bounding box center [305, 144] width 611 height 289
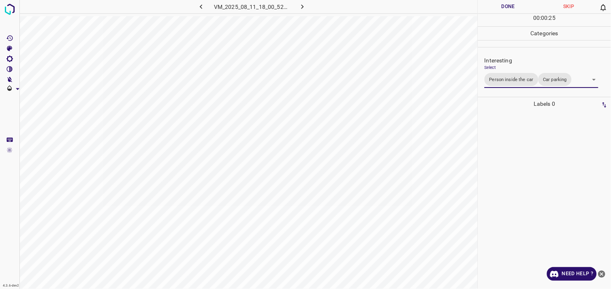
click at [547, 80] on body "4.3.6-dev2 VM_2025_08_11_18_00_52_724_05.gif Done Skip 0 00 : 00 : 25 Categorie…" at bounding box center [305, 144] width 611 height 289
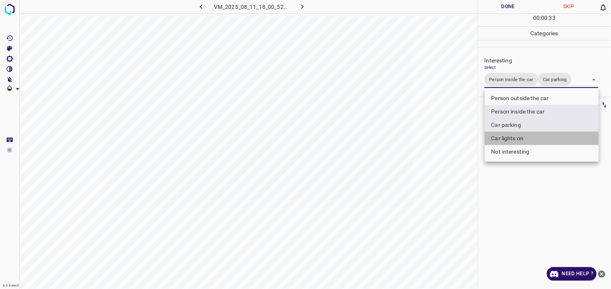
click at [520, 138] on li "Car lights on" at bounding box center [542, 138] width 114 height 13
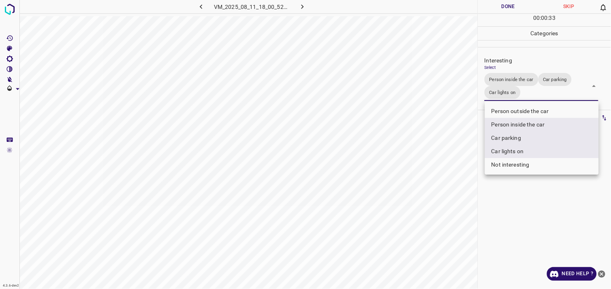
click at [520, 134] on li "Car parking" at bounding box center [542, 137] width 114 height 13
type input "Person inside the car,Car lights on"
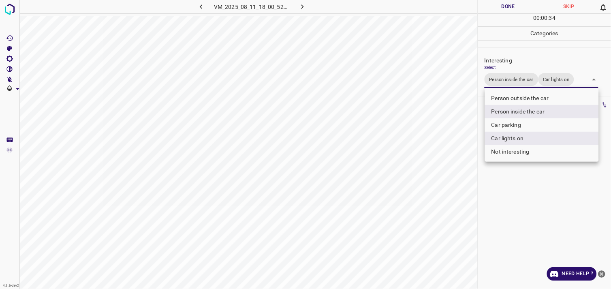
click at [533, 168] on div at bounding box center [305, 144] width 611 height 289
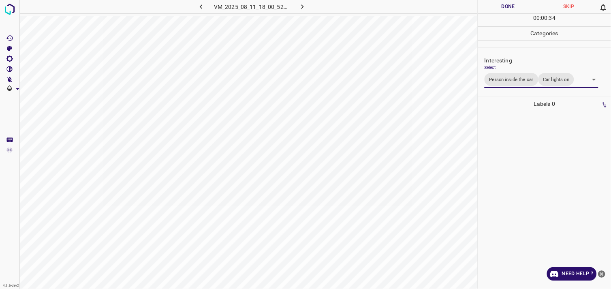
click at [547, 153] on div at bounding box center [544, 200] width 128 height 178
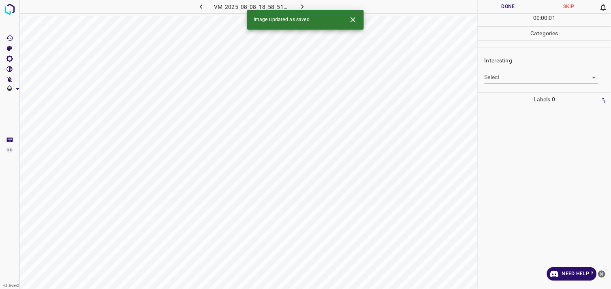
click at [518, 84] on div "Interesting Select ​" at bounding box center [544, 70] width 133 height 38
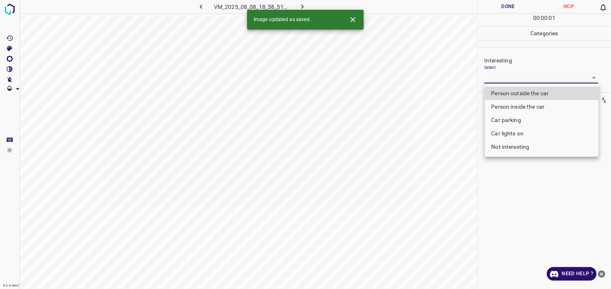
click at [517, 79] on body "4.3.6-dev2 VM_2025_08_08_18_58_51_799_06.gif Done Skip 0 00 : 00 : 01 Categorie…" at bounding box center [305, 144] width 611 height 289
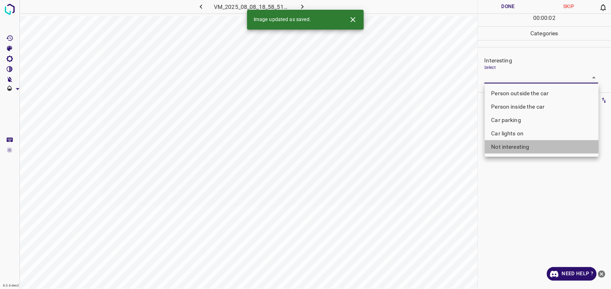
click at [529, 144] on li "Not interesting" at bounding box center [542, 146] width 114 height 13
type input "Not interesting"
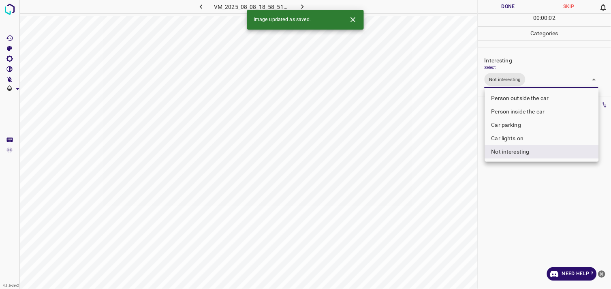
click at [540, 177] on div at bounding box center [305, 144] width 611 height 289
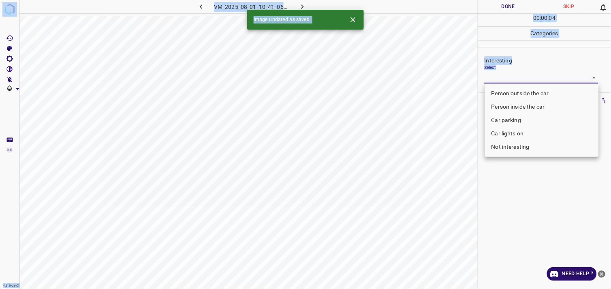
click at [518, 75] on body "4.3.6-dev2 VM_2025_08_01_10_41_06_497_01.gif Done Skip 0 00 : 00 : 04 Categorie…" at bounding box center [305, 144] width 611 height 289
click at [524, 90] on li "Person outside the car" at bounding box center [542, 93] width 114 height 13
click at [524, 90] on ul "Person outside the car Person inside the car Car parking Car lights on Not inte…" at bounding box center [542, 119] width 114 height 73
type input "Person outside the car"
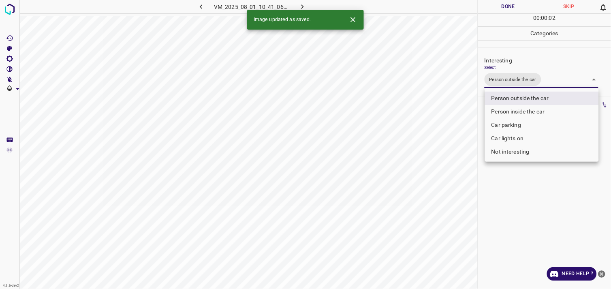
click at [516, 201] on div at bounding box center [305, 144] width 611 height 289
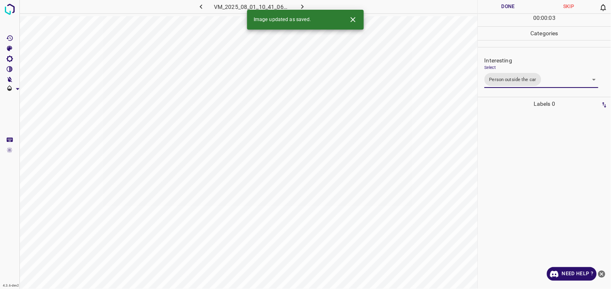
click at [517, 159] on div at bounding box center [544, 200] width 128 height 178
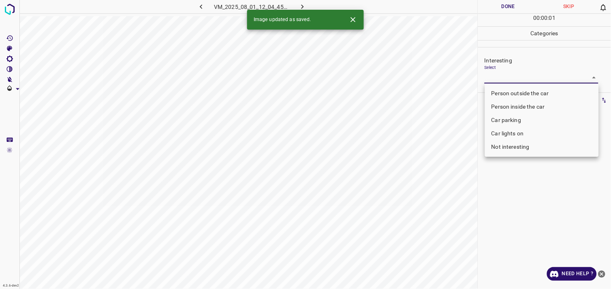
click at [517, 73] on body "4.3.6-dev2 VM_2025_08_01_12_04_45_084_13.gif Done Skip 0 00 : 00 : 01 Categorie…" at bounding box center [305, 144] width 611 height 289
click at [520, 92] on li "Person outside the car" at bounding box center [542, 93] width 114 height 13
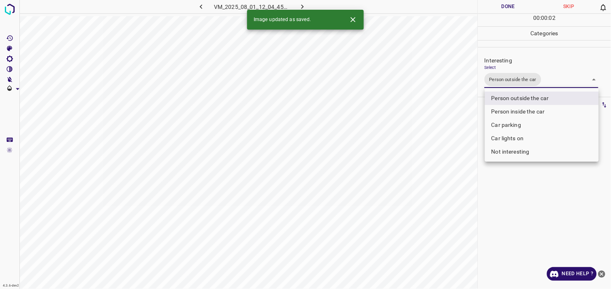
type input "Person outside the car"
click at [522, 94] on li "Person outside the car" at bounding box center [542, 98] width 114 height 13
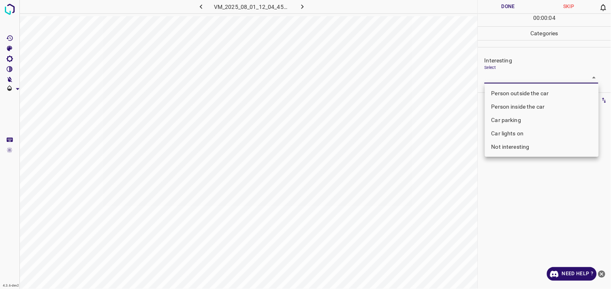
click at [514, 121] on li "Car parking" at bounding box center [542, 119] width 114 height 13
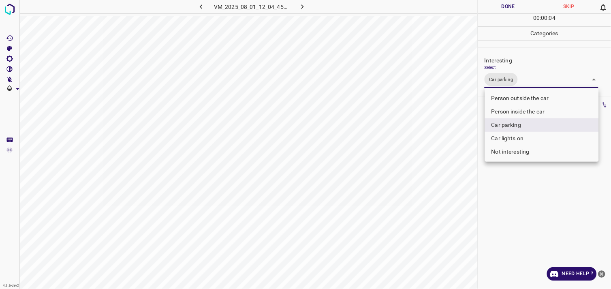
click at [537, 200] on div at bounding box center [305, 144] width 611 height 289
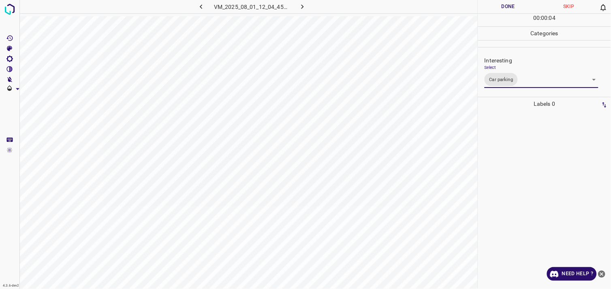
click at [533, 177] on div at bounding box center [544, 200] width 128 height 178
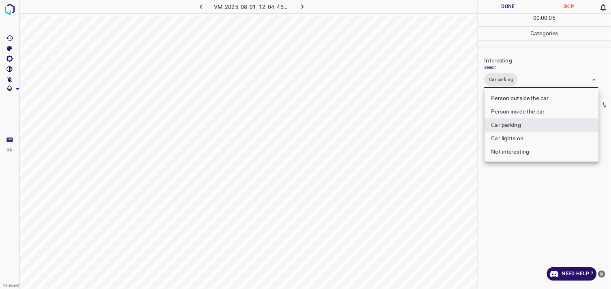
click at [546, 79] on body "4.3.6-dev2 VM_2025_08_01_12_04_45_084_13.gif Done Skip 0 00 : 00 : 06 Categorie…" at bounding box center [305, 144] width 611 height 289
click at [533, 112] on li "Person inside the car" at bounding box center [542, 111] width 114 height 13
type input "Car parking,Person inside the car"
click at [550, 187] on div at bounding box center [305, 144] width 611 height 289
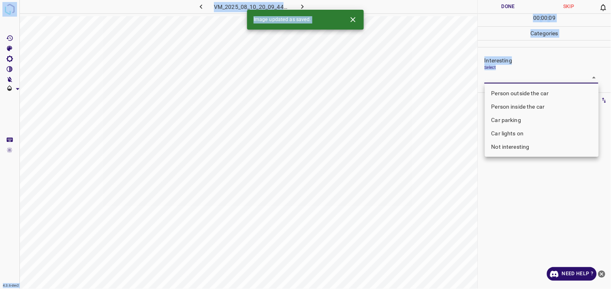
click at [530, 83] on body "4.3.6-dev2 VM_2025_08_10_20_09_44_497_04.gif Done Skip 0 00 : 00 : 09 Categorie…" at bounding box center [305, 144] width 611 height 289
click at [532, 89] on li "Person outside the car" at bounding box center [542, 93] width 114 height 13
type input "Person outside the car"
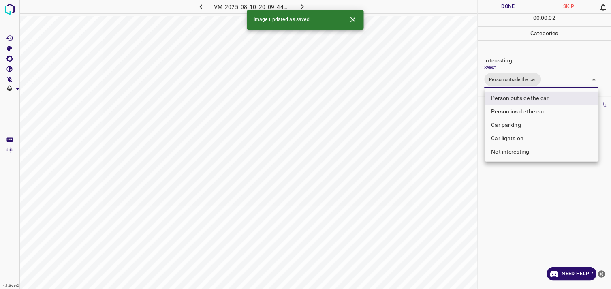
click at [532, 211] on div at bounding box center [305, 144] width 611 height 289
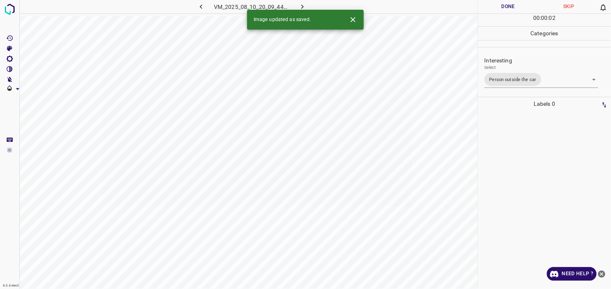
click at [537, 179] on div at bounding box center [544, 200] width 128 height 178
click at [509, 74] on body "4.3.6-dev2 VM_2025_08_08_19_02_29_392_06.gif Done Skip 0 00 : 00 : 01 Categorie…" at bounding box center [305, 144] width 611 height 289
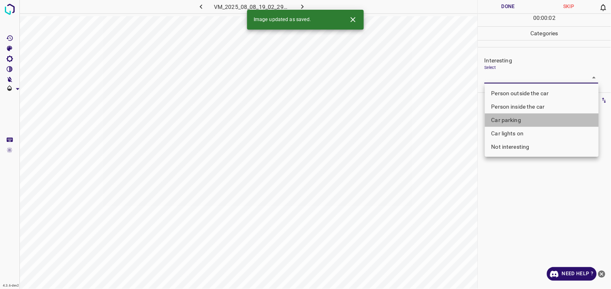
click at [507, 123] on li "Car parking" at bounding box center [542, 119] width 114 height 13
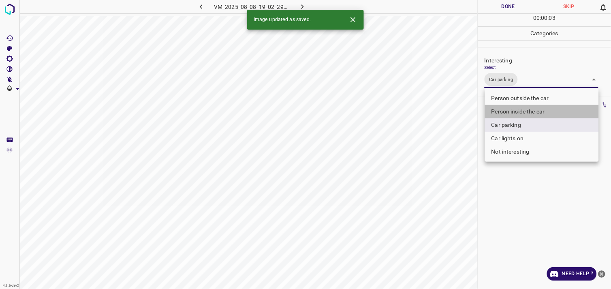
click at [519, 111] on li "Person inside the car" at bounding box center [542, 111] width 114 height 13
type input "Car parking,Person inside the car"
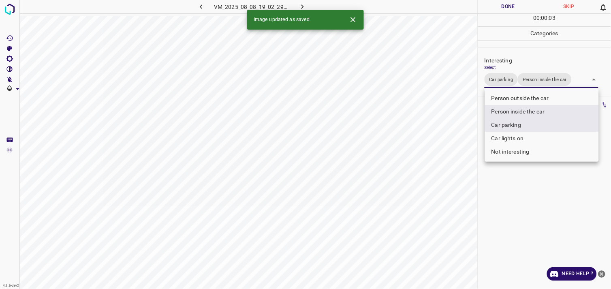
click at [546, 188] on div at bounding box center [305, 144] width 611 height 289
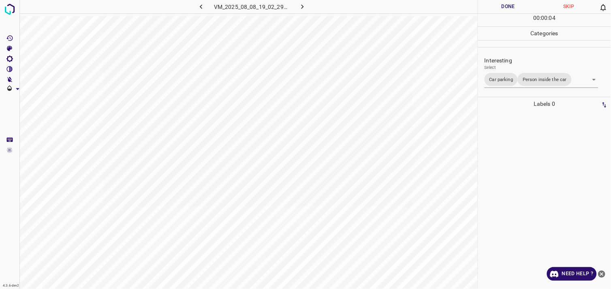
click at [537, 184] on div at bounding box center [544, 200] width 128 height 178
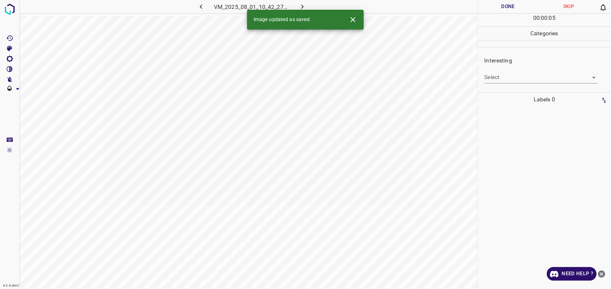
click at [516, 78] on body "4.3.6-dev2 VM_2025_08_01_10_42_27_773_00.gif Done Skip 0 00 : 00 : 05 Categorie…" at bounding box center [305, 144] width 611 height 289
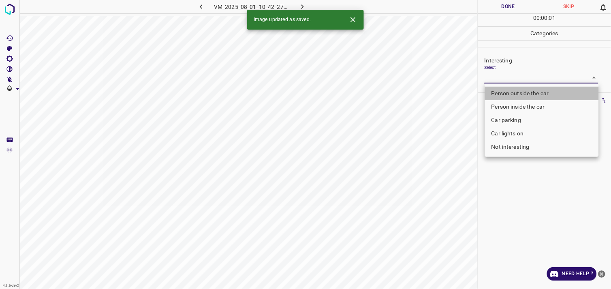
click at [530, 90] on li "Person outside the car" at bounding box center [542, 93] width 114 height 13
type input "Person outside the car"
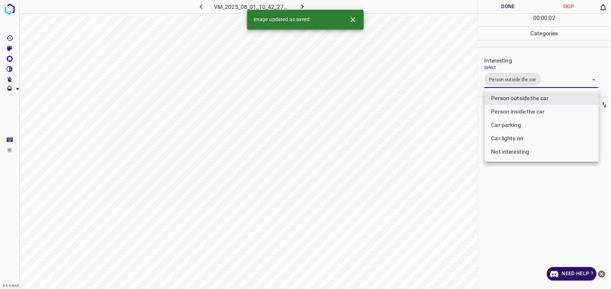
click at [531, 190] on div at bounding box center [305, 144] width 611 height 289
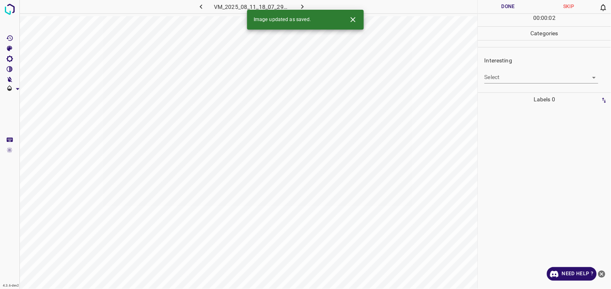
click at [520, 78] on body "4.3.6-dev2 VM_2025_08_11_18_07_29_786_04.gif Done Skip 0 00 : 00 : 02 Categorie…" at bounding box center [305, 144] width 611 height 289
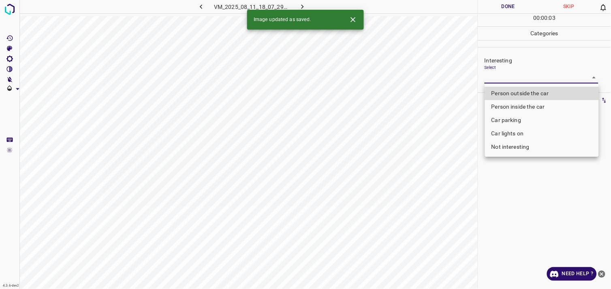
click at [517, 147] on li "Not interesting" at bounding box center [542, 146] width 114 height 13
type input "Not interesting"
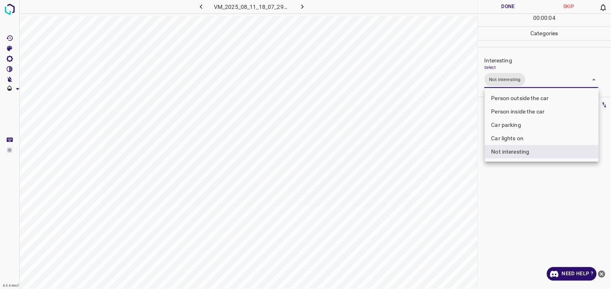
click at [525, 183] on div at bounding box center [305, 144] width 611 height 289
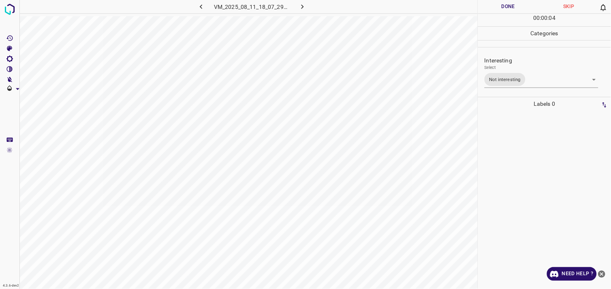
click at [523, 161] on div at bounding box center [544, 200] width 128 height 178
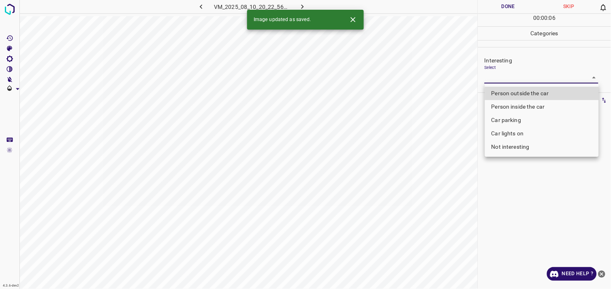
click at [521, 78] on body "4.3.6-dev2 VM_2025_08_10_20_22_56_278_05.gif Done Skip 0 00 : 00 : 06 Categorie…" at bounding box center [305, 144] width 611 height 289
click at [522, 104] on li "Person inside the car" at bounding box center [542, 106] width 114 height 13
type input "Person inside the car"
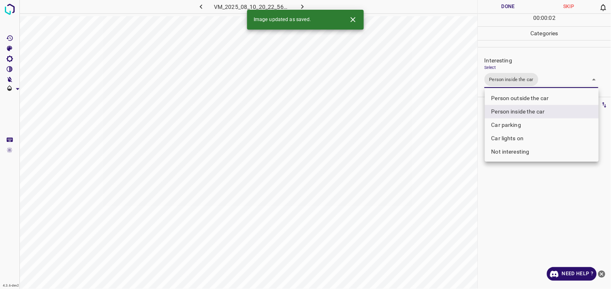
click at [514, 196] on div at bounding box center [305, 144] width 611 height 289
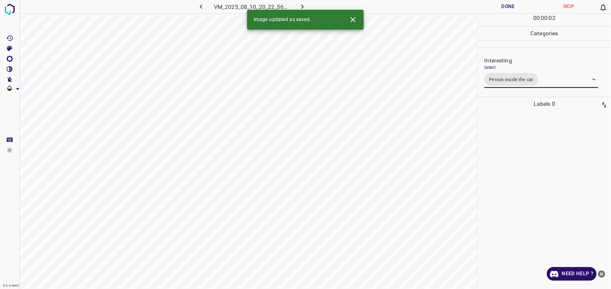
click at [512, 177] on div at bounding box center [544, 200] width 128 height 178
click at [502, 77] on body "4.3.6-dev2 VM_2025_08_01_11_54_21_363_10.gif Done Skip 0 00 : 00 : 04 Categorie…" at bounding box center [305, 144] width 611 height 289
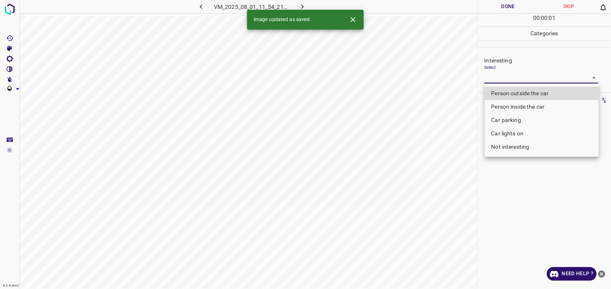
click at [523, 93] on li "Person outside the car" at bounding box center [542, 93] width 114 height 13
type input "Person outside the car"
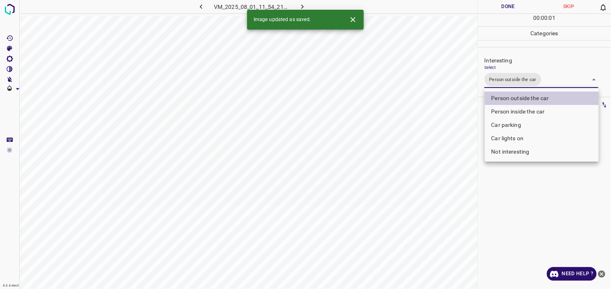
click at [555, 201] on div at bounding box center [305, 144] width 611 height 289
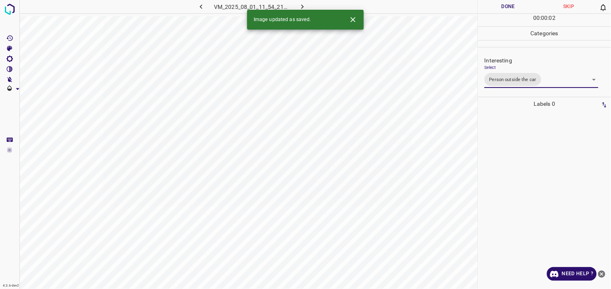
click at [543, 181] on div at bounding box center [544, 200] width 128 height 178
click at [501, 78] on body "4.3.6-dev2 VM_2025_08_01_12_05_05_125_03.gif Done Skip 0 00 : 00 : 03 Categorie…" at bounding box center [305, 144] width 611 height 289
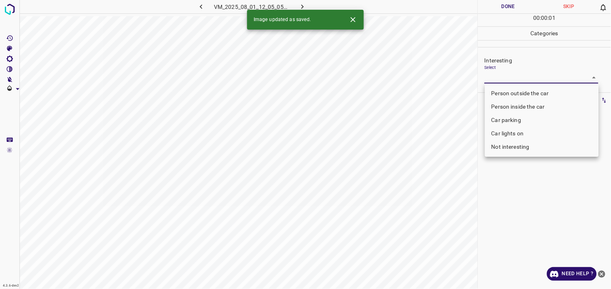
click at [516, 96] on li "Person outside the car" at bounding box center [542, 93] width 114 height 13
type input "Person outside the car"
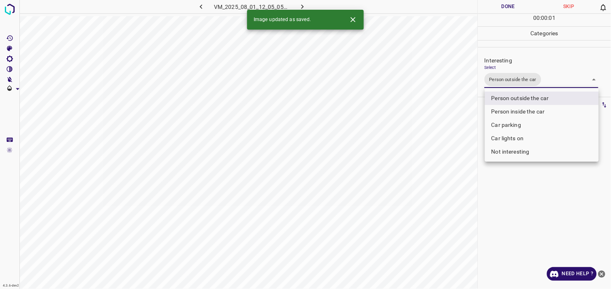
click at [533, 163] on div at bounding box center [305, 144] width 611 height 289
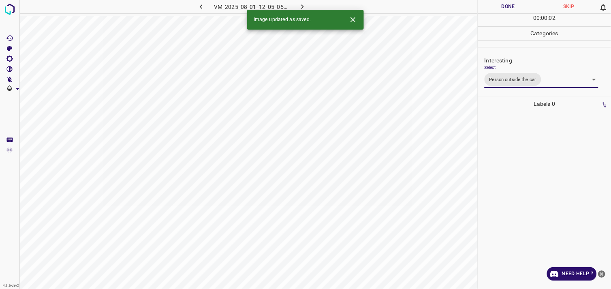
click at [534, 168] on div at bounding box center [544, 200] width 128 height 178
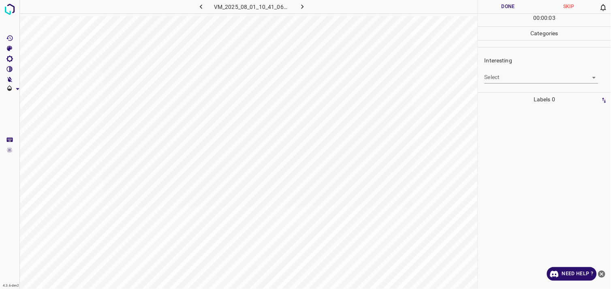
click at [507, 76] on body "4.3.6-dev2 VM_2025_08_01_10_41_06_497_00.gif Done Skip 0 00 : 00 : 03 Categorie…" at bounding box center [305, 144] width 611 height 289
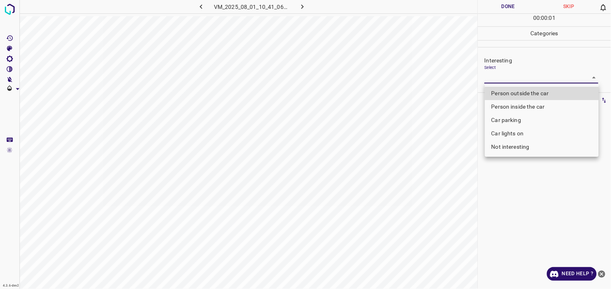
click at [518, 89] on li "Person outside the car" at bounding box center [542, 93] width 114 height 13
type input "Person outside the car"
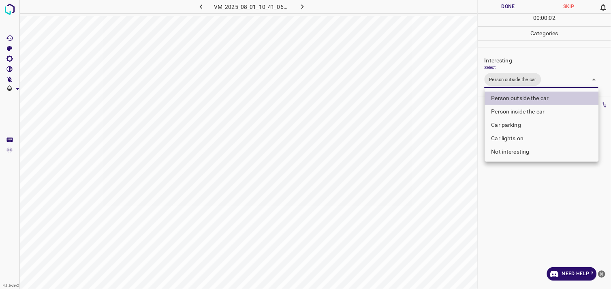
click at [523, 185] on div at bounding box center [305, 144] width 611 height 289
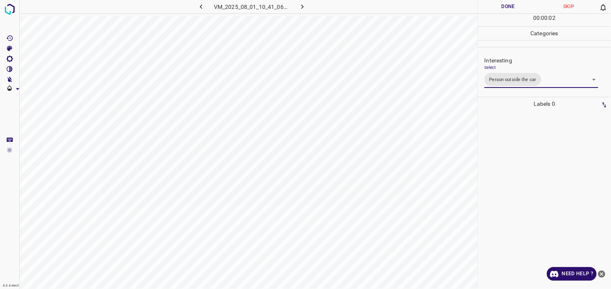
click at [522, 183] on div at bounding box center [544, 200] width 128 height 178
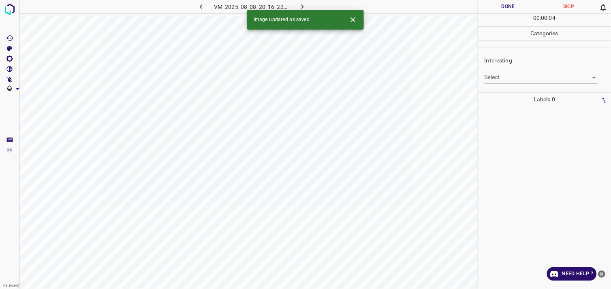
click at [520, 79] on body "4.3.6-dev2 VM_2025_08_08_20_16_22_902_03.gif Done Skip 0 00 : 00 : 04 Categorie…" at bounding box center [305, 144] width 611 height 289
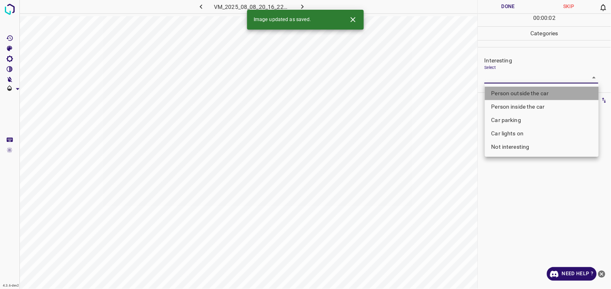
click at [538, 94] on li "Person outside the car" at bounding box center [542, 93] width 114 height 13
type input "Person outside the car"
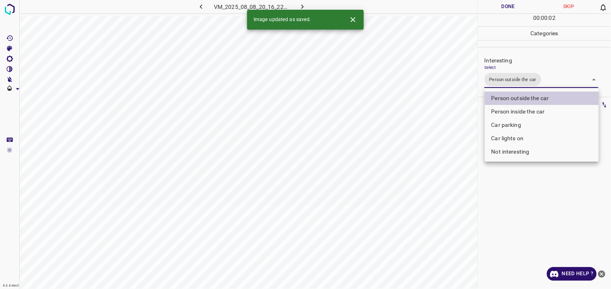
click at [536, 209] on div at bounding box center [305, 144] width 611 height 289
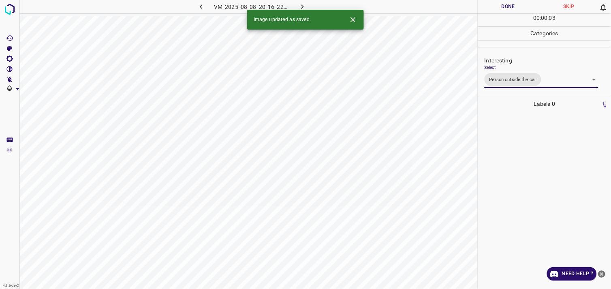
click at [535, 183] on div at bounding box center [544, 200] width 128 height 178
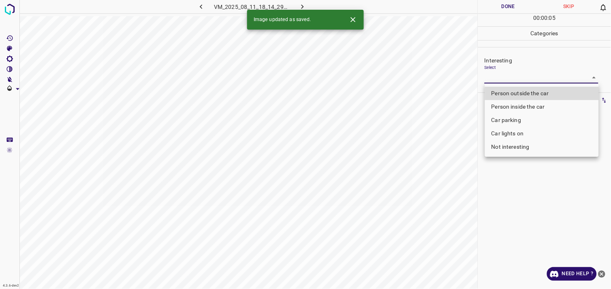
click at [515, 76] on body "4.3.6-dev2 VM_2025_08_11_18_14_29_552_01.gif Done Skip 0 00 : 00 : 05 Categorie…" at bounding box center [305, 144] width 611 height 289
click at [515, 76] on div at bounding box center [305, 144] width 611 height 289
click at [526, 75] on body "4.3.6-dev2 VM_2025_08_11_18_14_29_552_01.gif Done Skip 0 00 : 00 : 01 Categorie…" at bounding box center [305, 144] width 611 height 289
click at [525, 88] on li "Person outside the car" at bounding box center [542, 93] width 114 height 13
type input "Person outside the car"
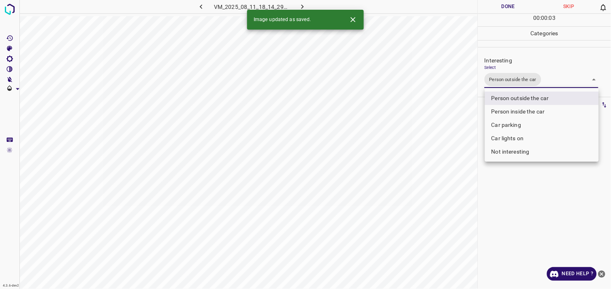
click at [530, 195] on div at bounding box center [305, 144] width 611 height 289
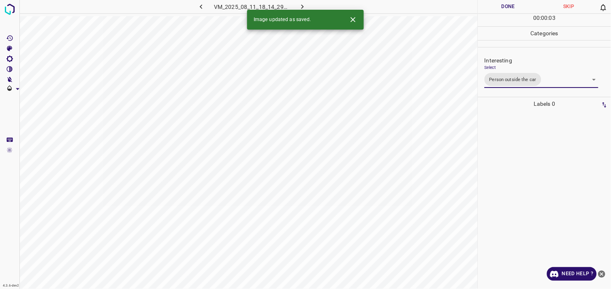
click at [533, 169] on div at bounding box center [544, 200] width 128 height 178
click at [533, 80] on body "4.3.6-dev2 VM_2025_08_10_20_22_56_278_04.gif Done Skip 0 00 : 00 : 02 Categorie…" at bounding box center [305, 144] width 611 height 289
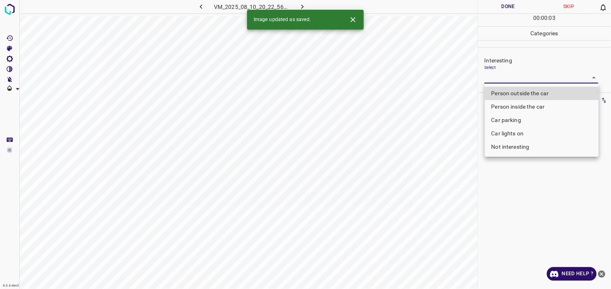
click at [523, 103] on li "Person inside the car" at bounding box center [542, 106] width 114 height 13
type input "Person inside the car"
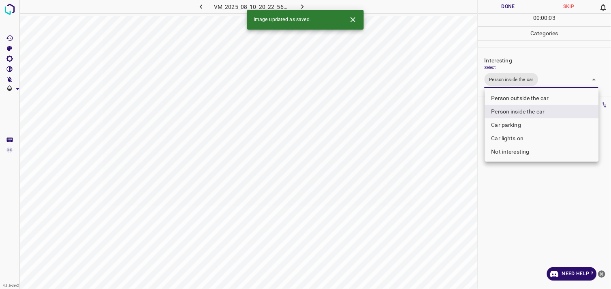
click at [528, 191] on div at bounding box center [305, 144] width 611 height 289
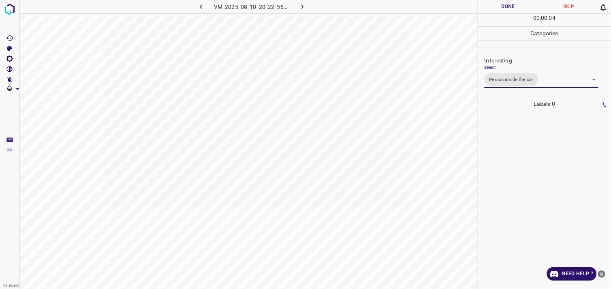
click at [529, 168] on div at bounding box center [544, 200] width 128 height 178
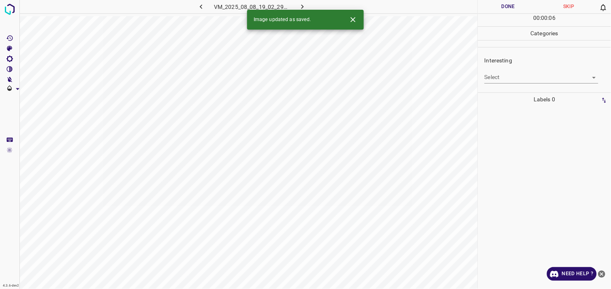
click at [518, 79] on body "4.3.6-dev2 VM_2025_08_08_19_02_29_392_13.gif Done Skip 0 00 : 00 : 06 Categorie…" at bounding box center [305, 144] width 611 height 289
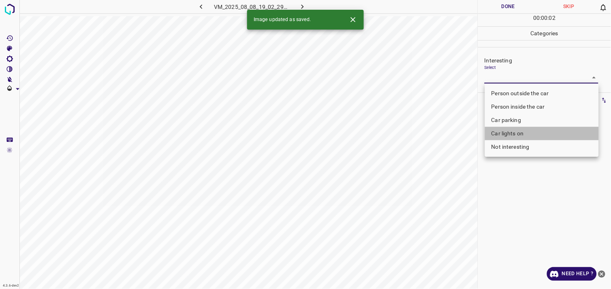
click at [529, 134] on li "Car lights on" at bounding box center [542, 133] width 114 height 13
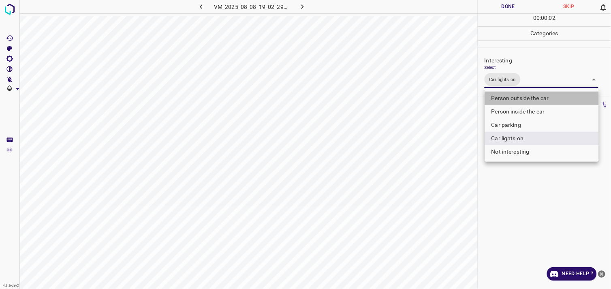
click at [531, 96] on li "Person outside the car" at bounding box center [542, 98] width 114 height 13
type input "Car lights on,Person outside the car"
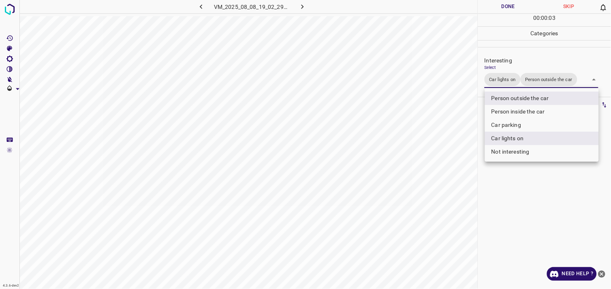
click at [534, 202] on div at bounding box center [305, 144] width 611 height 289
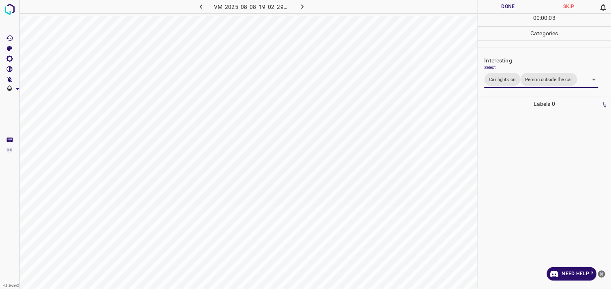
click at [537, 175] on div at bounding box center [544, 200] width 128 height 178
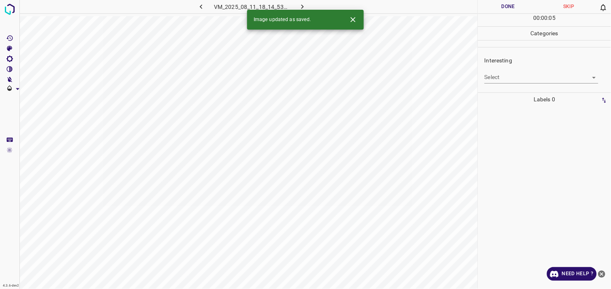
click at [512, 79] on body "4.3.6-dev2 VM_2025_08_11_18_14_53_931_02.gif Done Skip 0 00 : 00 : 05 Categorie…" at bounding box center [305, 144] width 611 height 289
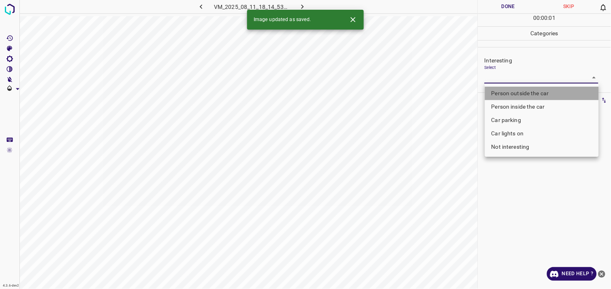
click at [529, 93] on li "Person outside the car" at bounding box center [542, 93] width 114 height 13
type input "Person outside the car"
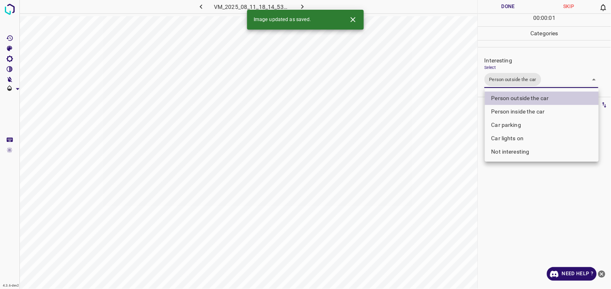
click at [561, 217] on div at bounding box center [305, 144] width 611 height 289
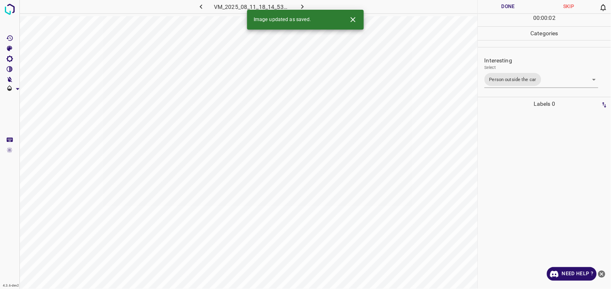
click at [564, 198] on div at bounding box center [544, 200] width 128 height 178
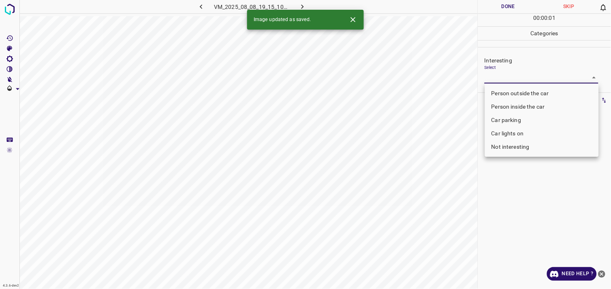
click at [501, 77] on body "4.3.6-dev2 VM_2025_08_08_19_15_10_971_01.gif Done Skip 0 00 : 00 : 01 Categorie…" at bounding box center [305, 144] width 611 height 289
click at [519, 94] on li "Person outside the car" at bounding box center [542, 93] width 114 height 13
type input "Person outside the car"
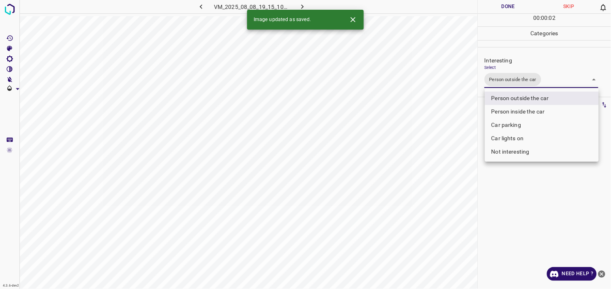
click at [537, 192] on div at bounding box center [305, 144] width 611 height 289
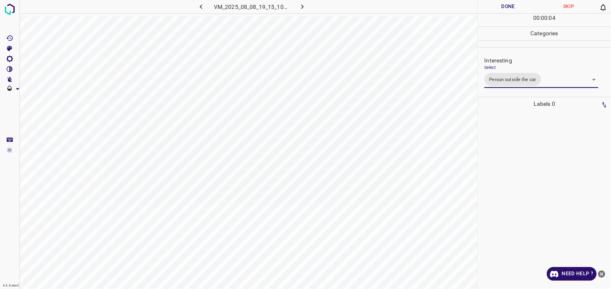
click at [537, 161] on div at bounding box center [544, 200] width 128 height 178
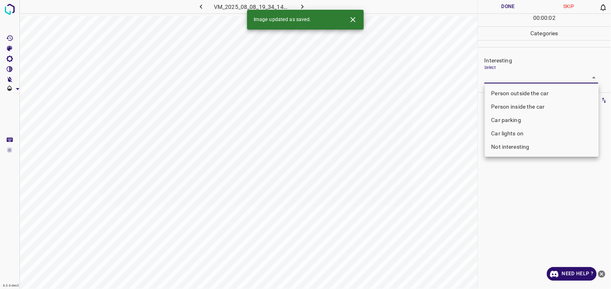
click at [512, 80] on body "4.3.6-dev2 VM_2025_08_08_19_34_14_704_05.gif Done Skip 0 00 : 00 : 02 Categorie…" at bounding box center [305, 144] width 611 height 289
click at [529, 92] on li "Person outside the car" at bounding box center [542, 93] width 114 height 13
type input "Person outside the car"
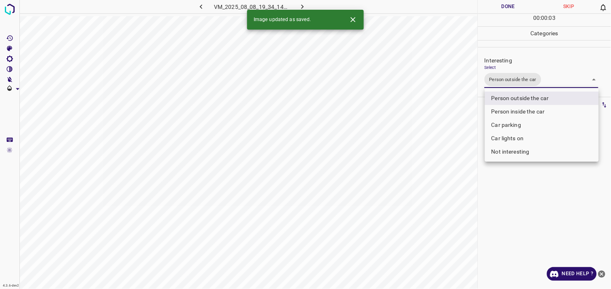
click at [509, 210] on div at bounding box center [305, 144] width 611 height 289
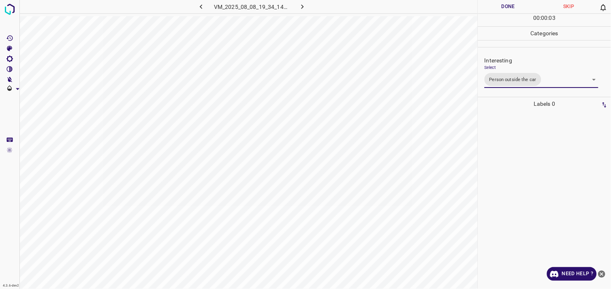
click at [524, 181] on div at bounding box center [544, 200] width 128 height 178
click at [514, 78] on body "4.3.6-dev2 VM_2025_08_08_18_52_14_308_00.gif Done Skip 0 00 : 00 : 22 Categorie…" at bounding box center [305, 144] width 611 height 289
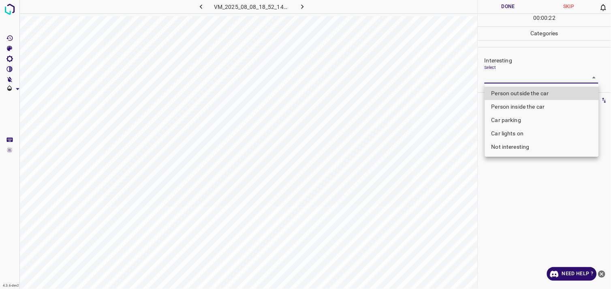
click at [532, 150] on li "Not interesting" at bounding box center [542, 146] width 114 height 13
type input "Not interesting"
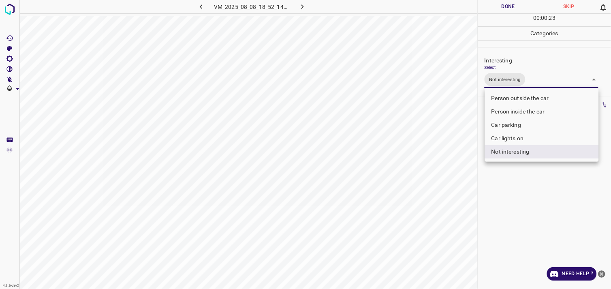
click at [528, 207] on div at bounding box center [305, 144] width 611 height 289
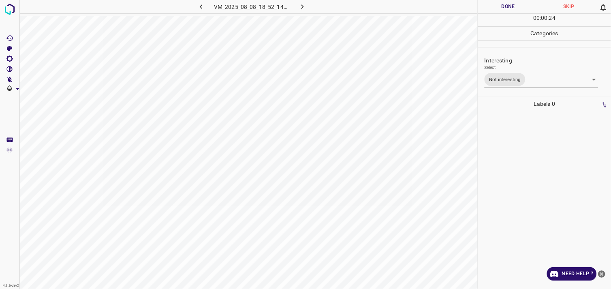
drag, startPoint x: 519, startPoint y: 199, endPoint x: 522, endPoint y: 213, distance: 14.2
click at [522, 212] on div at bounding box center [544, 200] width 128 height 178
click at [527, 77] on body "4.3.6-dev2 VM_2025_08_01_10_32_25_560_14.gif Done Skip 0 00 : 00 : 04 Categorie…" at bounding box center [305, 144] width 611 height 289
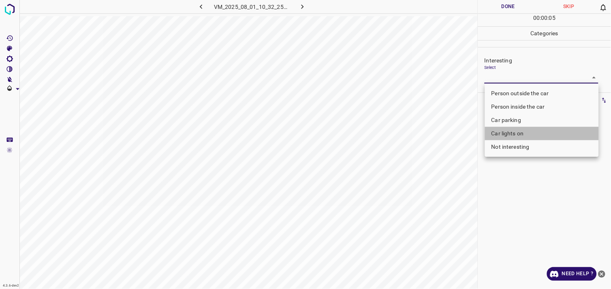
click at [521, 136] on li "Car lights on" at bounding box center [542, 133] width 114 height 13
type input "Car lights on"
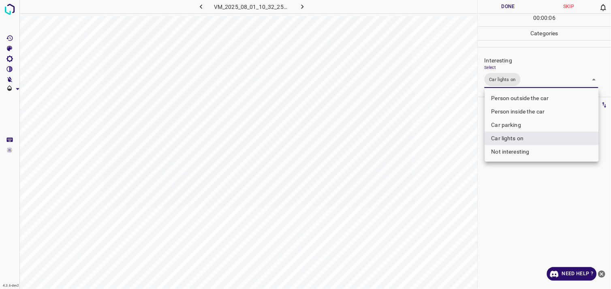
click at [561, 220] on div at bounding box center [305, 144] width 611 height 289
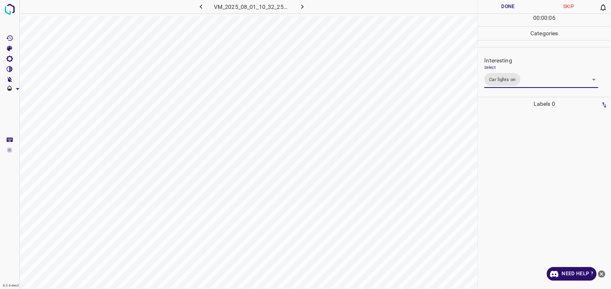
click at [563, 211] on div at bounding box center [544, 200] width 128 height 178
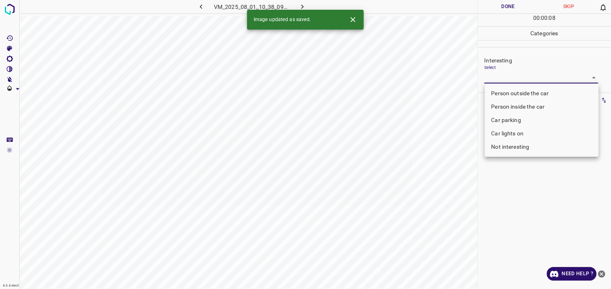
click at [511, 80] on body "4.3.6-dev2 VM_2025_08_01_10_38_09_457_00.gif Done Skip 0 00 : 00 : 08 Categorie…" at bounding box center [305, 144] width 611 height 289
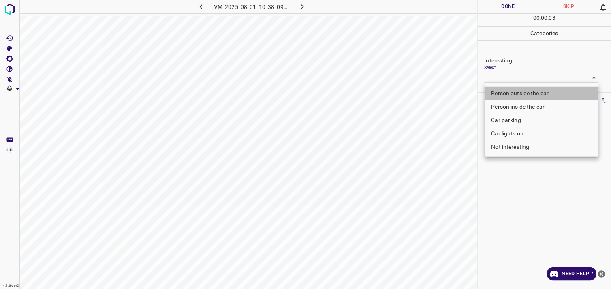
click at [510, 90] on li "Person outside the car" at bounding box center [542, 93] width 114 height 13
type input "Person outside the car"
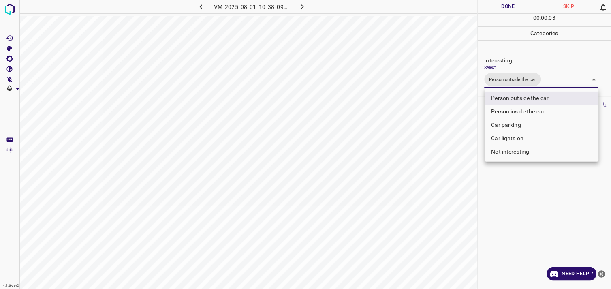
click at [527, 211] on div at bounding box center [305, 144] width 611 height 289
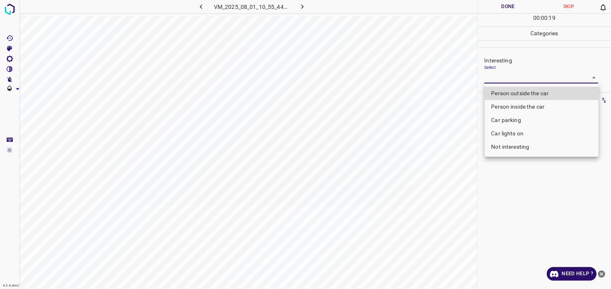
click at [533, 73] on body "4.3.6-dev2 VM_2025_08_01_10_55_44_752_02.gif Done Skip 0 00 : 00 : 19 Categorie…" at bounding box center [305, 144] width 611 height 289
click at [525, 122] on li "Car parking" at bounding box center [542, 119] width 114 height 13
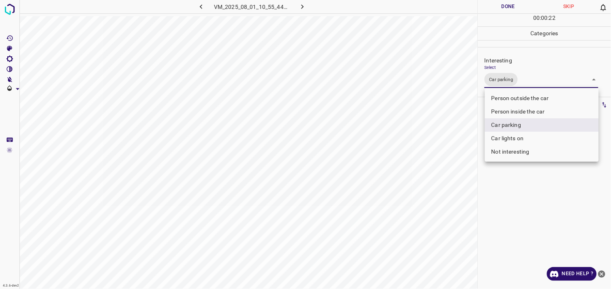
click at [524, 111] on li "Person inside the car" at bounding box center [542, 111] width 114 height 13
type input "Car parking,Person inside the car"
click at [537, 205] on div at bounding box center [305, 144] width 611 height 289
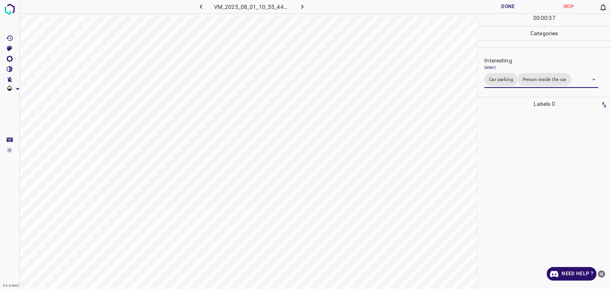
click at [505, 9] on button "Done" at bounding box center [508, 6] width 61 height 13
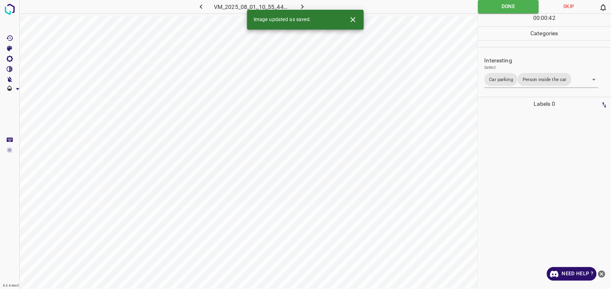
click at [303, 1] on button "button" at bounding box center [303, 6] width 26 height 13
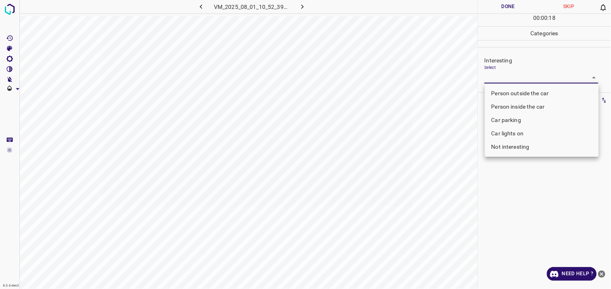
click at [516, 75] on body "4.3.6-dev2 VM_2025_08_01_10_52_39_726_02.gif Done Skip 0 00 : 00 : 18 Categorie…" at bounding box center [305, 144] width 611 height 289
click at [516, 75] on div at bounding box center [305, 144] width 611 height 289
click at [520, 79] on body "4.3.6-dev2 VM_2025_08_01_10_52_39_726_02.gif Done Skip 0 00 : 00 : 18 Categorie…" at bounding box center [305, 144] width 611 height 289
click at [525, 94] on li "Person outside the car" at bounding box center [542, 93] width 114 height 13
type input "Person outside the car"
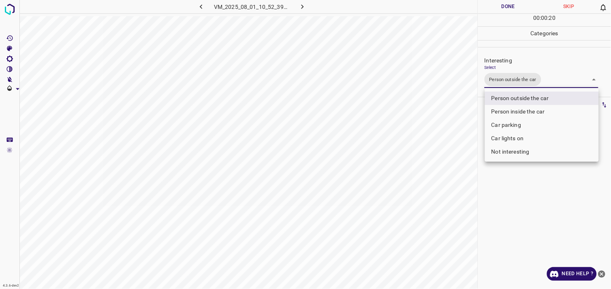
click at [533, 207] on div at bounding box center [305, 144] width 611 height 289
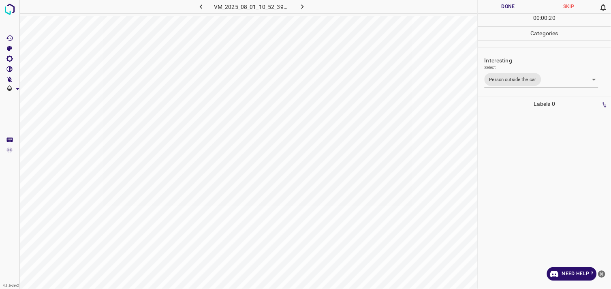
click at [528, 170] on div at bounding box center [544, 200] width 128 height 178
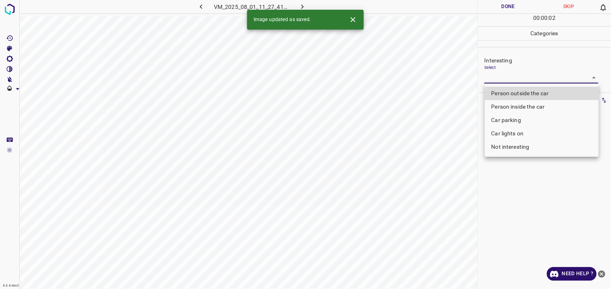
click at [512, 81] on body "4.3.6-dev2 VM_2025_08_01_11_27_41_366_00.gif Done Skip 0 00 : 00 : 02 Categorie…" at bounding box center [305, 144] width 611 height 289
click at [512, 81] on div at bounding box center [305, 144] width 611 height 289
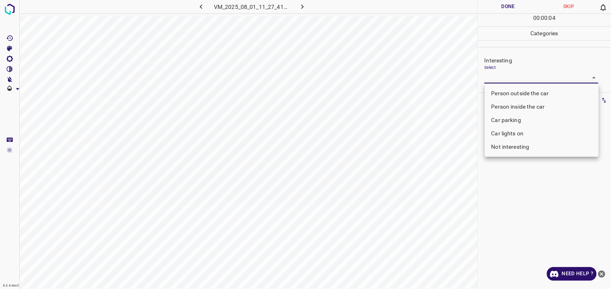
click at [522, 76] on body "4.3.6-dev2 VM_2025_08_01_11_27_41_366_00.gif Done Skip 0 00 : 00 : 04 Categorie…" at bounding box center [305, 144] width 611 height 289
click at [525, 104] on li "Person inside the car" at bounding box center [542, 106] width 114 height 13
type input "Person inside the car"
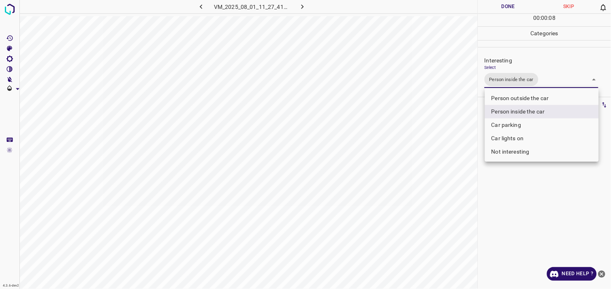
click at [522, 199] on div at bounding box center [305, 144] width 611 height 289
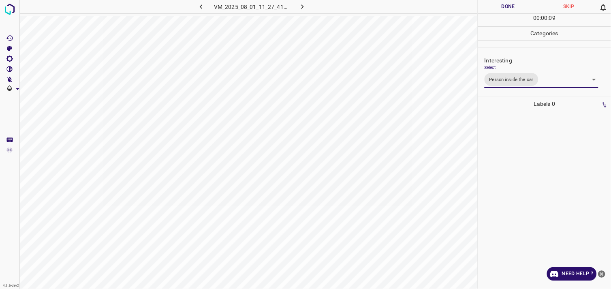
click at [521, 194] on div at bounding box center [544, 200] width 128 height 178
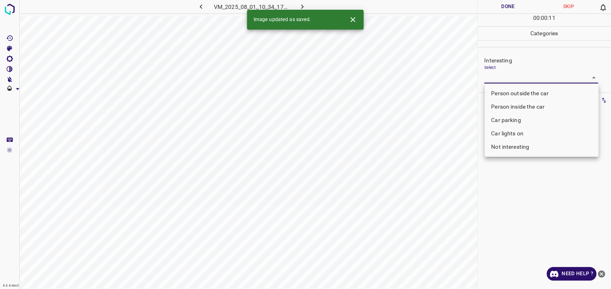
click at [507, 74] on body "4.3.6-dev2 VM_2025_08_01_10_34_17_694_04.gif Done Skip 0 00 : 00 : 11 Categorie…" at bounding box center [305, 144] width 611 height 289
click at [507, 74] on div at bounding box center [305, 144] width 611 height 289
click at [520, 83] on body "4.3.6-dev2 VM_2025_08_01_10_34_17_694_04.gif Done Skip 0 00 : 00 : 01 Categorie…" at bounding box center [305, 144] width 611 height 289
click at [523, 88] on li "Person outside the car" at bounding box center [542, 93] width 114 height 13
type input "Person outside the car"
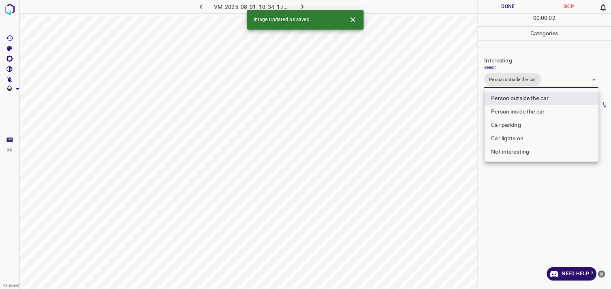
click at [529, 188] on div at bounding box center [305, 144] width 611 height 289
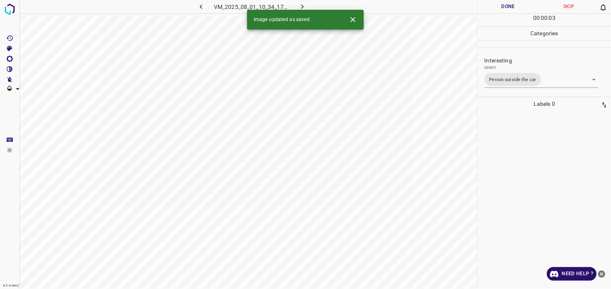
click at [530, 184] on div at bounding box center [544, 200] width 128 height 178
click at [510, 79] on body "4.3.6-dev2 VM_2025_08_01_10_41_06_497_07.gif Done Skip 0 00 : 00 : 05 Categorie…" at bounding box center [305, 144] width 611 height 289
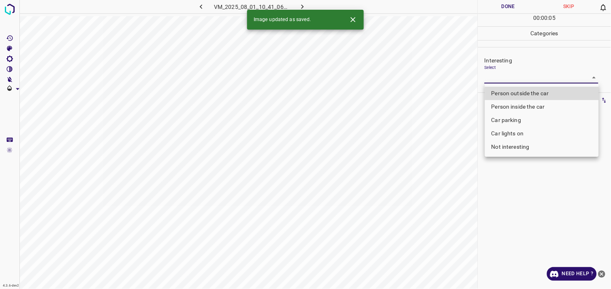
click at [514, 86] on ul "Person outside the car Person inside the car Car parking Car lights on Not inte…" at bounding box center [542, 119] width 114 height 73
click at [517, 92] on li "Person outside the car" at bounding box center [542, 93] width 114 height 13
type input "Person outside the car"
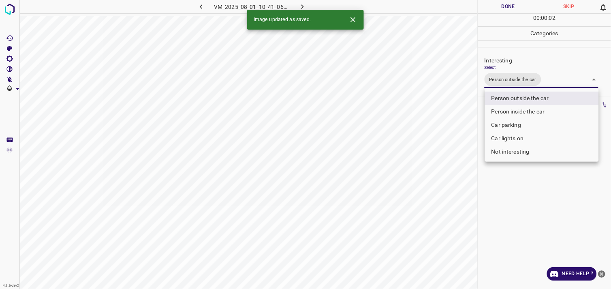
click at [549, 186] on div at bounding box center [305, 144] width 611 height 289
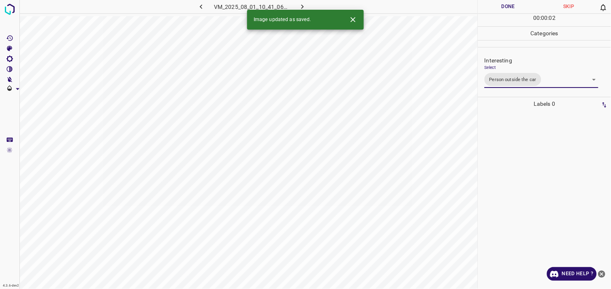
click at [548, 185] on div at bounding box center [544, 200] width 128 height 178
click at [505, 77] on body "4.3.6-dev2 VM_2025_08_01_10_41_44_168_05.gif Done Skip 0 00 : 00 : 01 Categorie…" at bounding box center [305, 144] width 611 height 289
click at [517, 74] on body "4.3.6-dev2 VM_2025_08_01_10_41_44_168_05.gif Done Skip 0 00 : 00 : 02 Categorie…" at bounding box center [305, 144] width 611 height 289
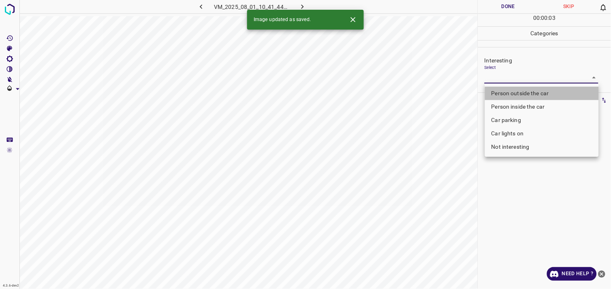
click at [516, 91] on li "Person outside the car" at bounding box center [542, 93] width 114 height 13
type input "Person outside the car"
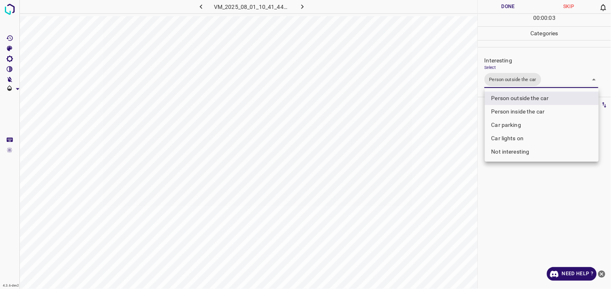
click at [527, 205] on div at bounding box center [305, 144] width 611 height 289
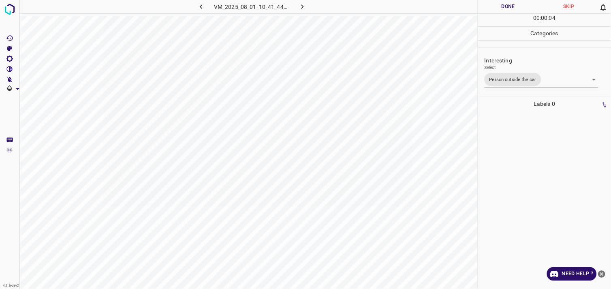
click at [535, 185] on div at bounding box center [544, 200] width 128 height 178
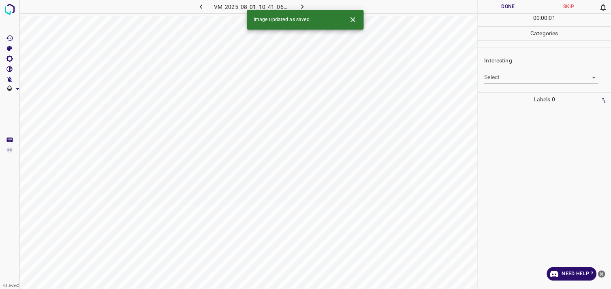
click at [498, 82] on body "4.3.6-dev2 VM_2025_08_01_10_41_06_497_02.gif Done Skip 0 00 : 00 : 01 Categorie…" at bounding box center [305, 144] width 611 height 289
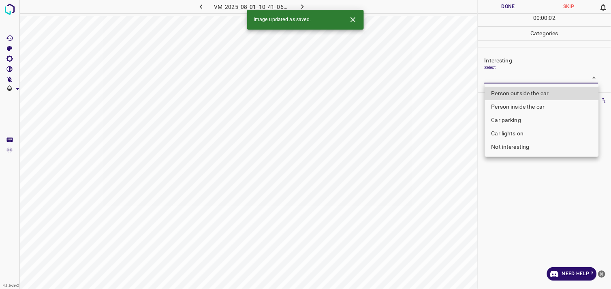
click at [505, 91] on li "Person outside the car" at bounding box center [542, 93] width 114 height 13
type input "Person outside the car"
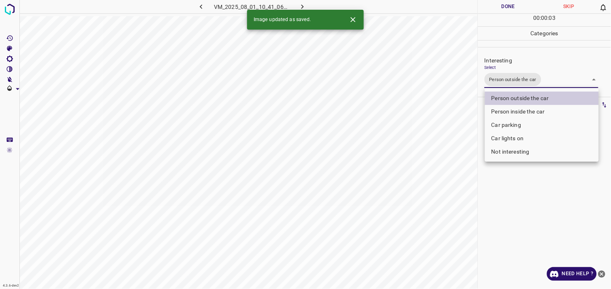
click at [525, 197] on div at bounding box center [305, 144] width 611 height 289
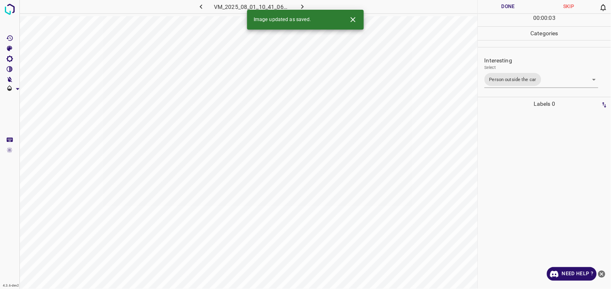
click at [533, 185] on div at bounding box center [544, 200] width 128 height 178
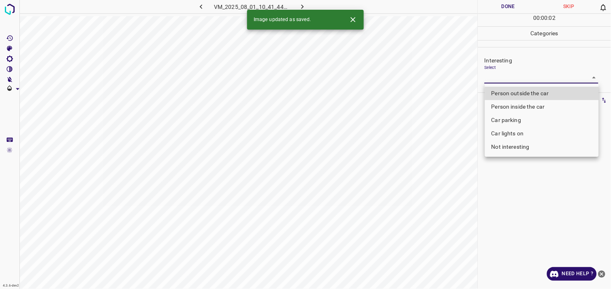
drag, startPoint x: 514, startPoint y: 78, endPoint x: 516, endPoint y: 90, distance: 11.5
click at [514, 80] on body "4.3.6-dev2 VM_2025_08_01_10_41_44_168_06.gif Done Skip 0 00 : 00 : 02 Categorie…" at bounding box center [305, 144] width 611 height 289
click at [519, 147] on li "Not interesting" at bounding box center [542, 146] width 114 height 13
type input "Not interesting"
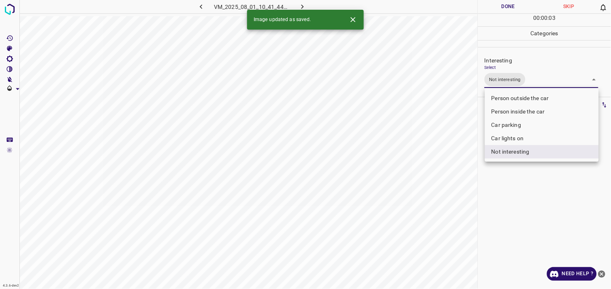
click at [532, 197] on div at bounding box center [305, 144] width 611 height 289
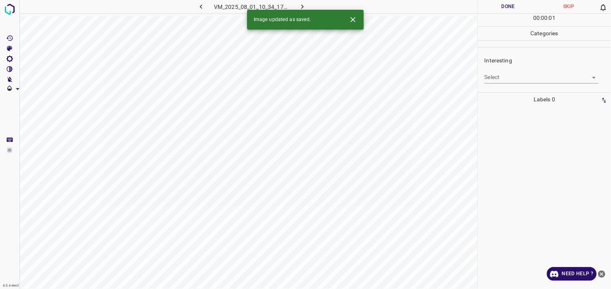
click at [515, 77] on body "4.3.6-dev2 VM_2025_08_01_10_34_17_694_01.gif Done Skip 0 00 : 00 : 01 Categorie…" at bounding box center [305, 144] width 611 height 289
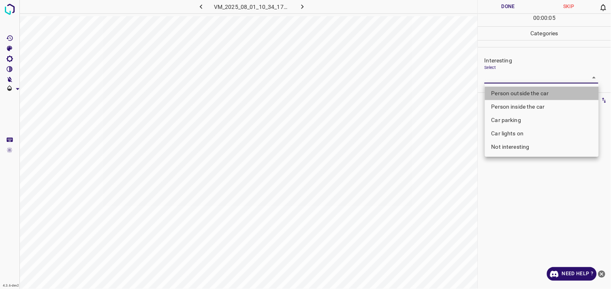
click at [530, 98] on li "Person outside the car" at bounding box center [542, 93] width 114 height 13
type input "Person outside the car"
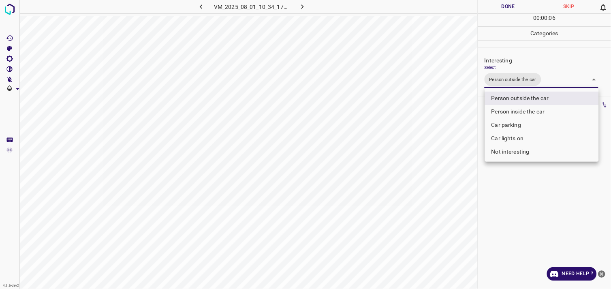
click at [528, 202] on div at bounding box center [305, 144] width 611 height 289
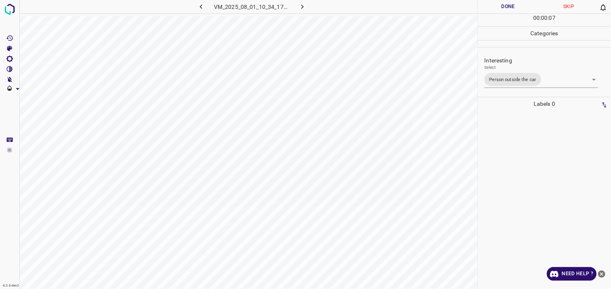
click at [523, 185] on div at bounding box center [544, 200] width 128 height 178
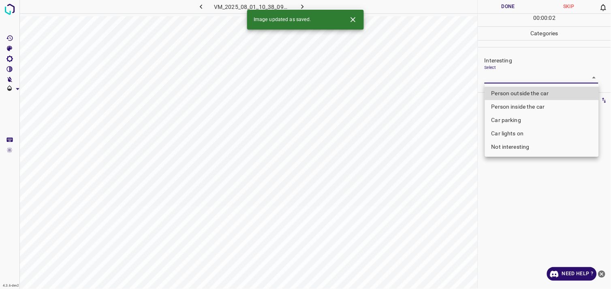
click at [500, 74] on body "4.3.6-dev2 VM_2025_08_01_10_38_09_457_03.gif Done Skip 0 00 : 00 : 02 Categorie…" at bounding box center [305, 144] width 611 height 289
click at [517, 93] on li "Person outside the car" at bounding box center [542, 93] width 114 height 13
type input "Person outside the car"
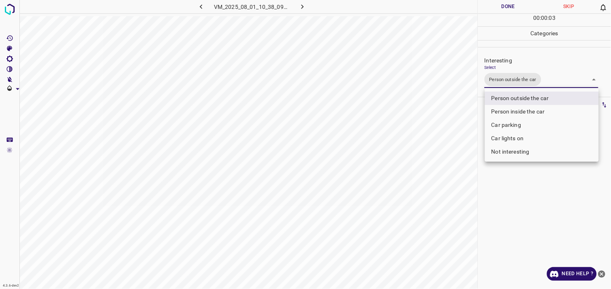
click at [520, 231] on div at bounding box center [305, 144] width 611 height 289
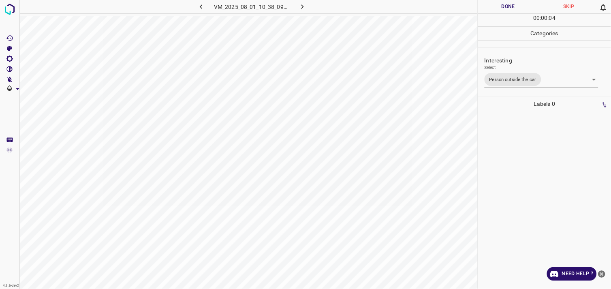
click at [567, 175] on div at bounding box center [544, 200] width 128 height 178
